Goal: Task Accomplishment & Management: Manage account settings

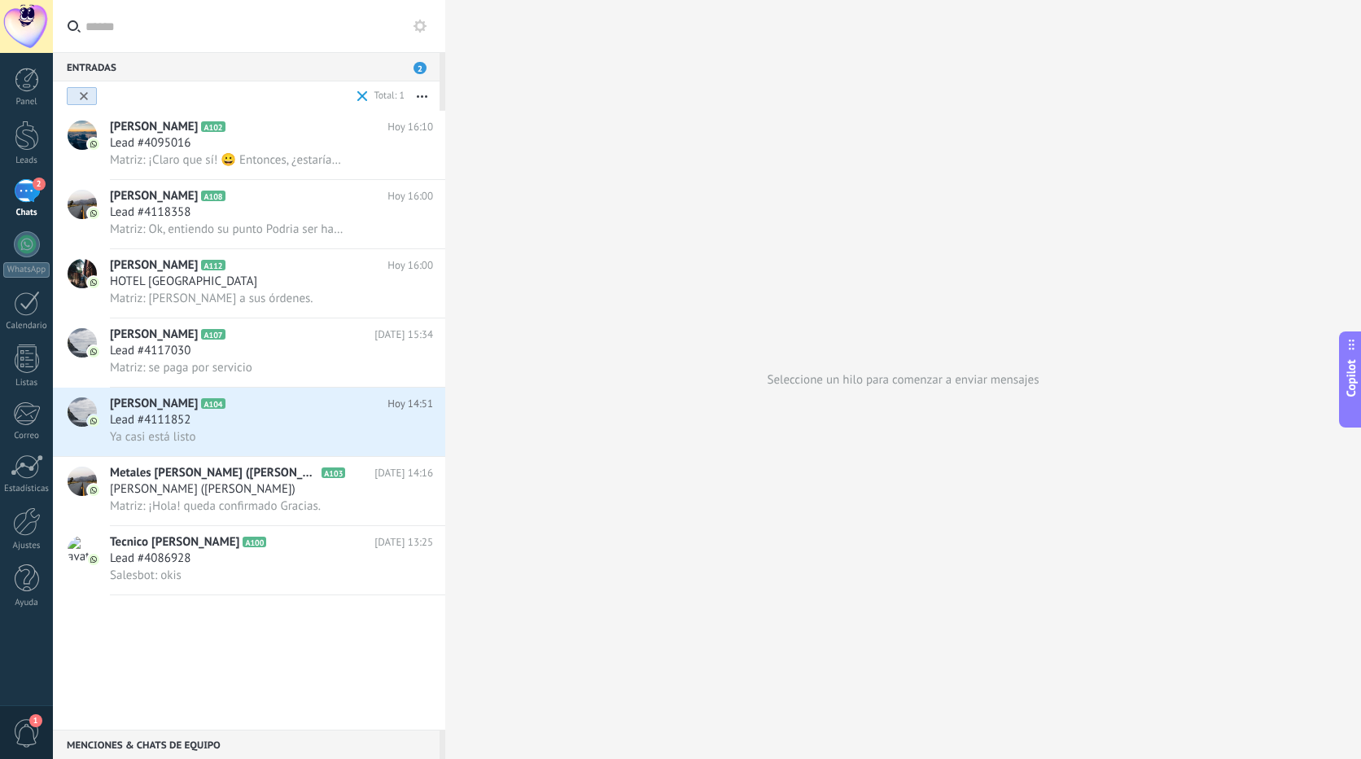
click at [0, 179] on link "2 Chats" at bounding box center [26, 198] width 53 height 39
click at [25, 238] on div at bounding box center [27, 244] width 26 height 26
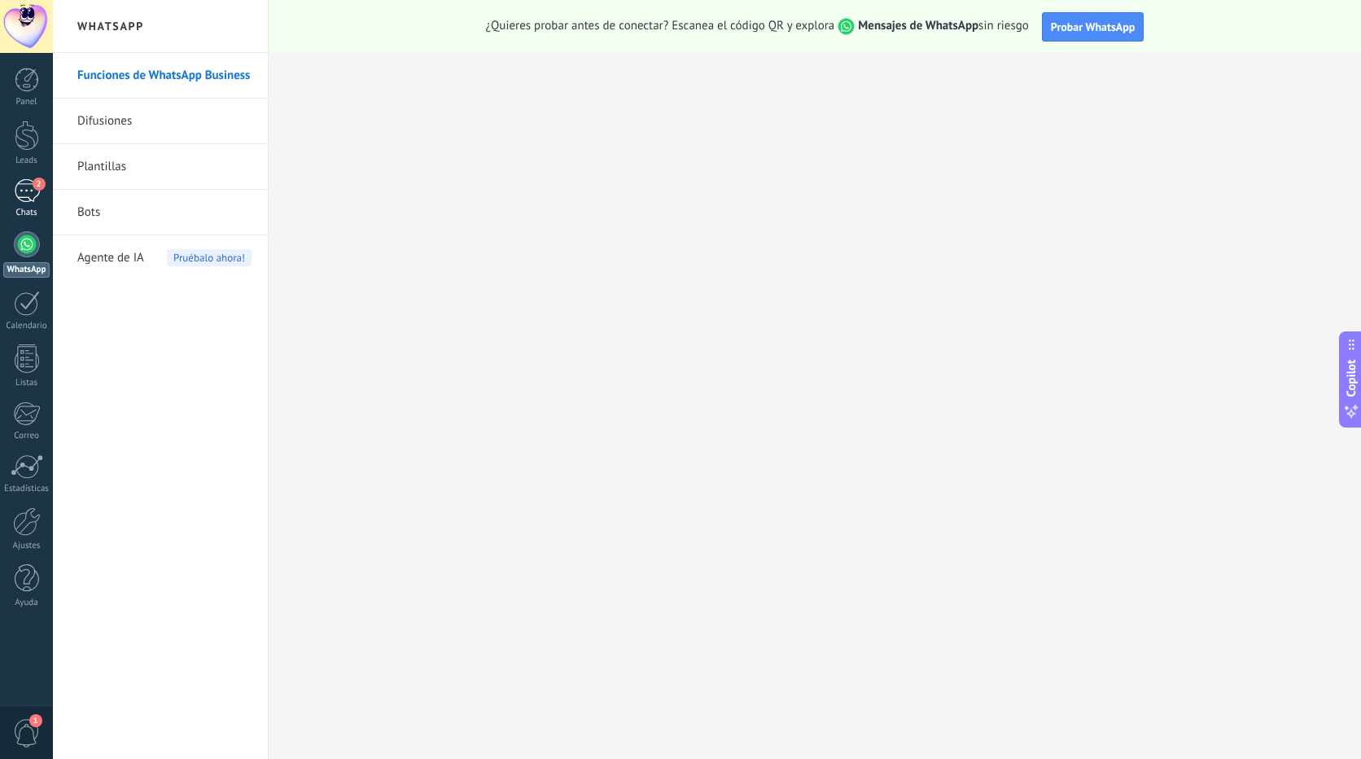
click at [24, 187] on div "2" at bounding box center [27, 191] width 26 height 24
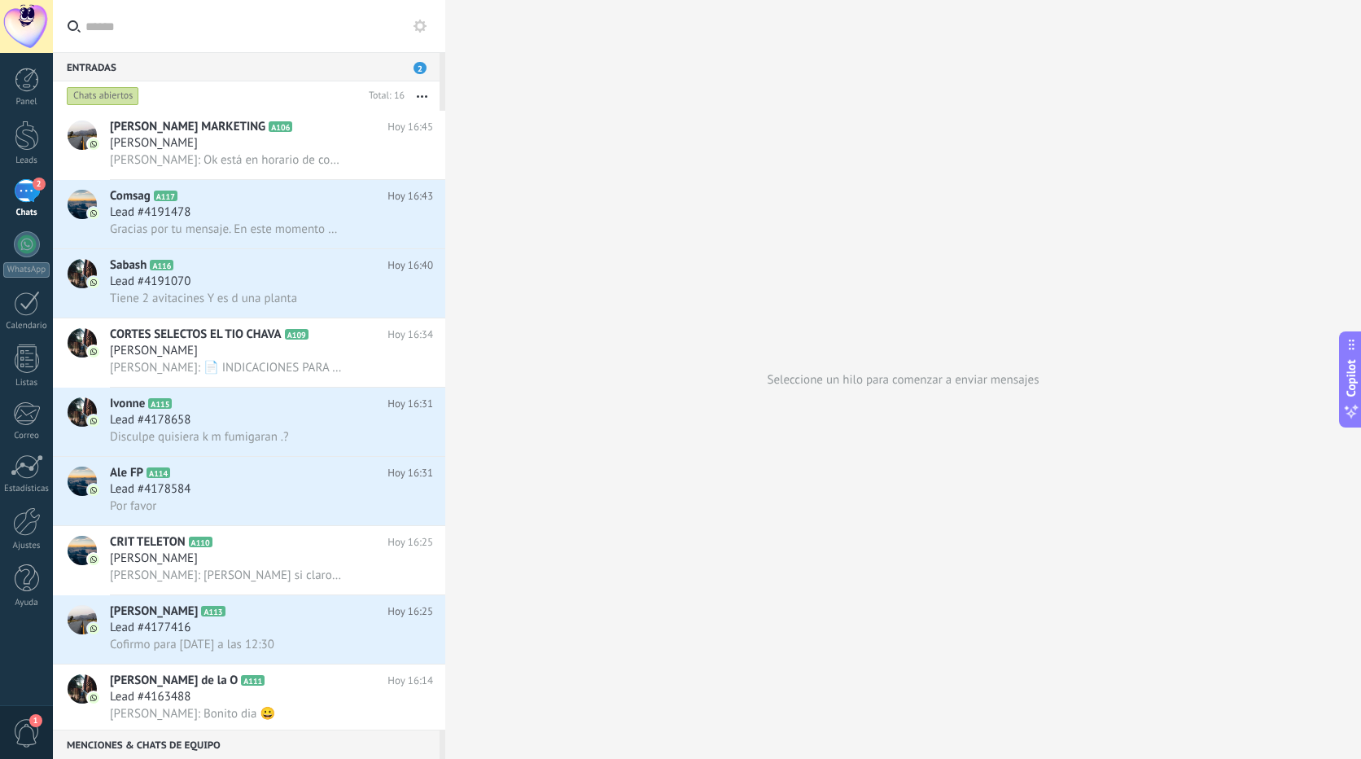
click at [418, 21] on icon at bounding box center [420, 26] width 13 height 13
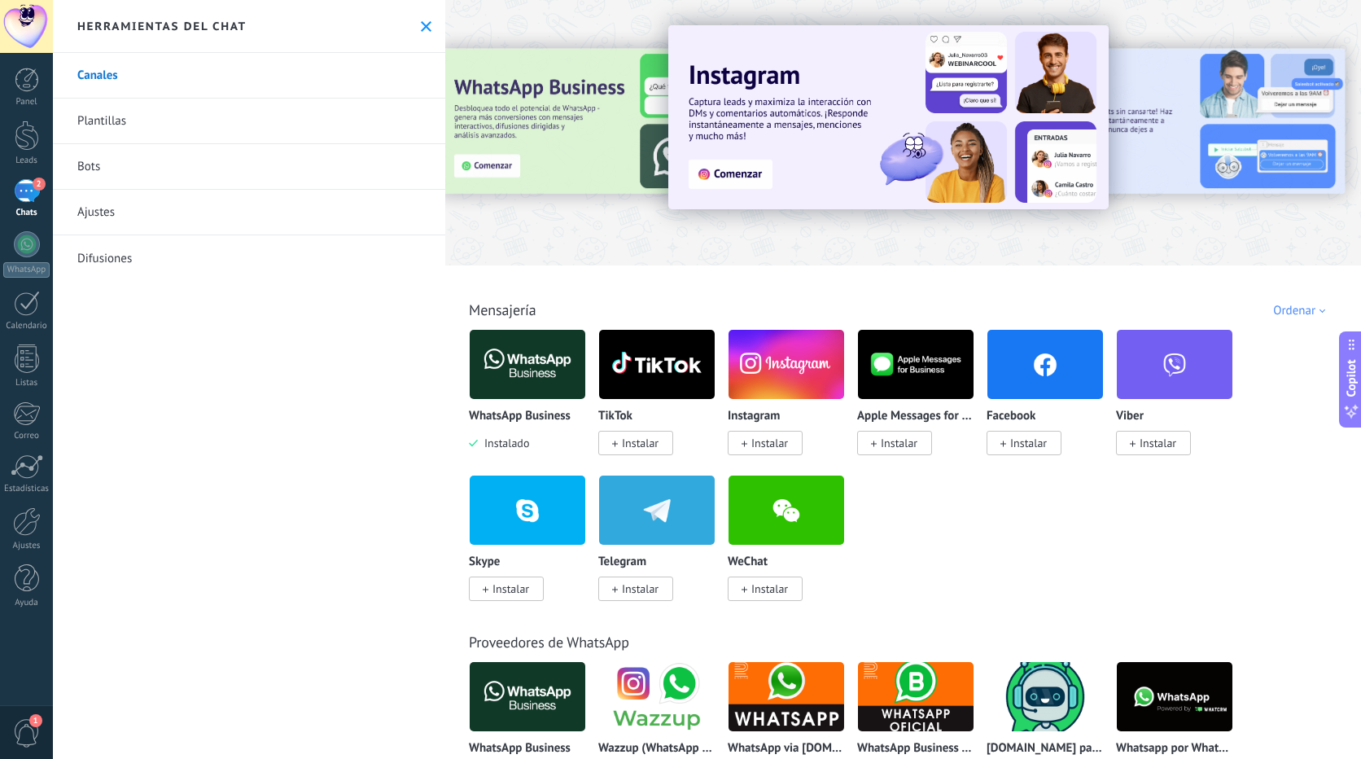
click at [112, 216] on link "Ajustes" at bounding box center [249, 213] width 392 height 46
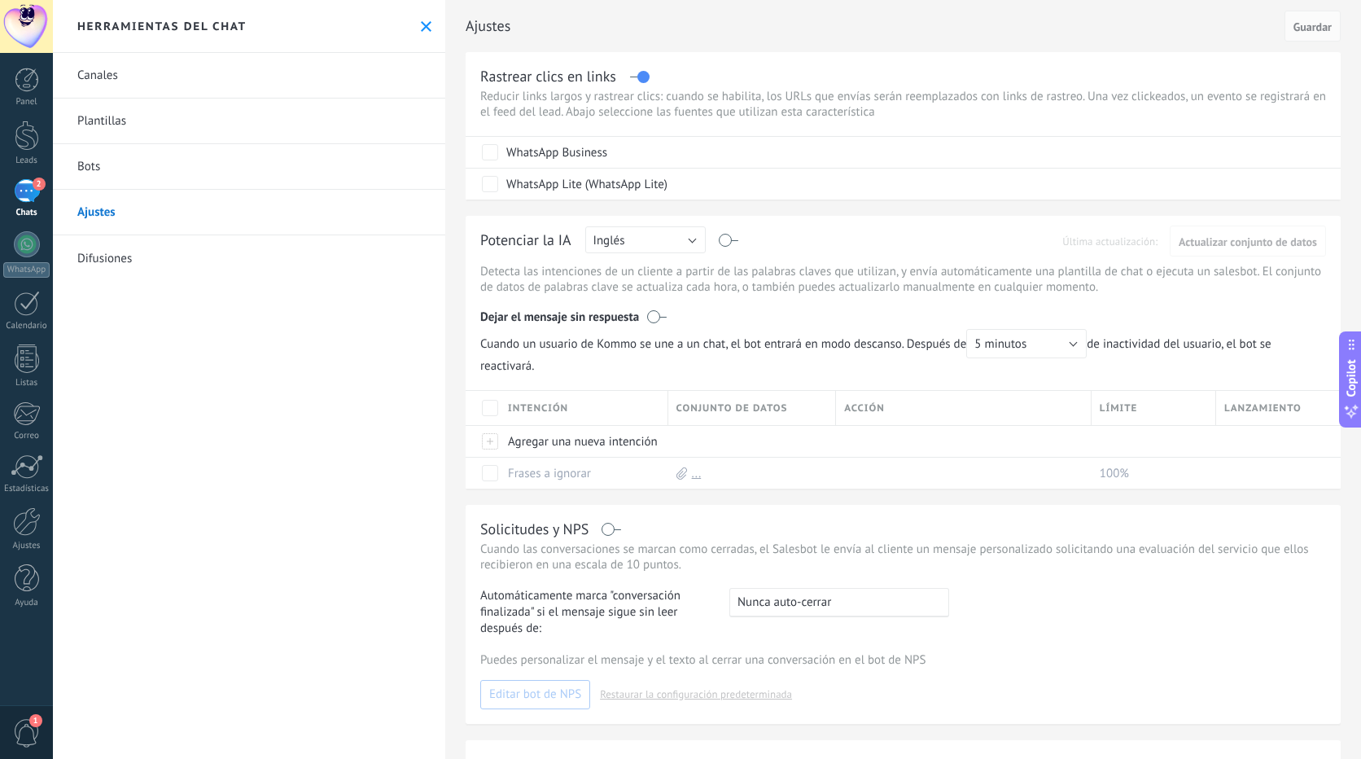
click at [407, 24] on div "Herramientas del chat" at bounding box center [249, 26] width 392 height 53
click at [421, 23] on icon at bounding box center [426, 26] width 11 height 11
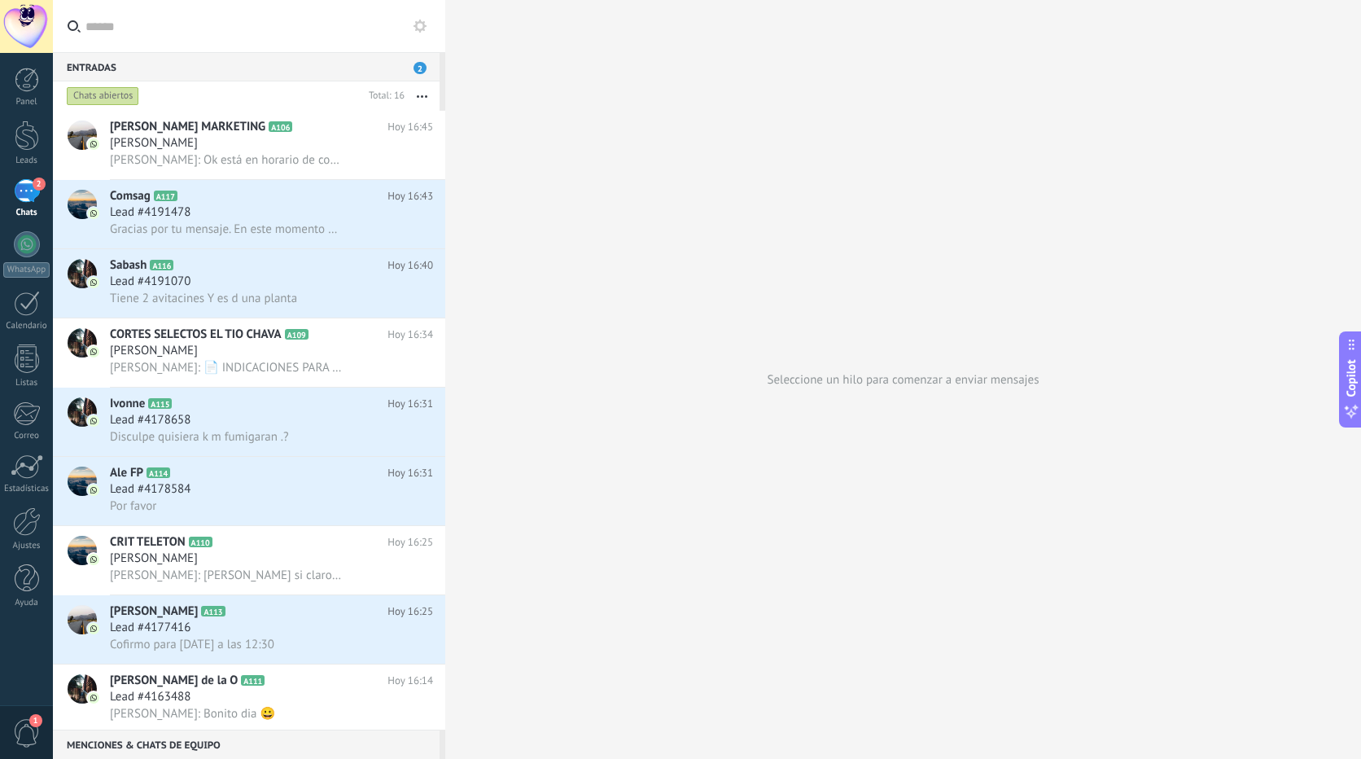
click at [423, 97] on use "button" at bounding box center [422, 96] width 11 height 2
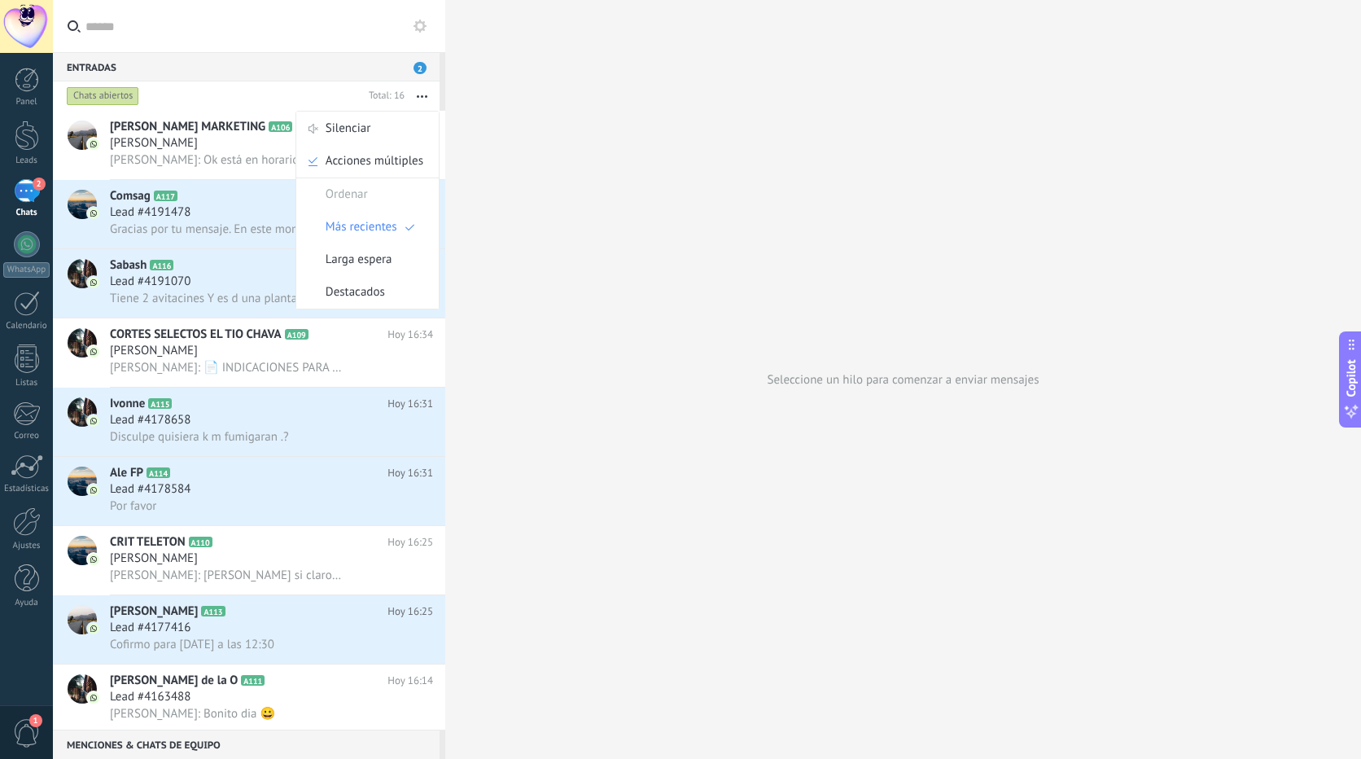
click at [354, 66] on div "Entradas 2" at bounding box center [246, 66] width 387 height 29
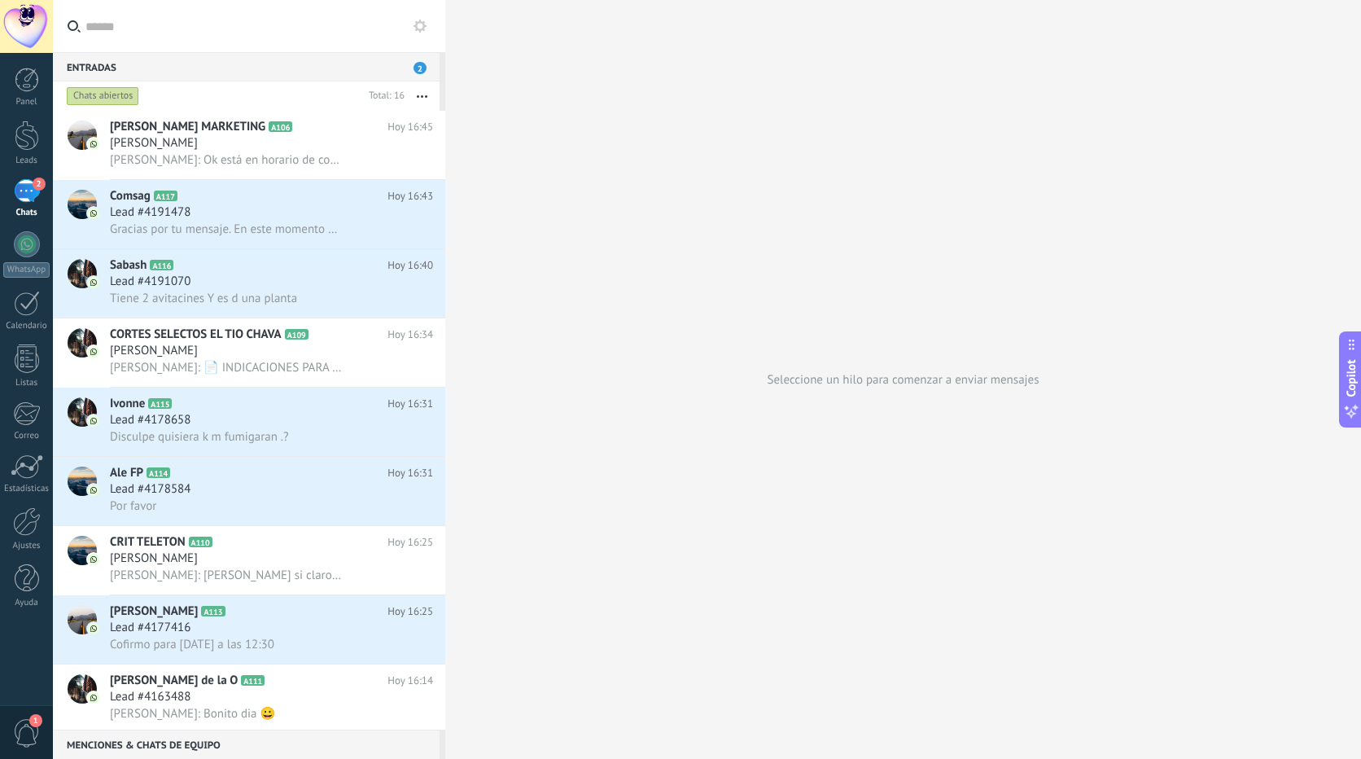
click at [151, 28] on input "text" at bounding box center [258, 26] width 347 height 52
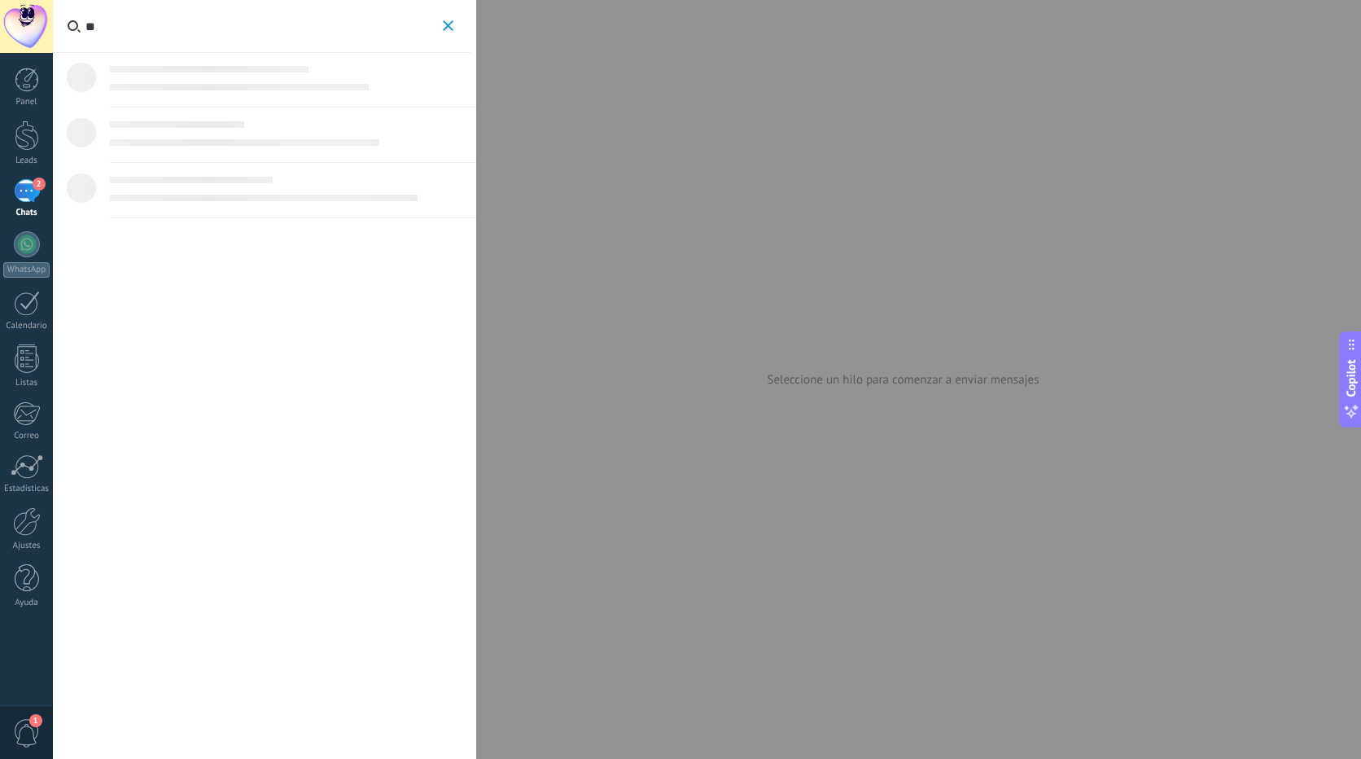
type input "*"
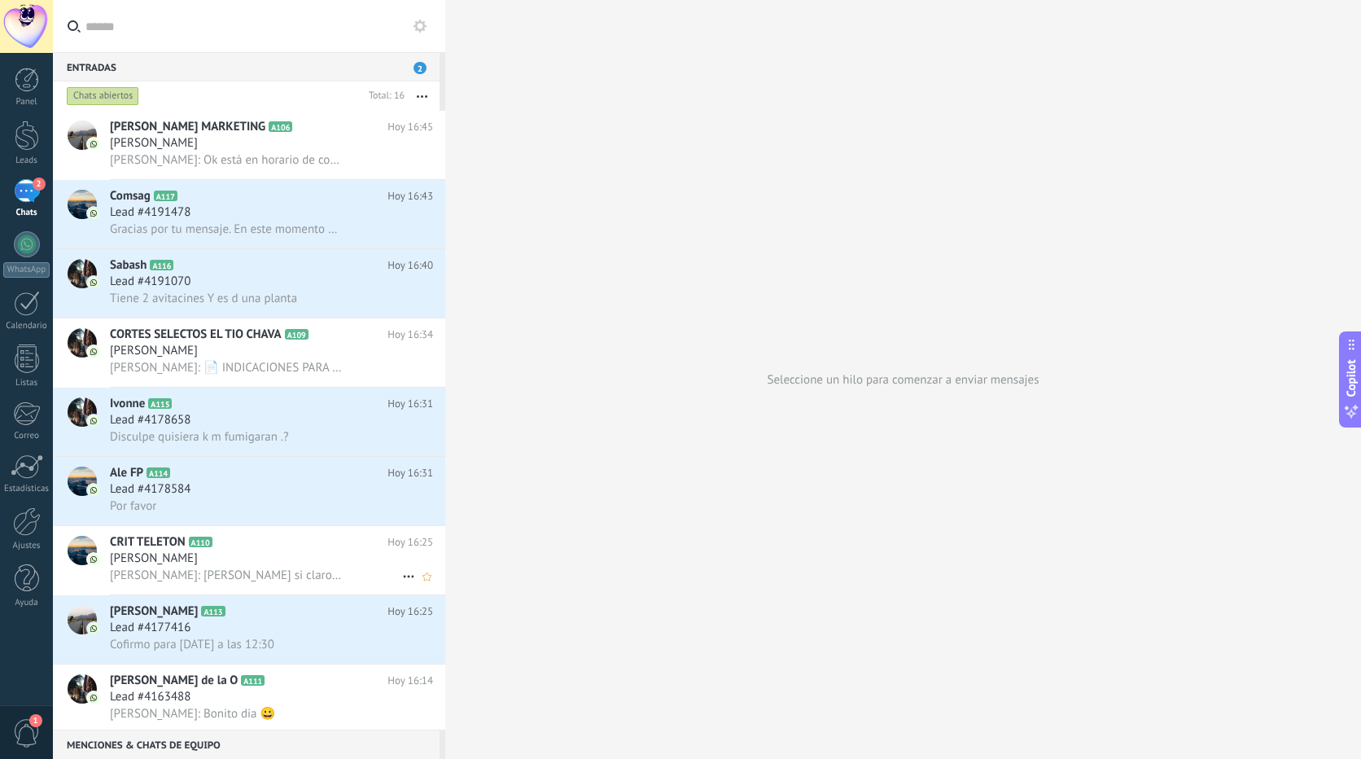
click at [199, 542] on span "A110" at bounding box center [201, 542] width 24 height 11
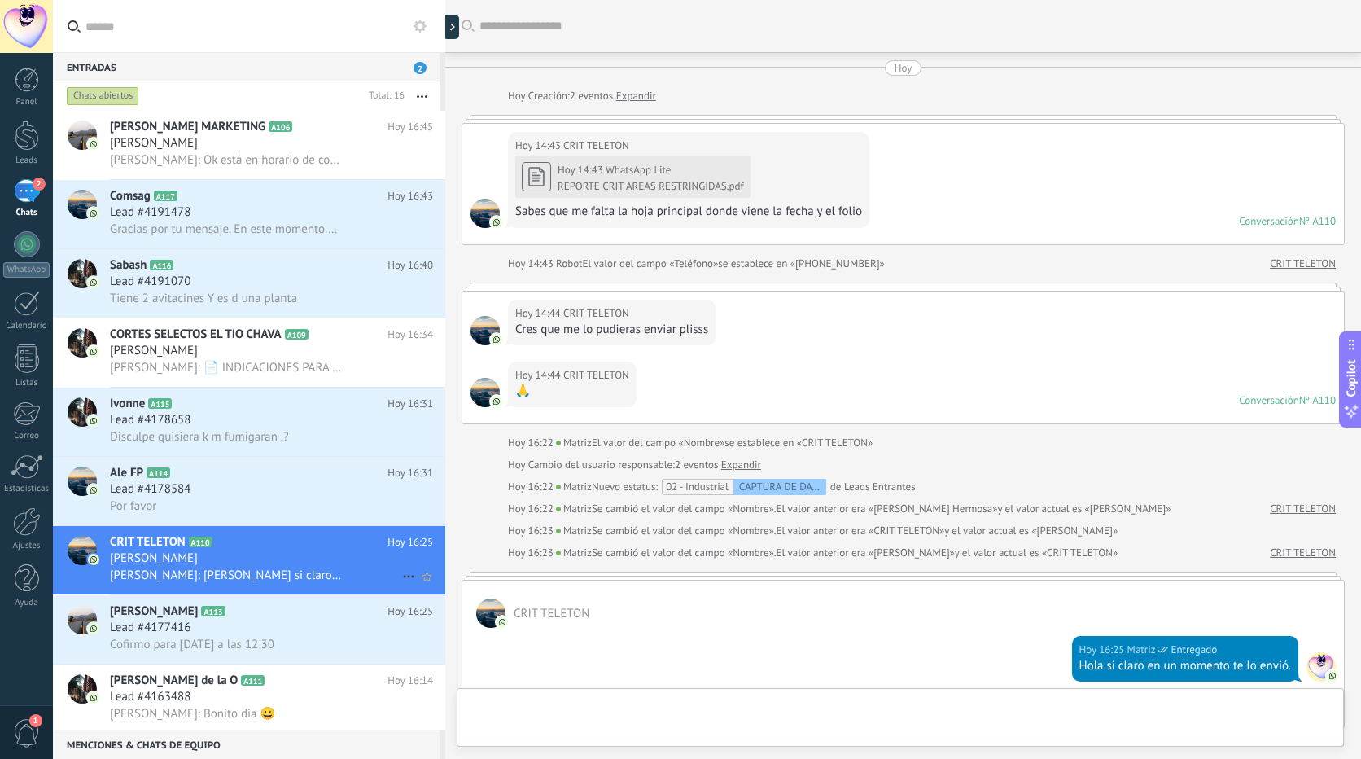
scroll to position [254, 0]
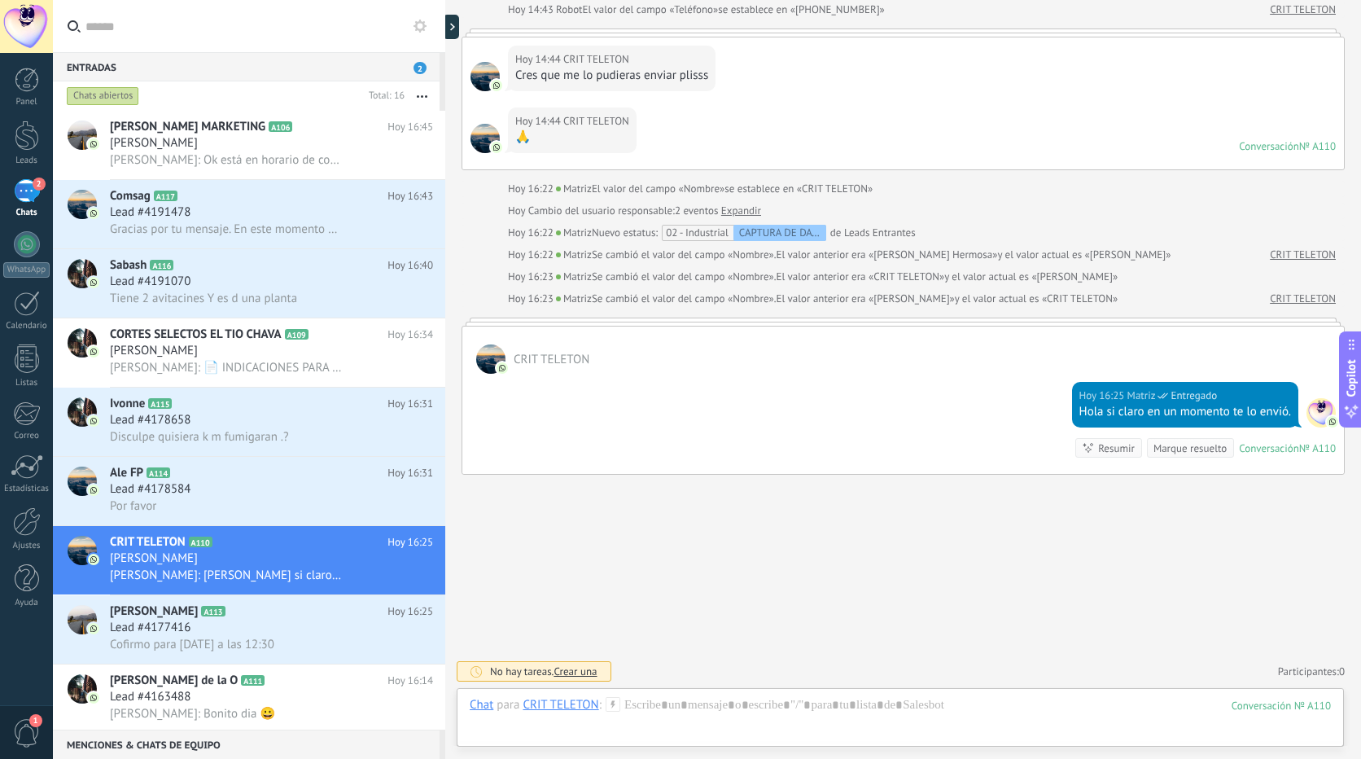
click at [1291, 10] on link "CRIT TELETON" at bounding box center [1303, 10] width 66 height 16
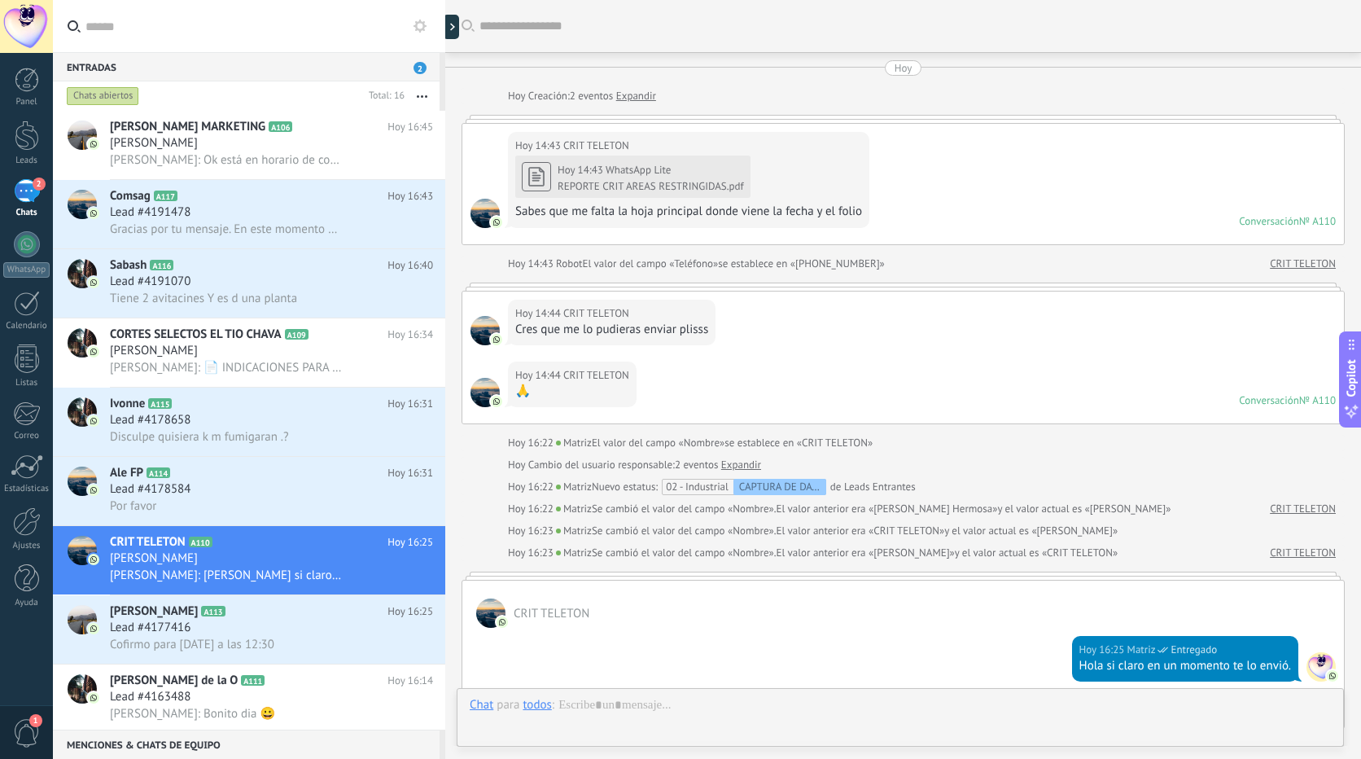
scroll to position [254, 0]
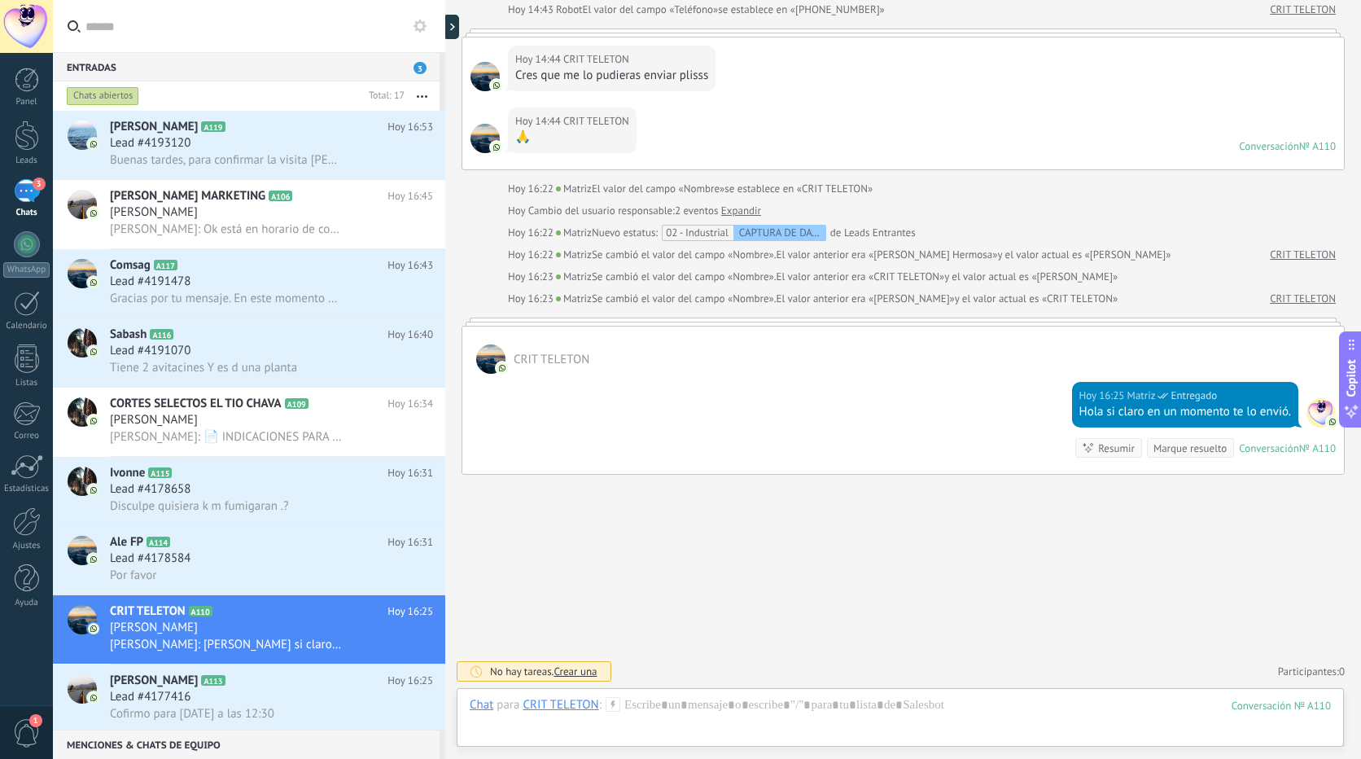
click at [27, 185] on div "3" at bounding box center [27, 191] width 26 height 24
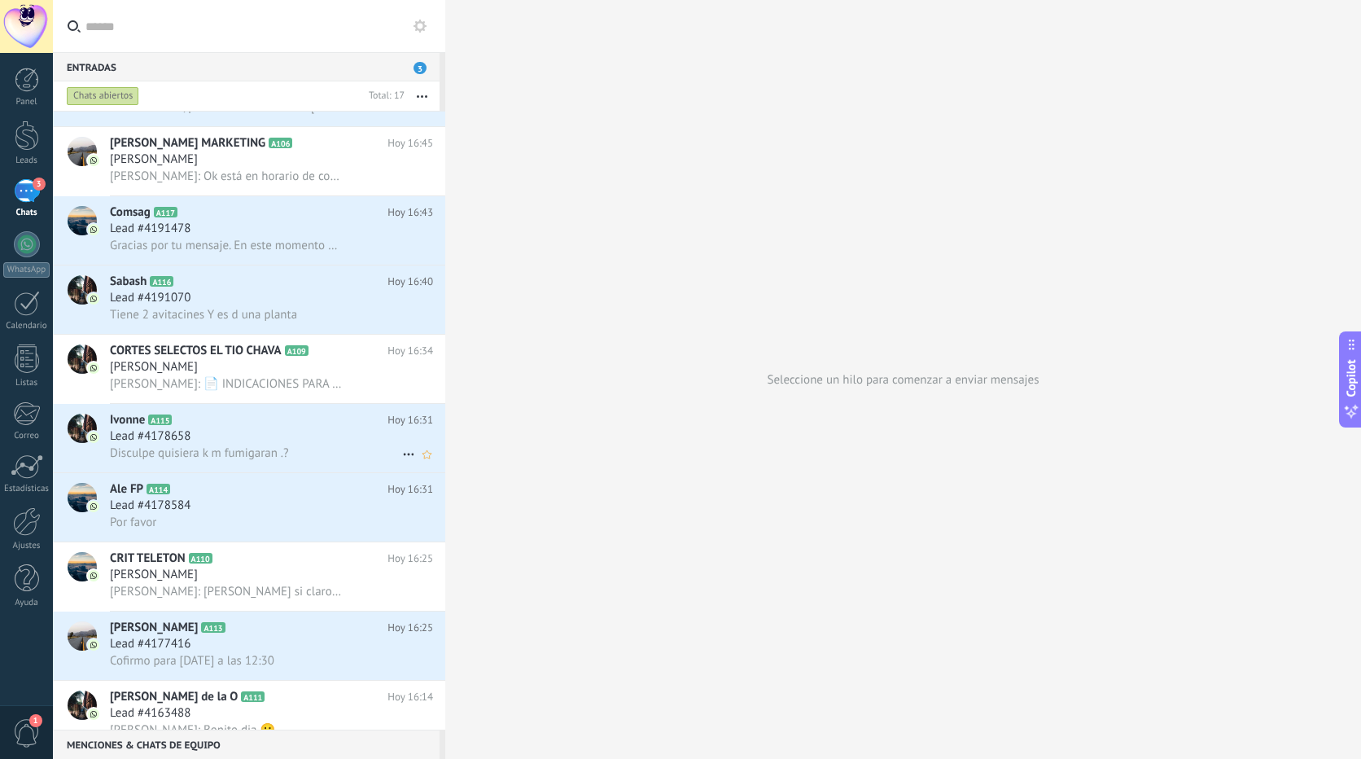
scroll to position [82, 0]
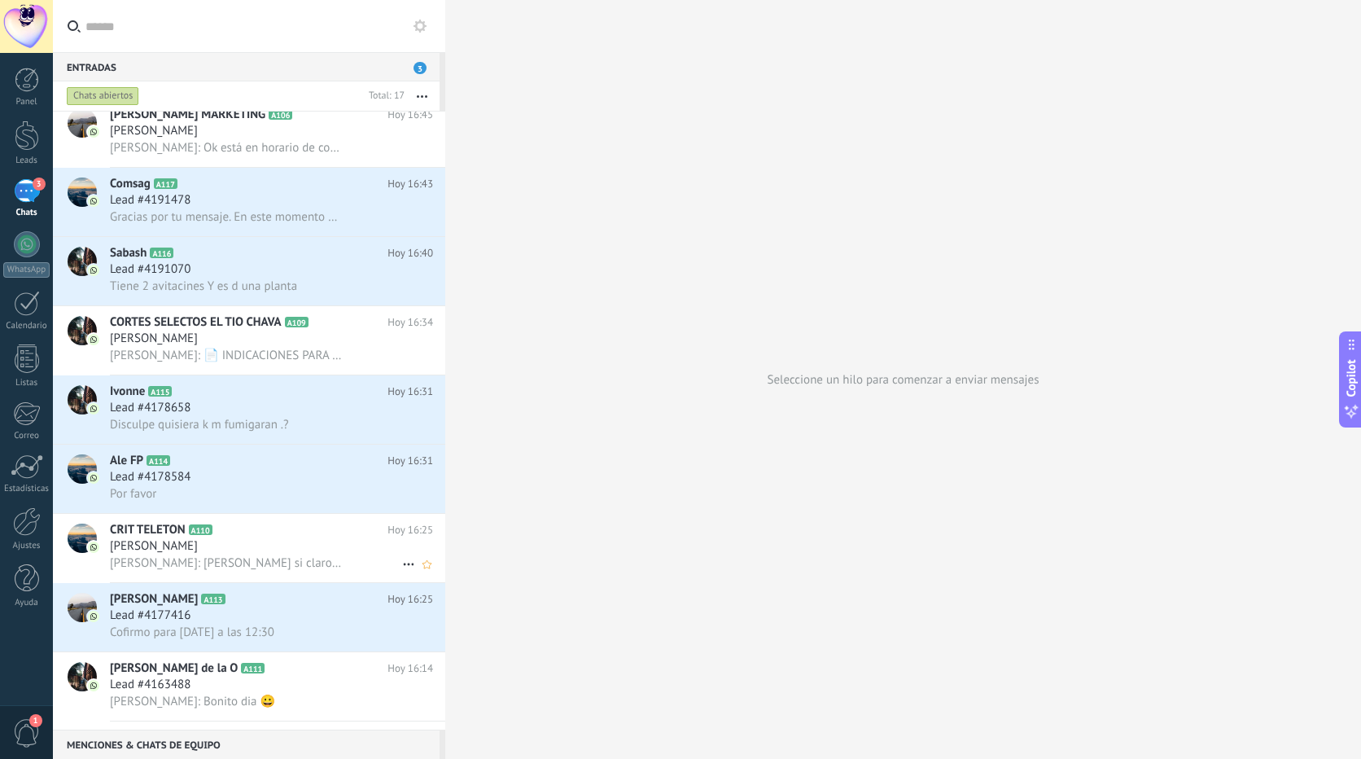
click at [314, 533] on h2 "CRIT TELETON A110" at bounding box center [249, 530] width 278 height 16
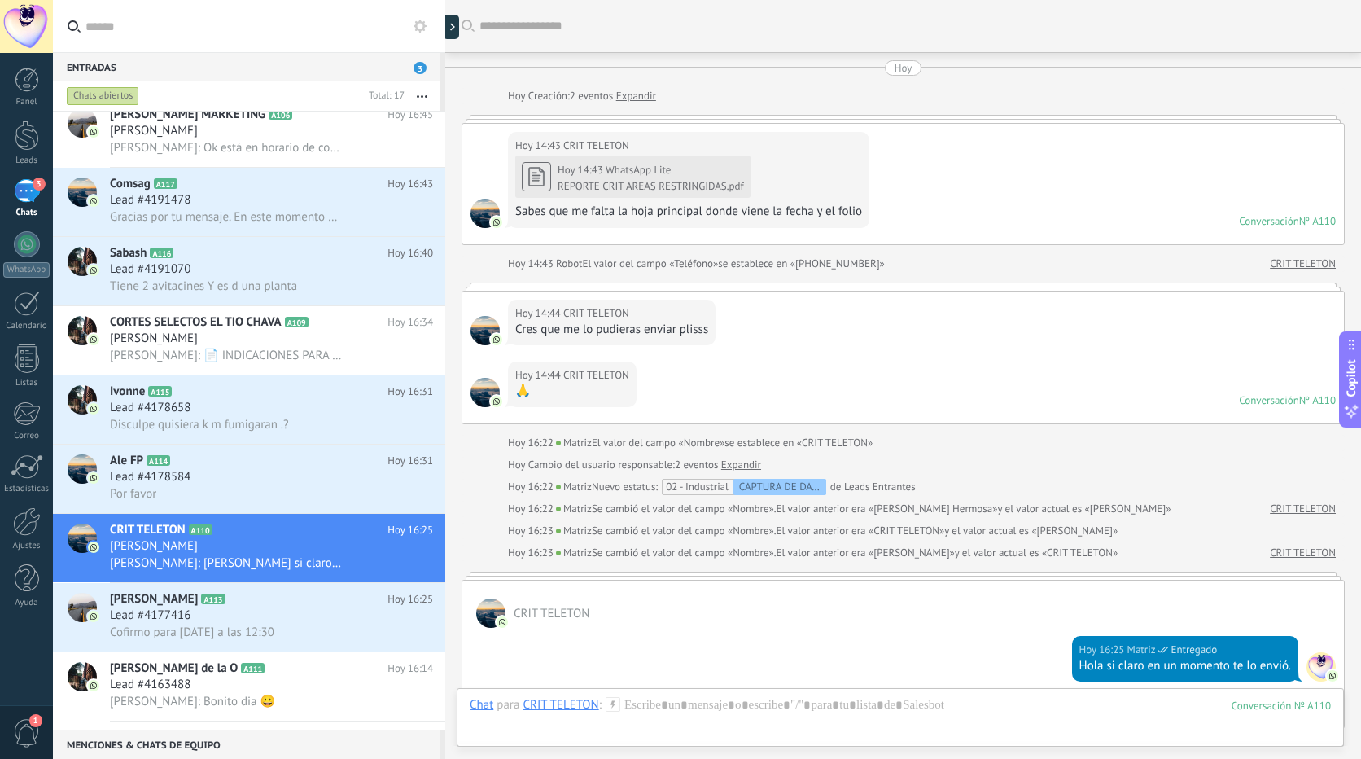
scroll to position [254, 0]
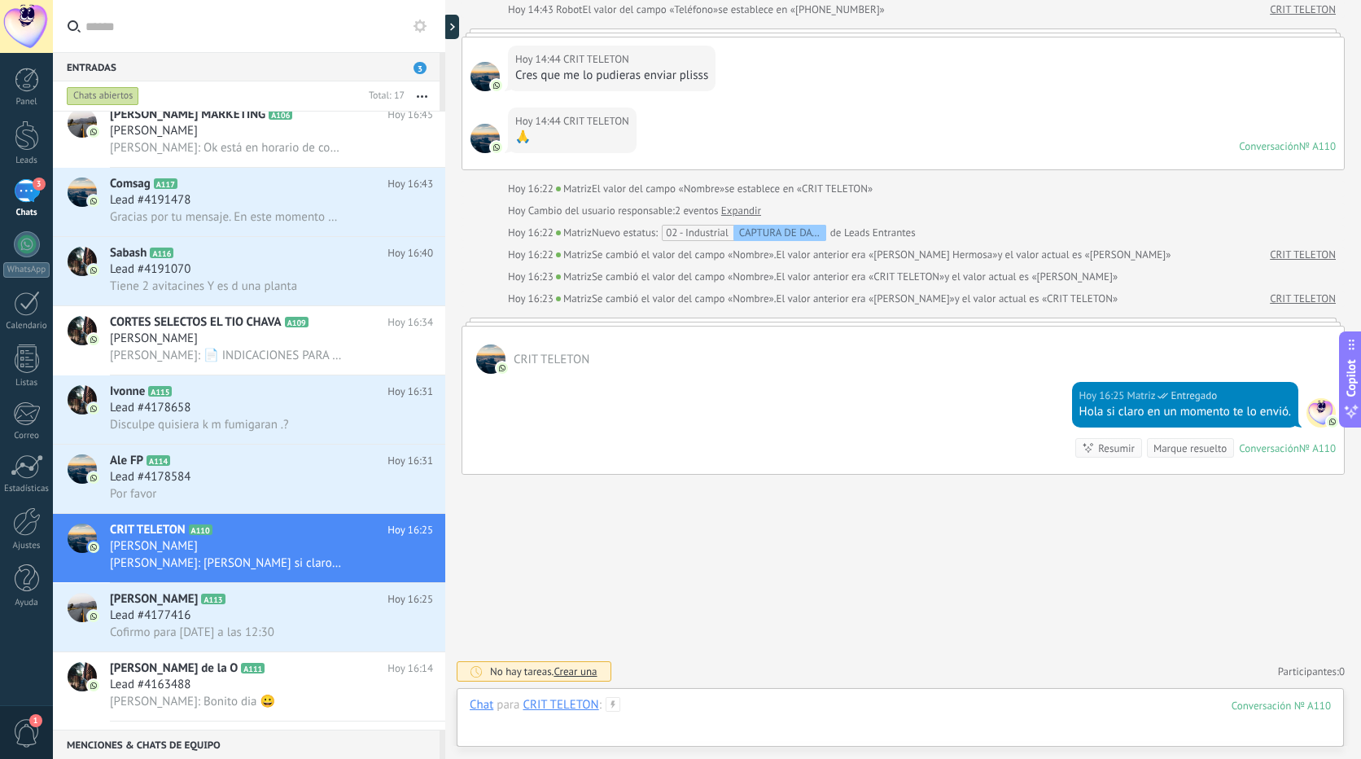
click at [1091, 716] on div at bounding box center [900, 721] width 861 height 49
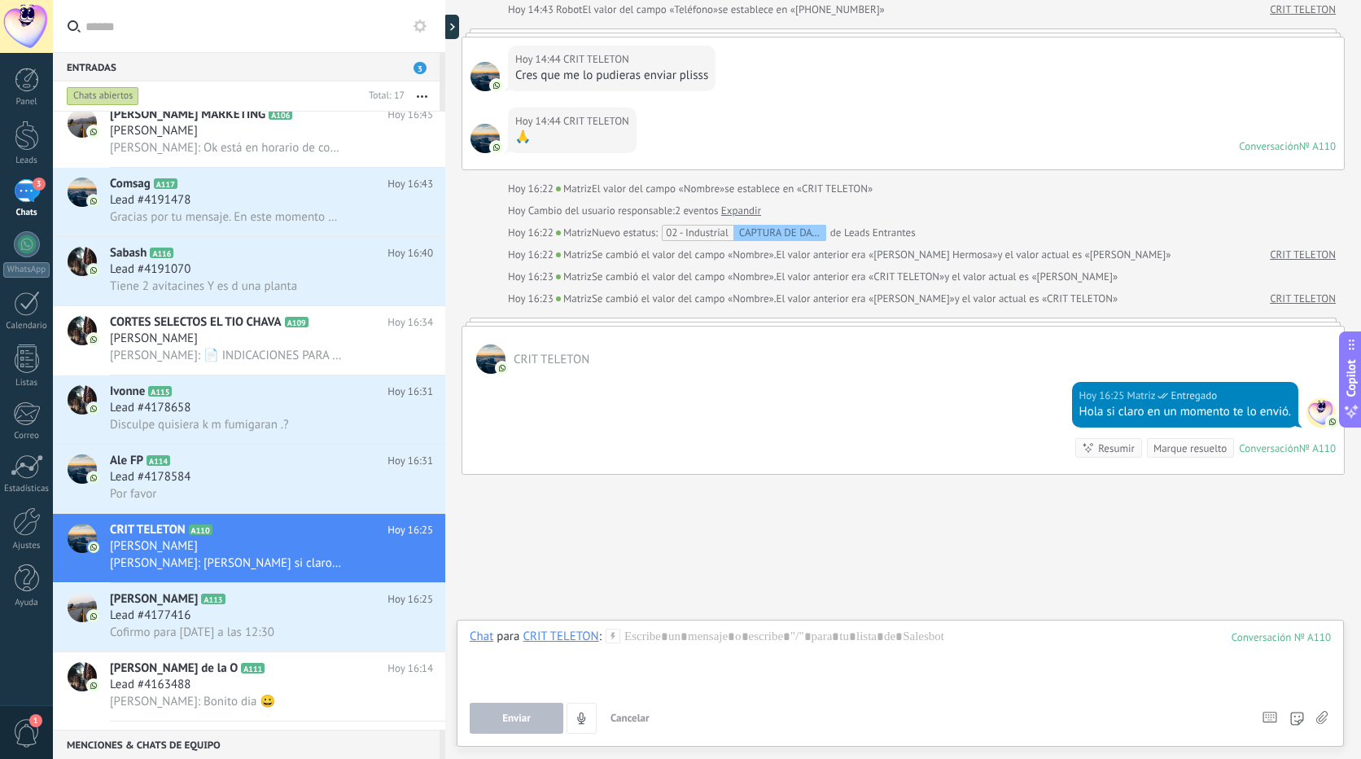
click at [1326, 721] on icon at bounding box center [1322, 718] width 11 height 14
click at [0, 0] on input "file" at bounding box center [0, 0] width 0 height 0
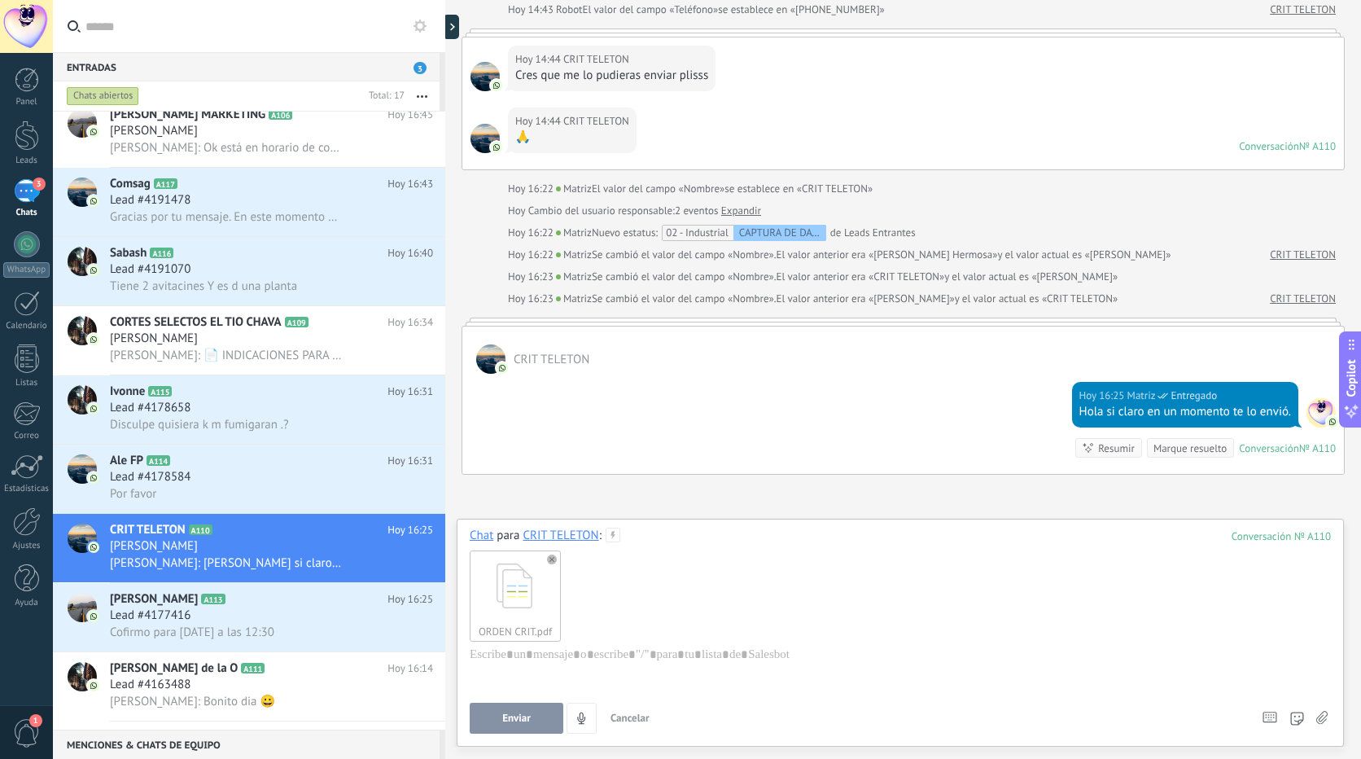
click at [519, 716] on span "Enviar" at bounding box center [516, 717] width 28 height 11
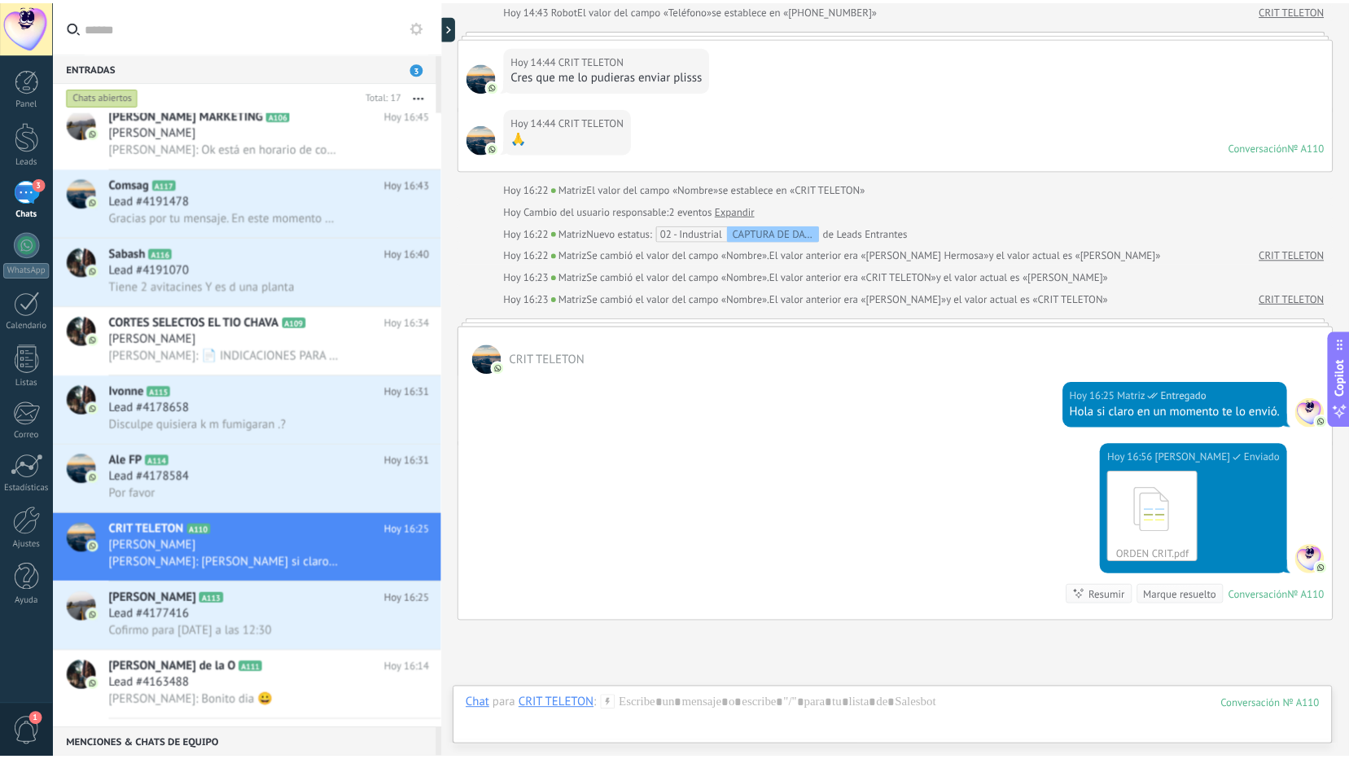
scroll to position [401, 0]
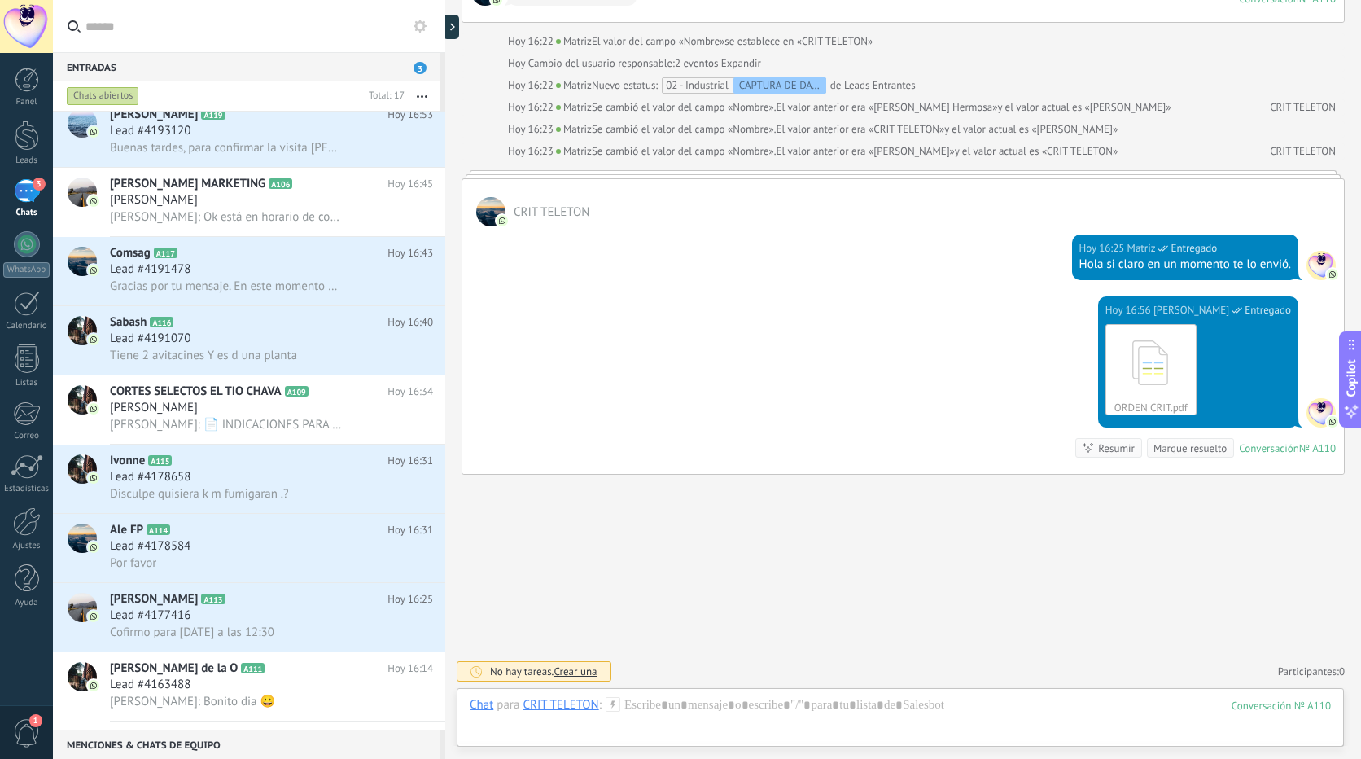
click at [22, 185] on div "3" at bounding box center [27, 191] width 26 height 24
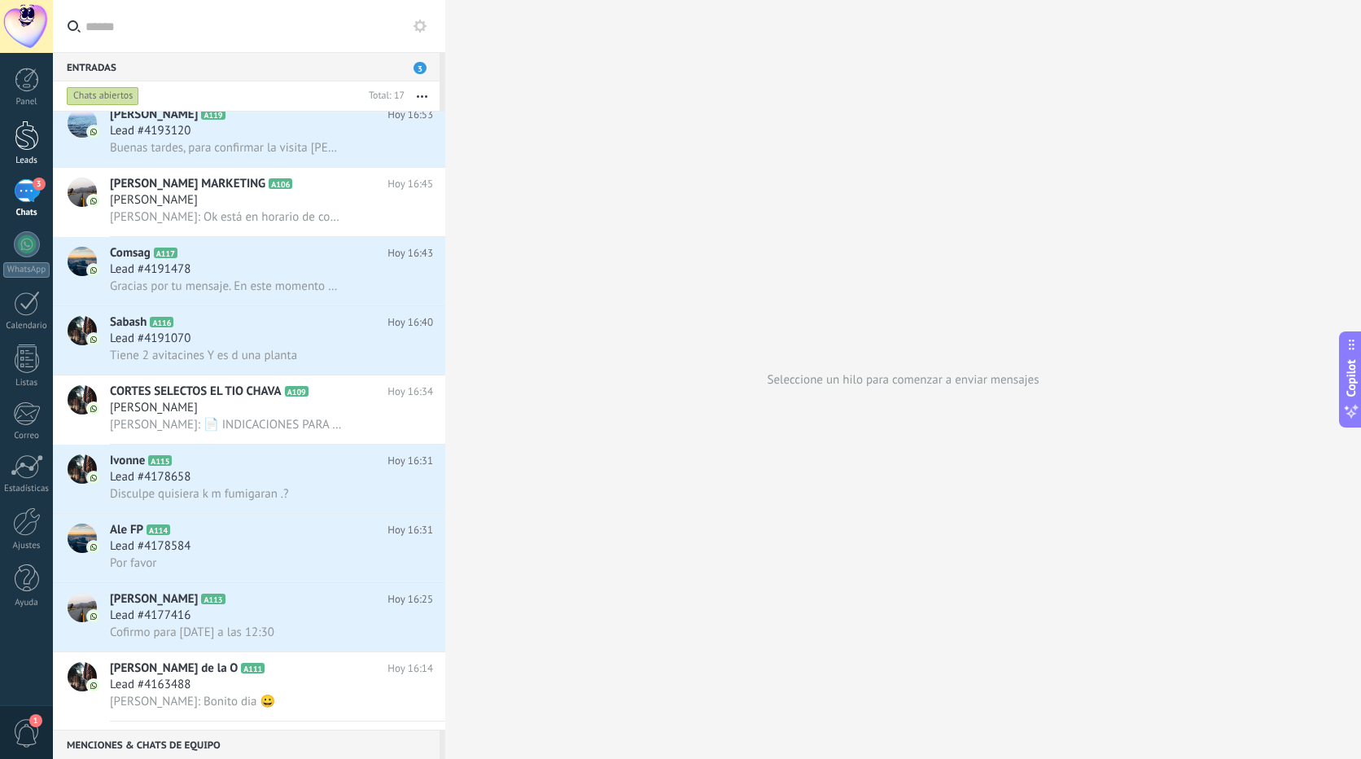
click at [24, 140] on div at bounding box center [27, 136] width 24 height 30
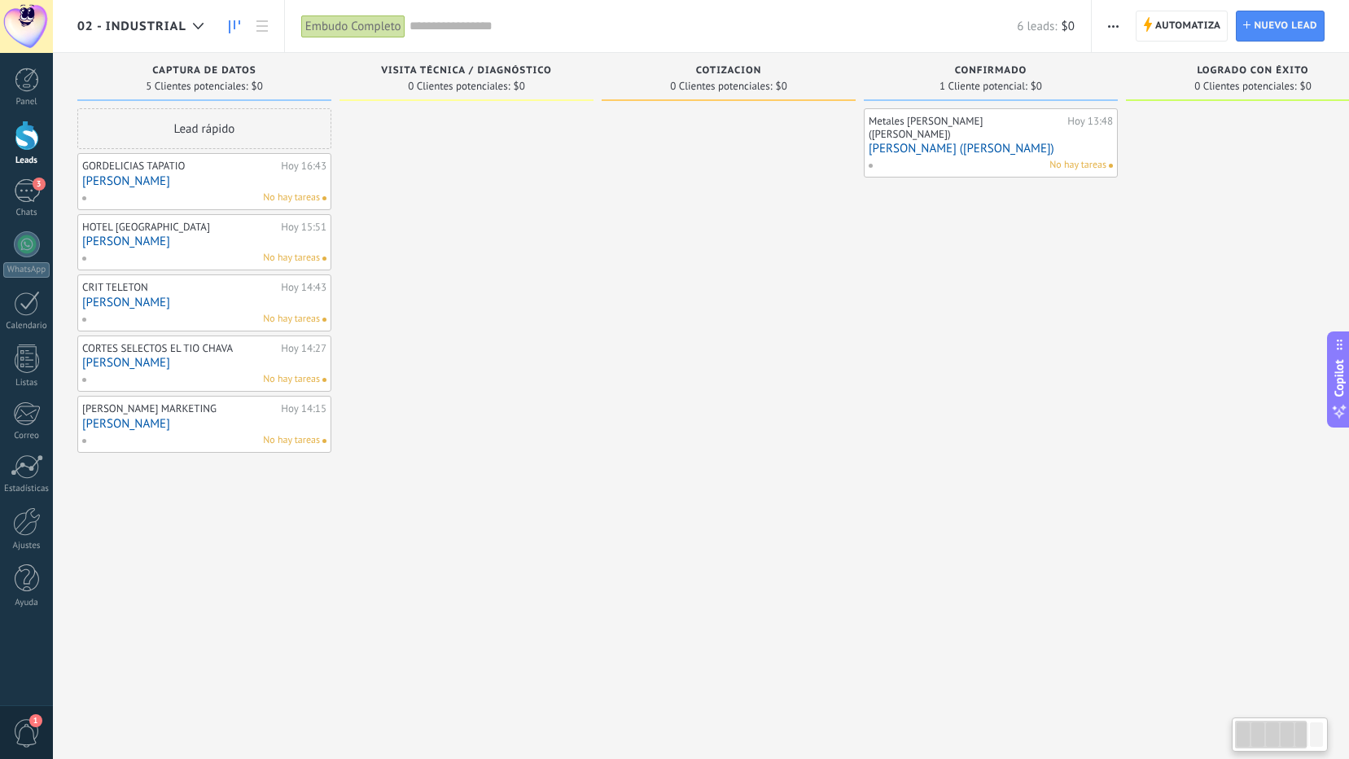
drag, startPoint x: 1272, startPoint y: 738, endPoint x: 1231, endPoint y: 749, distance: 42.3
click at [1231, 749] on body ".abccls-1,.abccls-2{fill-rule:evenodd}.abccls-2{fill:#fff} .abfcls-1{fill:none}…" at bounding box center [674, 379] width 1349 height 759
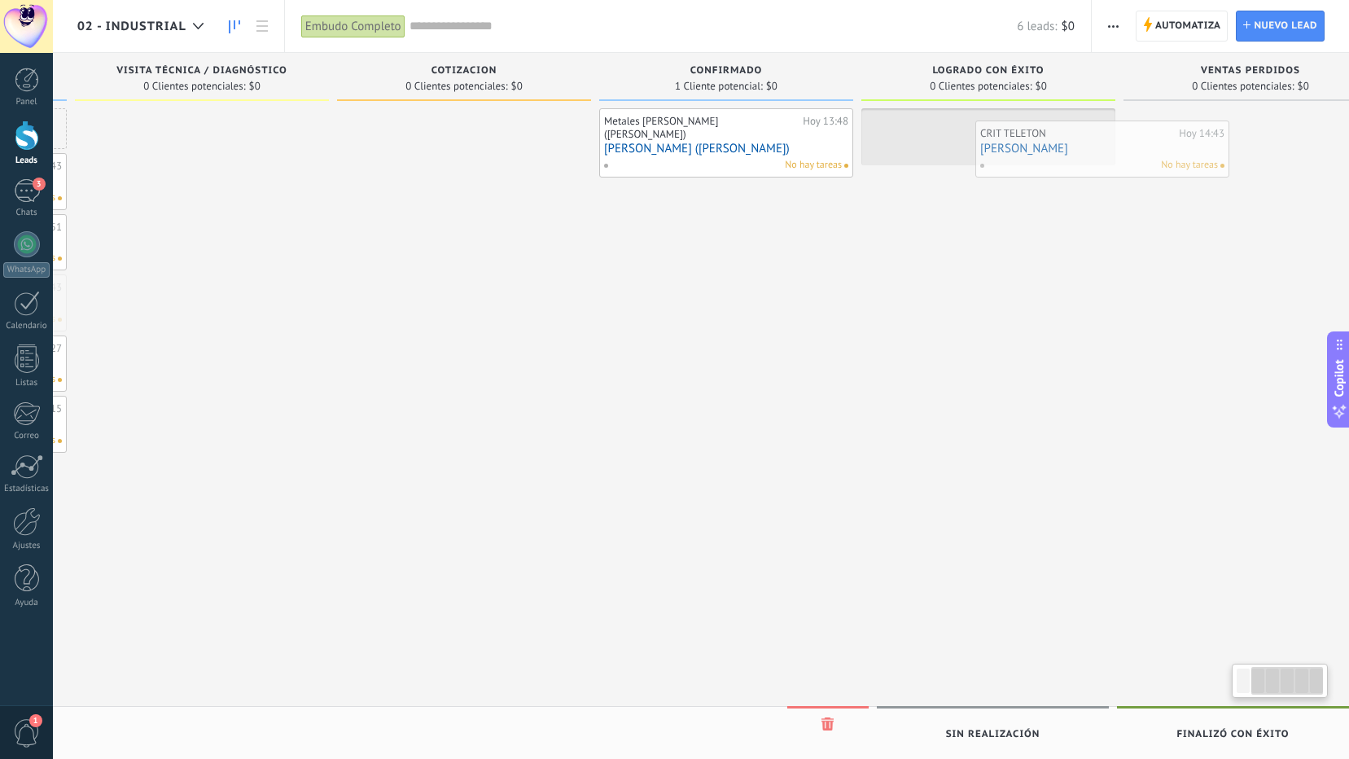
scroll to position [0, 285]
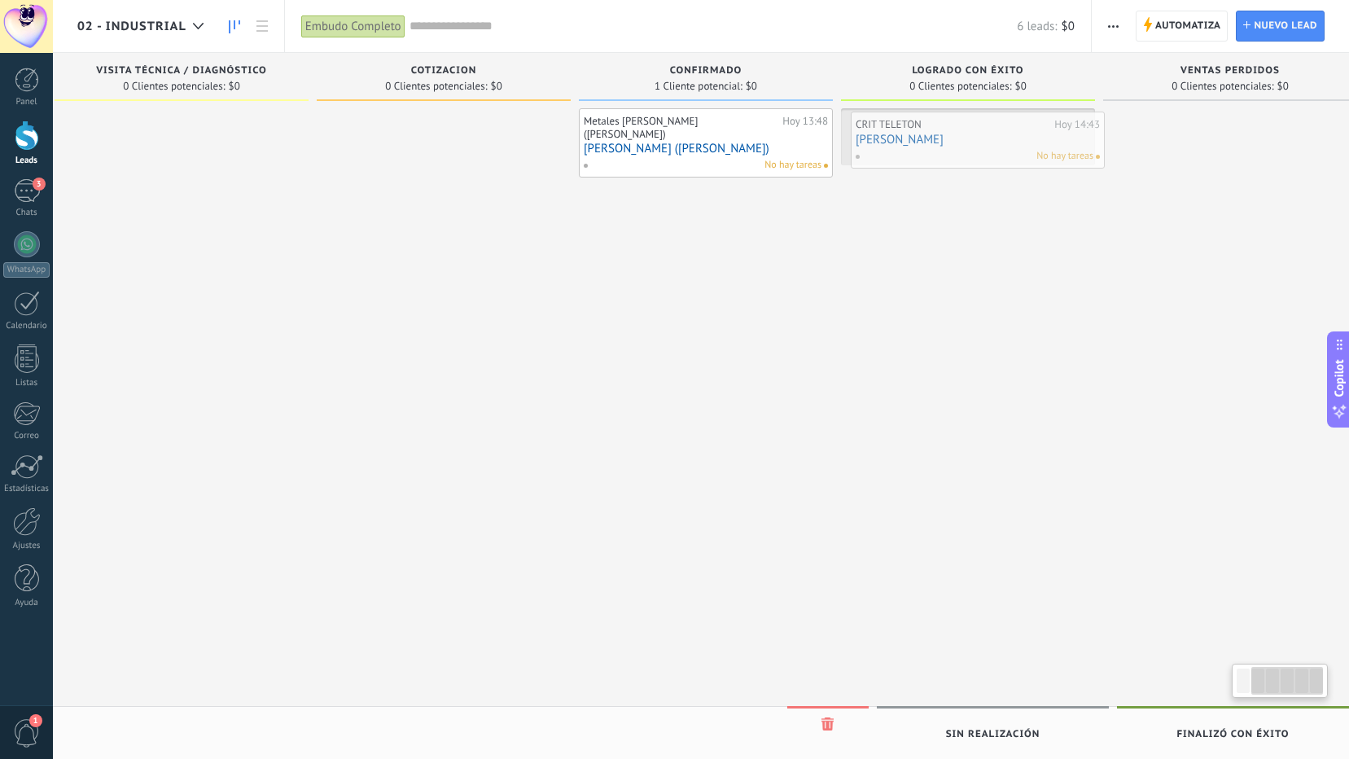
drag, startPoint x: 157, startPoint y: 296, endPoint x: 931, endPoint y: 132, distance: 790.6
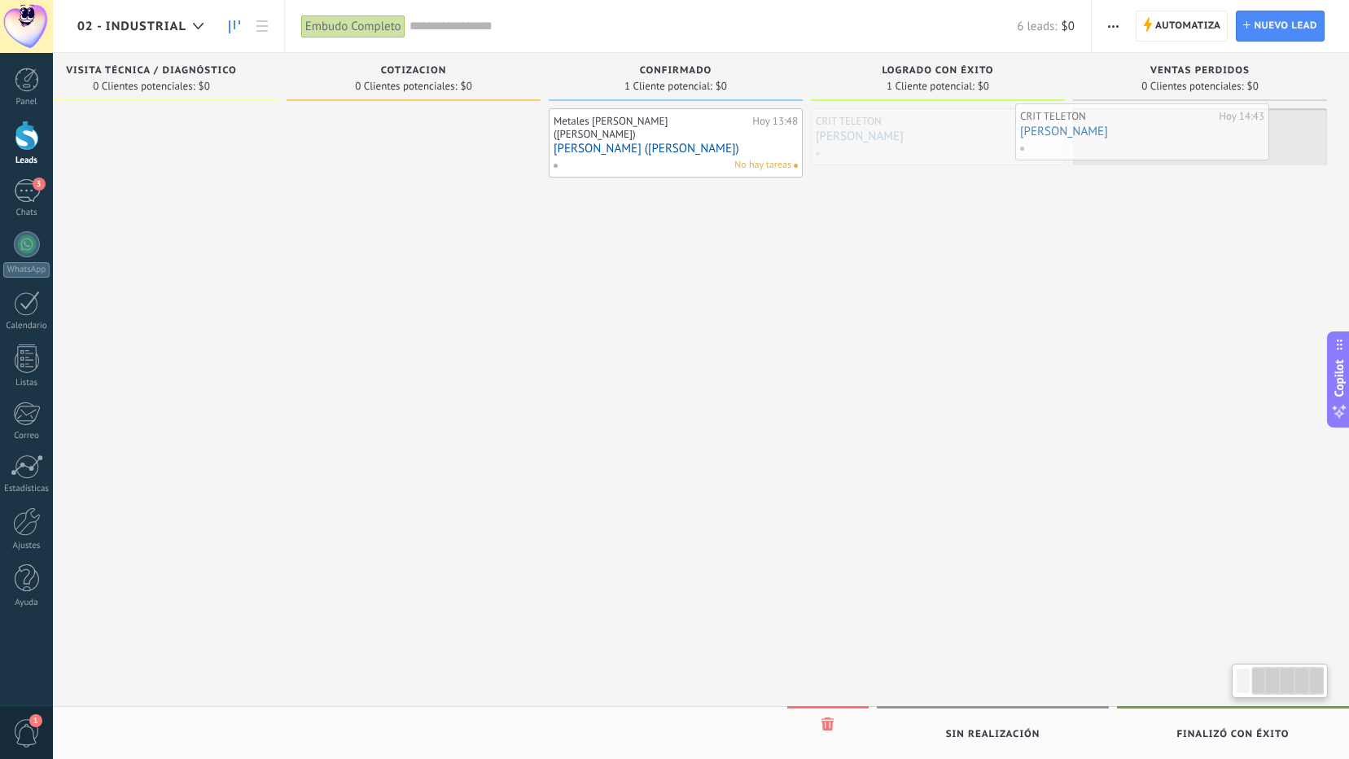
scroll to position [0, 318]
drag, startPoint x: 949, startPoint y: 143, endPoint x: 1165, endPoint y: 138, distance: 215.8
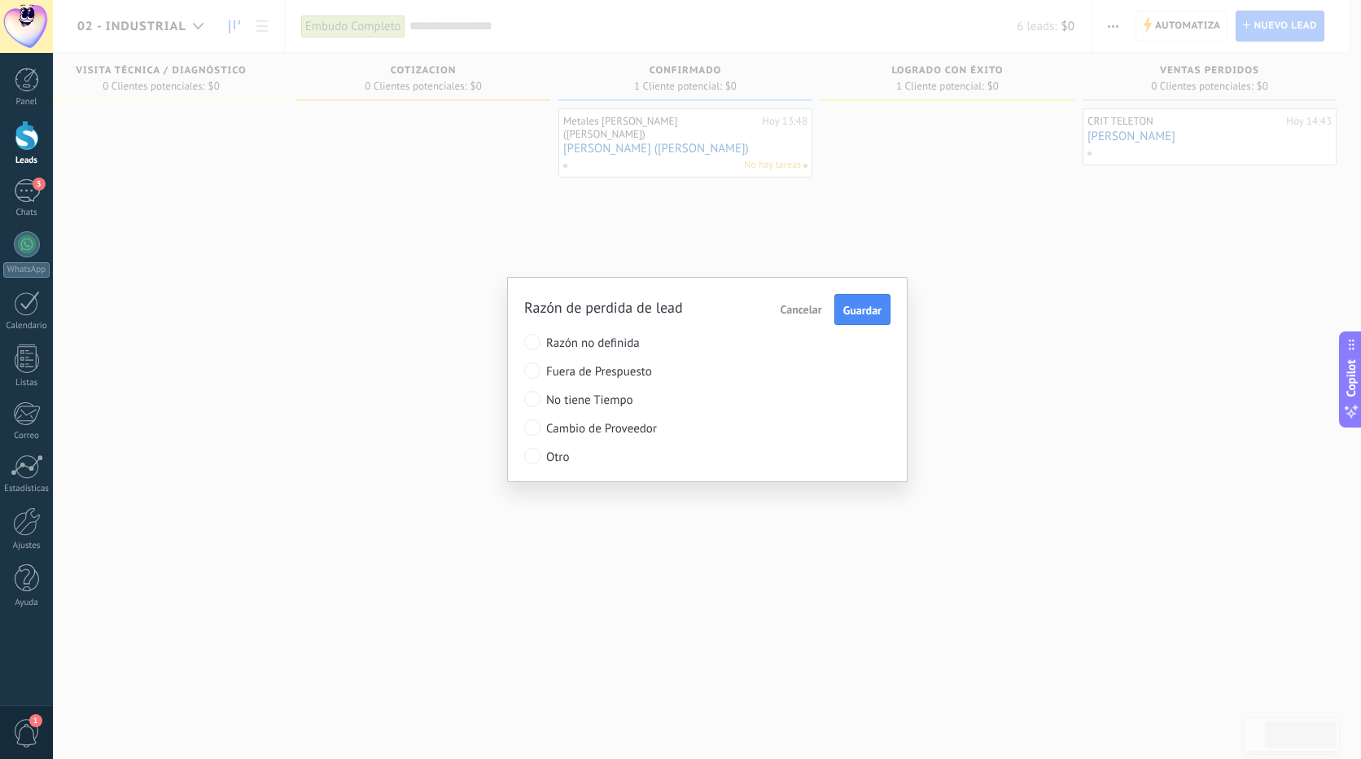
click at [802, 309] on span "Cancelar" at bounding box center [802, 309] width 42 height 15
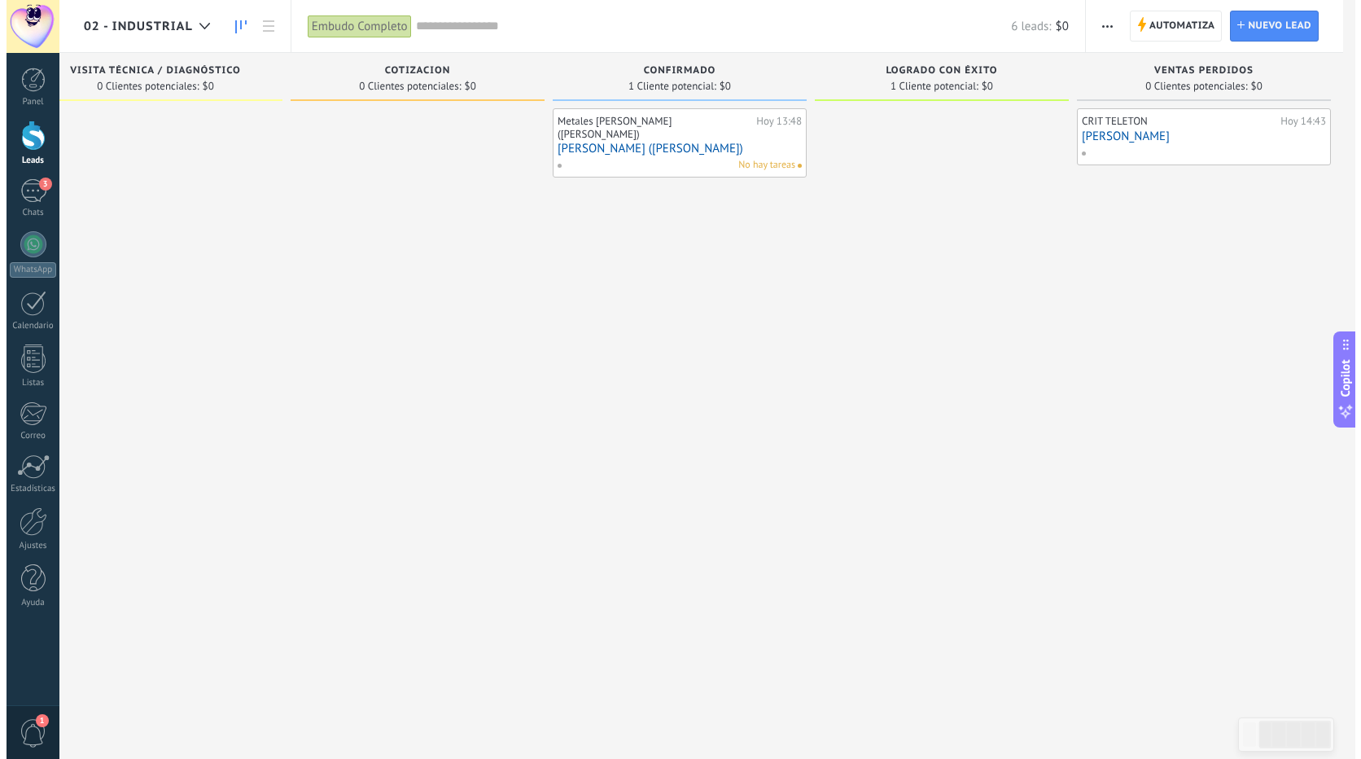
scroll to position [0, 305]
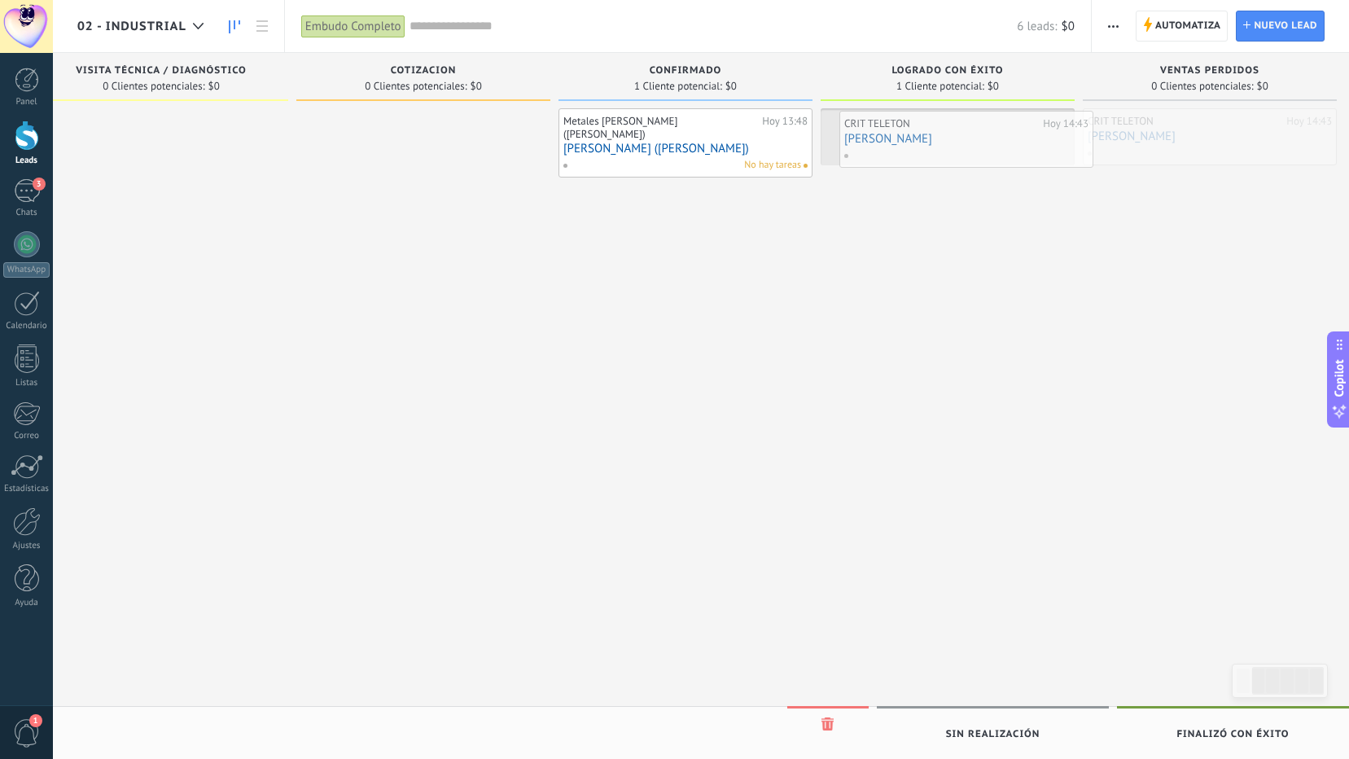
drag, startPoint x: 1178, startPoint y: 132, endPoint x: 934, endPoint y: 134, distance: 244.3
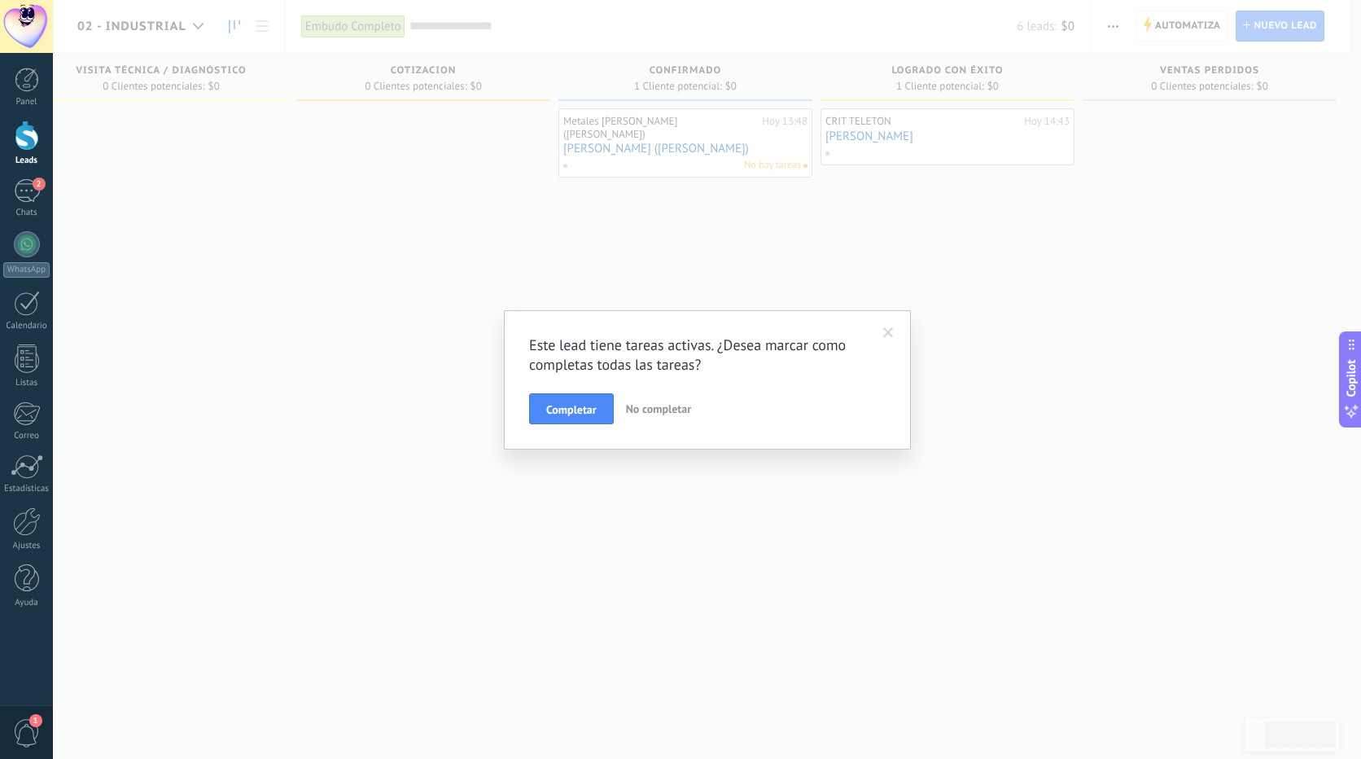
click at [892, 331] on span at bounding box center [888, 332] width 11 height 11
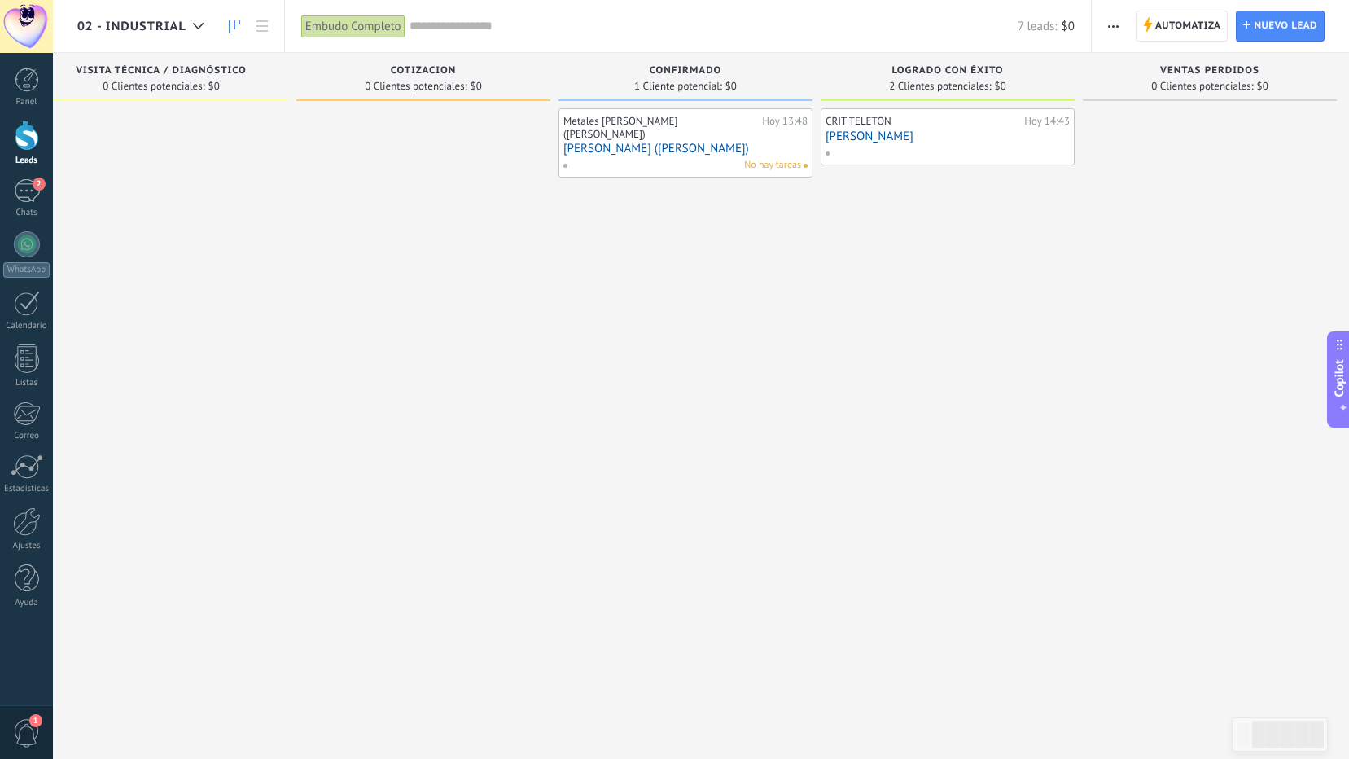
click at [940, 133] on link "[PERSON_NAME]" at bounding box center [948, 136] width 244 height 14
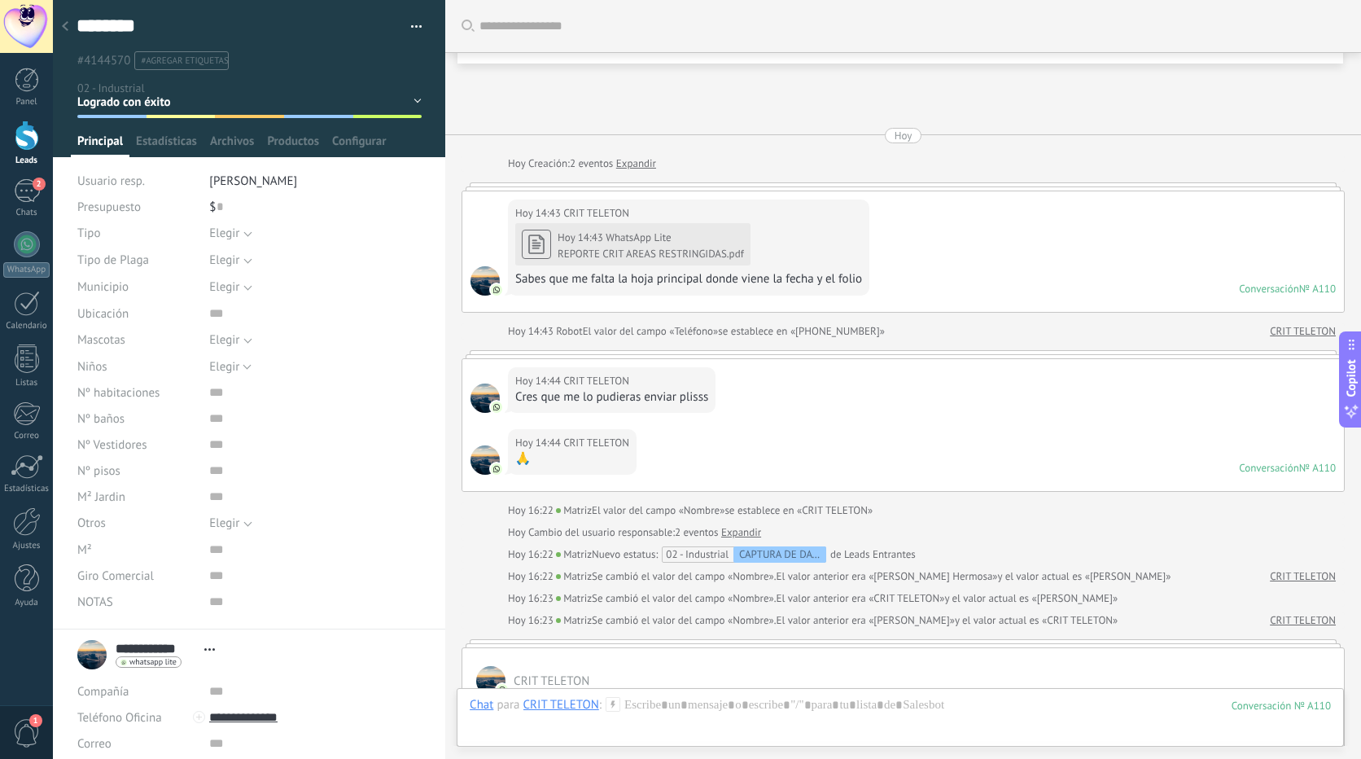
scroll to position [496, 0]
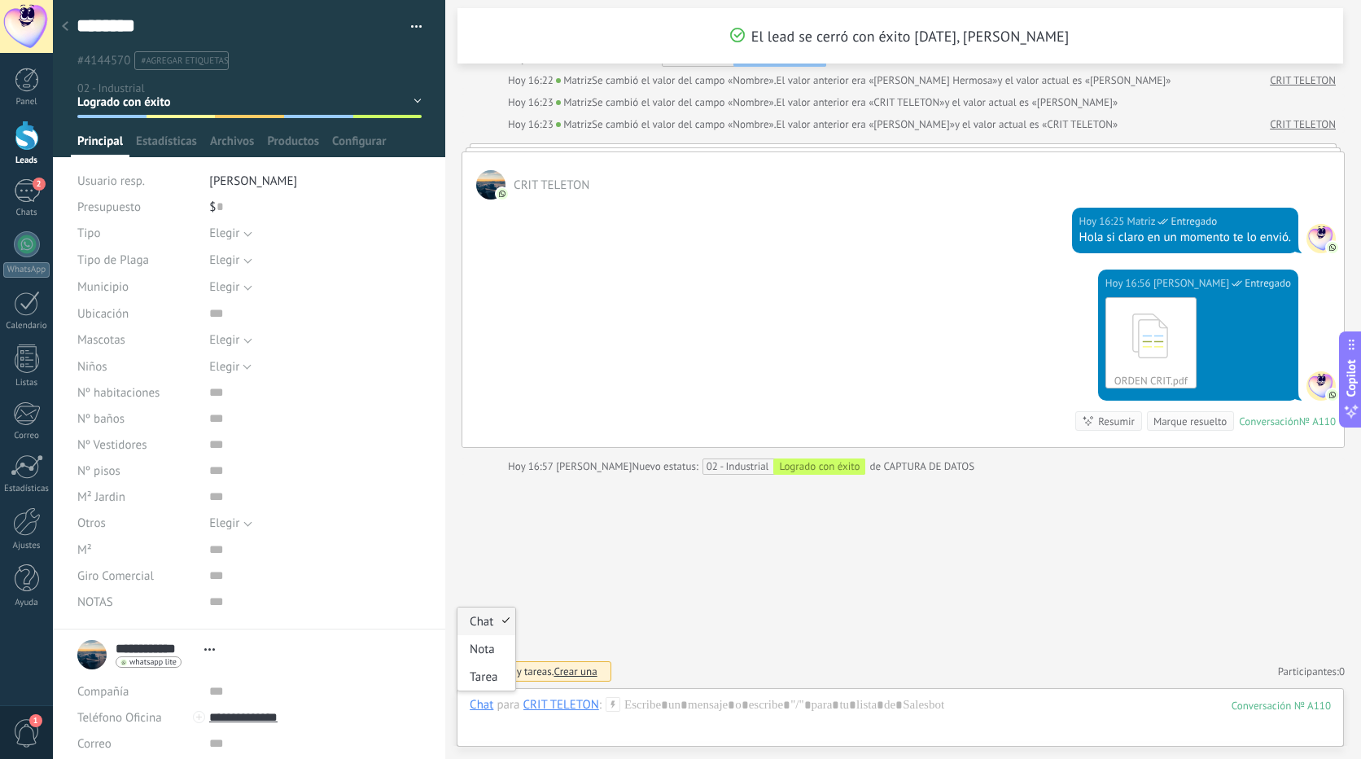
click at [481, 707] on div "Chat" at bounding box center [482, 704] width 24 height 15
click at [489, 653] on div "Nota" at bounding box center [487, 649] width 58 height 28
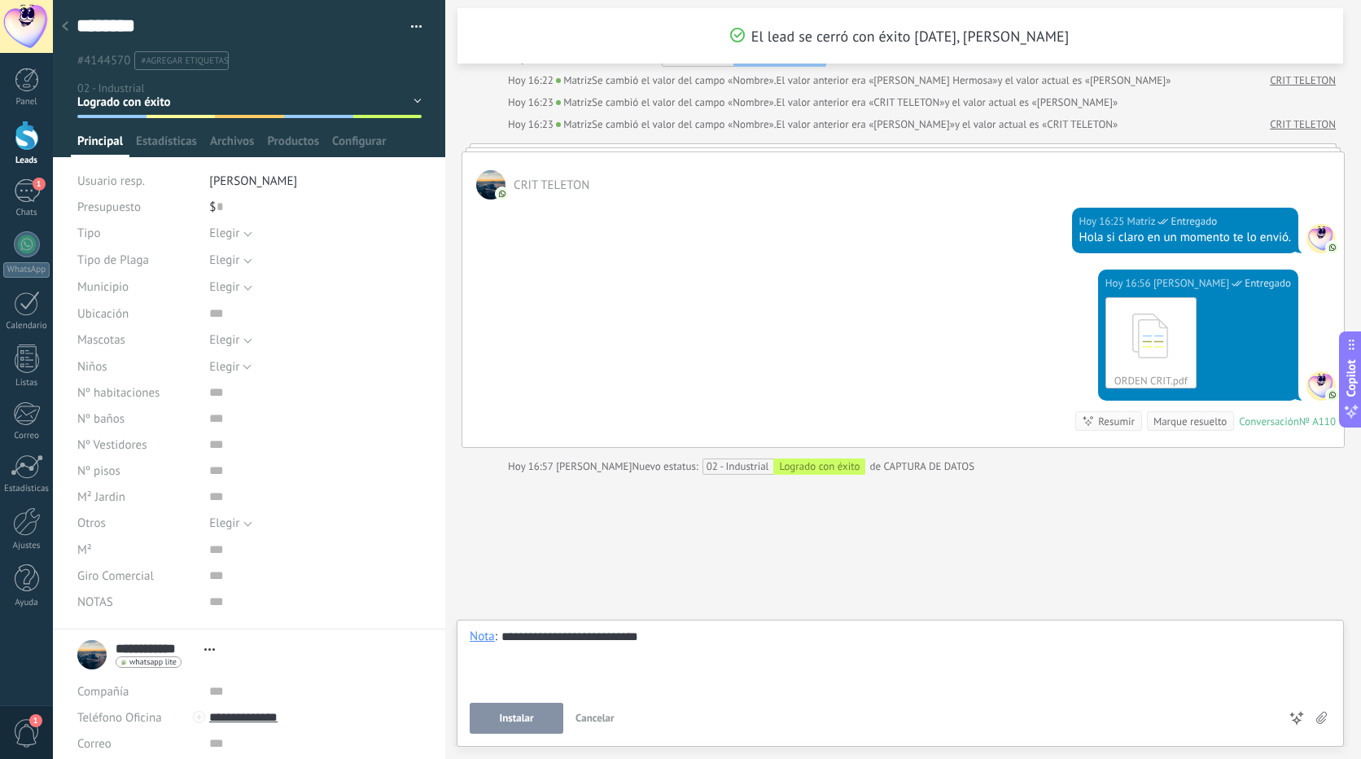
click at [525, 712] on span "Instalar" at bounding box center [517, 717] width 34 height 11
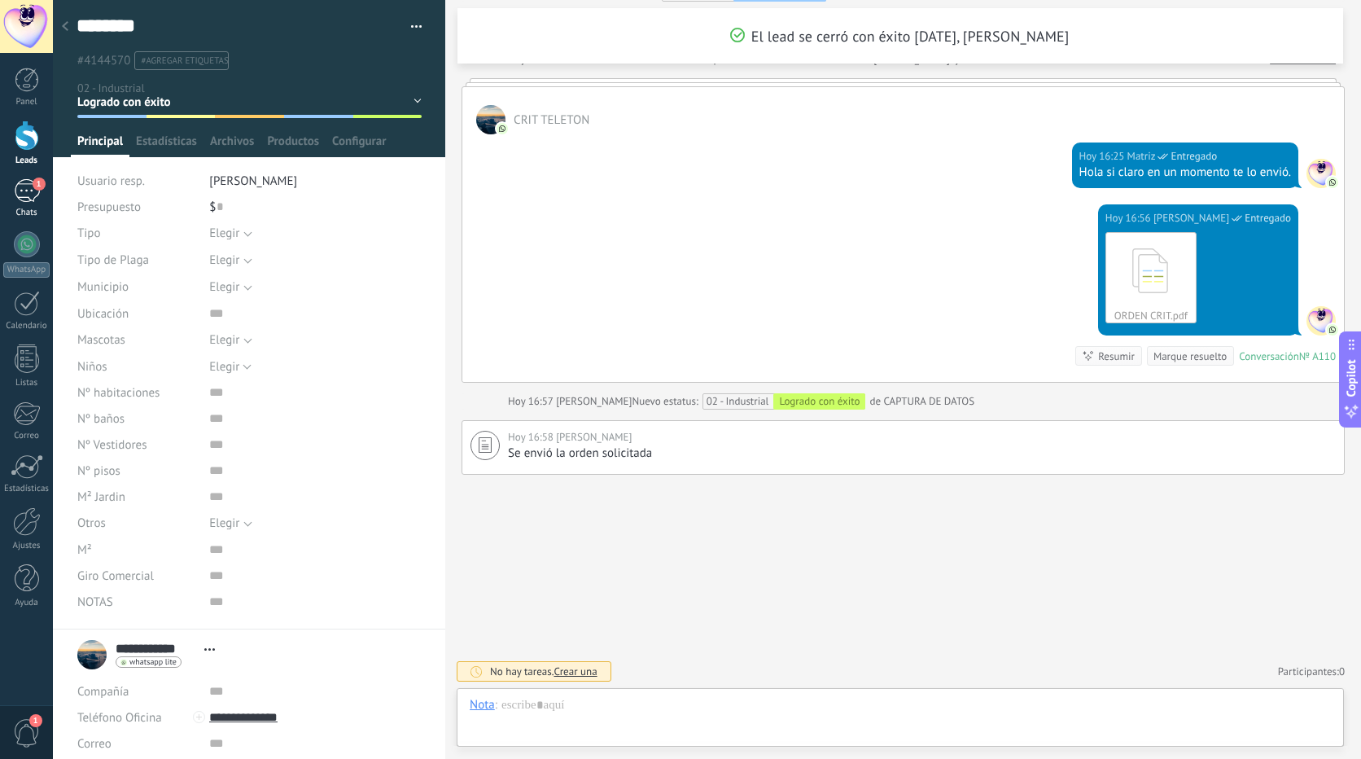
click at [24, 193] on div "1" at bounding box center [27, 191] width 26 height 24
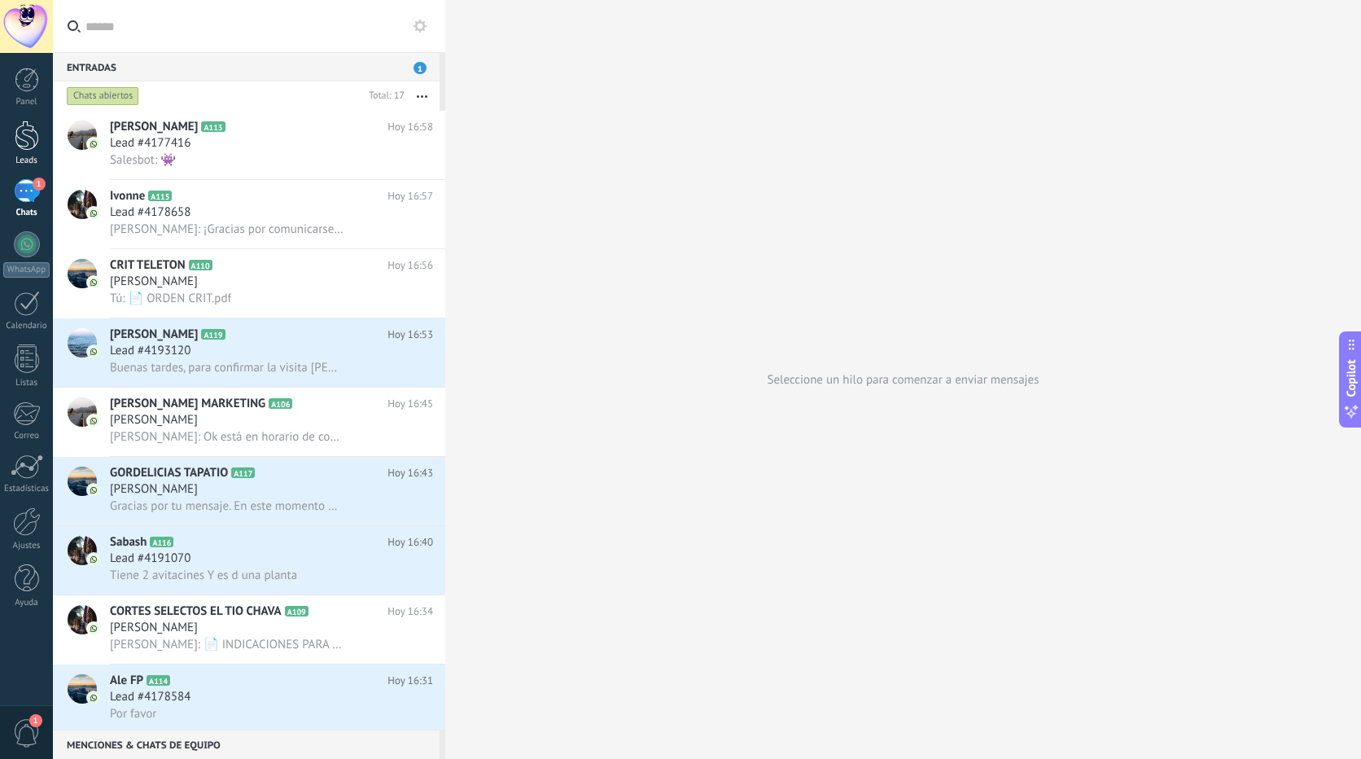
click at [24, 135] on div at bounding box center [27, 136] width 24 height 30
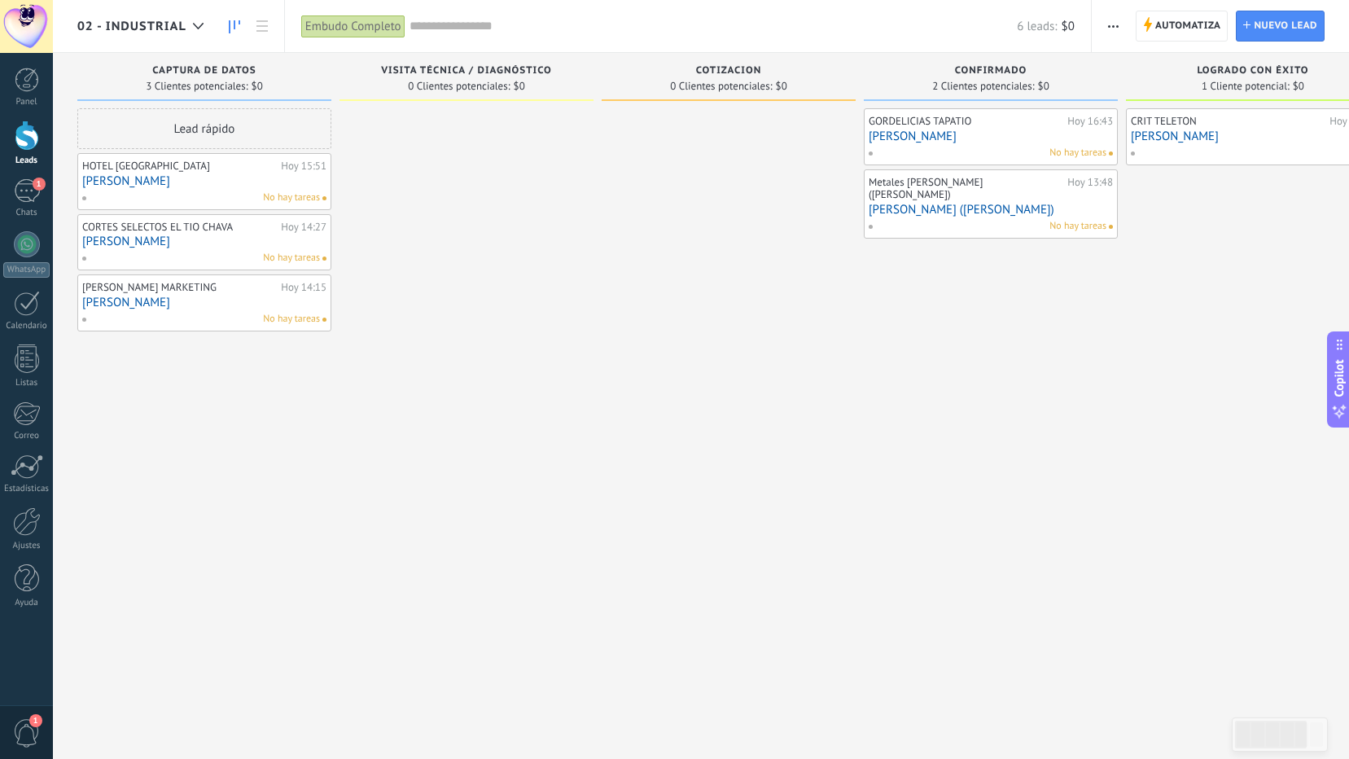
click at [1223, 125] on div "CRIT TELETON" at bounding box center [1228, 121] width 195 height 13
click at [1222, 135] on link "[PERSON_NAME]" at bounding box center [1253, 136] width 244 height 14
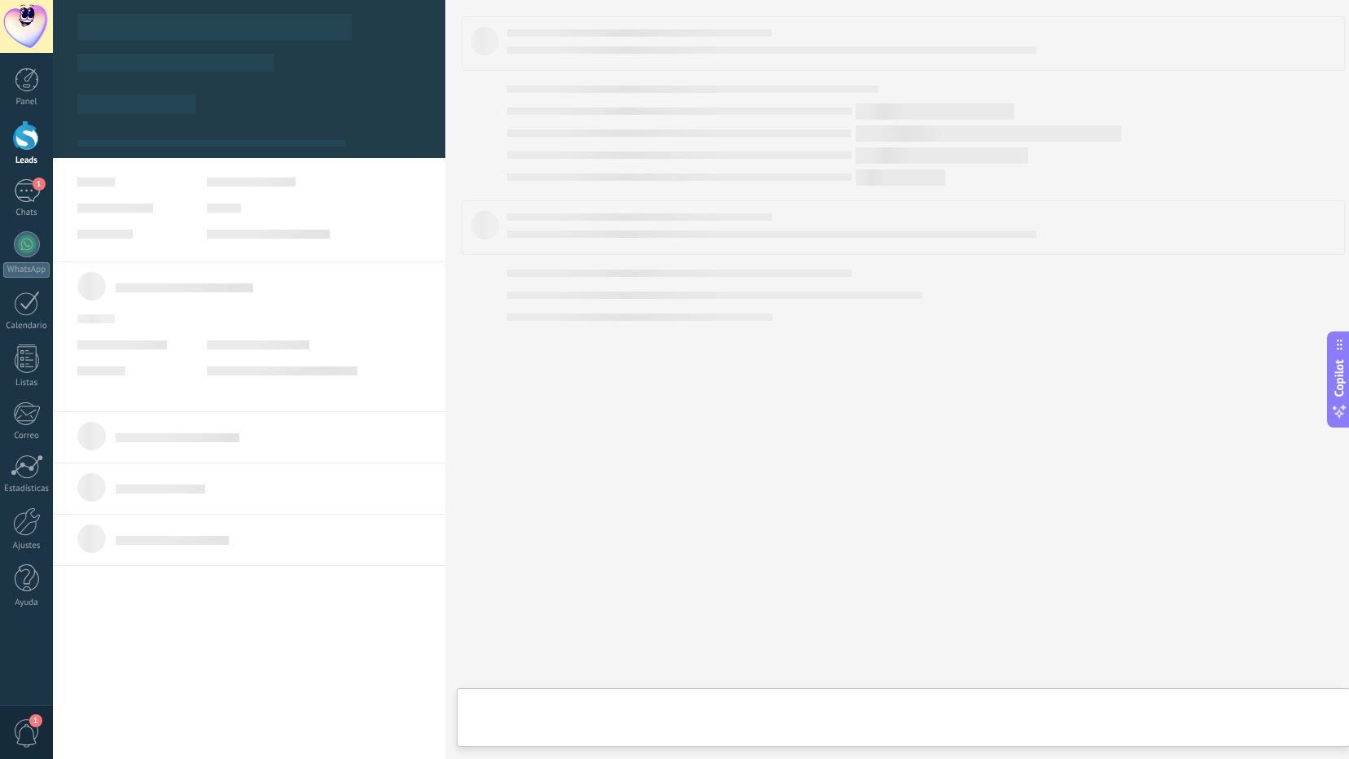
click at [1222, 135] on div at bounding box center [903, 379] width 916 height 759
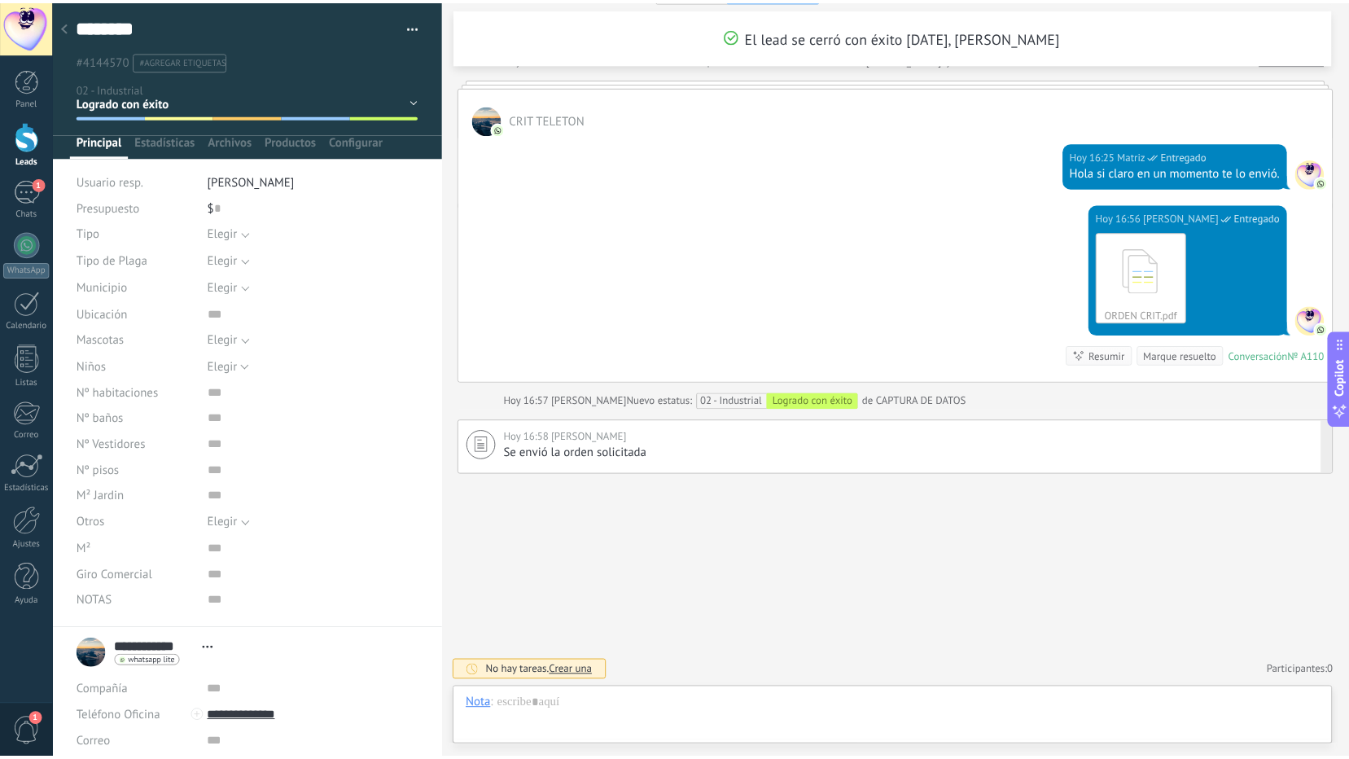
scroll to position [24, 0]
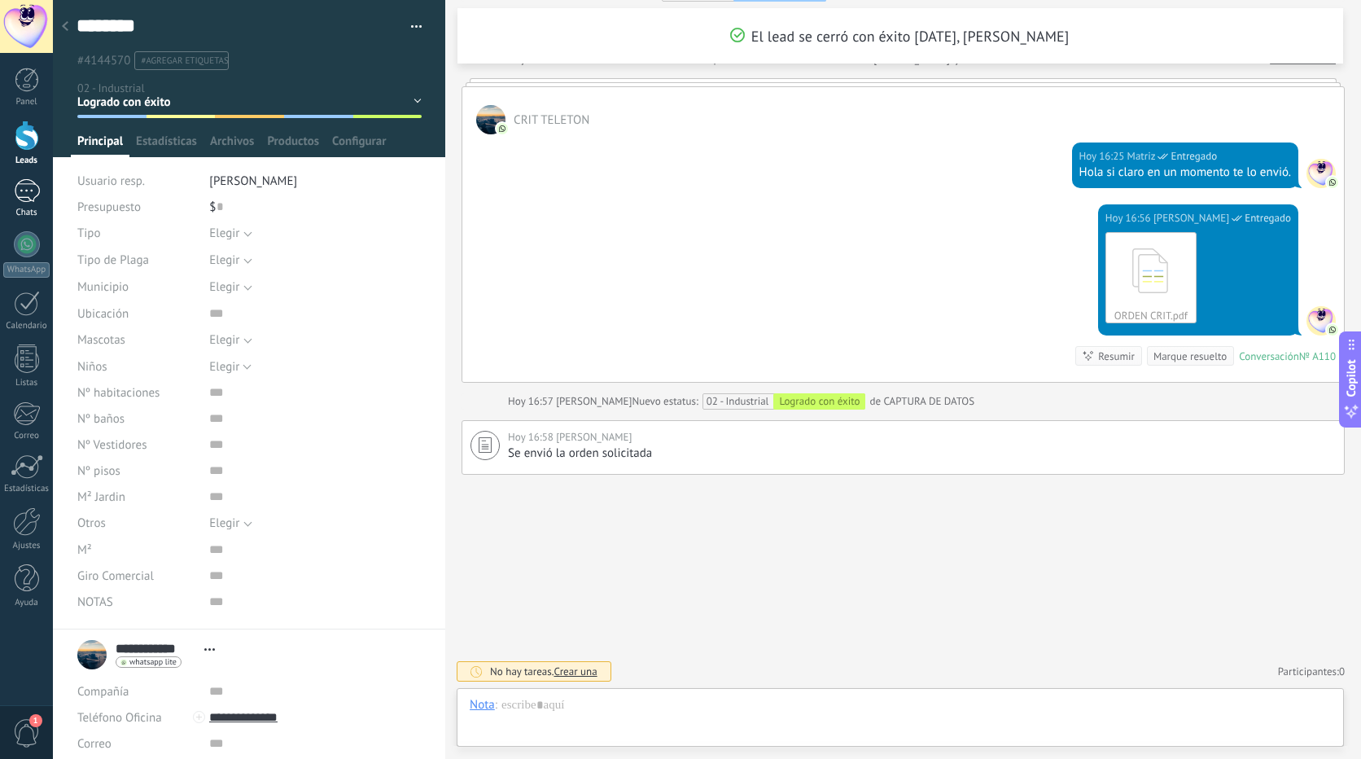
click at [28, 186] on div "1" at bounding box center [27, 191] width 26 height 24
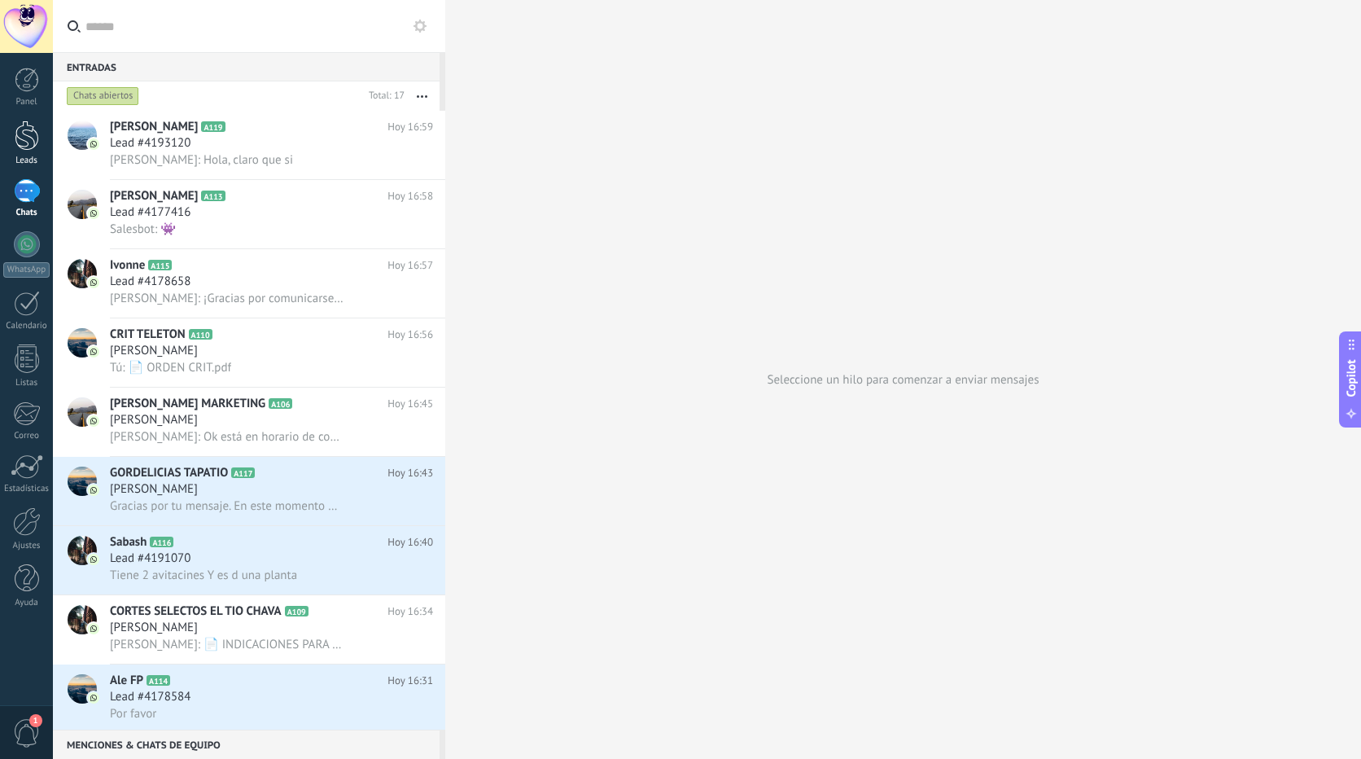
click at [19, 136] on div at bounding box center [27, 136] width 24 height 30
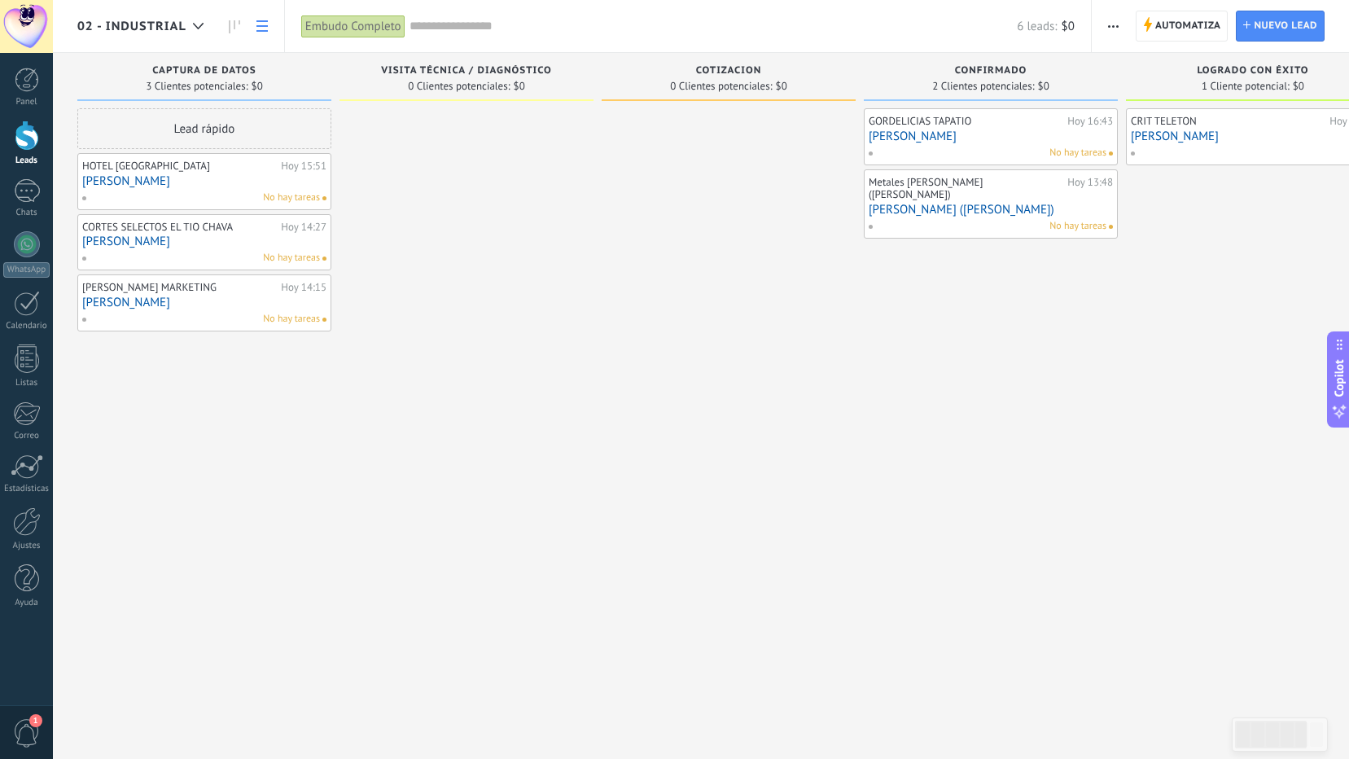
click at [257, 28] on icon at bounding box center [261, 25] width 11 height 11
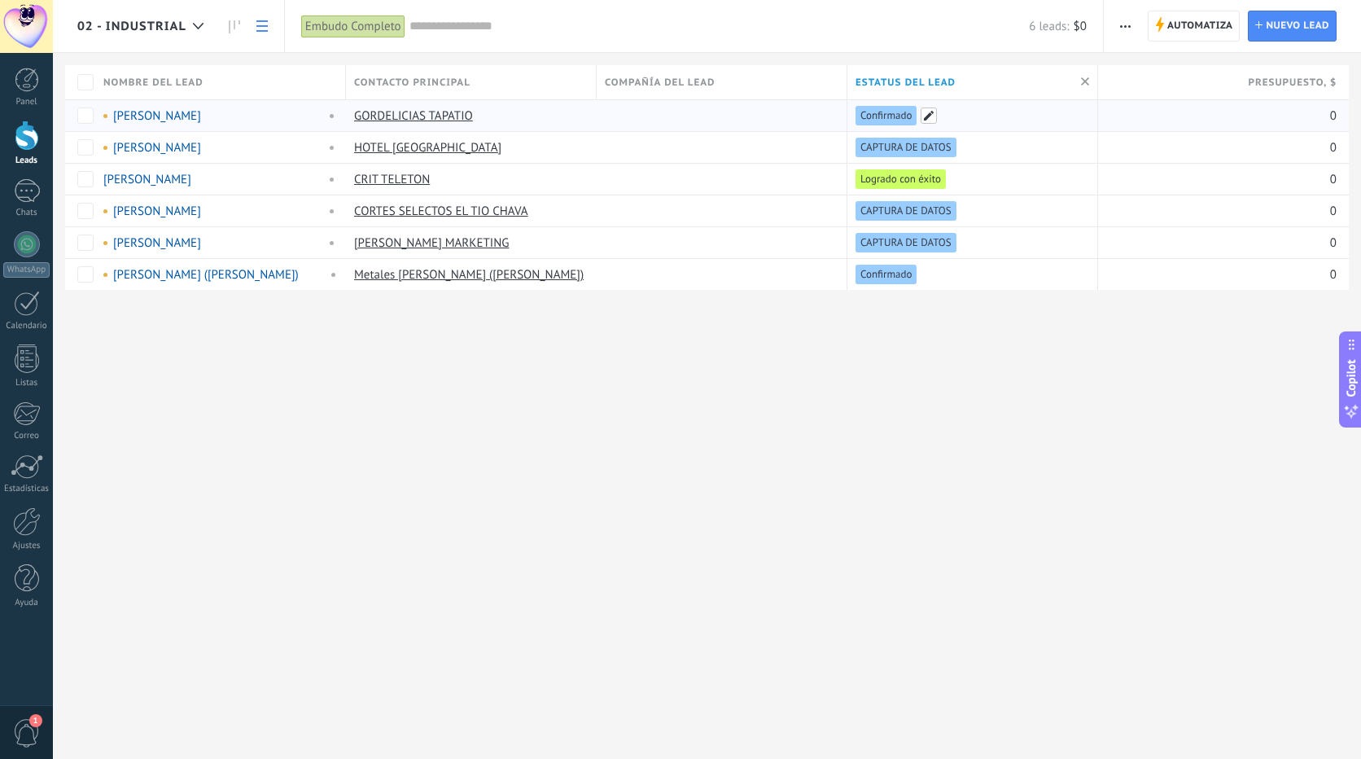
click at [931, 115] on span at bounding box center [929, 115] width 16 height 16
click at [757, 383] on div "**********" at bounding box center [707, 379] width 1308 height 759
click at [231, 28] on icon at bounding box center [234, 26] width 11 height 13
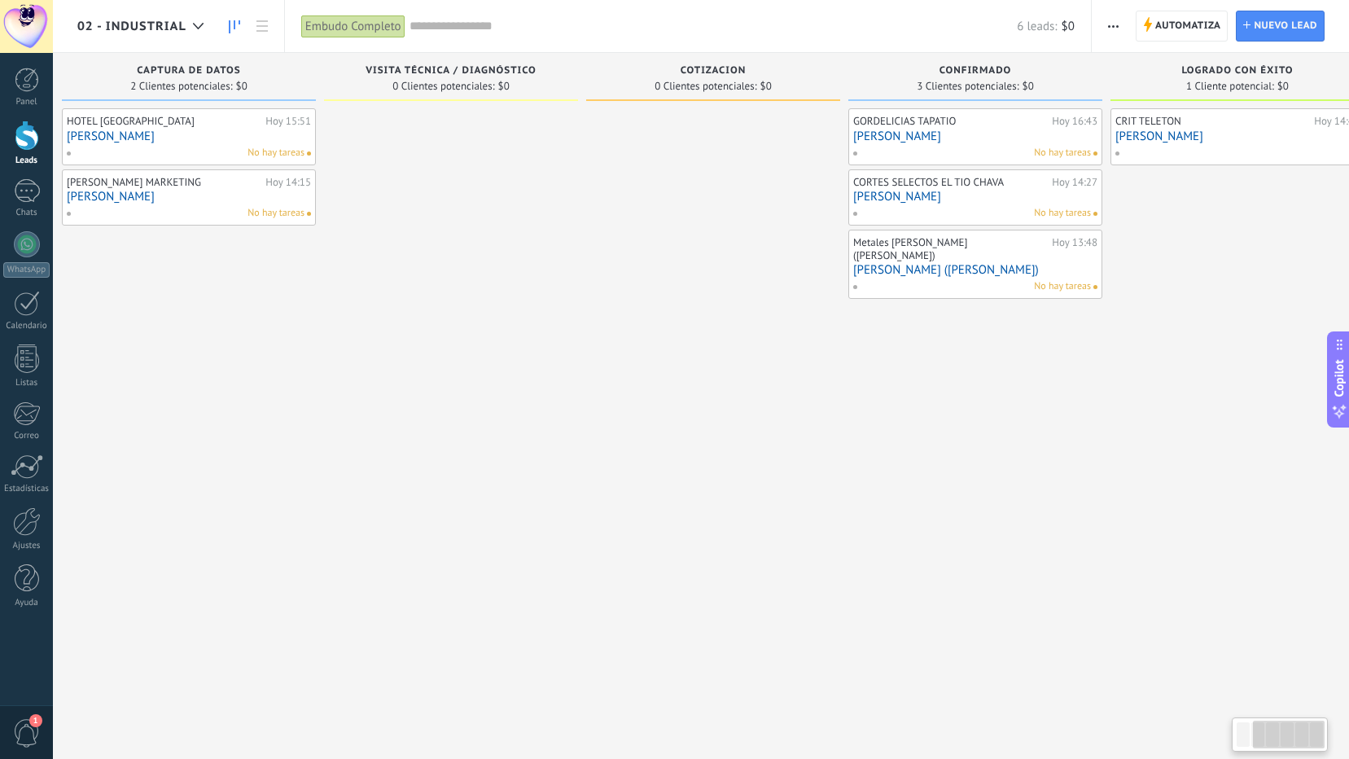
scroll to position [0, 318]
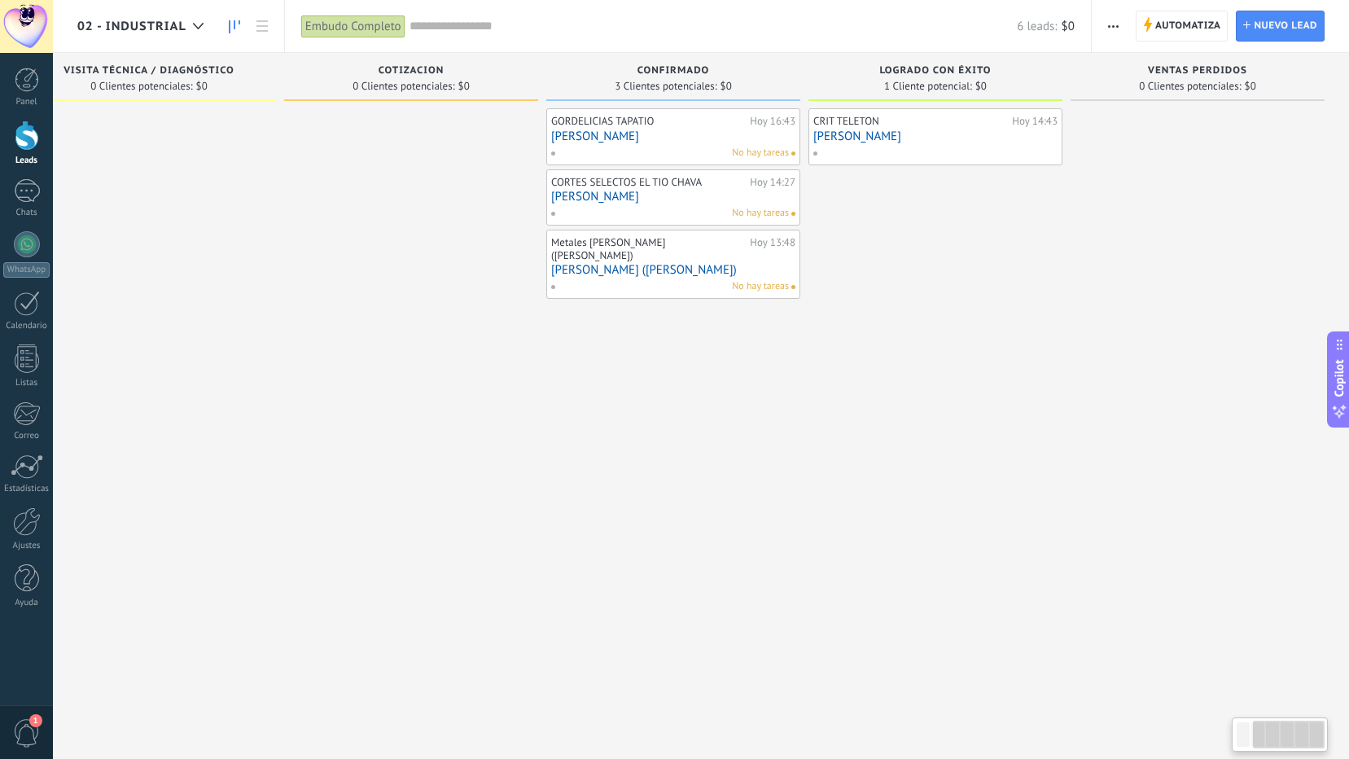
drag, startPoint x: 1254, startPoint y: 731, endPoint x: 1302, endPoint y: 734, distance: 48.1
click at [1302, 734] on div at bounding box center [1289, 735] width 72 height 28
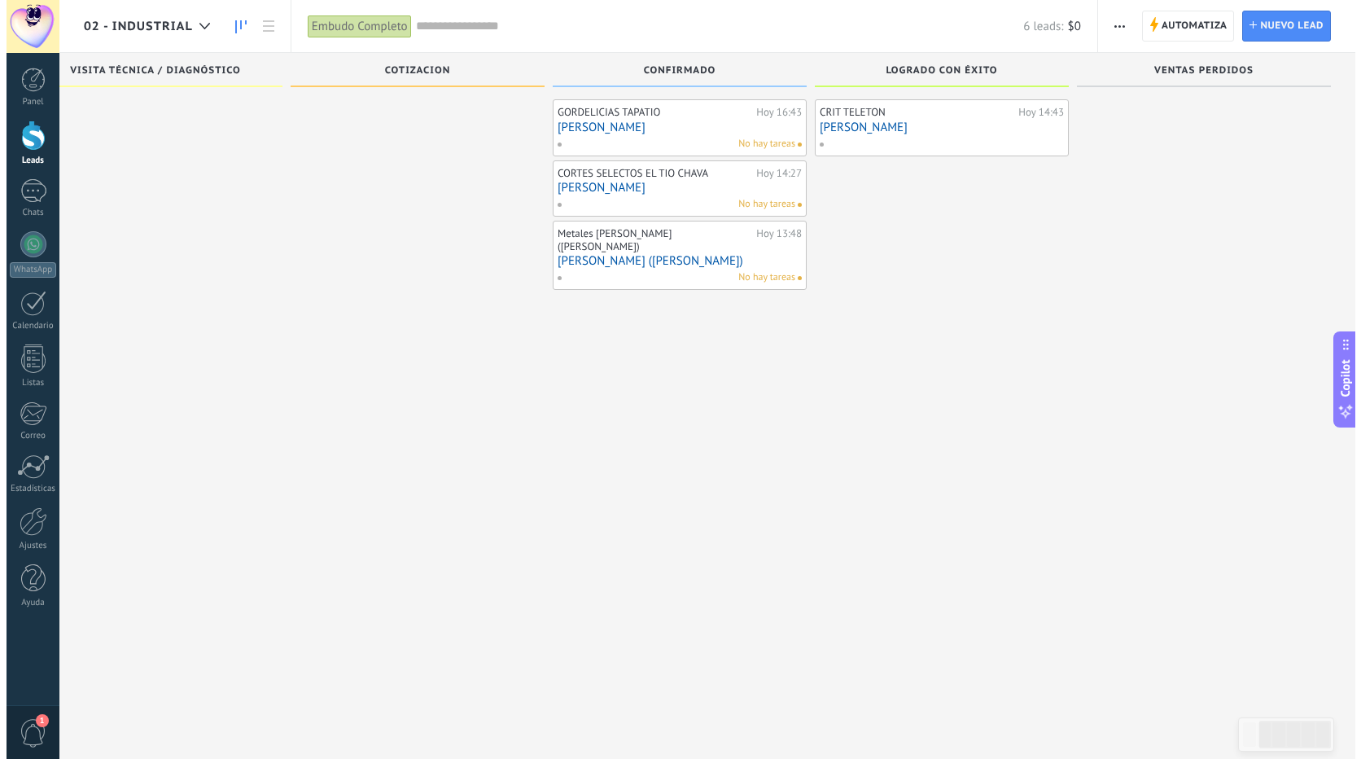
scroll to position [0, 0]
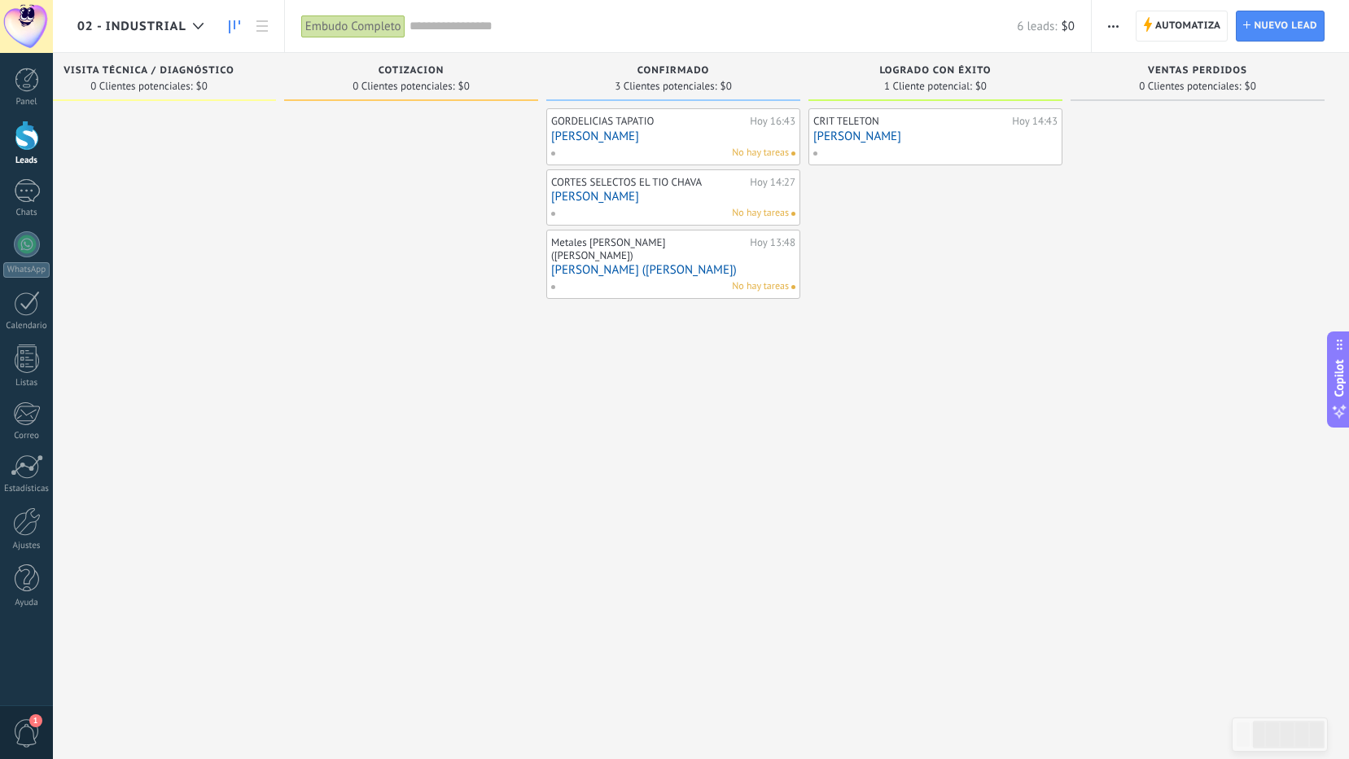
drag, startPoint x: 958, startPoint y: 142, endPoint x: 887, endPoint y: 234, distance: 116.6
click at [887, 234] on div "CRIT TELETON [DATE] 14:43 [PERSON_NAME]" at bounding box center [936, 381] width 254 height 546
click at [19, 469] on div at bounding box center [27, 466] width 33 height 24
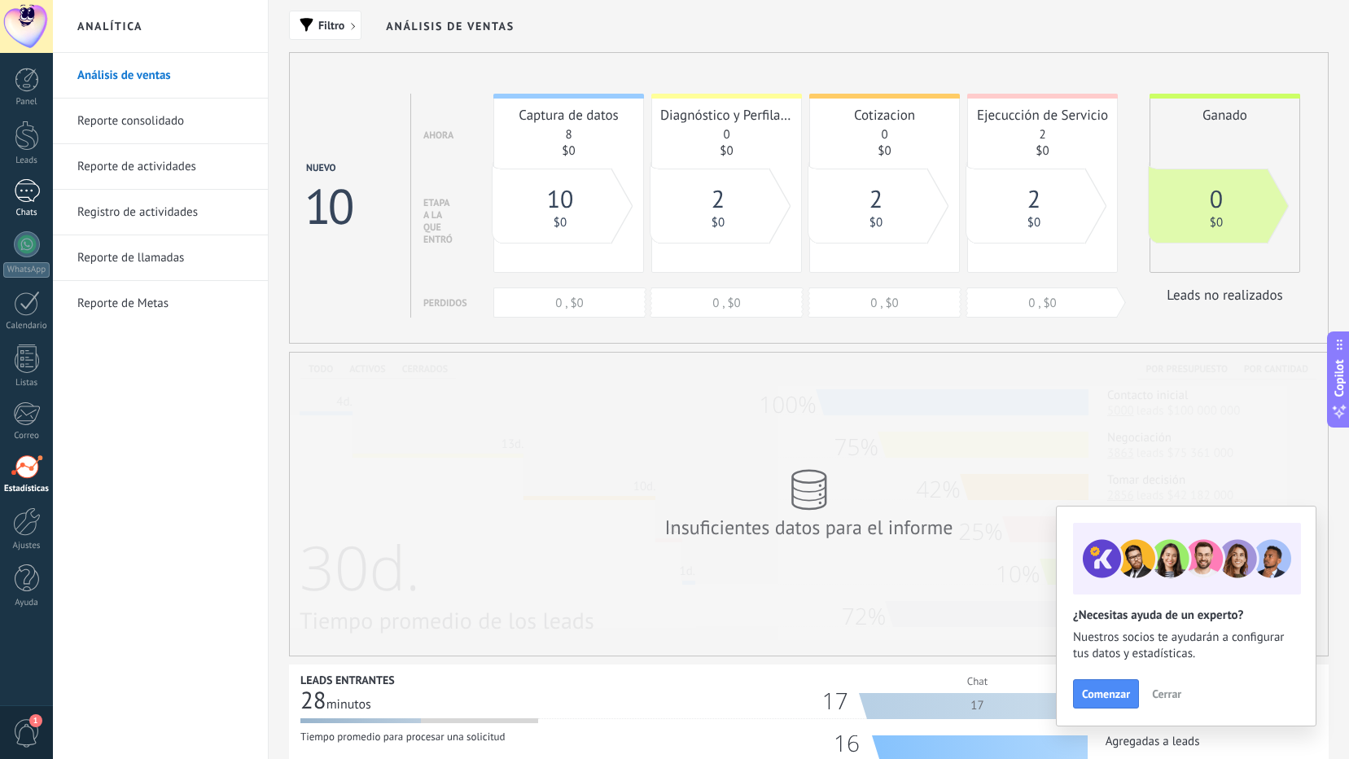
click at [30, 192] on div "1" at bounding box center [27, 191] width 26 height 24
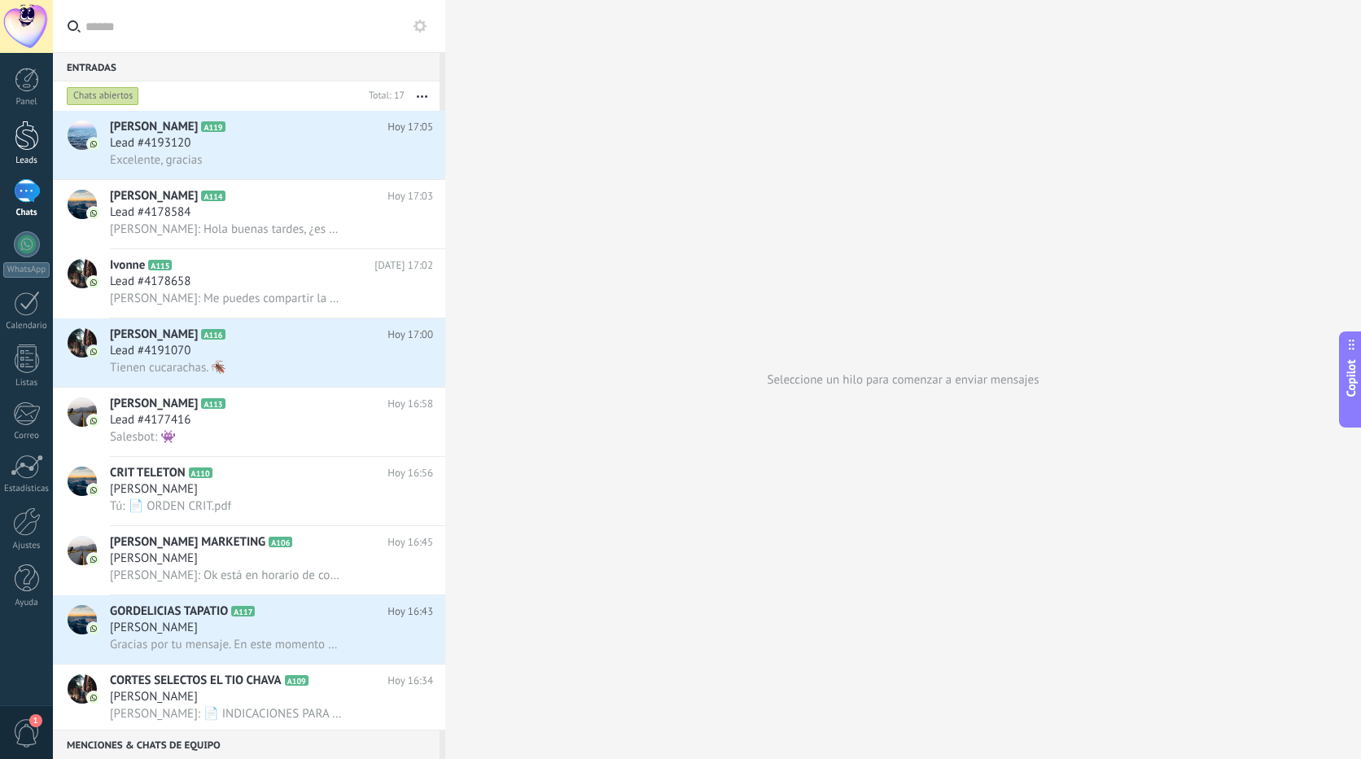
click at [29, 135] on div at bounding box center [27, 136] width 24 height 30
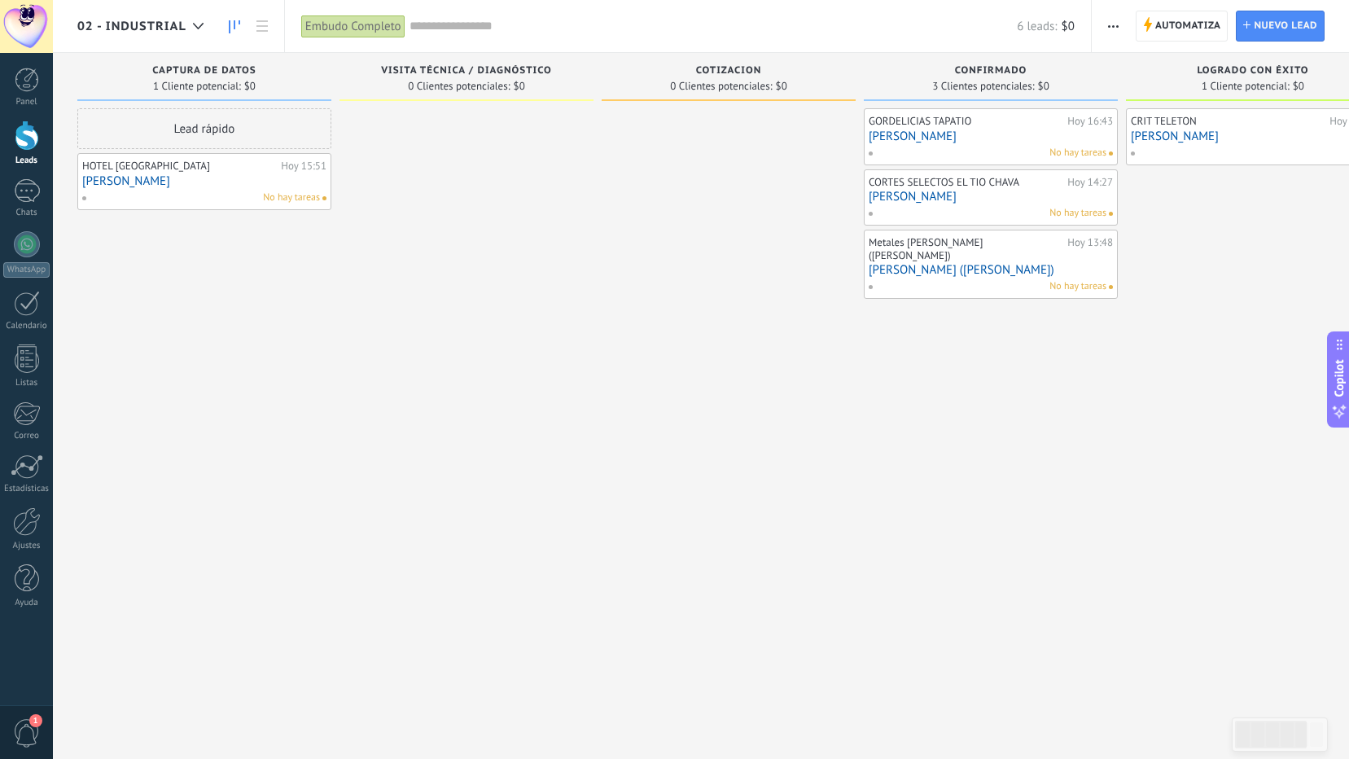
click at [958, 142] on link "[PERSON_NAME]" at bounding box center [991, 136] width 244 height 14
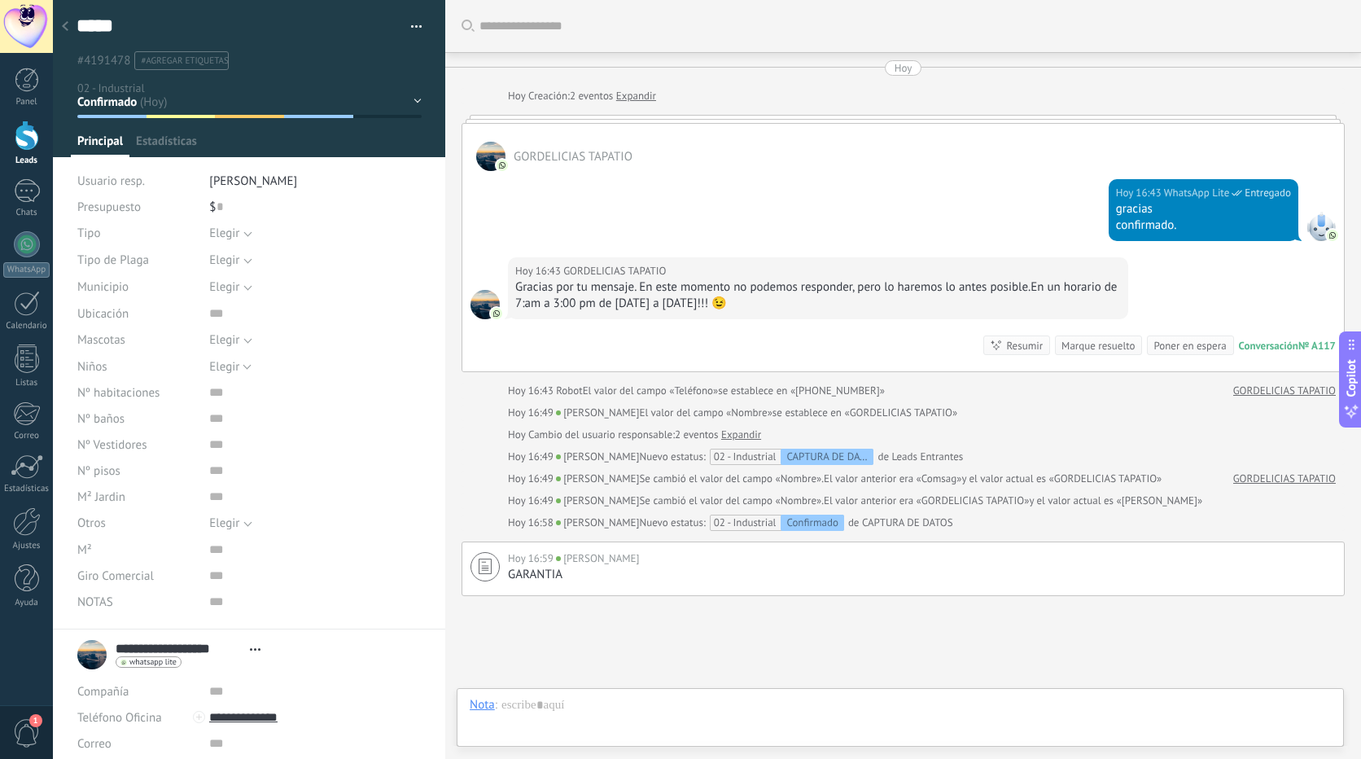
scroll to position [24, 0]
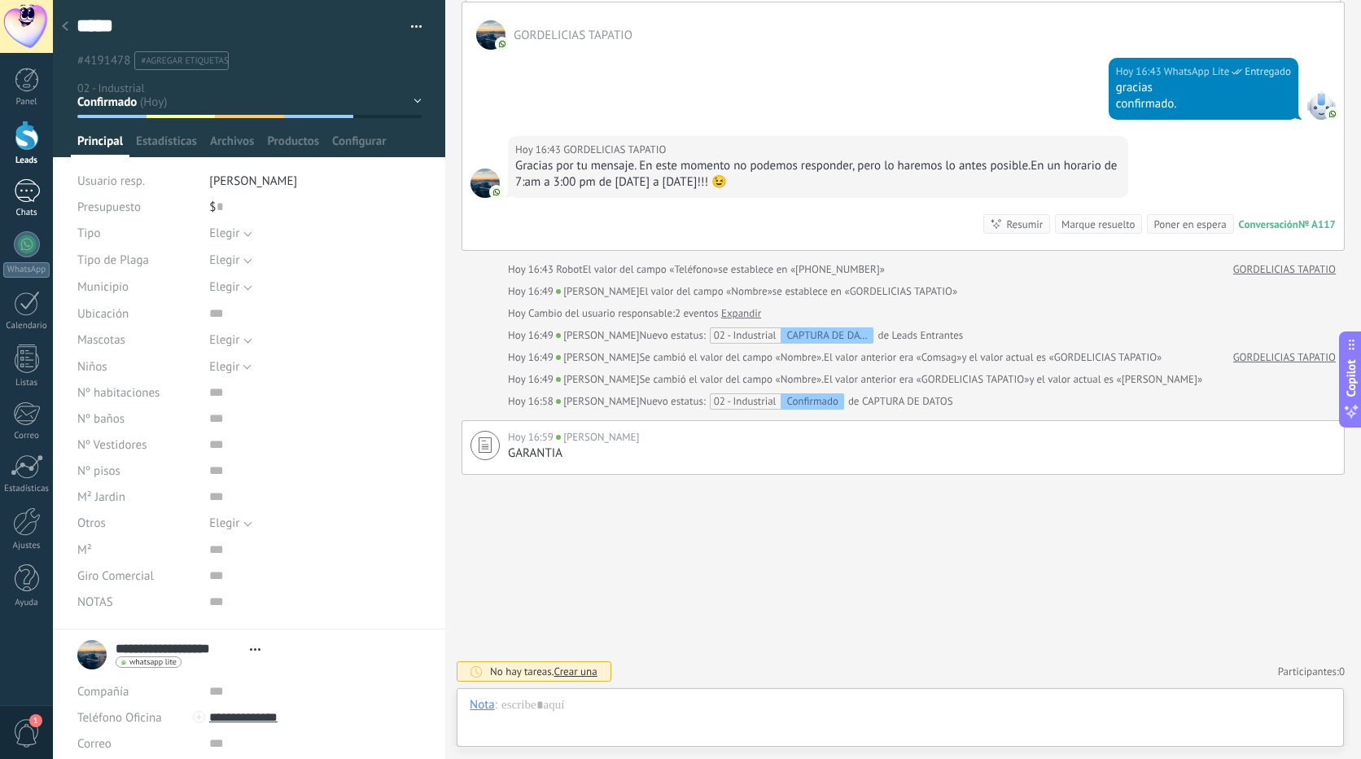
click at [20, 183] on div "1" at bounding box center [27, 191] width 26 height 24
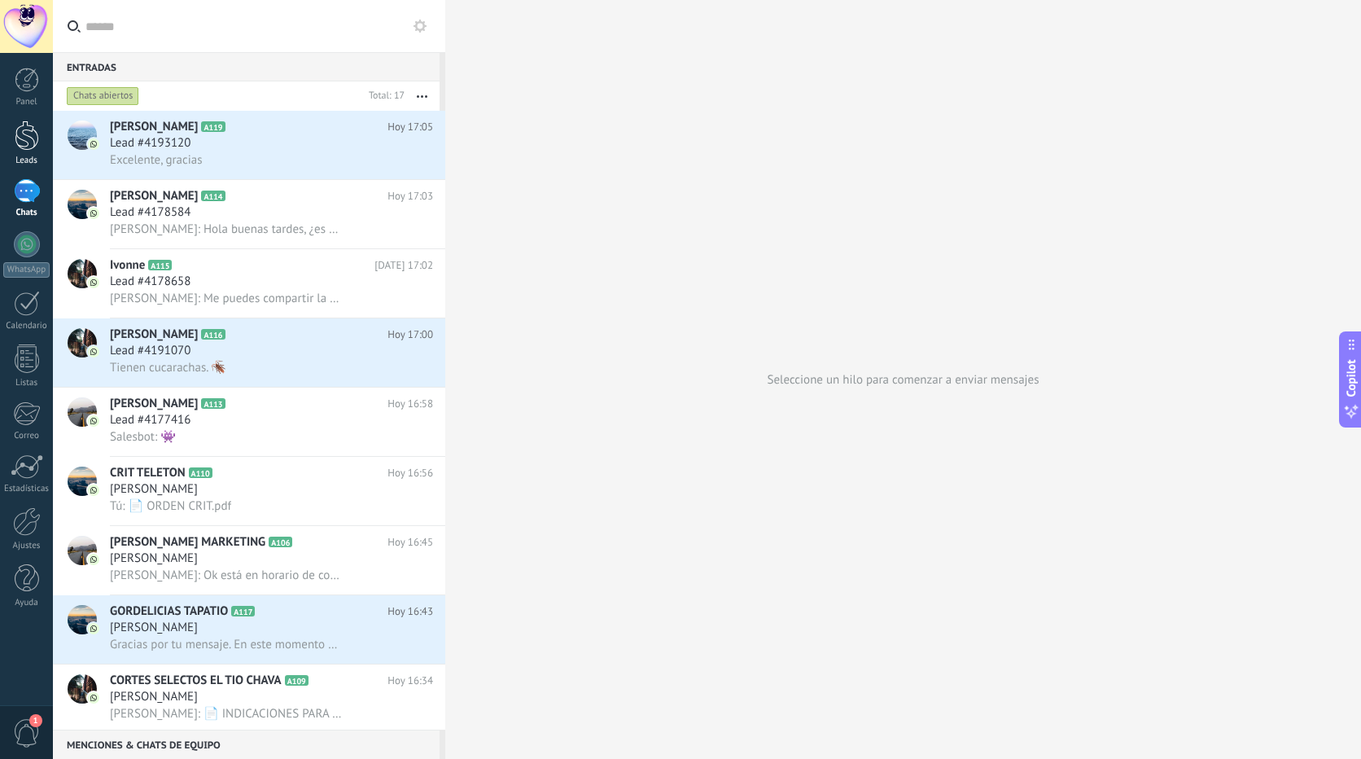
click at [27, 131] on div at bounding box center [27, 136] width 24 height 30
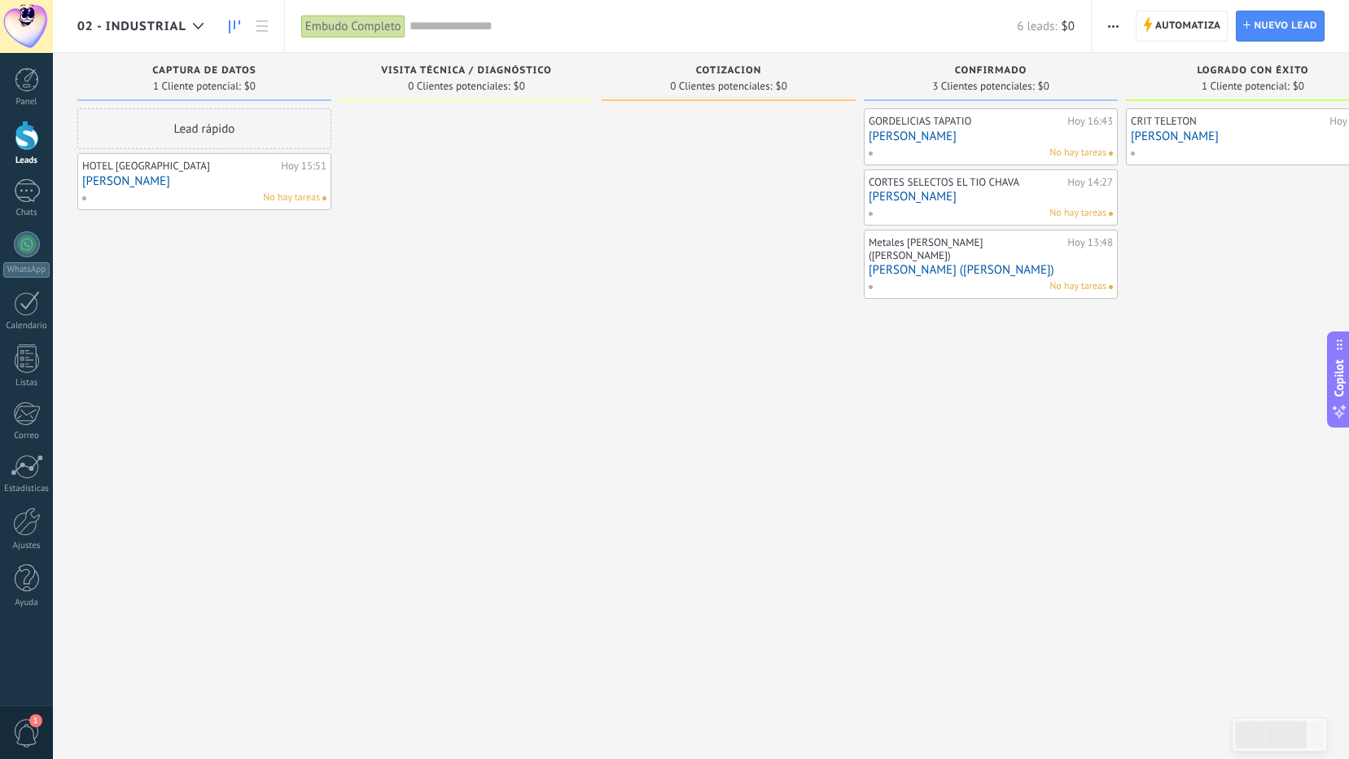
click at [928, 279] on div "No hay tareas" at bounding box center [987, 286] width 239 height 15
click at [936, 263] on link "[PERSON_NAME] ([PERSON_NAME])" at bounding box center [991, 270] width 244 height 14
click at [936, 251] on body ".abccls-1,.abccls-2{fill-rule:evenodd}.abccls-2{fill:#fff} .abfcls-1{fill:none}…" at bounding box center [674, 379] width 1349 height 759
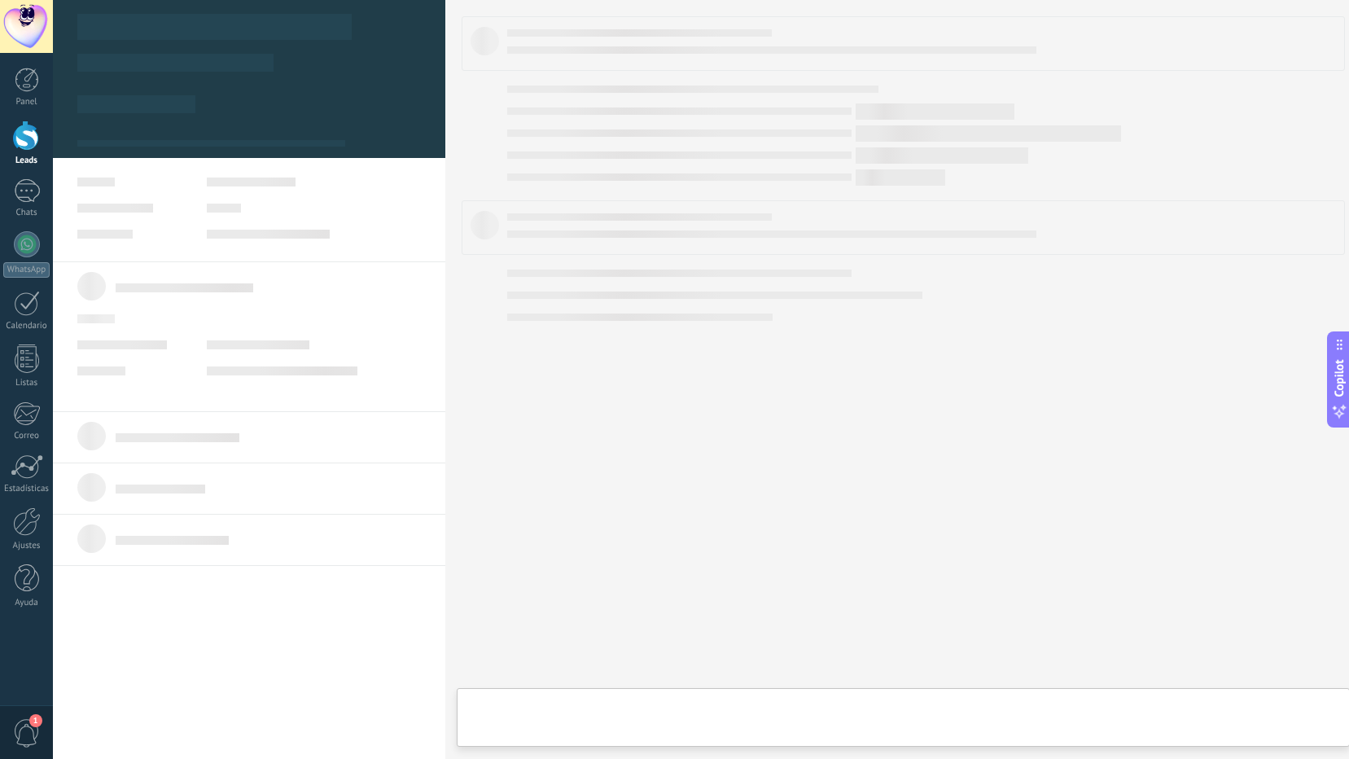
type textarea "**********"
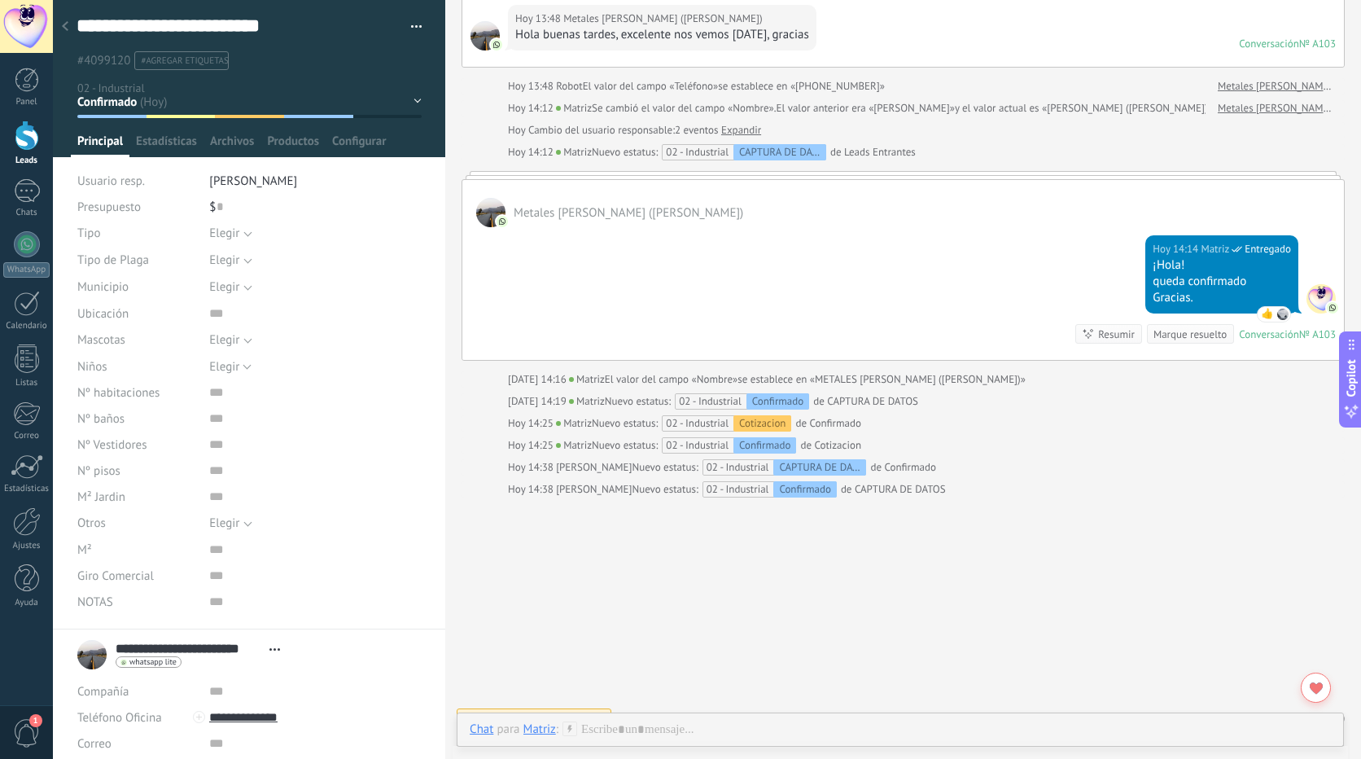
scroll to position [150, 0]
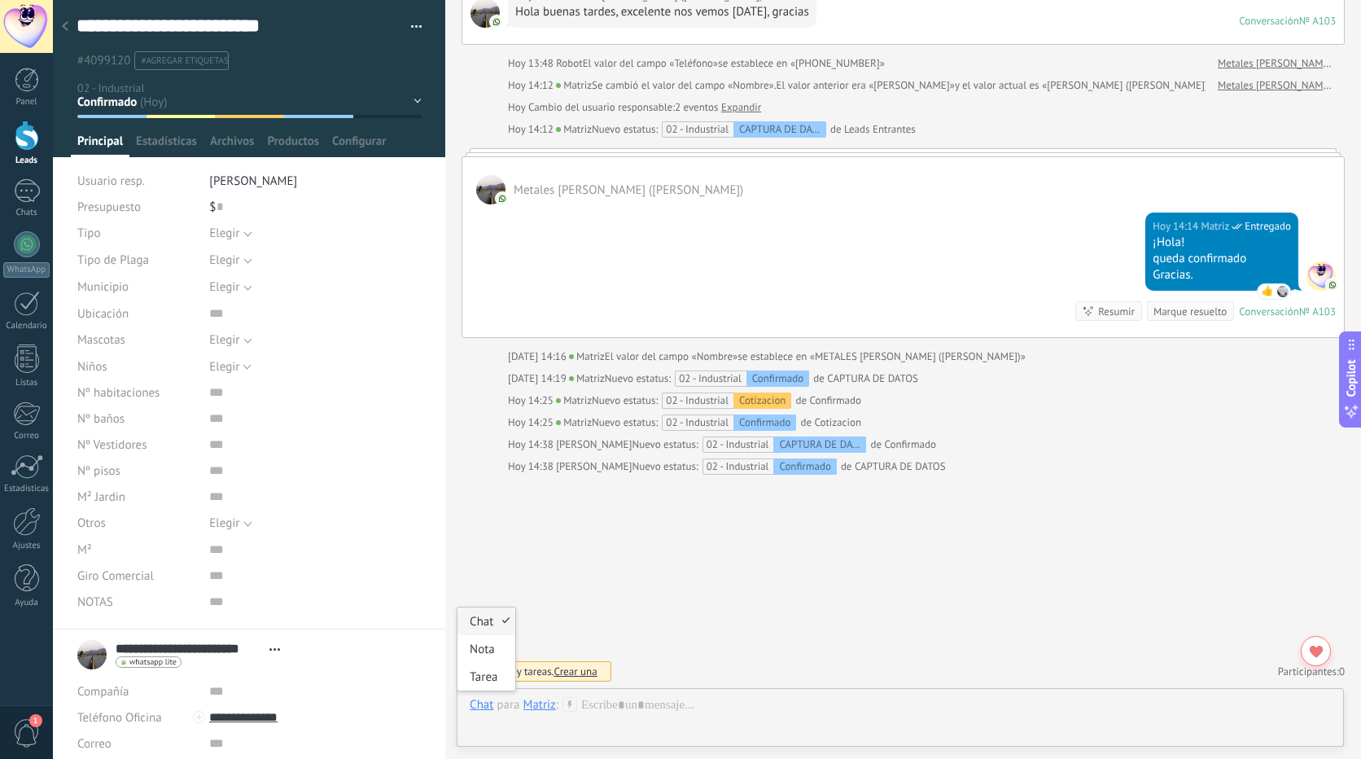
click at [481, 704] on div "Chat" at bounding box center [482, 704] width 24 height 15
click at [486, 679] on div "Tarea" at bounding box center [487, 677] width 58 height 28
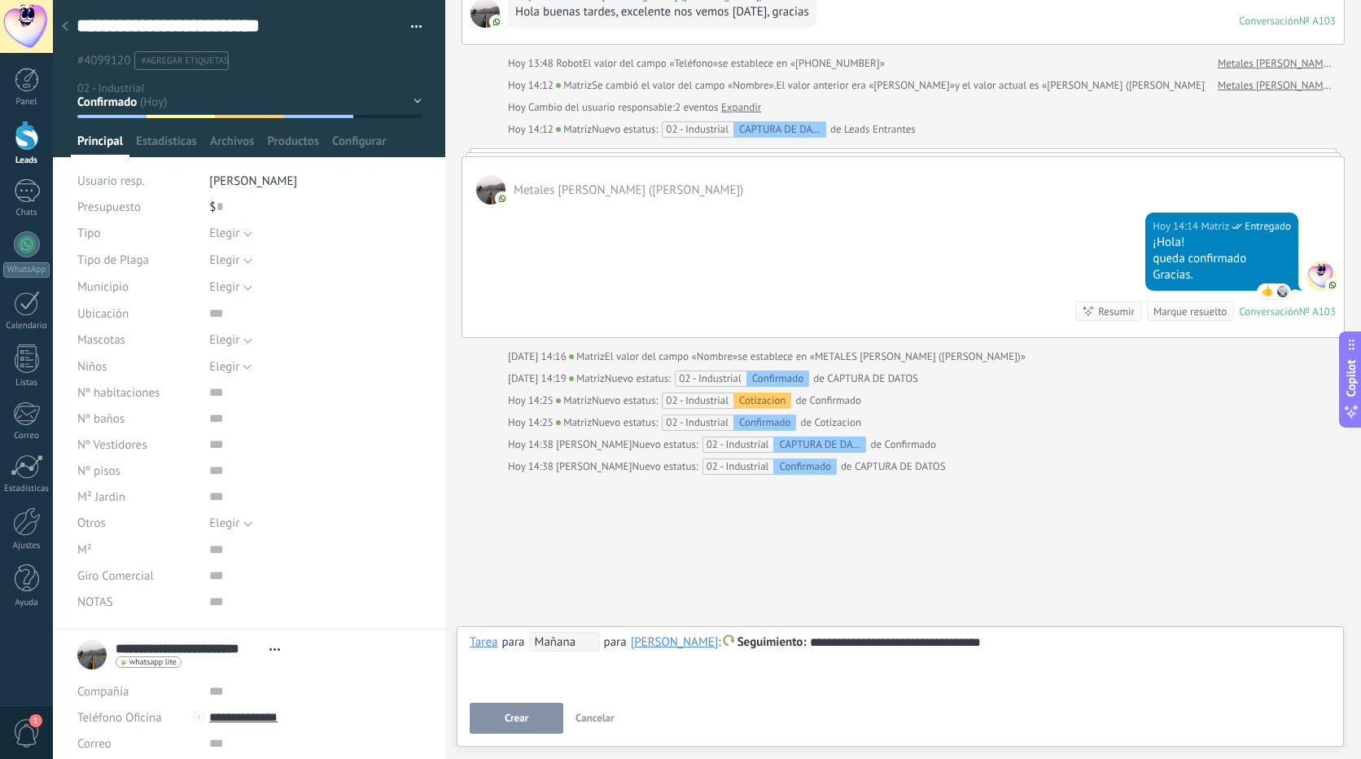
click at [513, 717] on span "Crear" at bounding box center [517, 717] width 24 height 11
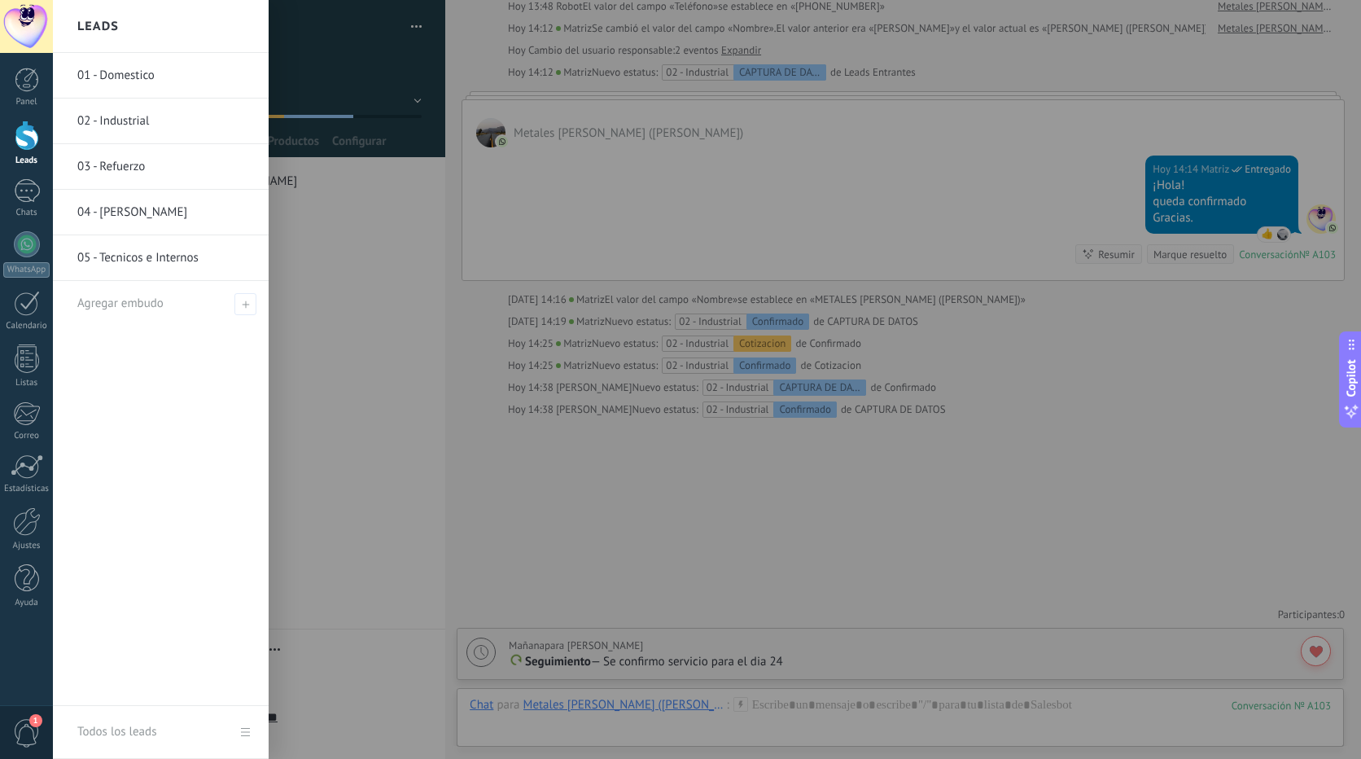
click at [22, 145] on div at bounding box center [27, 136] width 24 height 30
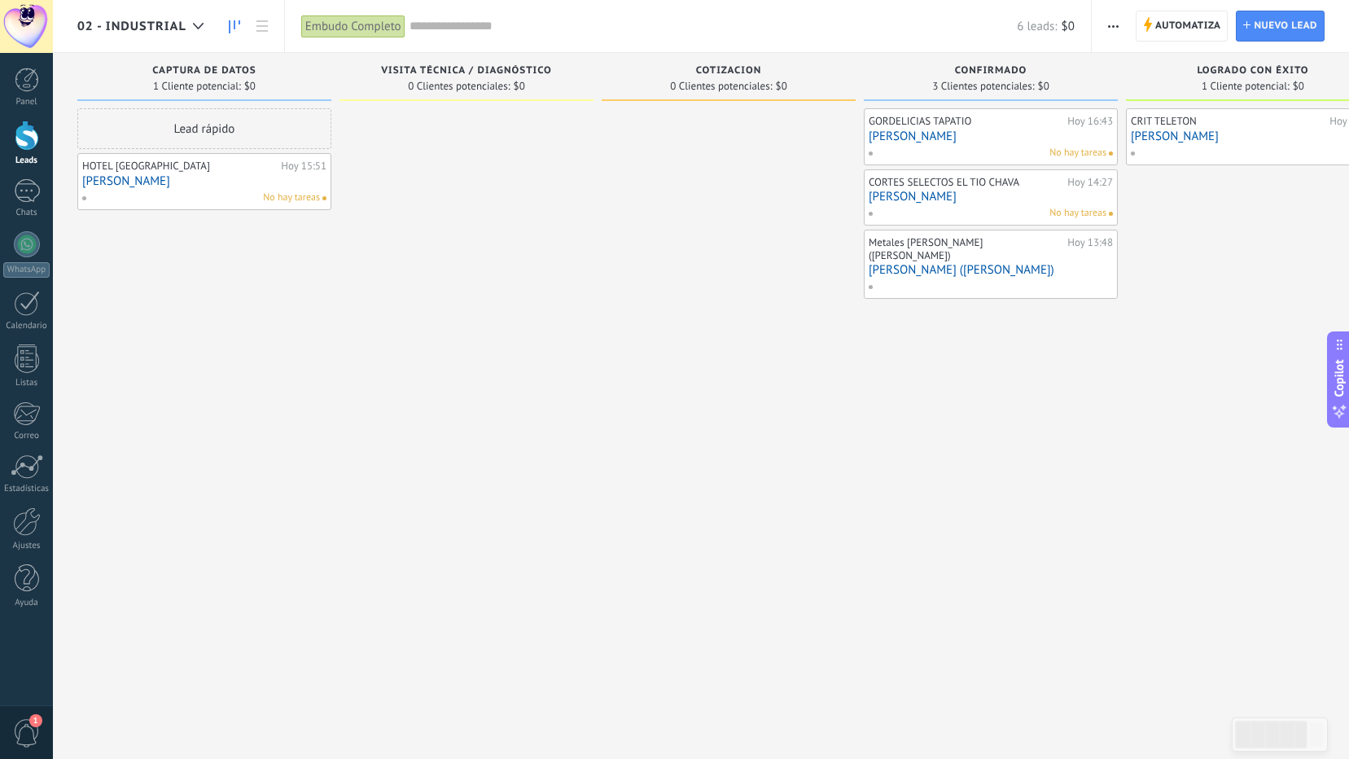
click at [944, 279] on div at bounding box center [989, 286] width 243 height 15
click at [945, 279] on div at bounding box center [989, 286] width 243 height 15
click at [980, 263] on link "[PERSON_NAME] ([PERSON_NAME])" at bounding box center [991, 270] width 244 height 14
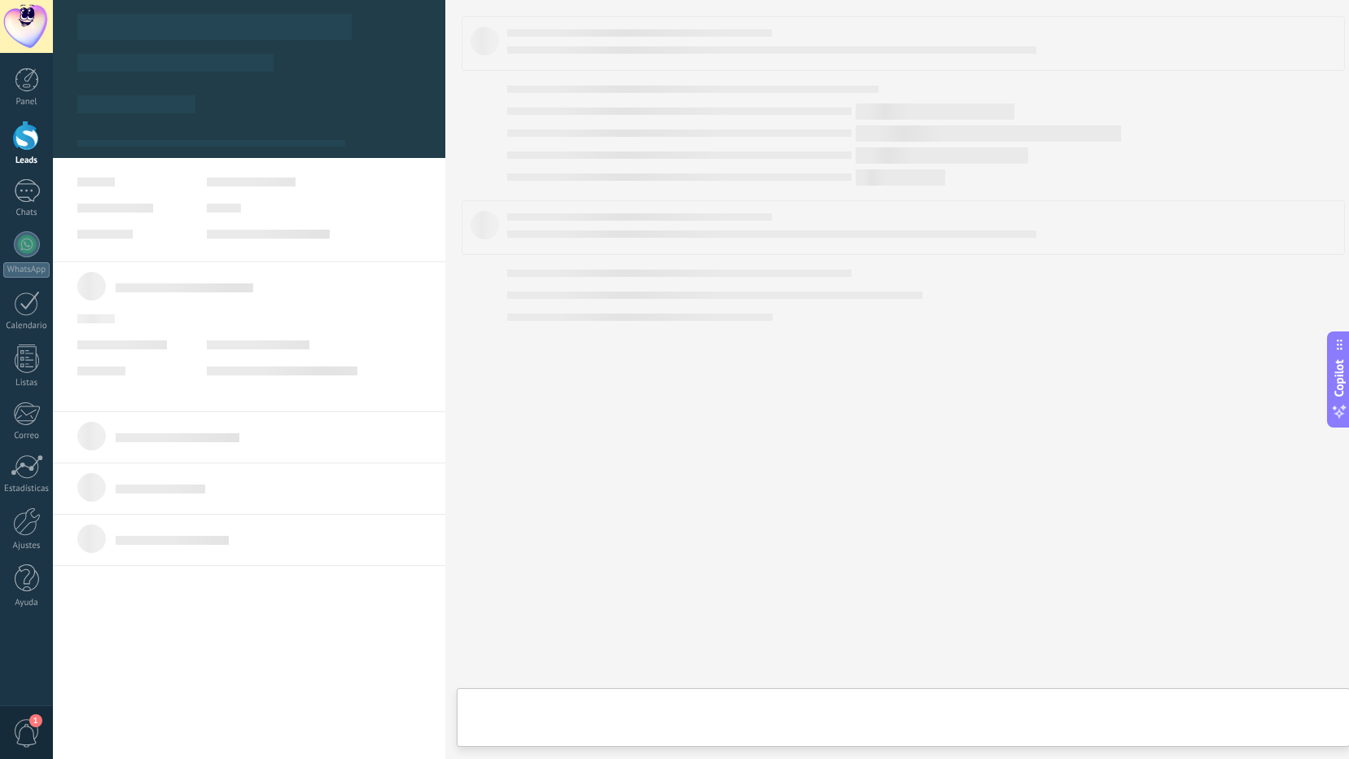
click at [980, 250] on body ".abccls-1,.abccls-2{fill-rule:evenodd}.abccls-2{fill:#fff} .abfcls-1{fill:none}…" at bounding box center [674, 379] width 1349 height 759
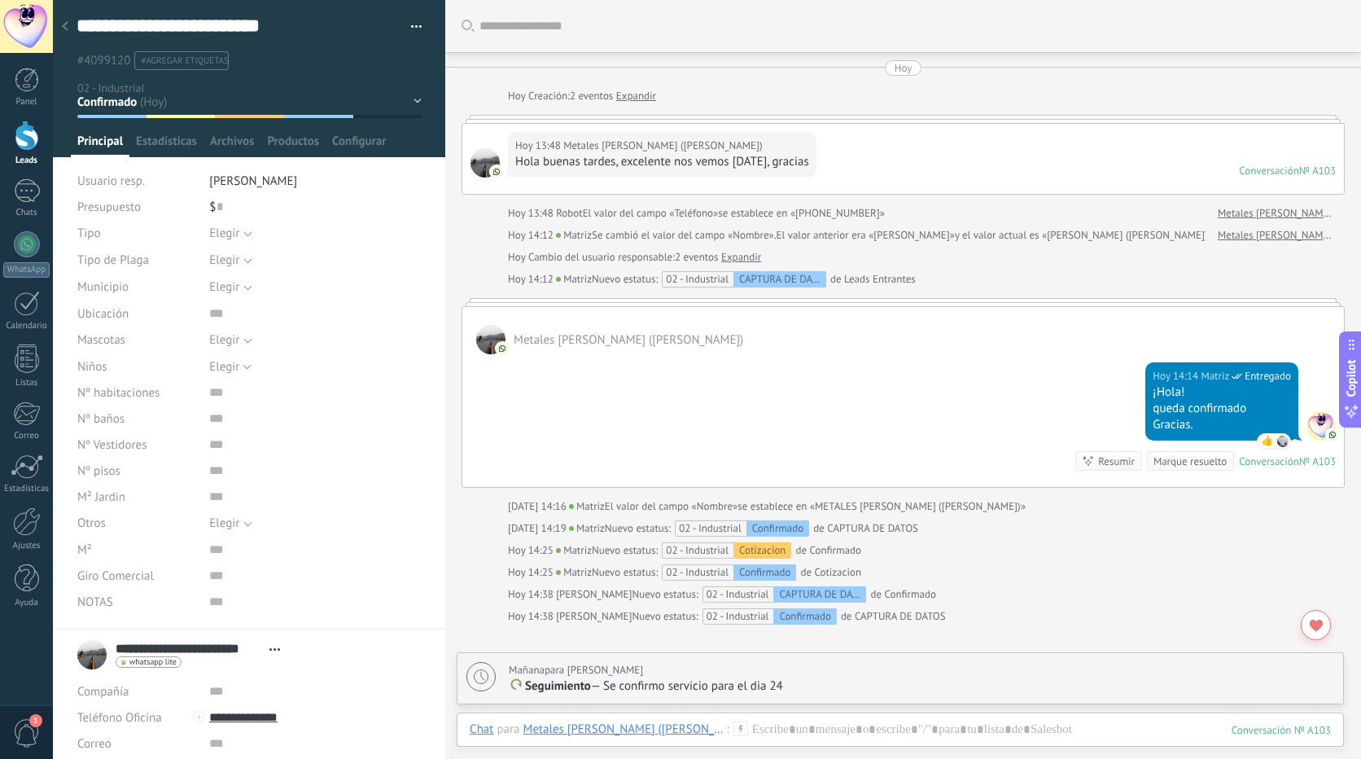
scroll to position [207, 0]
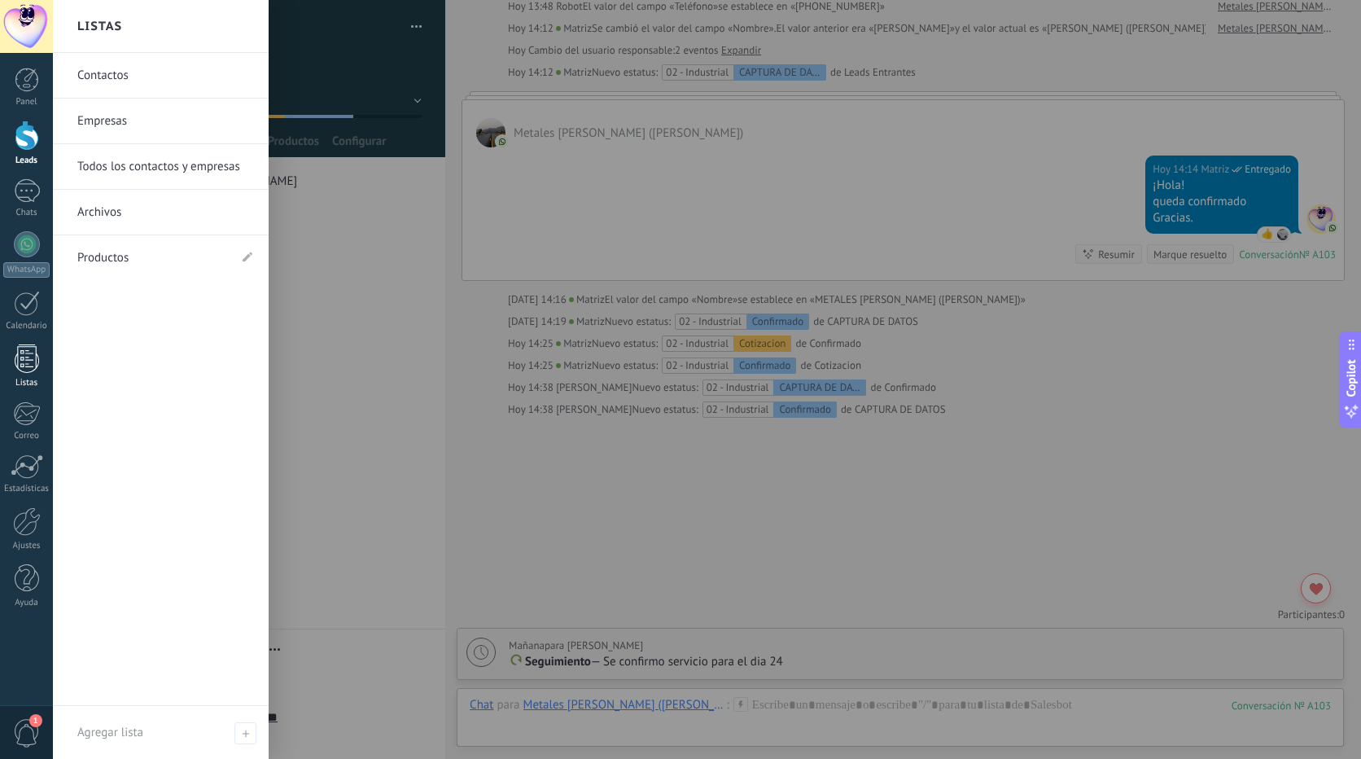
click at [17, 353] on div at bounding box center [27, 358] width 24 height 28
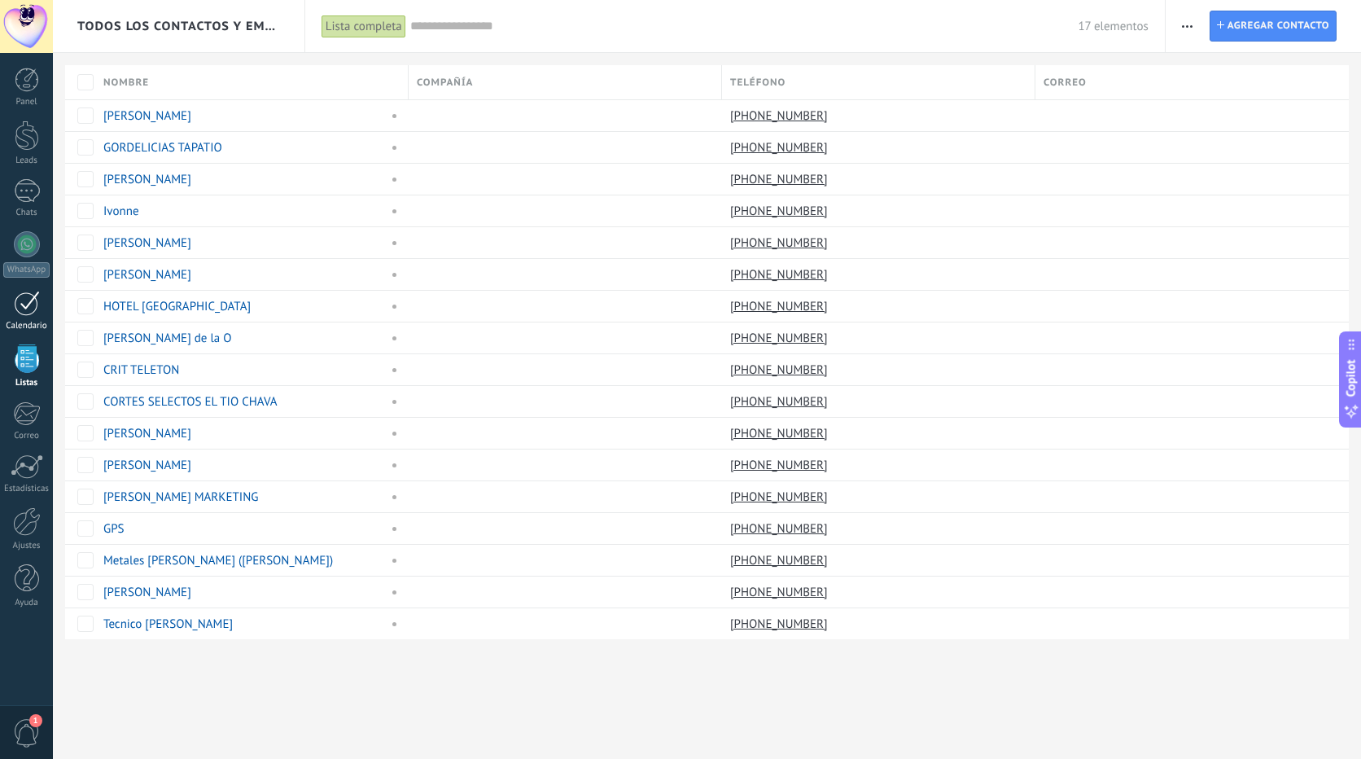
click at [22, 300] on div at bounding box center [27, 303] width 26 height 25
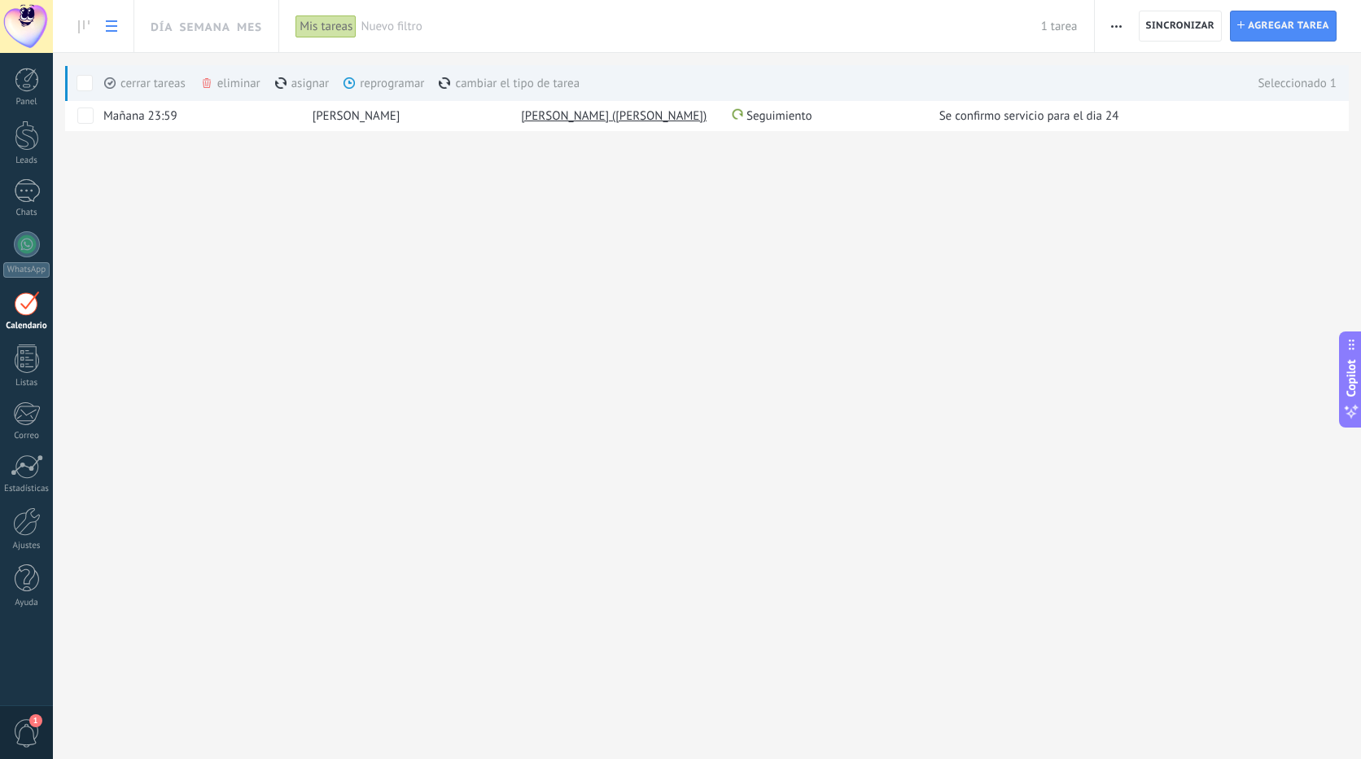
click at [233, 79] on div "eliminar màs" at bounding box center [258, 83] width 116 height 36
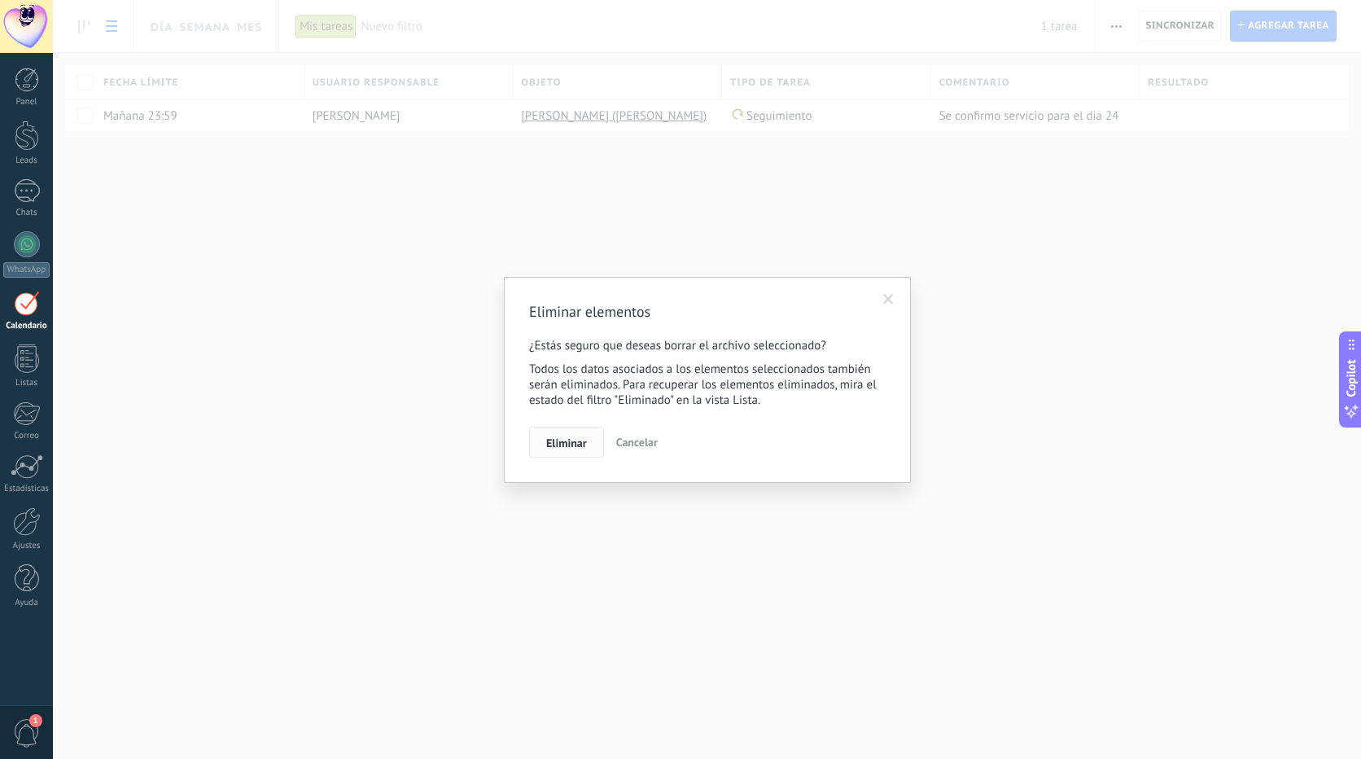
click at [568, 448] on span "Eliminar" at bounding box center [566, 442] width 41 height 11
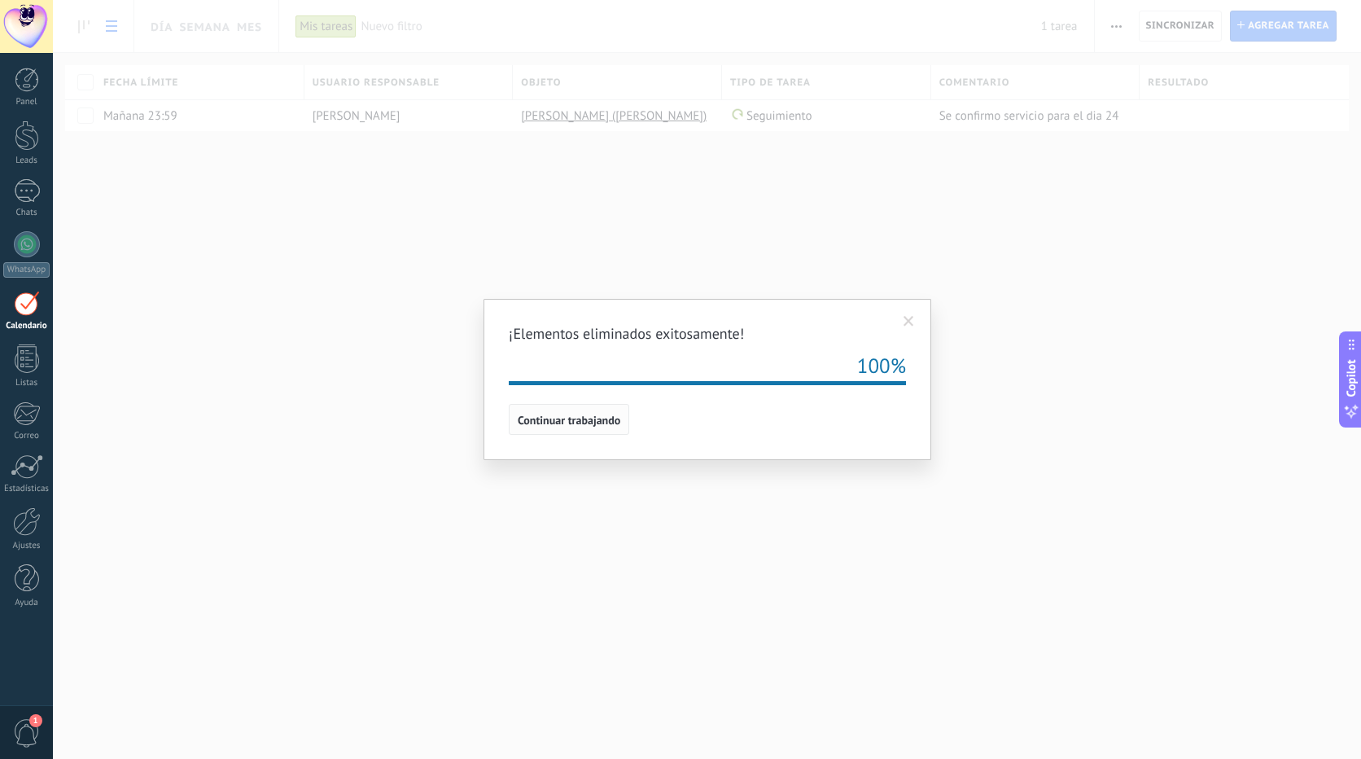
click at [566, 414] on span "Continuar trabajando" at bounding box center [569, 419] width 103 height 11
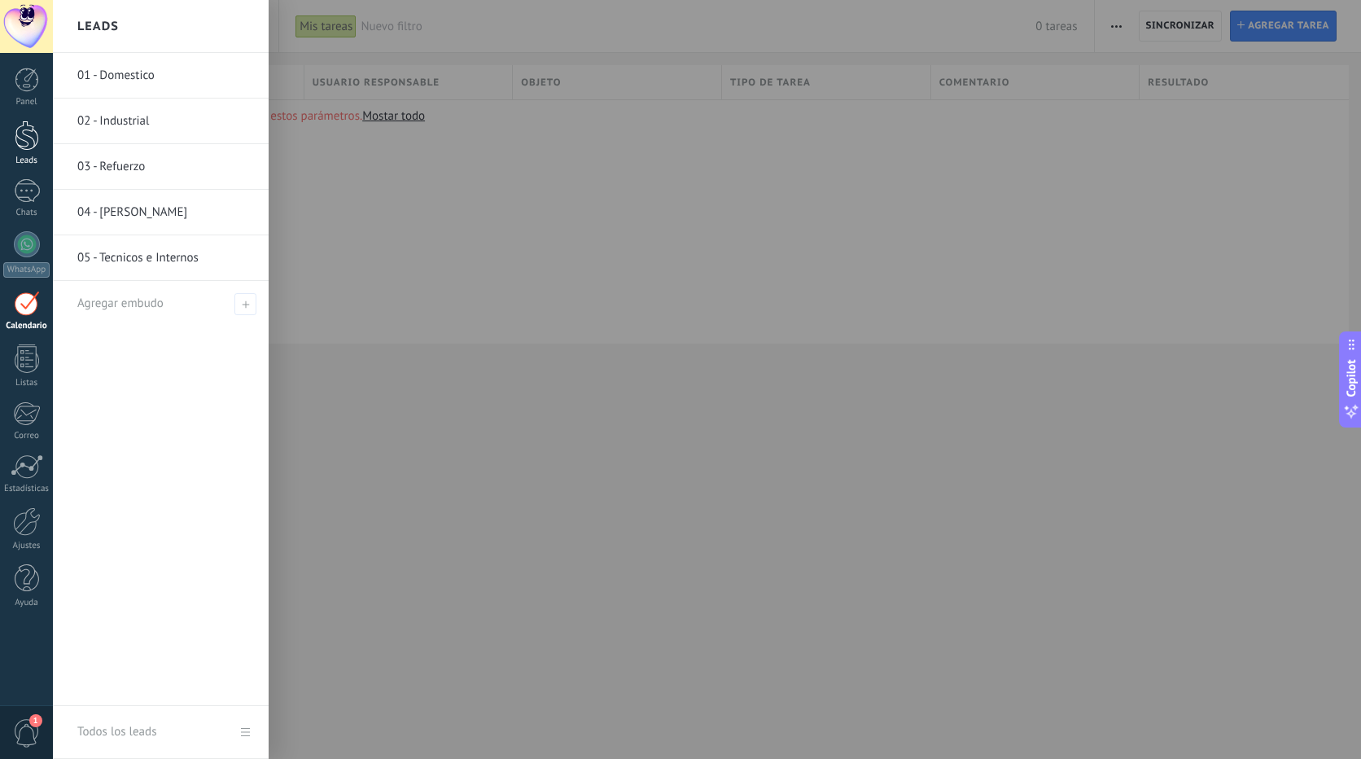
click at [28, 147] on div at bounding box center [27, 136] width 24 height 30
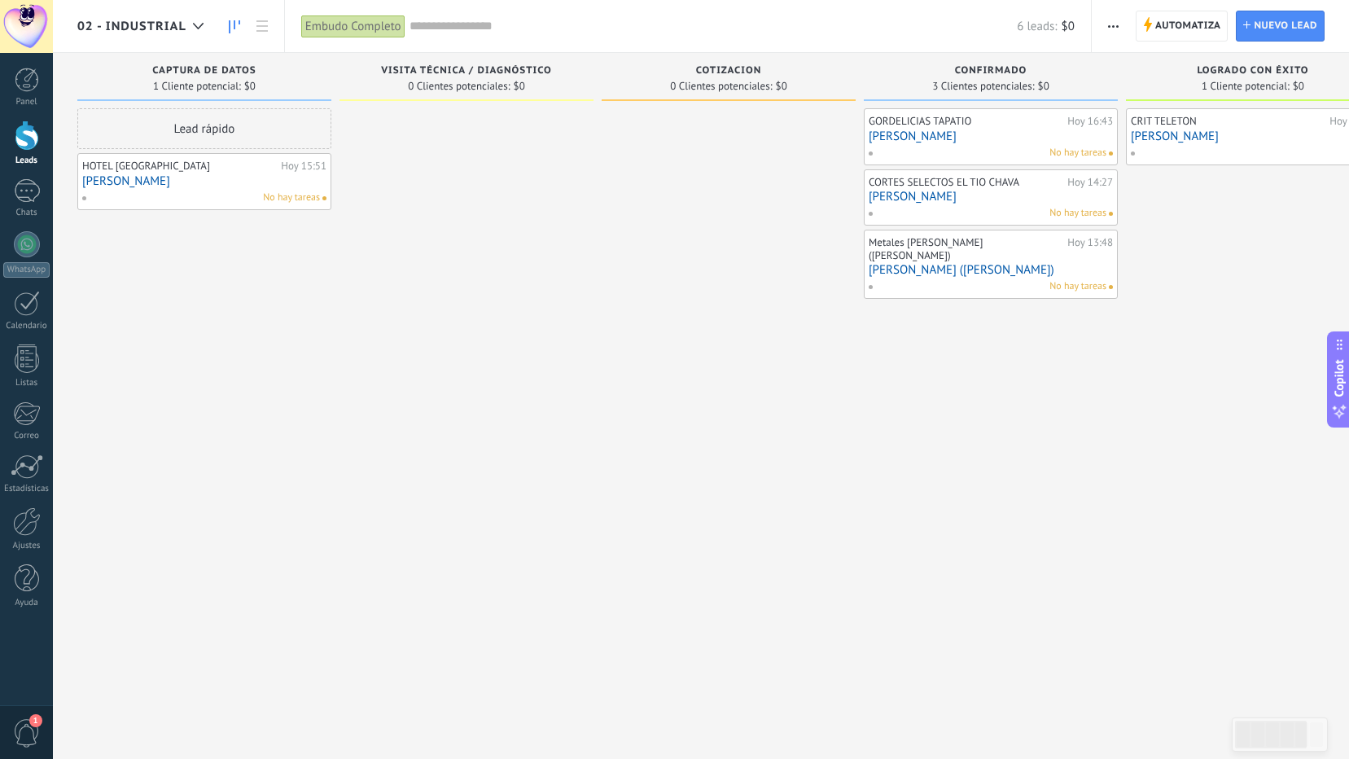
click at [918, 279] on div "No hay tareas" at bounding box center [987, 286] width 239 height 15
click at [941, 265] on div "[PERSON_NAME] ([PERSON_NAME]) [DATE] 13:48 METALES [PERSON_NAME] ([PERSON_NAME]…" at bounding box center [991, 263] width 244 height 59
click at [1045, 279] on div "No hay tareas" at bounding box center [987, 286] width 239 height 15
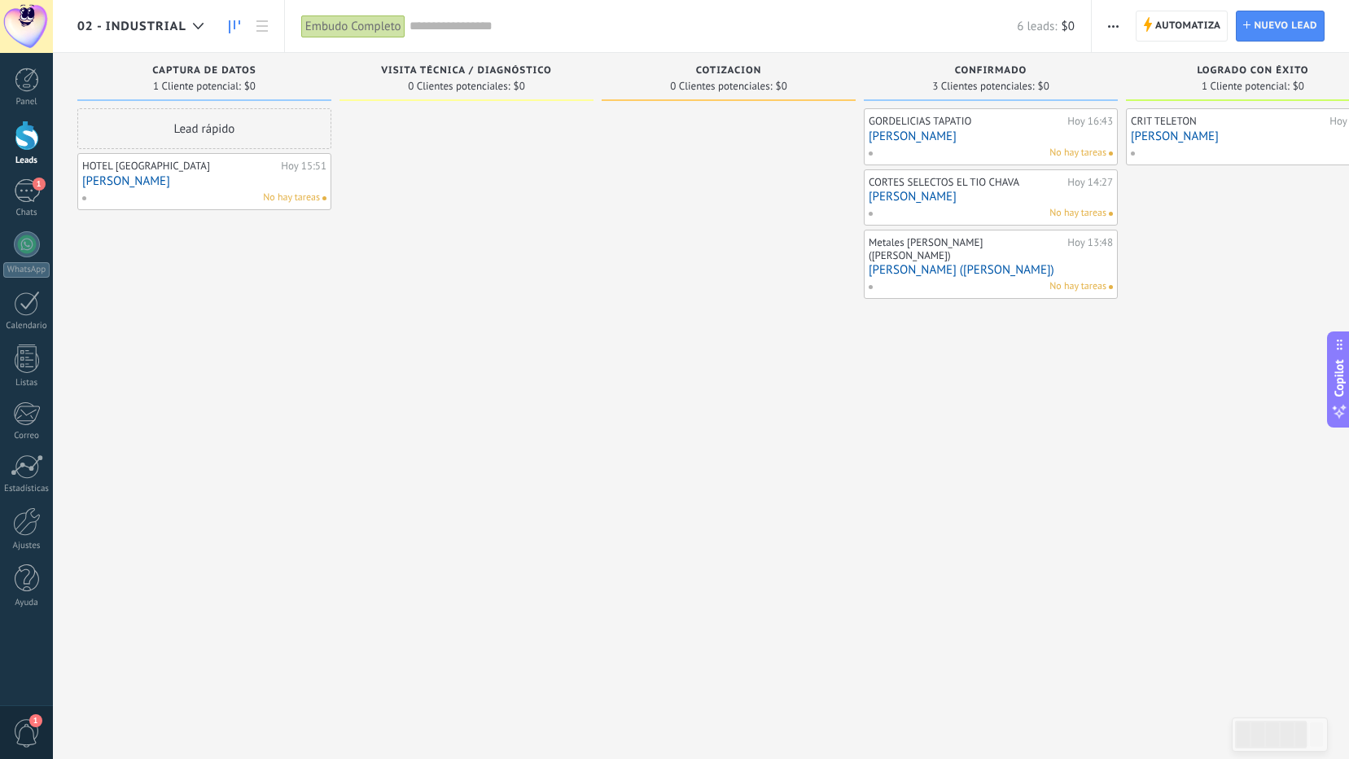
click at [1045, 279] on div "No hay tareas" at bounding box center [987, 286] width 239 height 15
click at [954, 263] on link "[PERSON_NAME] ([PERSON_NAME])" at bounding box center [991, 270] width 244 height 14
click at [954, 255] on body ".abccls-1,.abccls-2{fill-rule:evenodd}.abccls-2{fill:#fff} .abfcls-1{fill:none}…" at bounding box center [674, 379] width 1349 height 759
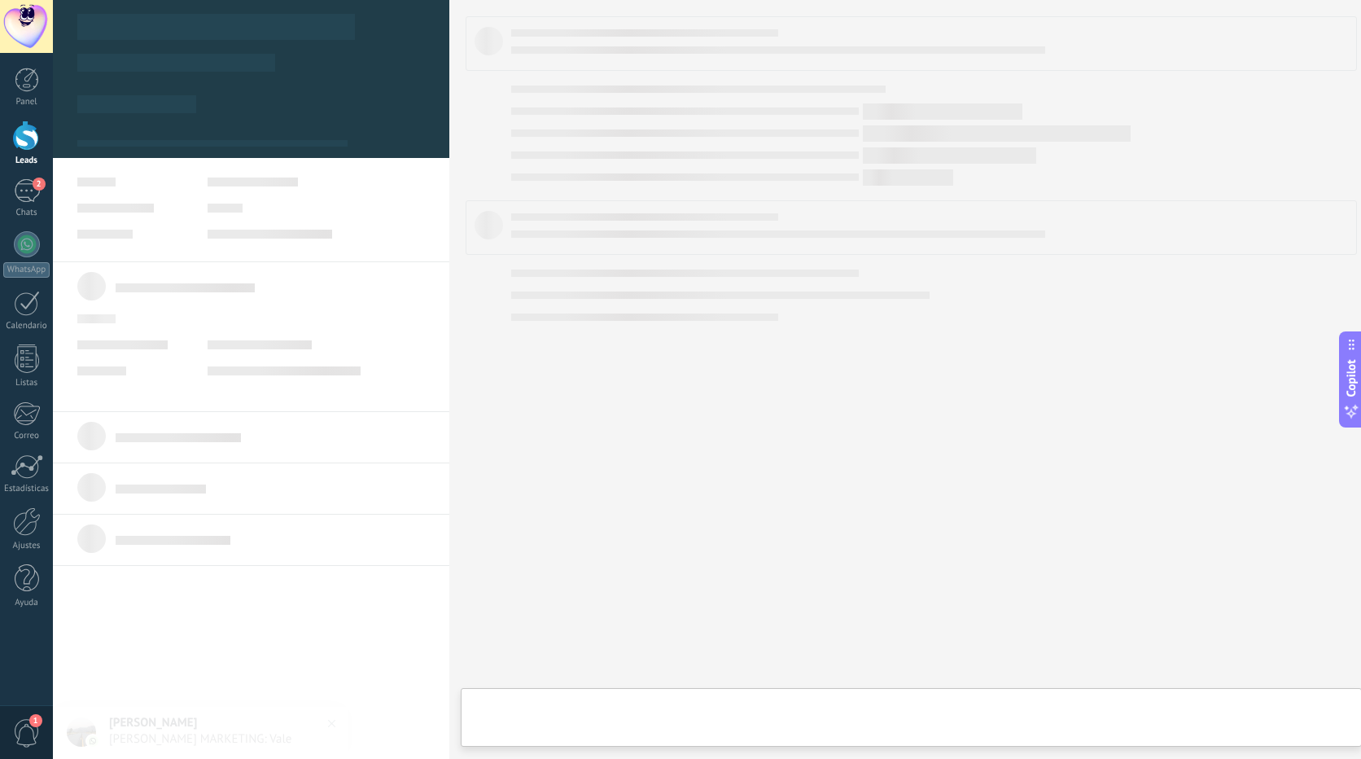
type textarea "**********"
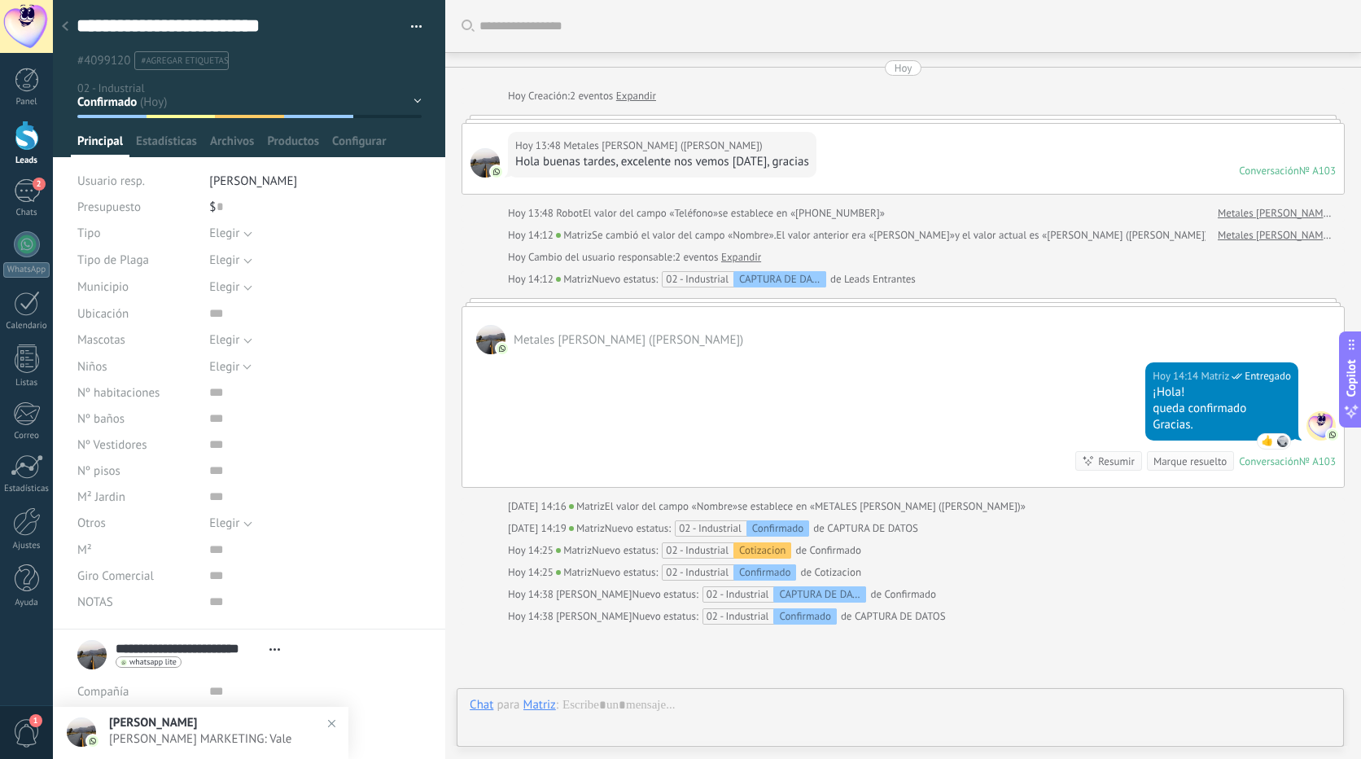
scroll to position [150, 0]
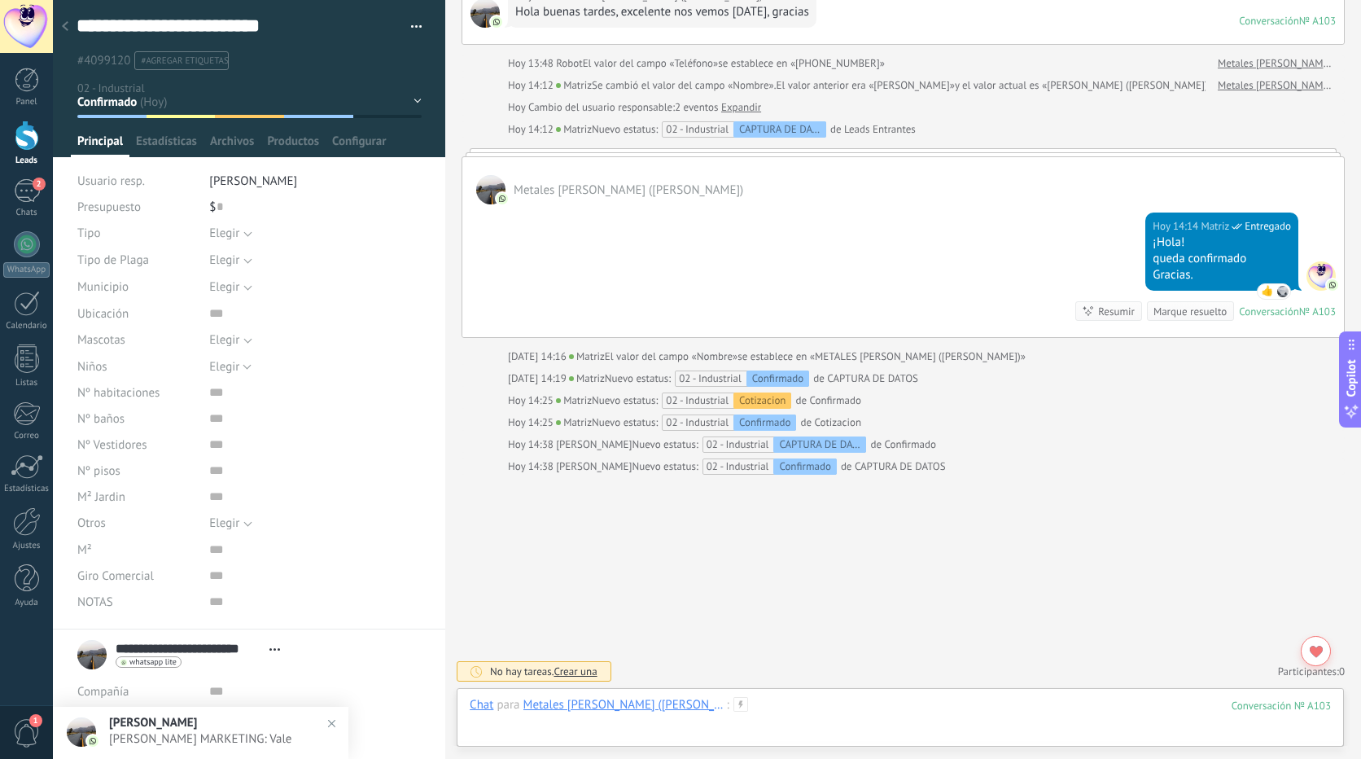
click at [499, 723] on div at bounding box center [900, 721] width 861 height 49
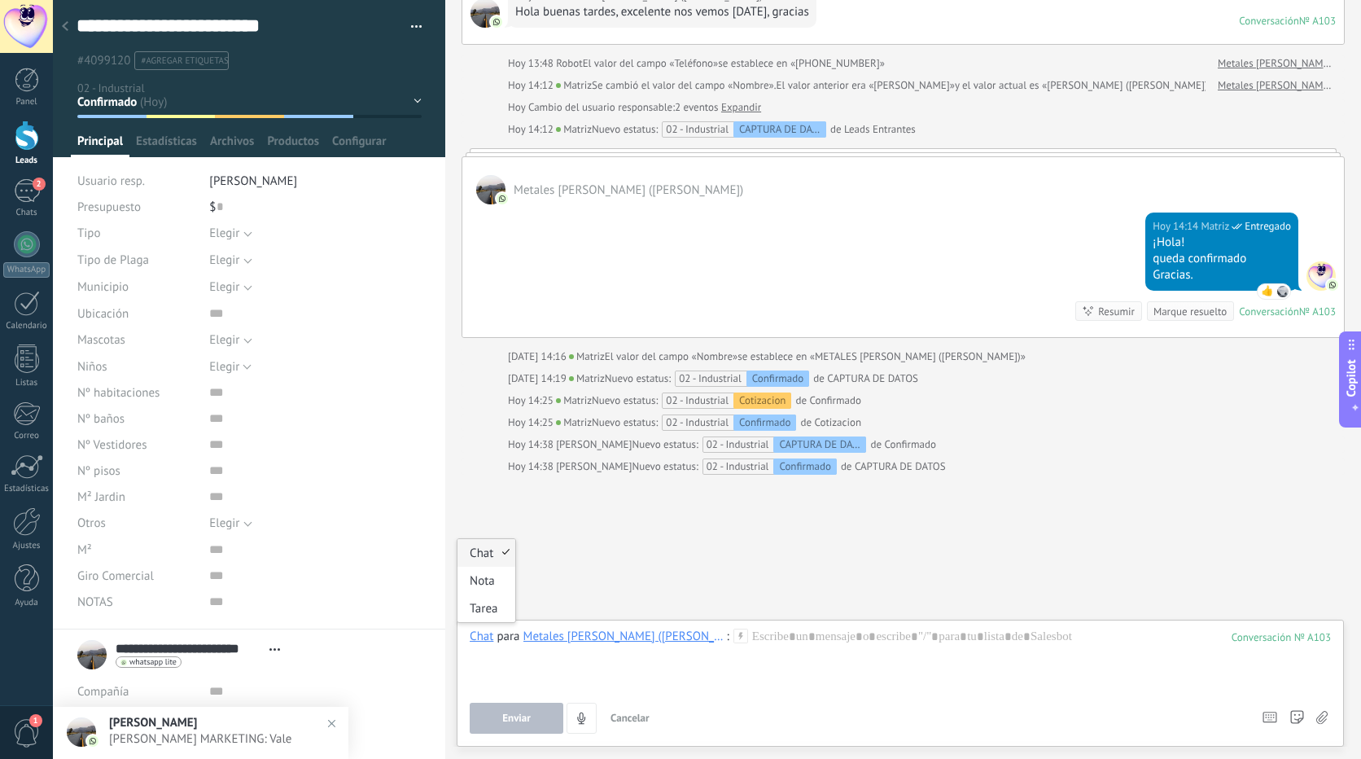
click at [486, 633] on div "Chat" at bounding box center [482, 636] width 24 height 15
click at [495, 580] on div "Nota" at bounding box center [487, 581] width 58 height 28
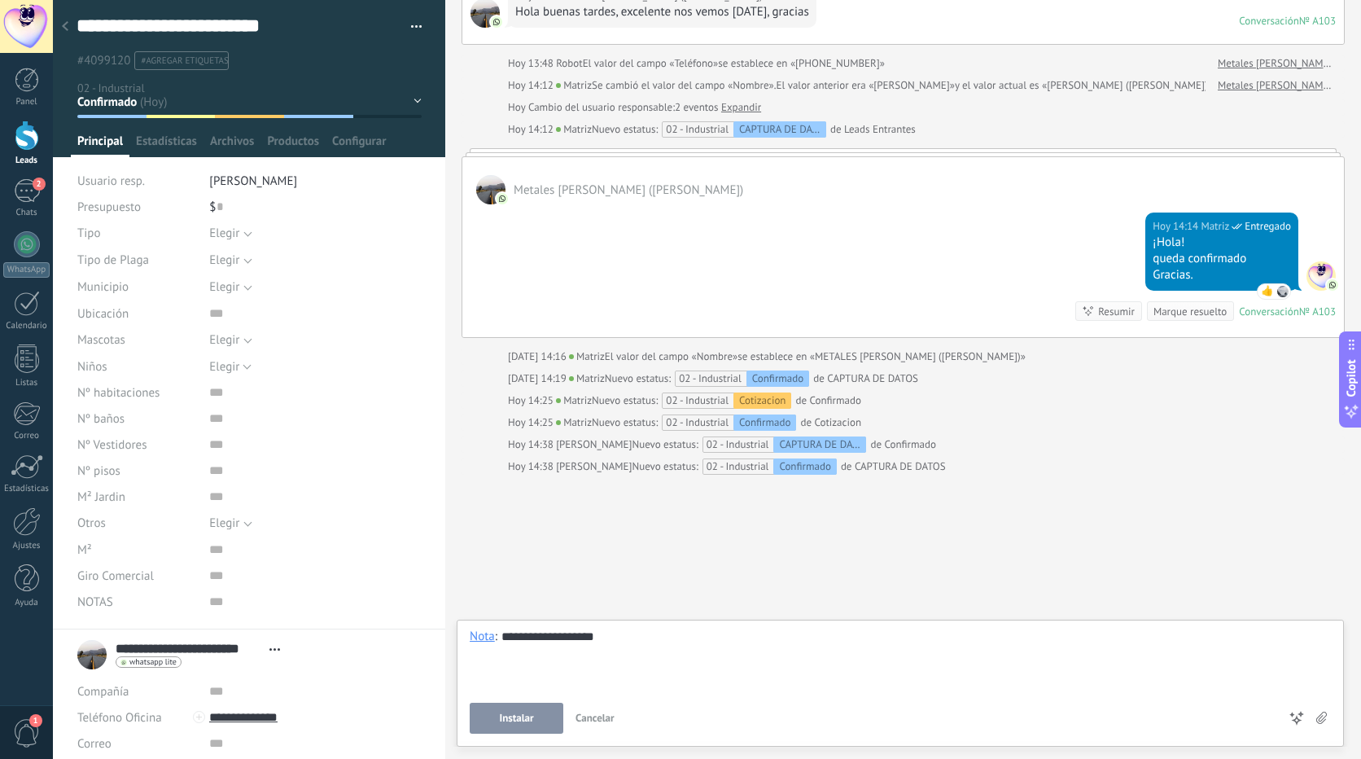
click at [516, 712] on span "Instalar" at bounding box center [517, 717] width 34 height 11
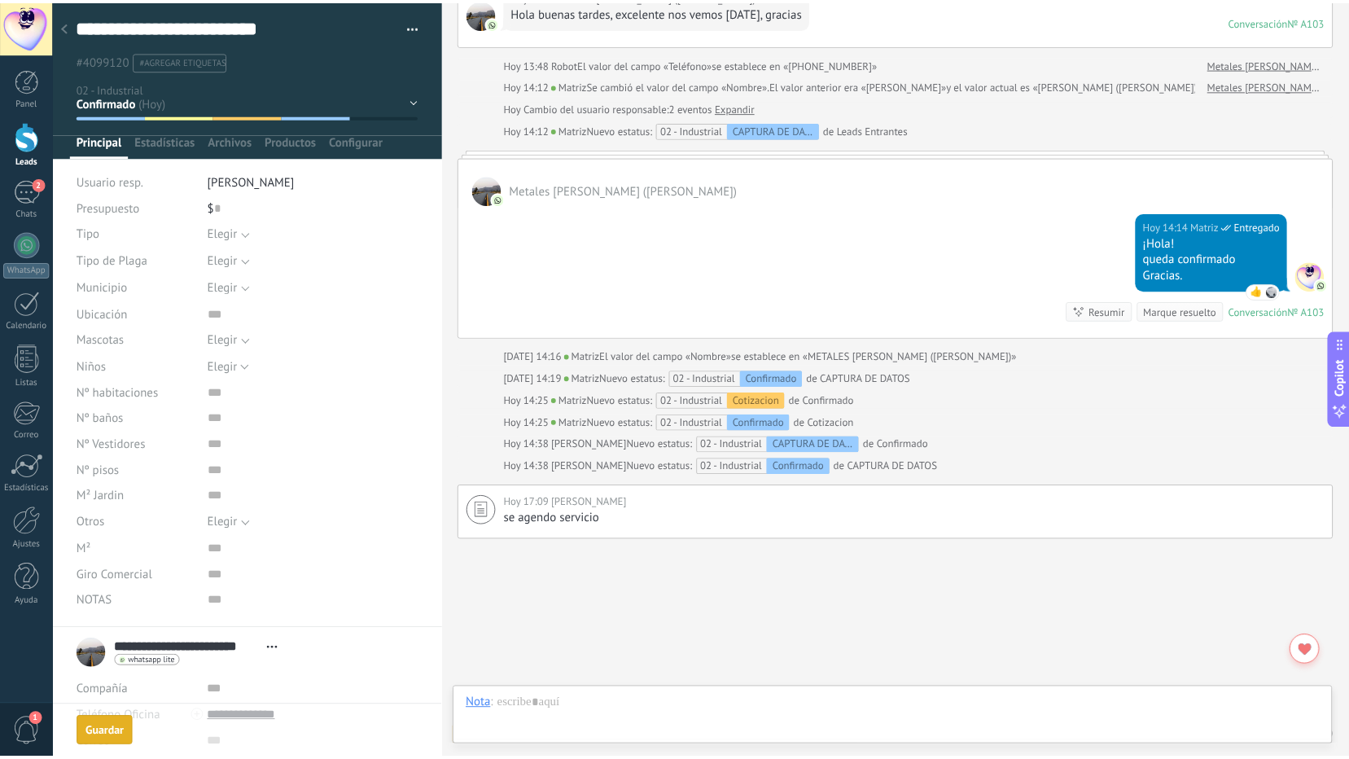
scroll to position [215, 0]
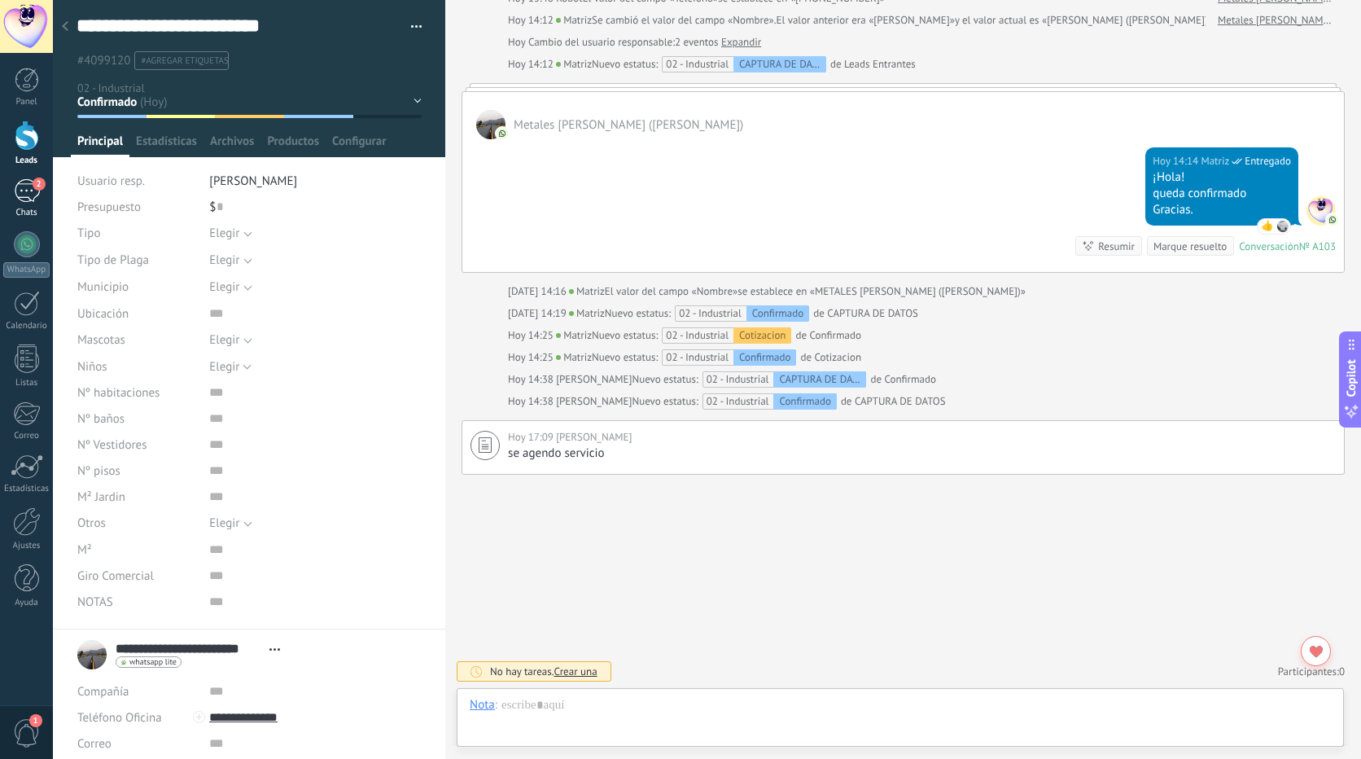
click at [15, 185] on div "2" at bounding box center [27, 191] width 26 height 24
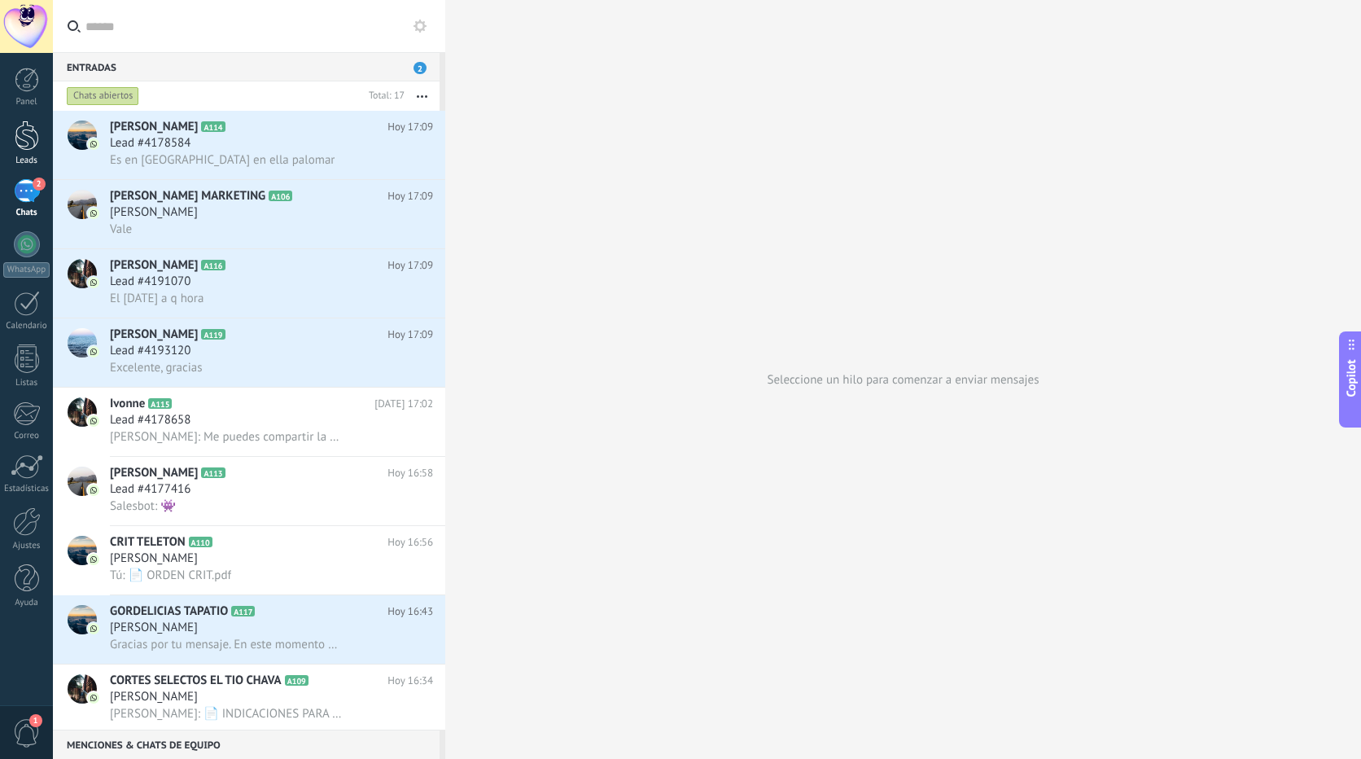
click at [24, 144] on div at bounding box center [27, 136] width 24 height 30
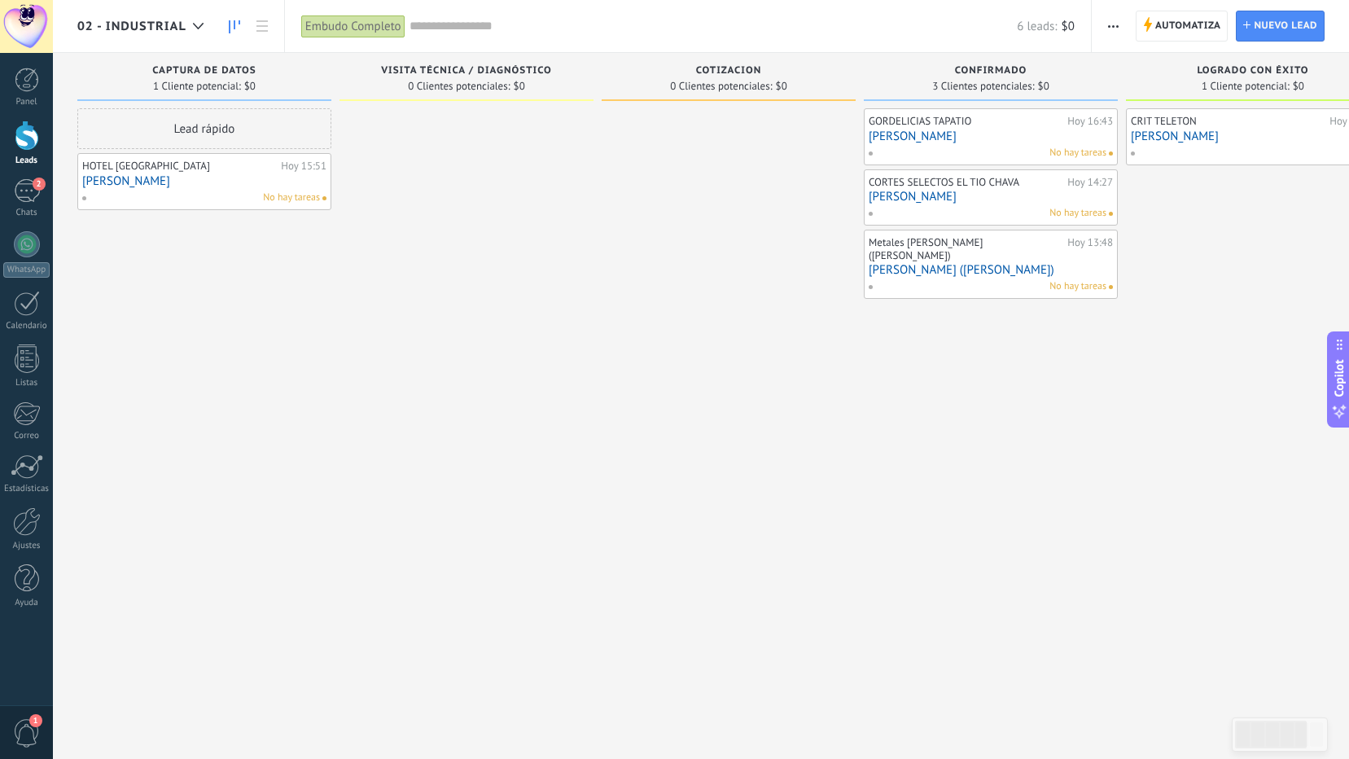
click at [964, 263] on link "[PERSON_NAME] ([PERSON_NAME])" at bounding box center [991, 270] width 244 height 14
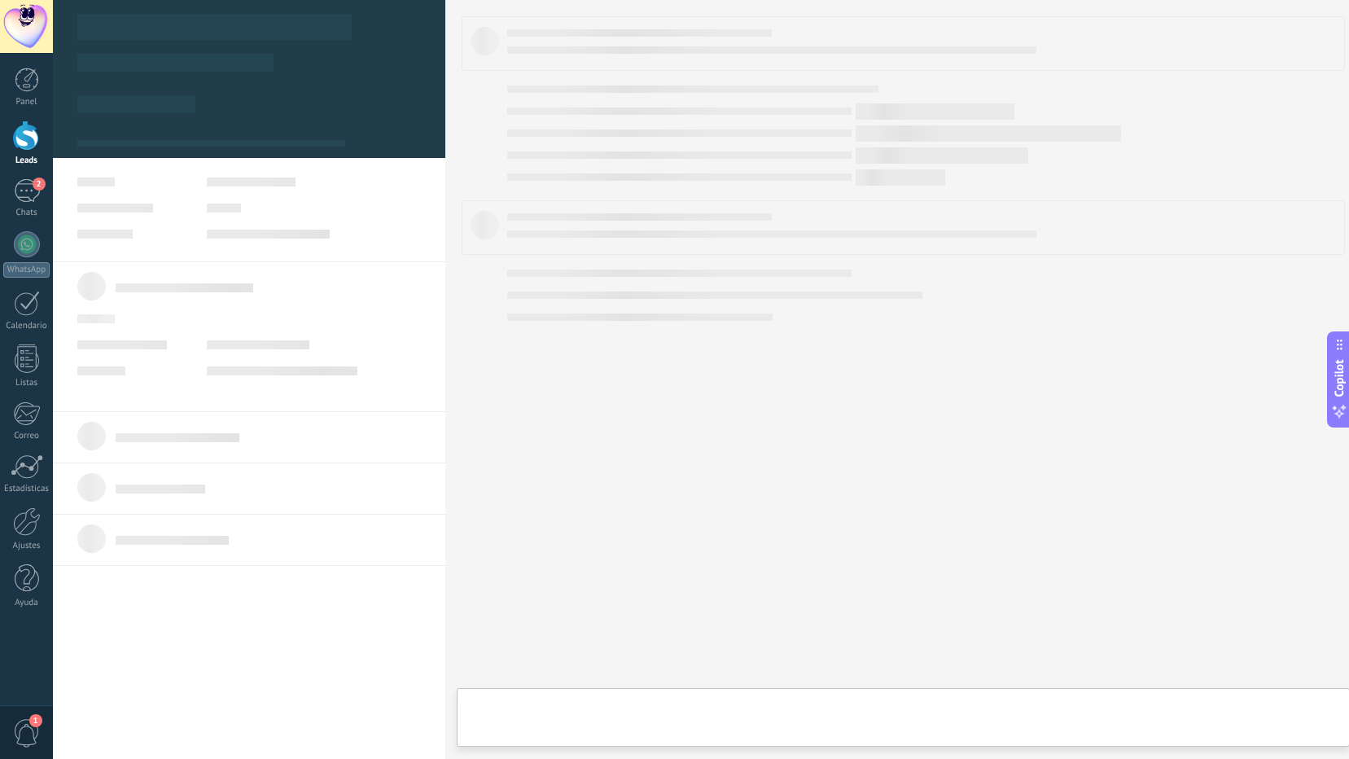
click at [964, 261] on body ".abccls-1,.abccls-2{fill-rule:evenodd}.abccls-2{fill:#fff} .abfcls-1{fill:none}…" at bounding box center [674, 379] width 1349 height 759
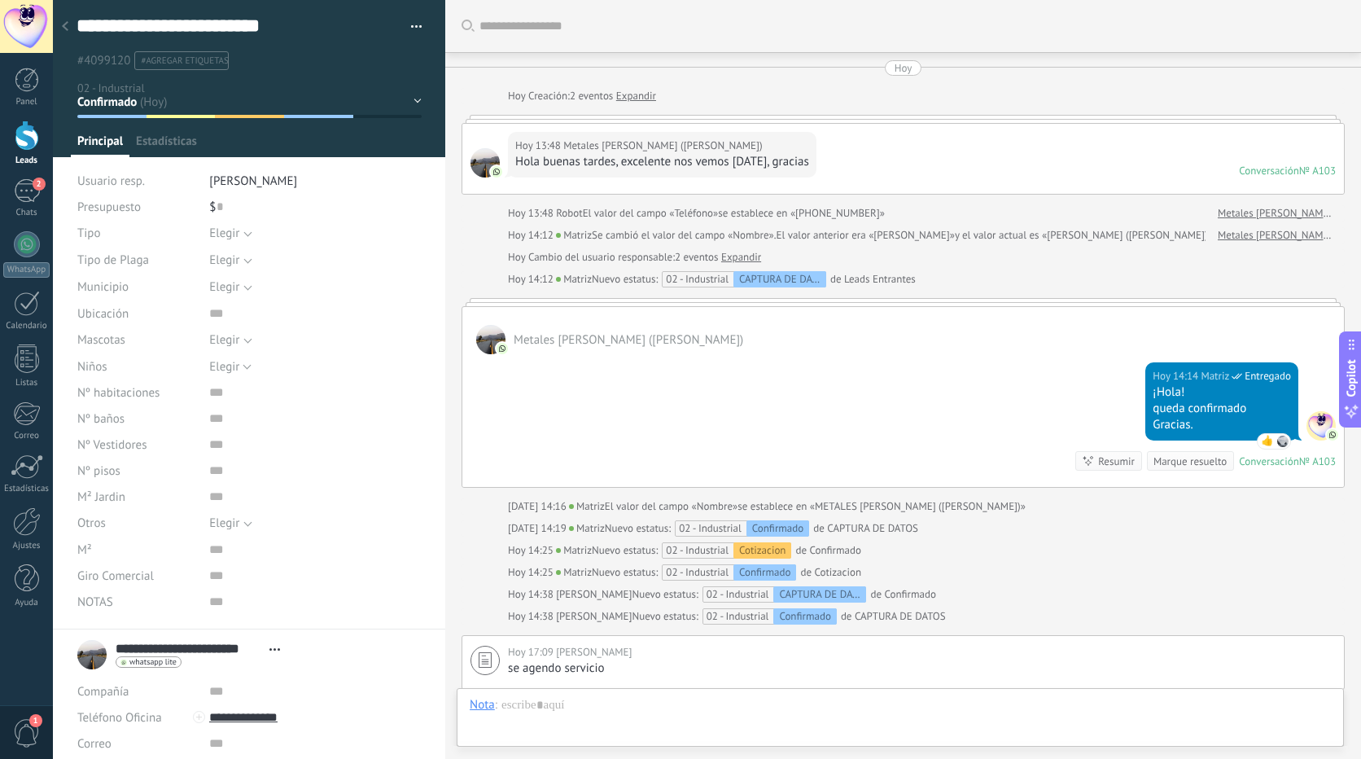
scroll to position [215, 0]
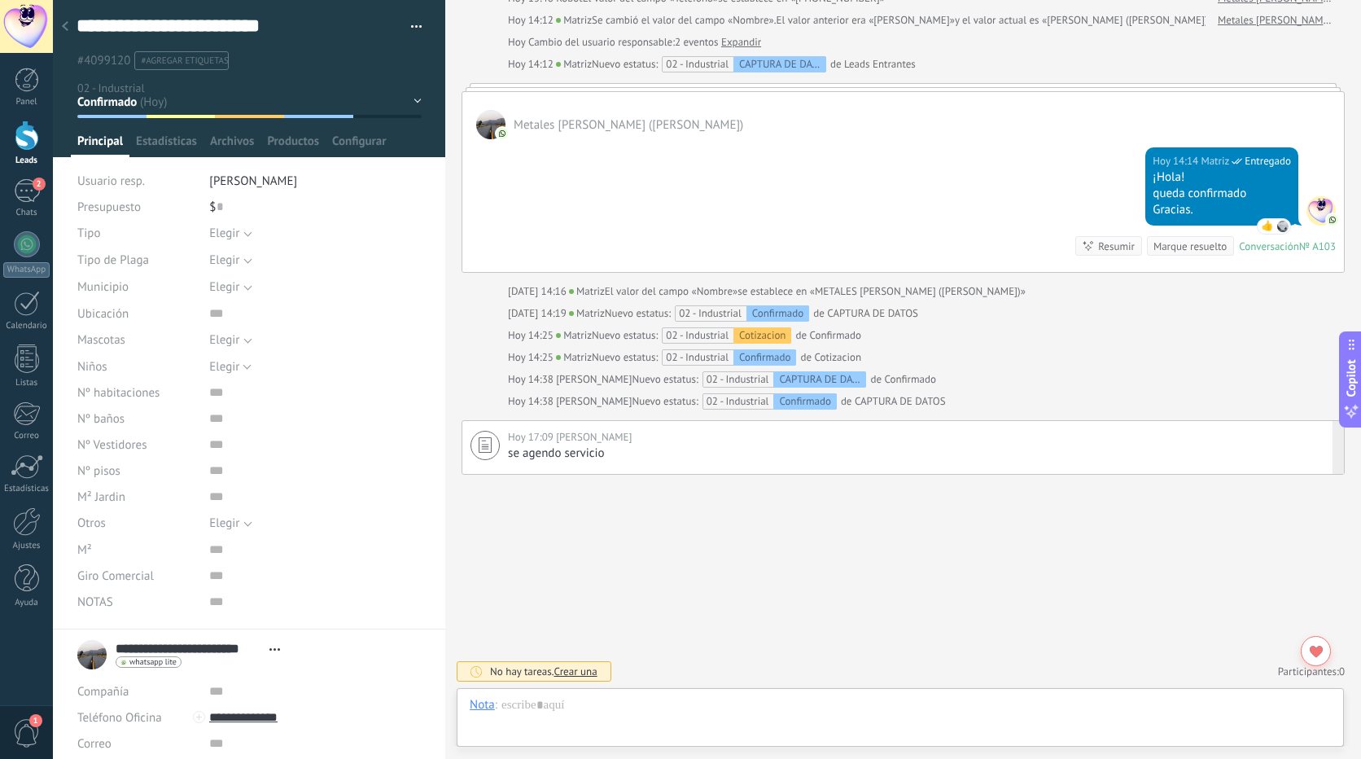
click at [650, 442] on div "[DATE] 17:09 [PERSON_NAME]" at bounding box center [922, 437] width 828 height 16
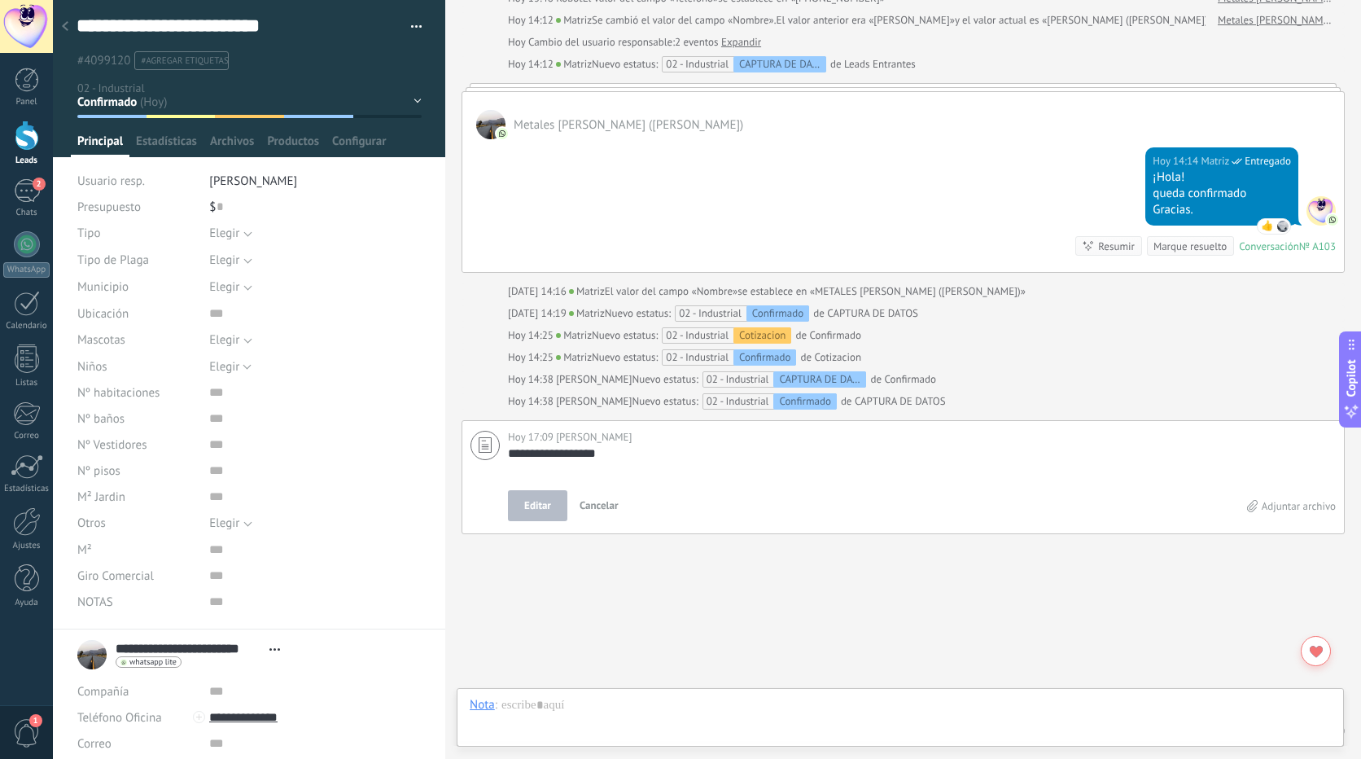
scroll to position [274, 0]
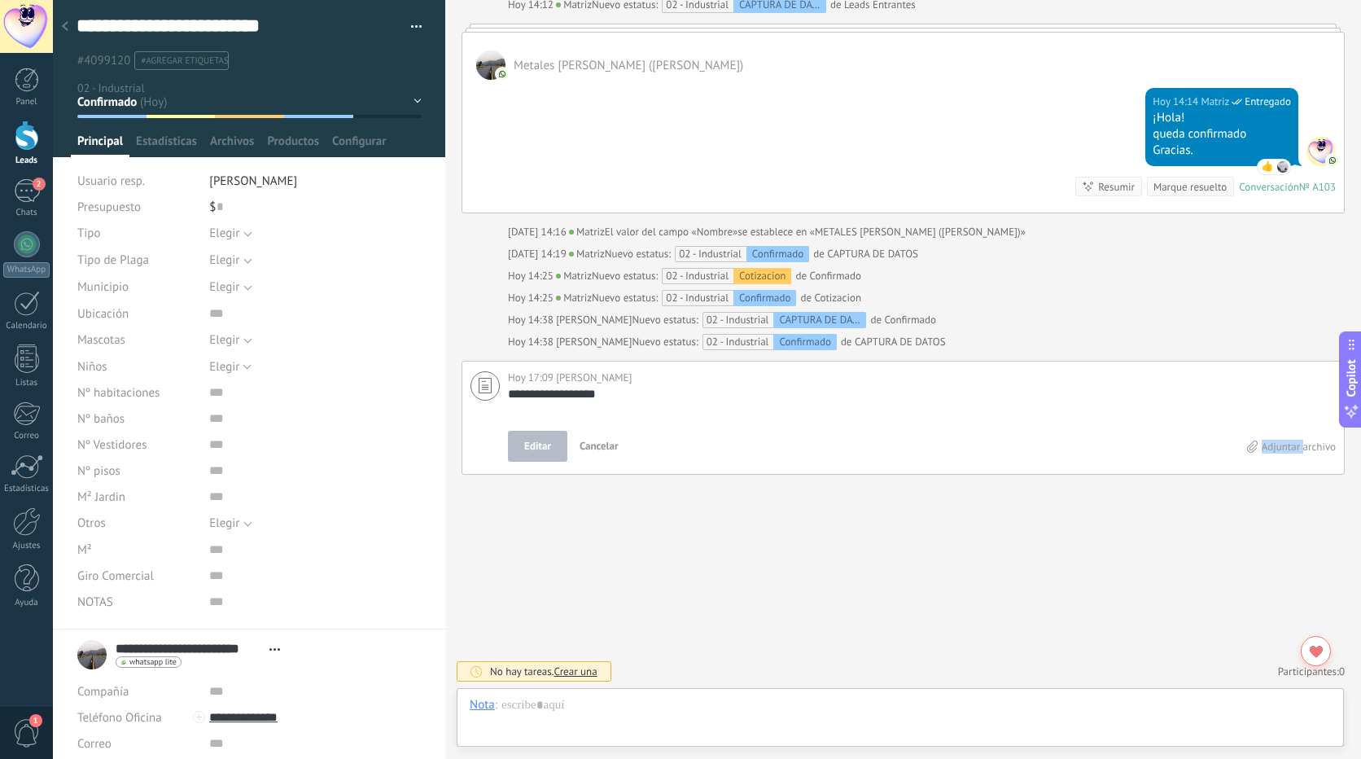
click at [650, 442] on div "Editar Cancelar" at bounding box center [877, 446] width 739 height 31
drag, startPoint x: 650, startPoint y: 442, endPoint x: 598, endPoint y: 445, distance: 51.4
click at [598, 445] on span "Cancelar" at bounding box center [599, 446] width 39 height 14
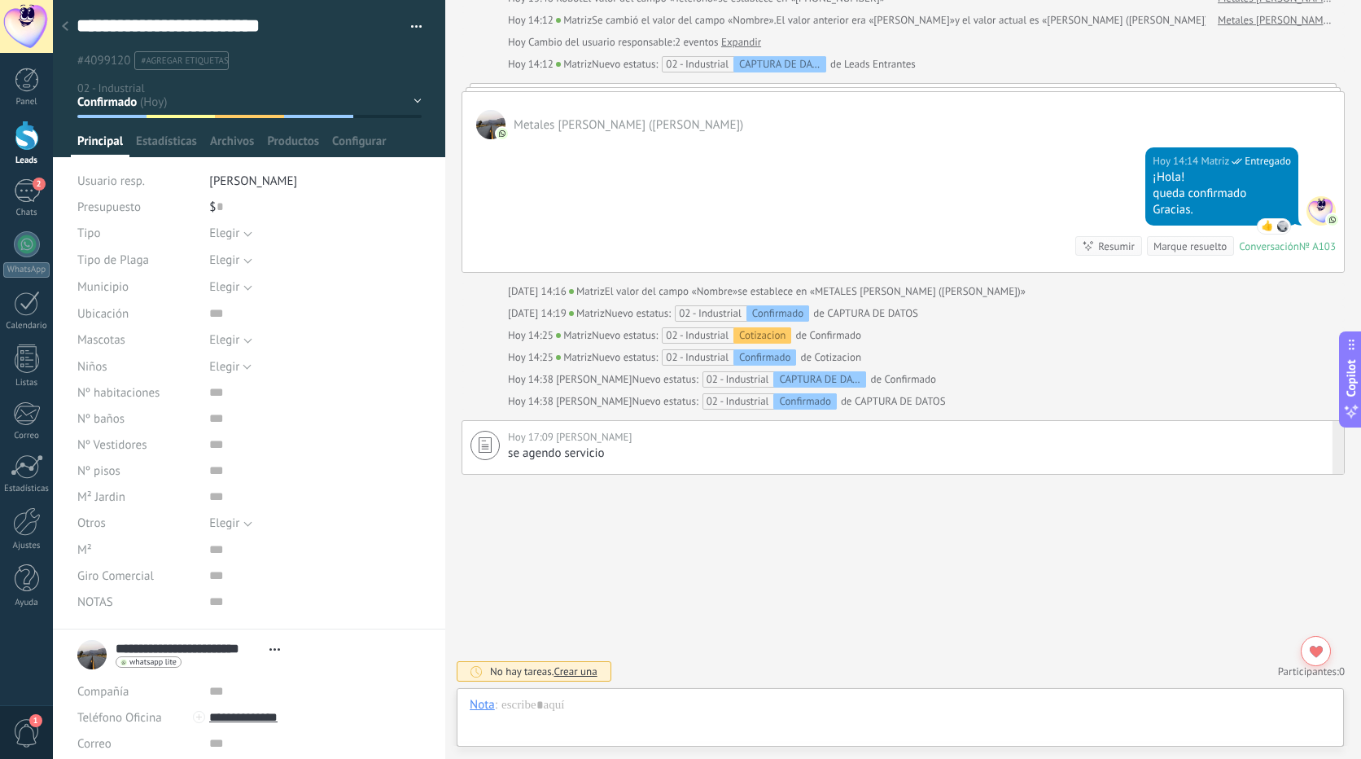
click at [645, 446] on div "se agendo servicio" at bounding box center [922, 453] width 828 height 16
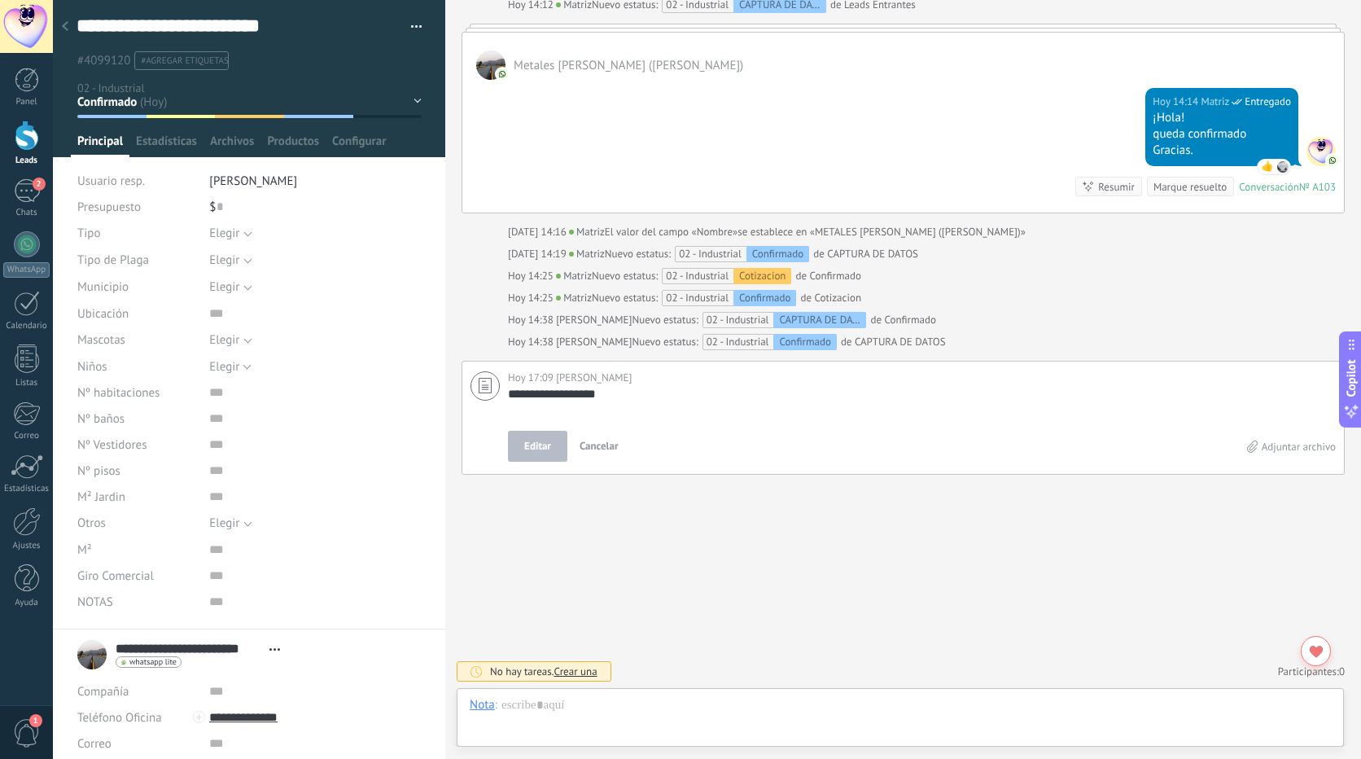
click at [645, 446] on div "Editar Cancelar" at bounding box center [877, 446] width 739 height 31
click at [486, 387] on icon at bounding box center [485, 385] width 13 height 15
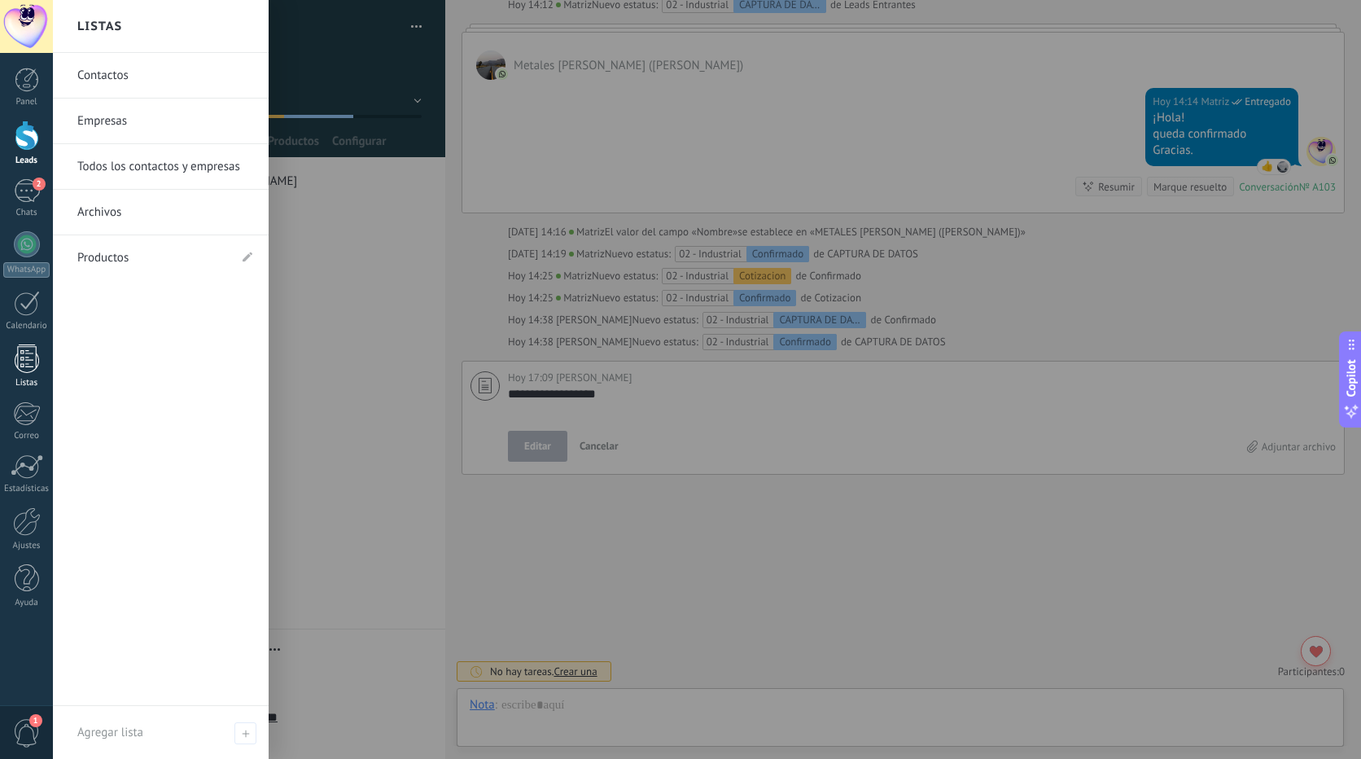
click at [28, 354] on div at bounding box center [27, 358] width 24 height 28
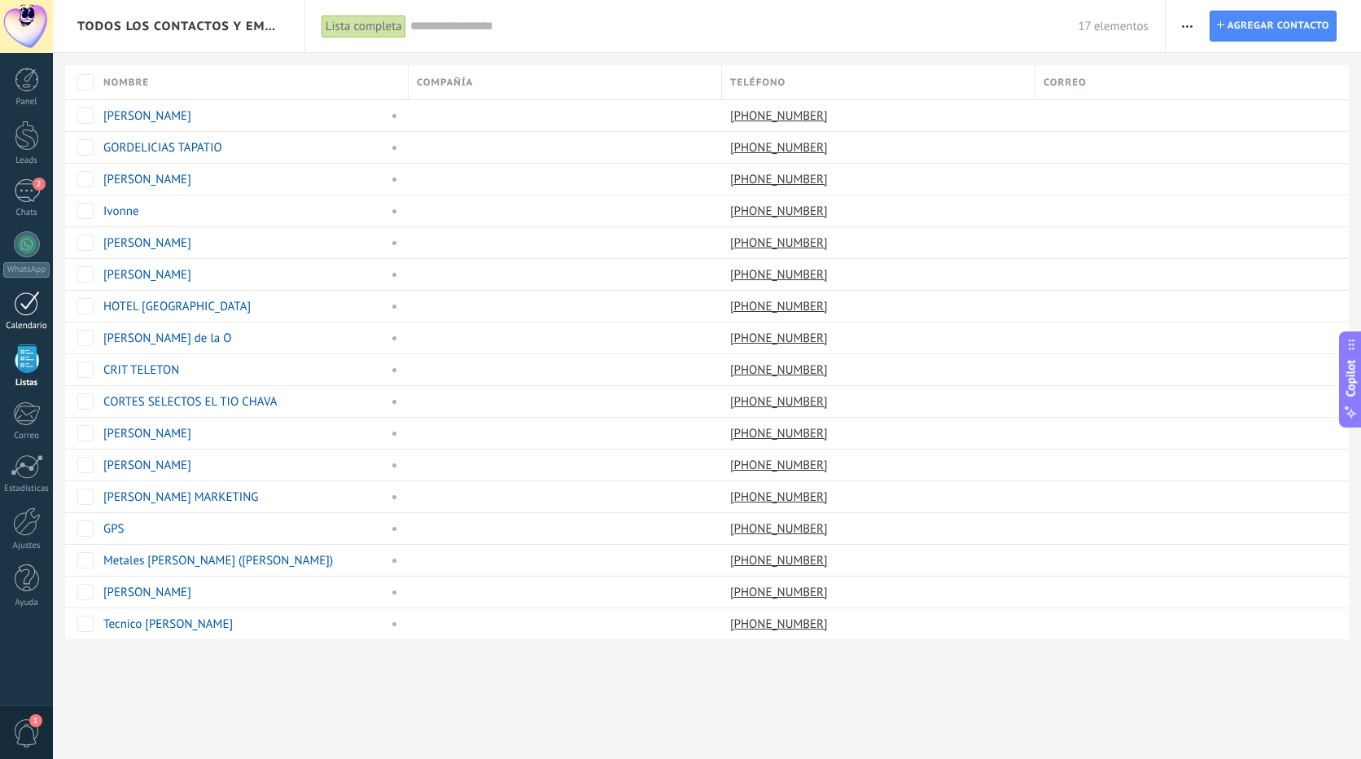
click at [28, 295] on div at bounding box center [27, 303] width 26 height 25
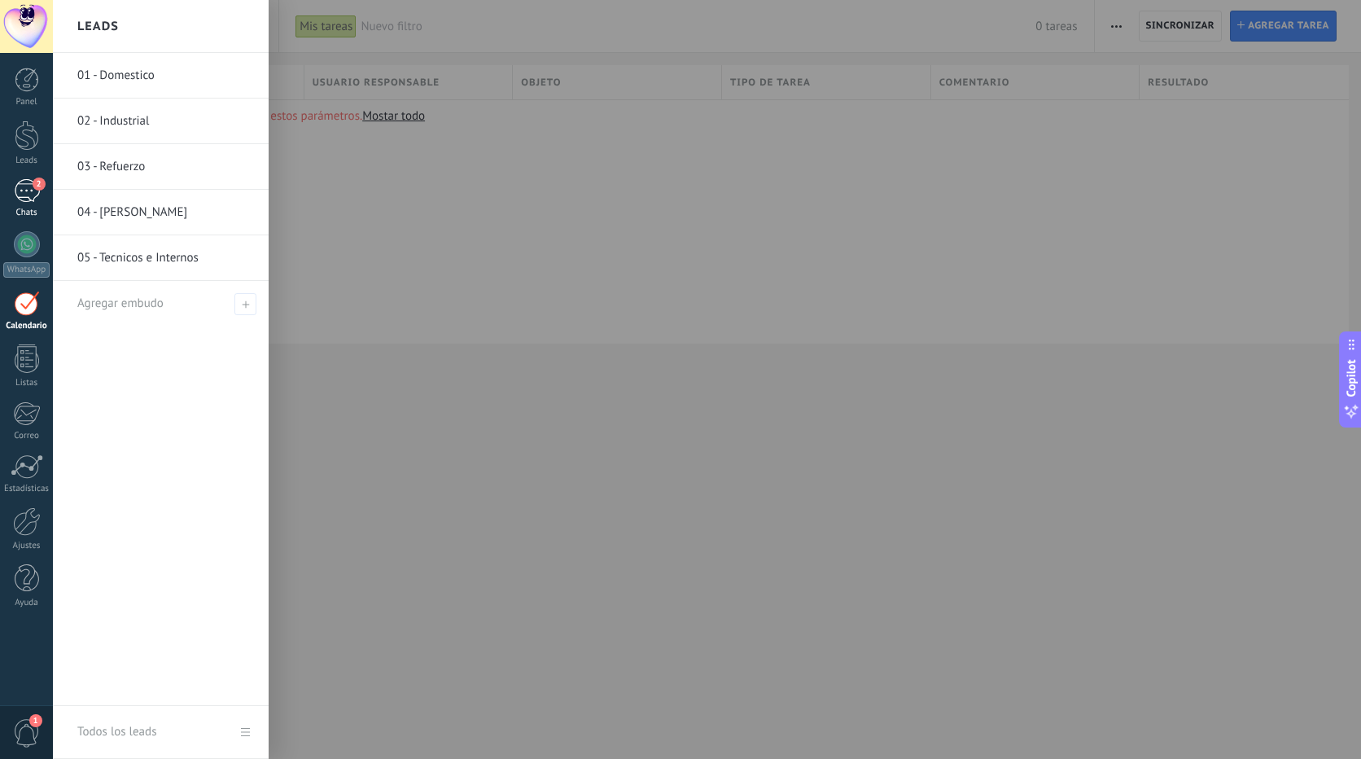
click at [28, 186] on div "2" at bounding box center [27, 191] width 26 height 24
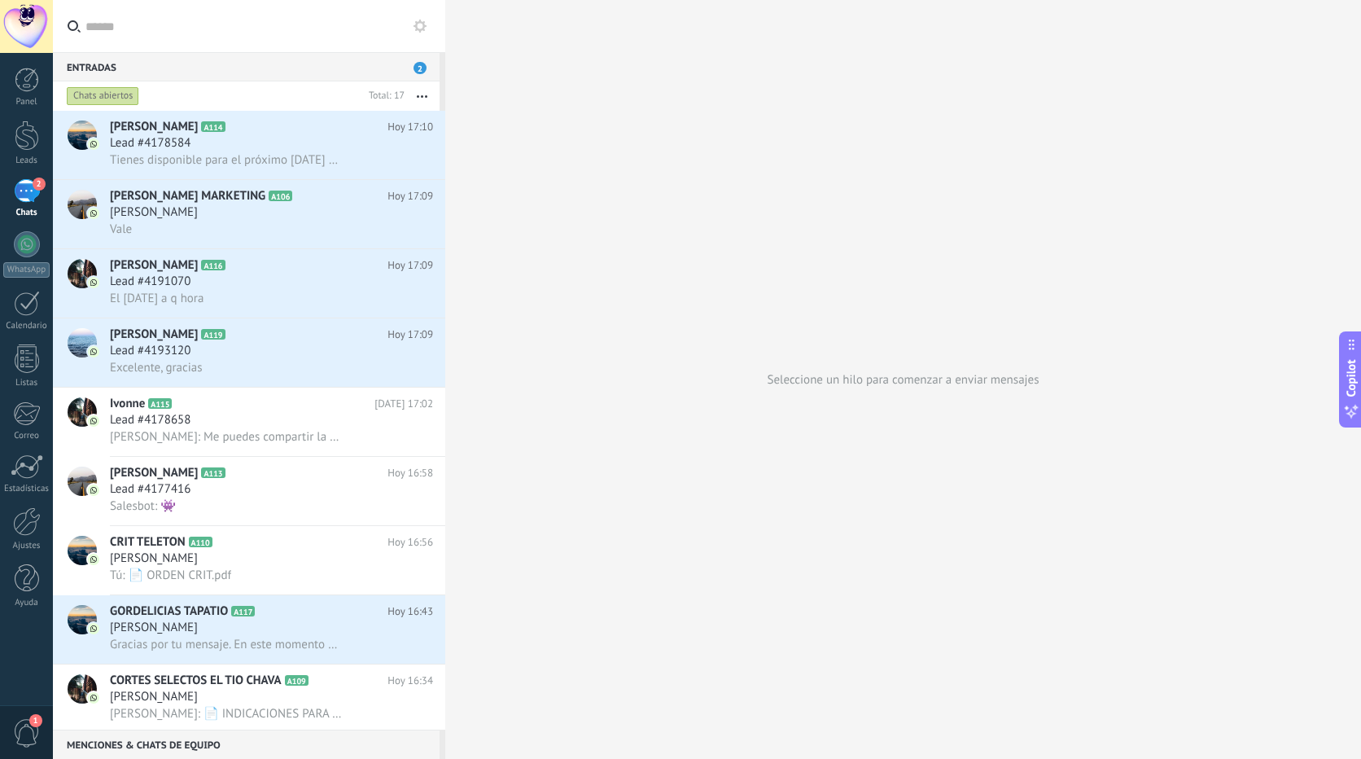
click at [21, 182] on div "2" at bounding box center [27, 191] width 26 height 24
click at [24, 133] on div at bounding box center [27, 136] width 24 height 30
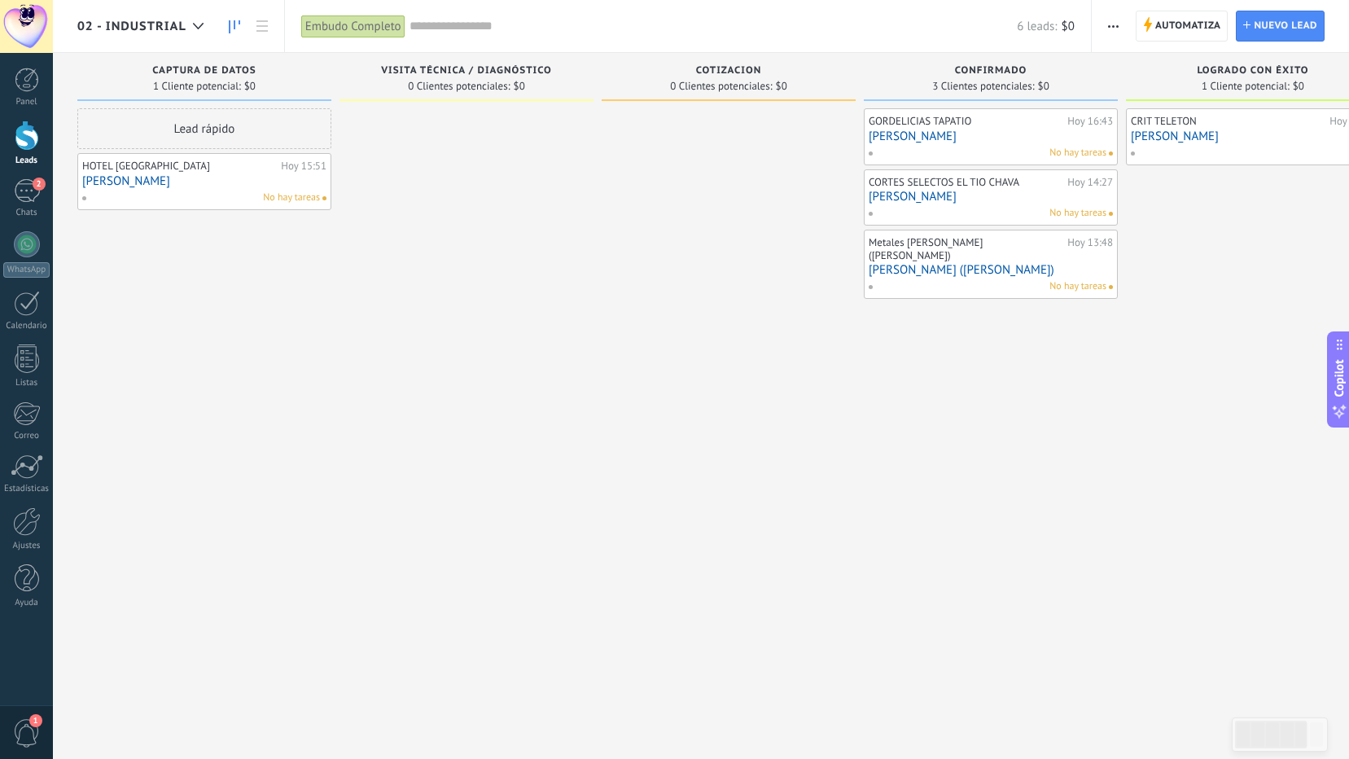
click at [984, 263] on link "[PERSON_NAME] ([PERSON_NAME])" at bounding box center [991, 270] width 244 height 14
click at [984, 258] on body ".abccls-1,.abccls-2{fill-rule:evenodd}.abccls-2{fill:#fff} .abfcls-1{fill:none}…" at bounding box center [674, 379] width 1349 height 759
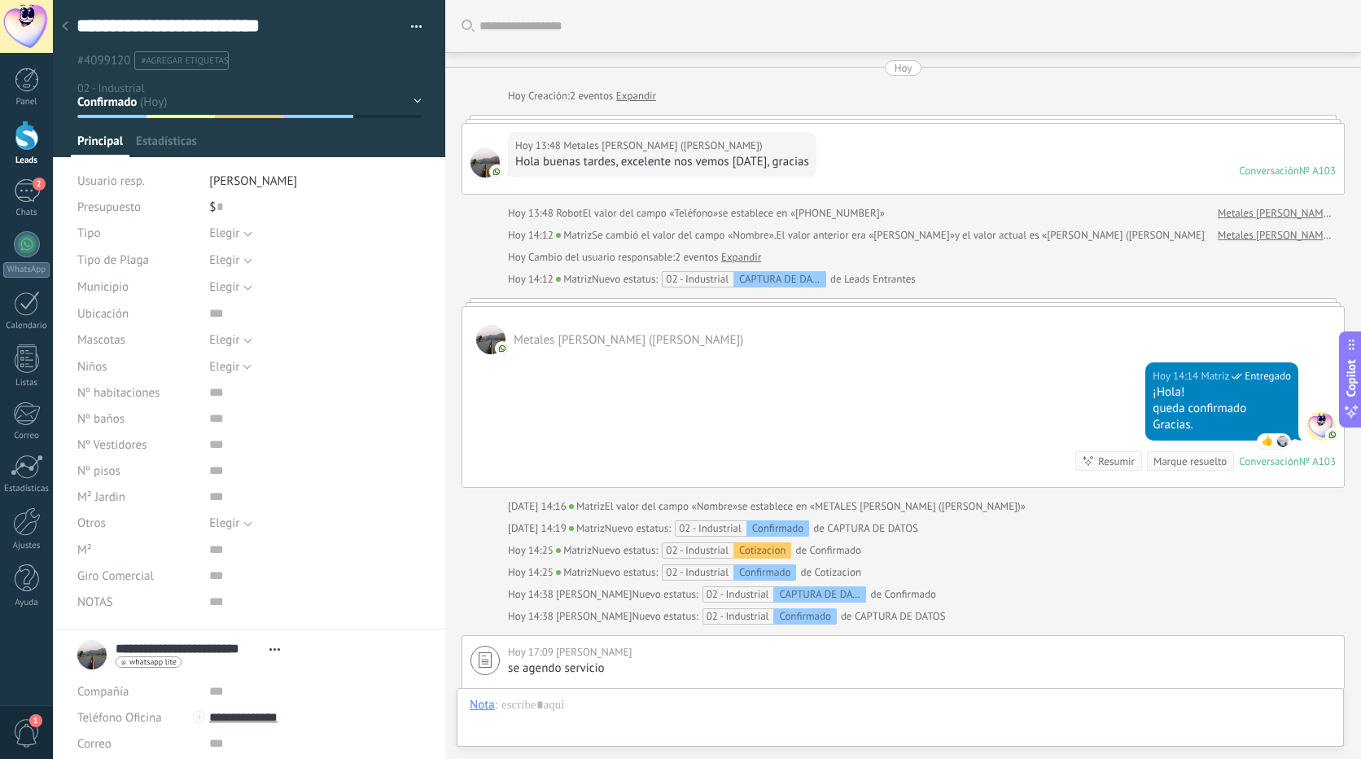
scroll to position [215, 0]
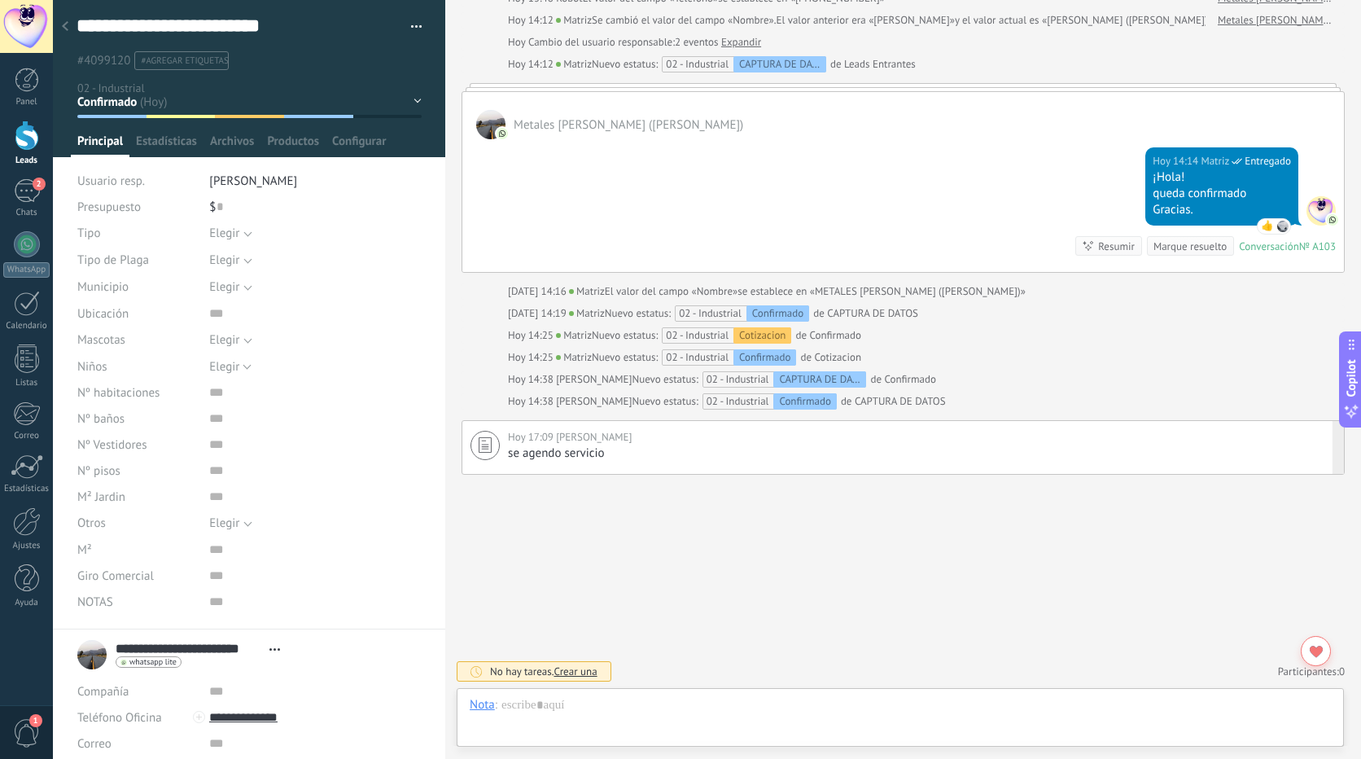
drag, startPoint x: 612, startPoint y: 442, endPoint x: 569, endPoint y: 453, distance: 44.4
click at [569, 453] on span "se agendo servicio" at bounding box center [556, 452] width 97 height 15
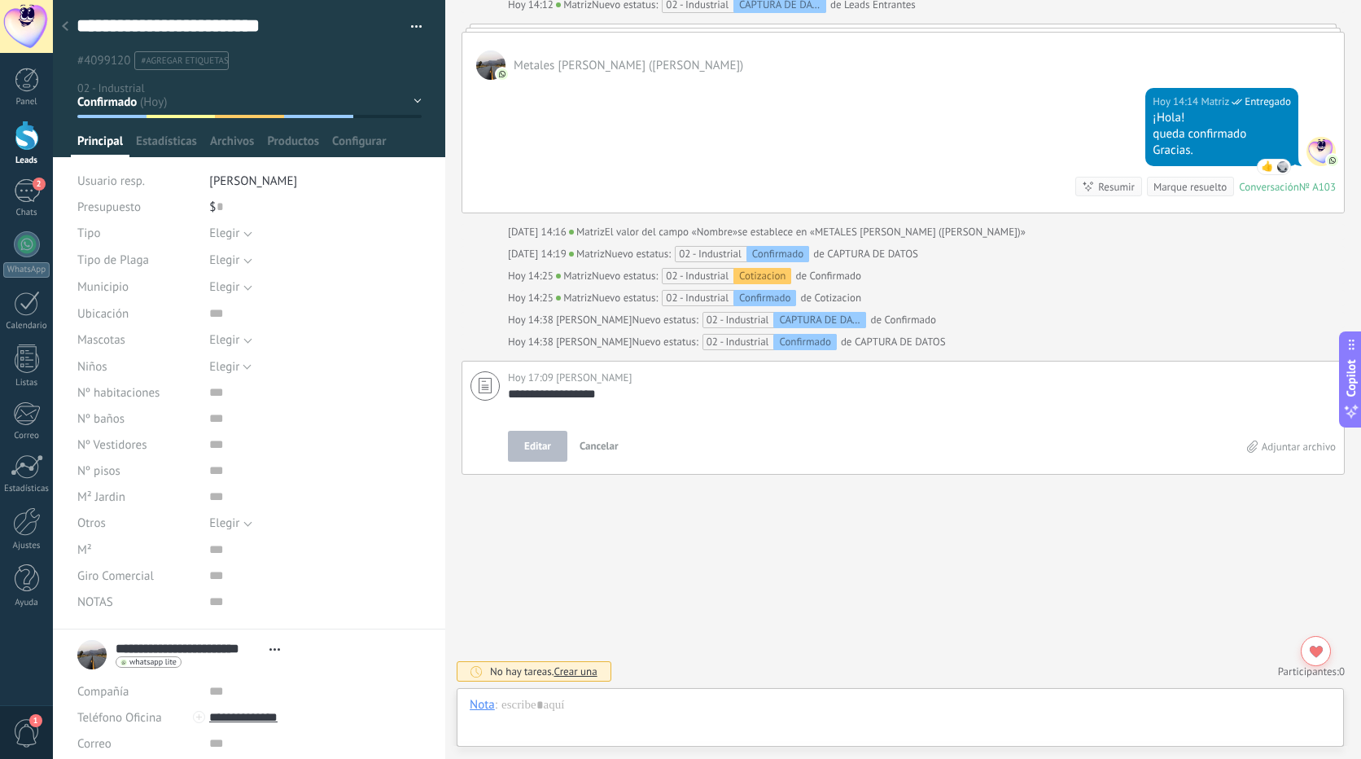
click at [489, 389] on use at bounding box center [485, 385] width 13 height 15
click at [486, 389] on use at bounding box center [485, 385] width 13 height 15
click at [485, 389] on use at bounding box center [485, 385] width 13 height 15
click at [485, 388] on icon at bounding box center [485, 385] width 13 height 15
drag, startPoint x: 485, startPoint y: 388, endPoint x: 477, endPoint y: 384, distance: 9.5
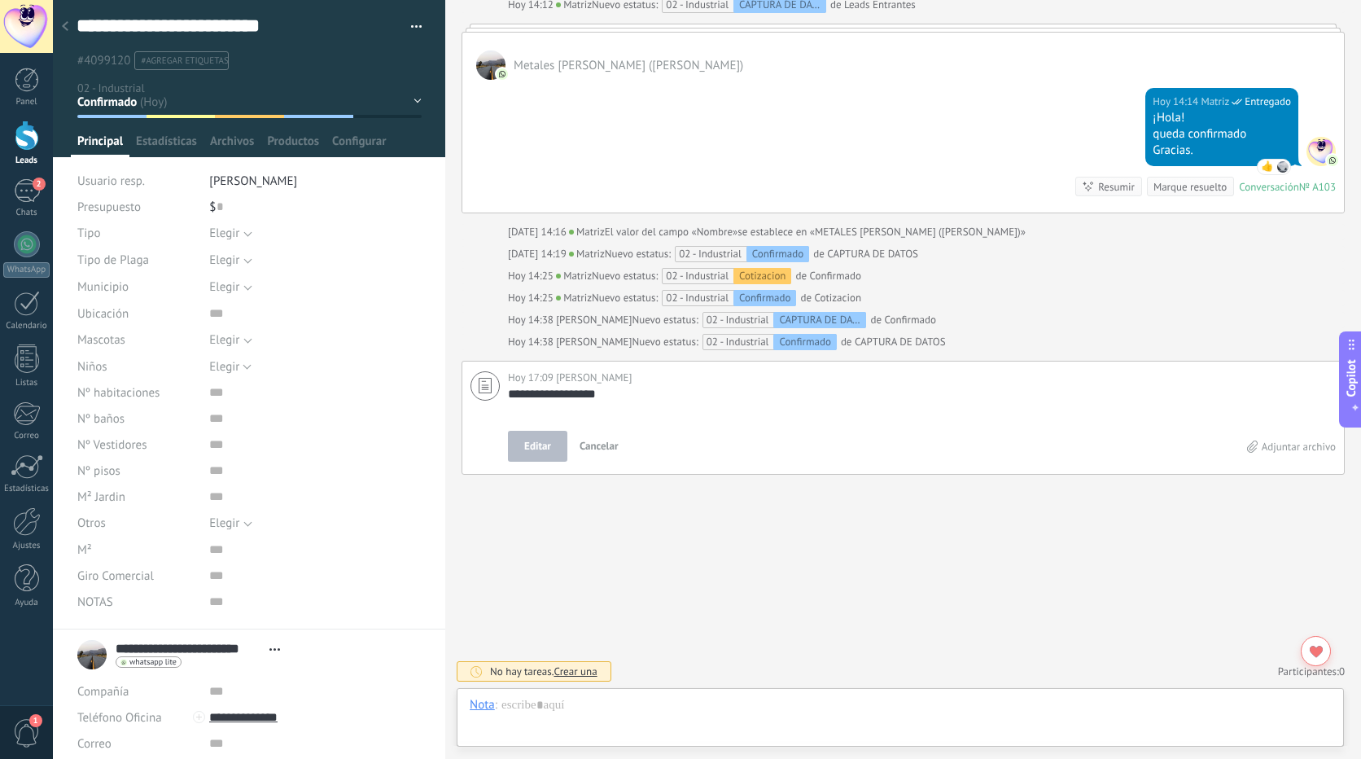
click at [477, 384] on div at bounding box center [485, 385] width 29 height 29
drag, startPoint x: 477, startPoint y: 384, endPoint x: 561, endPoint y: 538, distance: 176.0
click at [561, 538] on div "Buscar Carga más [DATE] [DATE] Creación: 2 eventos Expandir [DATE] 13:48 Metale…" at bounding box center [903, 242] width 916 height 1033
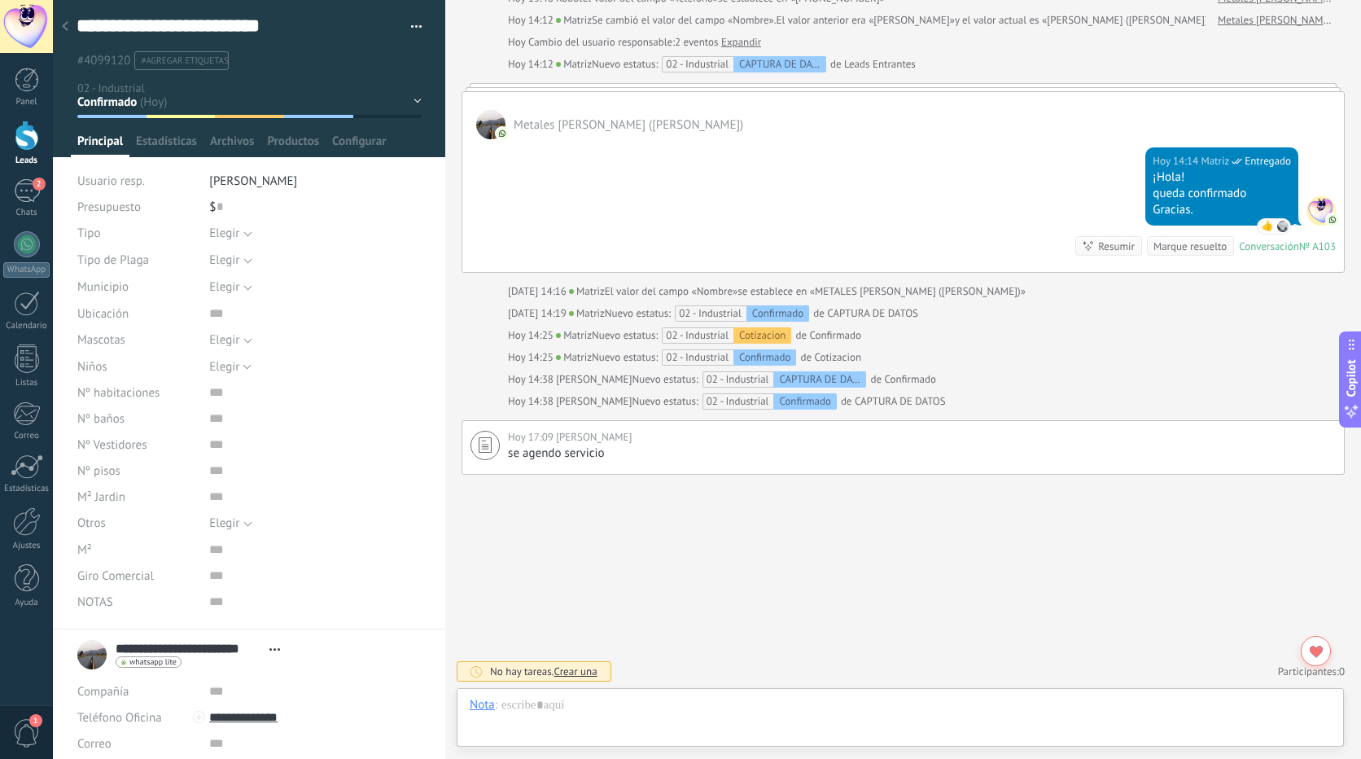
drag, startPoint x: 494, startPoint y: 443, endPoint x: 698, endPoint y: 530, distance: 221.4
click at [698, 530] on div "Buscar Carga más [DATE] [DATE] Creación: 2 eventos Expandir [DATE] 13:48 Metale…" at bounding box center [903, 272] width 916 height 974
drag, startPoint x: 1333, startPoint y: 441, endPoint x: 1246, endPoint y: 447, distance: 87.3
click at [1246, 447] on span "Eliminar" at bounding box center [1254, 448] width 41 height 16
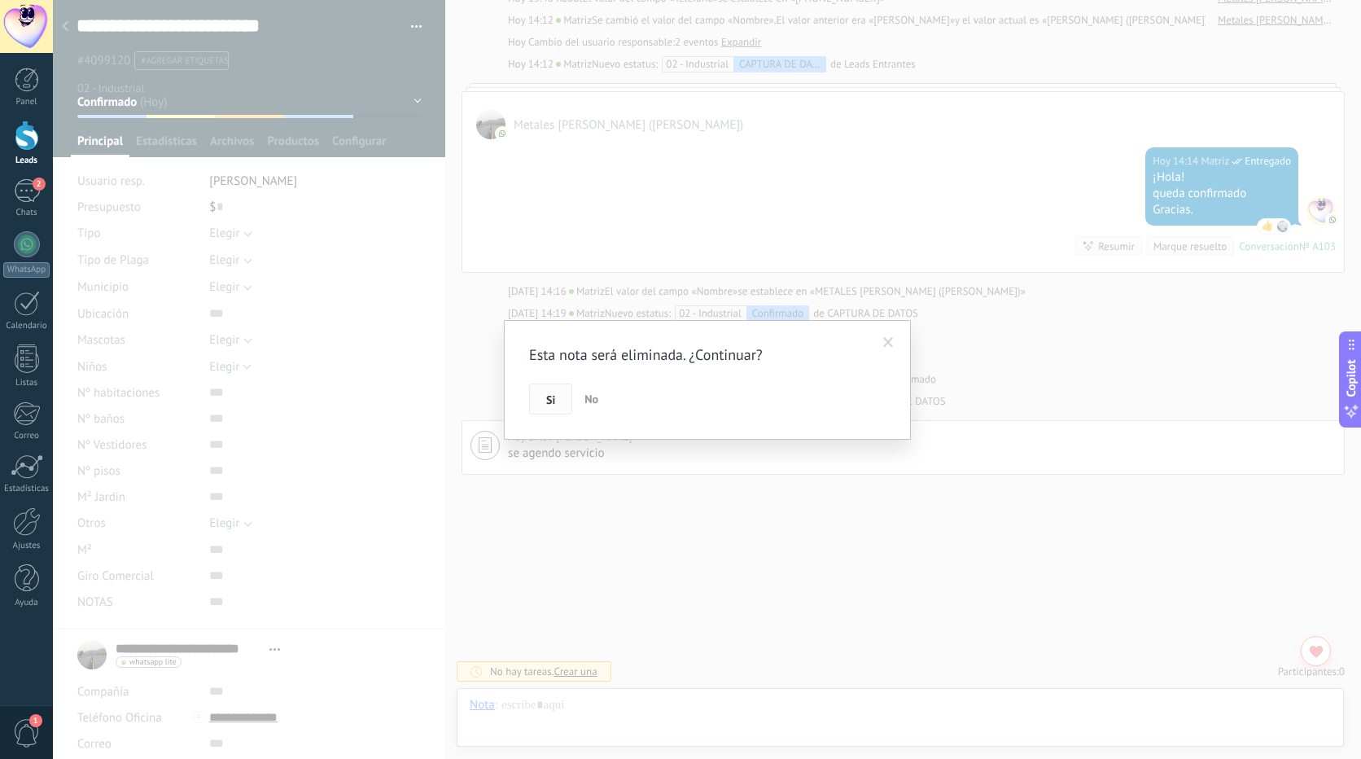
click at [550, 401] on span "Si" at bounding box center [550, 399] width 9 height 11
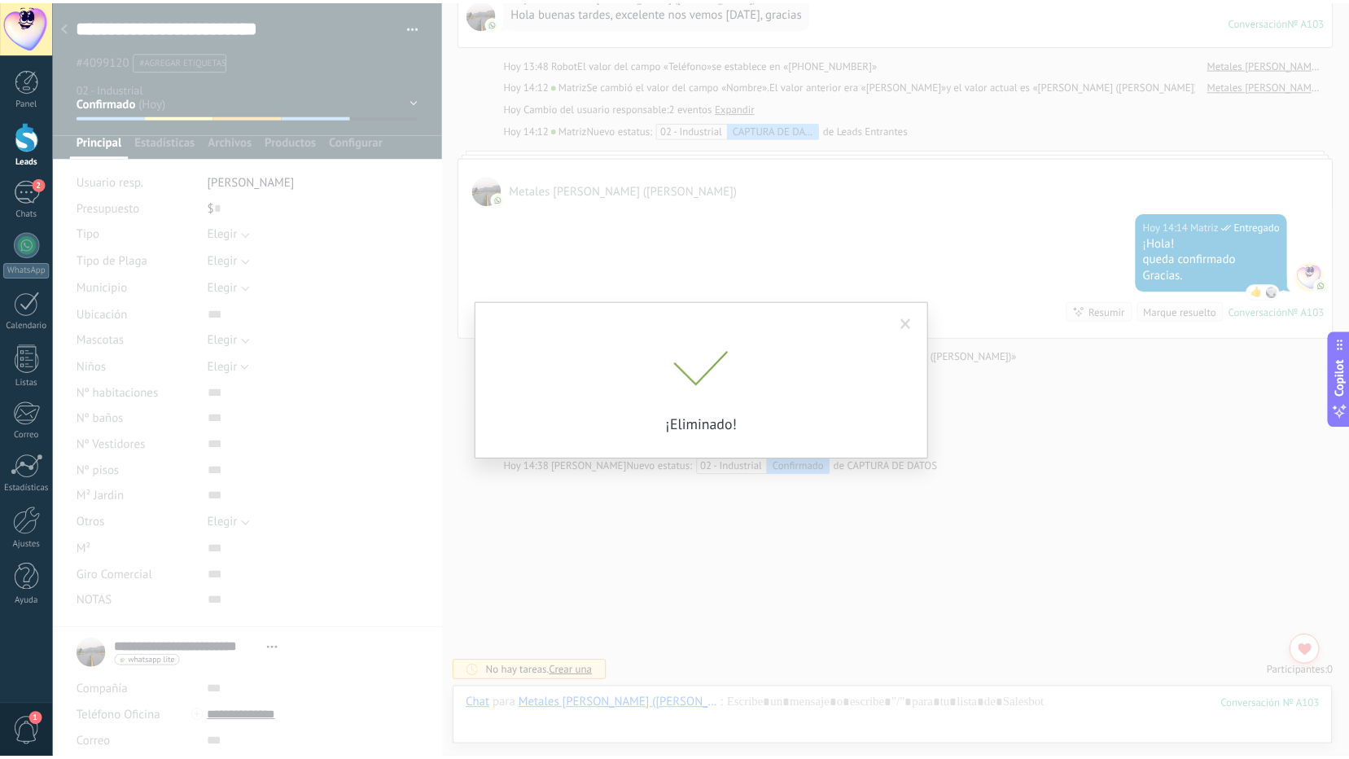
scroll to position [150, 0]
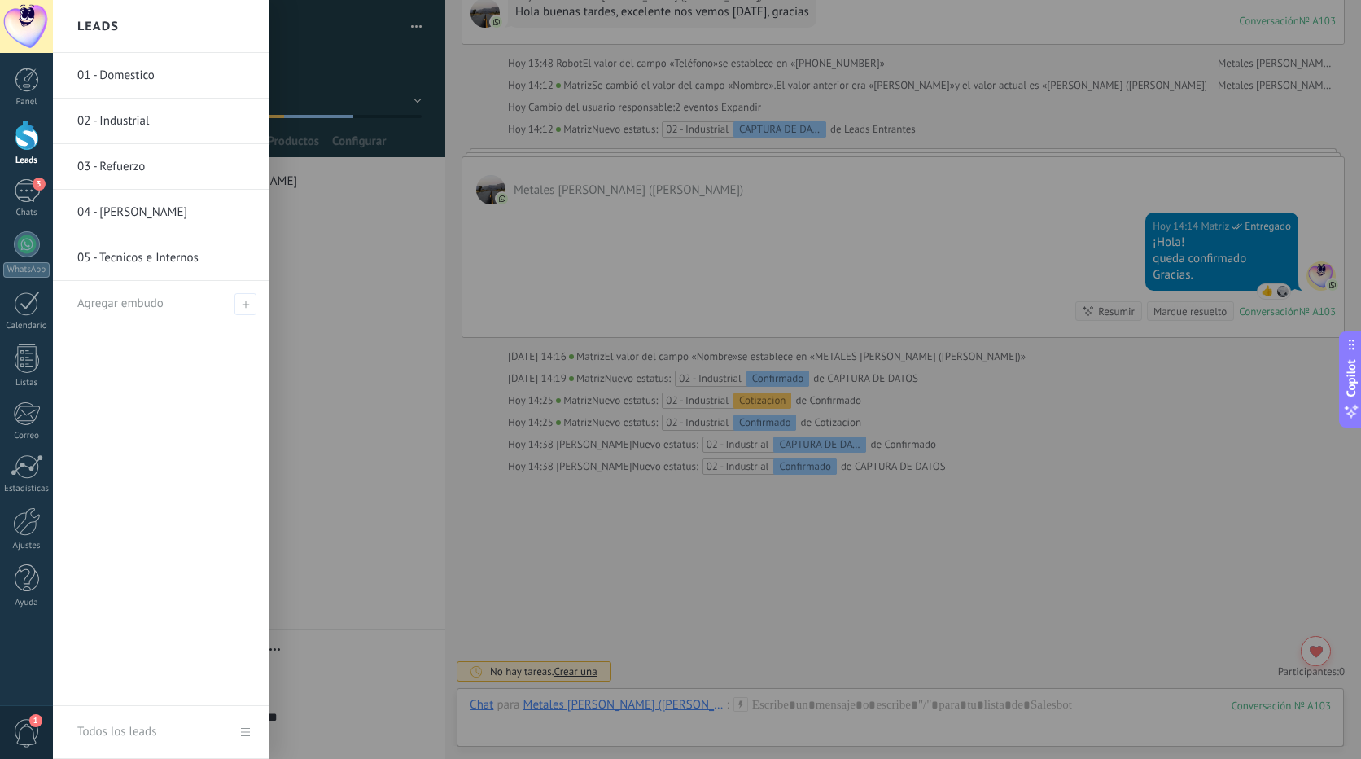
click at [19, 141] on div at bounding box center [27, 136] width 24 height 30
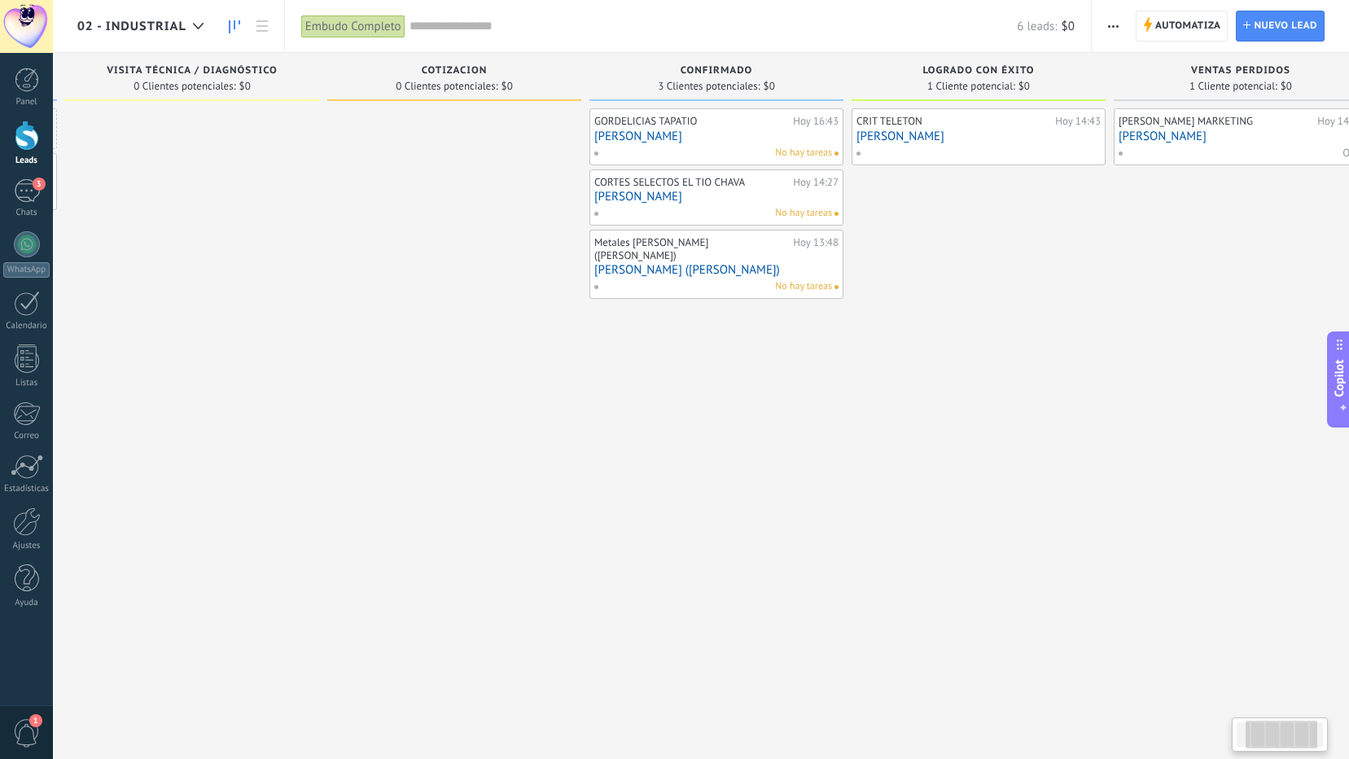
scroll to position [0, 318]
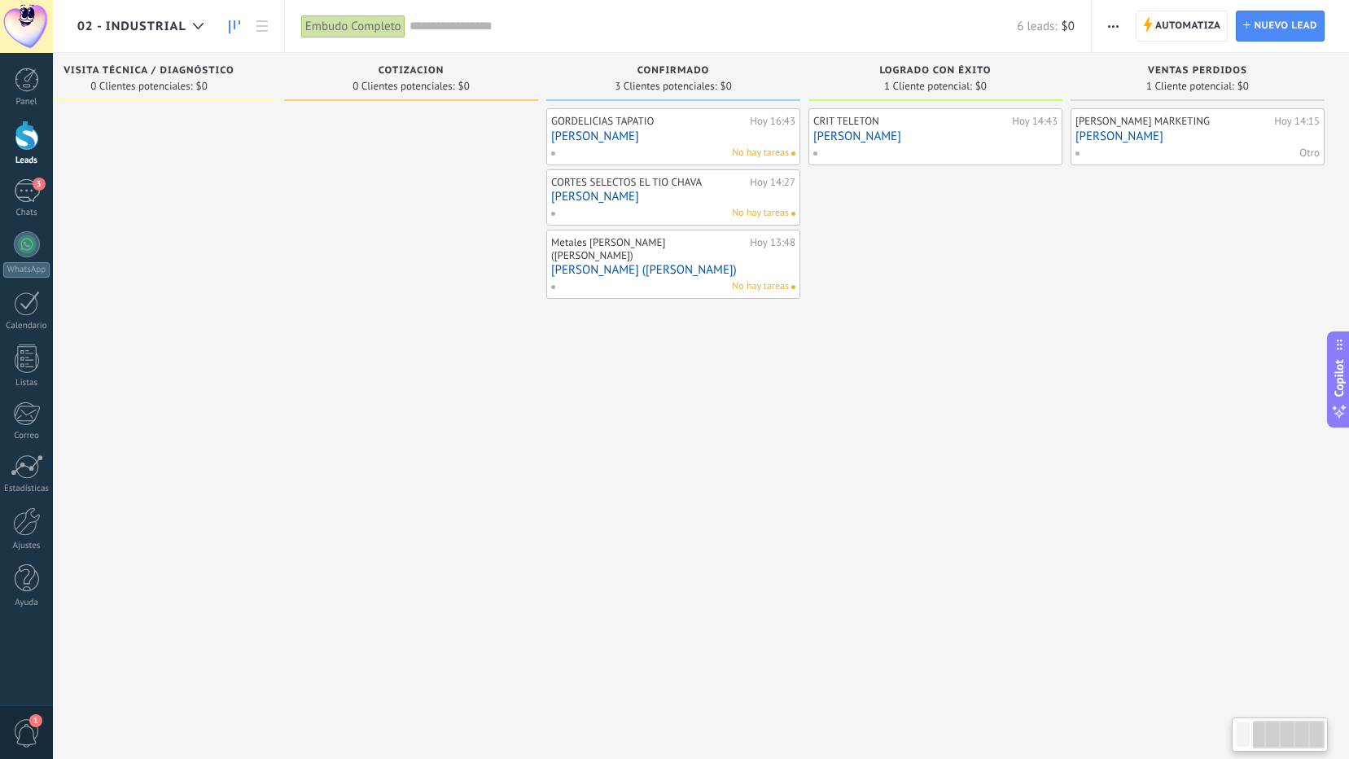
drag, startPoint x: 1285, startPoint y: 735, endPoint x: 1313, endPoint y: 734, distance: 28.5
click at [1313, 734] on div at bounding box center [1289, 735] width 72 height 28
drag, startPoint x: 895, startPoint y: 133, endPoint x: 665, endPoint y: 368, distance: 328.8
click at [665, 368] on div "GORDELICIAS TAPATIO [DATE] 16:43 [PERSON_NAME] No hay tareas CORTES SELECTOS EL…" at bounding box center [673, 381] width 254 height 546
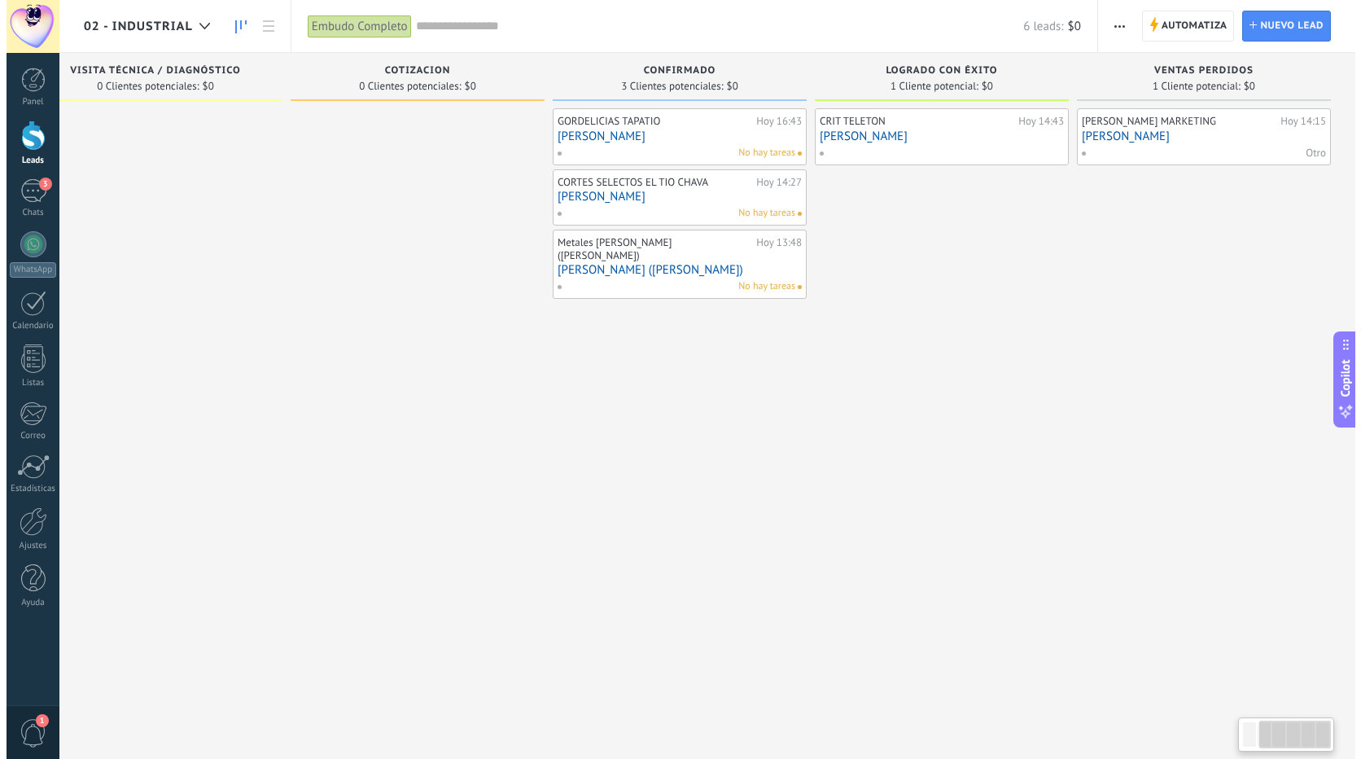
scroll to position [0, 0]
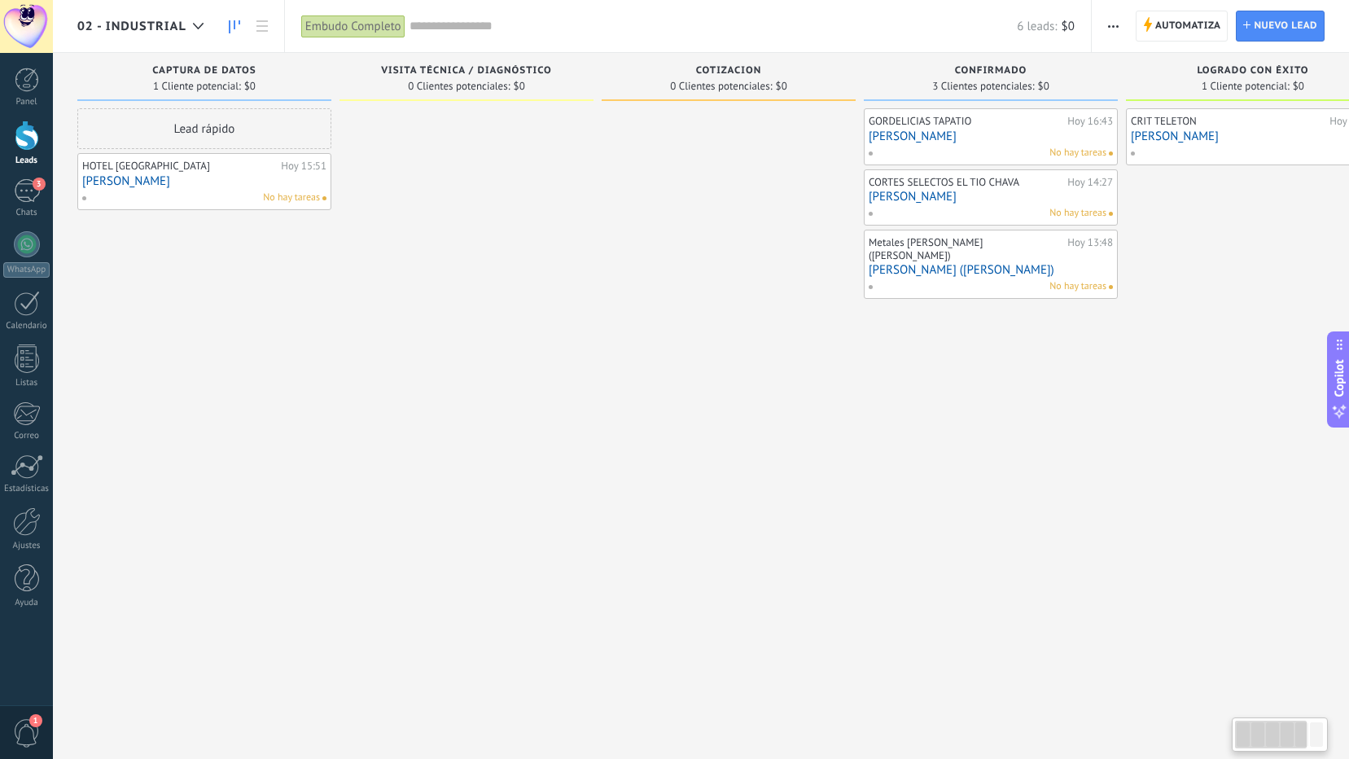
drag, startPoint x: 1286, startPoint y: 731, endPoint x: 533, endPoint y: 646, distance: 758.0
click at [1222, 737] on body ".abccls-1,.abccls-2{fill-rule:evenodd}.abccls-2{fill:#fff} .abfcls-1{fill:none}…" at bounding box center [674, 379] width 1349 height 759
click at [196, 24] on icon at bounding box center [198, 26] width 11 height 7
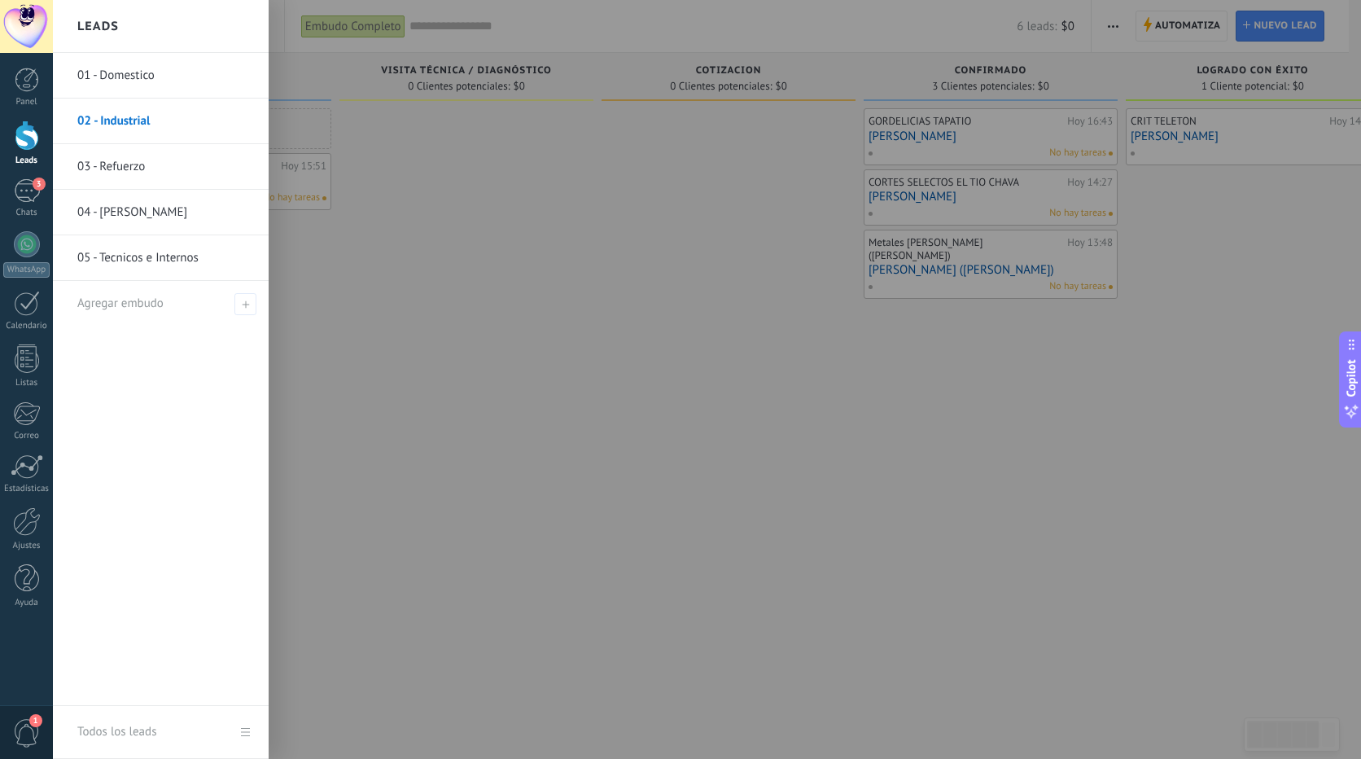
click at [136, 77] on link "01 - Domestico" at bounding box center [164, 76] width 175 height 46
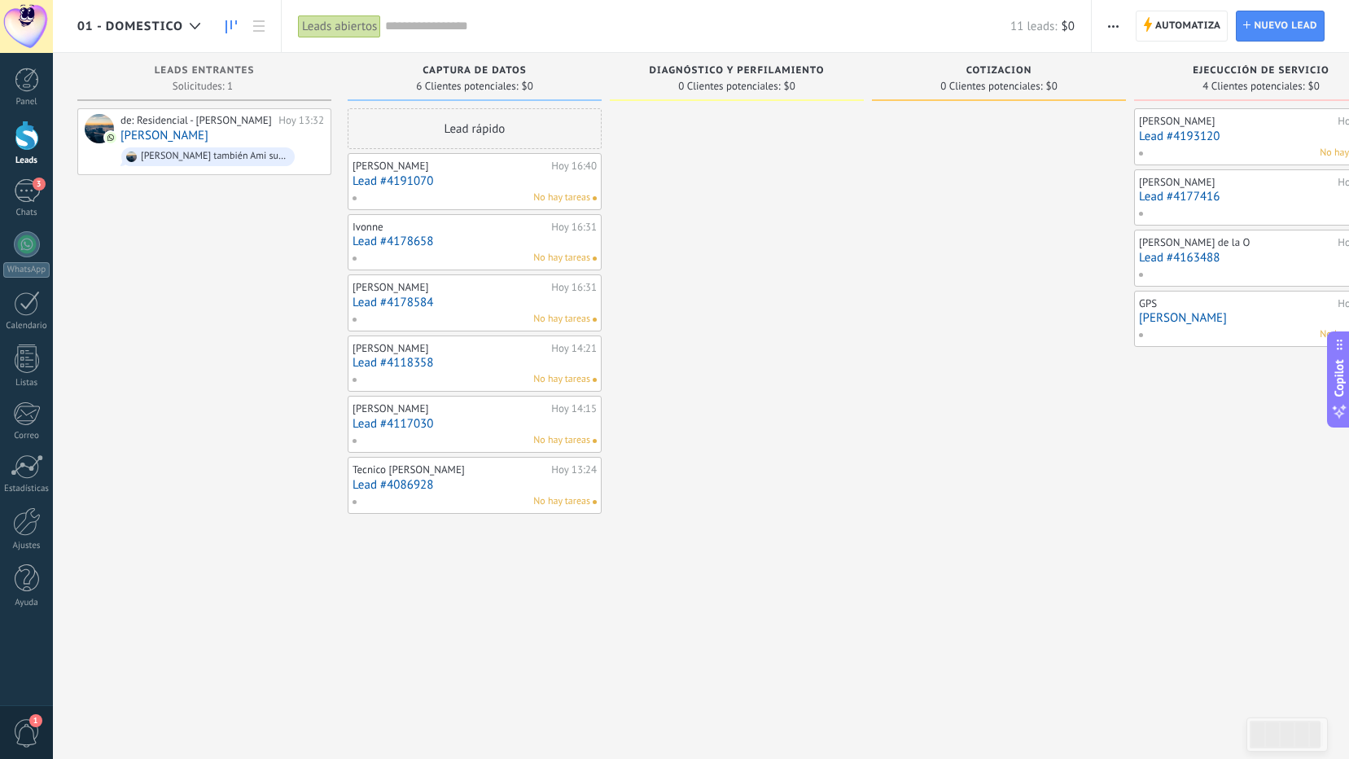
click at [478, 179] on link "Lead #4191070" at bounding box center [475, 181] width 244 height 14
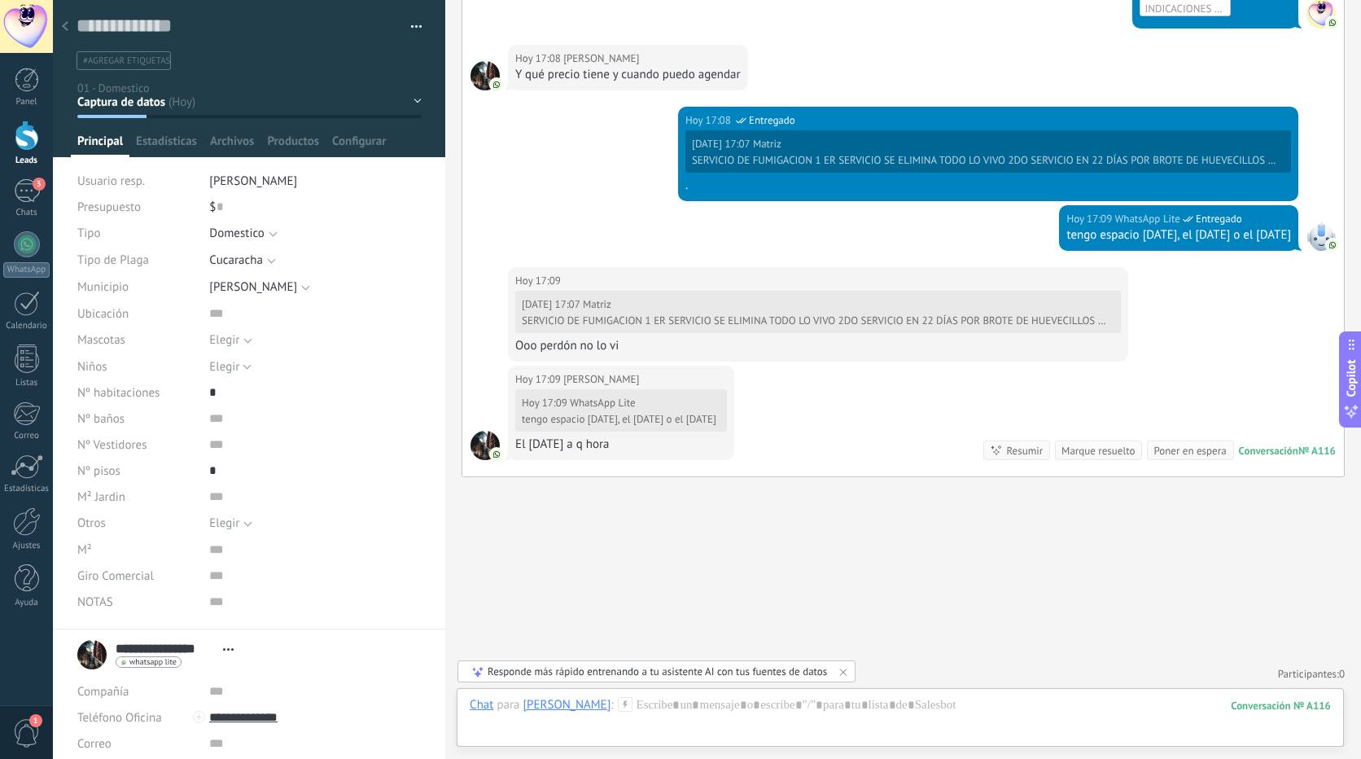
scroll to position [982, 0]
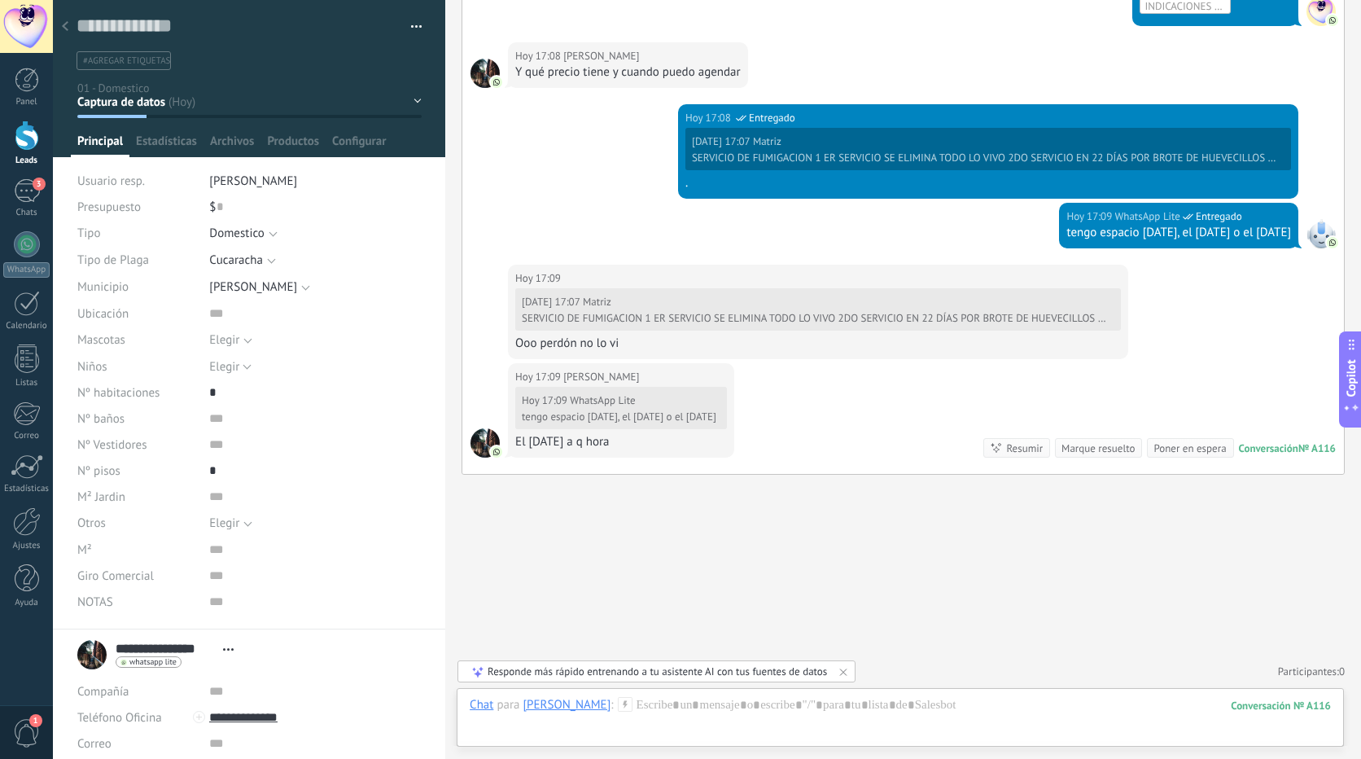
click at [20, 127] on div at bounding box center [27, 136] width 24 height 30
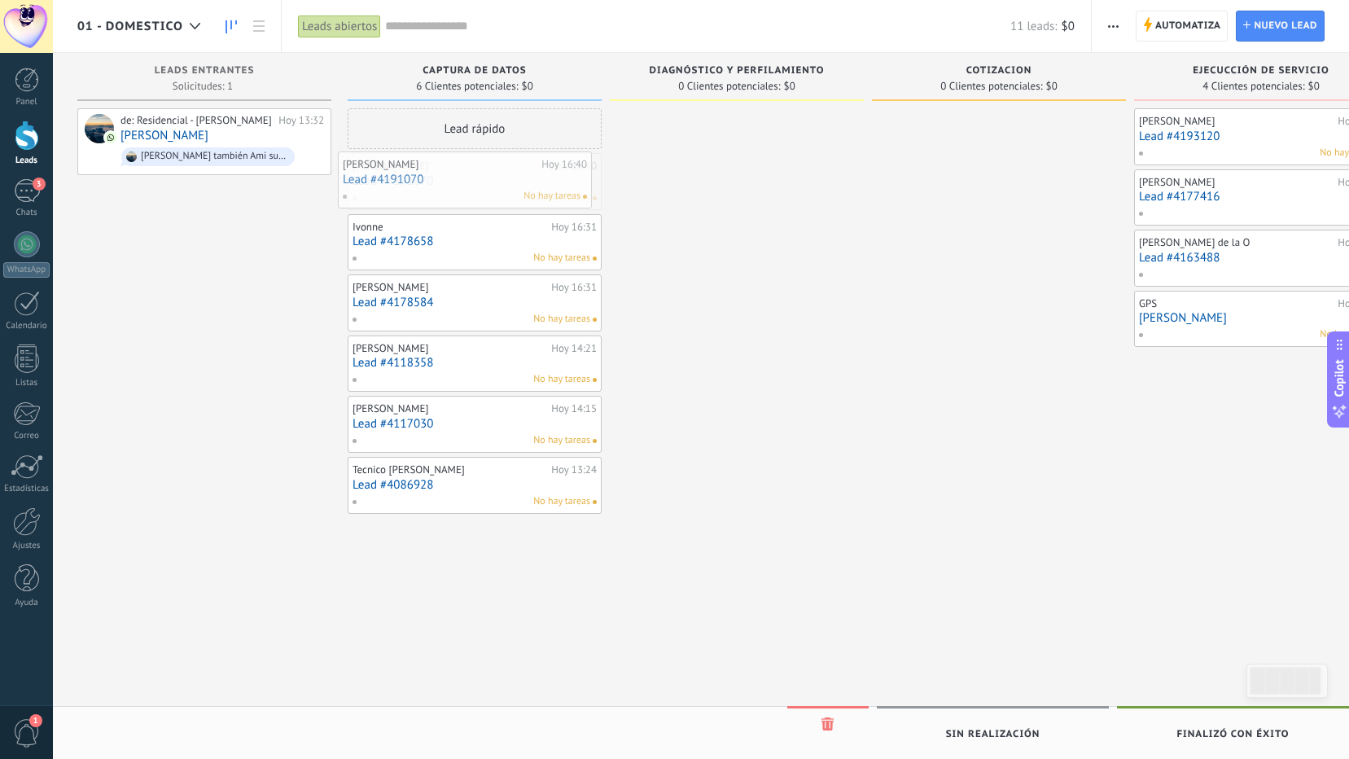
drag, startPoint x: 546, startPoint y: 201, endPoint x: 537, endPoint y: 199, distance: 9.9
click at [445, 194] on div "No hay tareas" at bounding box center [471, 198] width 239 height 15
click at [449, 179] on link "Lead #4191070" at bounding box center [475, 181] width 244 height 14
click at [449, 179] on body ".abccls-1,.abccls-2{fill-rule:evenodd}.abccls-2{fill:#fff} .abfcls-1{fill:none}…" at bounding box center [674, 379] width 1349 height 759
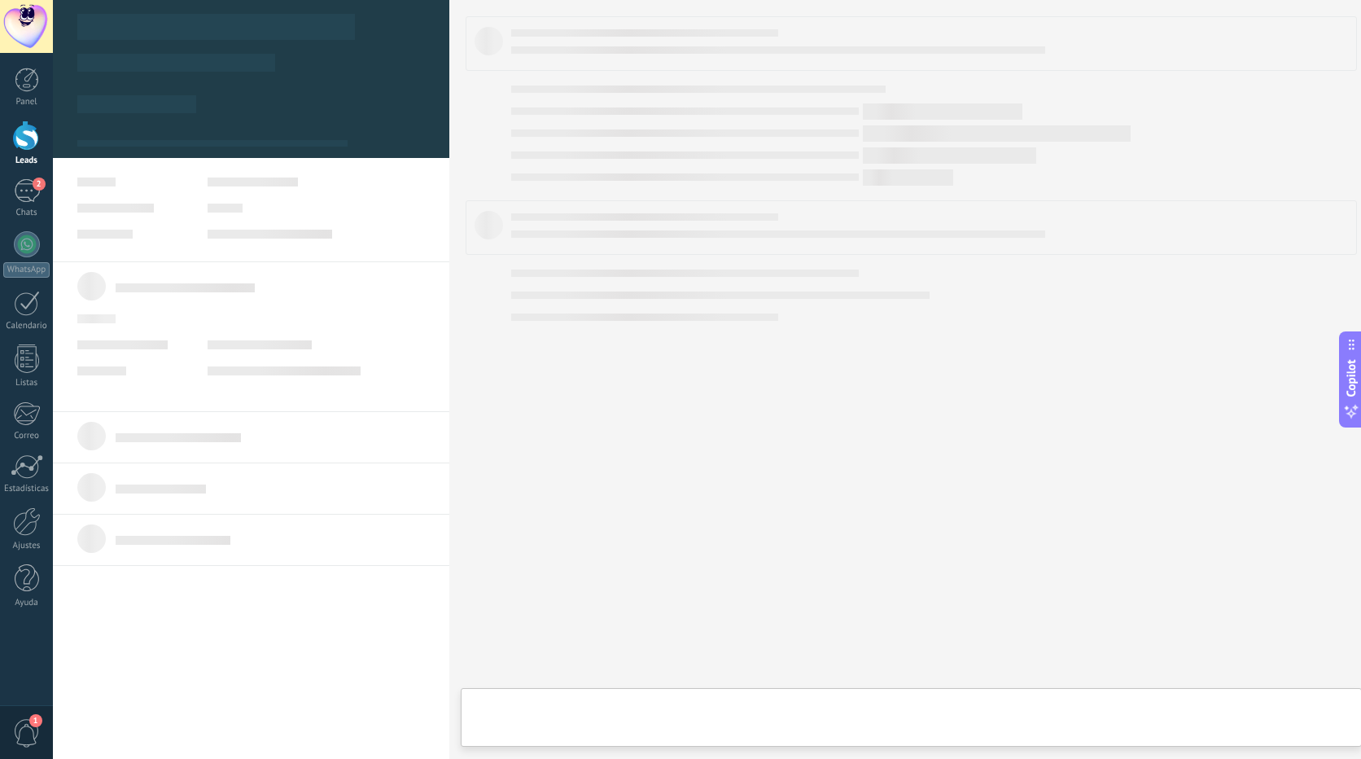
type textarea "**********"
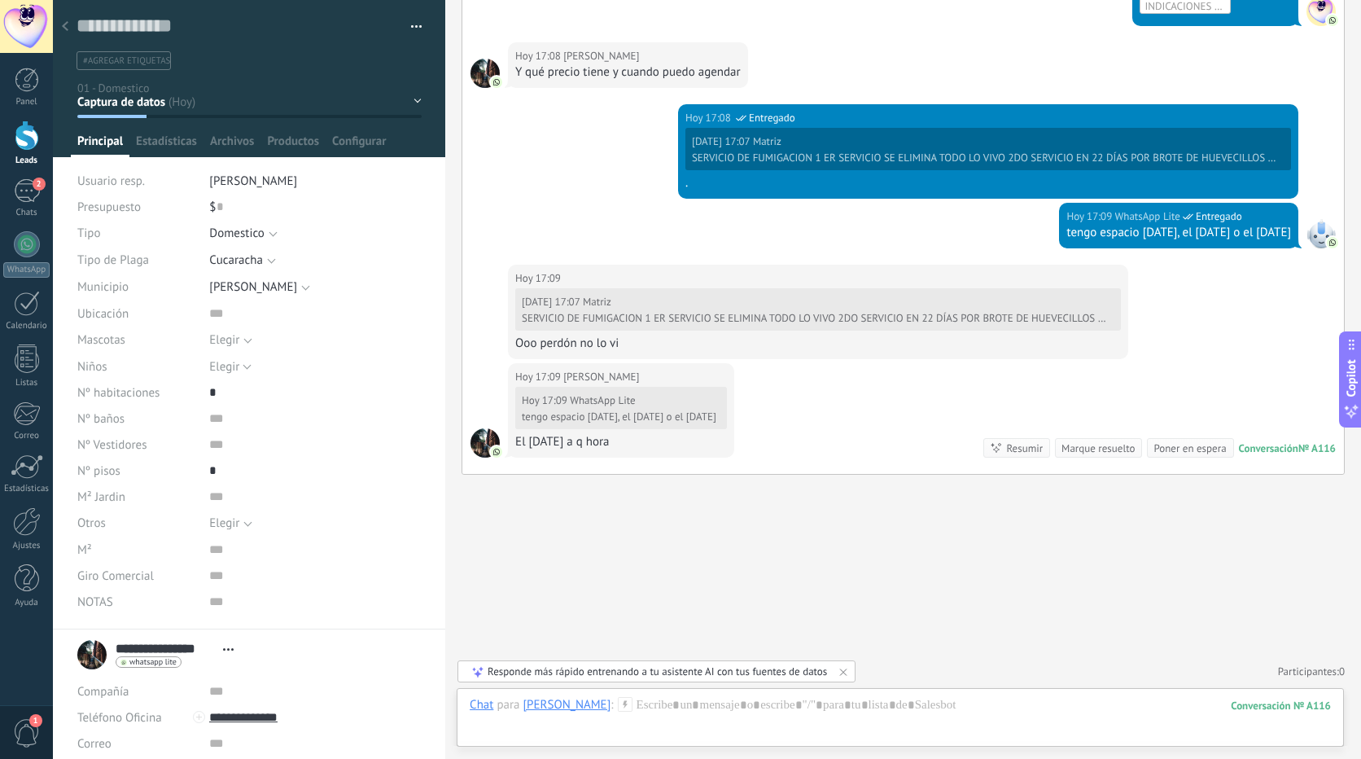
click at [0, 0] on div "Captura de datos Diagnóstico y Perfilamiento Cotizacion Ejecucción de Servicio …" at bounding box center [0, 0] width 0 height 0
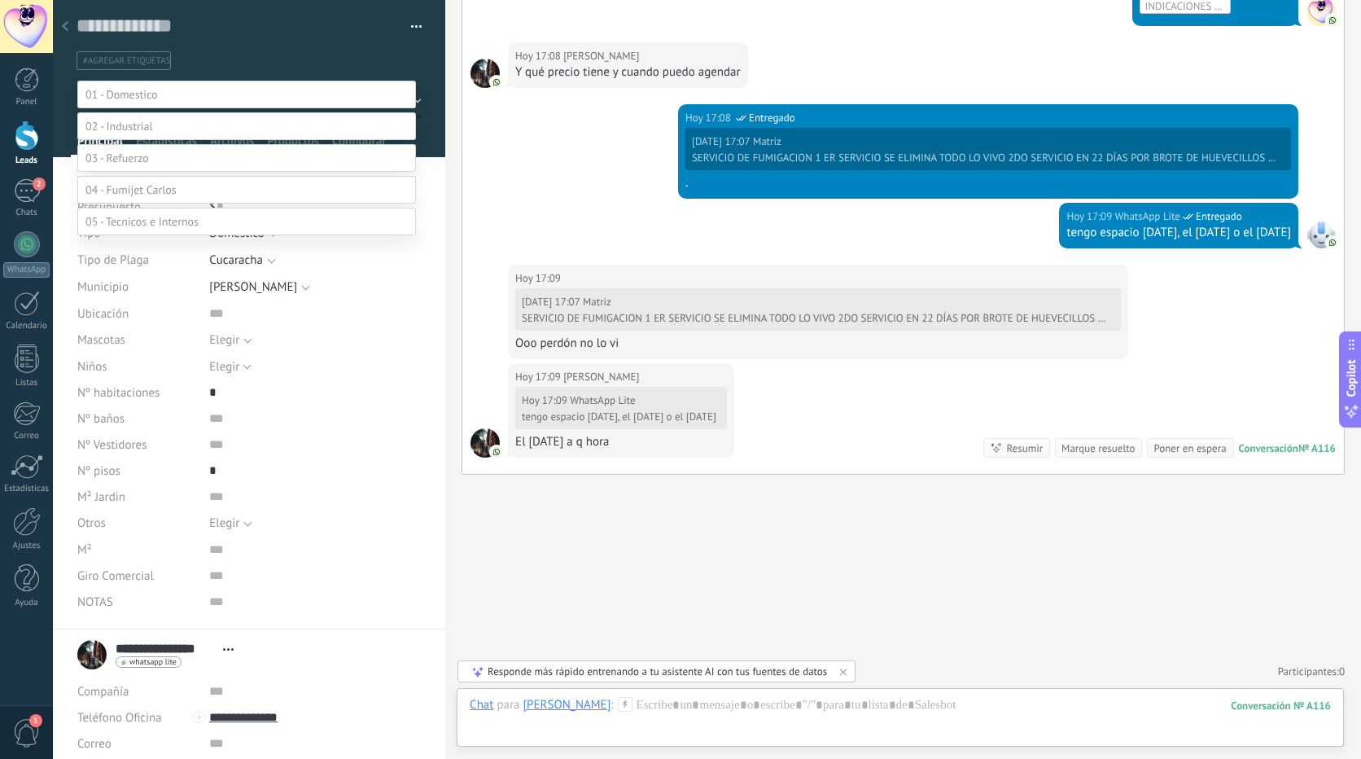
click at [285, 34] on div at bounding box center [707, 379] width 1308 height 759
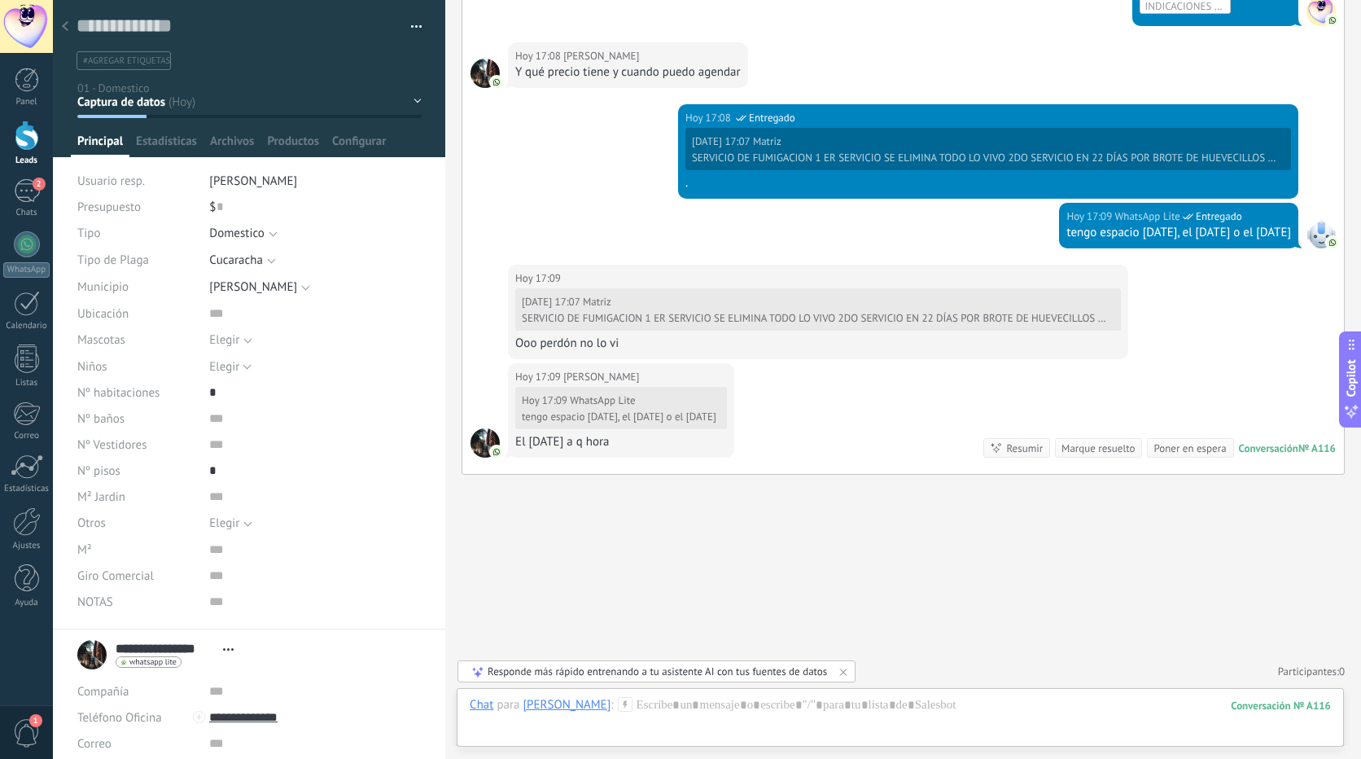
click at [0, 0] on div "Captura de datos Diagnóstico y Perfilamiento Cotizacion Ejecucción de Servicio …" at bounding box center [0, 0] width 0 height 0
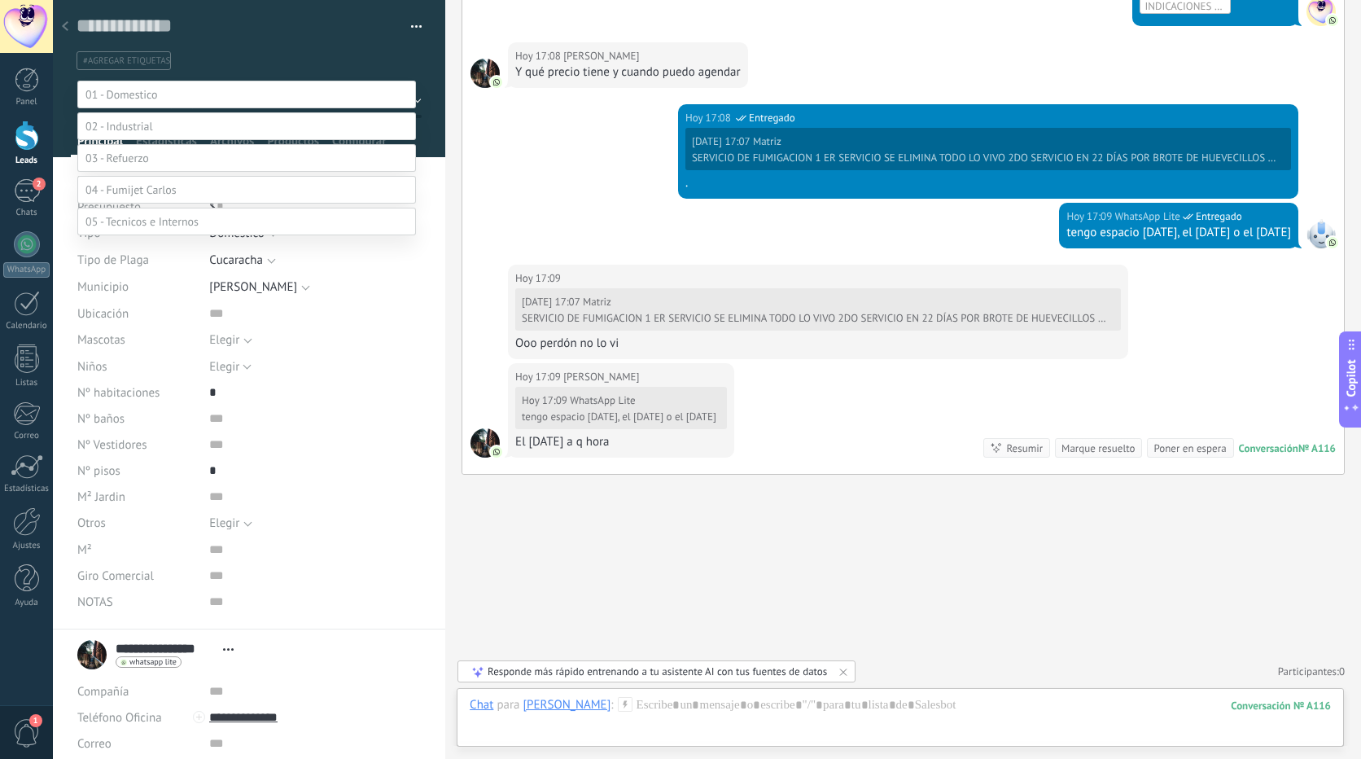
click at [138, 102] on label at bounding box center [246, 95] width 339 height 28
click at [0, 0] on label "Diagnóstico y Perfilamiento" at bounding box center [0, 0] width 0 height 0
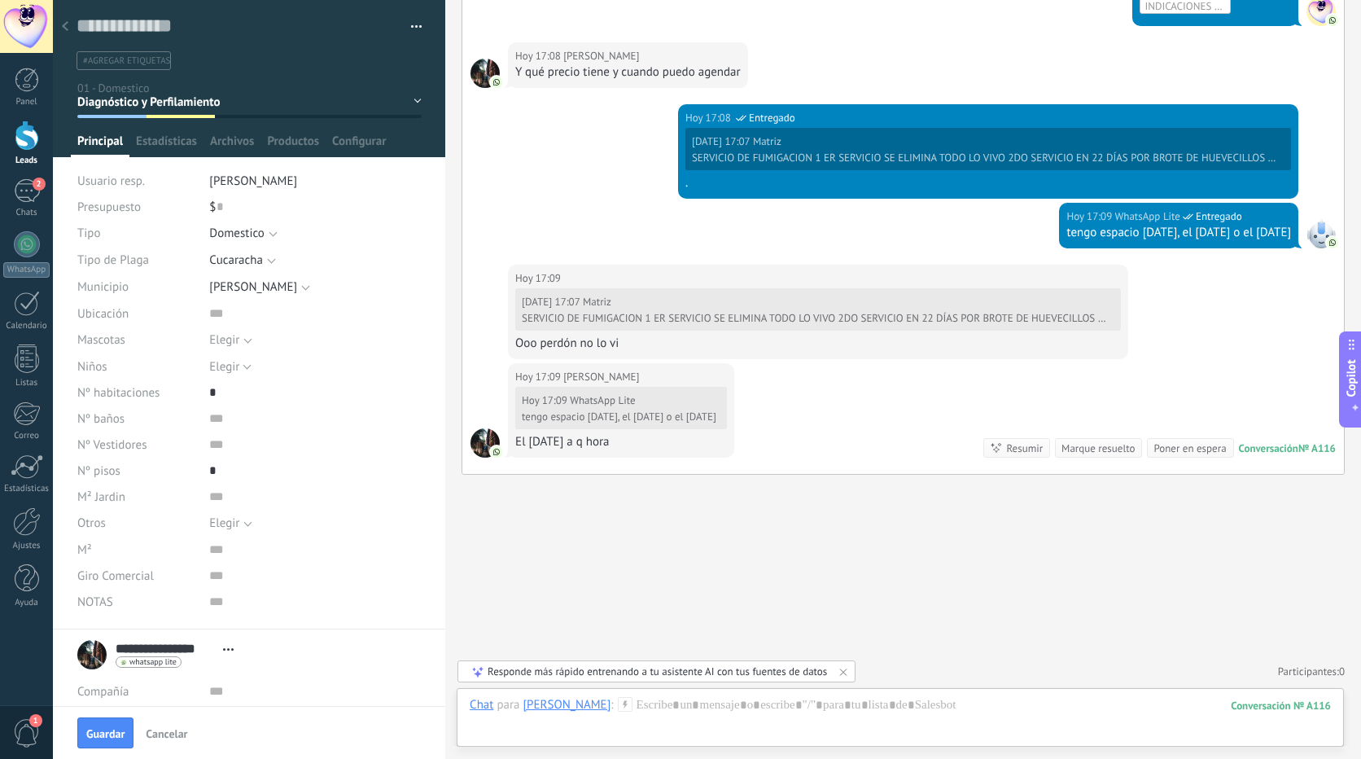
click at [0, 0] on div "Captura de datos Diagnóstico y Perfilamiento Cotizacion Ejecucción de Servicio …" at bounding box center [0, 0] width 0 height 0
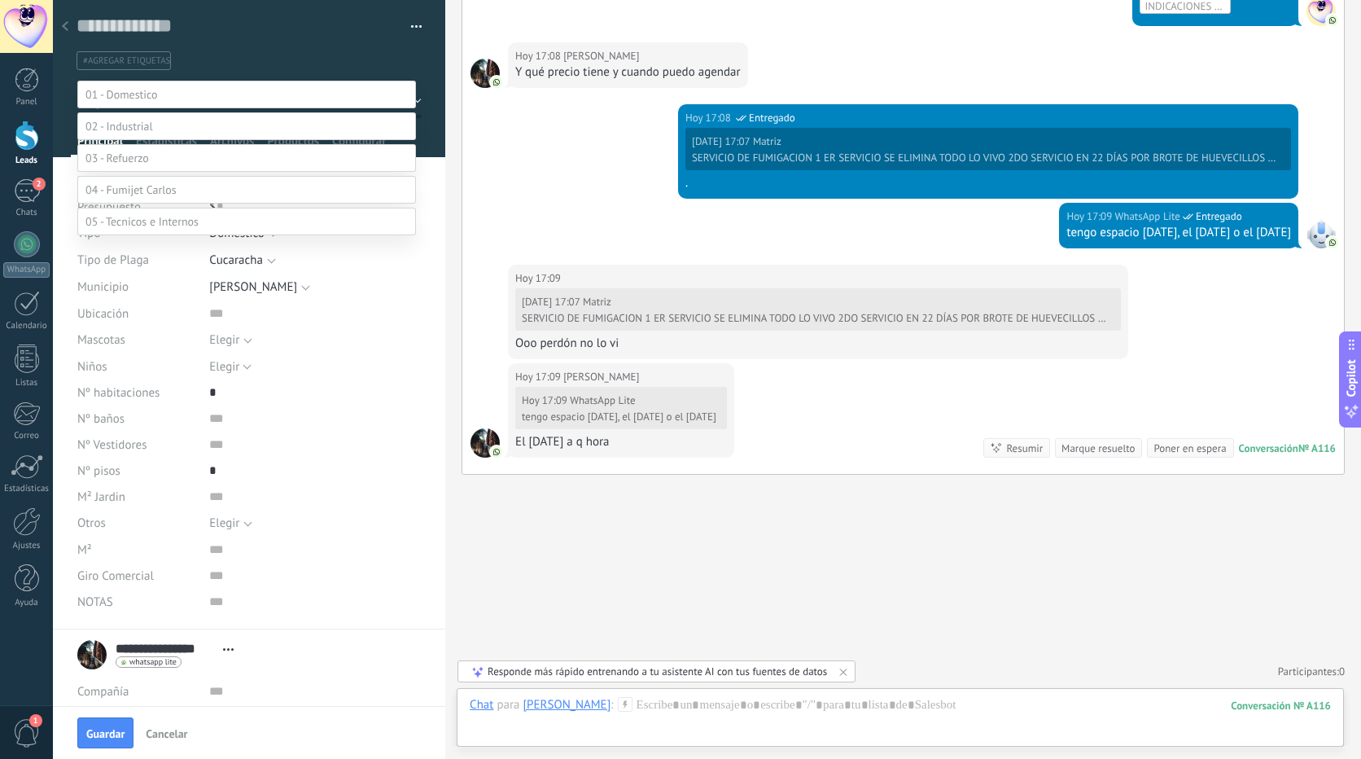
drag, startPoint x: 155, startPoint y: 147, endPoint x: 279, endPoint y: 47, distance: 159.8
click at [279, 47] on div at bounding box center [707, 379] width 1308 height 759
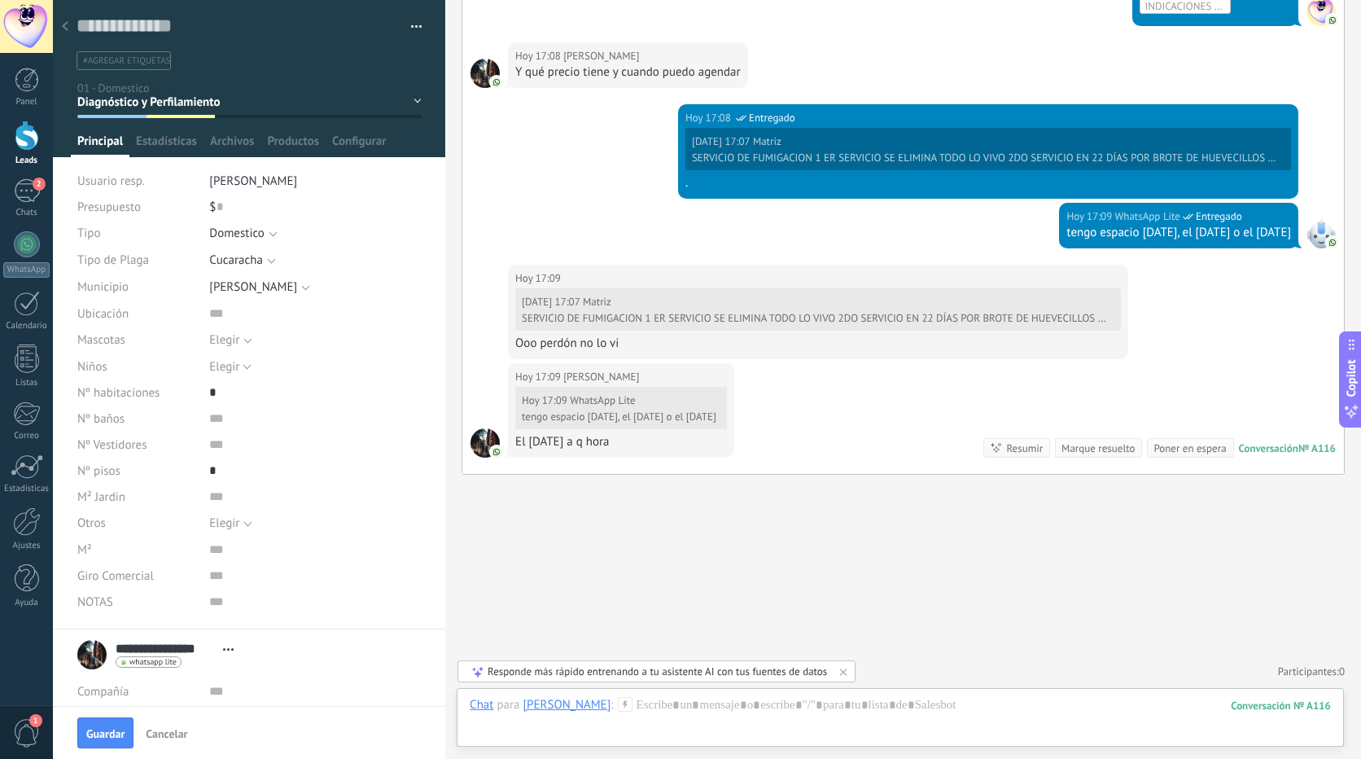
click at [0, 0] on div "Captura de datos Diagnóstico y Perfilamiento Cotizacion Ejecucción de Servicio …" at bounding box center [0, 0] width 0 height 0
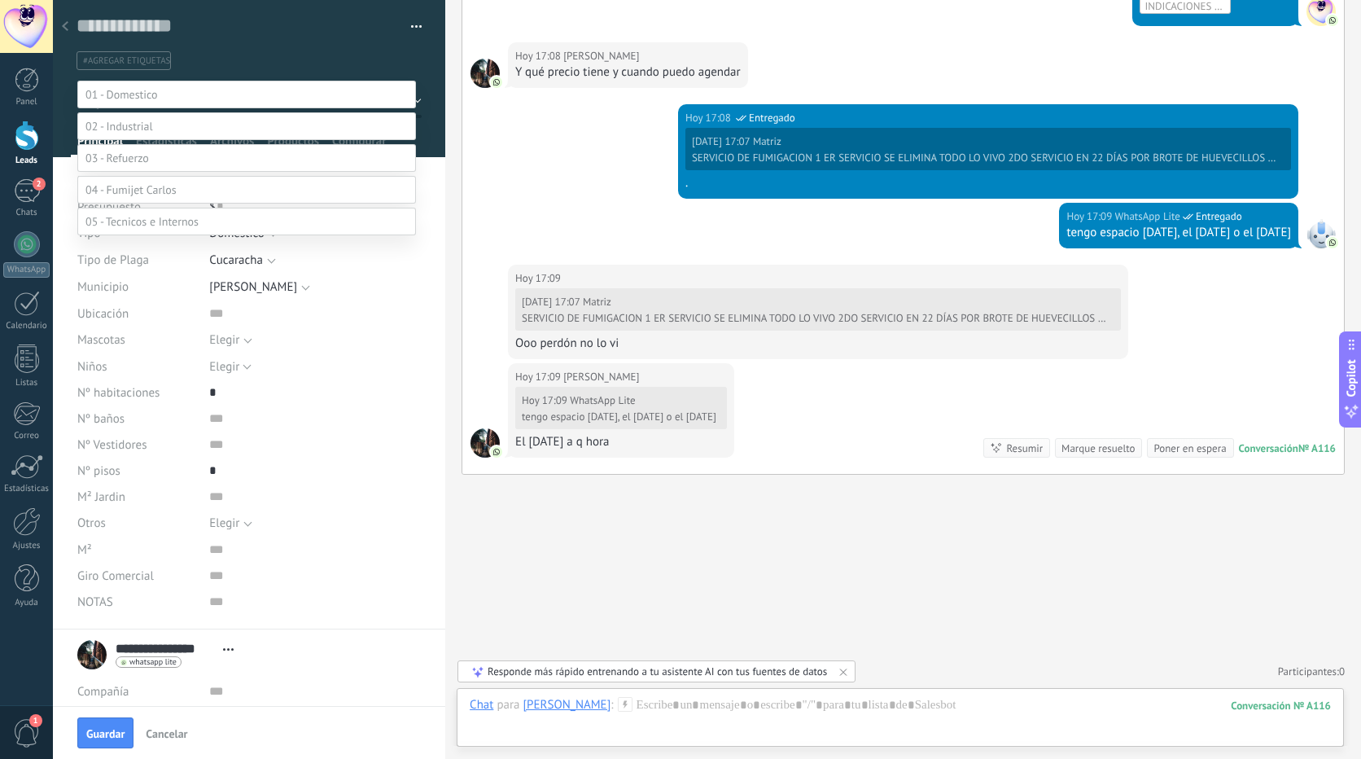
click at [312, 41] on div at bounding box center [707, 379] width 1308 height 759
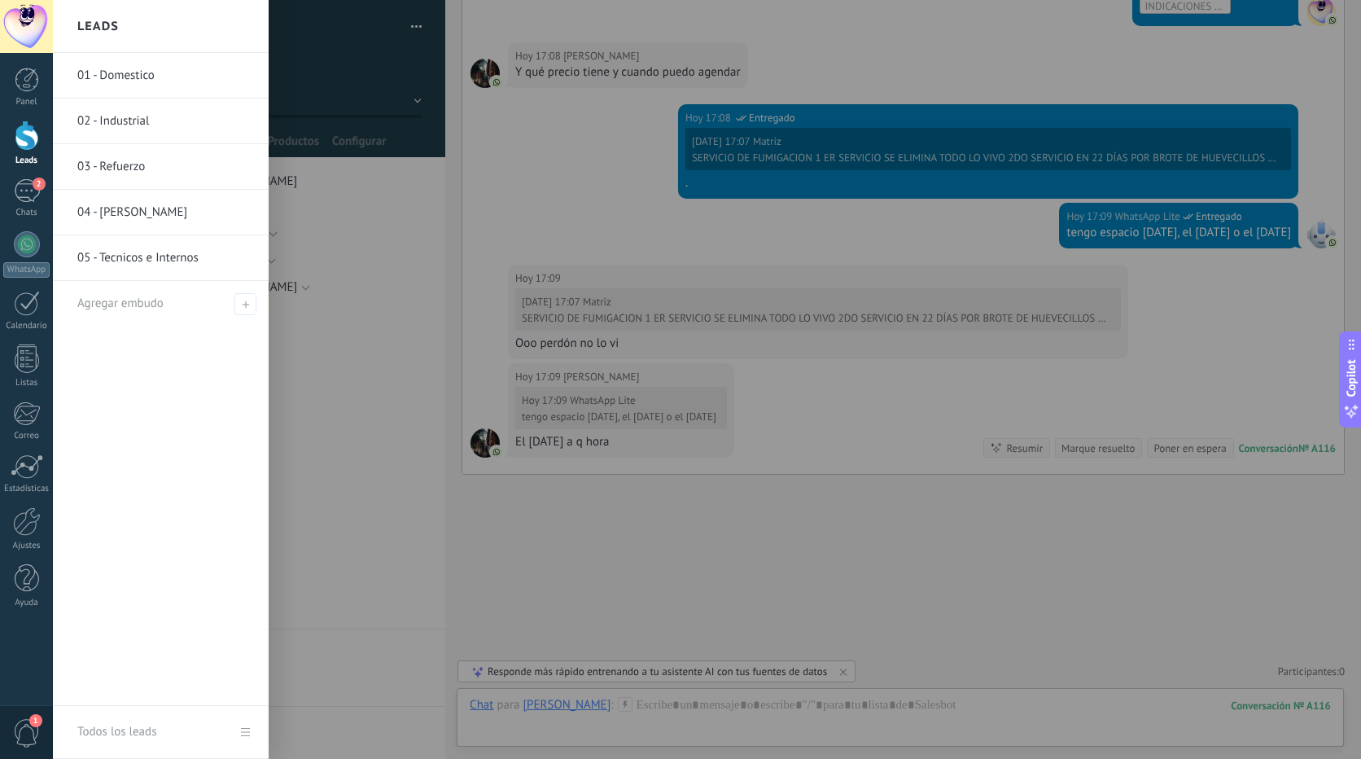
click at [25, 137] on div at bounding box center [27, 136] width 24 height 30
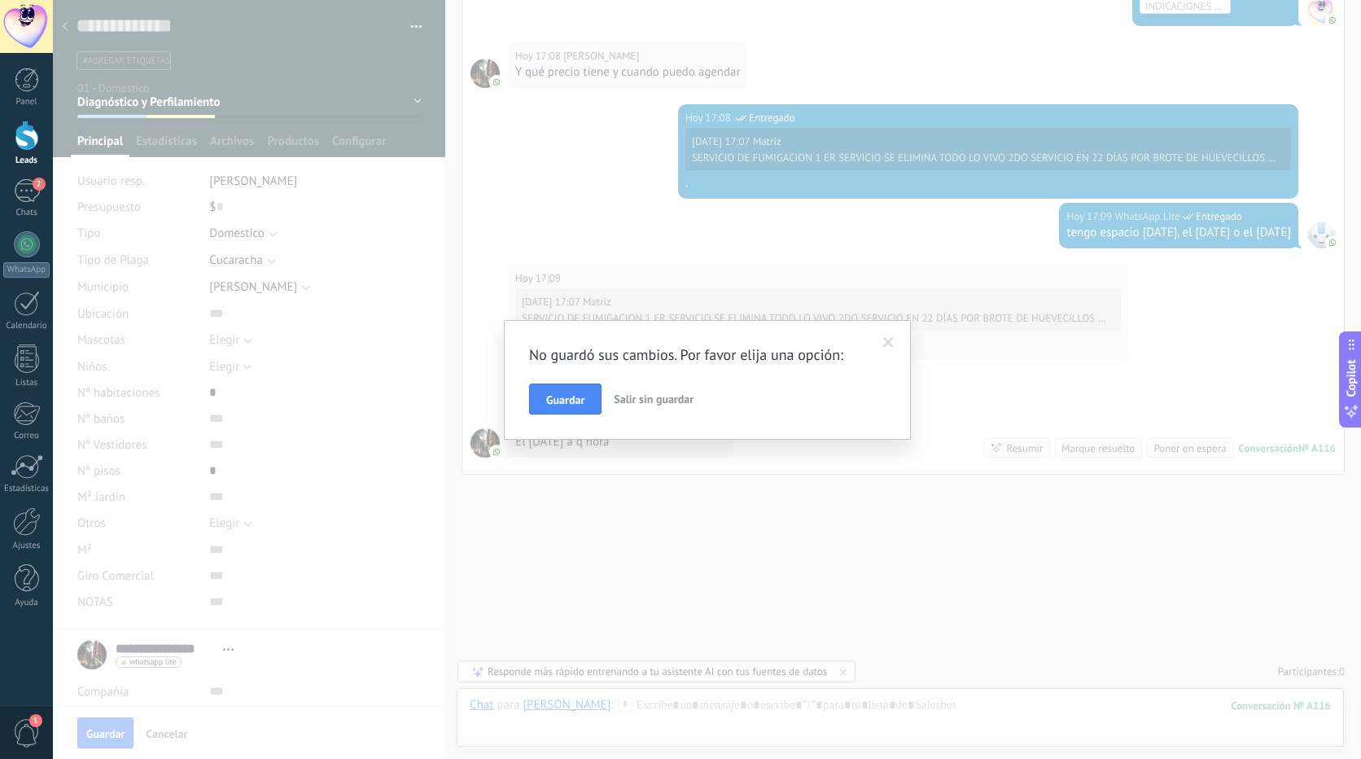
click at [883, 337] on span at bounding box center [888, 343] width 27 height 28
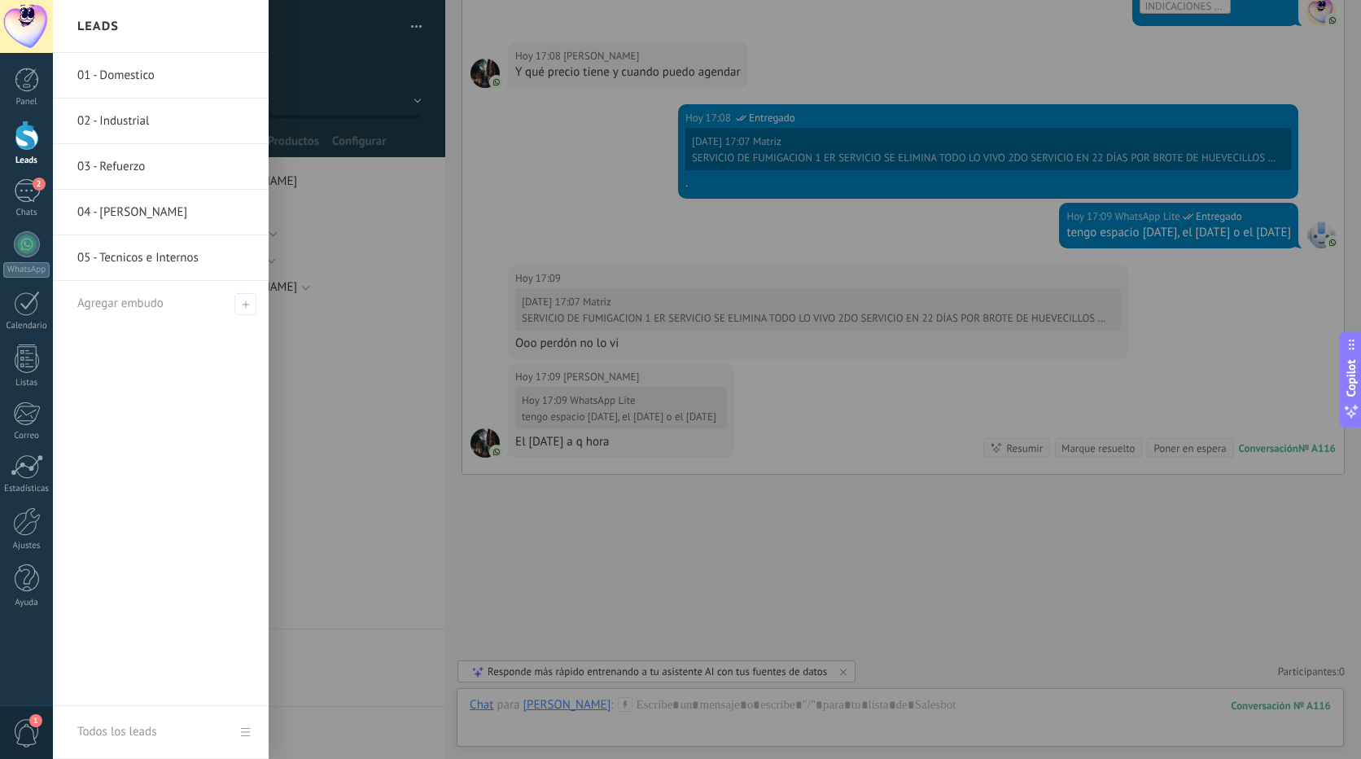
click at [20, 132] on div at bounding box center [27, 136] width 24 height 30
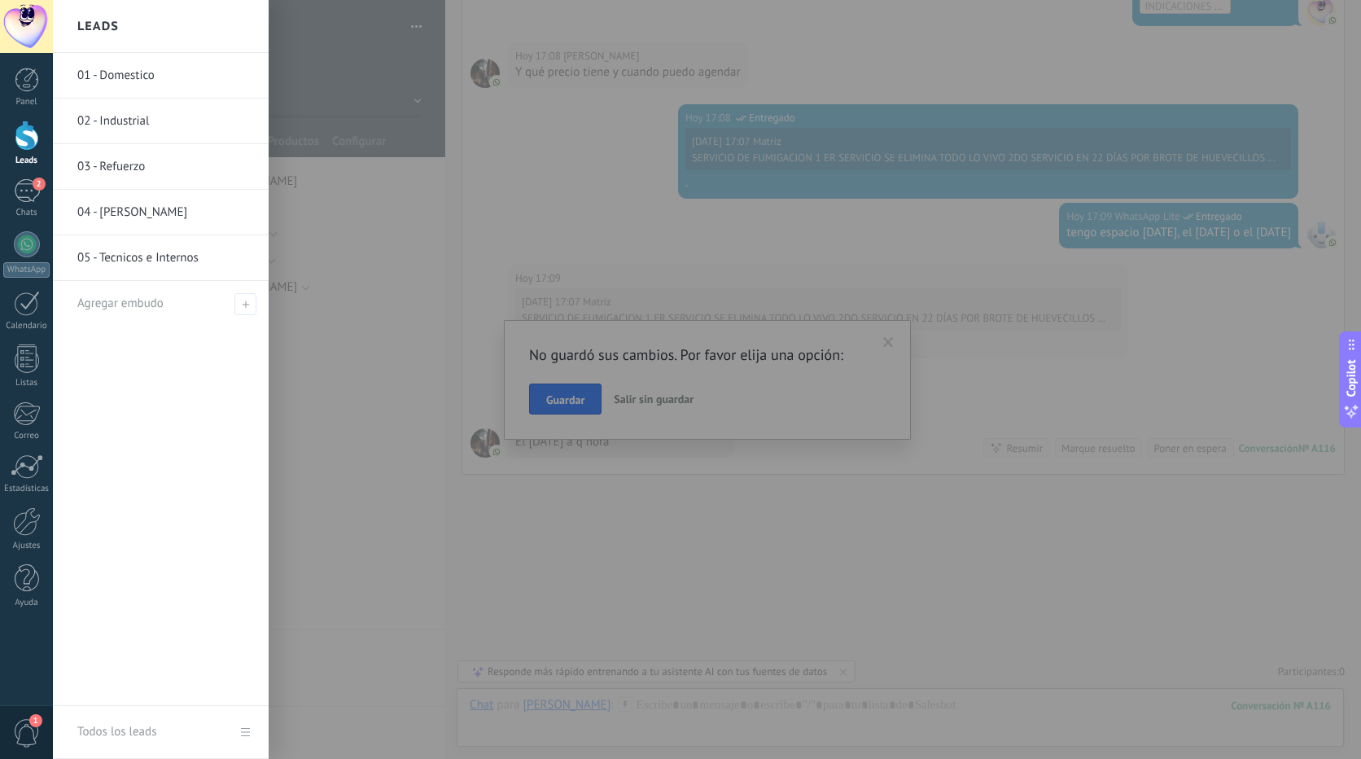
click at [24, 125] on div at bounding box center [27, 136] width 24 height 30
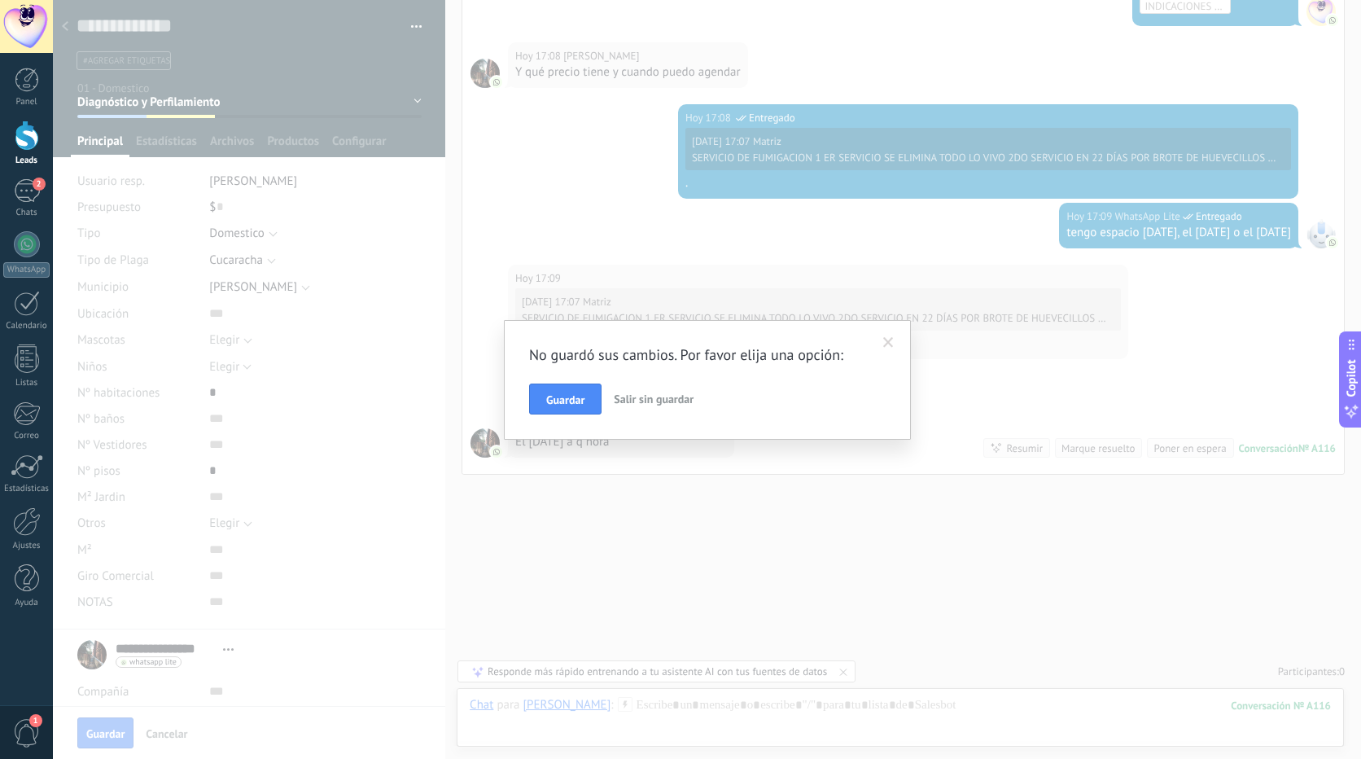
click at [892, 340] on span at bounding box center [888, 342] width 11 height 11
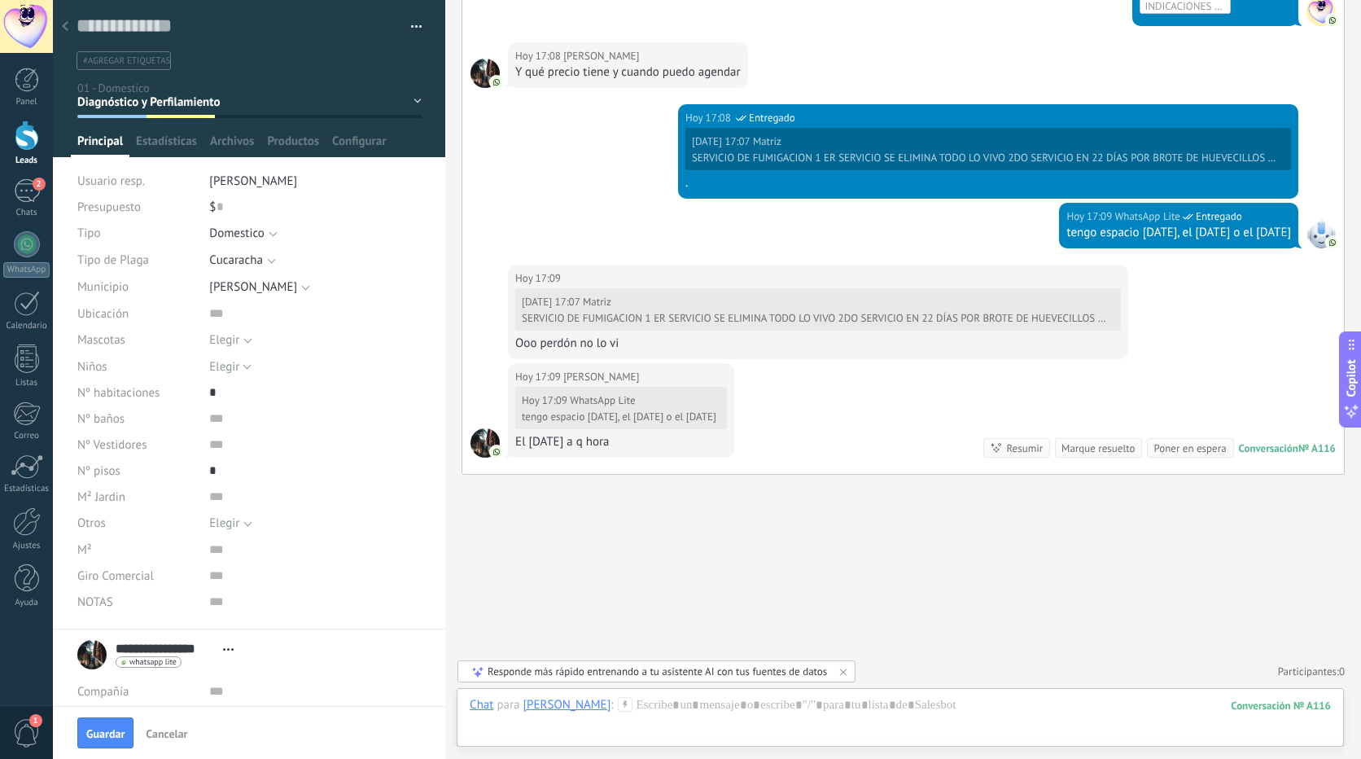
click at [414, 23] on button "button" at bounding box center [411, 27] width 24 height 24
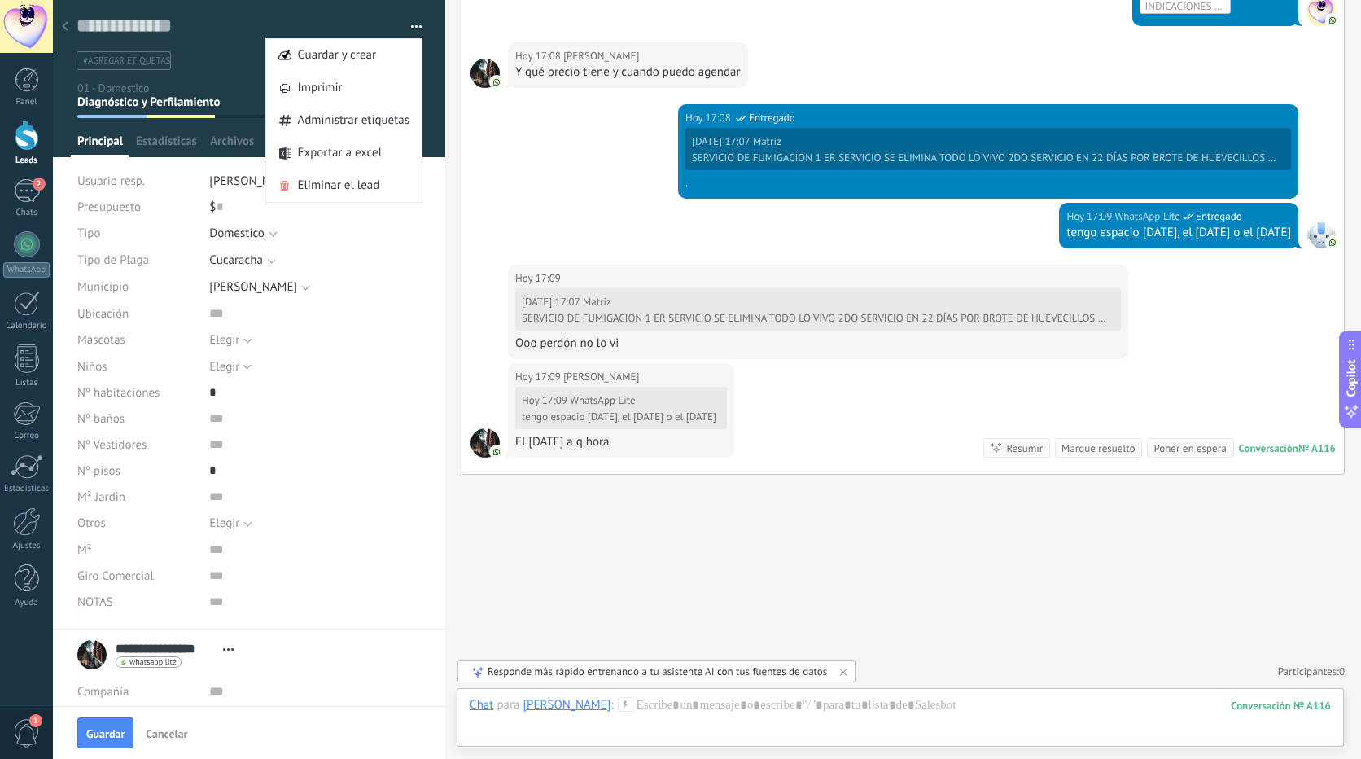
click at [414, 23] on button "button" at bounding box center [411, 27] width 24 height 24
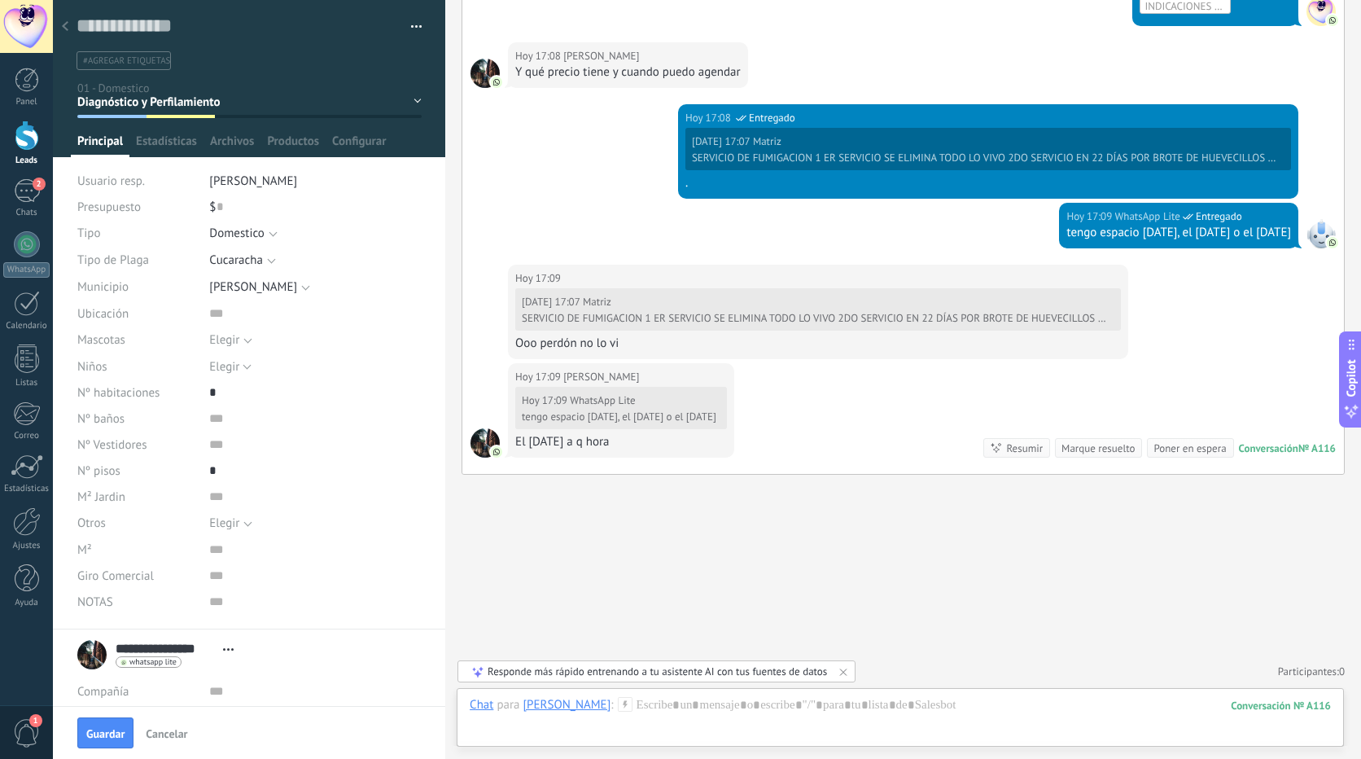
scroll to position [191, 0]
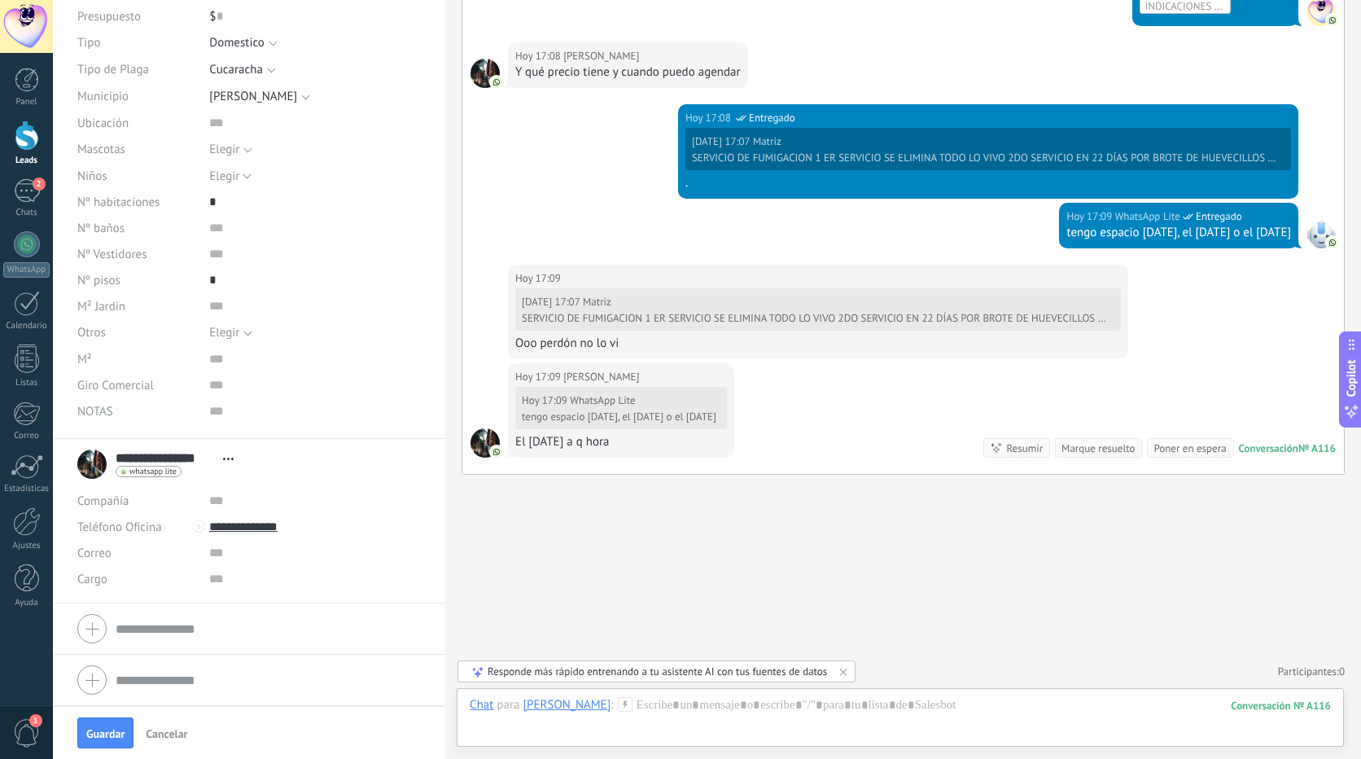
click at [167, 730] on span "Cancelar" at bounding box center [167, 733] width 42 height 11
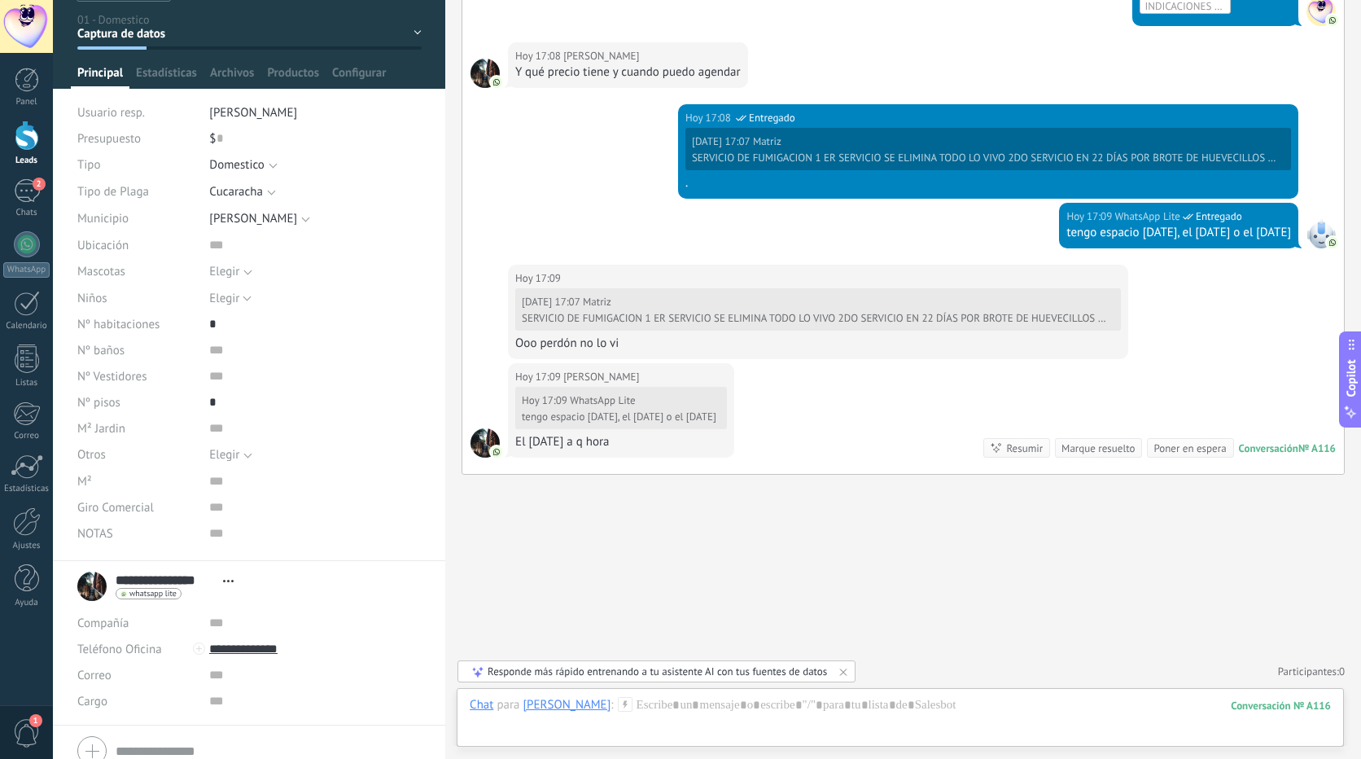
scroll to position [0, 0]
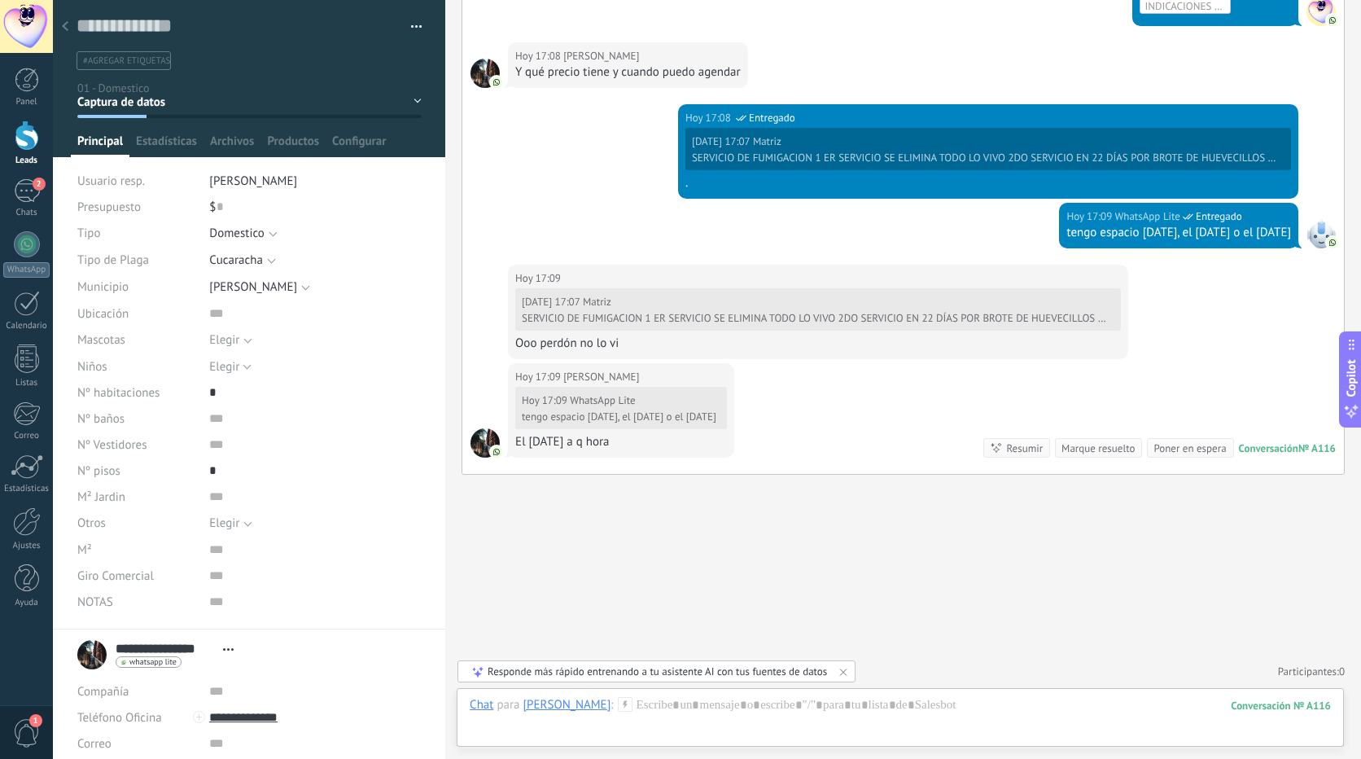
click at [411, 26] on button "button" at bounding box center [411, 27] width 24 height 24
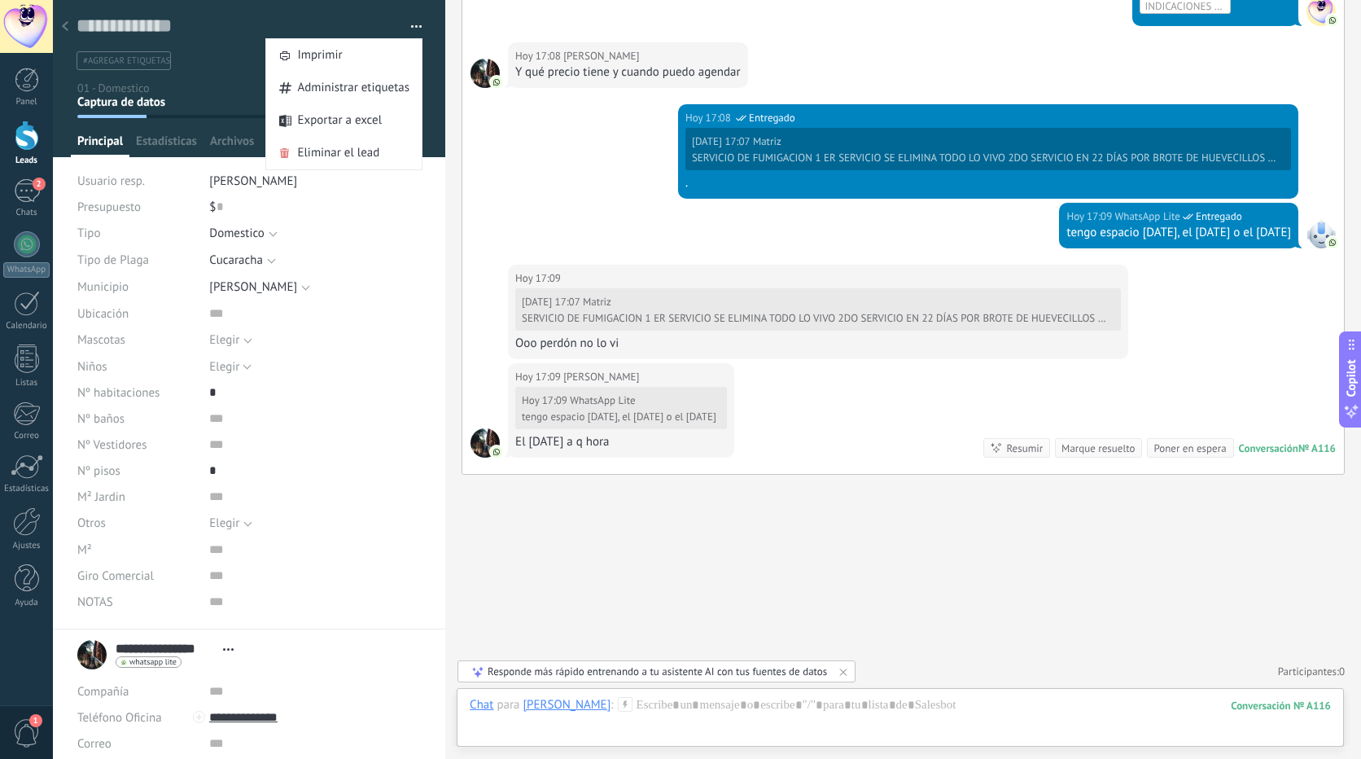
click at [411, 26] on button "button" at bounding box center [411, 27] width 24 height 24
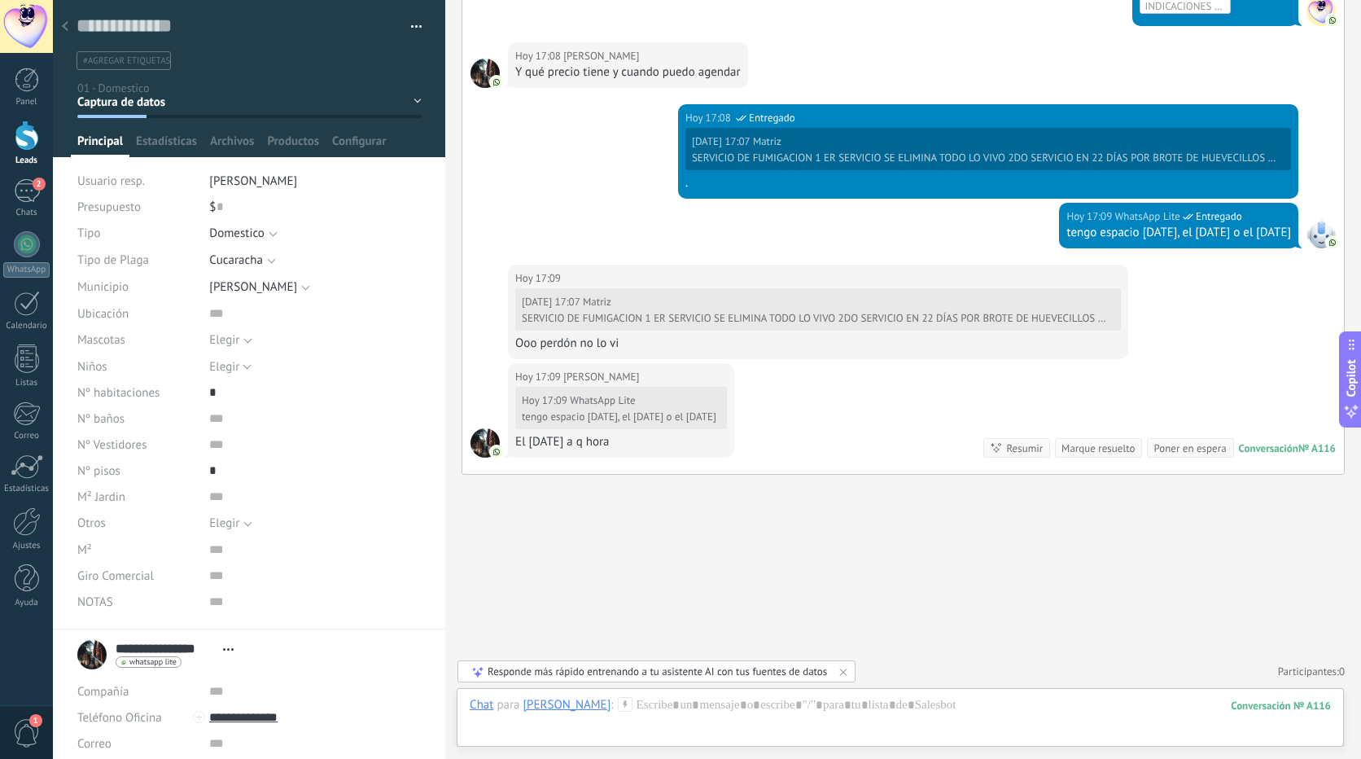
click at [152, 55] on span "#agregar etiquetas" at bounding box center [126, 60] width 87 height 11
click at [506, 173] on div "[DATE] 17:08 WhatsApp Lite Entregado [DATE] 17:07 Matriz SERVICIO DE FUMIGACION…" at bounding box center [903, 153] width 882 height 99
click at [28, 186] on div "2" at bounding box center [27, 191] width 26 height 24
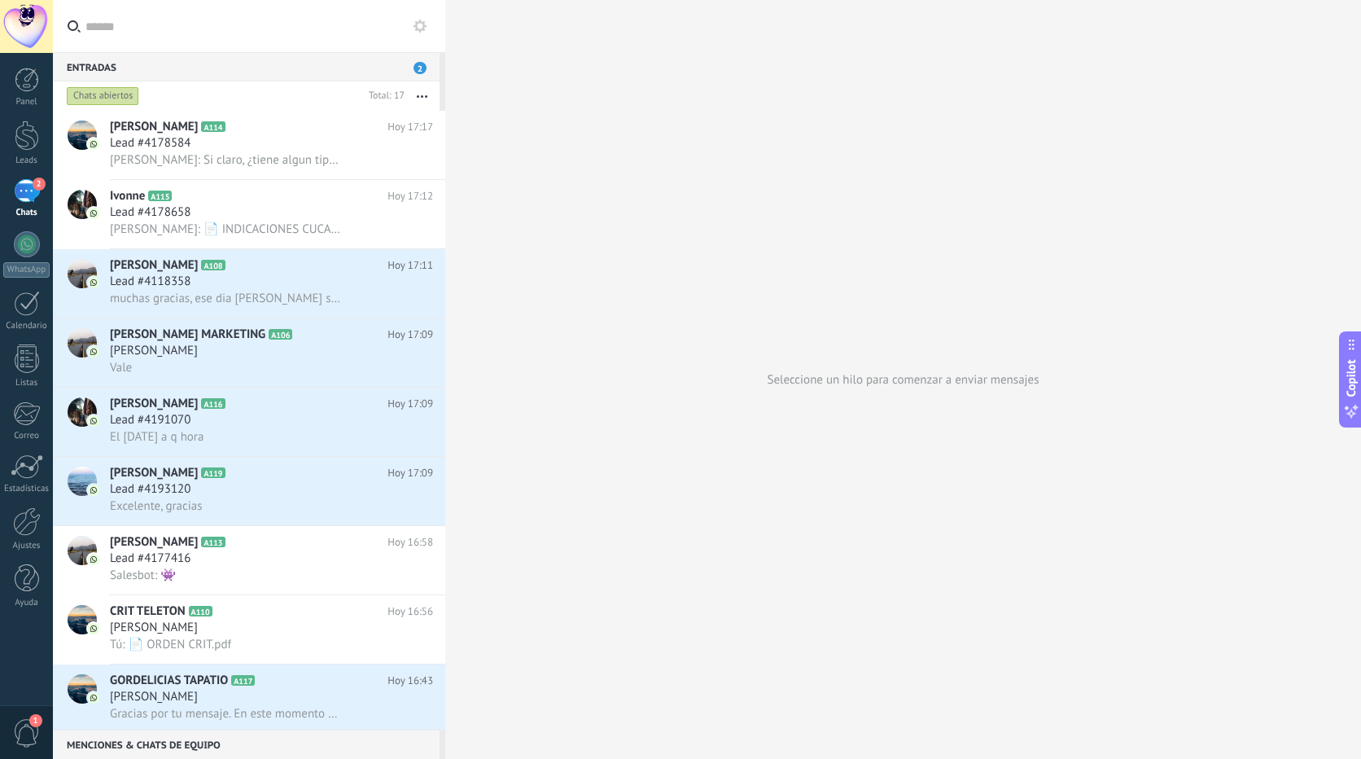
click at [417, 28] on use at bounding box center [420, 26] width 13 height 13
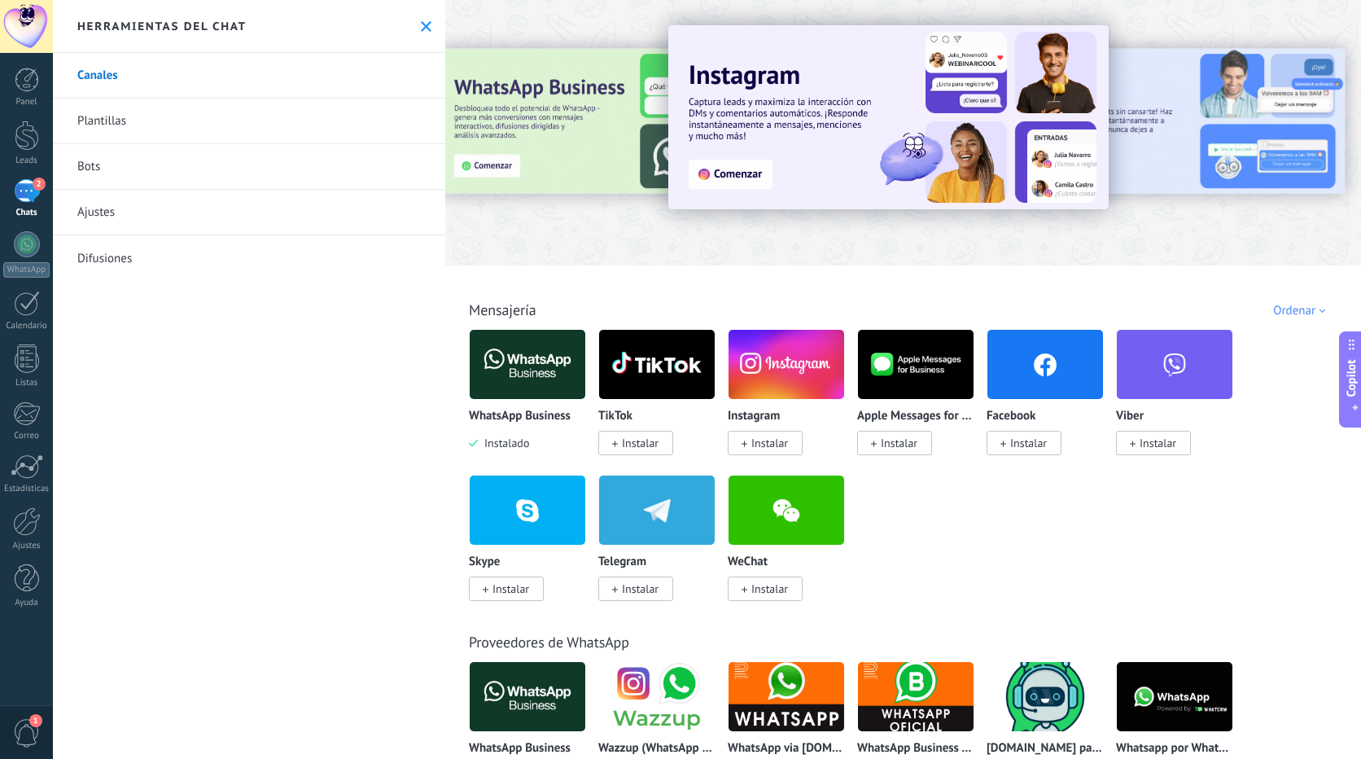
click at [109, 213] on link "Ajustes" at bounding box center [249, 213] width 392 height 46
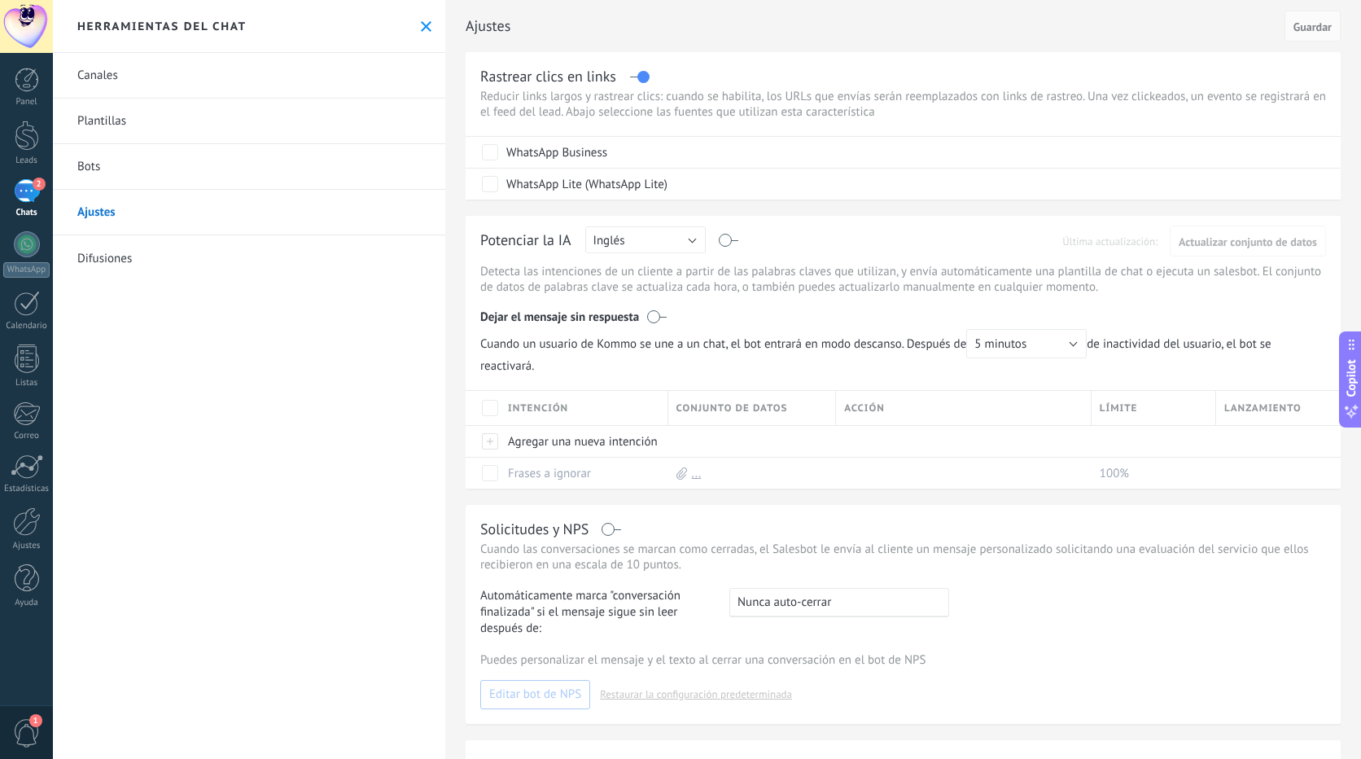
click at [113, 162] on link "Bots" at bounding box center [249, 167] width 392 height 46
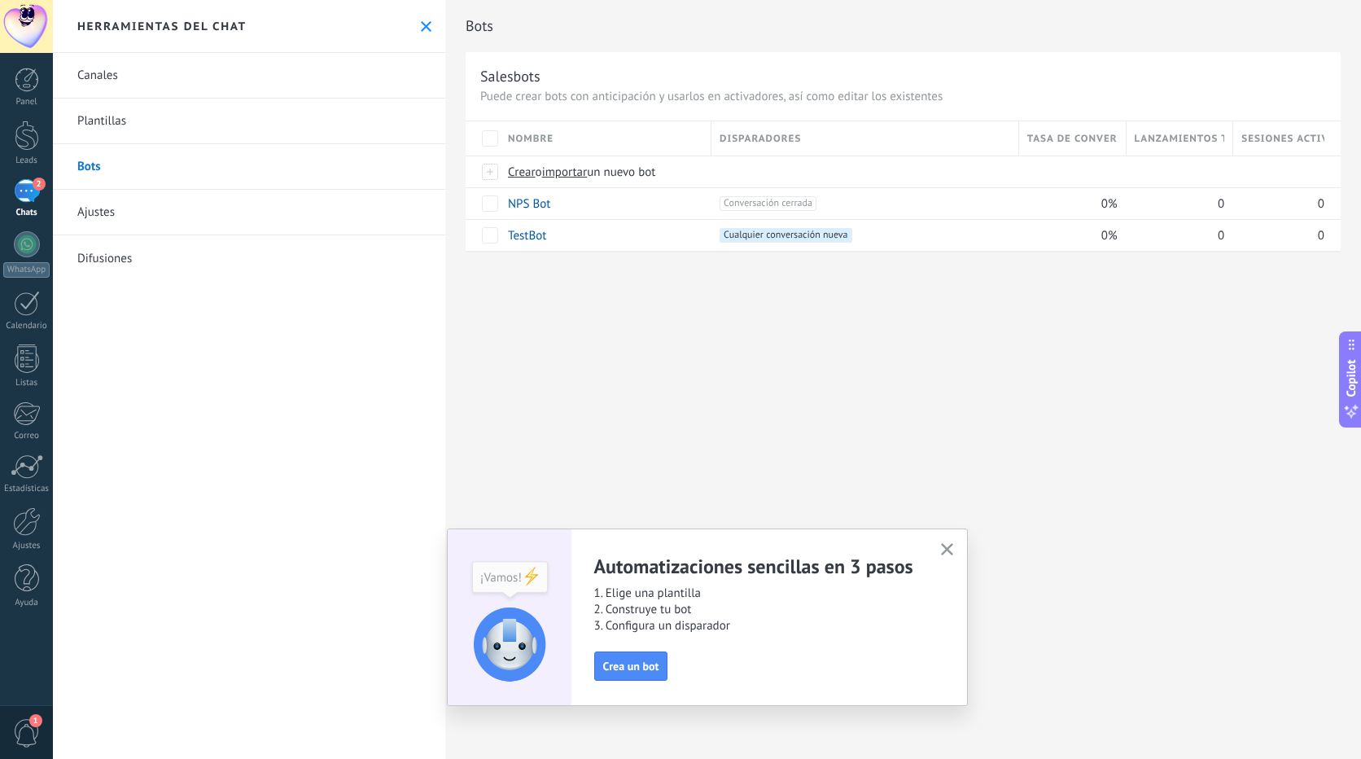
click at [121, 116] on link "Plantillas" at bounding box center [249, 122] width 392 height 46
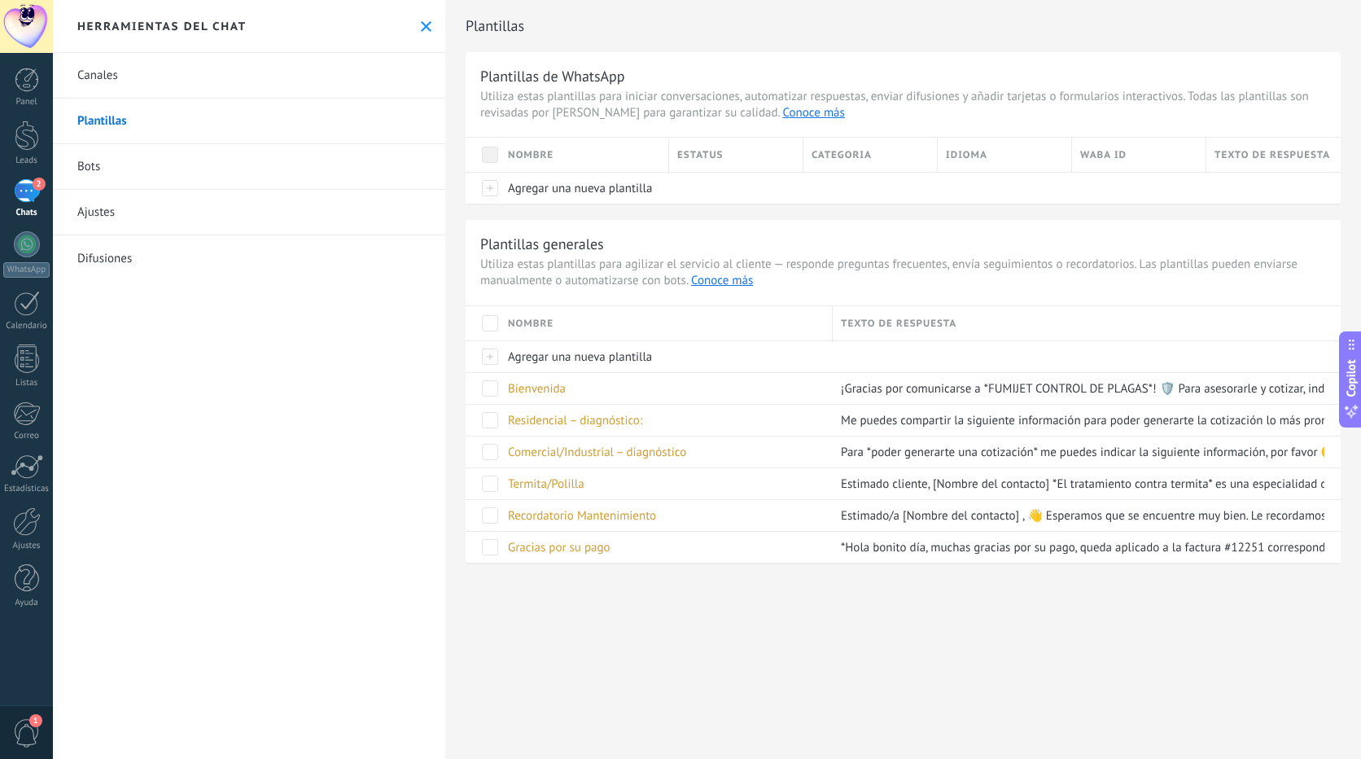
click at [121, 68] on link "Canales" at bounding box center [249, 76] width 392 height 46
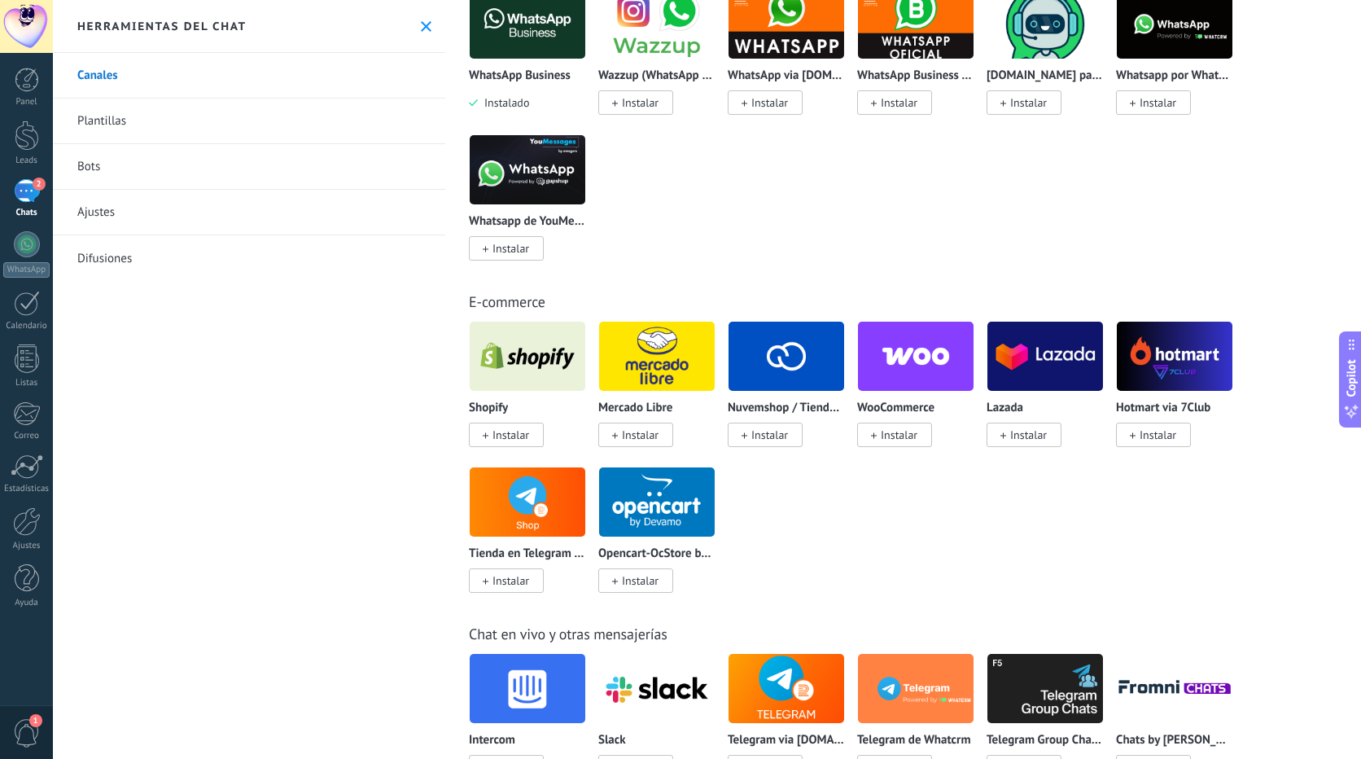
scroll to position [814, 0]
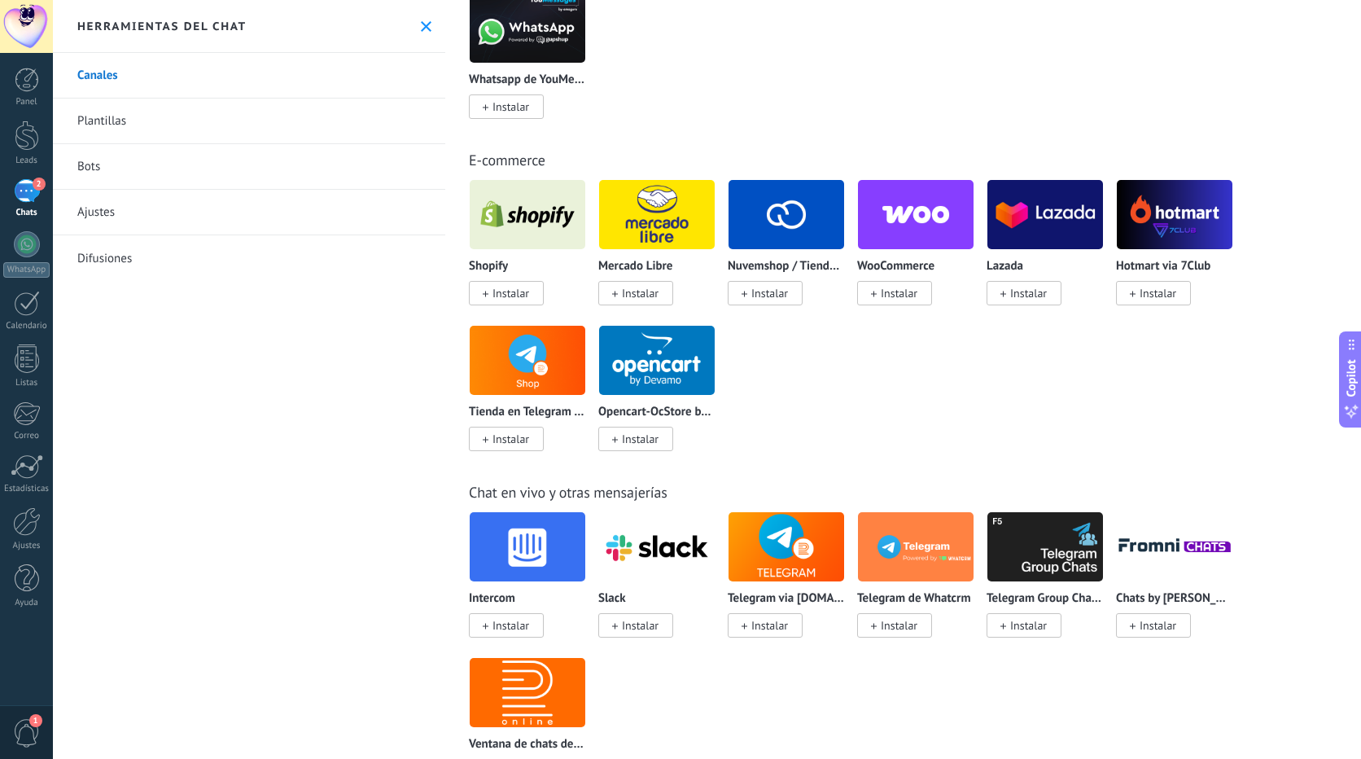
click at [121, 213] on link "Ajustes" at bounding box center [249, 213] width 392 height 46
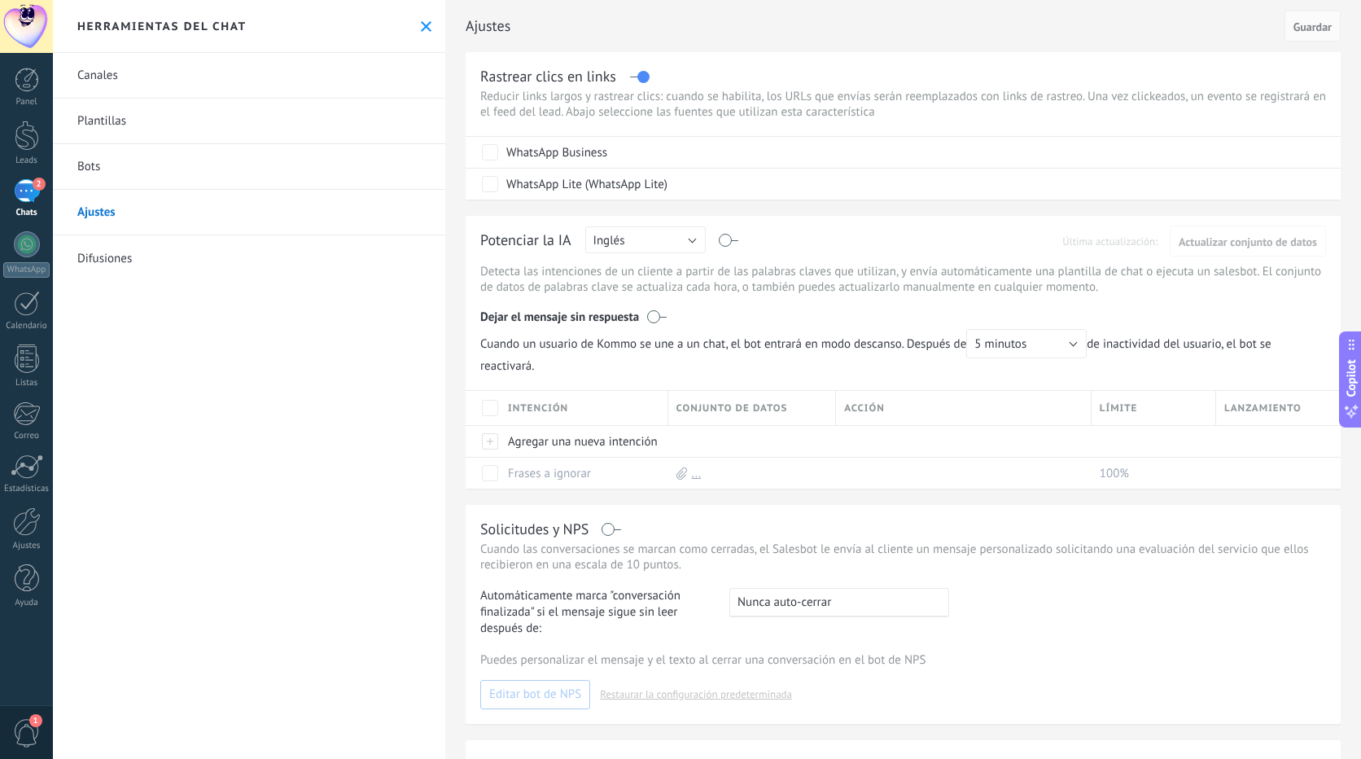
click at [110, 251] on link "Difusiones" at bounding box center [249, 258] width 392 height 46
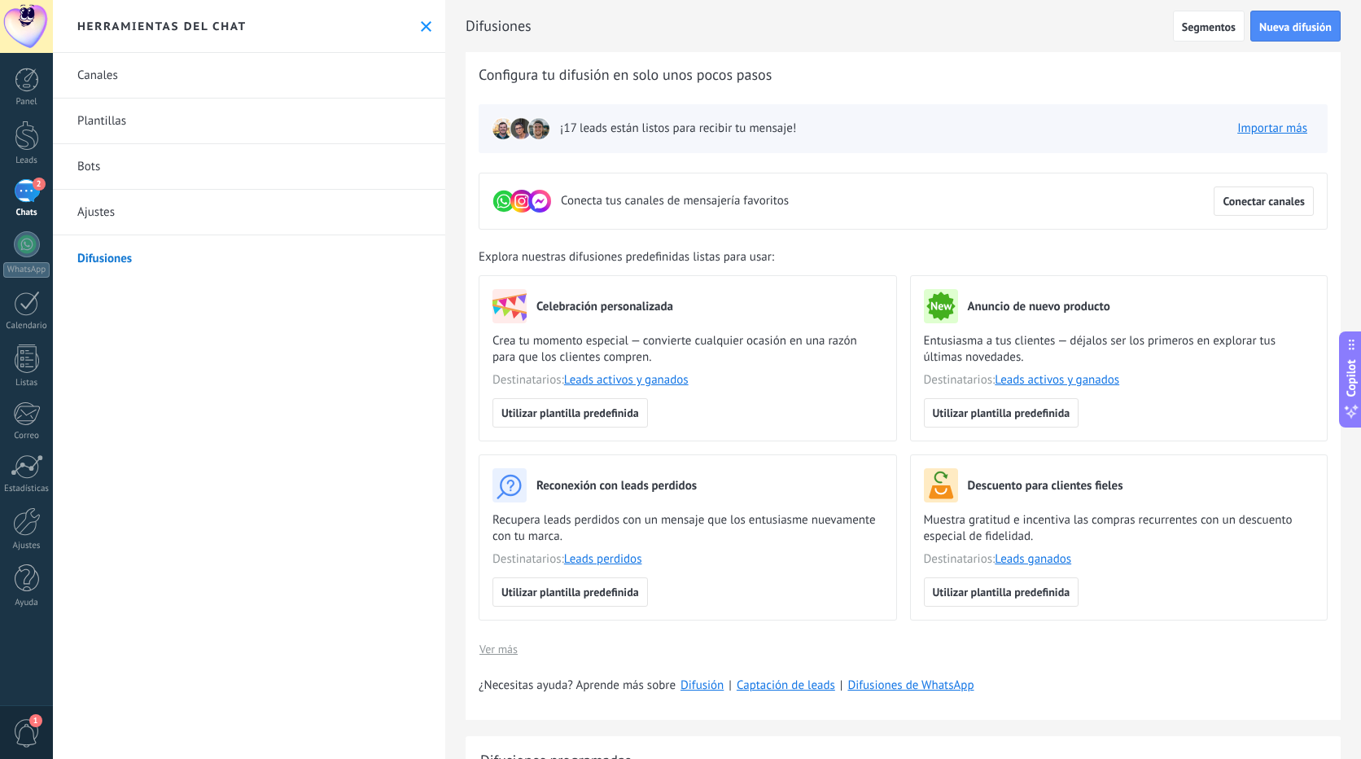
click at [108, 206] on link "Ajustes" at bounding box center [249, 213] width 392 height 46
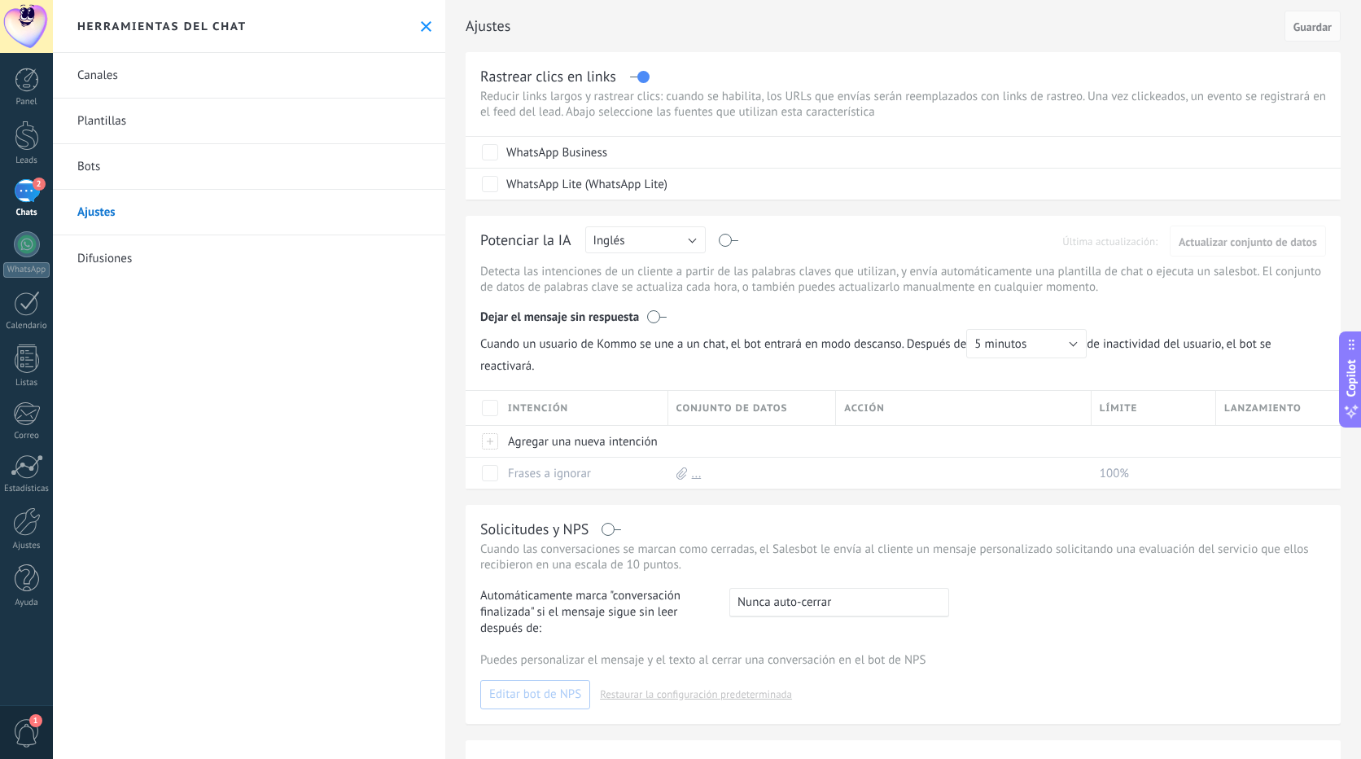
click at [112, 67] on link "Canales" at bounding box center [249, 76] width 392 height 46
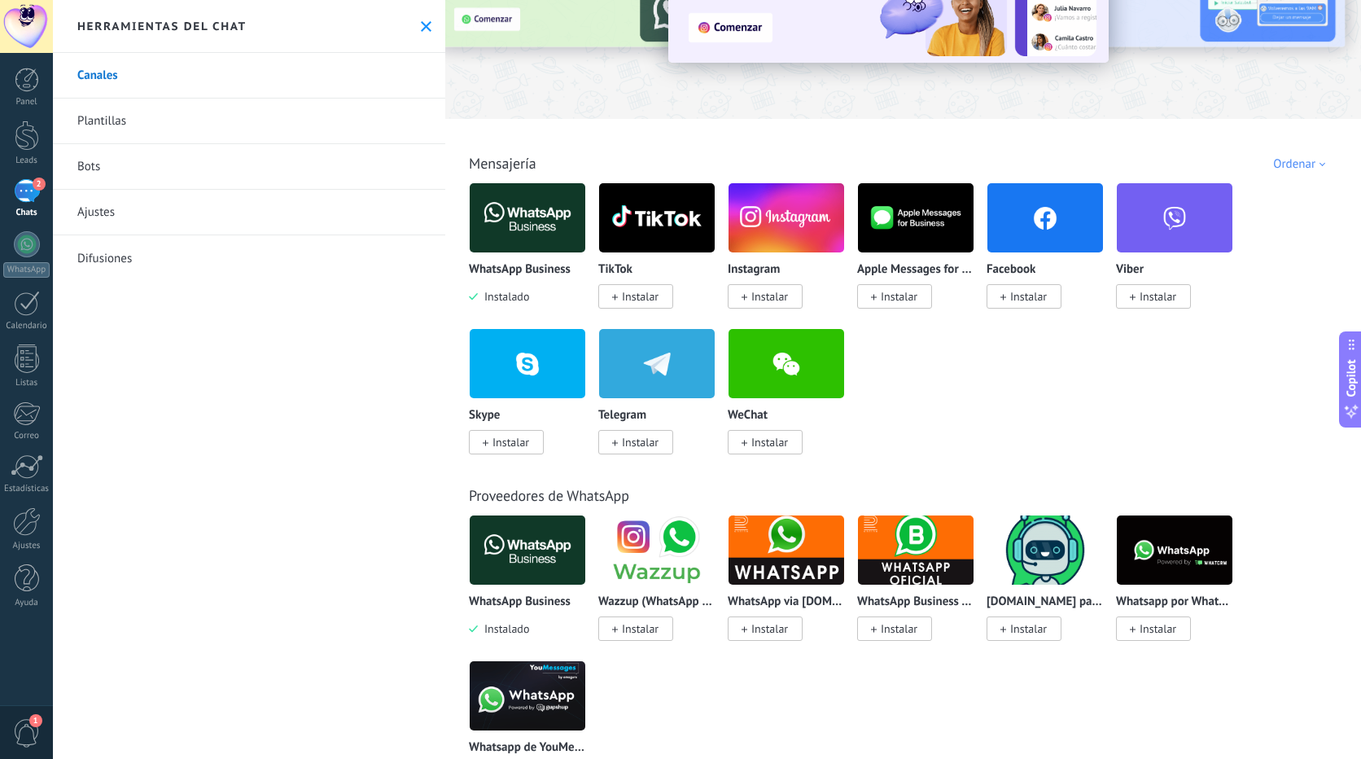
scroll to position [489, 0]
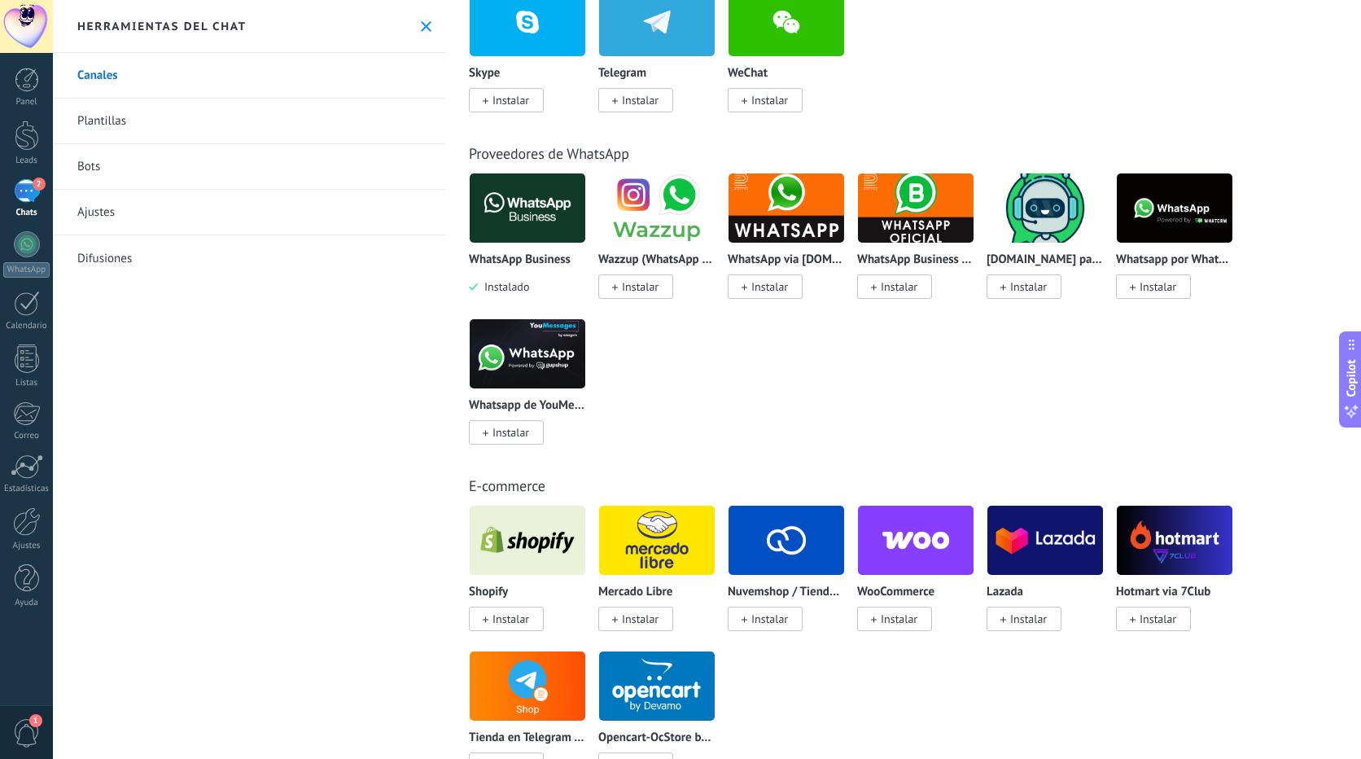
click at [123, 121] on link "Plantillas" at bounding box center [249, 122] width 392 height 46
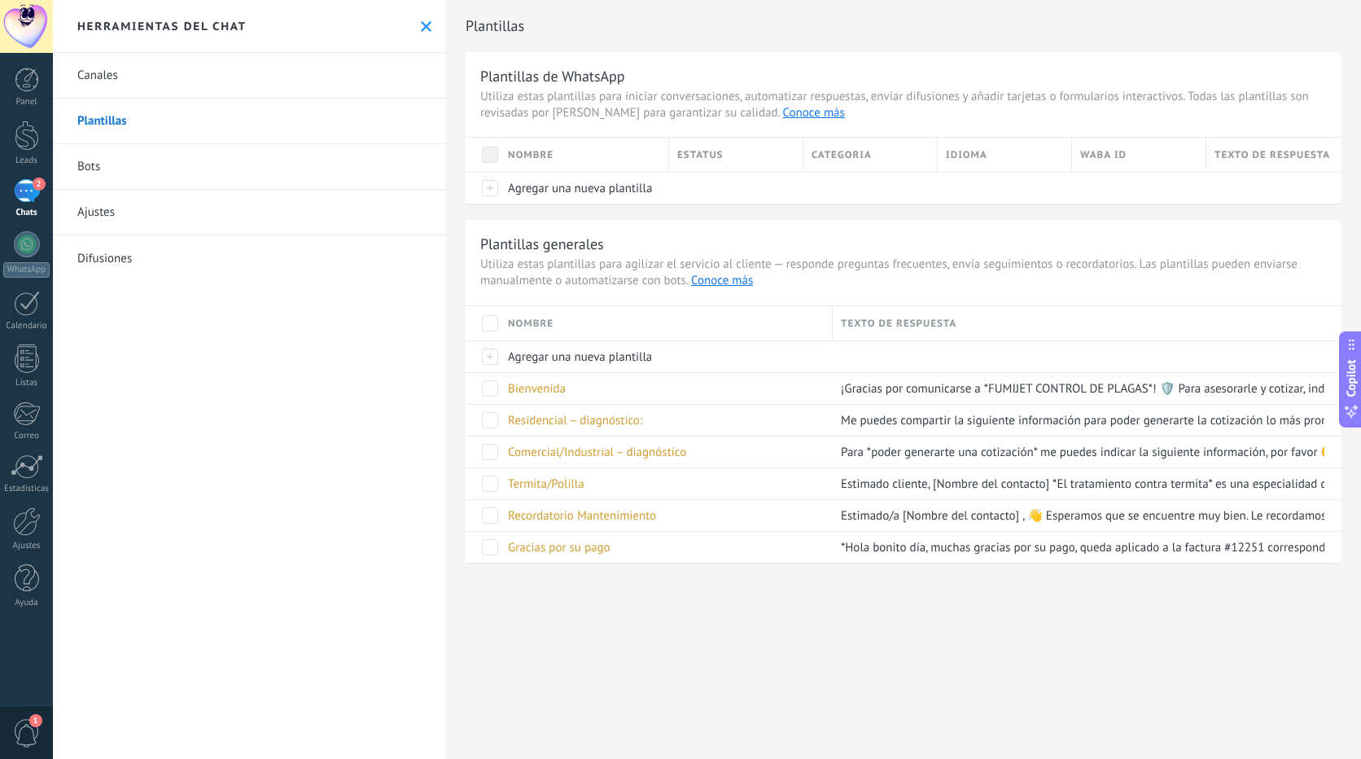
click at [423, 22] on icon at bounding box center [426, 26] width 11 height 11
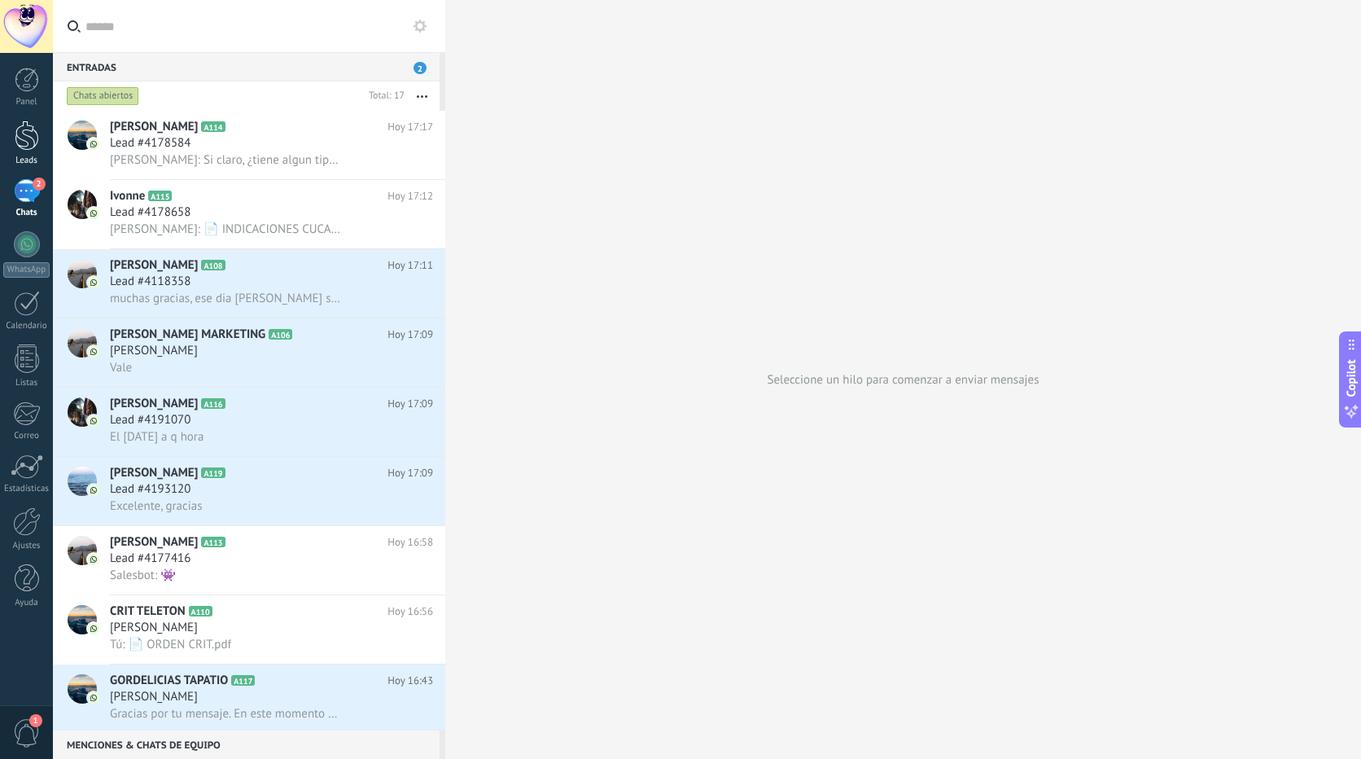
click at [17, 135] on div at bounding box center [27, 136] width 24 height 30
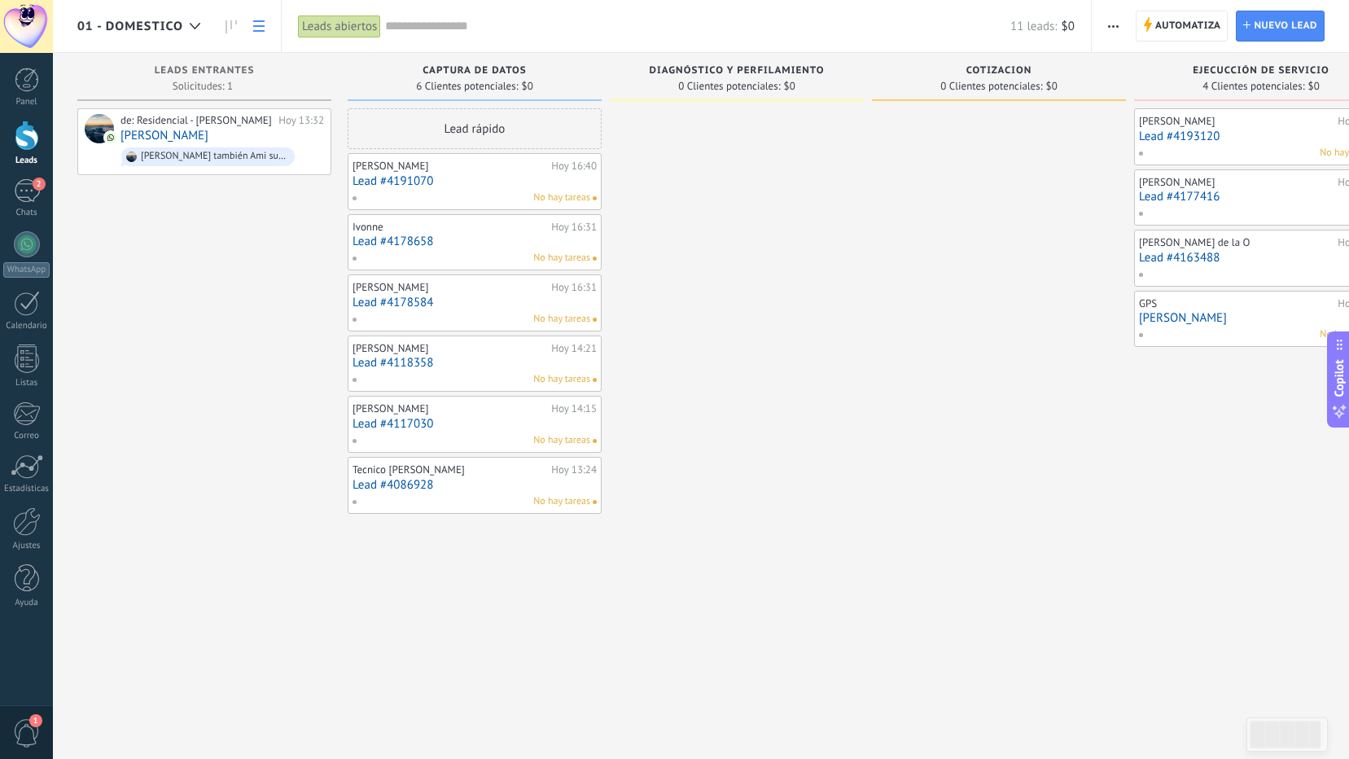
click at [255, 28] on icon at bounding box center [258, 25] width 11 height 11
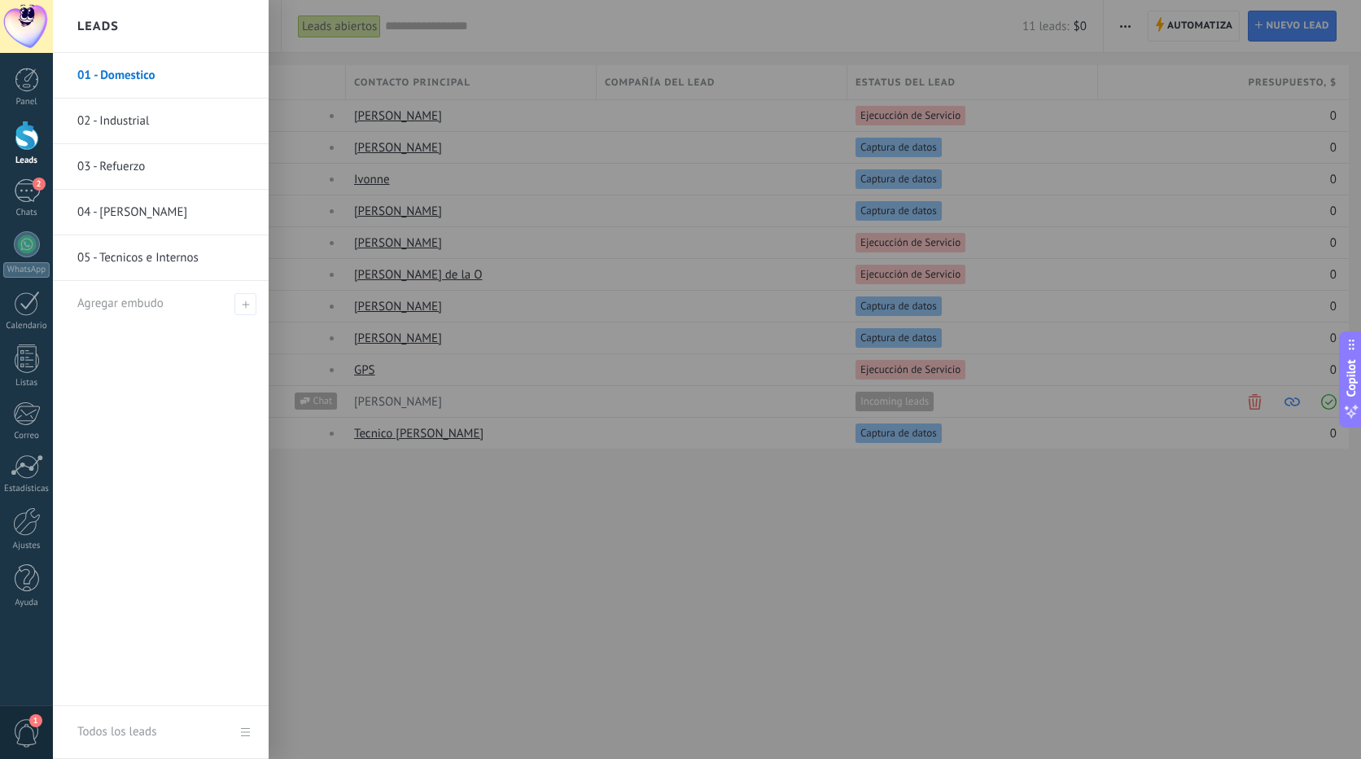
click at [23, 141] on div at bounding box center [27, 136] width 24 height 30
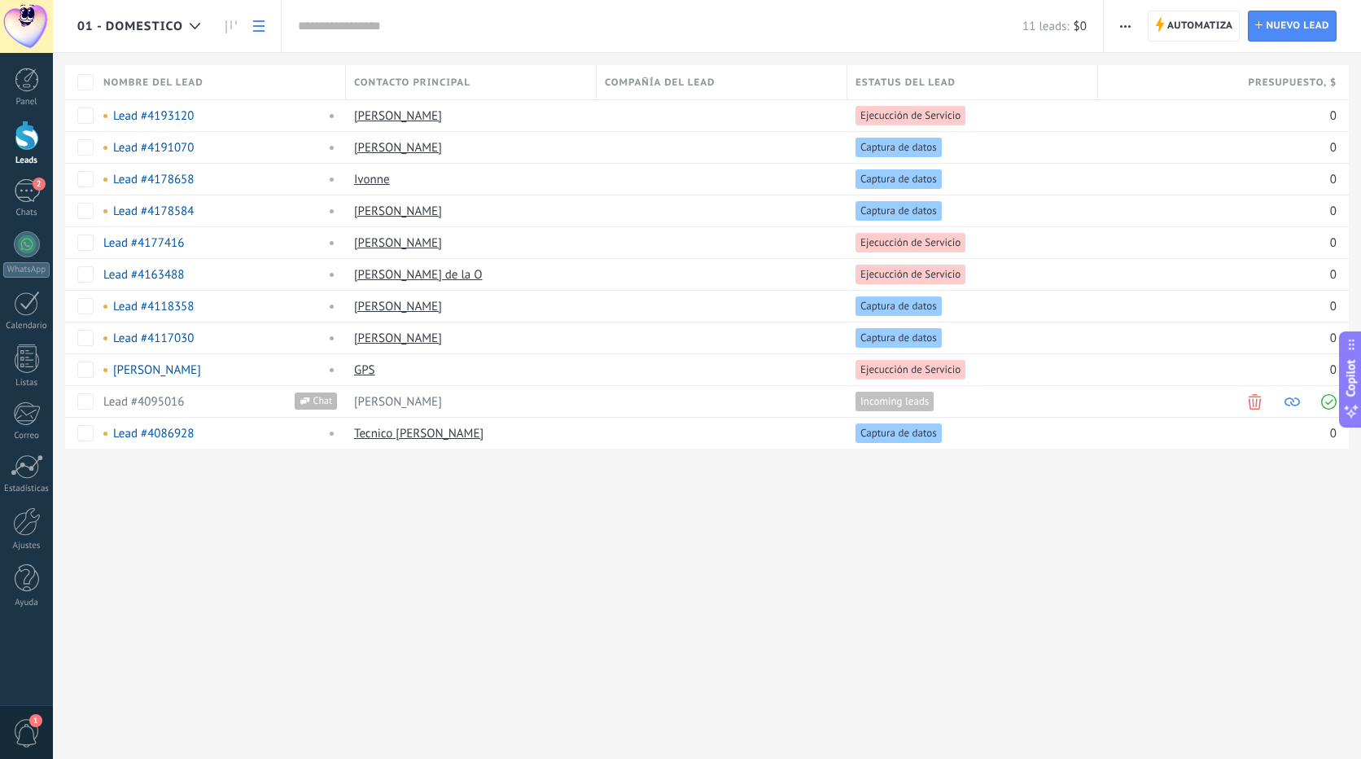
click at [23, 141] on div at bounding box center [27, 136] width 24 height 30
click at [26, 188] on div "2" at bounding box center [27, 191] width 26 height 24
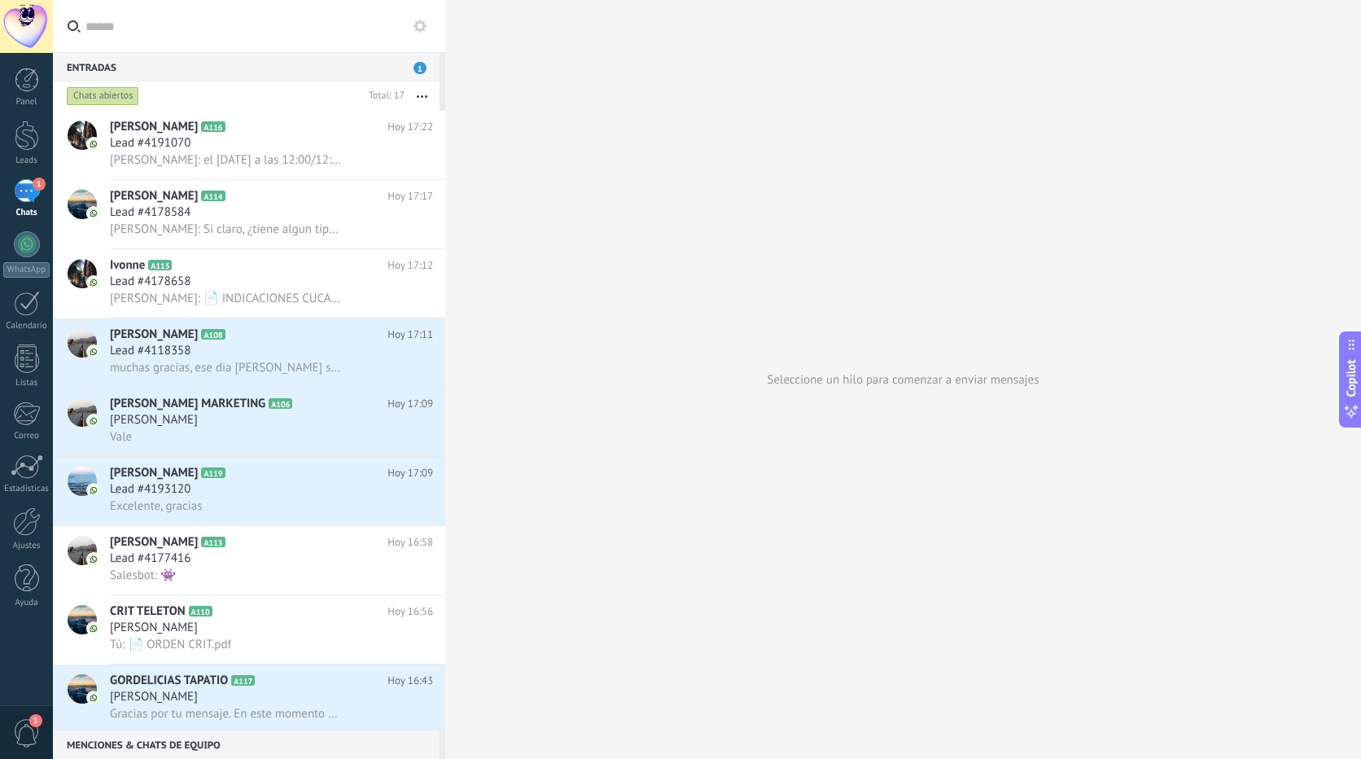
click at [415, 24] on icon at bounding box center [420, 26] width 13 height 13
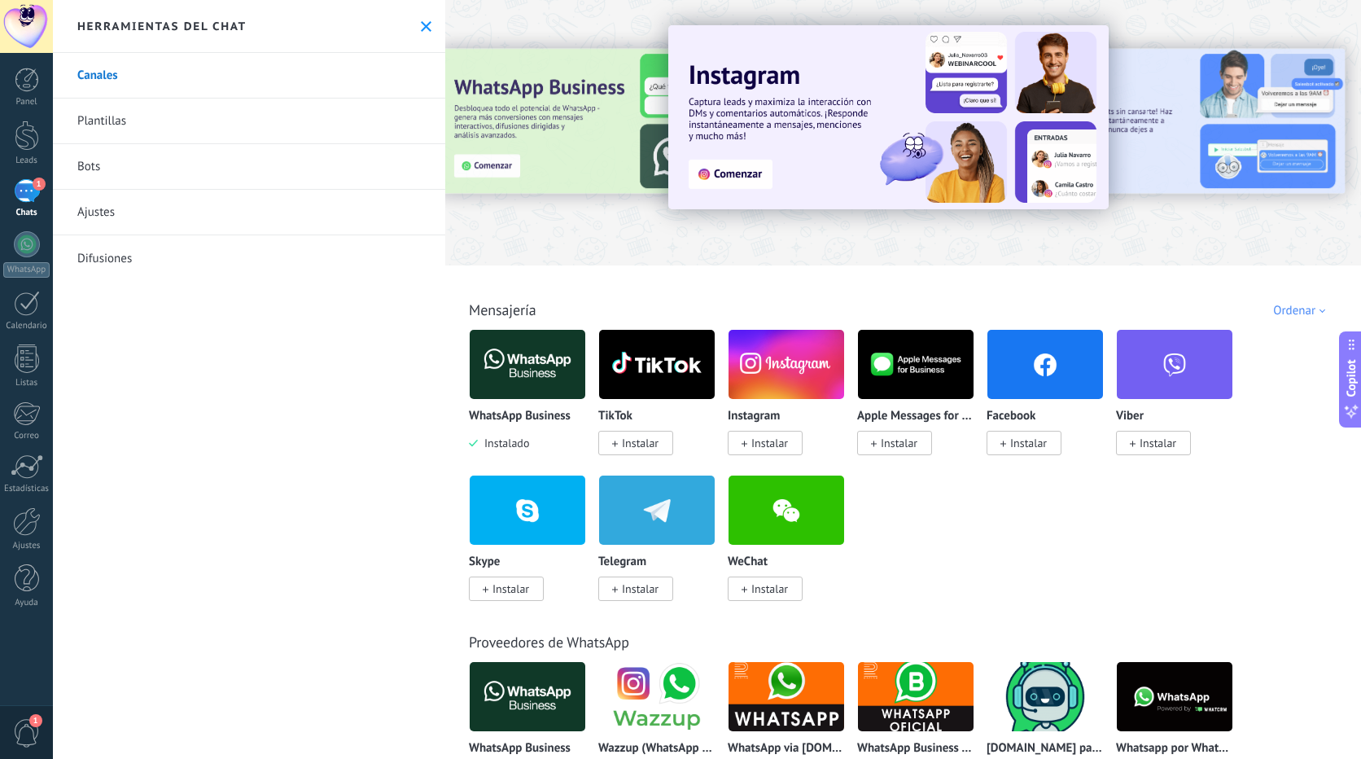
click at [154, 125] on link "Plantillas" at bounding box center [249, 122] width 392 height 46
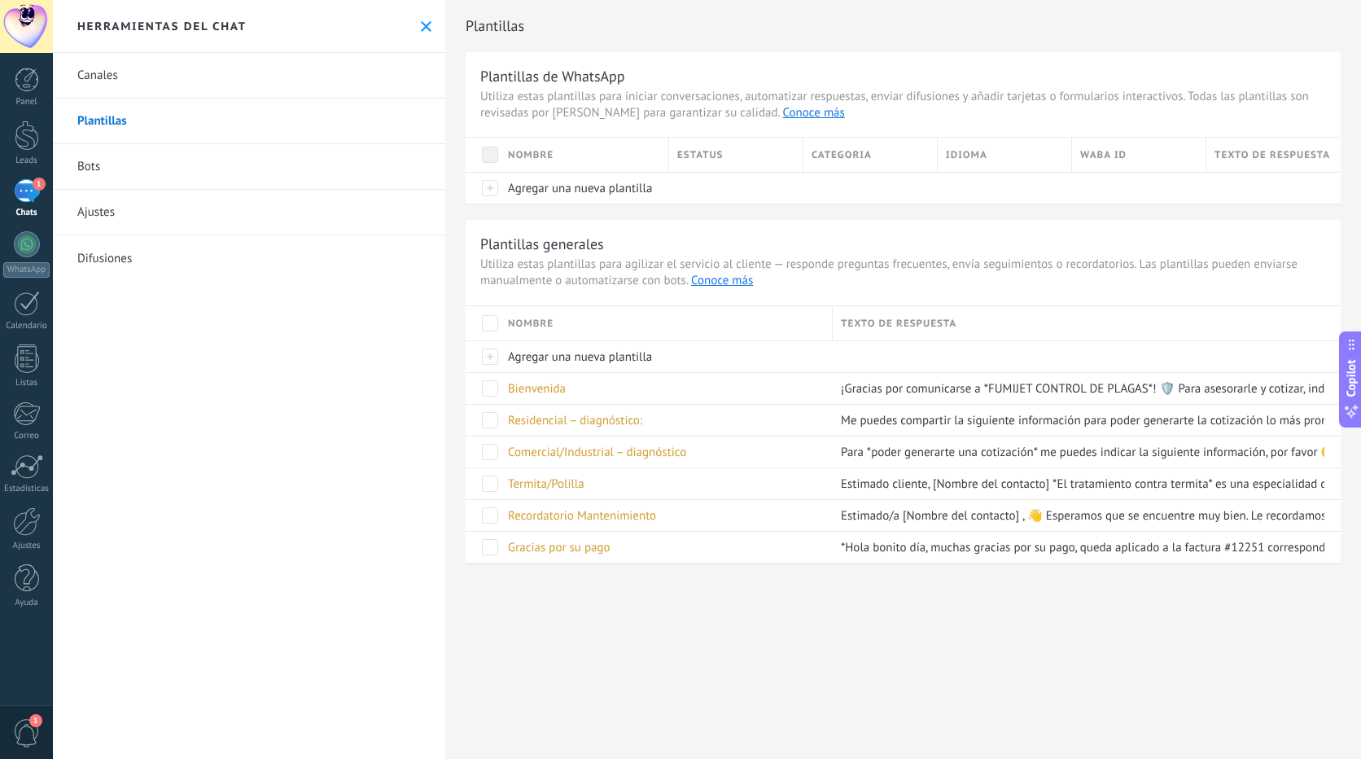
click at [118, 78] on link "Canales" at bounding box center [249, 76] width 392 height 46
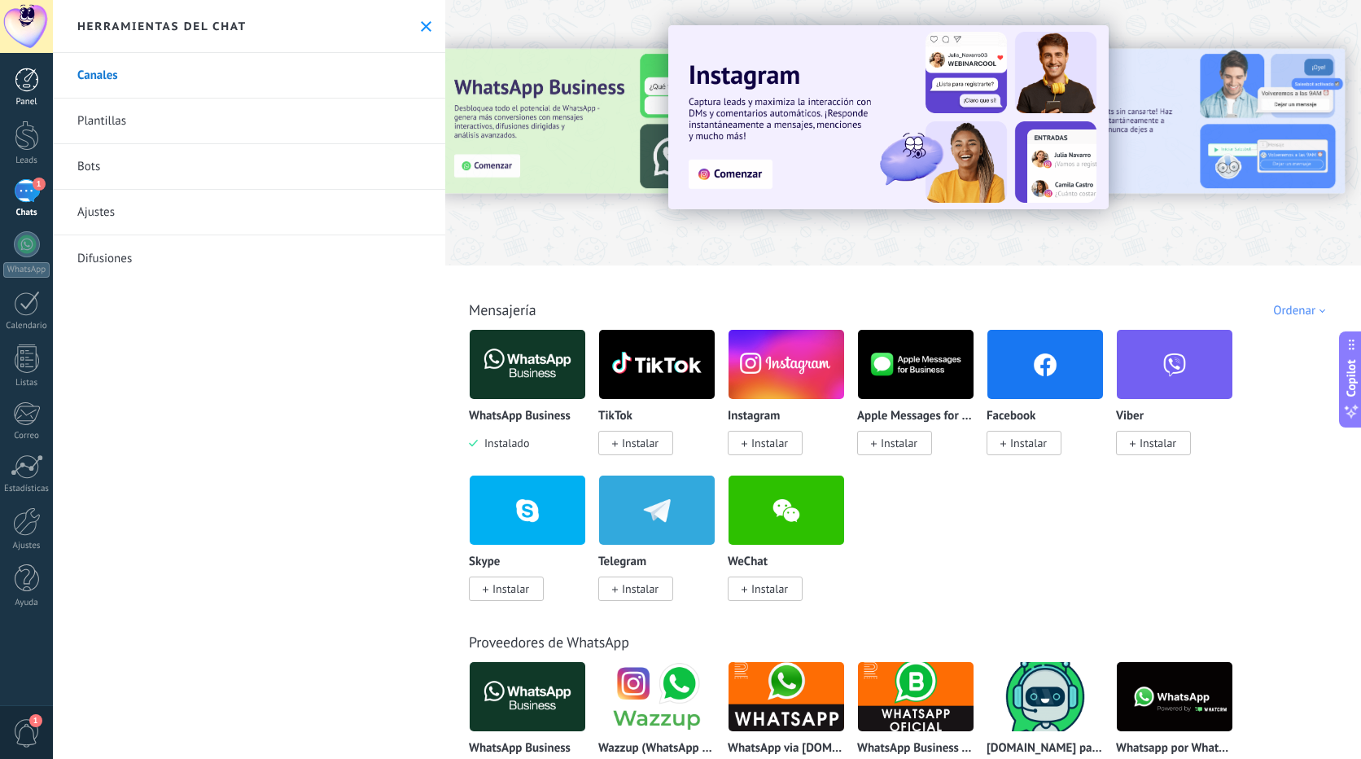
click at [28, 86] on div at bounding box center [27, 80] width 24 height 24
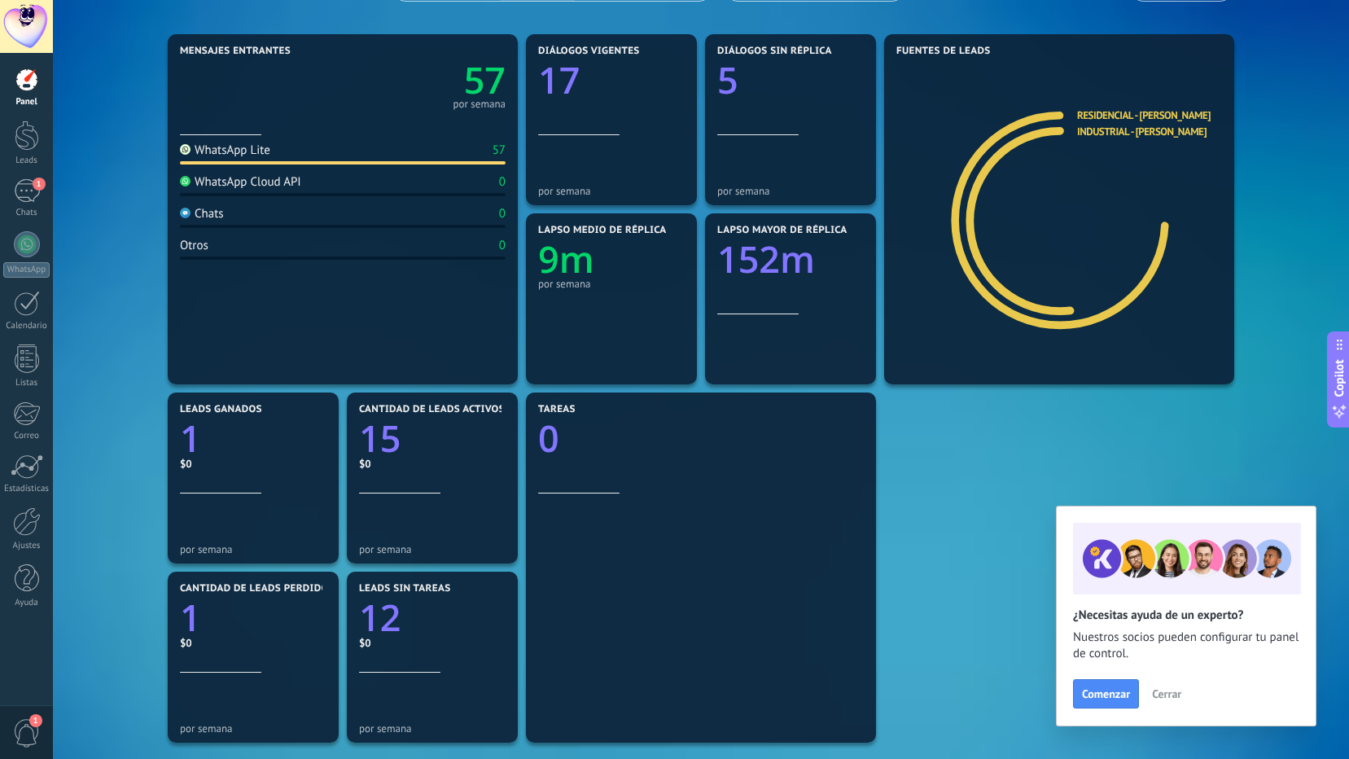
scroll to position [163, 0]
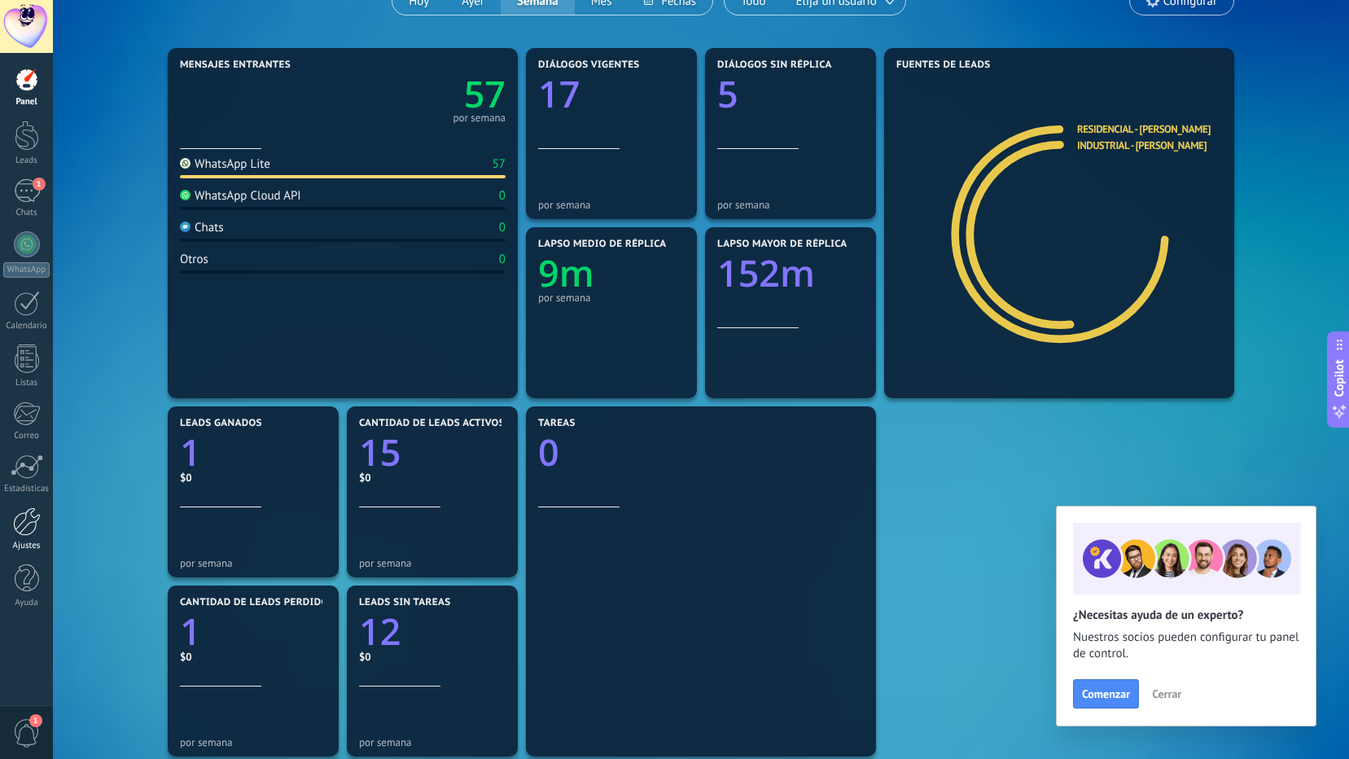
click at [22, 522] on div at bounding box center [27, 521] width 28 height 28
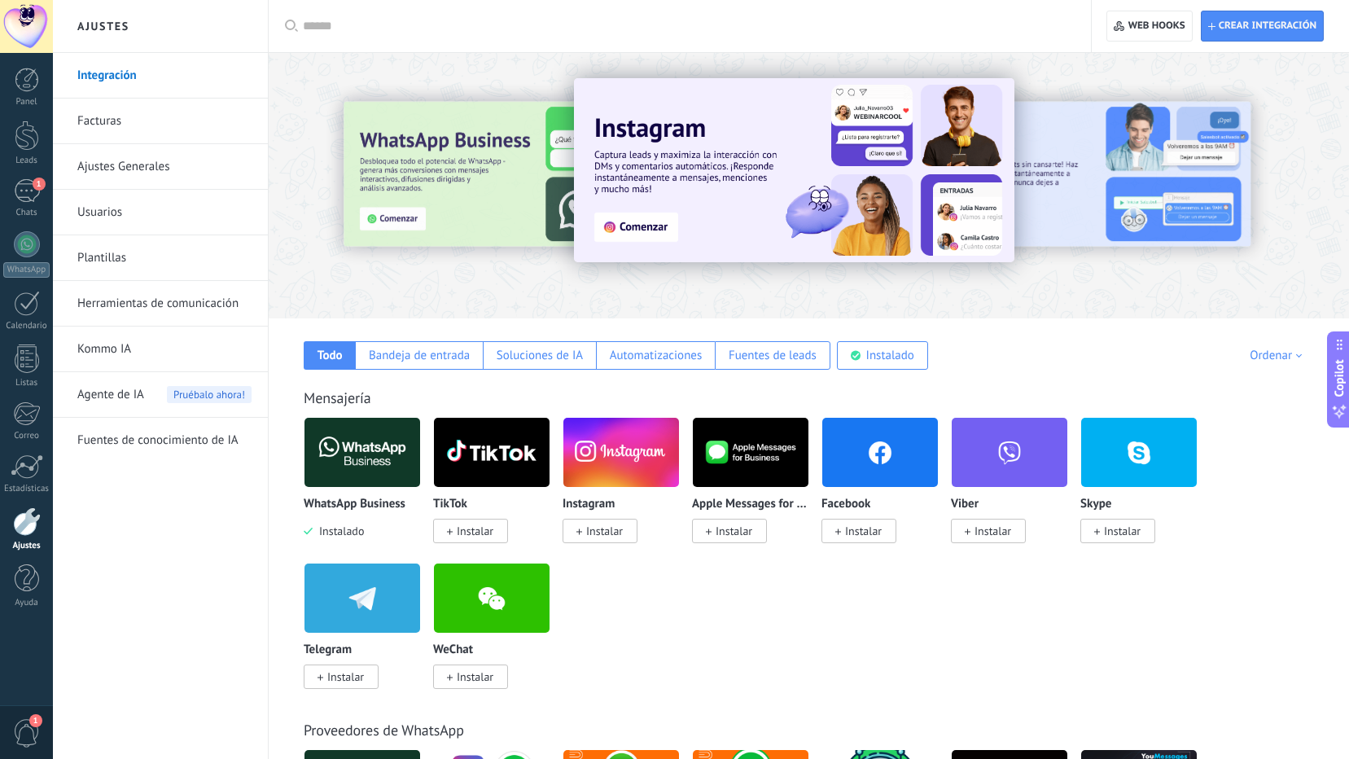
click at [164, 160] on link "Ajustes Generales" at bounding box center [164, 167] width 174 height 46
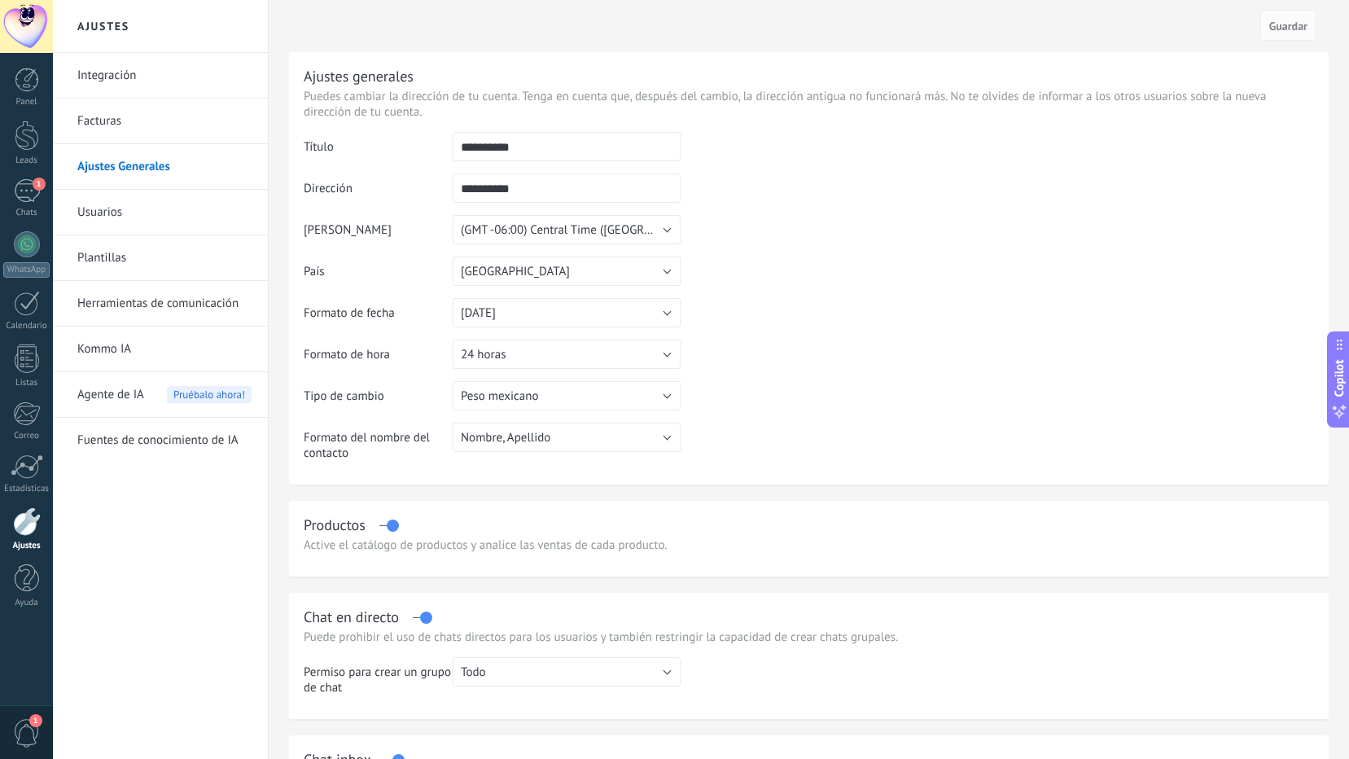
click at [101, 210] on link "Usuarios" at bounding box center [164, 213] width 174 height 46
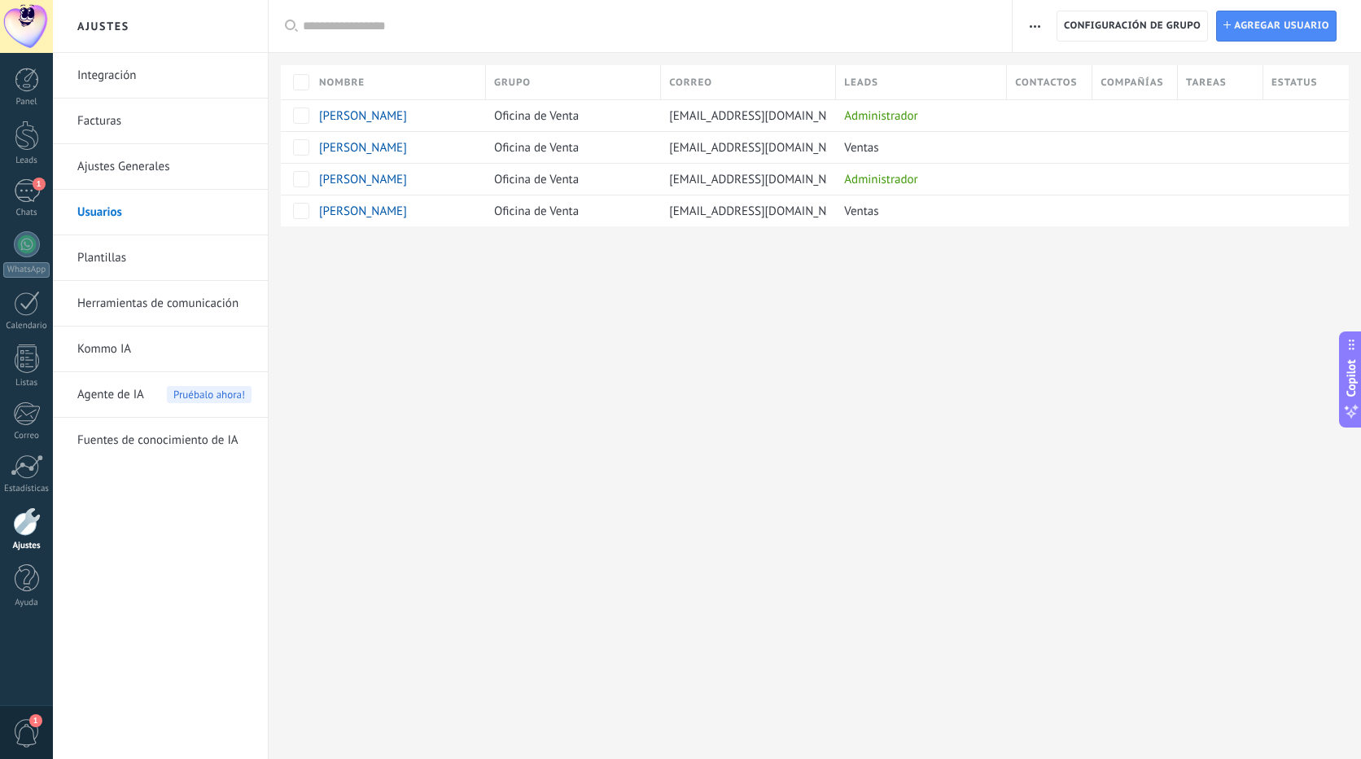
click at [146, 160] on link "Ajustes Generales" at bounding box center [164, 167] width 174 height 46
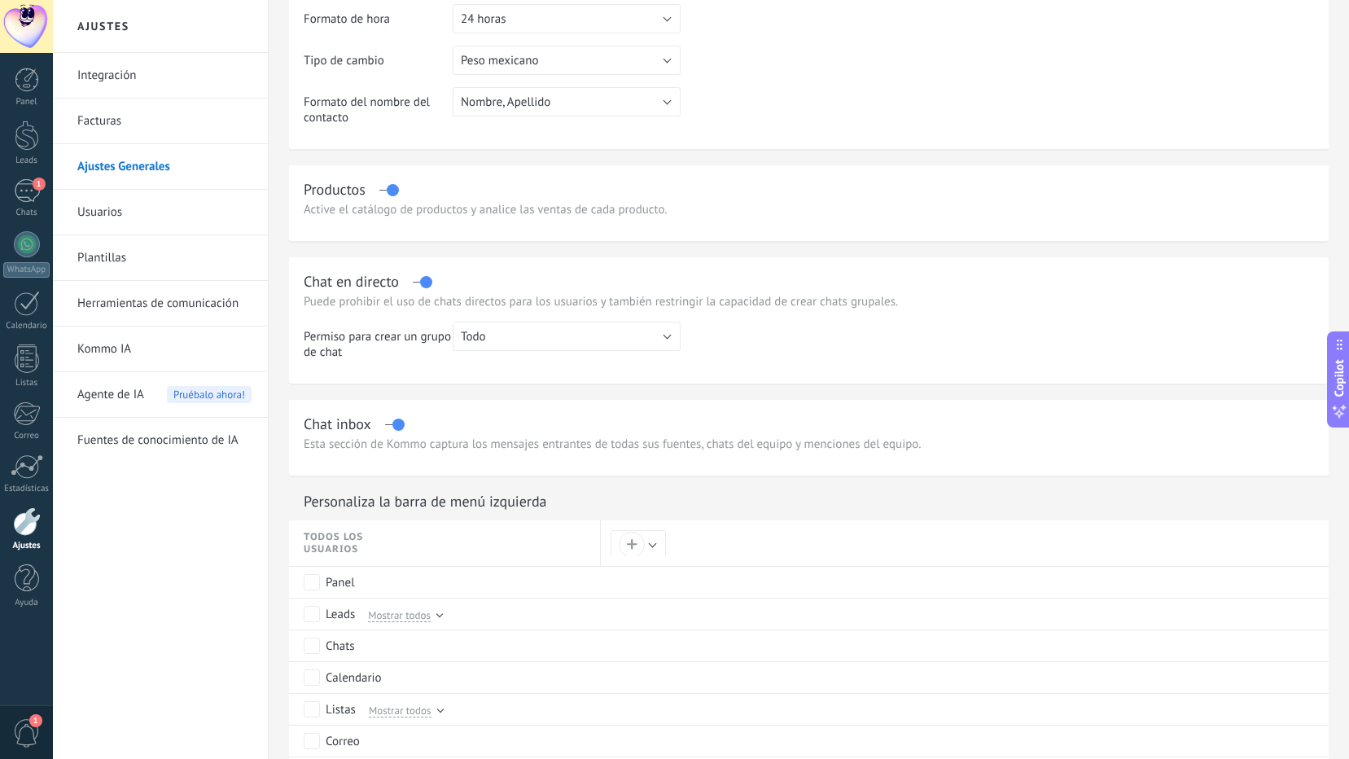
scroll to position [407, 0]
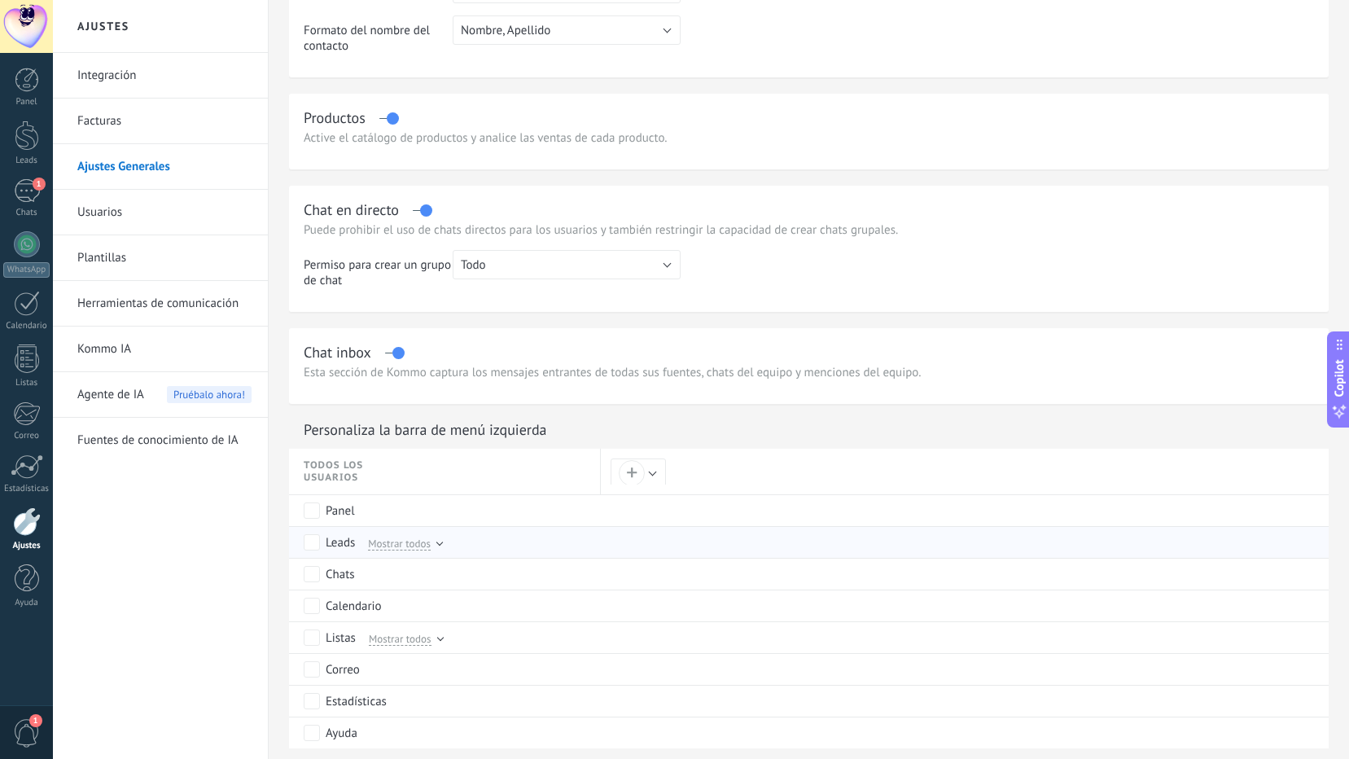
click at [439, 544] on div at bounding box center [439, 542] width 7 height 7
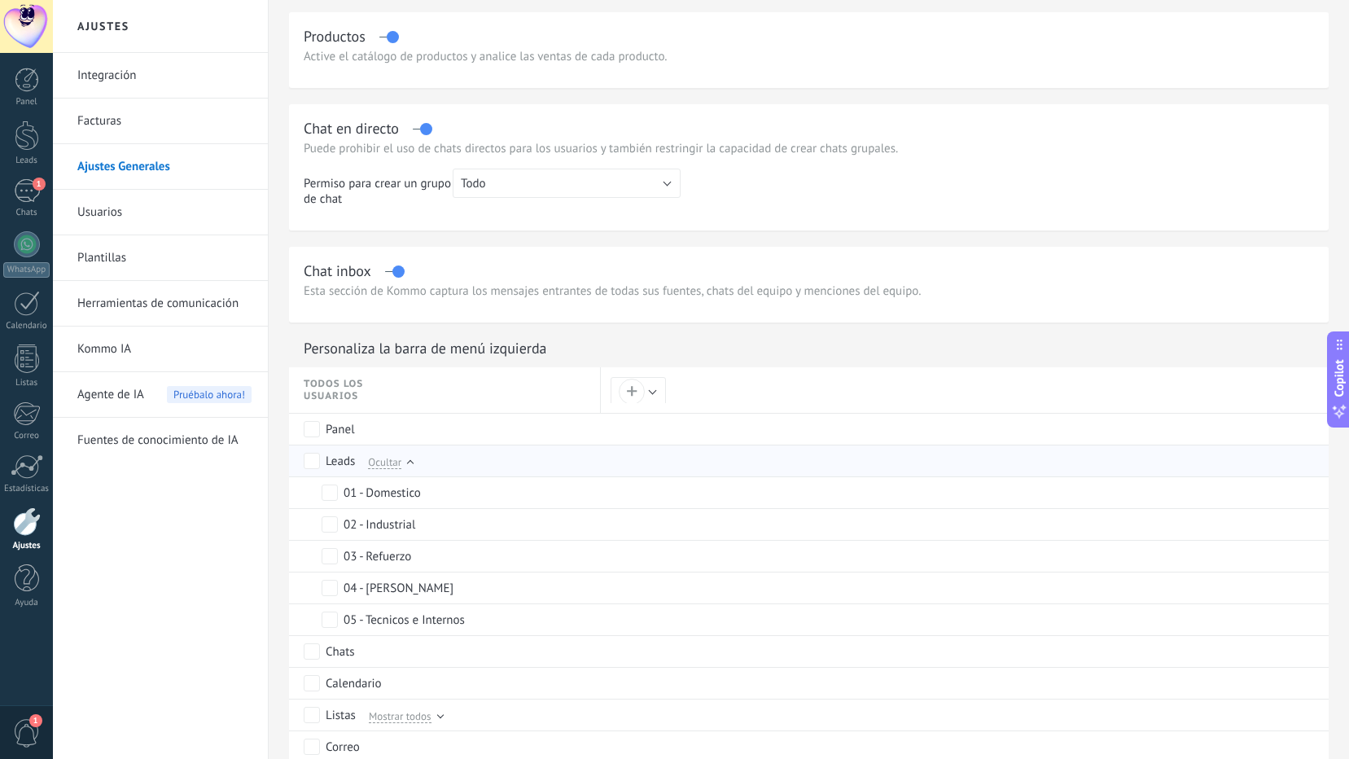
click at [410, 463] on div at bounding box center [410, 463] width 7 height 7
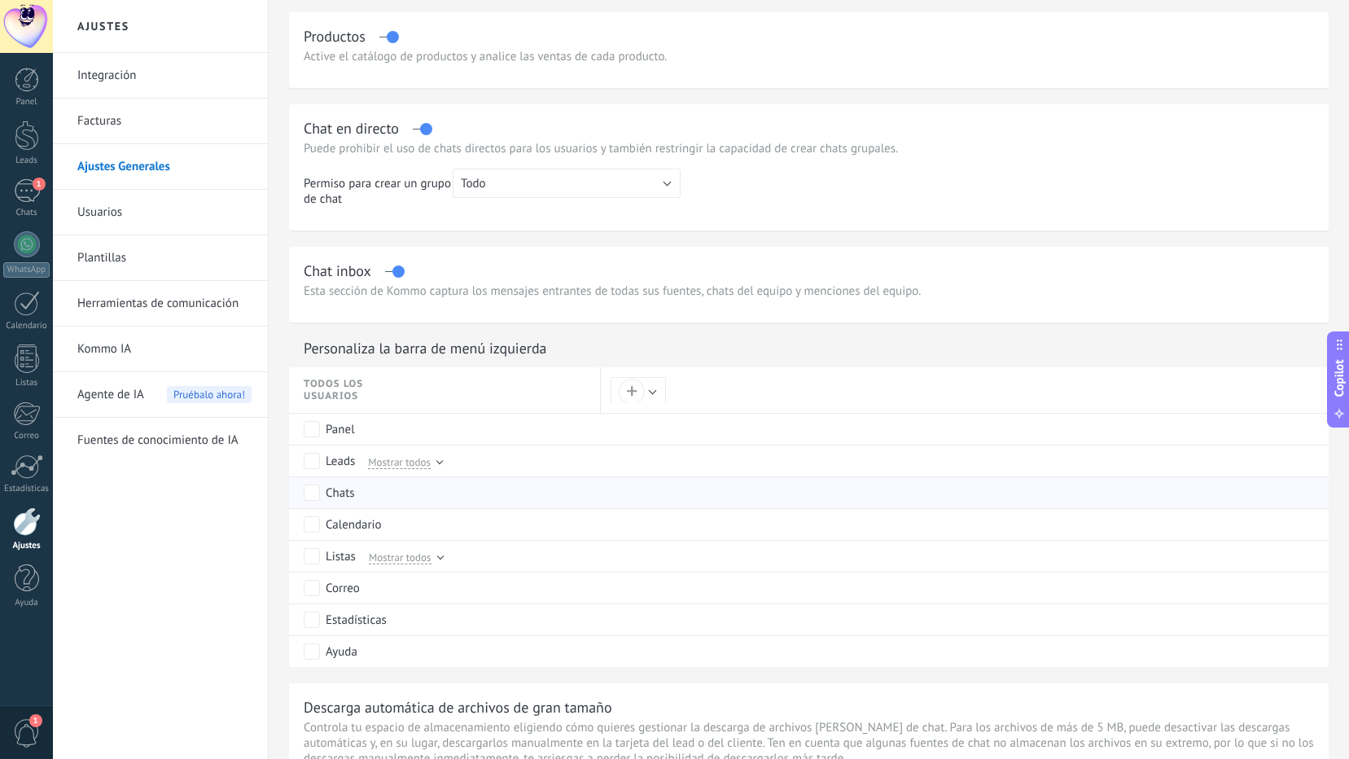
click at [348, 494] on div "Chats" at bounding box center [340, 493] width 29 height 16
click at [440, 558] on div at bounding box center [439, 556] width 7 height 7
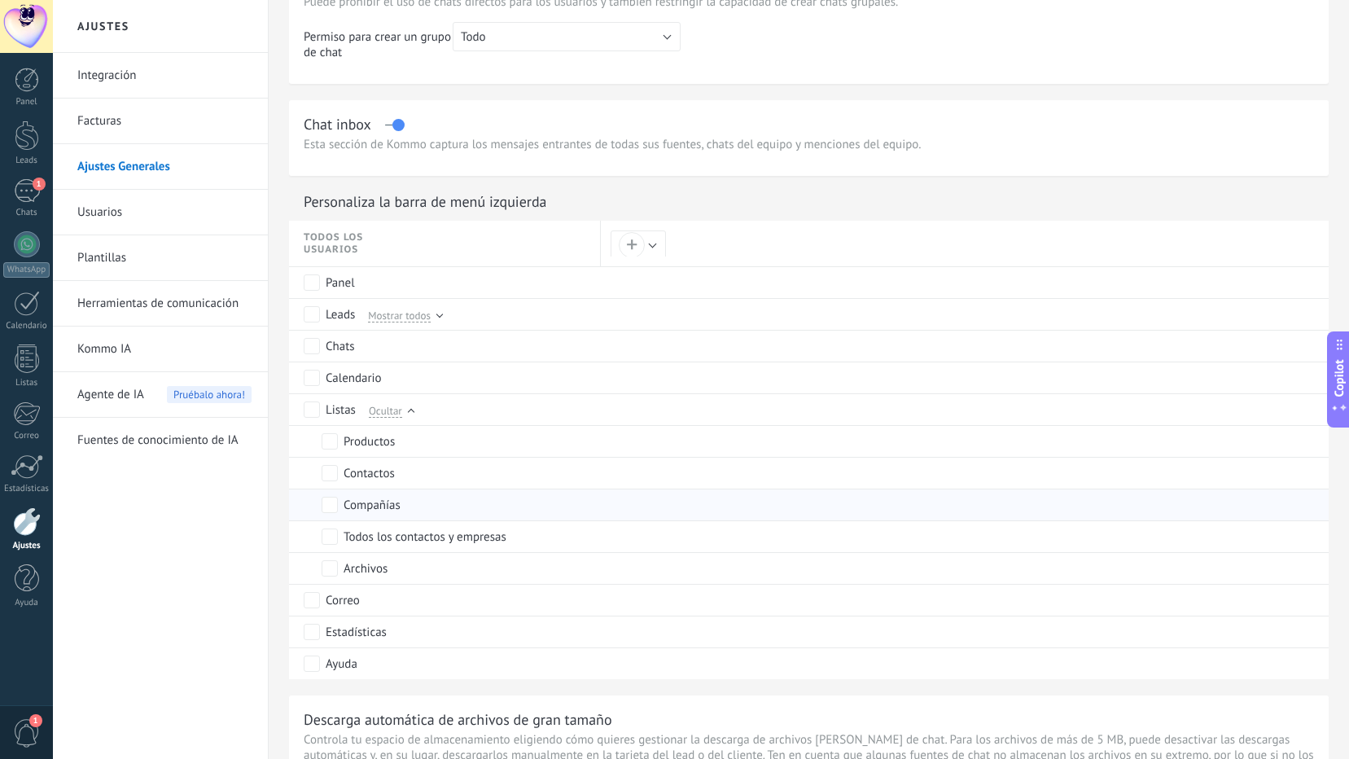
scroll to position [651, 0]
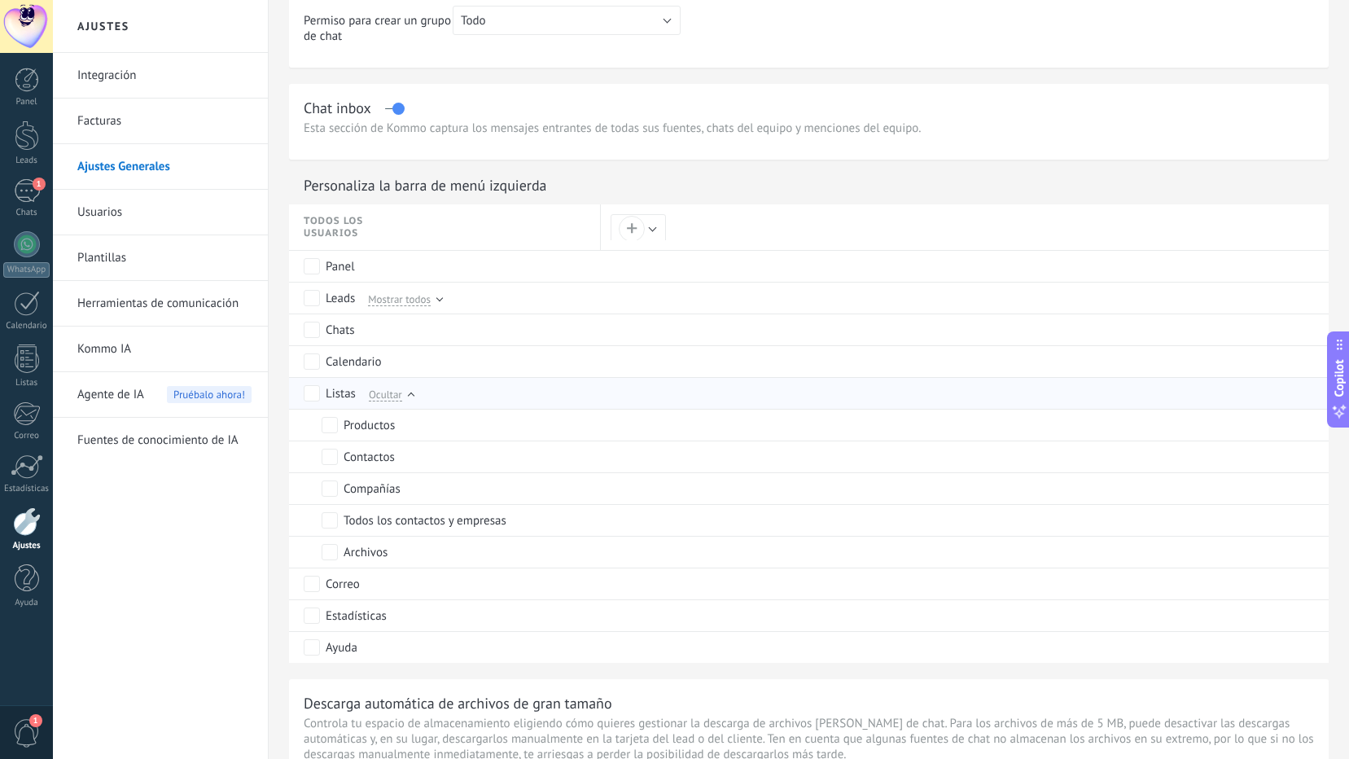
click at [410, 393] on div at bounding box center [411, 395] width 7 height 7
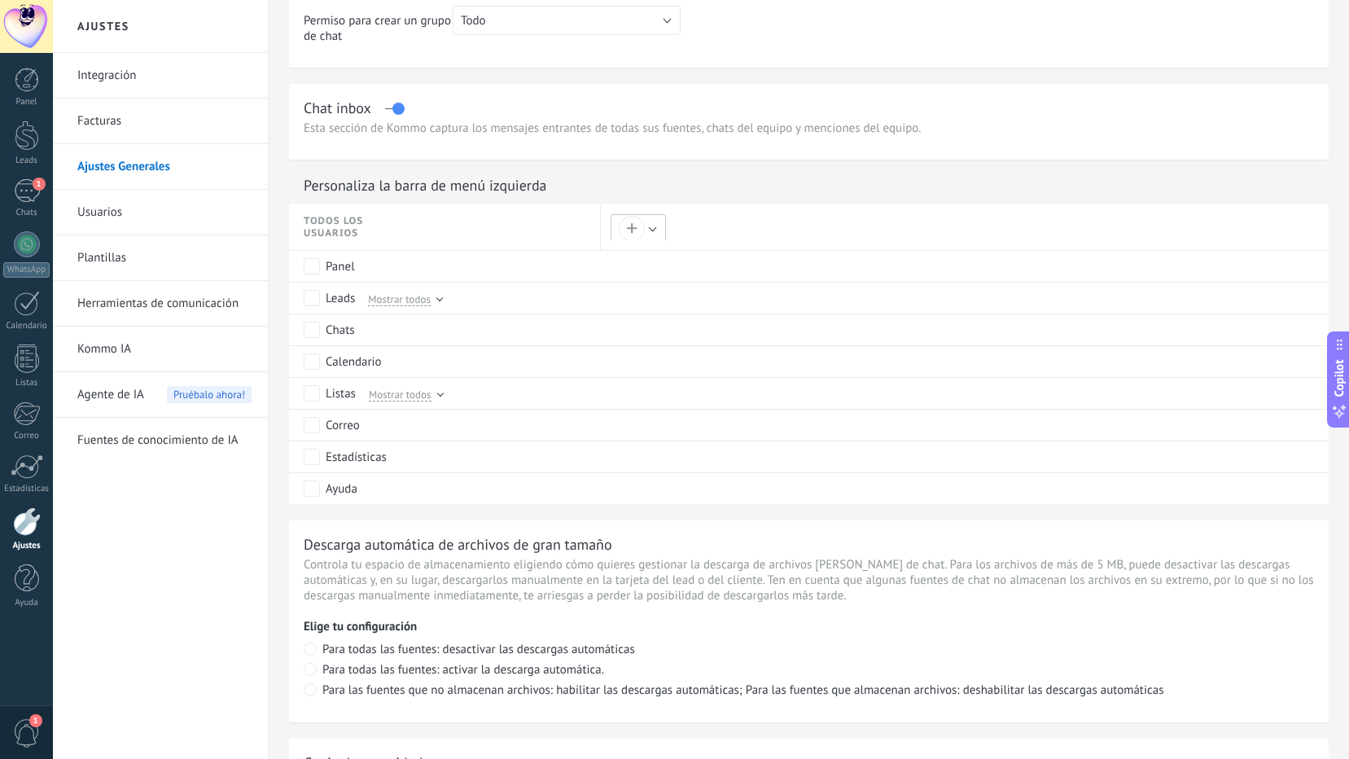
click at [654, 232] on button "+" at bounding box center [638, 228] width 55 height 28
click at [654, 232] on div at bounding box center [680, 379] width 1361 height 759
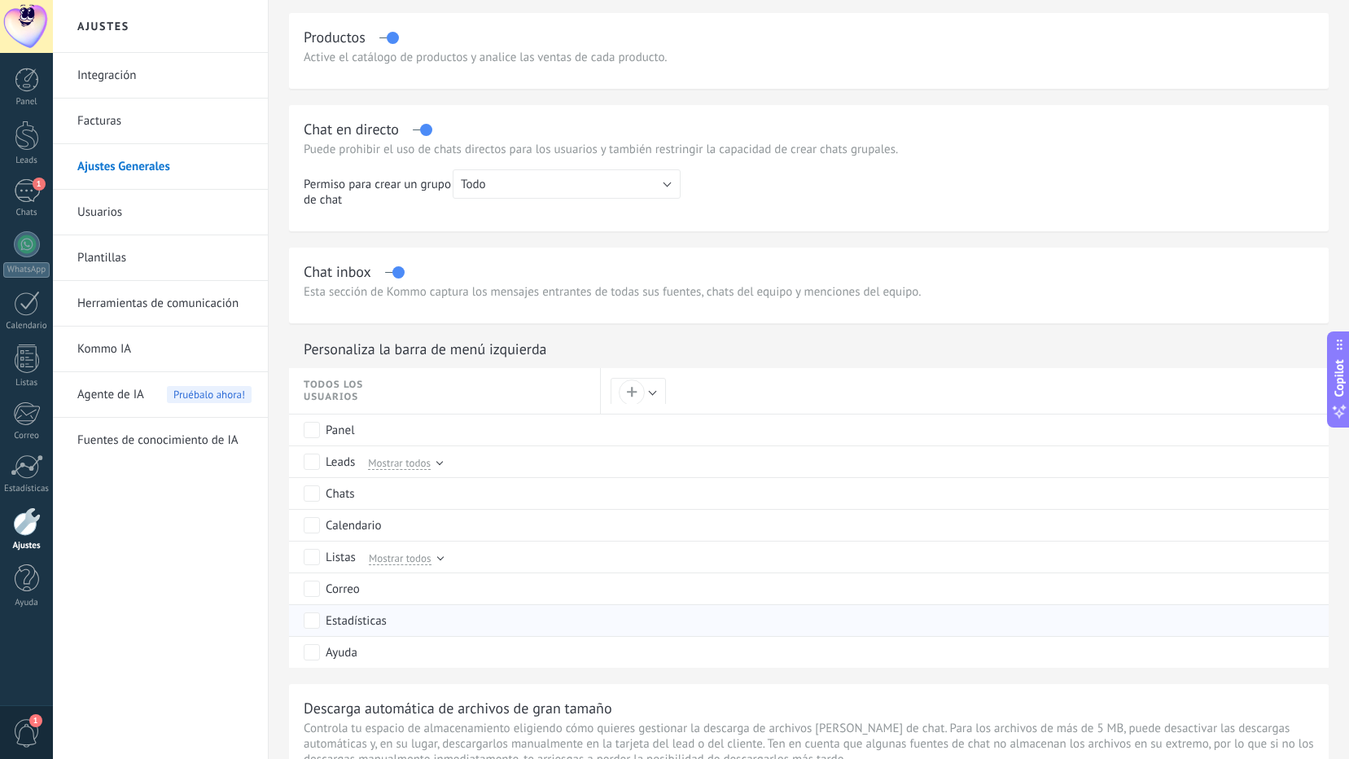
scroll to position [489, 0]
click at [441, 460] on div at bounding box center [439, 461] width 7 height 7
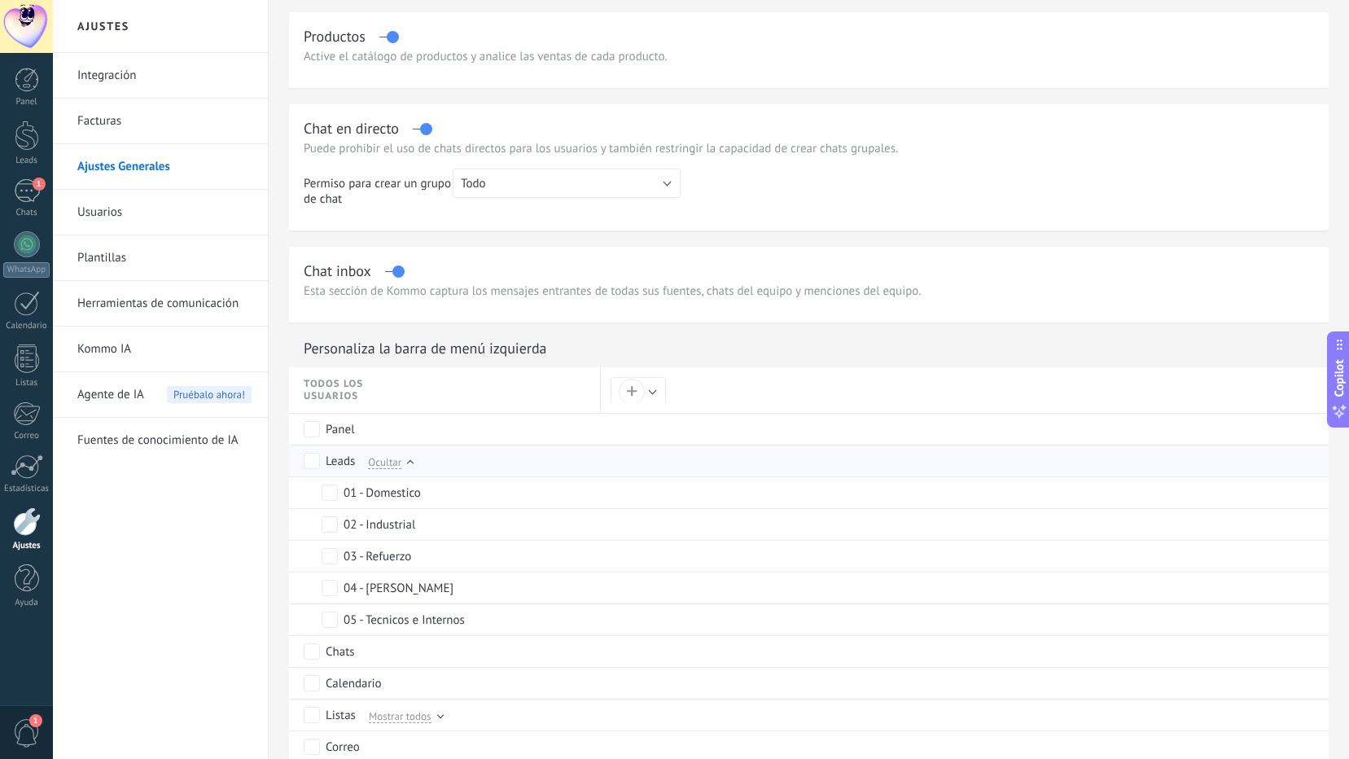
click at [407, 465] on div "Ocultar" at bounding box center [387, 461] width 52 height 15
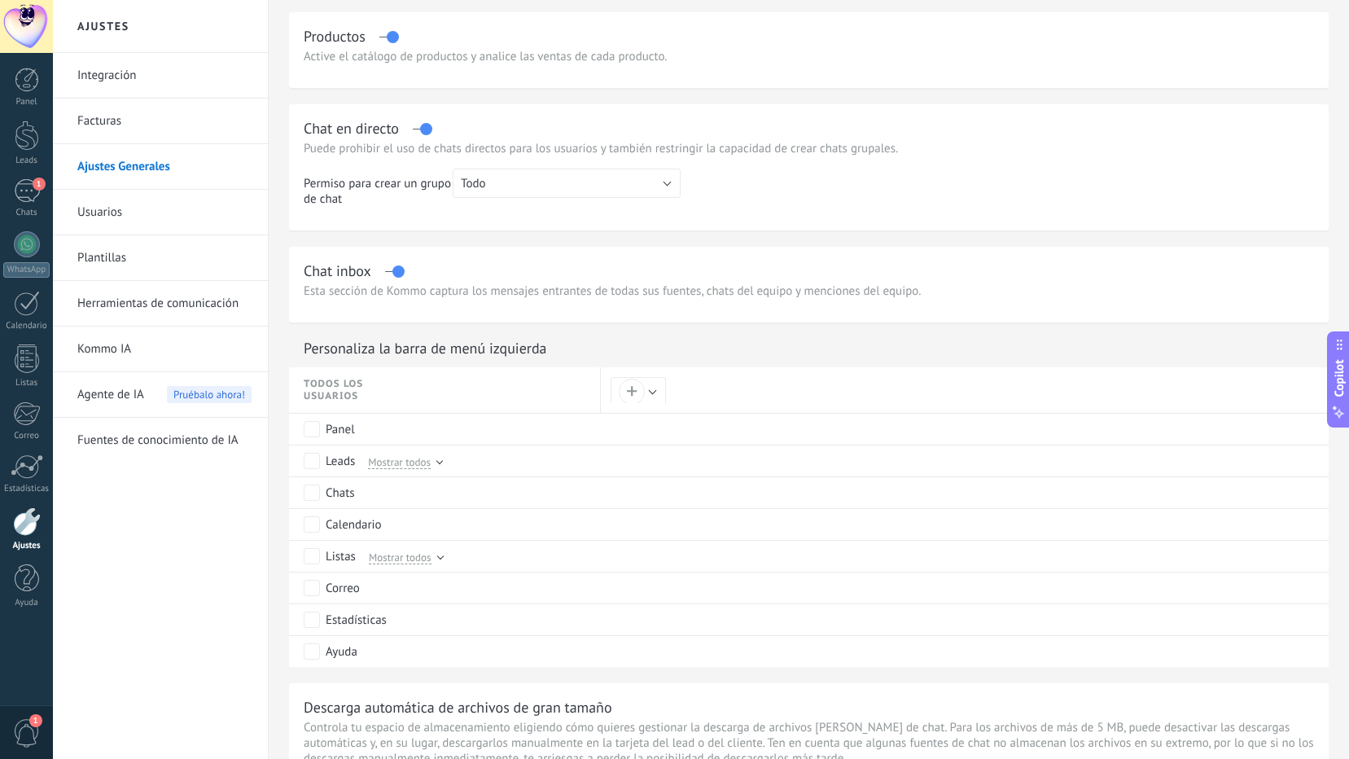
click at [151, 77] on link "Integración" at bounding box center [164, 76] width 174 height 46
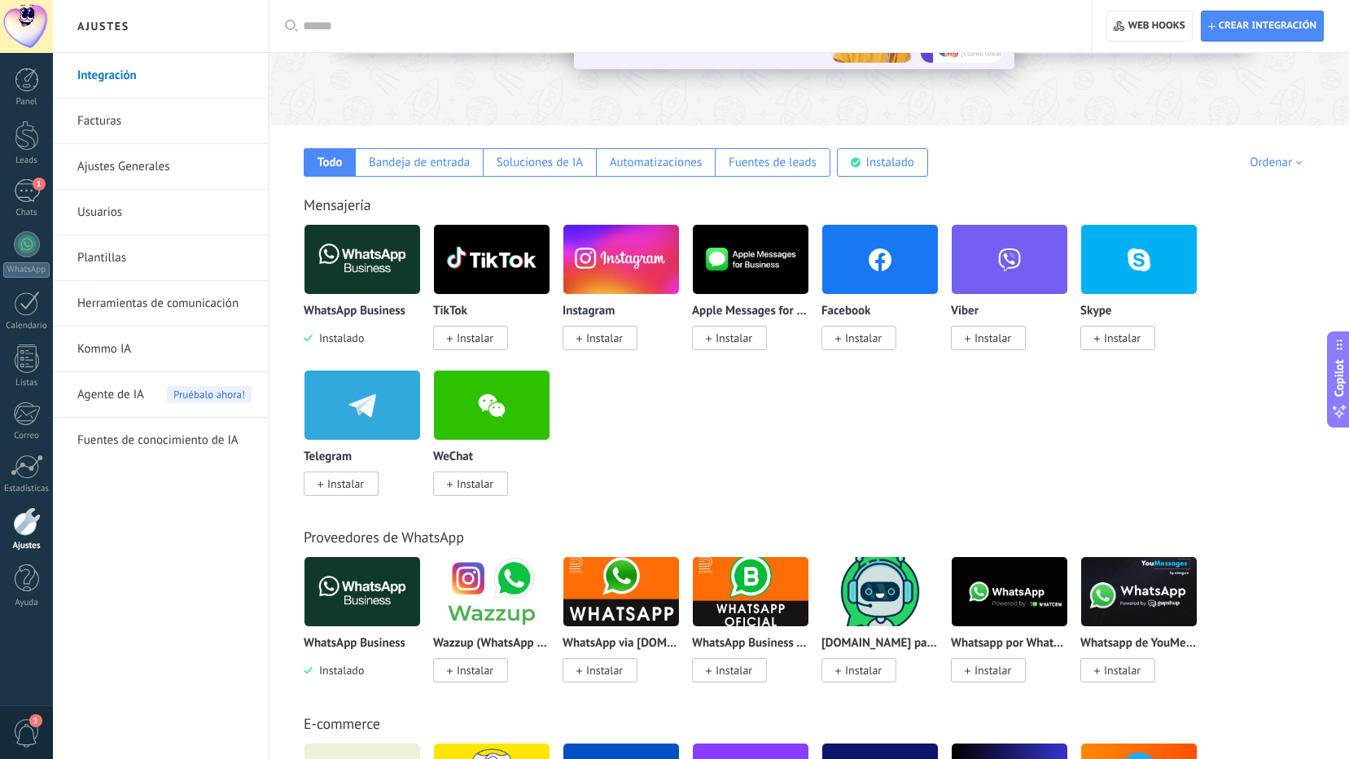
scroll to position [81, 0]
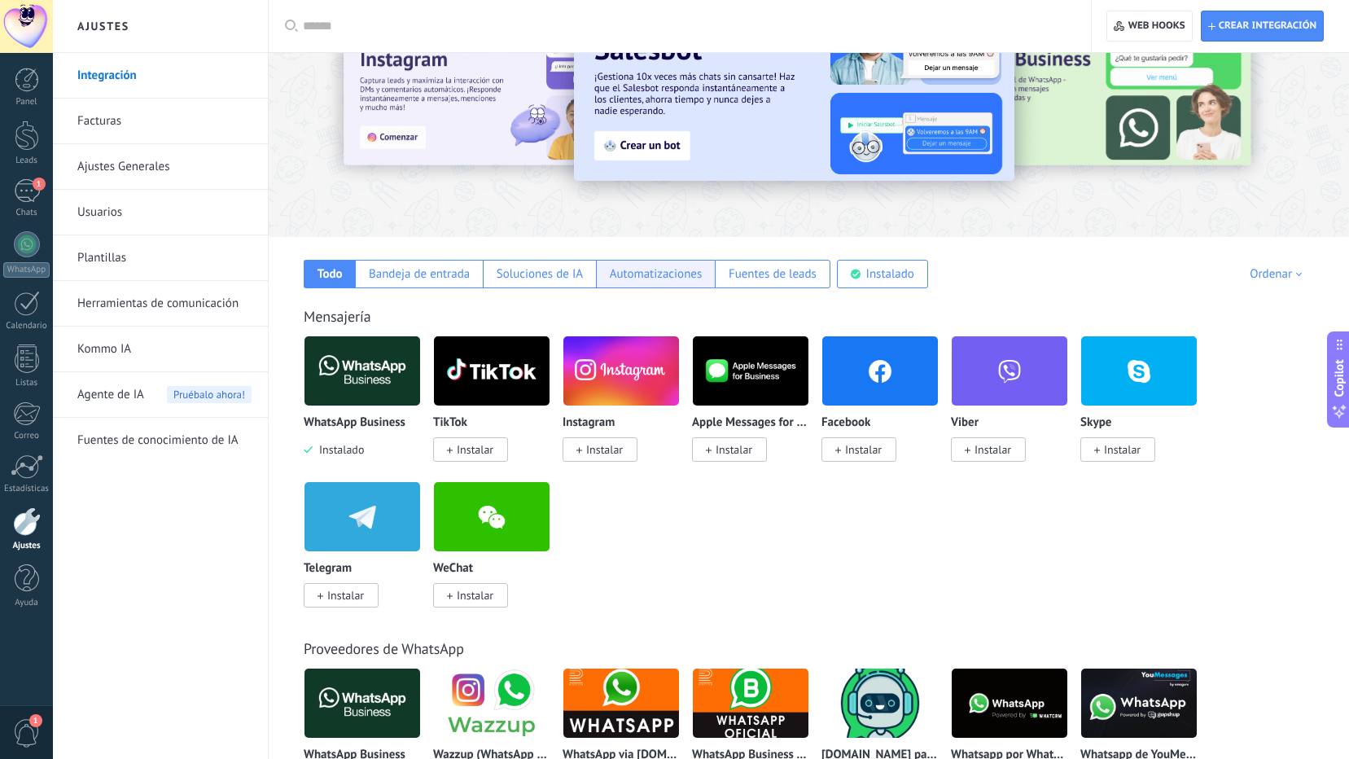
click at [643, 276] on div "Automatizaciones" at bounding box center [656, 273] width 93 height 15
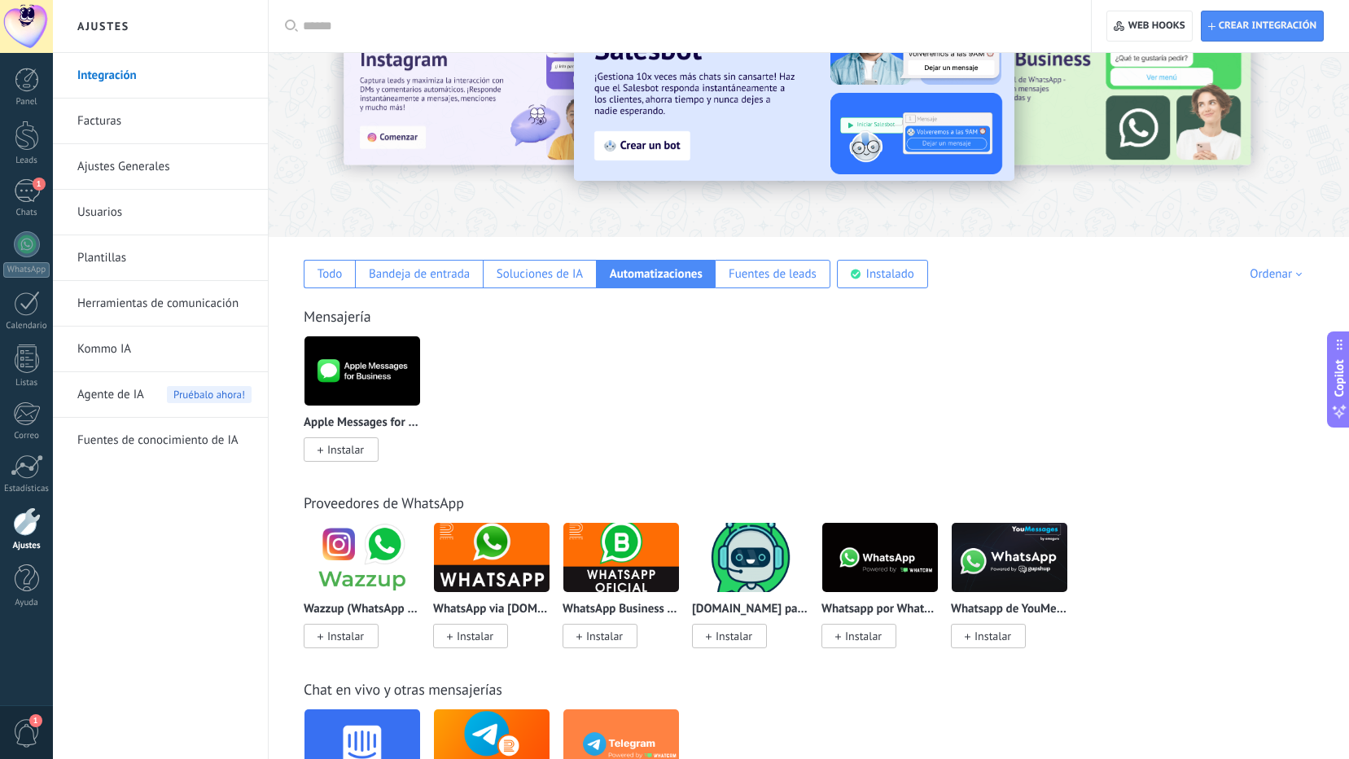
click at [146, 168] on link "Ajustes Generales" at bounding box center [164, 167] width 174 height 46
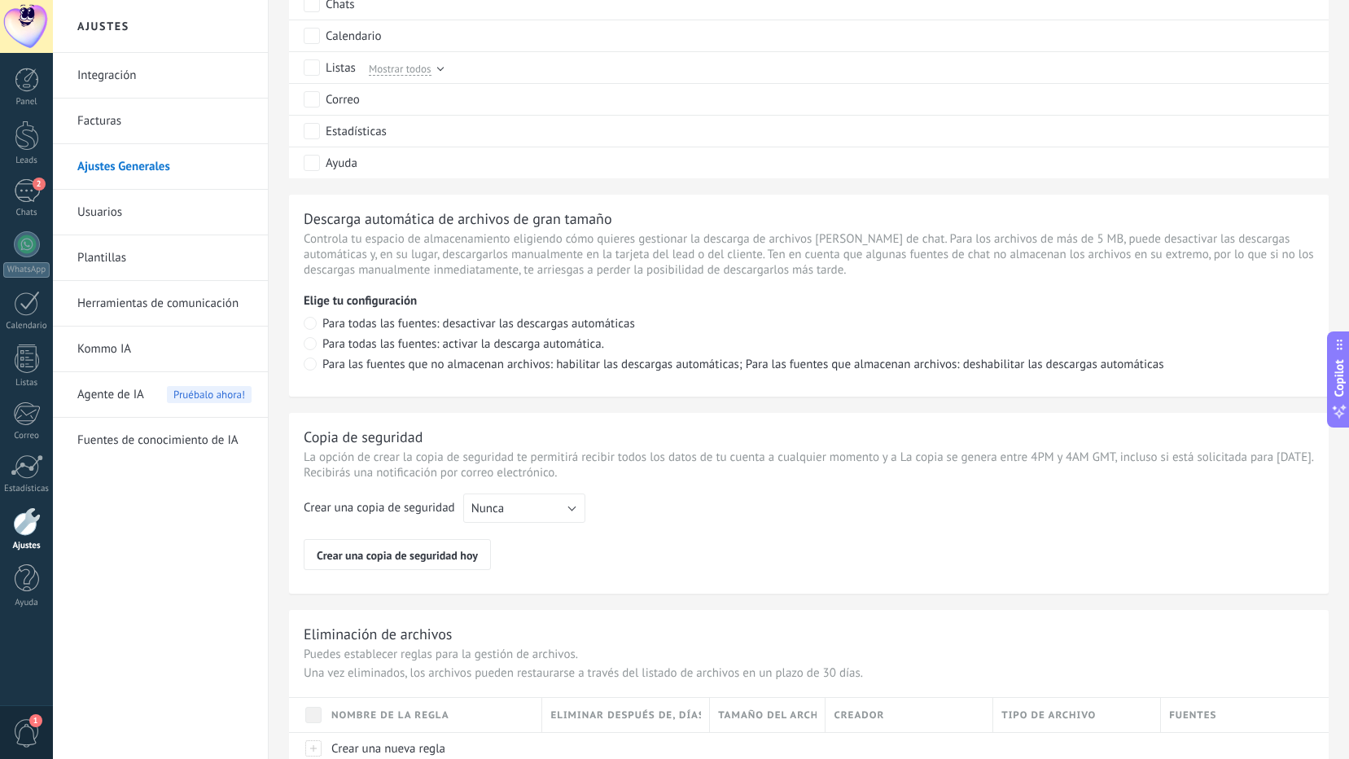
scroll to position [1035, 0]
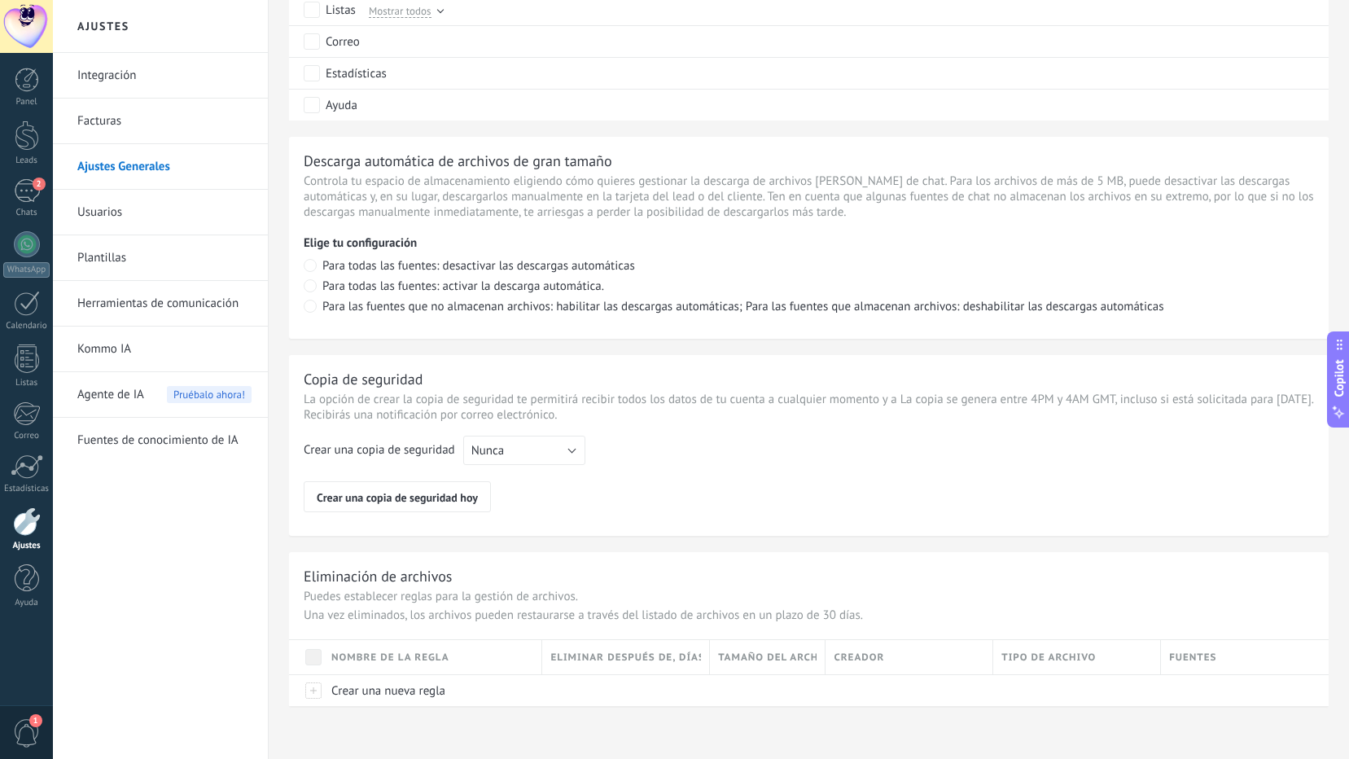
click at [129, 209] on link "Usuarios" at bounding box center [164, 213] width 174 height 46
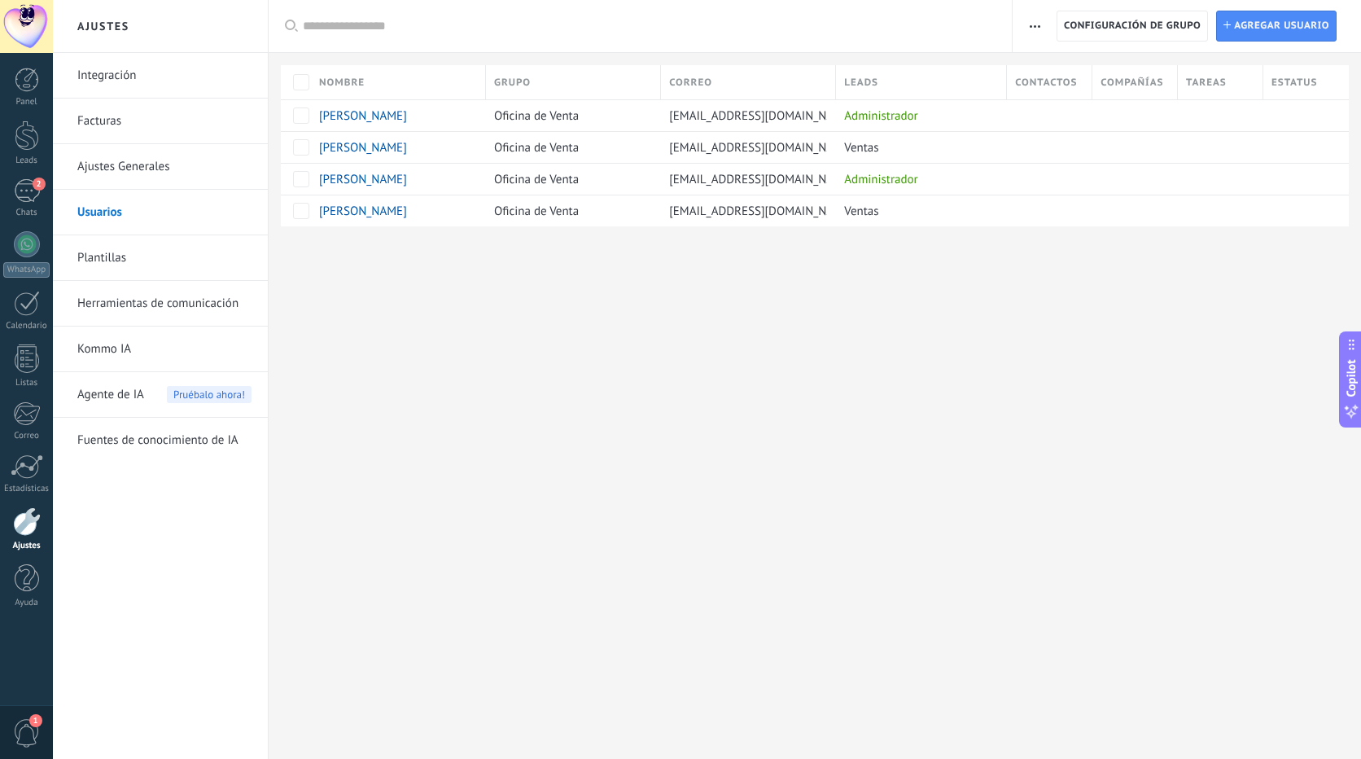
click at [123, 252] on link "Plantillas" at bounding box center [164, 258] width 174 height 46
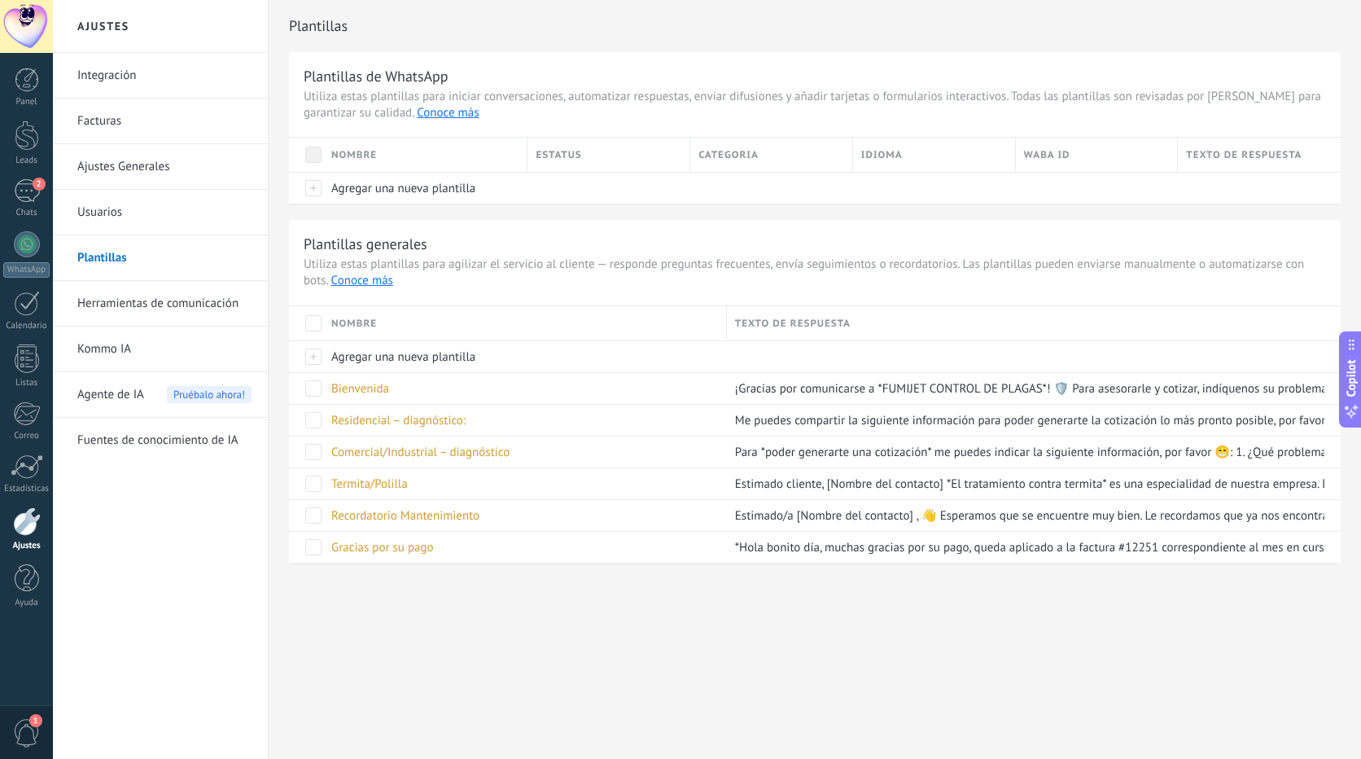
click at [190, 305] on link "Herramientas de comunicación" at bounding box center [164, 304] width 174 height 46
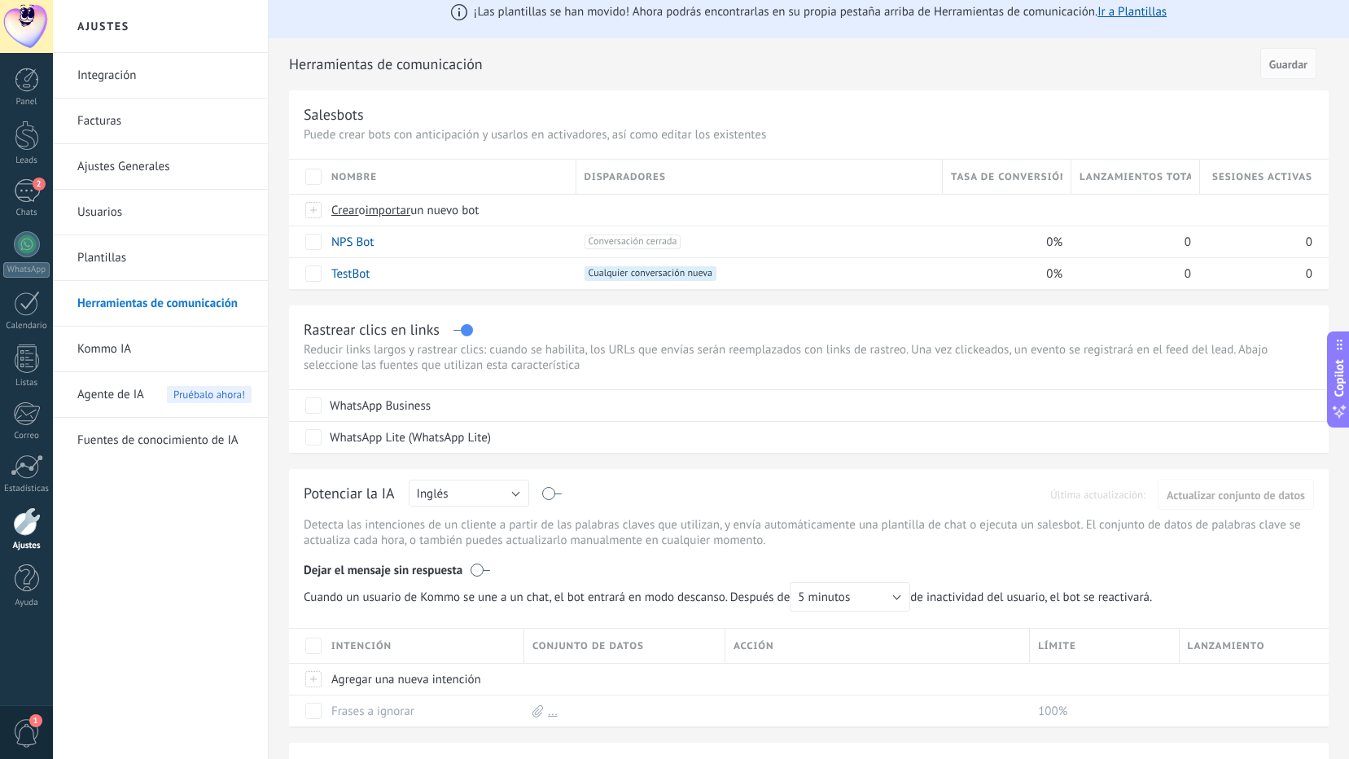
scroll to position [11, 0]
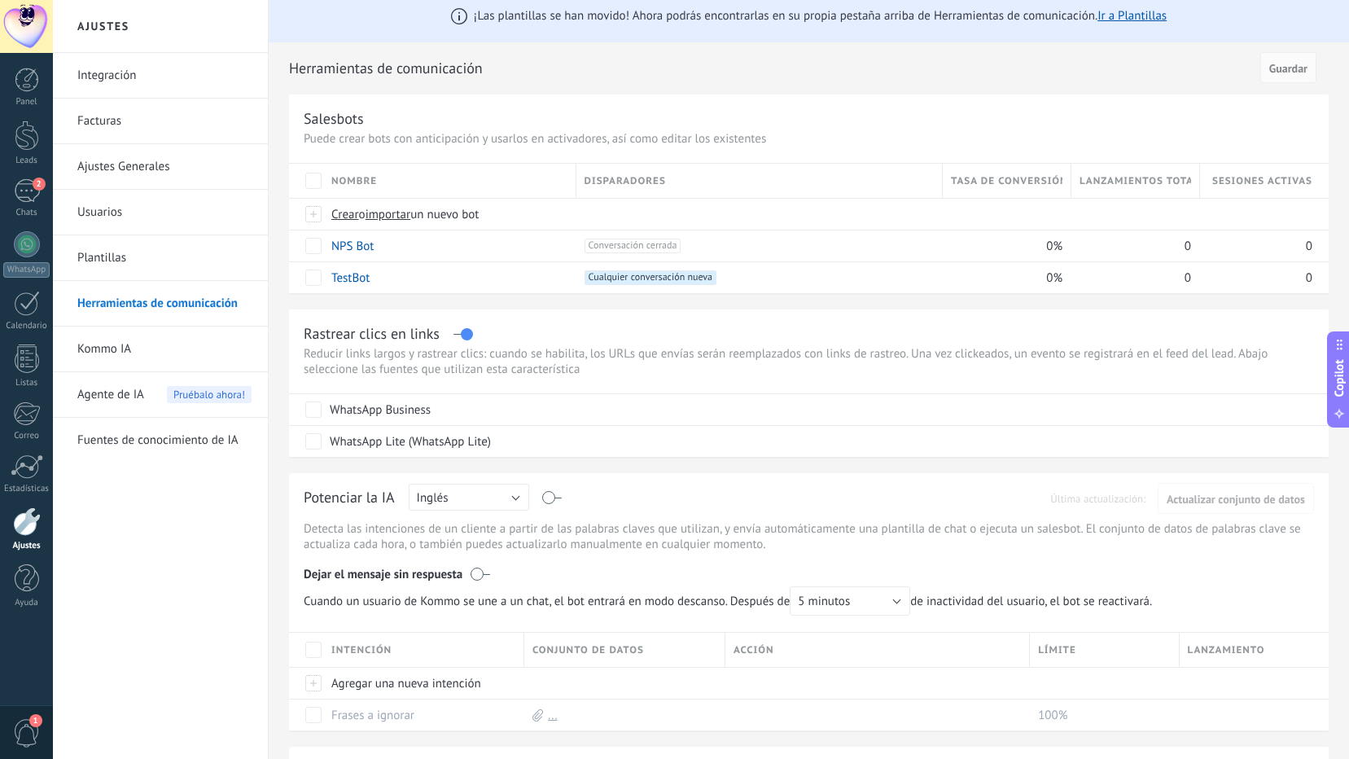
click at [111, 345] on link "Kommo IA" at bounding box center [164, 350] width 174 height 46
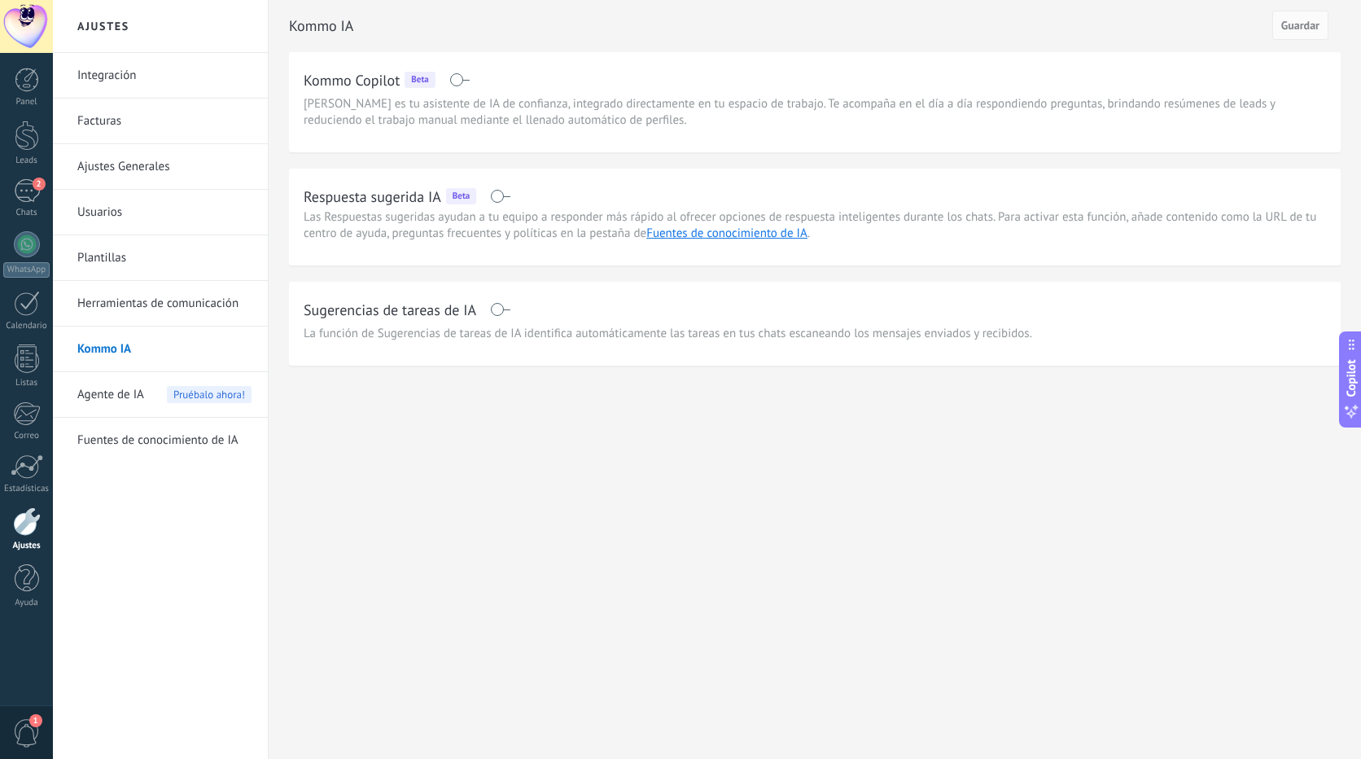
click at [83, 390] on span "Agente de IA" at bounding box center [110, 395] width 67 height 46
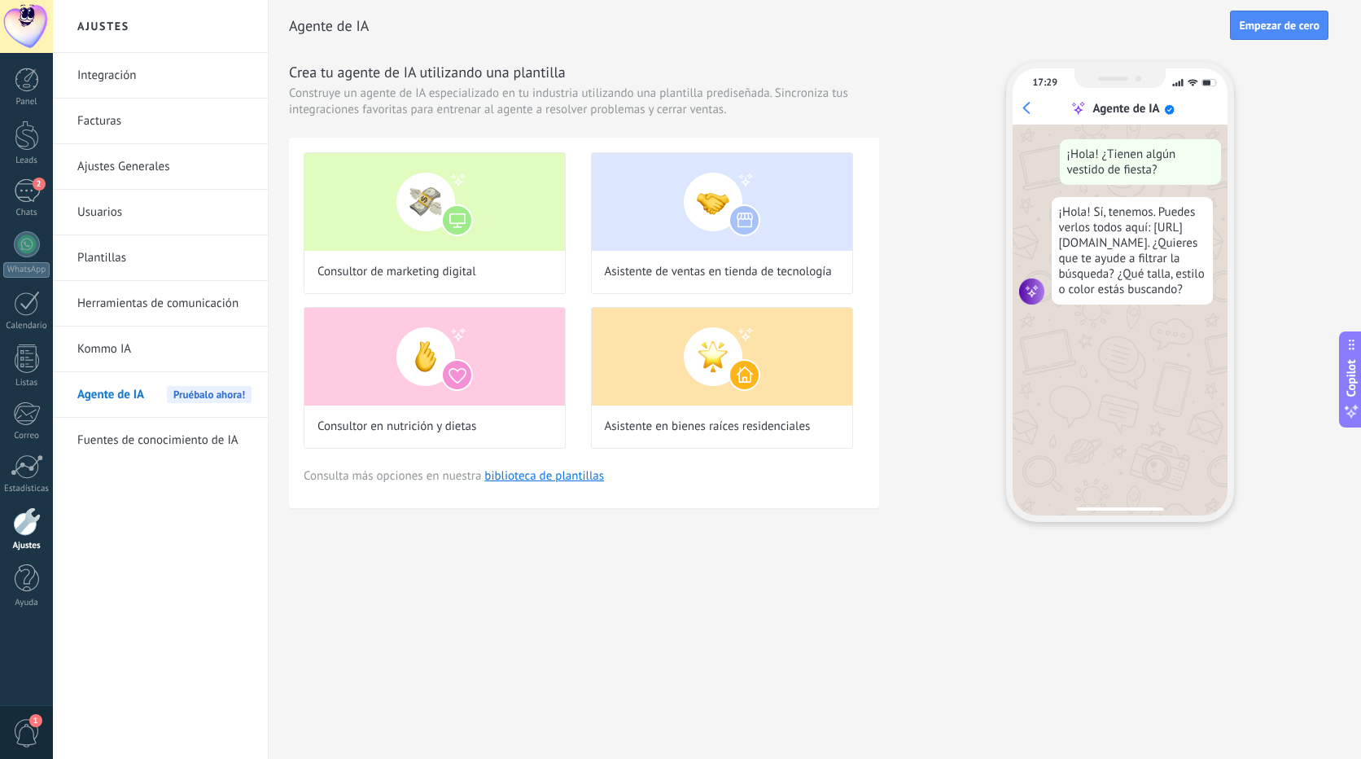
click at [107, 67] on link "Integración" at bounding box center [164, 76] width 174 height 46
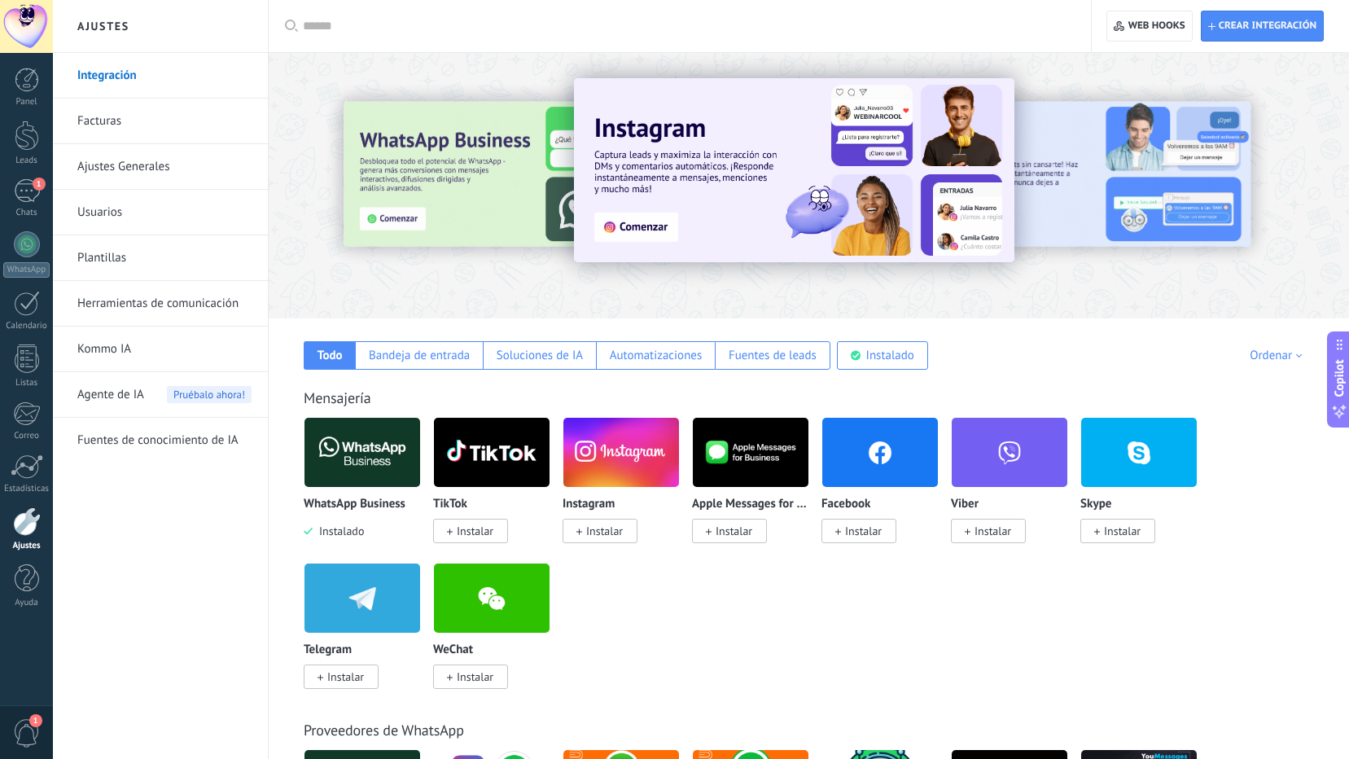
click at [108, 115] on link "Facturas" at bounding box center [164, 122] width 174 height 46
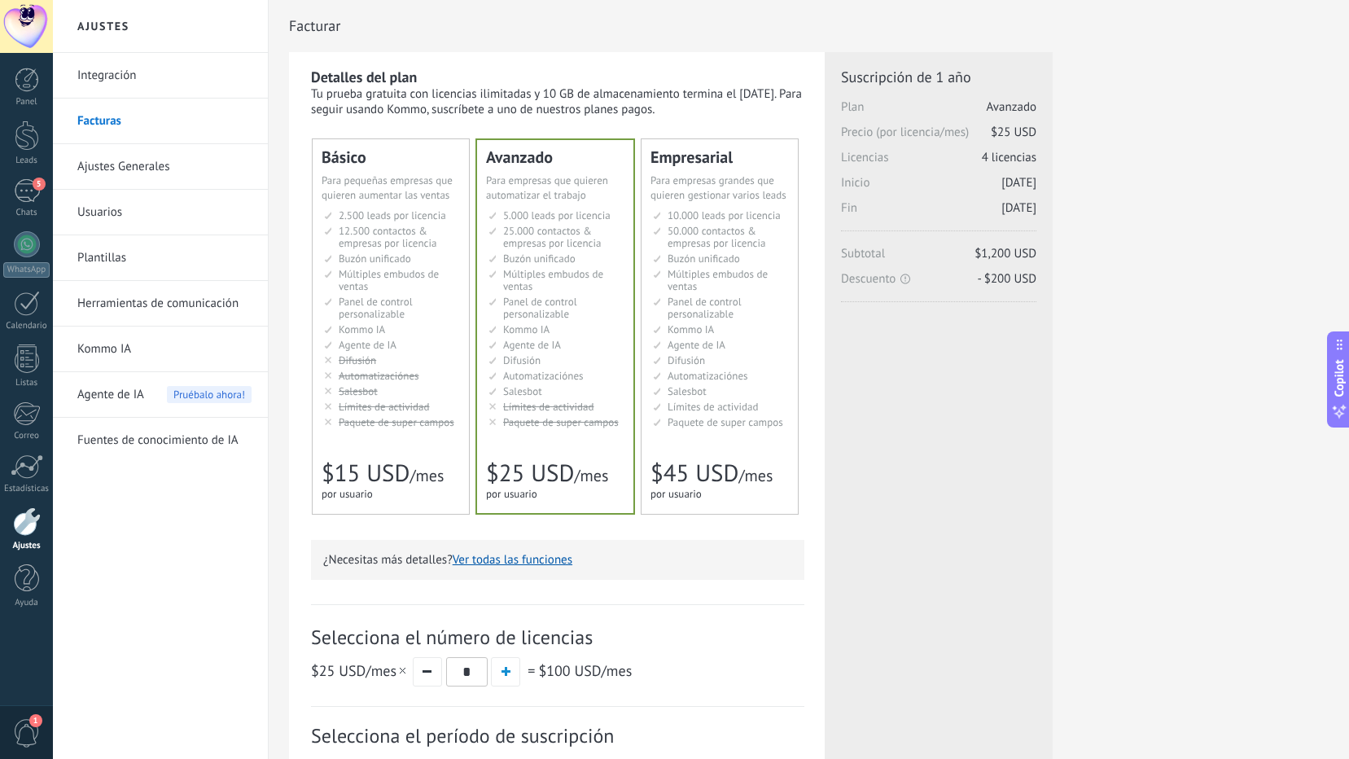
click at [141, 169] on link "Ajustes Generales" at bounding box center [164, 167] width 174 height 46
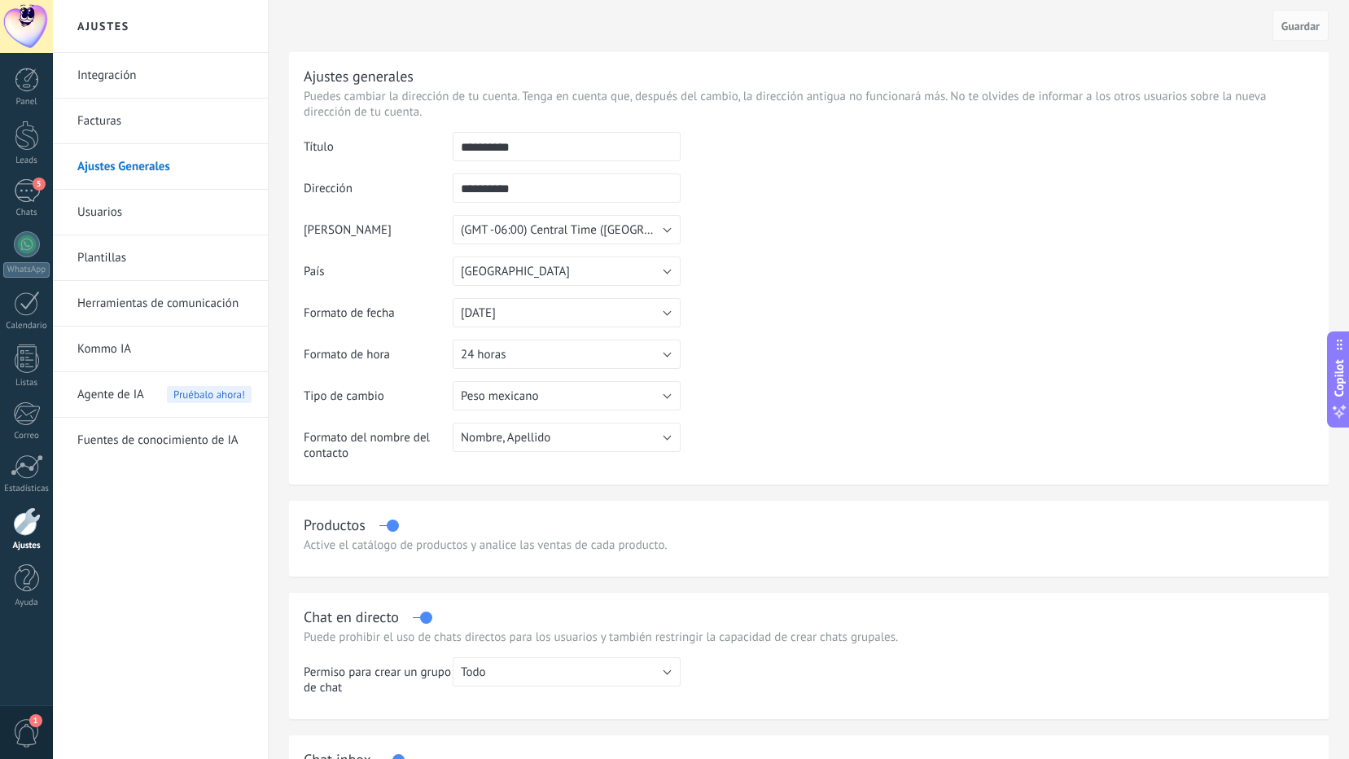
click at [127, 121] on link "Facturas" at bounding box center [164, 122] width 174 height 46
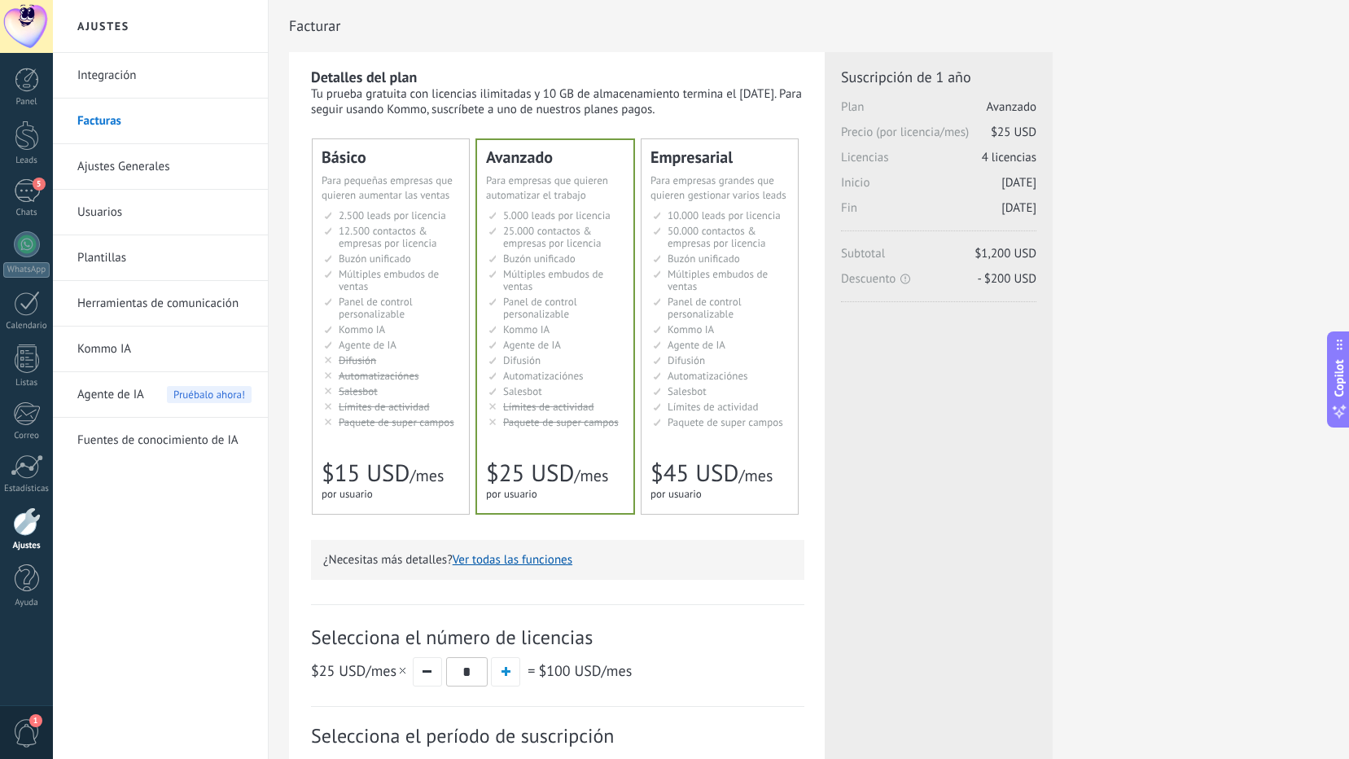
click at [114, 160] on link "Ajustes Generales" at bounding box center [164, 167] width 174 height 46
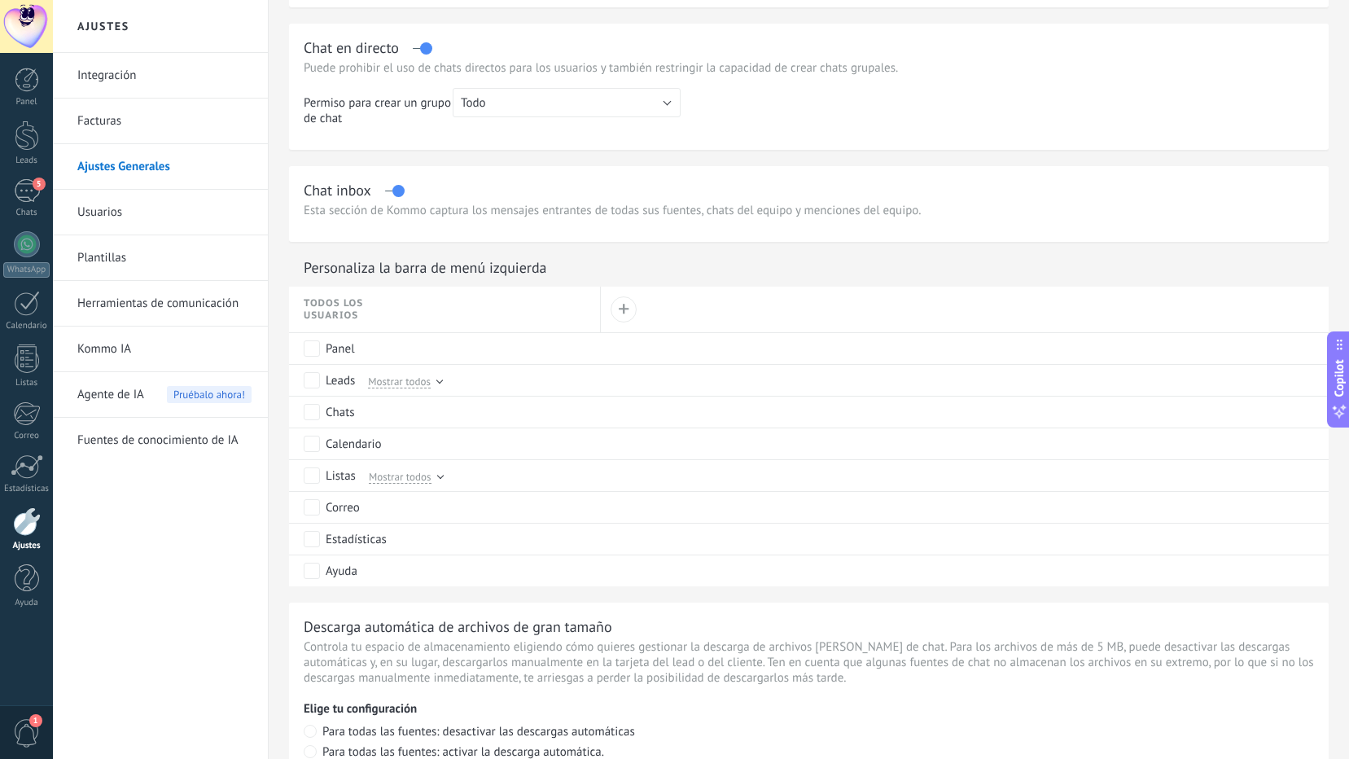
scroll to position [570, 0]
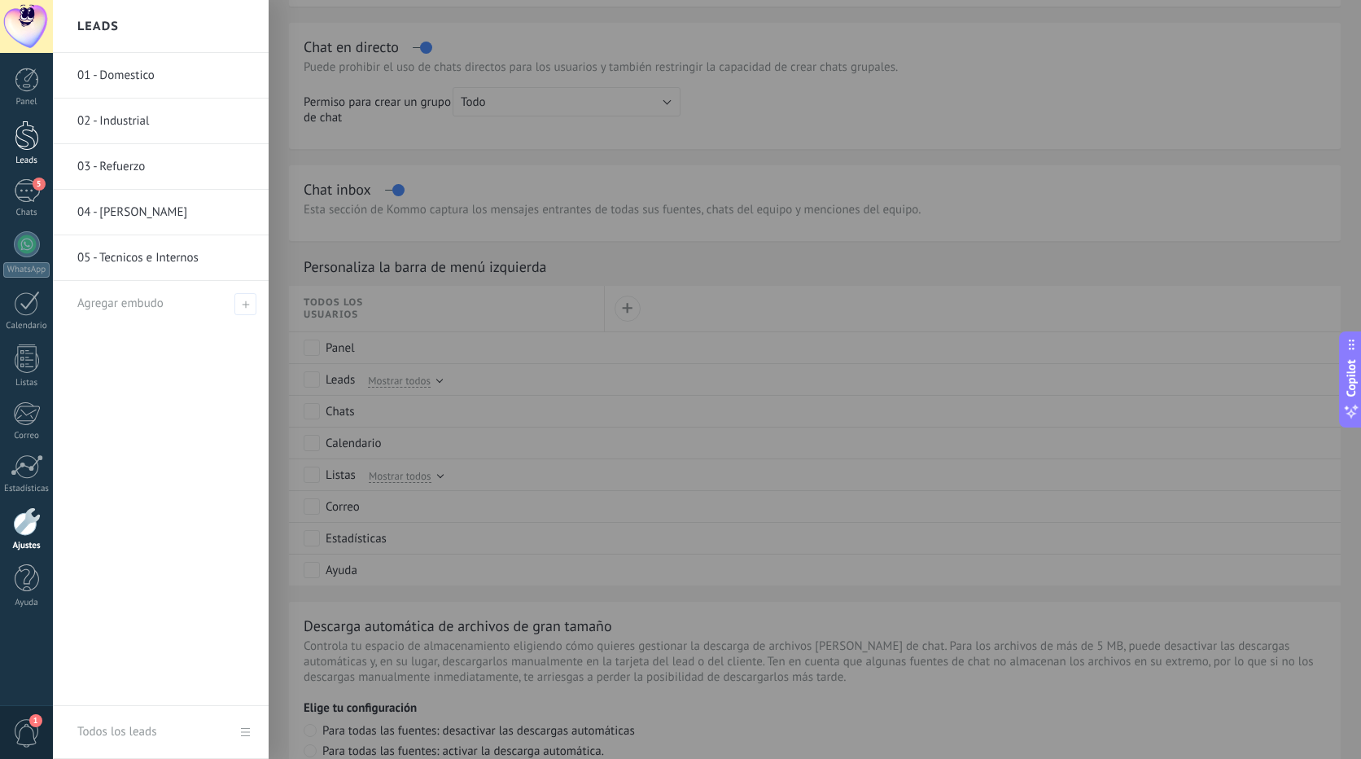
click at [25, 134] on div at bounding box center [27, 136] width 24 height 30
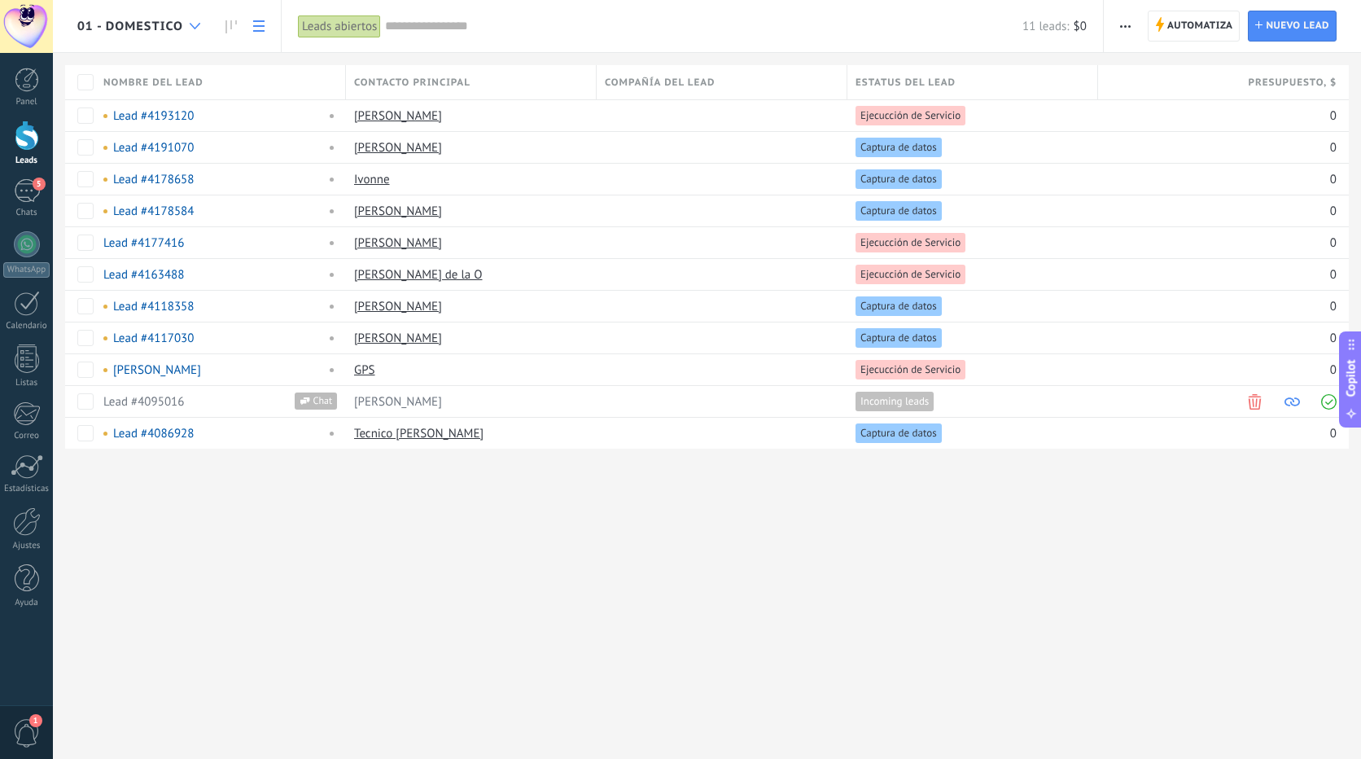
click at [194, 25] on icon at bounding box center [195, 26] width 11 height 7
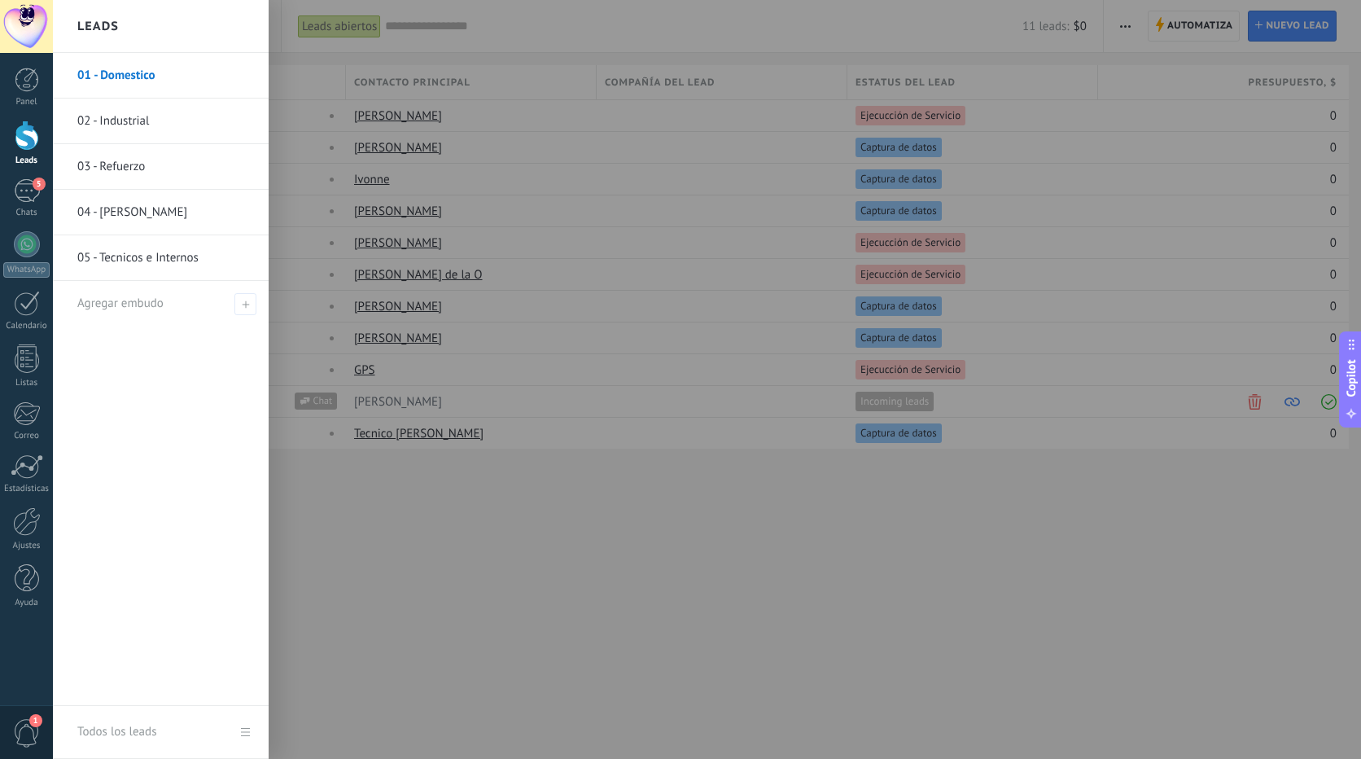
click at [511, 585] on div at bounding box center [733, 379] width 1361 height 759
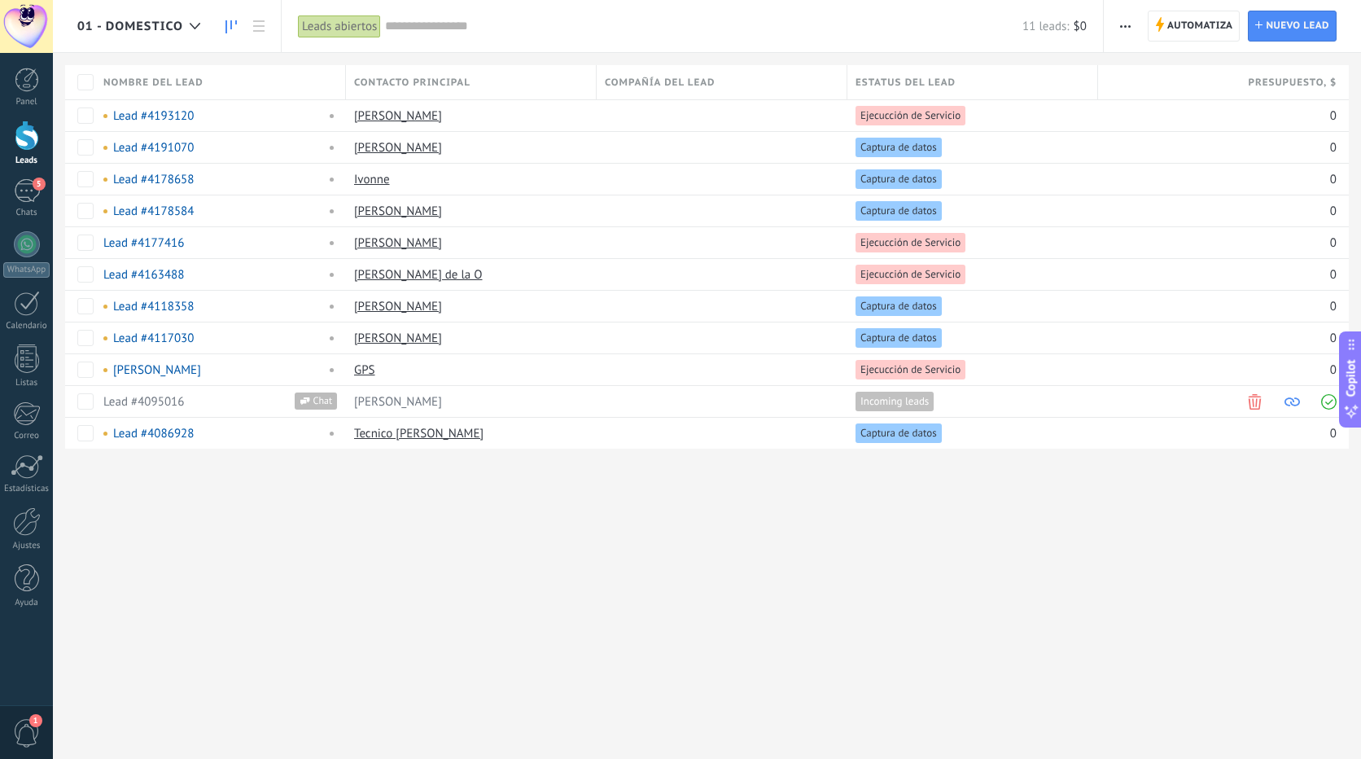
click at [239, 28] on link at bounding box center [231, 27] width 28 height 32
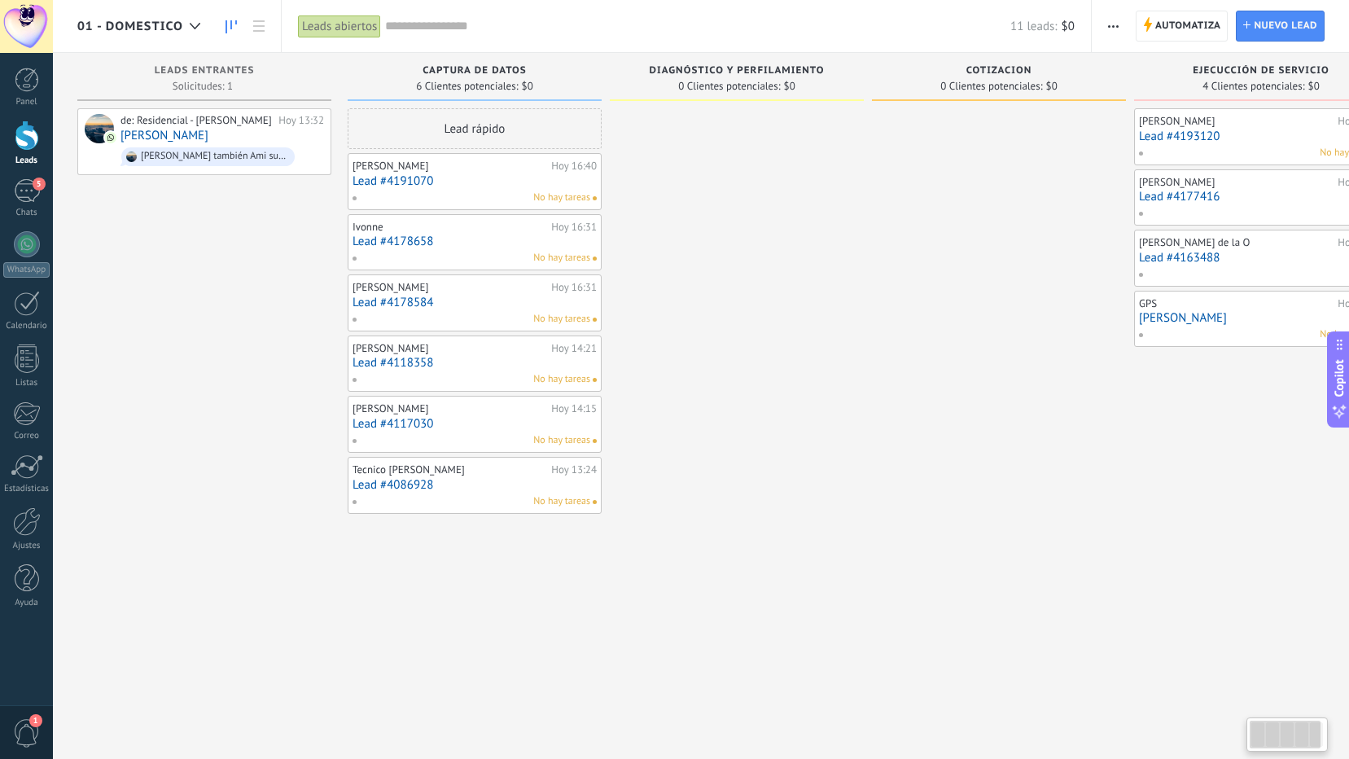
scroll to position [0, 64]
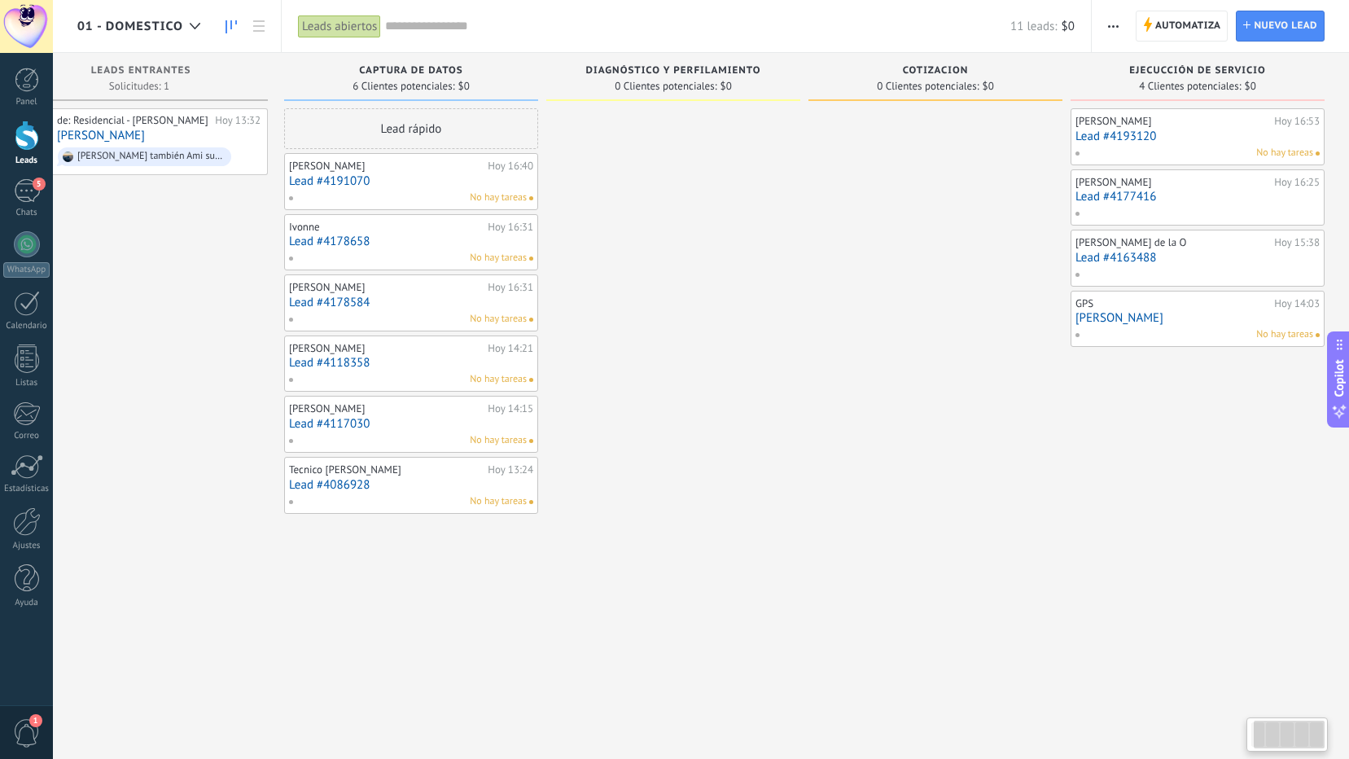
drag, startPoint x: 1284, startPoint y: 740, endPoint x: 1331, endPoint y: 740, distance: 47.2
click at [1331, 740] on body ".abccls-1,.abccls-2{fill-rule:evenodd}.abccls-2{fill:#fff} .abfcls-1{fill:none}…" at bounding box center [674, 379] width 1349 height 759
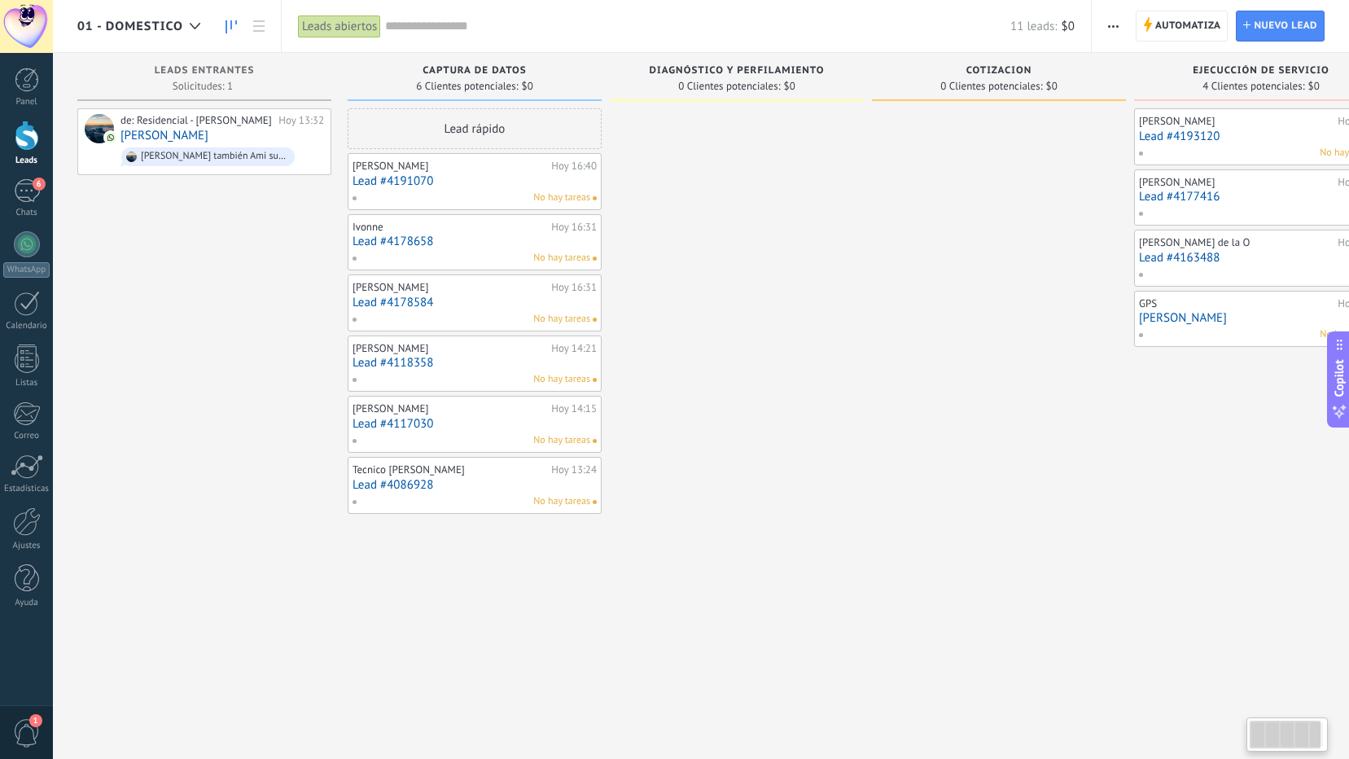
drag, startPoint x: 1287, startPoint y: 738, endPoint x: 1216, endPoint y: 733, distance: 71.8
click at [1216, 733] on body ".abccls-1,.abccls-2{fill-rule:evenodd}.abccls-2{fill:#fff} .abfcls-1{fill:none}…" at bounding box center [674, 379] width 1349 height 759
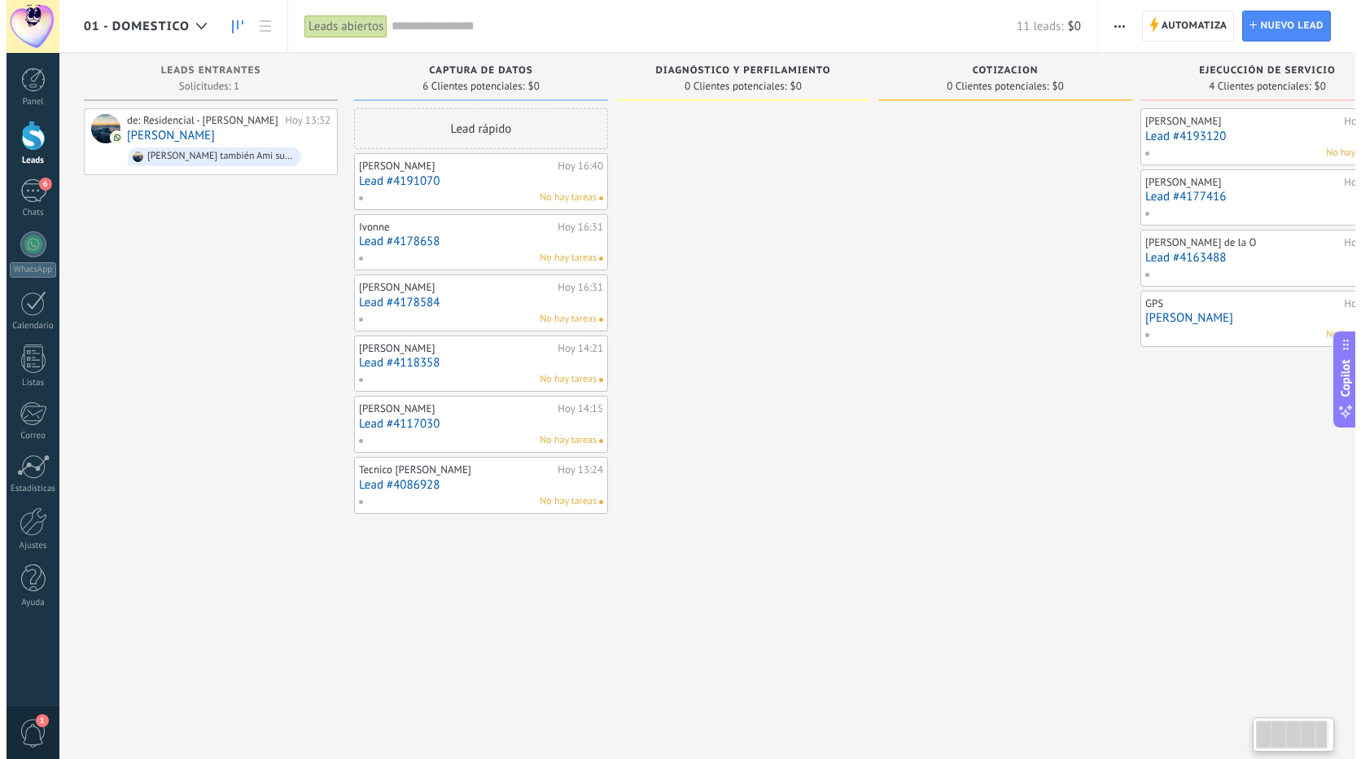
scroll to position [0, 64]
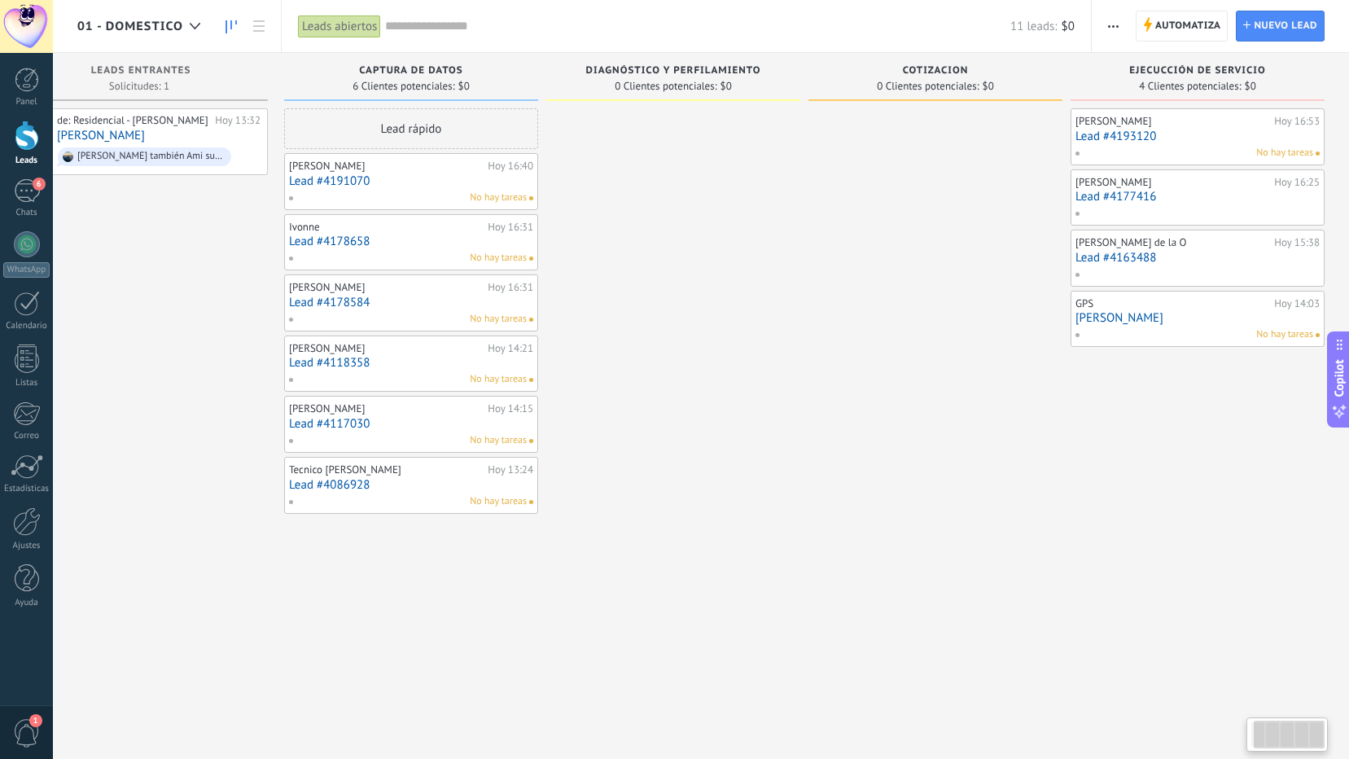
drag, startPoint x: 1277, startPoint y: 742, endPoint x: 1307, endPoint y: 739, distance: 30.2
click at [1307, 739] on div at bounding box center [1289, 735] width 71 height 28
click at [1282, 24] on span "Nuevo lead" at bounding box center [1286, 25] width 64 height 29
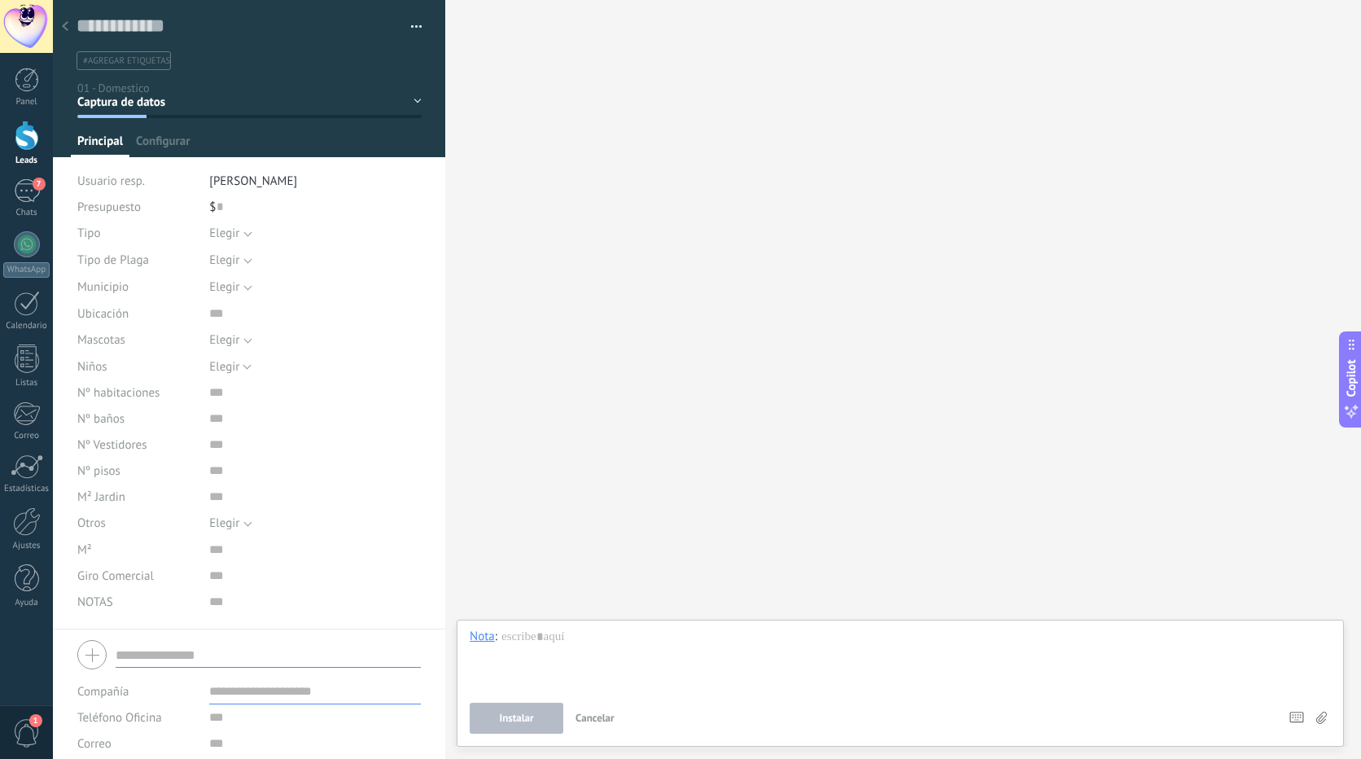
click at [163, 117] on div at bounding box center [181, 116] width 69 height 3
click at [0, 0] on div "Captura de datos Diagnóstico y Perfilamiento Cotizacion Ejecucción de Servicio …" at bounding box center [0, 0] width 0 height 0
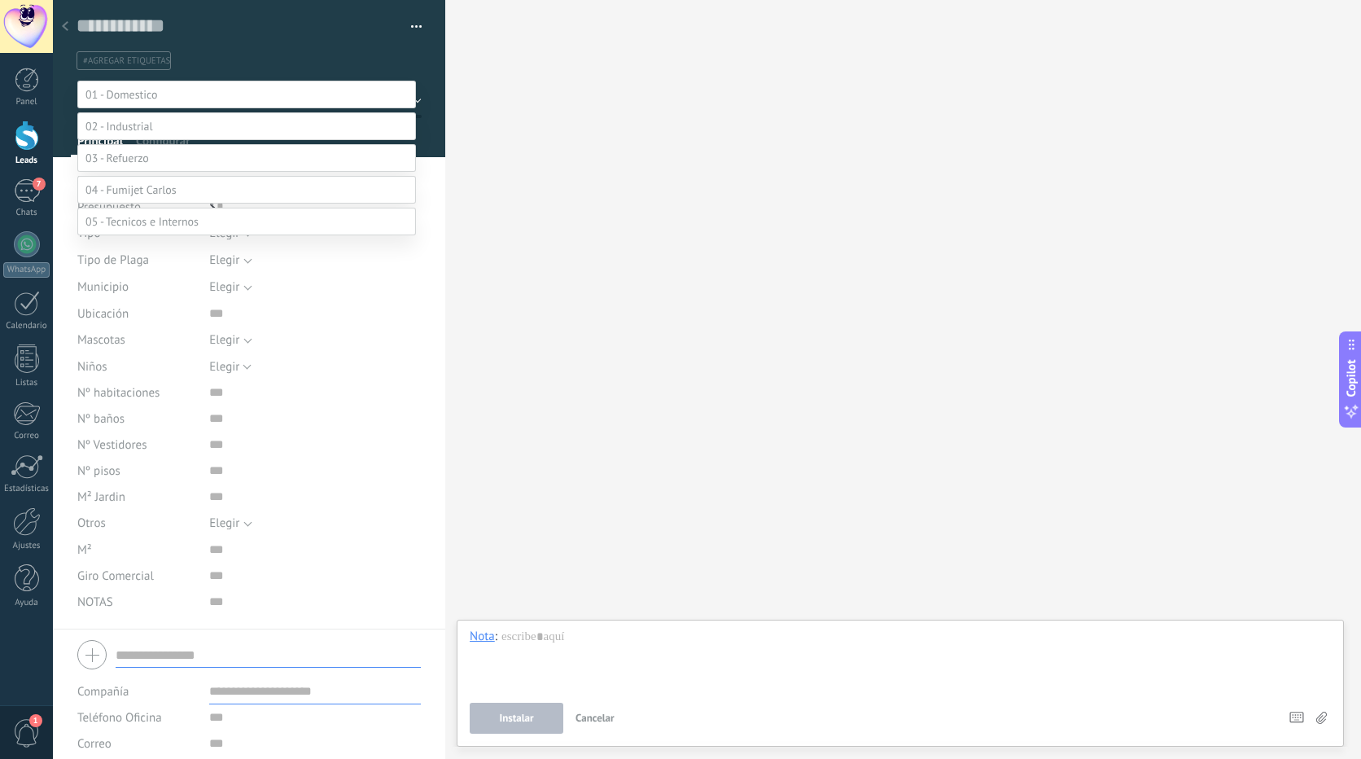
click at [0, 0] on label "Diagnóstico y Perfilamiento" at bounding box center [0, 0] width 0 height 0
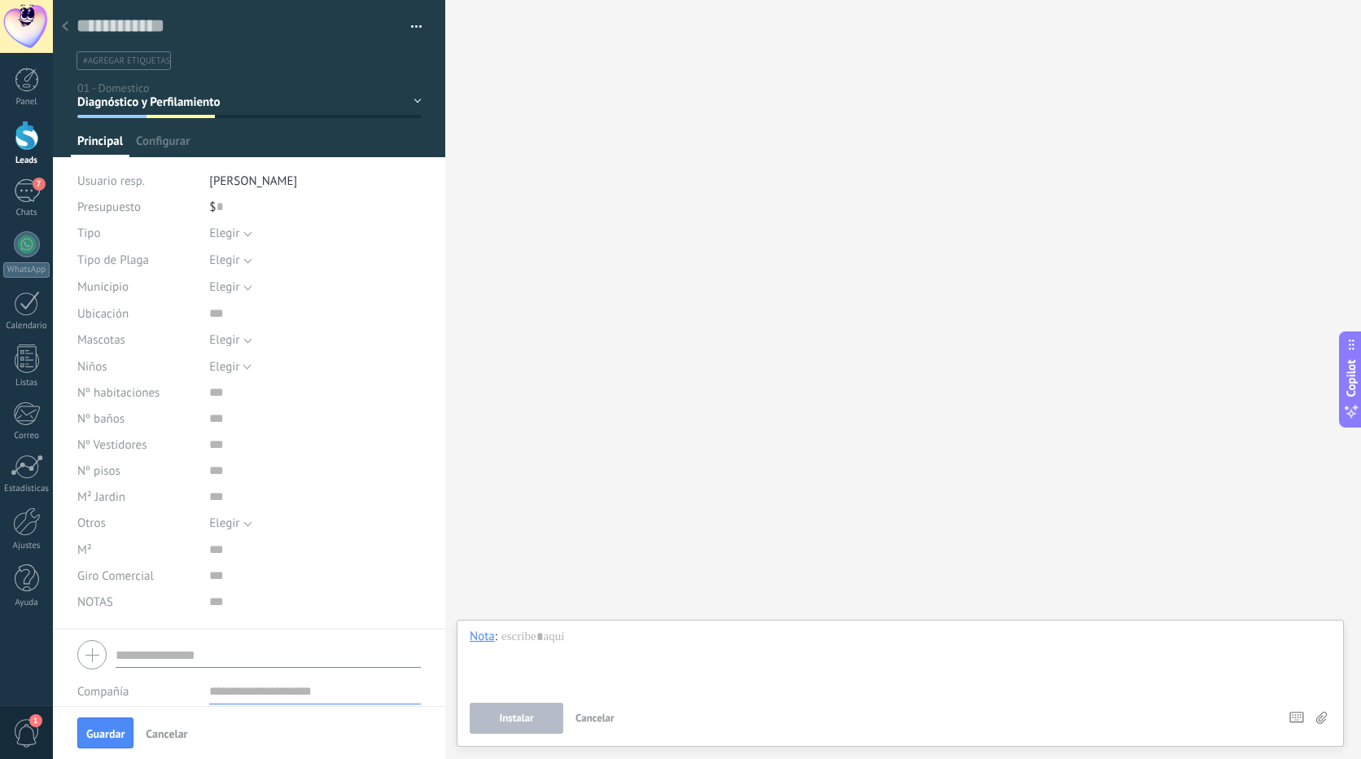
click at [160, 730] on span "Cancelar" at bounding box center [167, 733] width 42 height 11
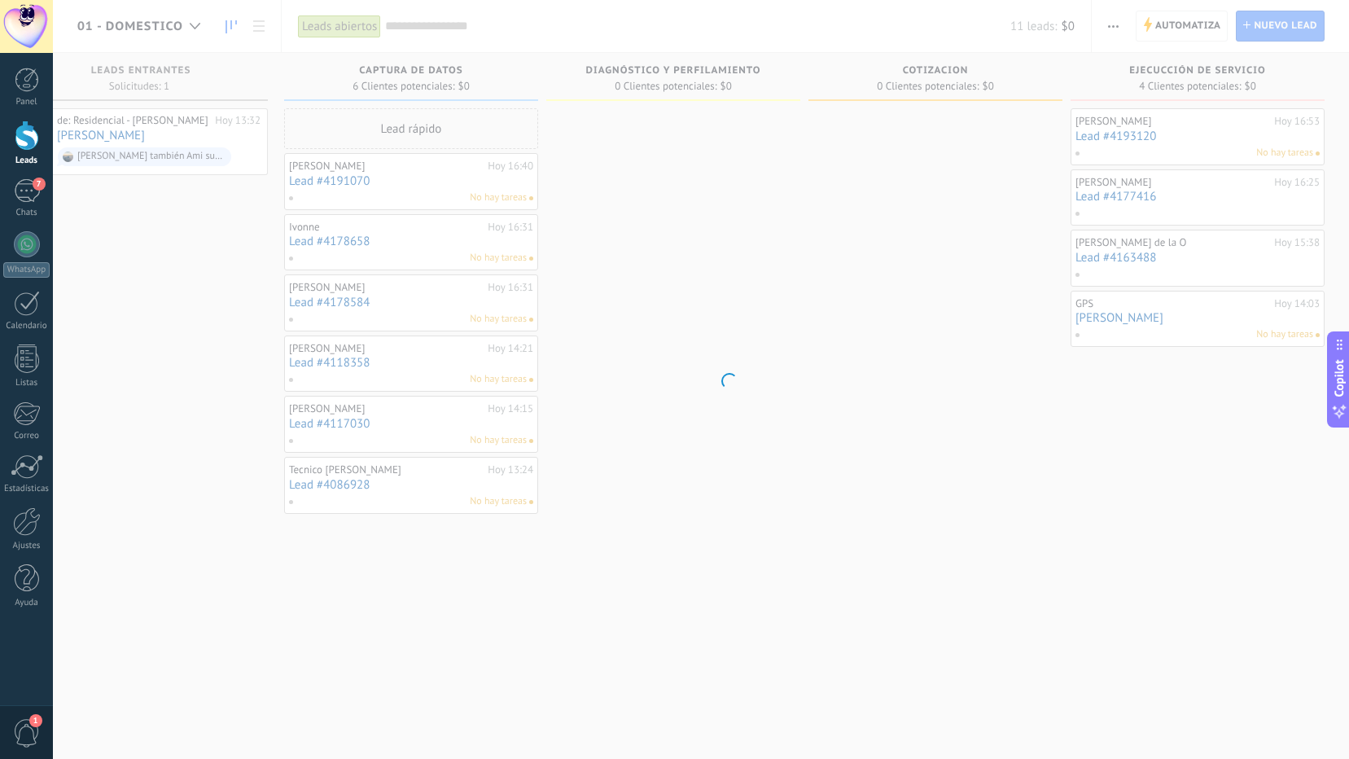
scroll to position [0, 51]
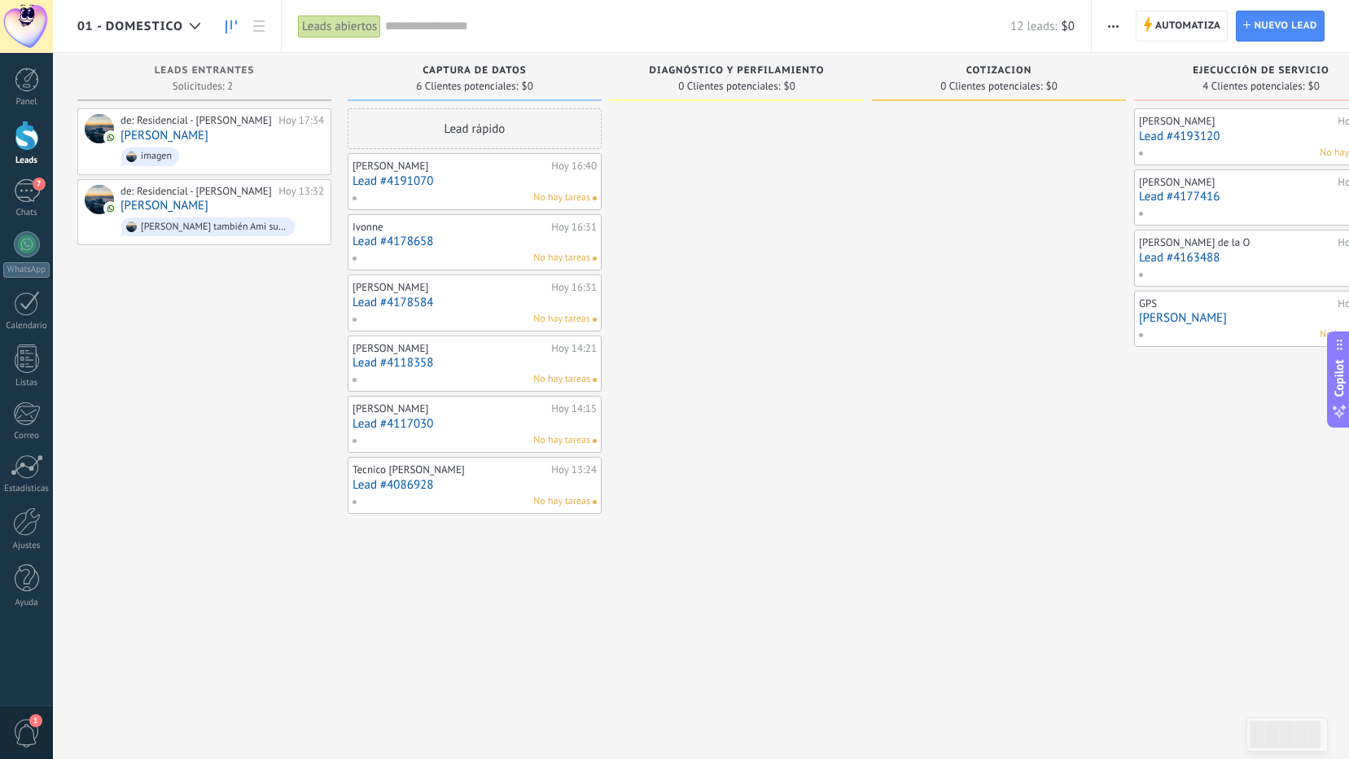
click at [348, 23] on div "Leads abiertos" at bounding box center [339, 27] width 83 height 24
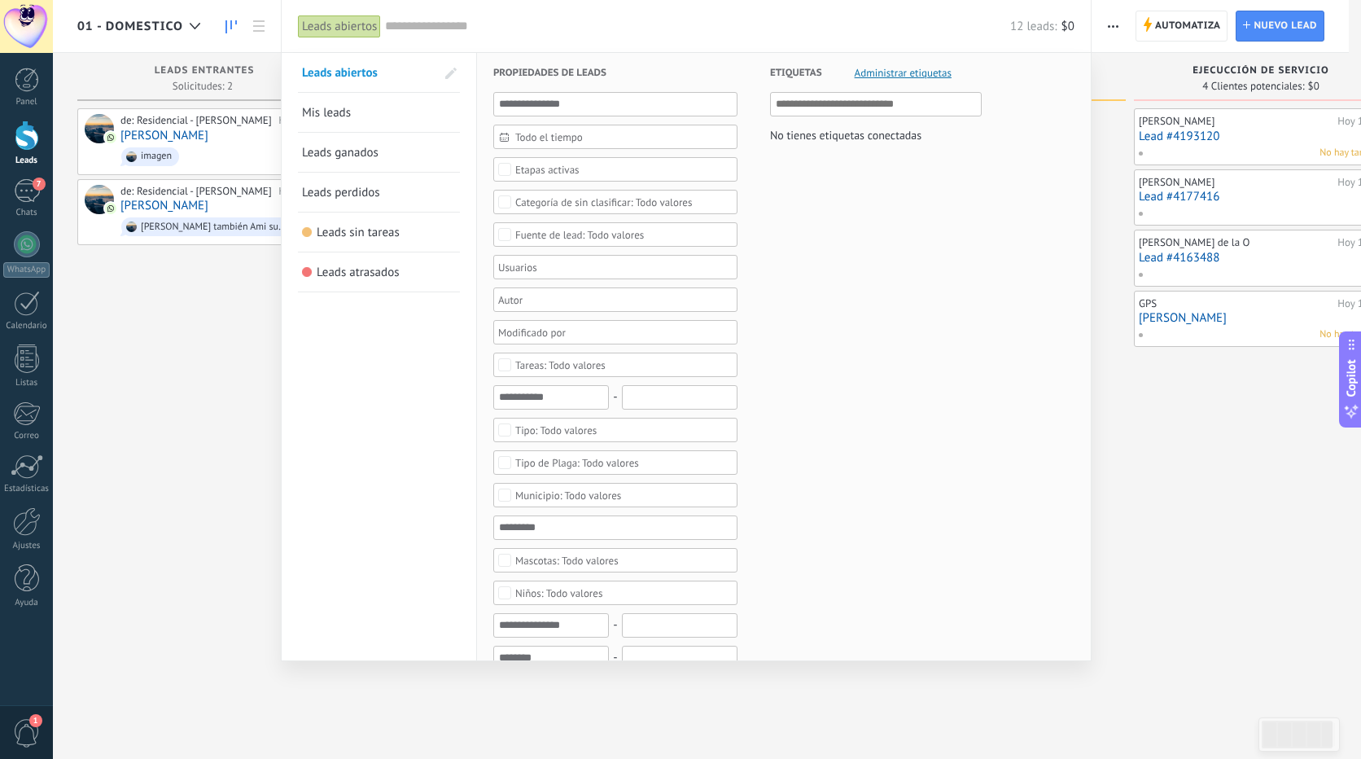
click at [341, 116] on span "Mis leads" at bounding box center [326, 112] width 49 height 15
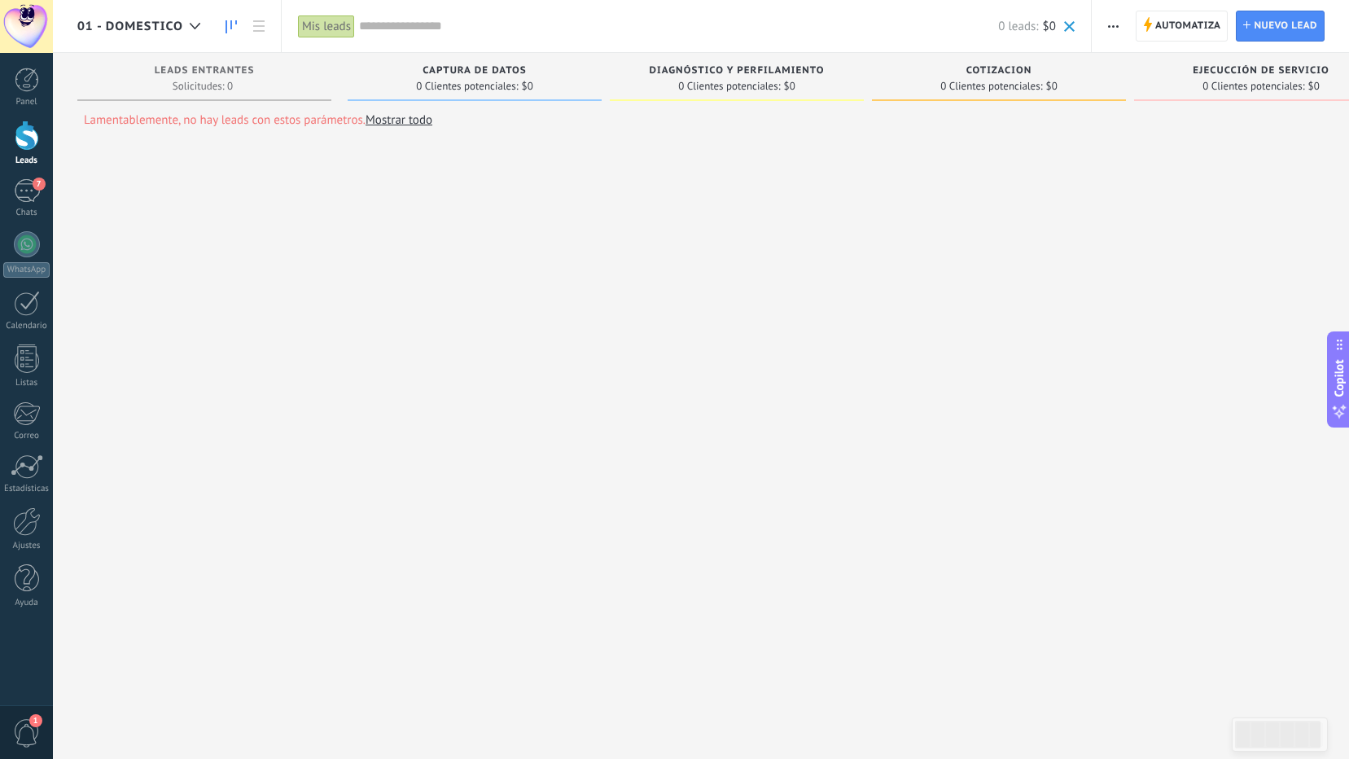
click at [331, 33] on div "Mis leads" at bounding box center [326, 27] width 57 height 24
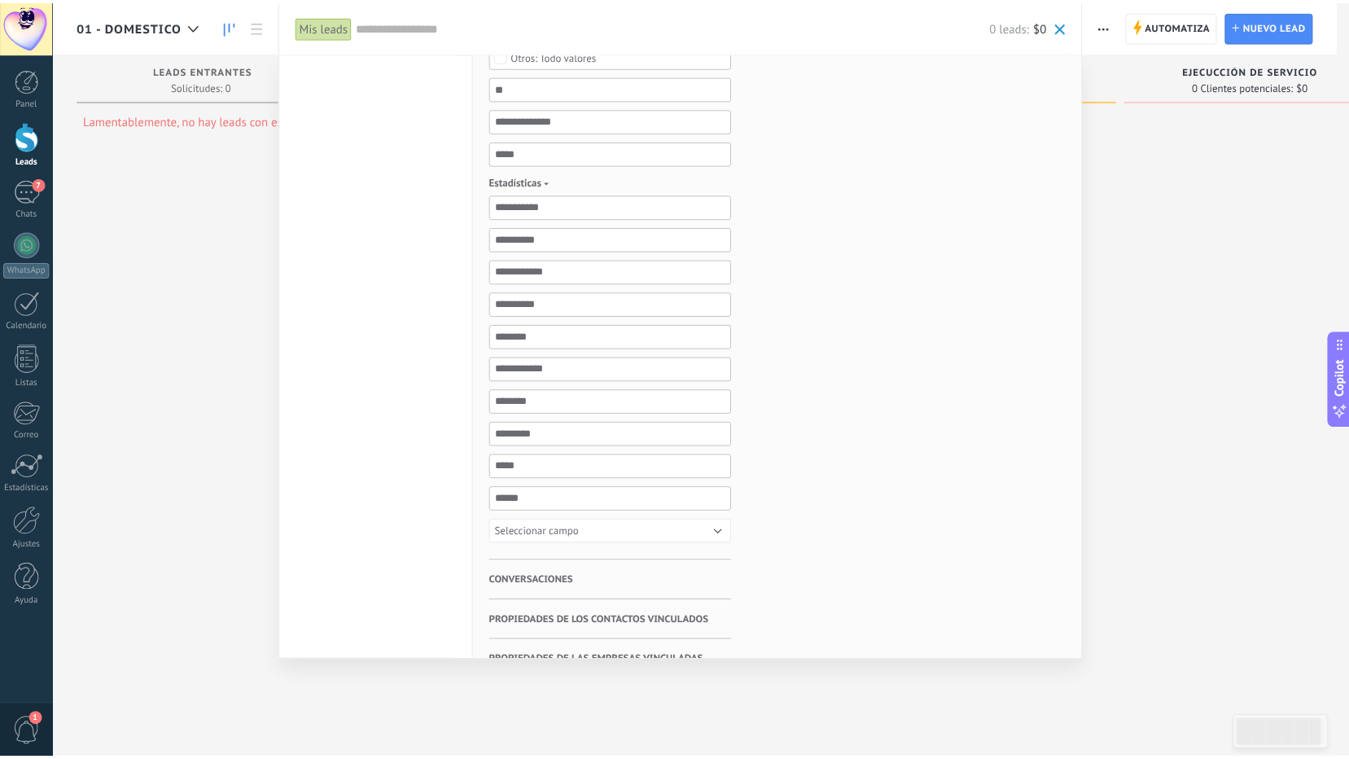
scroll to position [805, 0]
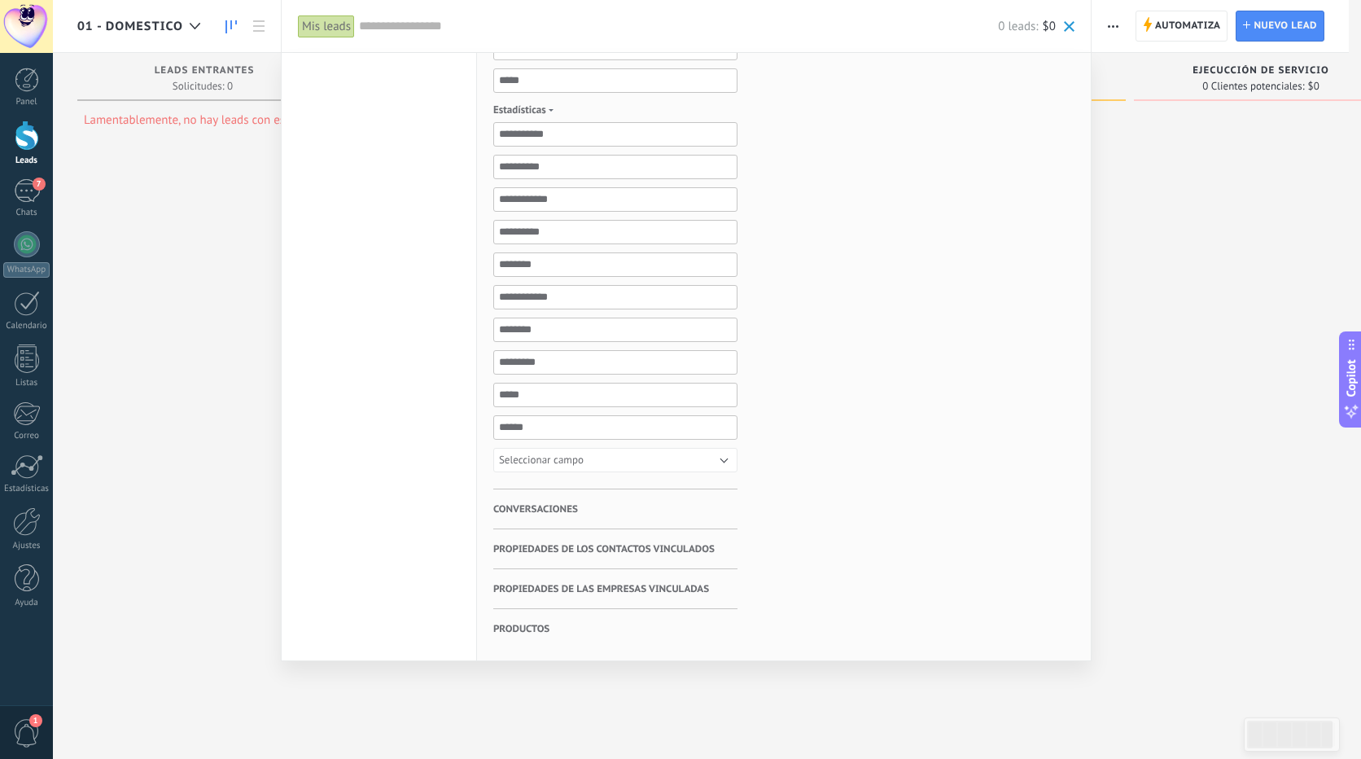
click at [1070, 30] on span at bounding box center [1069, 26] width 11 height 11
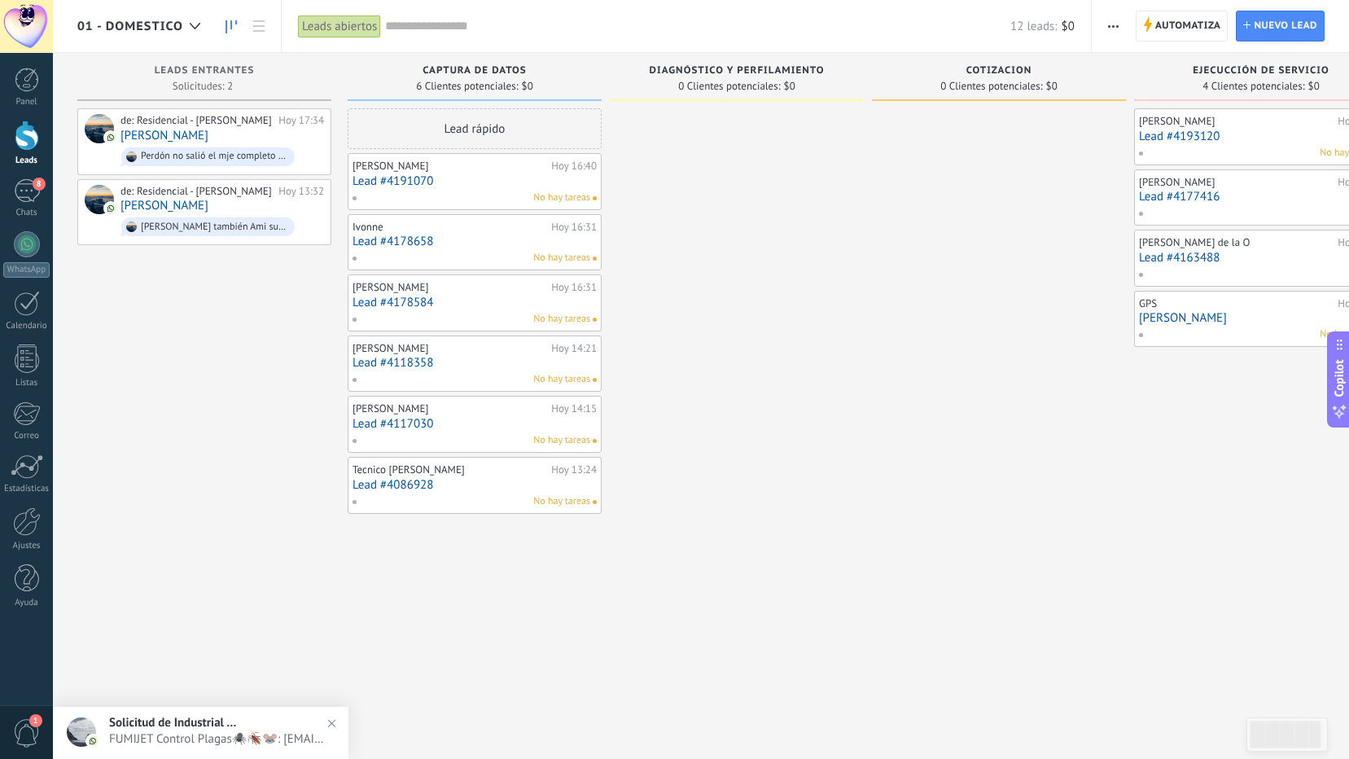
click at [340, 26] on div "Leads abiertos" at bounding box center [339, 27] width 83 height 24
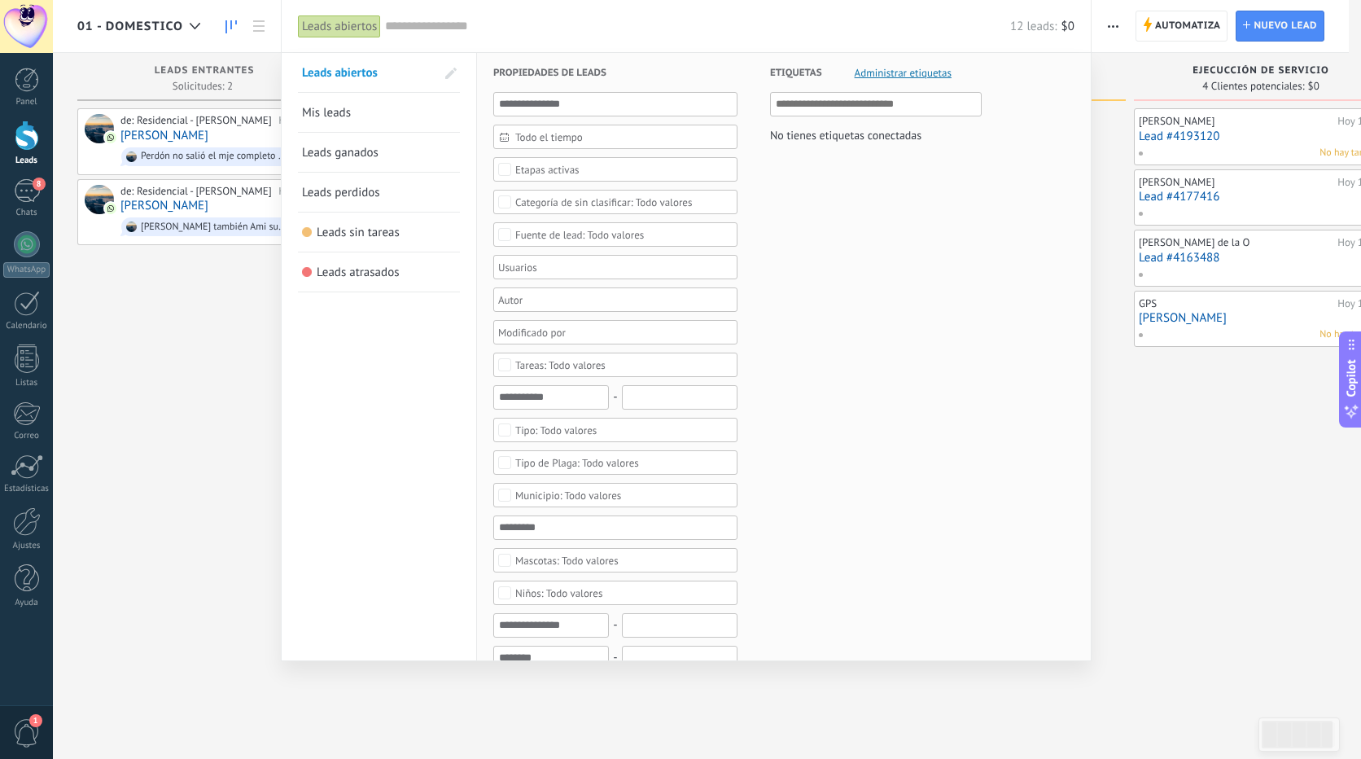
click at [310, 109] on span "Mis leads" at bounding box center [326, 112] width 49 height 15
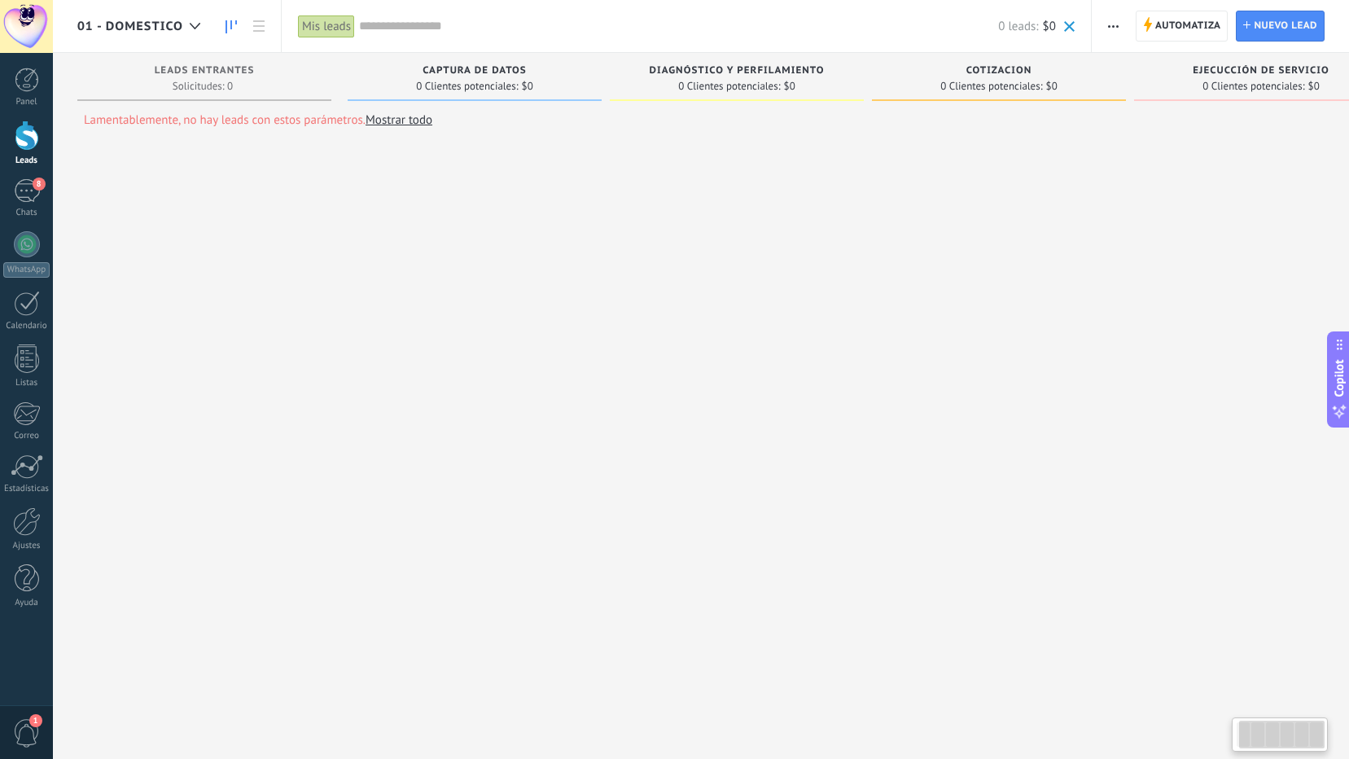
scroll to position [0, 64]
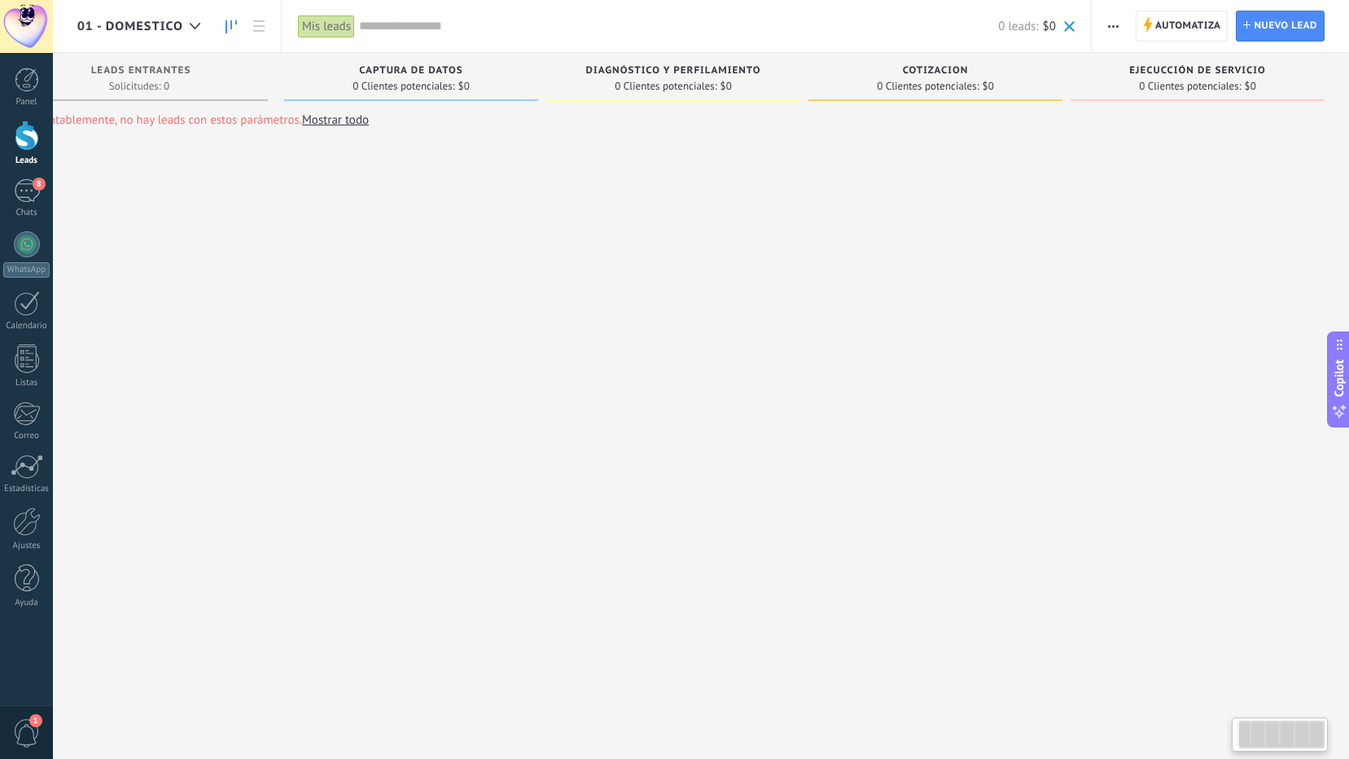
drag, startPoint x: 1282, startPoint y: 743, endPoint x: 1302, endPoint y: 739, distance: 20.6
click at [1302, 739] on div at bounding box center [1281, 735] width 85 height 28
drag, startPoint x: 1269, startPoint y: 742, endPoint x: 1286, endPoint y: 739, distance: 16.5
click at [1286, 739] on div at bounding box center [1281, 735] width 85 height 28
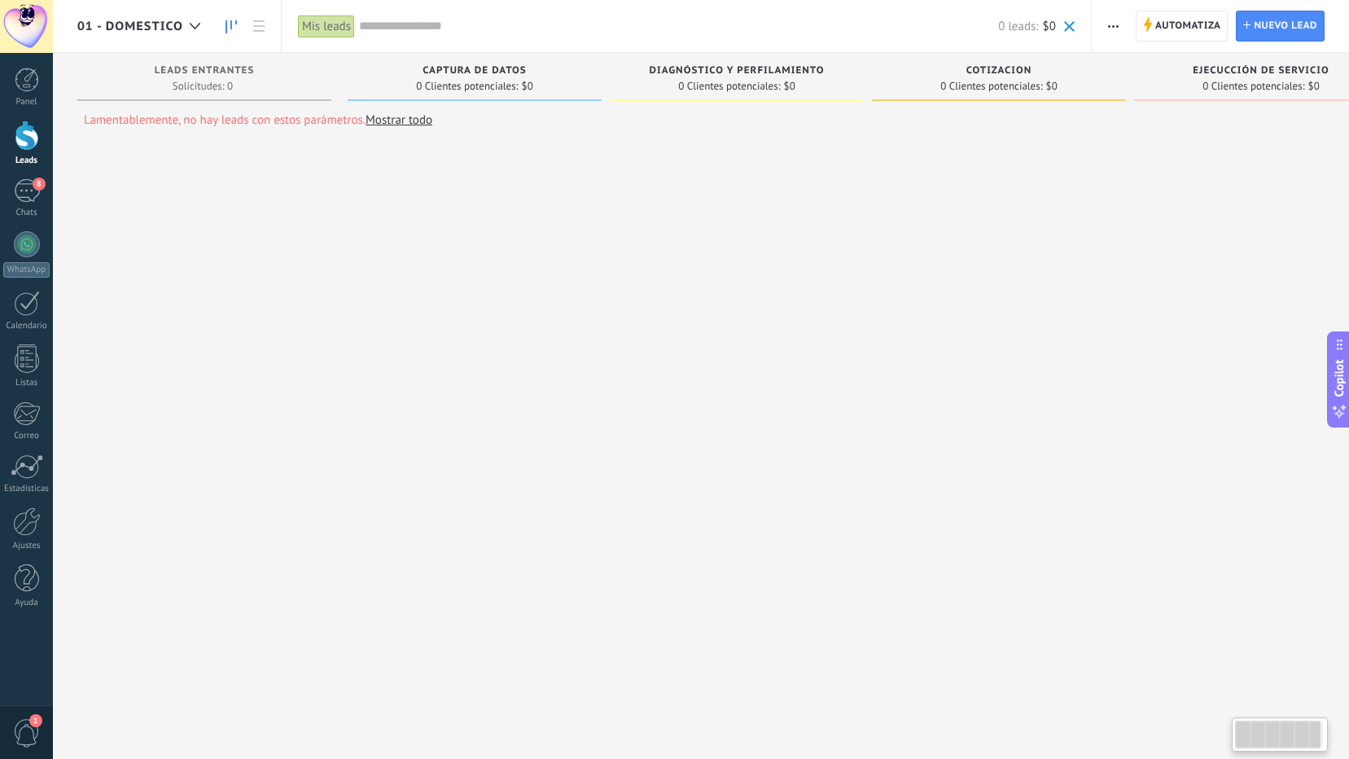
drag, startPoint x: 1287, startPoint y: 737, endPoint x: 1193, endPoint y: 734, distance: 94.5
click at [1193, 734] on body ".abccls-1,.abccls-2{fill-rule:evenodd}.abccls-2{fill:#fff} .abfcls-1{fill:none}…" at bounding box center [674, 379] width 1349 height 759
click at [1179, 457] on div "Lamentablemente, no hay leads con estos parámetros. Mostrar todo Leads Entrante…" at bounding box center [744, 400] width 1335 height 694
click at [1156, 381] on div "Lamentablemente, no hay leads con estos parámetros. Mostrar todo Leads Entrante…" at bounding box center [744, 400] width 1335 height 694
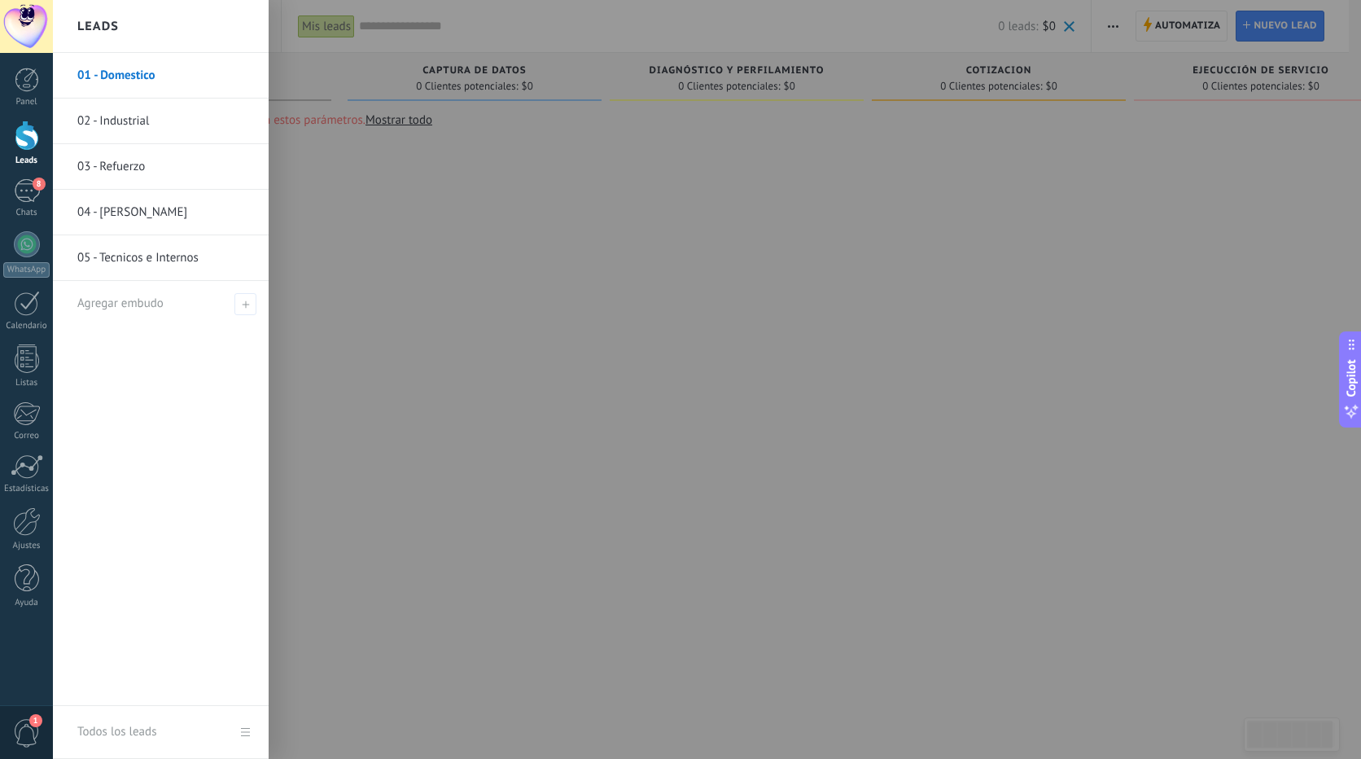
click at [25, 137] on div at bounding box center [27, 136] width 24 height 30
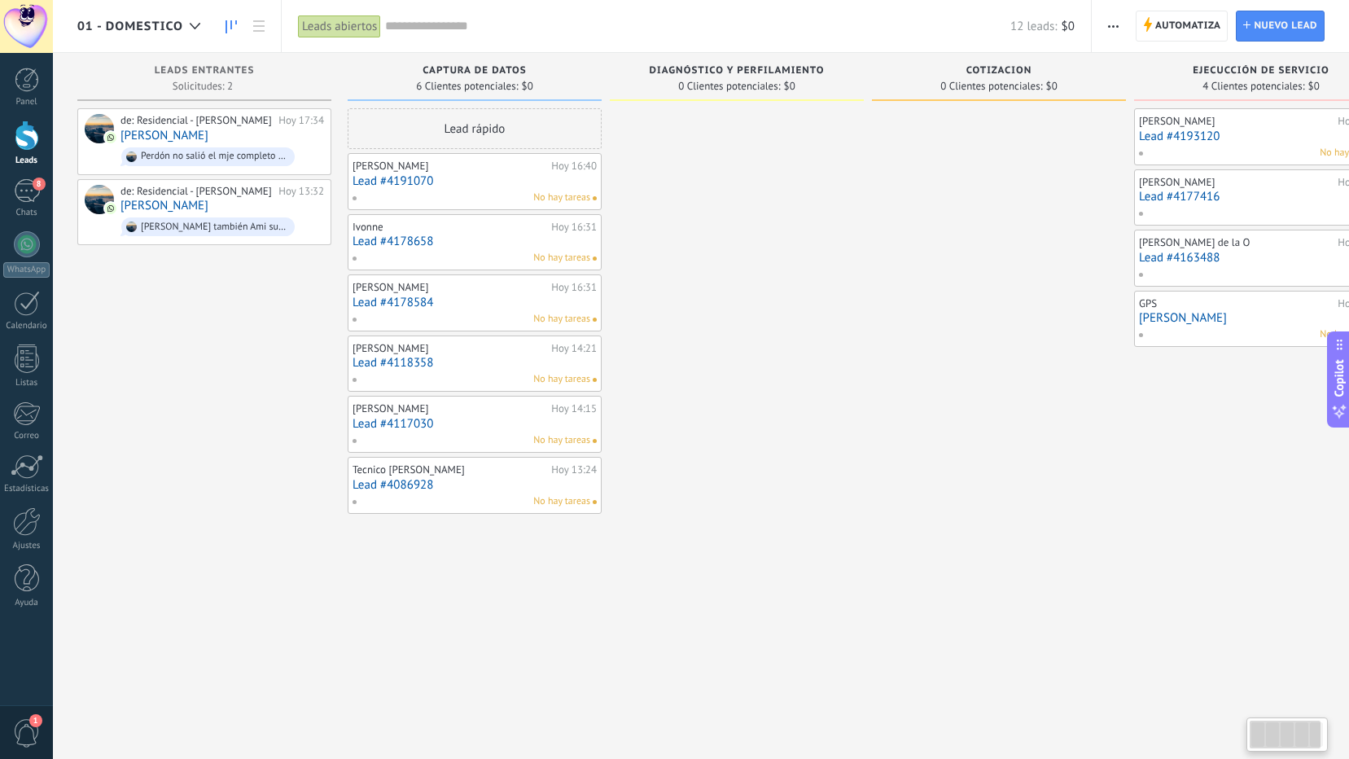
click at [1291, 738] on div at bounding box center [1285, 735] width 71 height 28
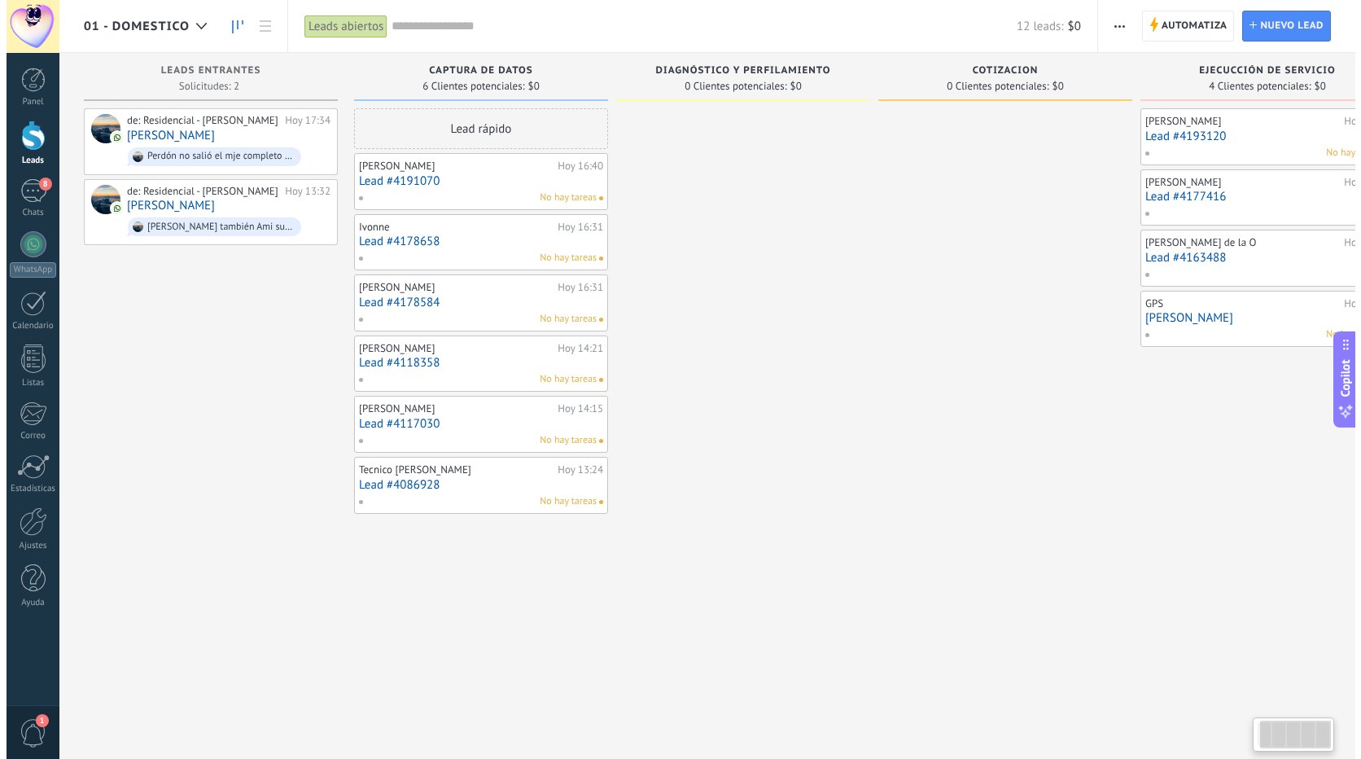
scroll to position [0, 64]
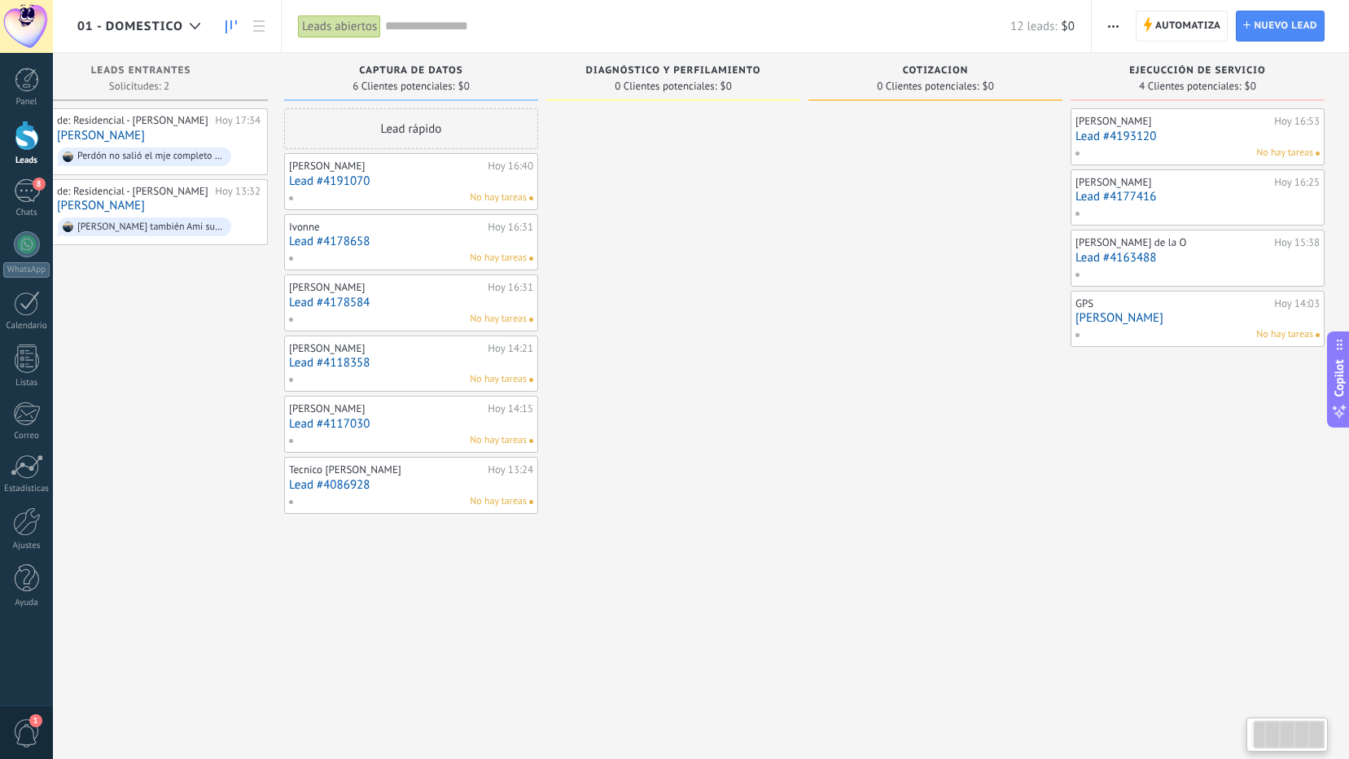
drag, startPoint x: 1258, startPoint y: 741, endPoint x: 1355, endPoint y: 745, distance: 97.0
click at [1348, 745] on html ".abccls-1,.abccls-2{fill-rule:evenodd}.abccls-2{fill:#fff} .abfcls-1{fill:none}…" at bounding box center [674, 379] width 1349 height 759
click at [335, 29] on div "Leads abiertos" at bounding box center [339, 27] width 83 height 24
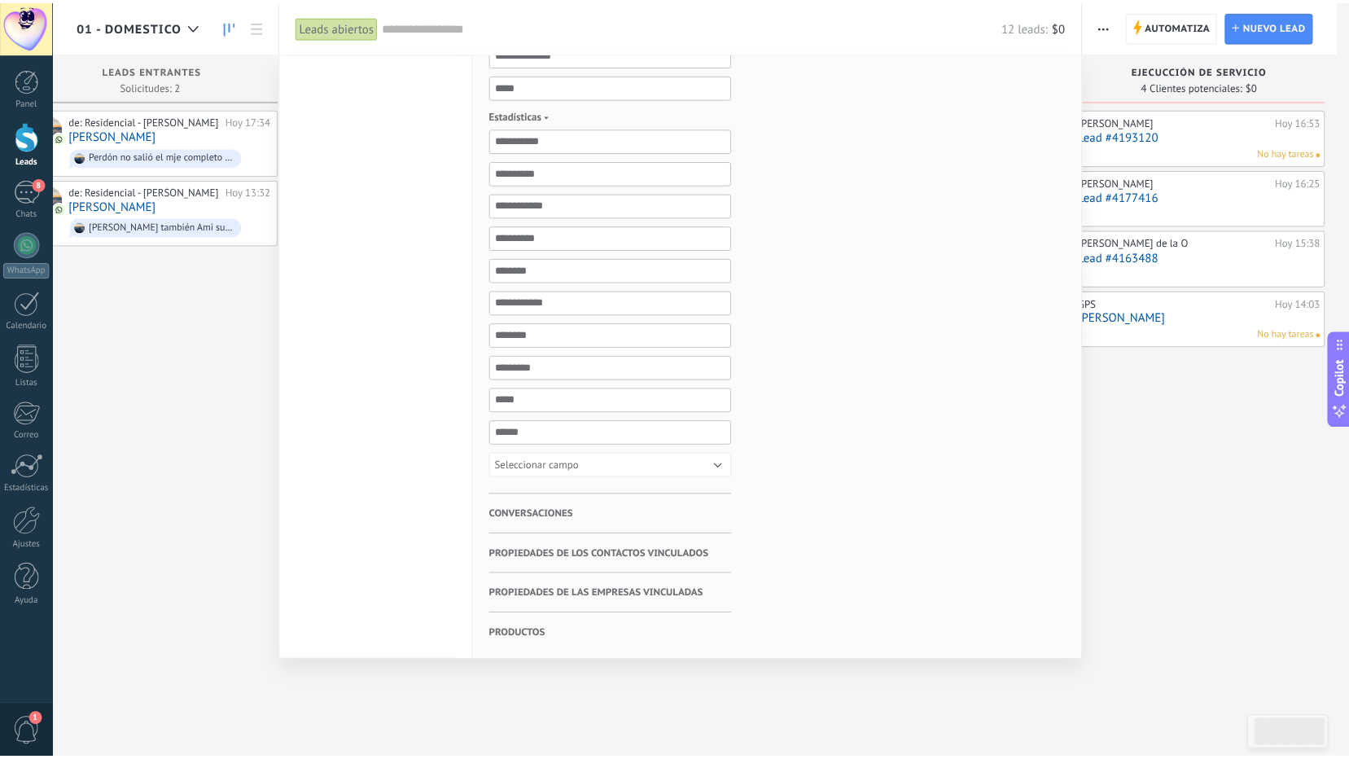
scroll to position [801, 0]
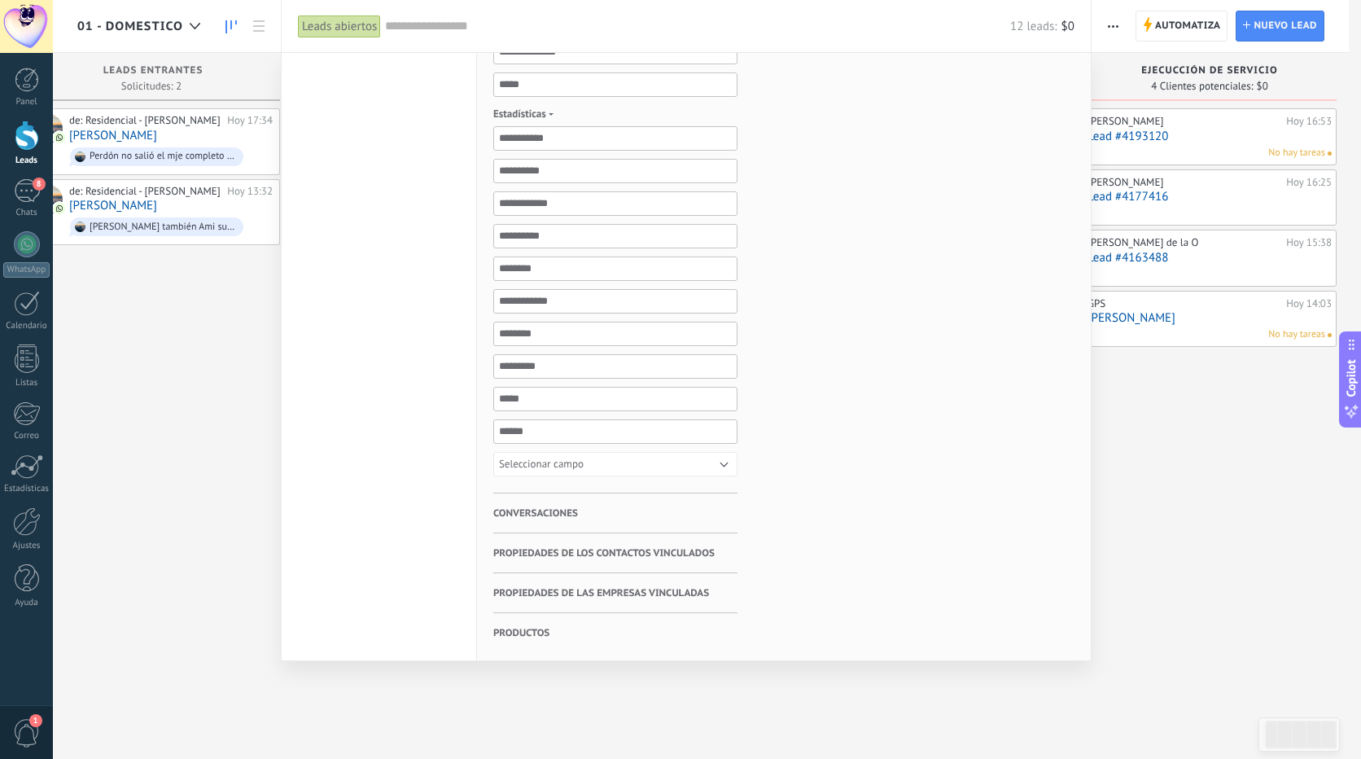
click at [1213, 463] on div at bounding box center [680, 379] width 1361 height 759
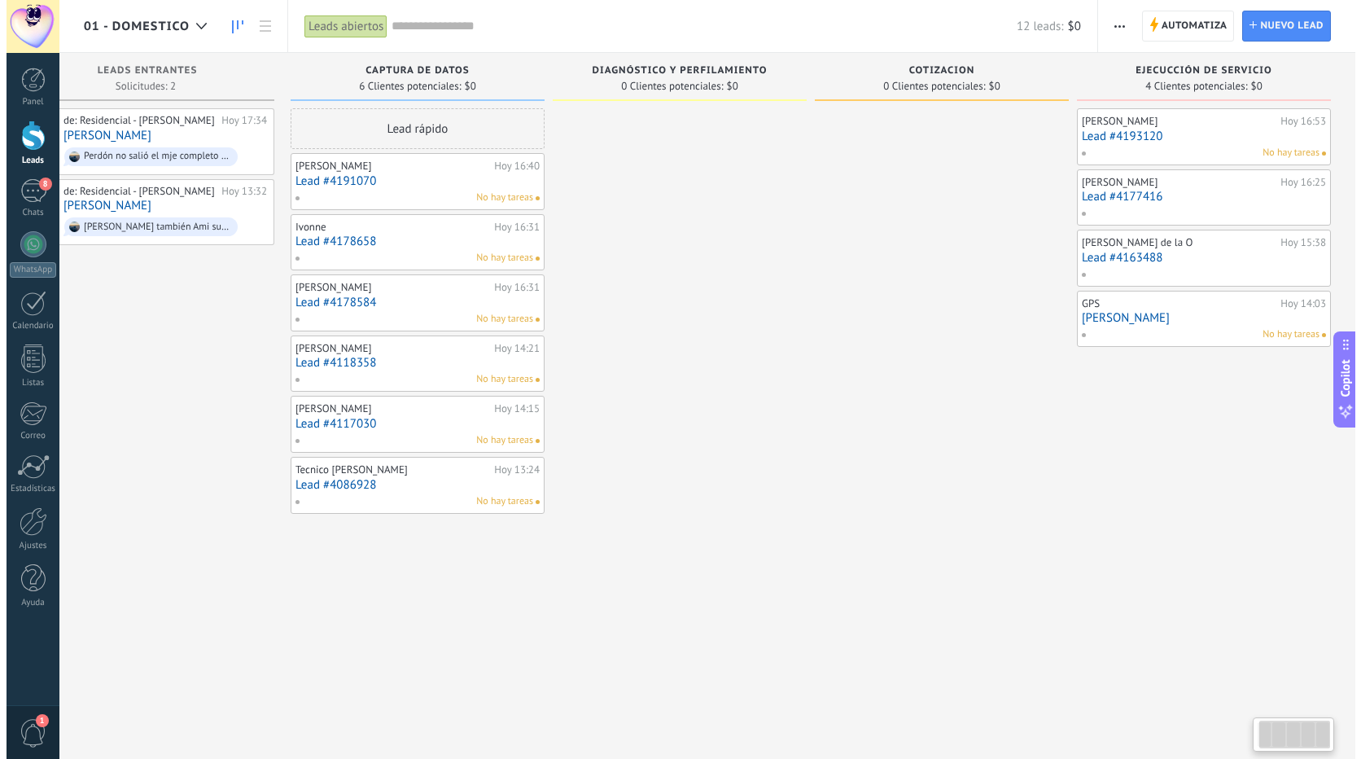
scroll to position [0, 51]
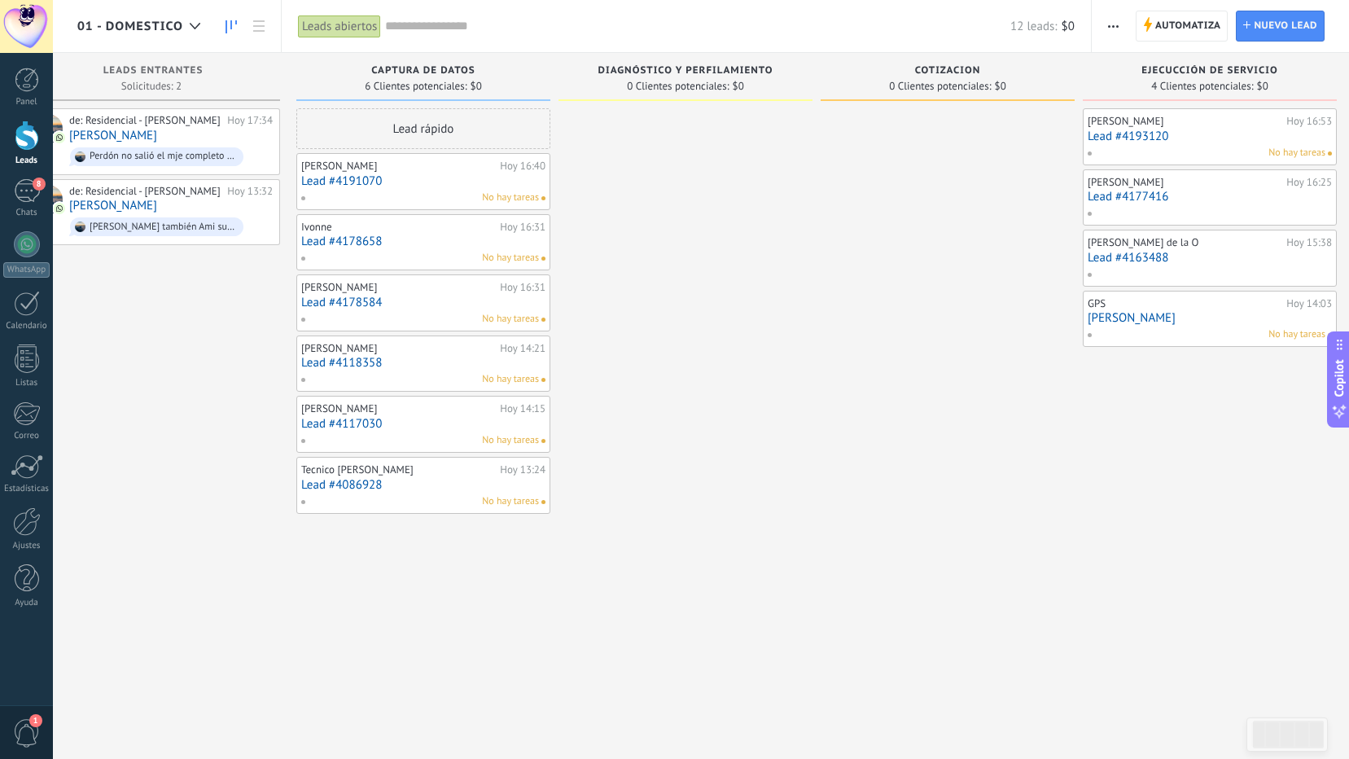
click at [427, 28] on input "text" at bounding box center [697, 26] width 625 height 17
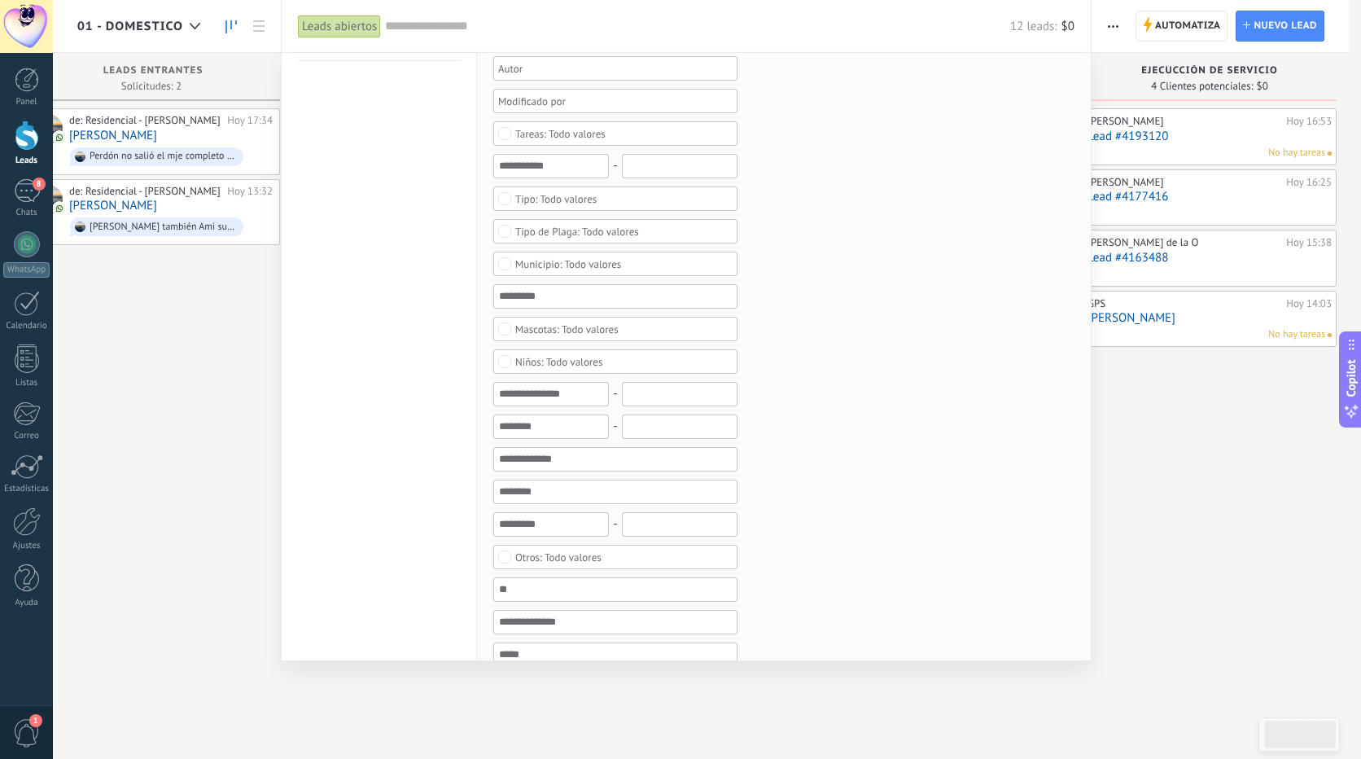
scroll to position [0, 0]
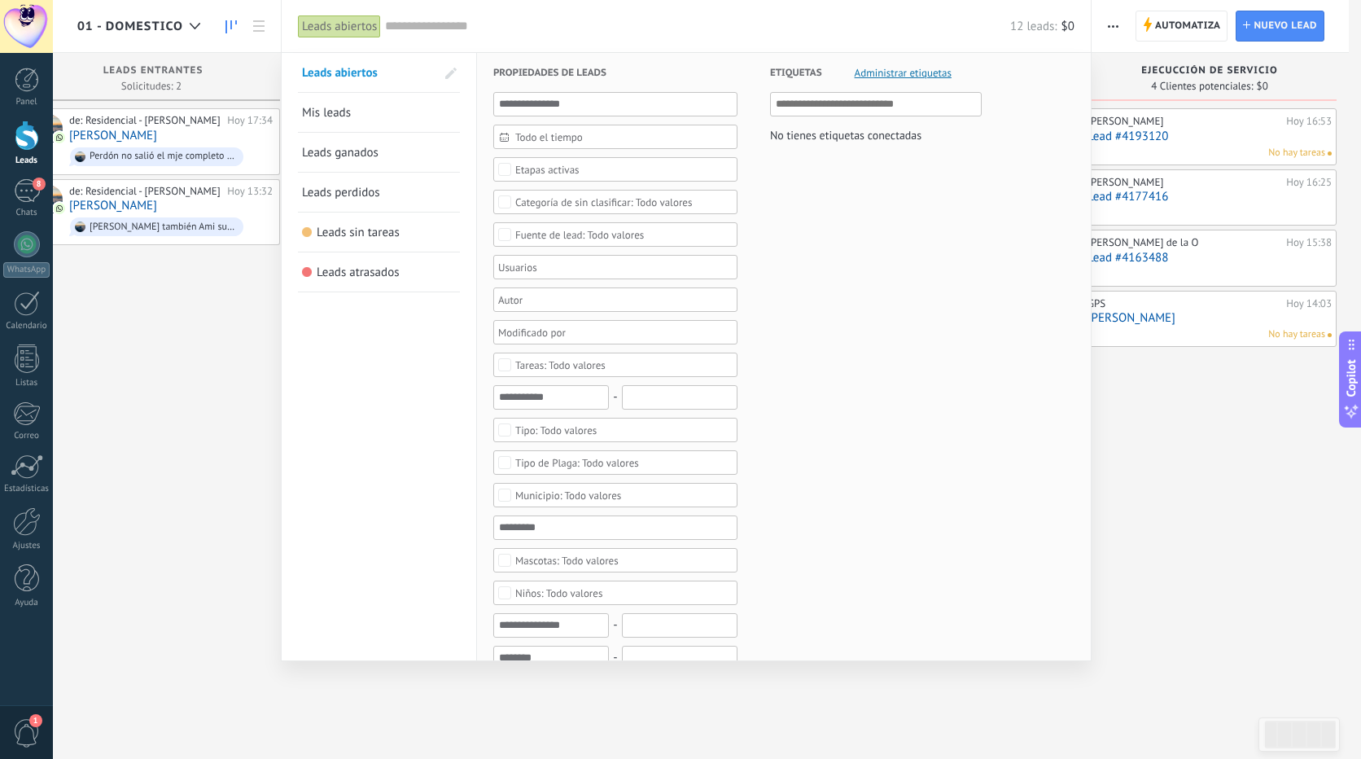
click at [897, 71] on span "Administrar etiquetas" at bounding box center [903, 73] width 97 height 11
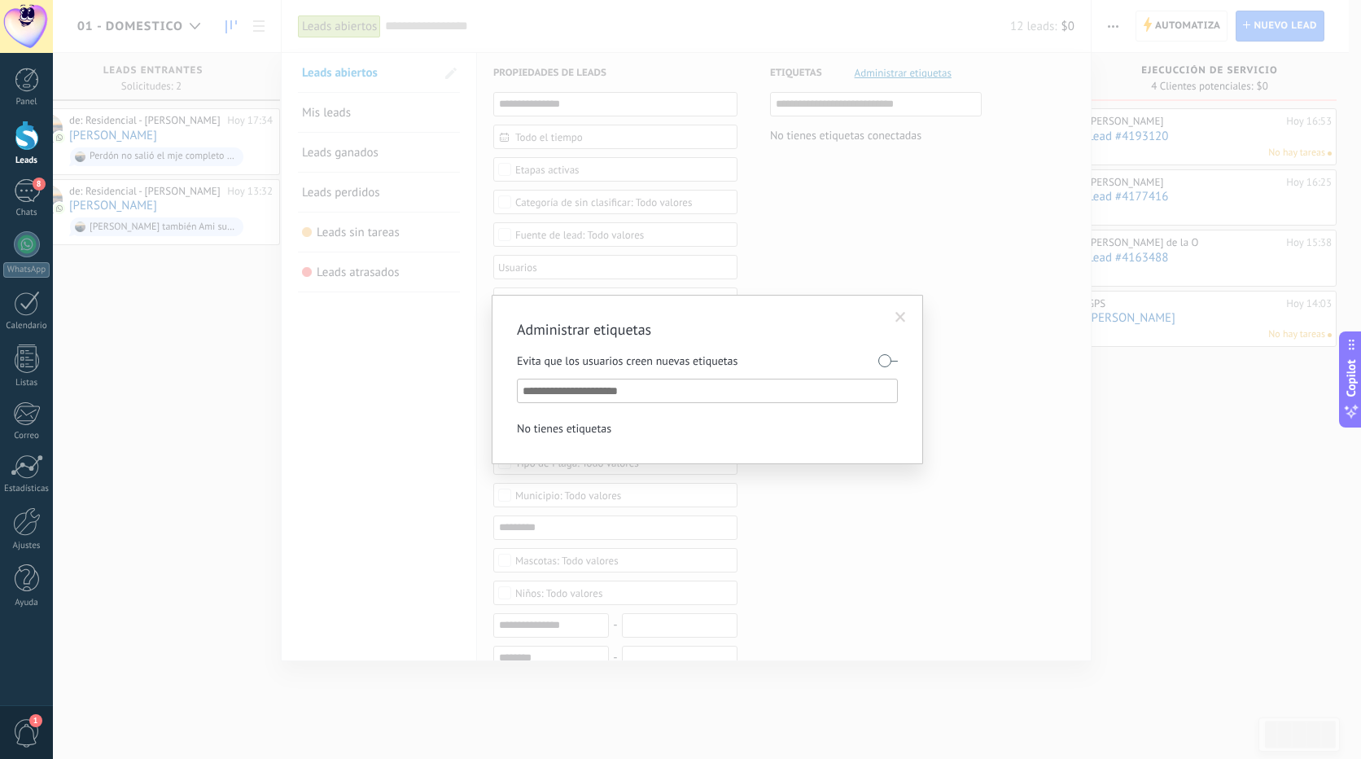
click at [905, 312] on span at bounding box center [901, 317] width 11 height 11
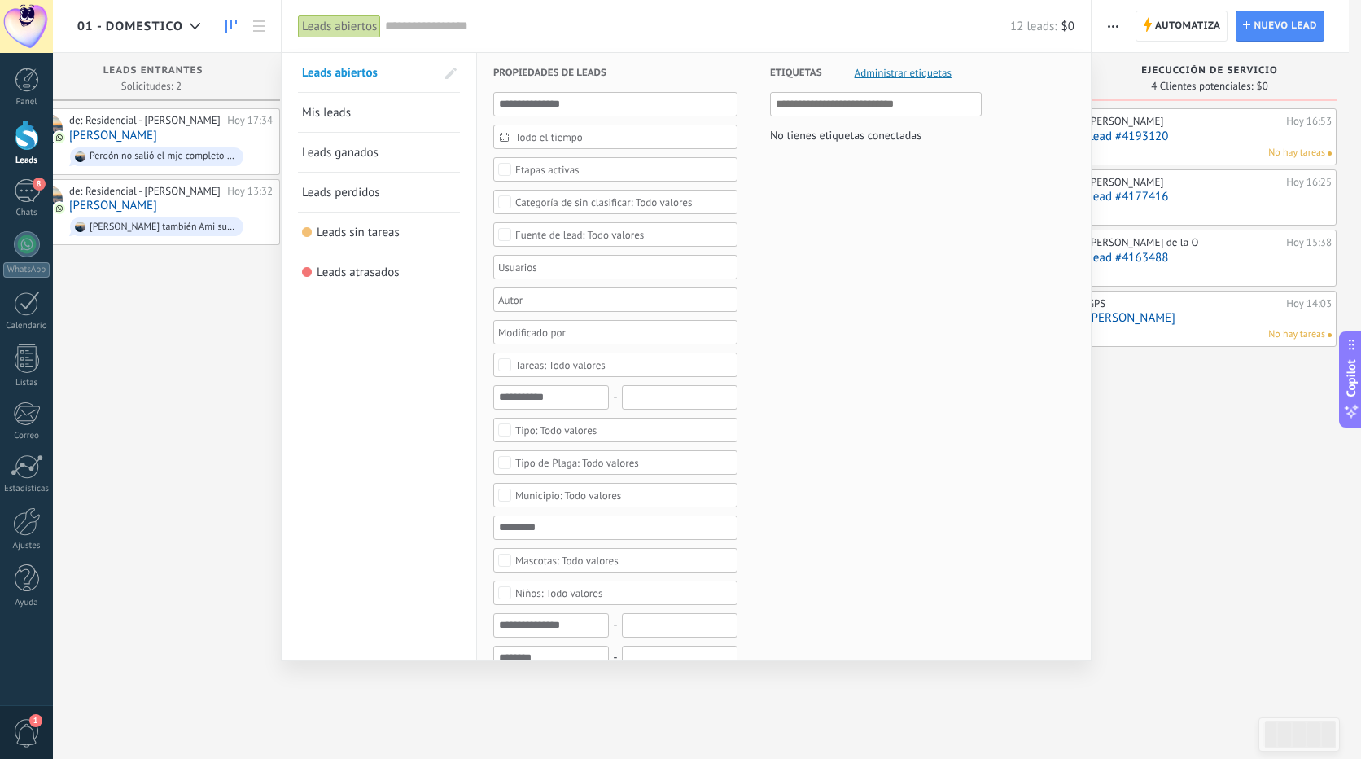
click at [1163, 461] on div at bounding box center [680, 379] width 1361 height 759
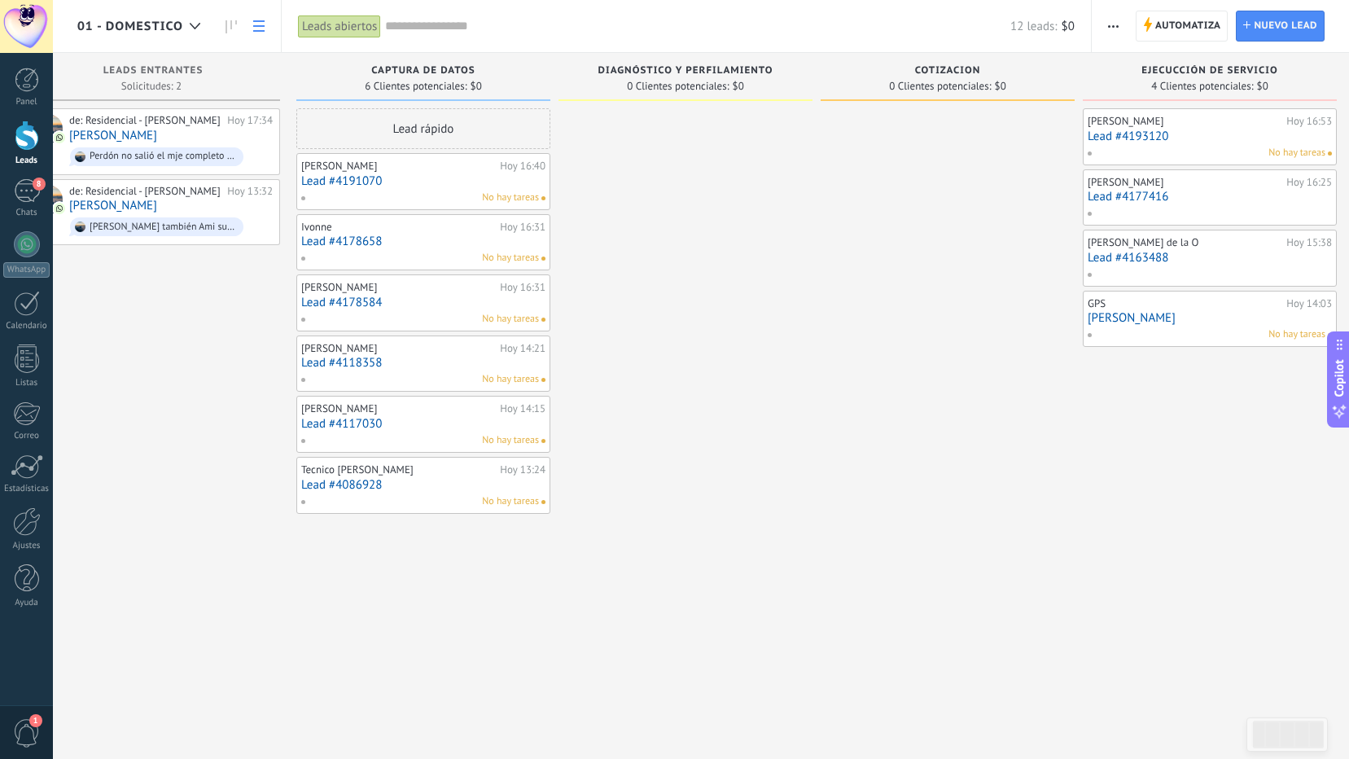
click at [256, 24] on icon at bounding box center [258, 25] width 11 height 11
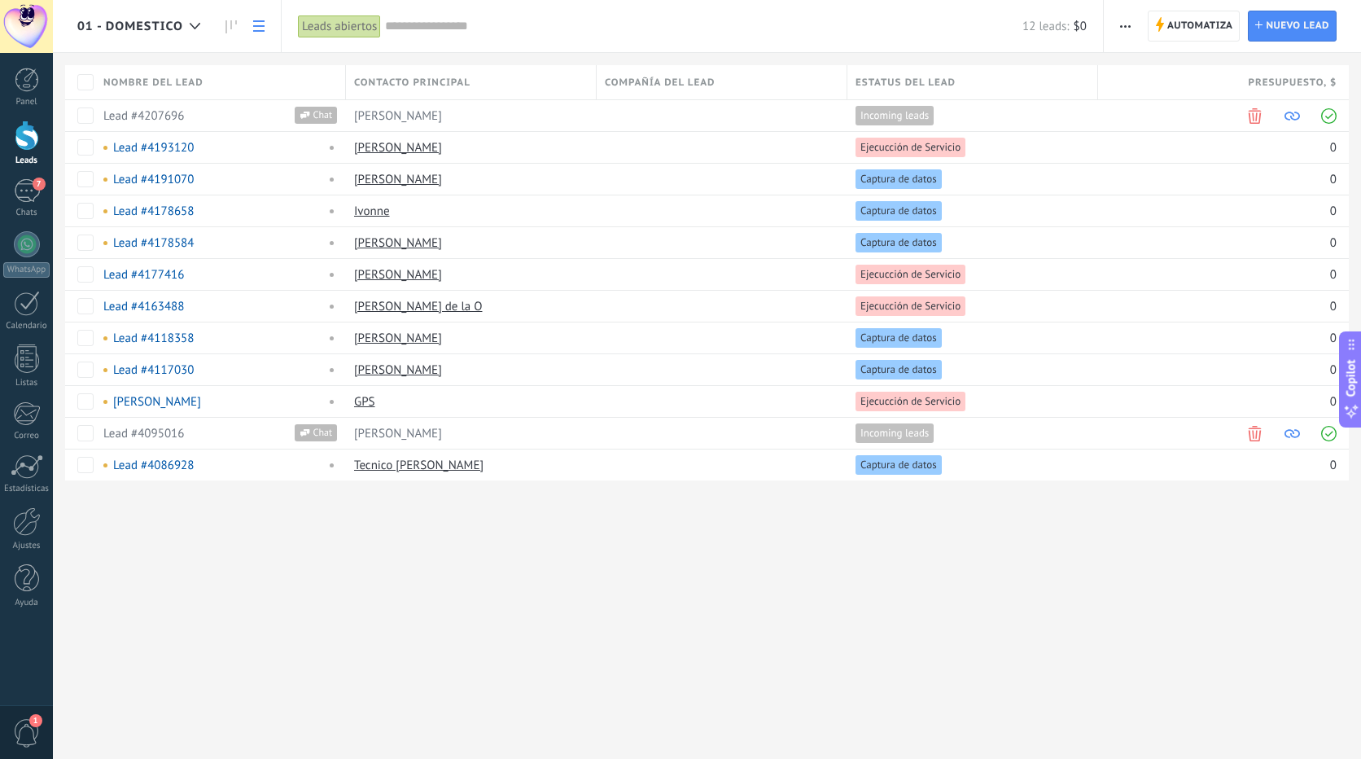
click at [24, 139] on div at bounding box center [27, 136] width 24 height 30
click at [339, 28] on div "Leads abiertos" at bounding box center [339, 27] width 83 height 24
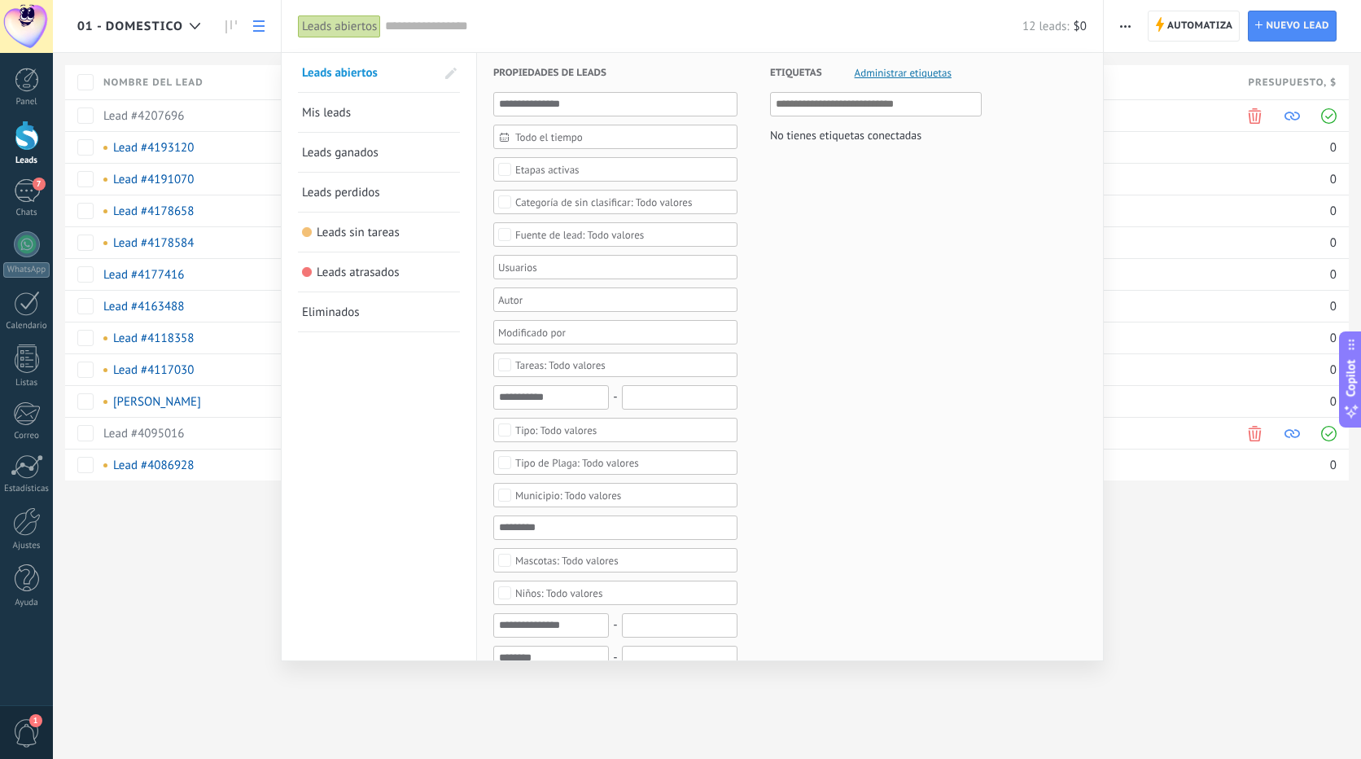
click at [313, 113] on span "Mis leads" at bounding box center [326, 112] width 49 height 15
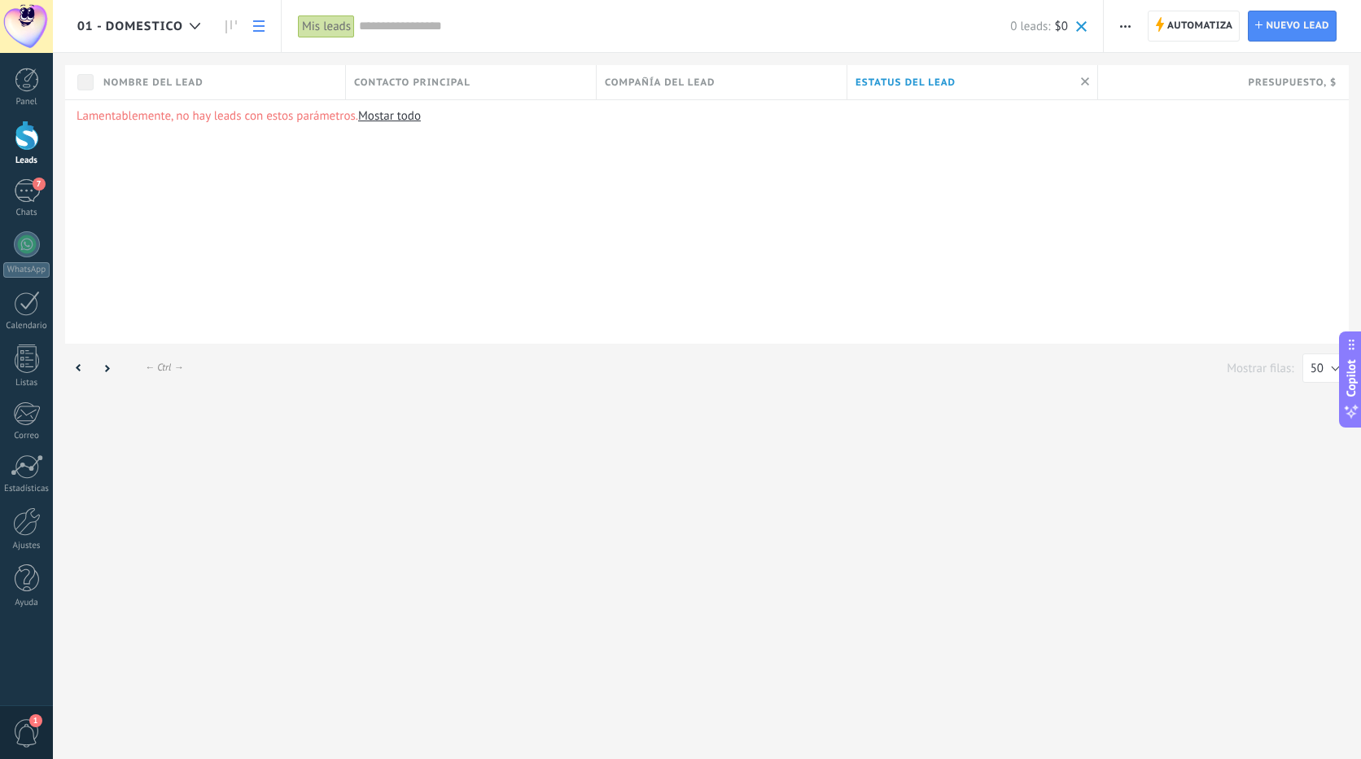
click at [322, 27] on div "Mis leads" at bounding box center [326, 27] width 57 height 24
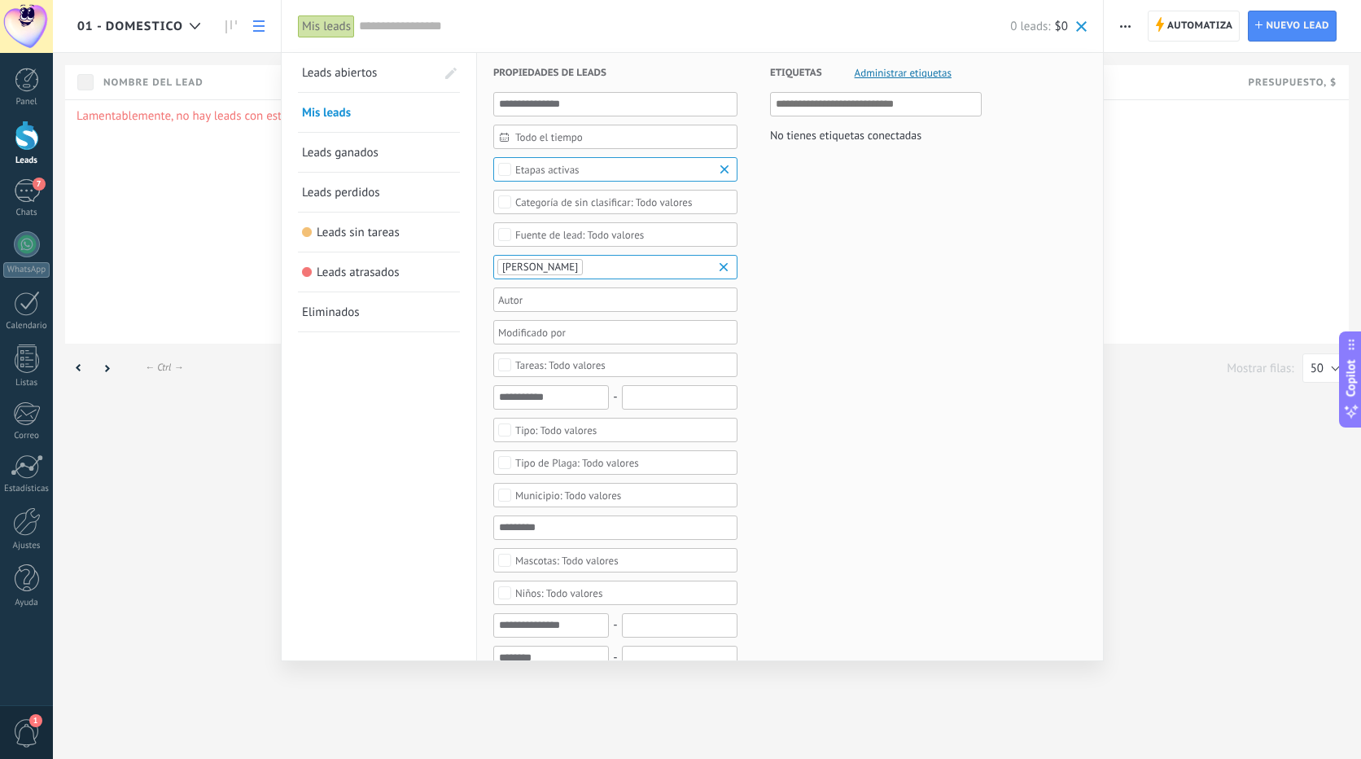
click at [322, 64] on link "Leads abiertos" at bounding box center [369, 72] width 134 height 39
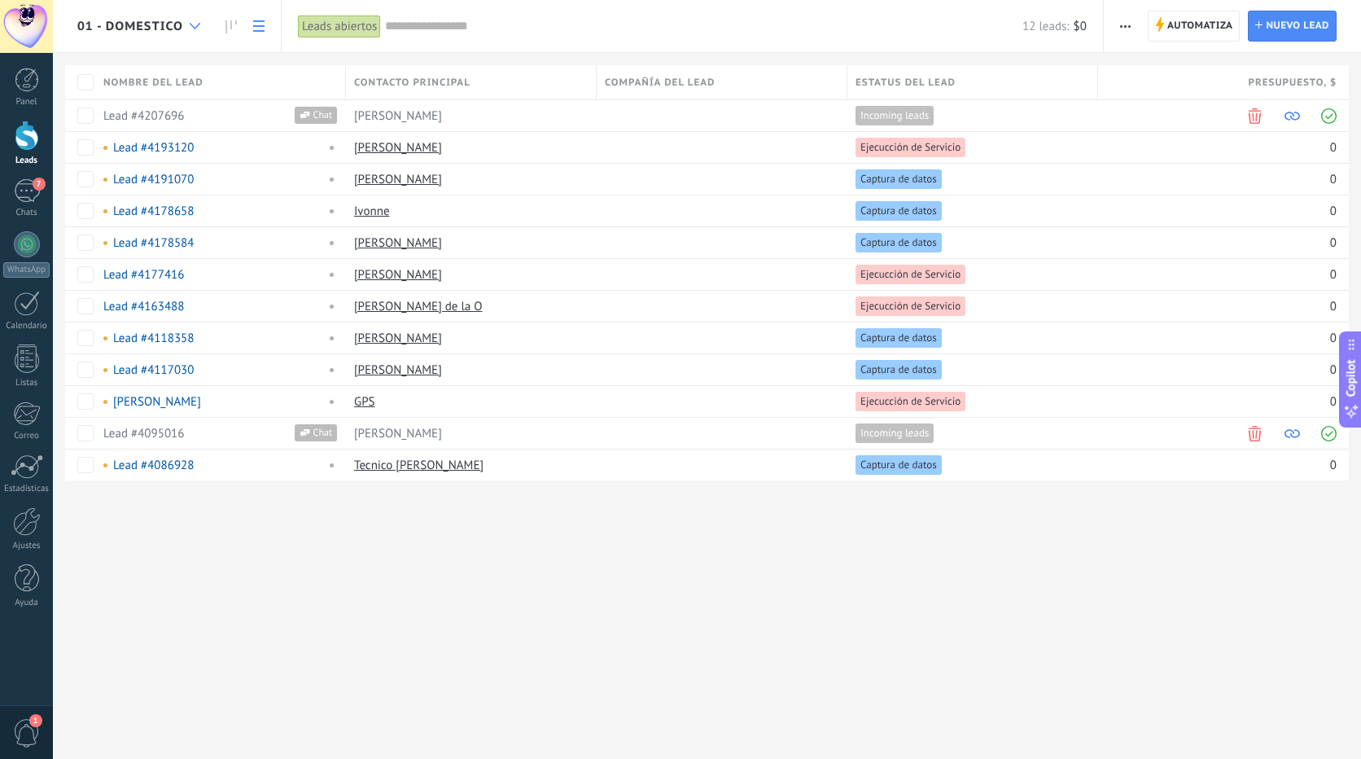
click at [198, 24] on use at bounding box center [195, 26] width 11 height 7
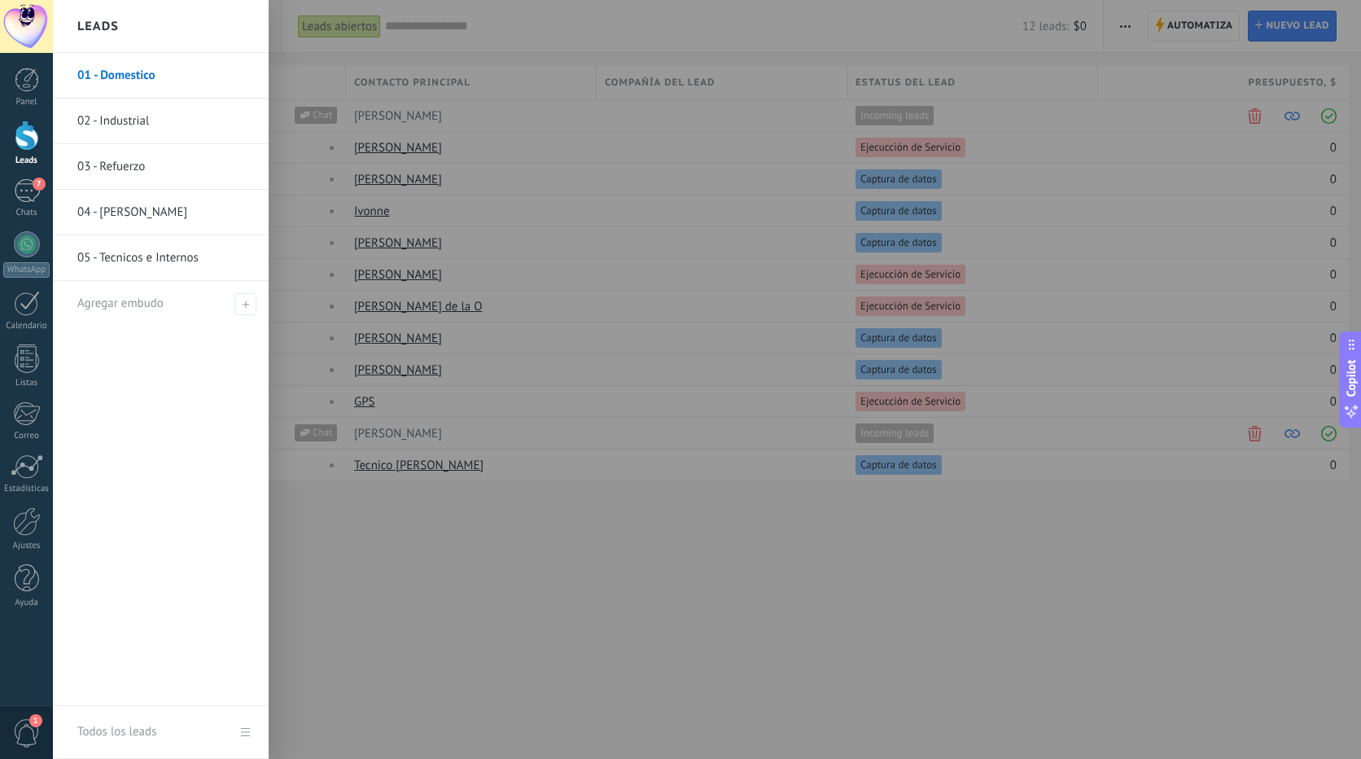
click at [132, 118] on link "02 - Industrial" at bounding box center [164, 122] width 175 height 46
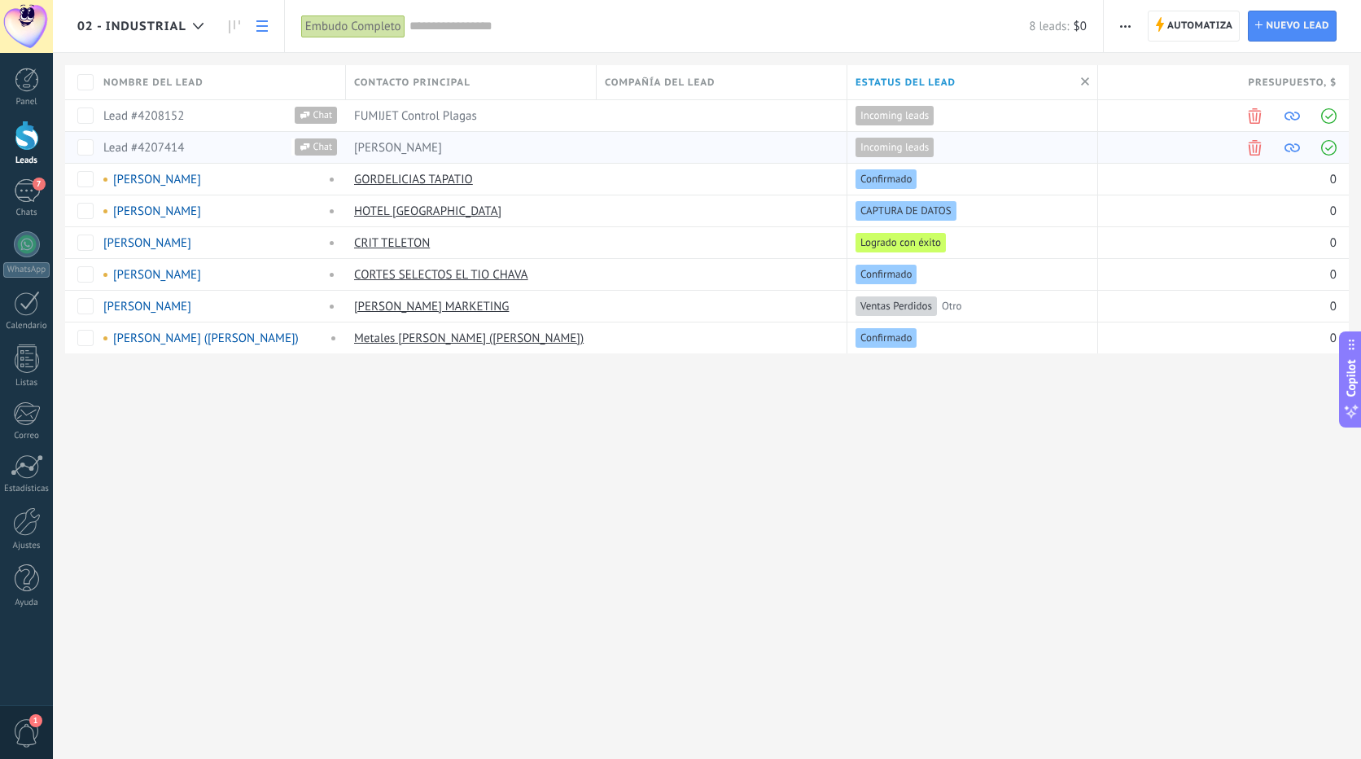
click at [413, 147] on div "Gerson" at bounding box center [467, 147] width 243 height 31
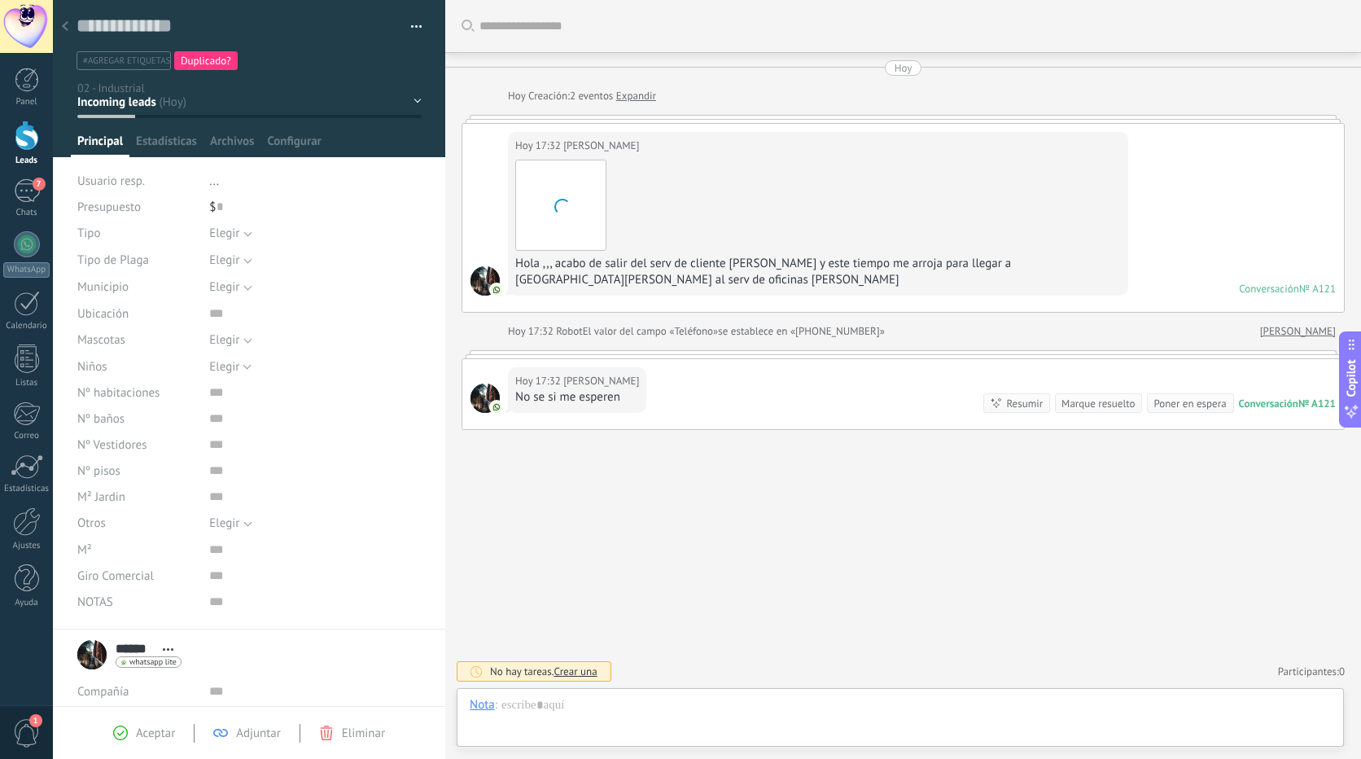
scroll to position [24, 0]
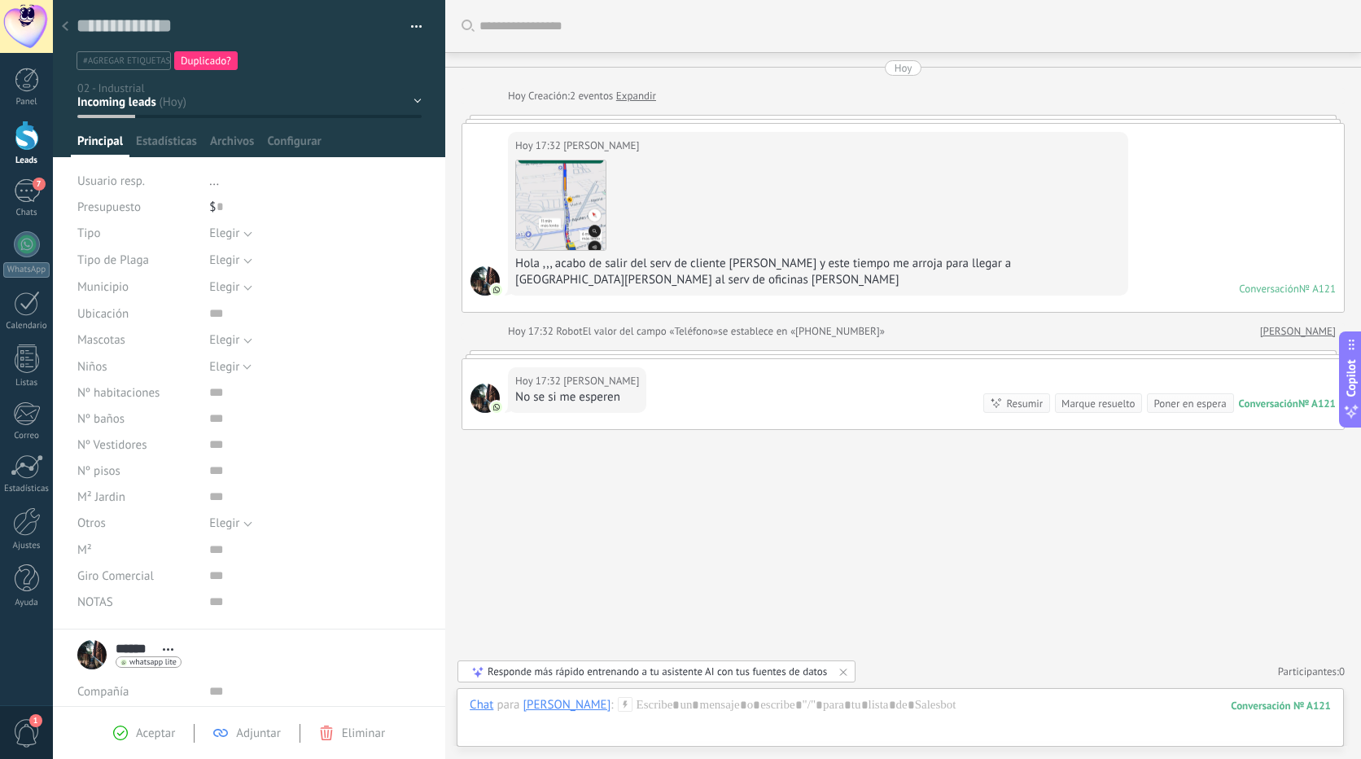
click at [170, 650] on icon at bounding box center [168, 649] width 11 height 2
click at [325, 637] on div "****** Gerson ****** Gerson Apellido Abrir detalle Copie el nombre Desatar" at bounding box center [249, 654] width 344 height 41
click at [129, 642] on input "******" at bounding box center [135, 648] width 39 height 16
click at [129, 642] on input "******" at bounding box center [268, 646] width 305 height 16
click at [153, 664] on input "text" at bounding box center [268, 663] width 305 height 16
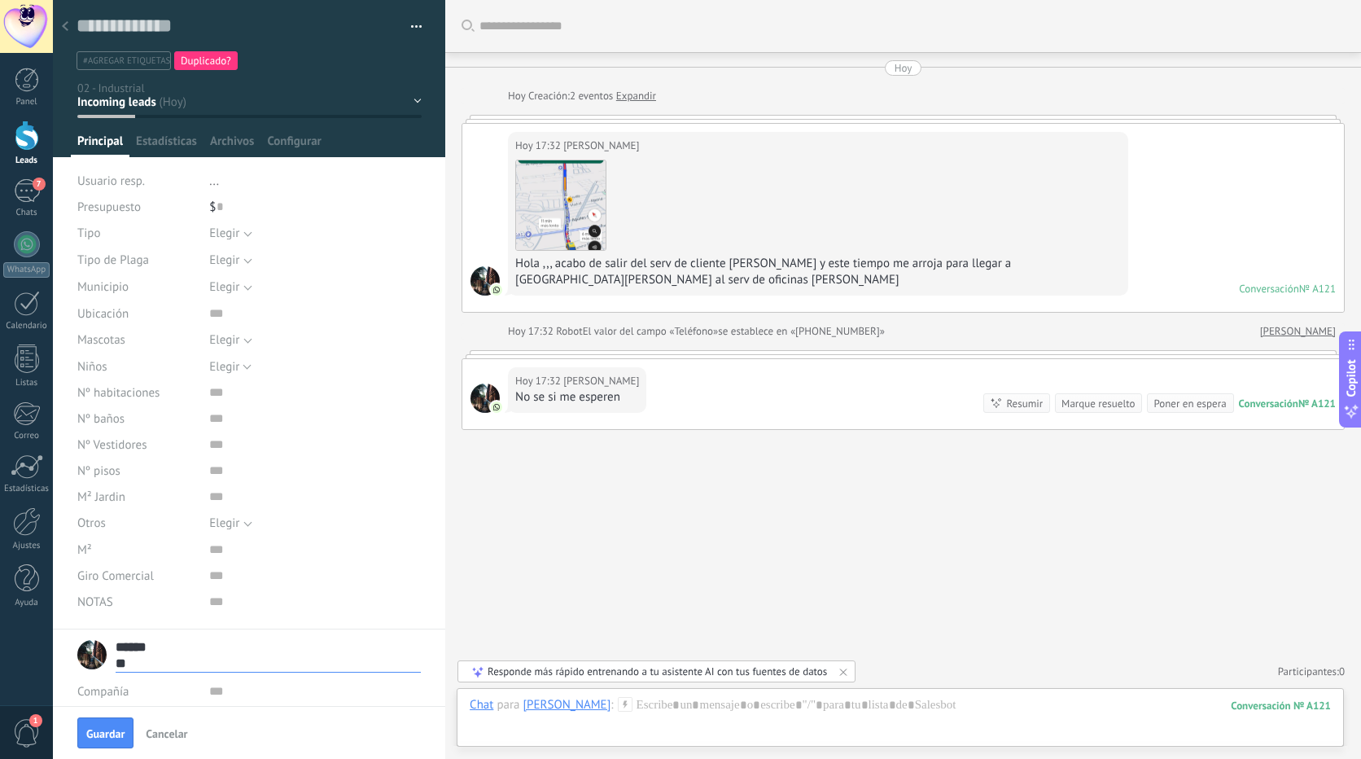
type input "*"
click at [164, 648] on input "******" at bounding box center [268, 646] width 305 height 16
type input "*"
type input "**********"
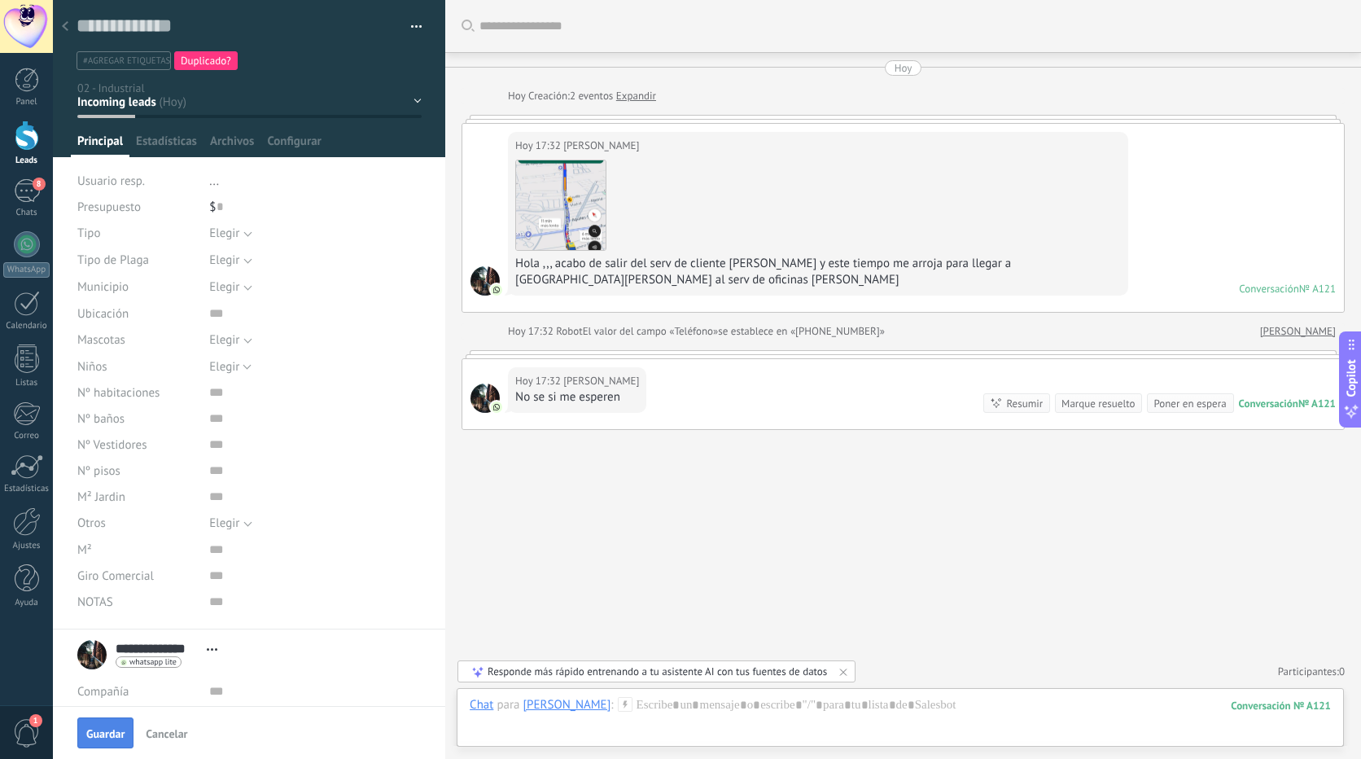
click at [101, 731] on span "Guardar" at bounding box center [105, 733] width 38 height 11
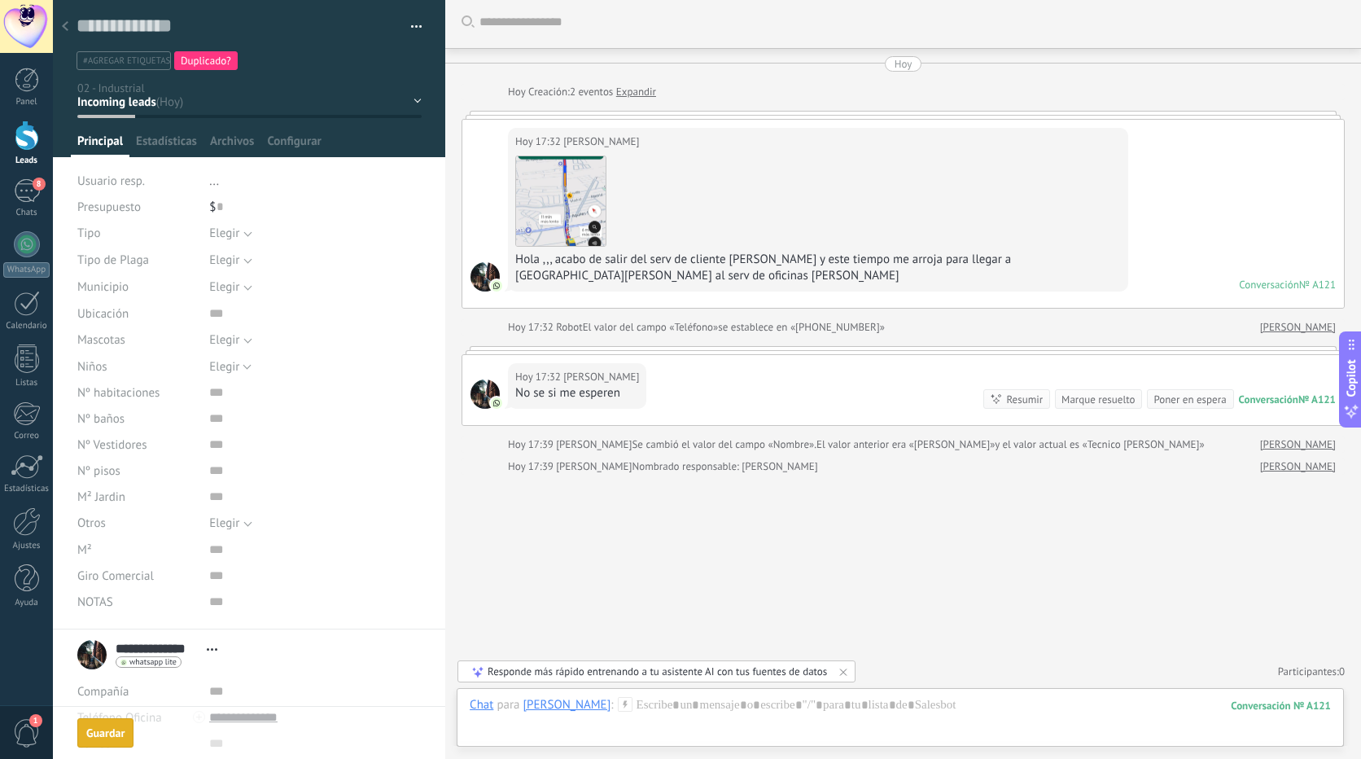
scroll to position [48, 0]
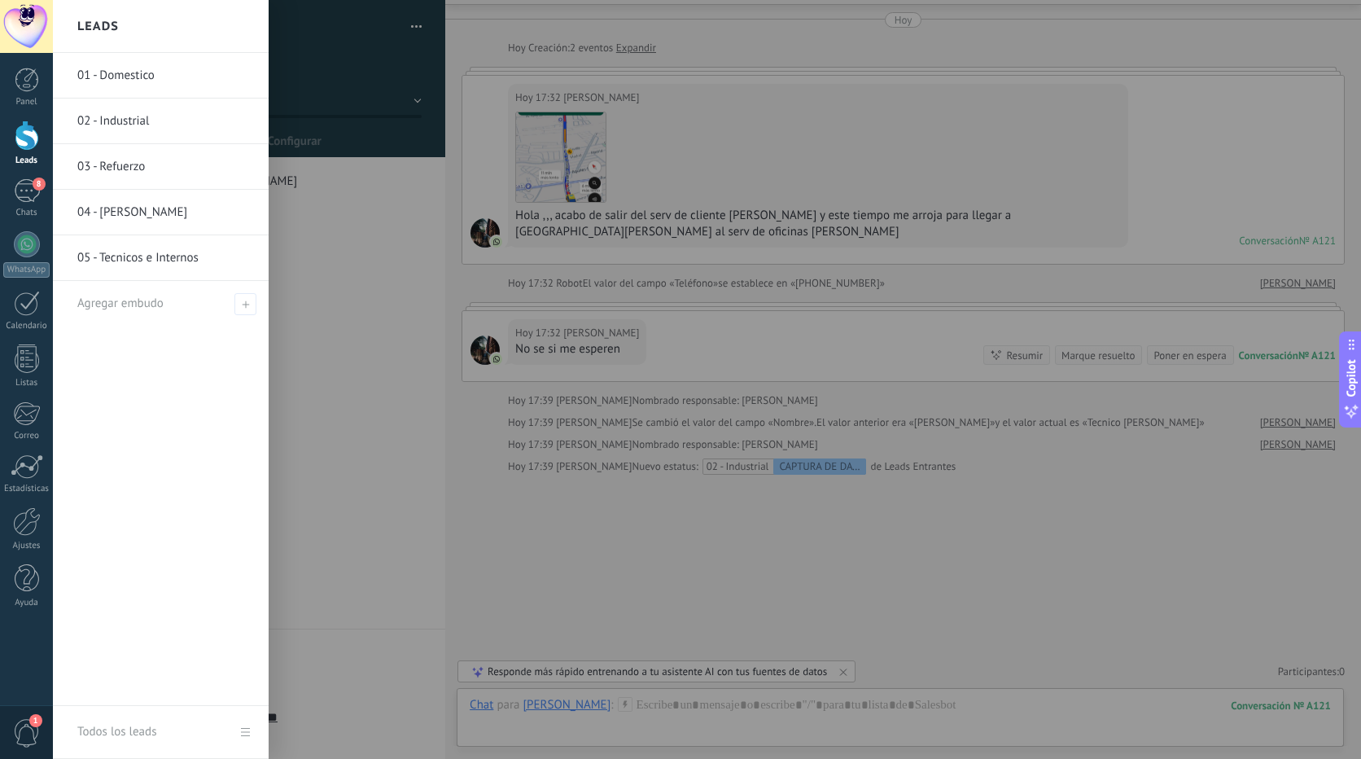
click at [29, 129] on div at bounding box center [27, 136] width 24 height 30
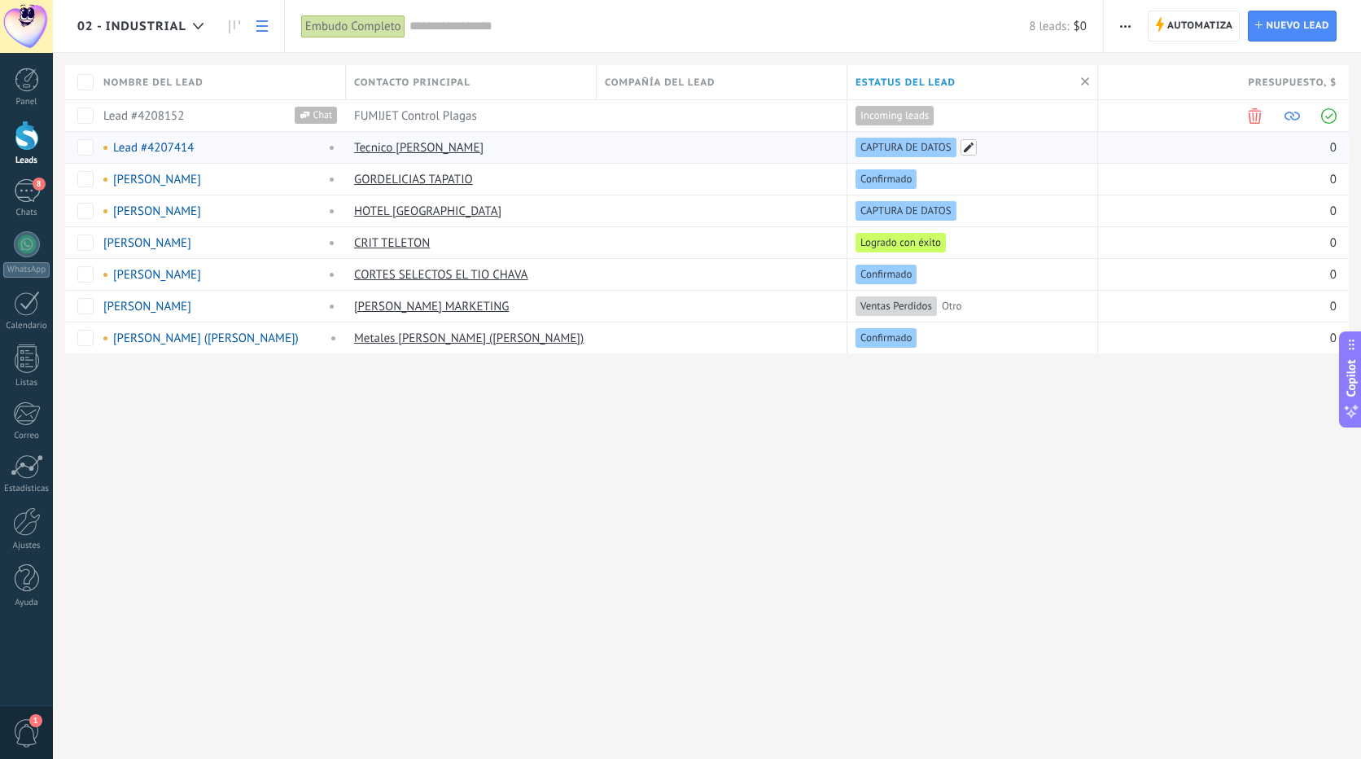
click at [965, 148] on span at bounding box center [969, 147] width 16 height 16
click at [0, 0] on div "CAPTURA DE DATOS Visita Técnica / Diagnóstico Cotizacion Confirmado Logrado con…" at bounding box center [0, 0] width 0 height 0
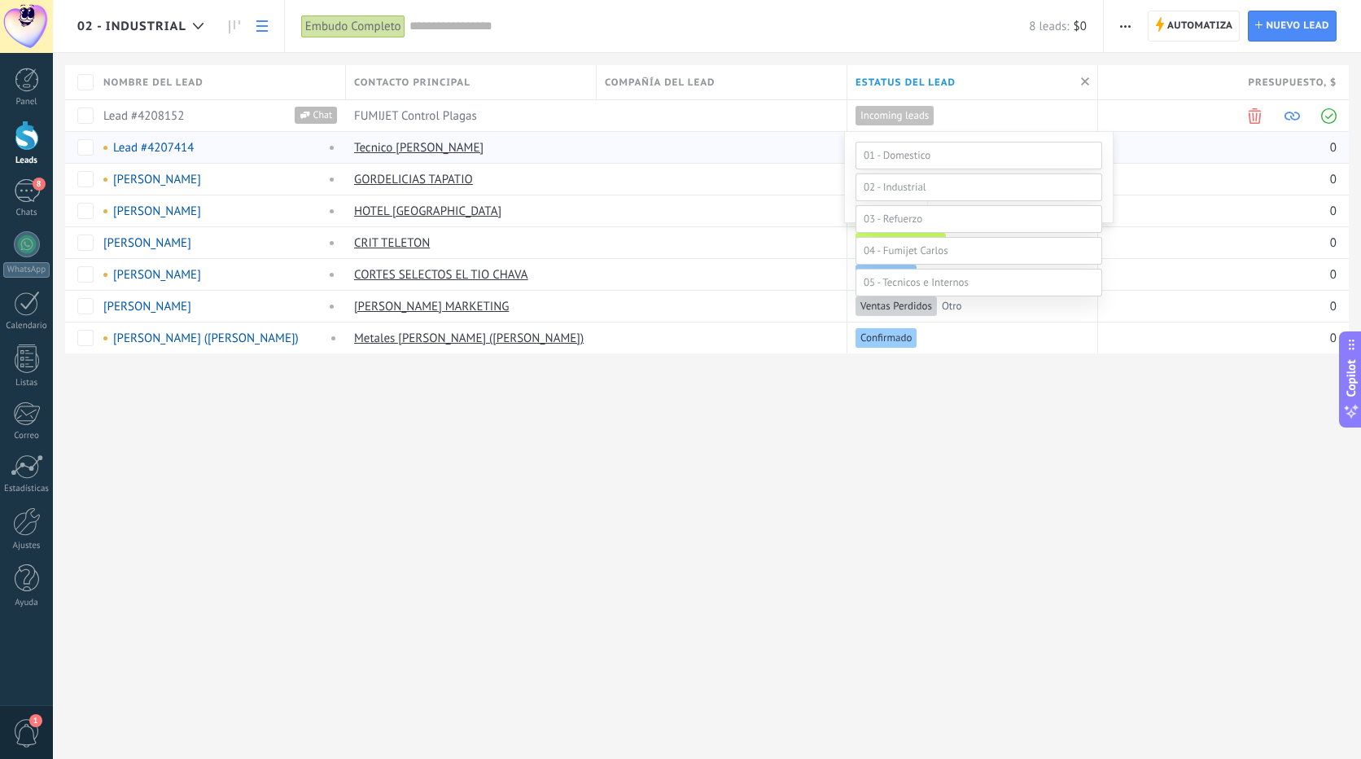
scroll to position [32, 0]
click at [910, 257] on span at bounding box center [916, 250] width 105 height 14
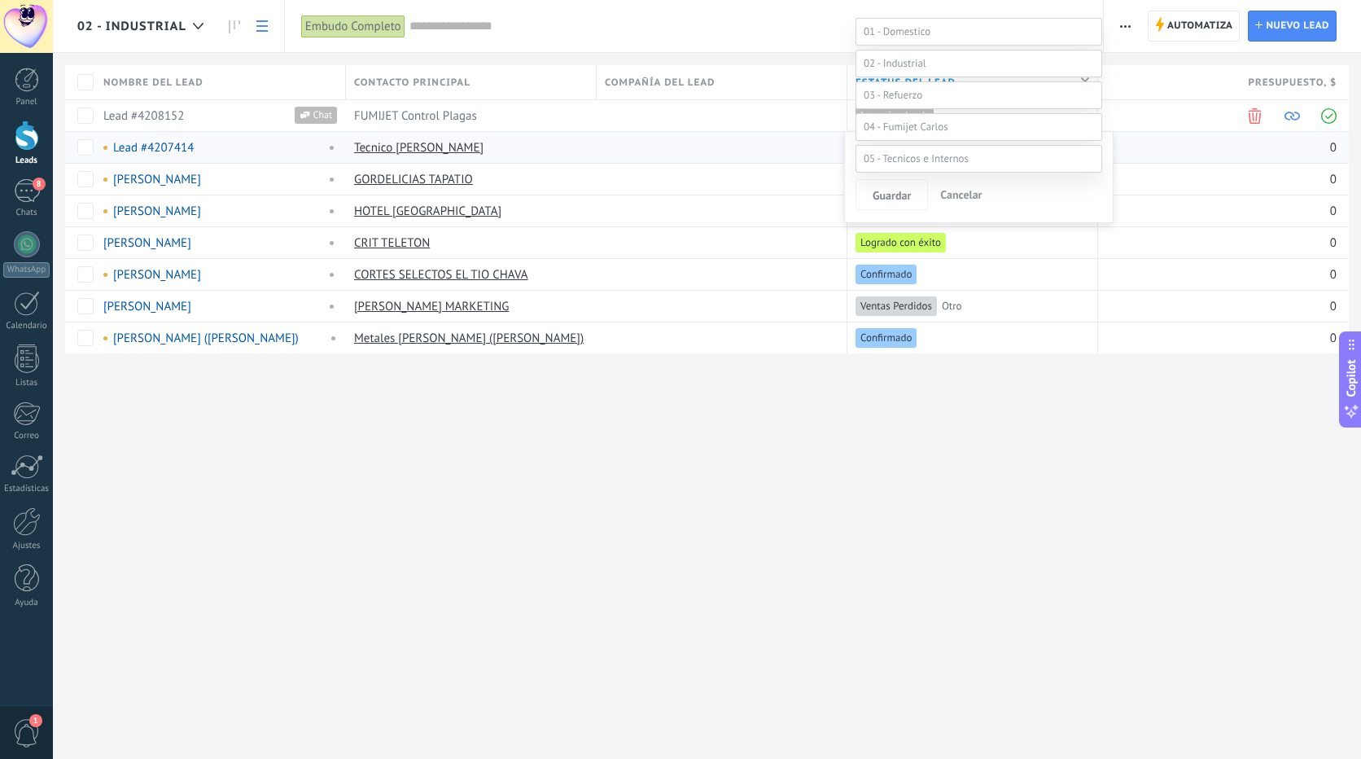
click at [826, 445] on div at bounding box center [707, 255] width 1308 height 759
click at [0, 0] on div "CAPTURA DE DATOS Visita Técnica / Diagnóstico Cotizacion Confirmado Logrado con…" at bounding box center [0, 0] width 0 height 0
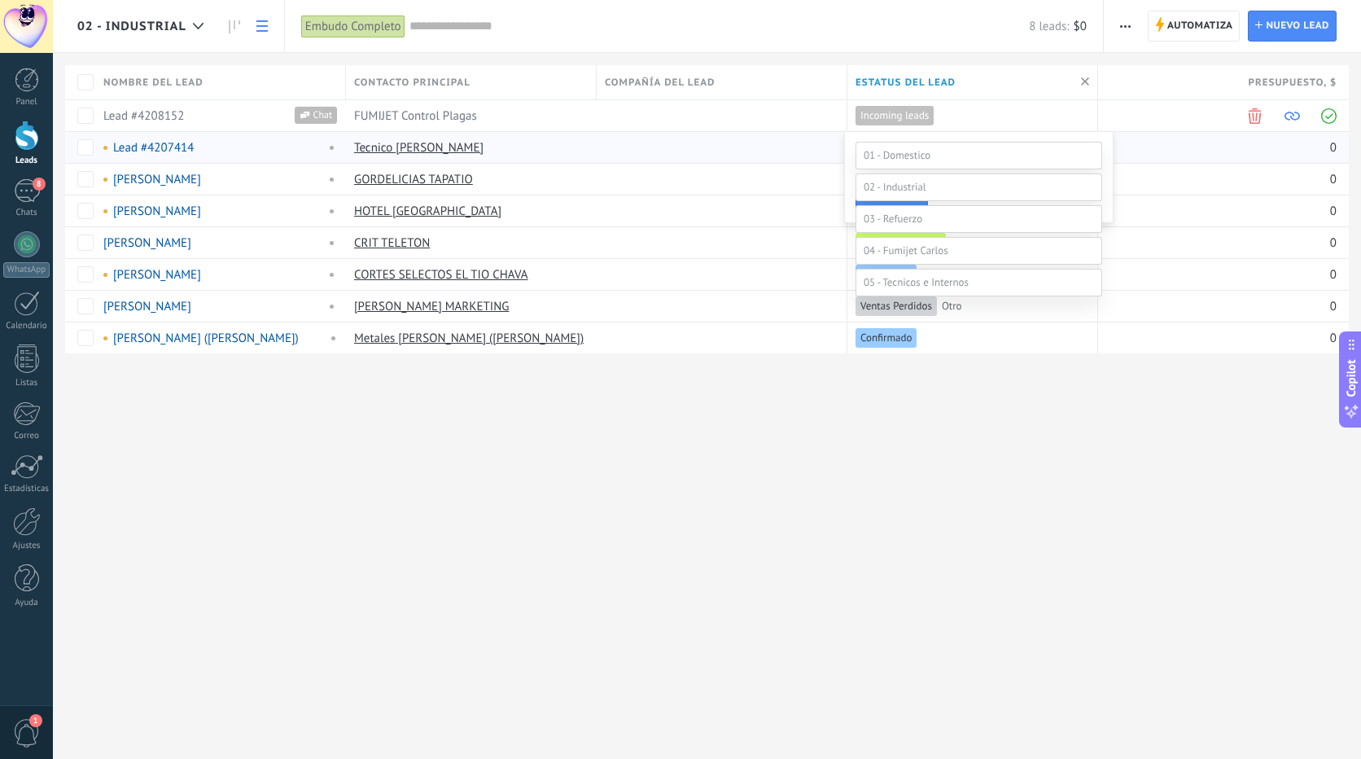
scroll to position [32, 0]
click at [871, 257] on span at bounding box center [916, 250] width 105 height 14
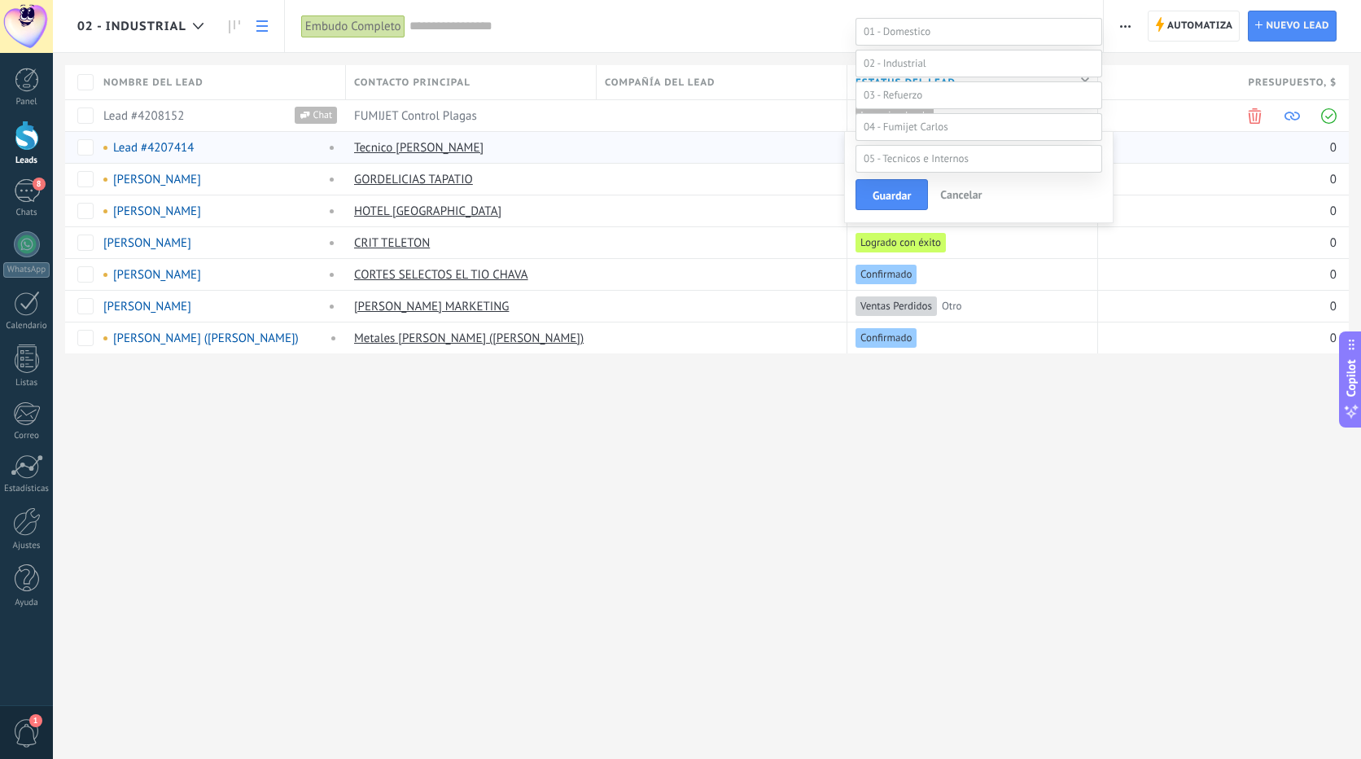
click at [0, 0] on label "iNternos" at bounding box center [0, 0] width 0 height 0
click at [884, 186] on button "Guardar" at bounding box center [892, 194] width 72 height 31
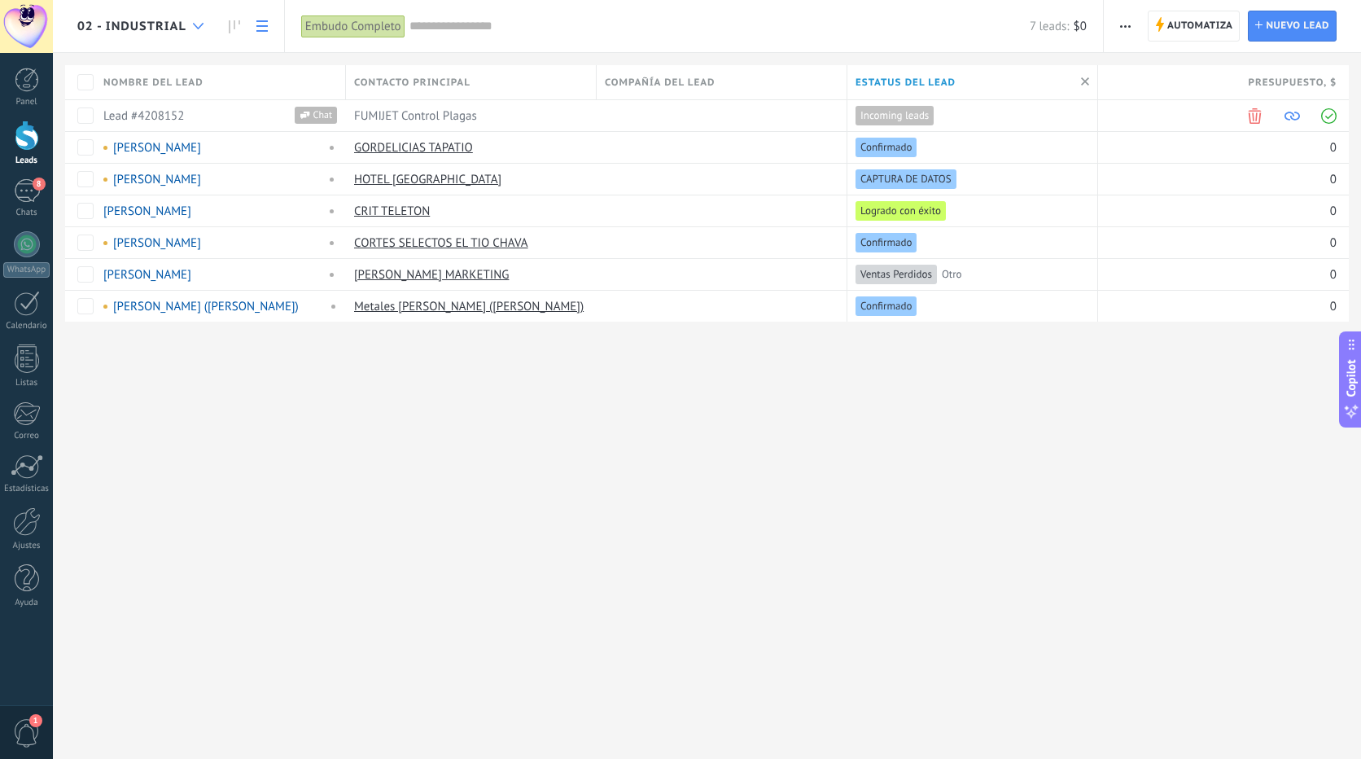
click at [195, 22] on div at bounding box center [198, 27] width 27 height 32
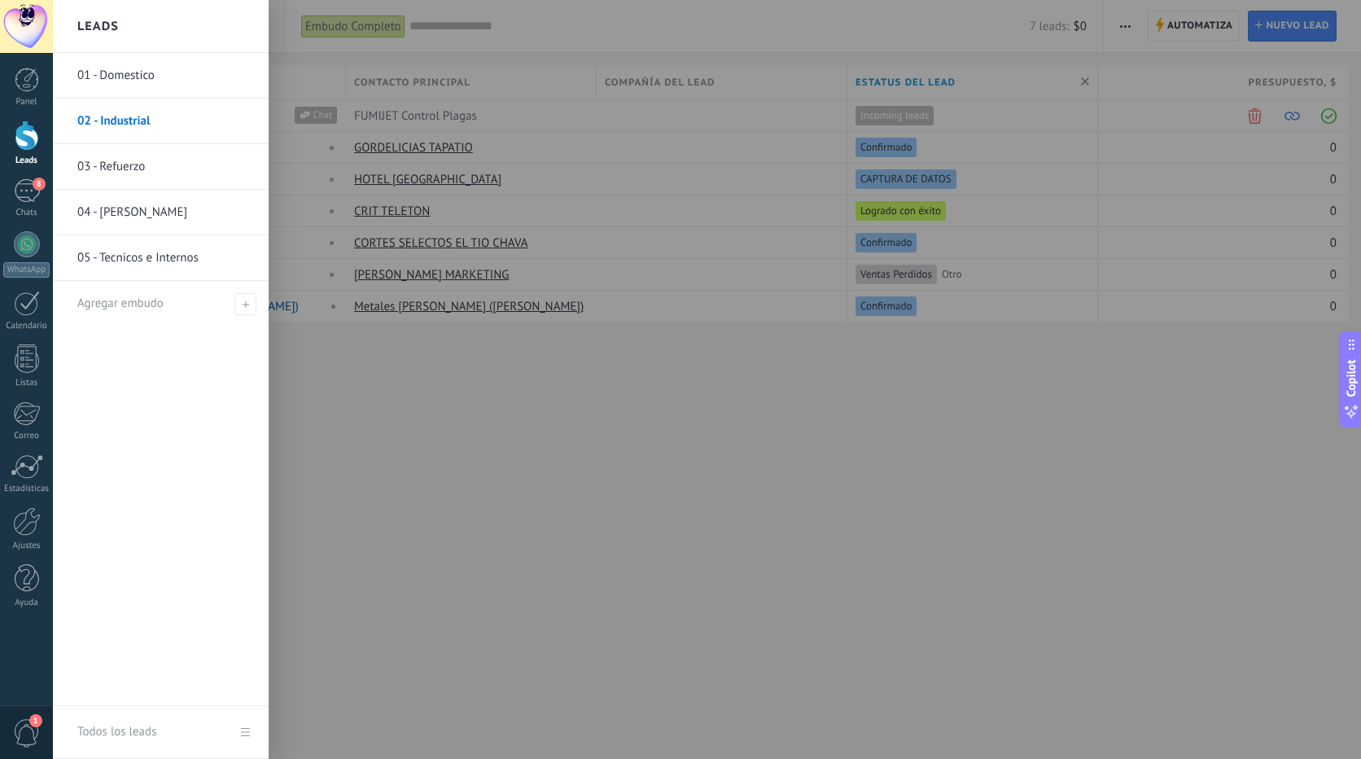
click at [138, 72] on link "01 - Domestico" at bounding box center [164, 76] width 175 height 46
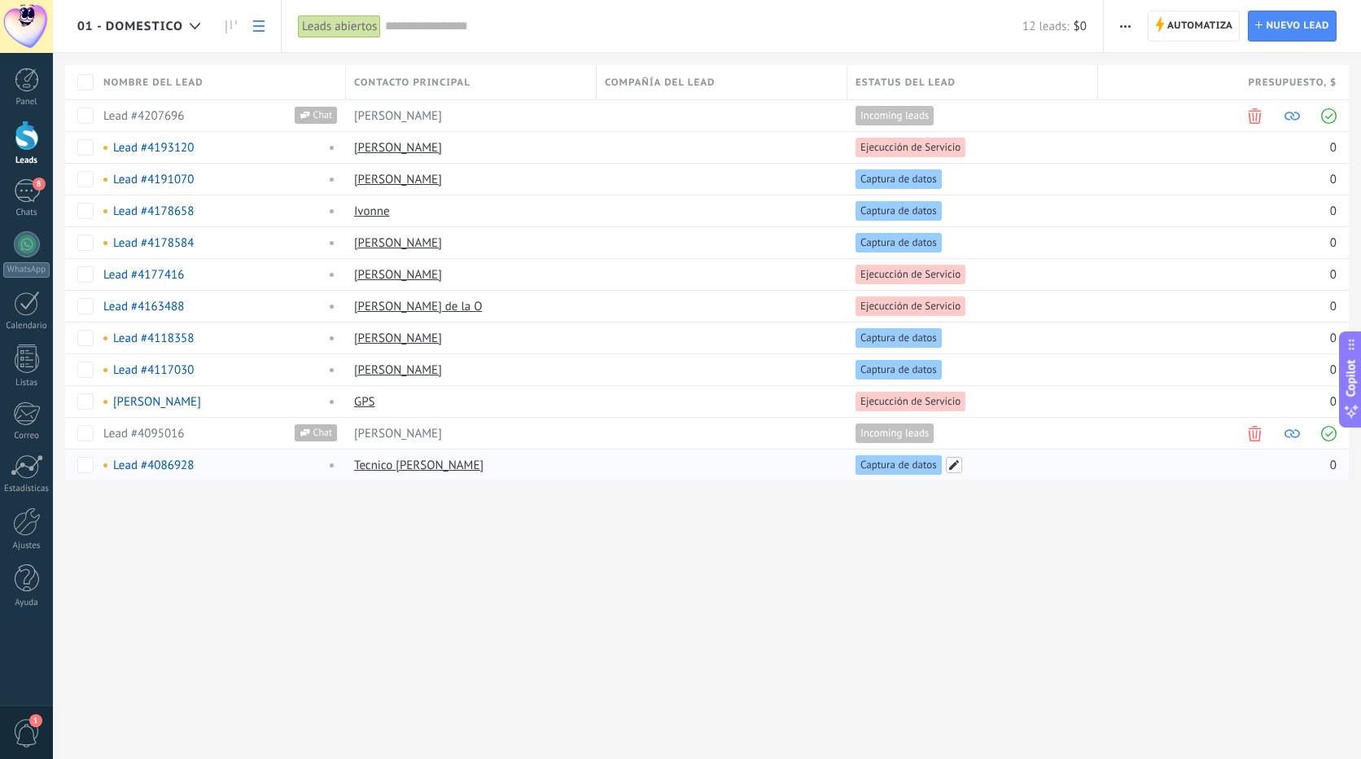
click at [955, 469] on span at bounding box center [954, 465] width 16 height 16
click at [0, 0] on div "Captura de datos Diagnóstico y Perfilamiento Cotizacion Ejecucción de Servicio …" at bounding box center [0, 0] width 0 height 0
click at [949, 607] on span at bounding box center [916, 600] width 105 height 14
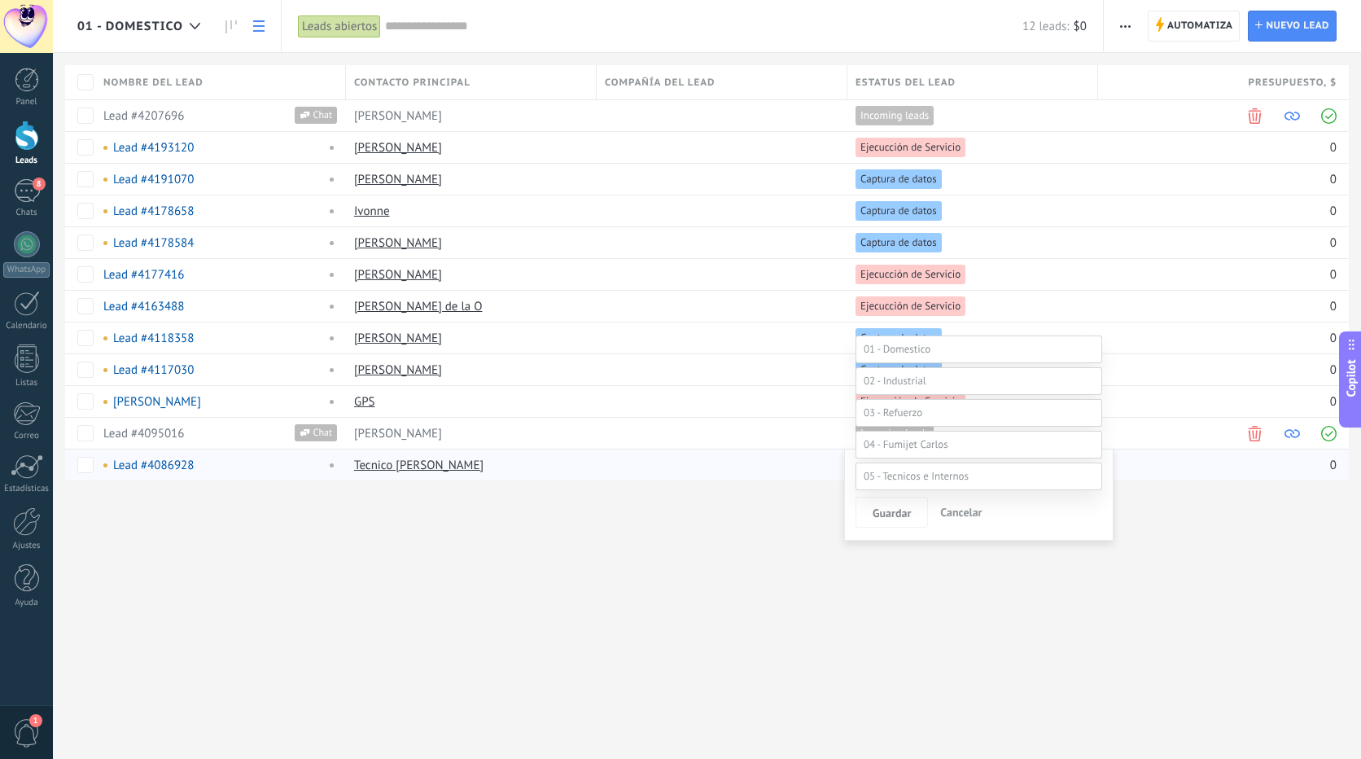
click at [0, 0] on label "iNternos" at bounding box center [0, 0] width 0 height 0
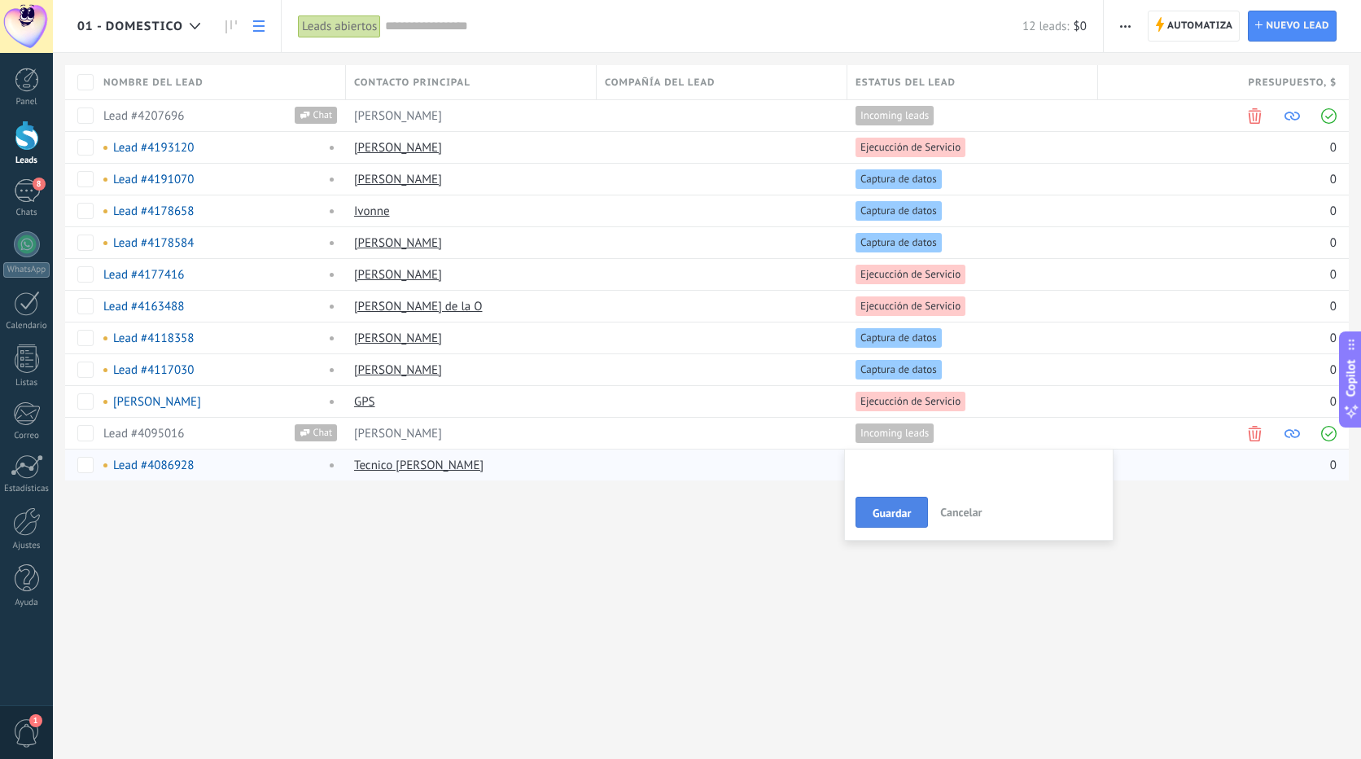
click at [893, 511] on span "Guardar" at bounding box center [892, 512] width 38 height 11
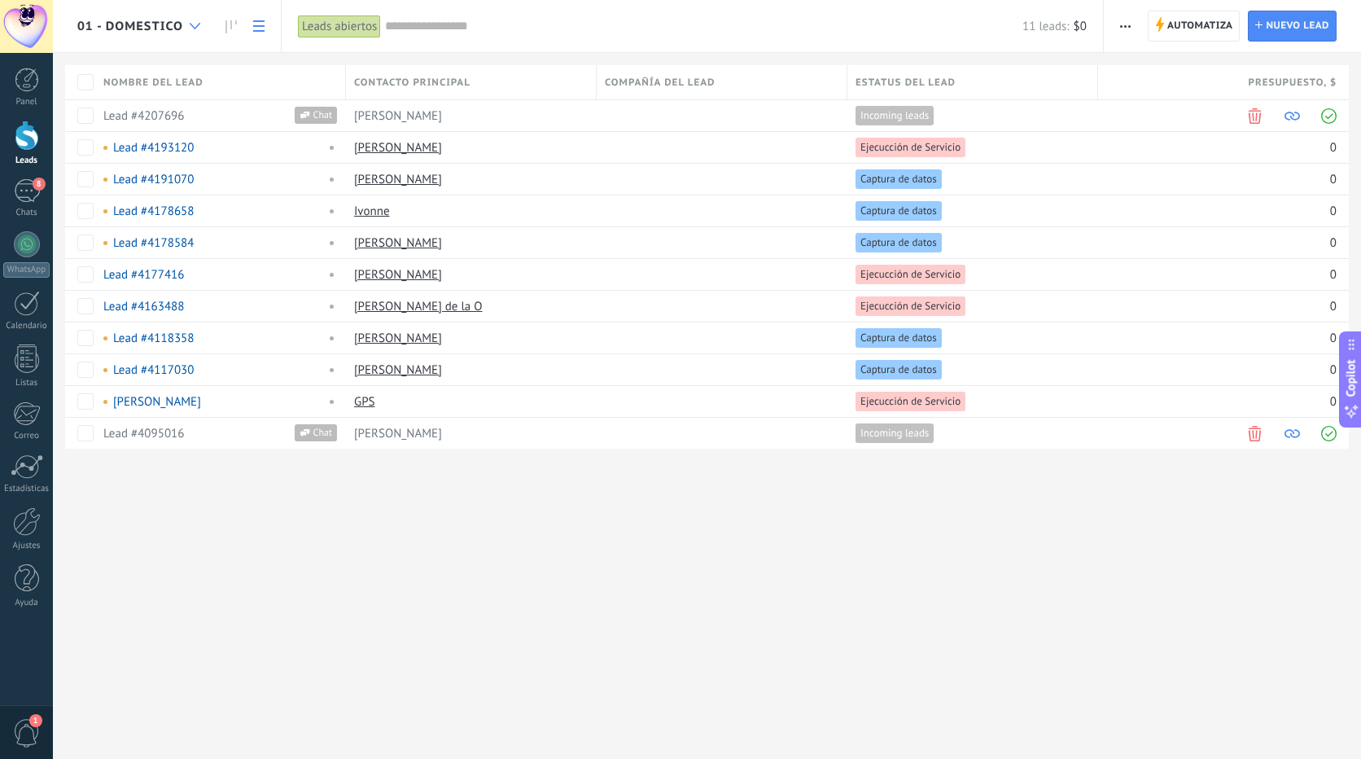
click at [197, 20] on div at bounding box center [195, 27] width 27 height 32
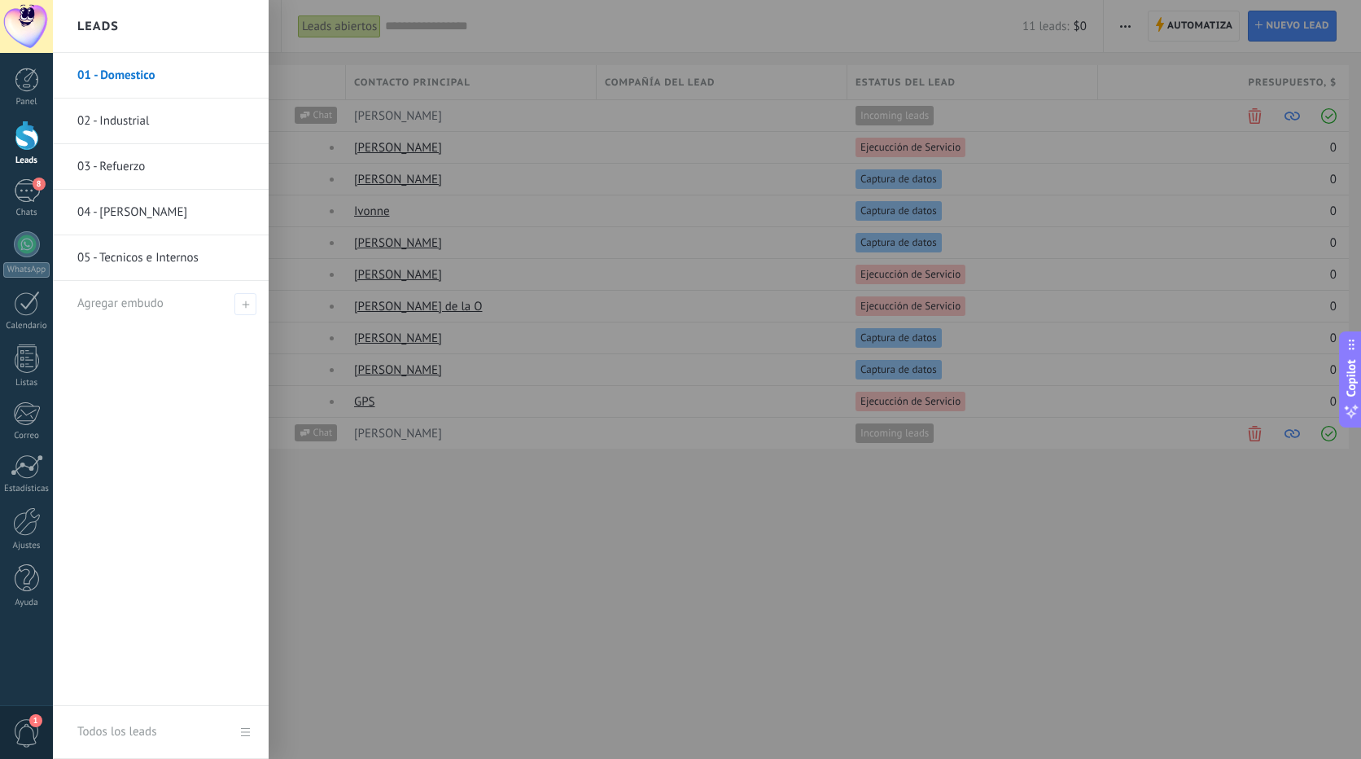
click at [148, 120] on link "02 - Industrial" at bounding box center [164, 122] width 175 height 46
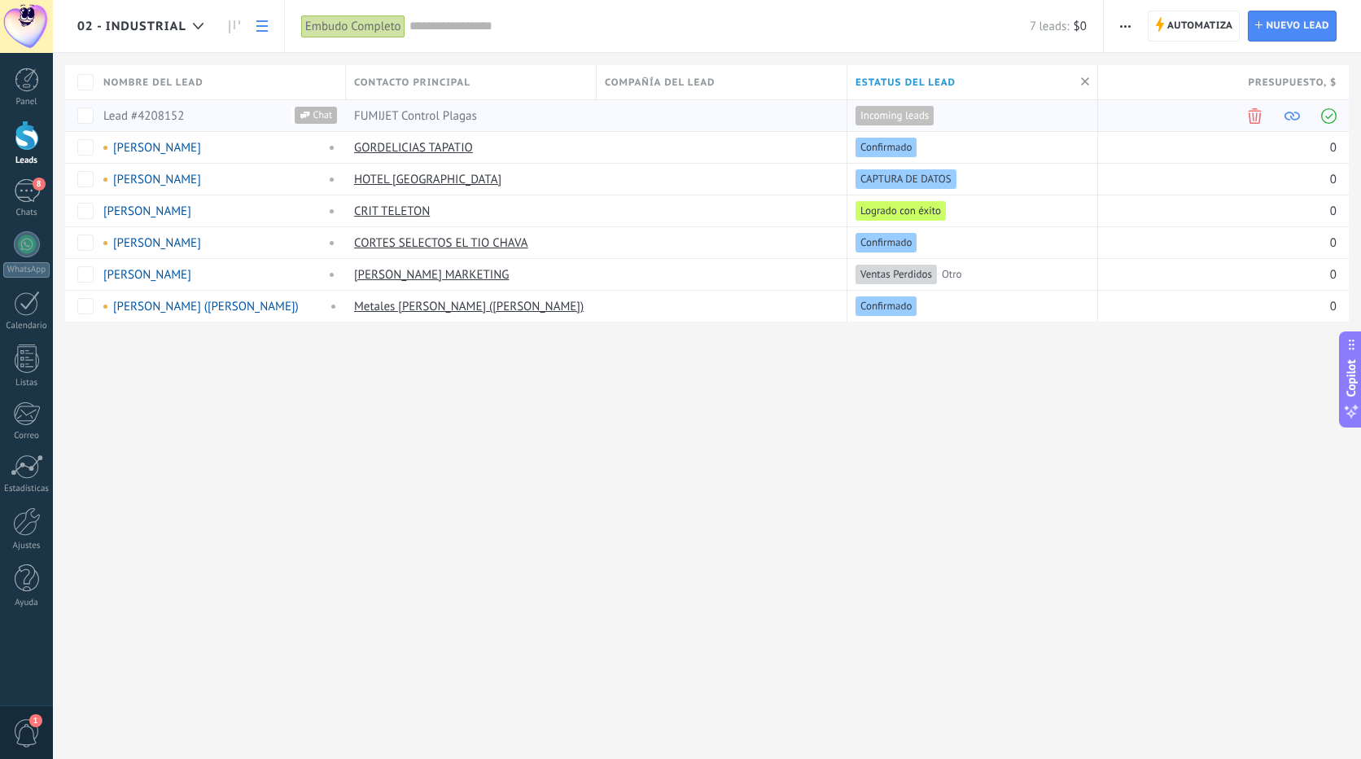
click at [482, 116] on div "FUMIJET Control Plagas️" at bounding box center [467, 115] width 243 height 31
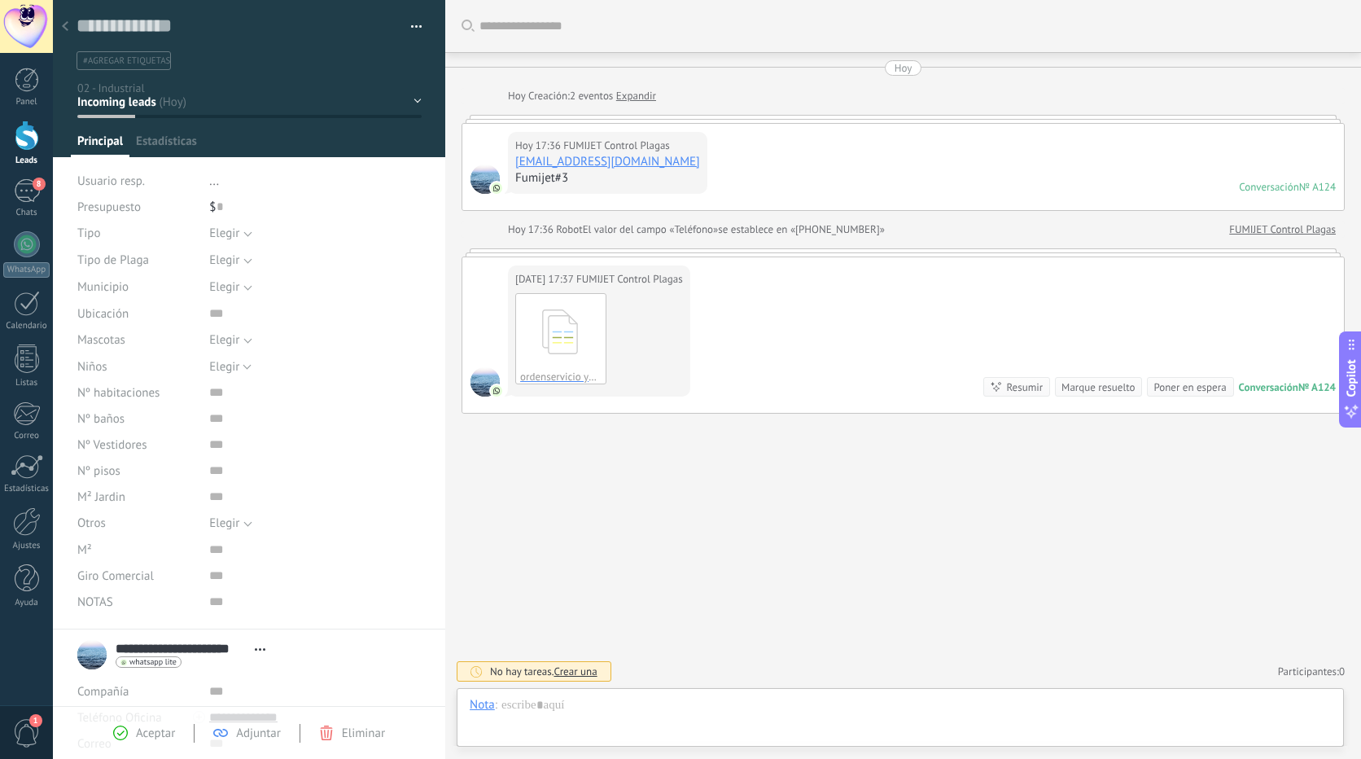
scroll to position [24, 0]
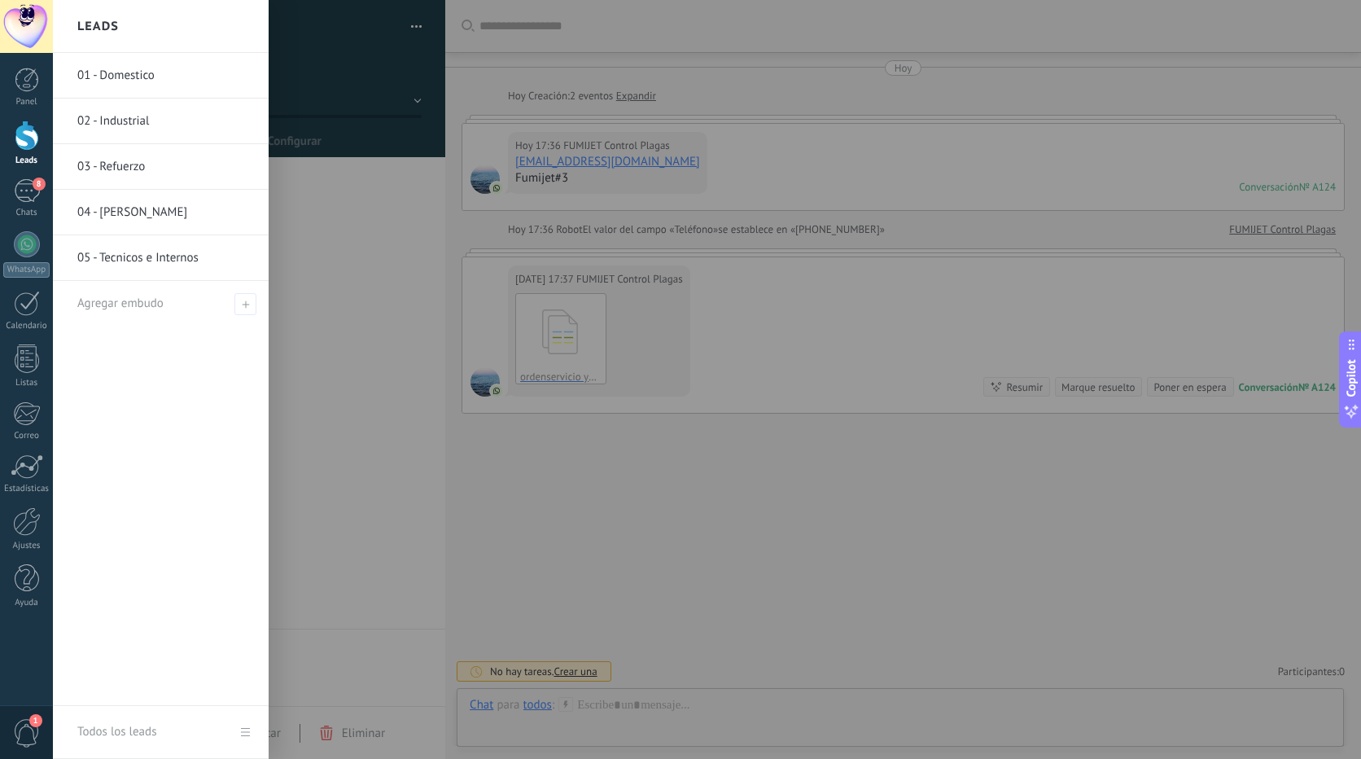
click at [20, 132] on div at bounding box center [27, 136] width 24 height 30
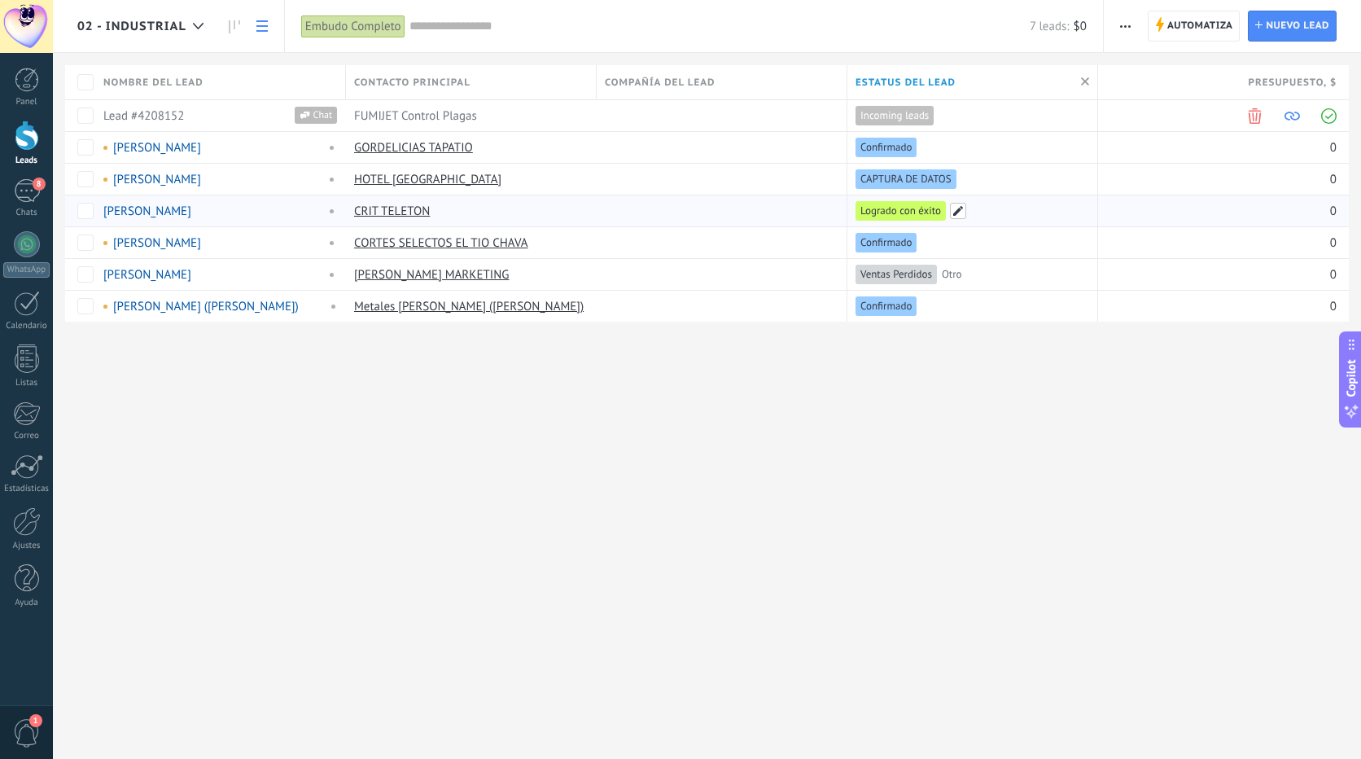
click at [958, 215] on span at bounding box center [958, 211] width 16 height 16
click at [0, 0] on div "CAPTURA DE DATOS Visita Técnica / Diagnóstico Cotizacion Confirmado Logrado con…" at bounding box center [0, 0] width 0 height 0
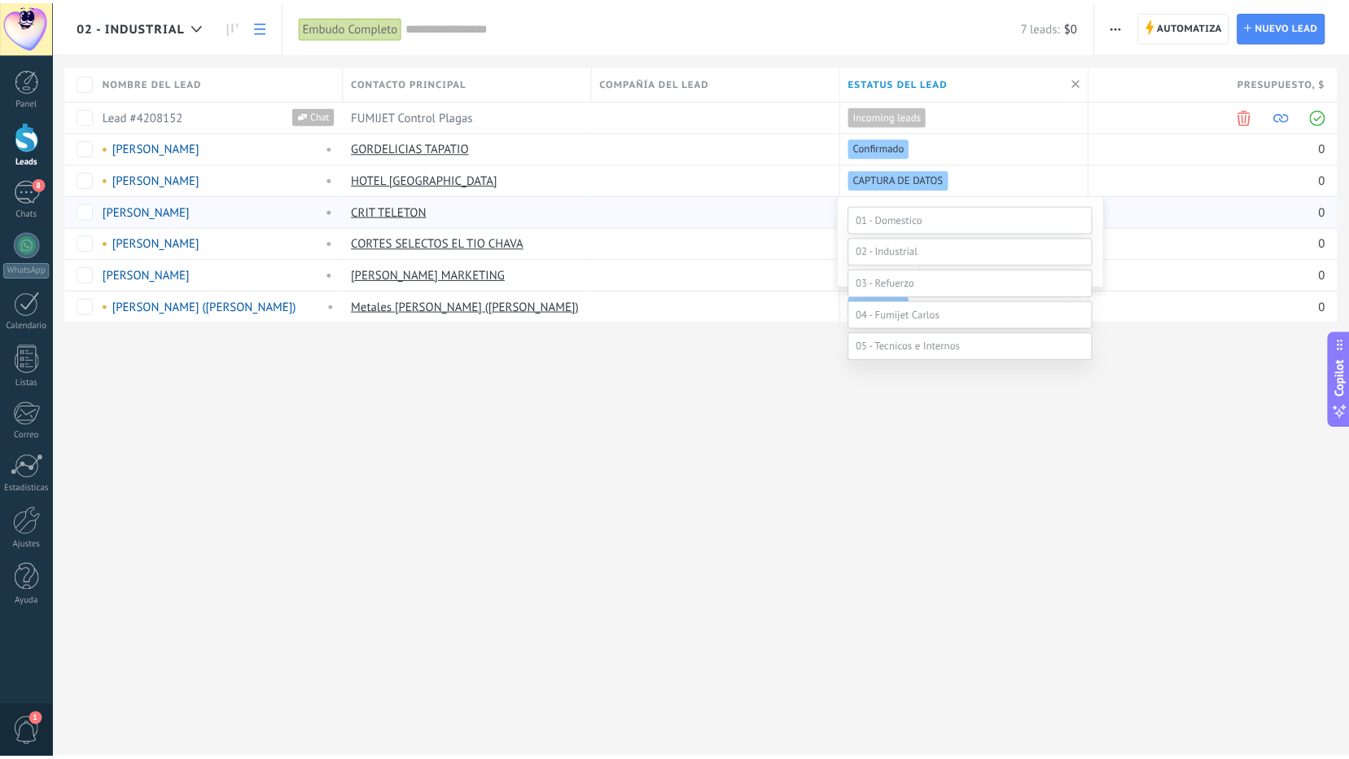
scroll to position [32, 0]
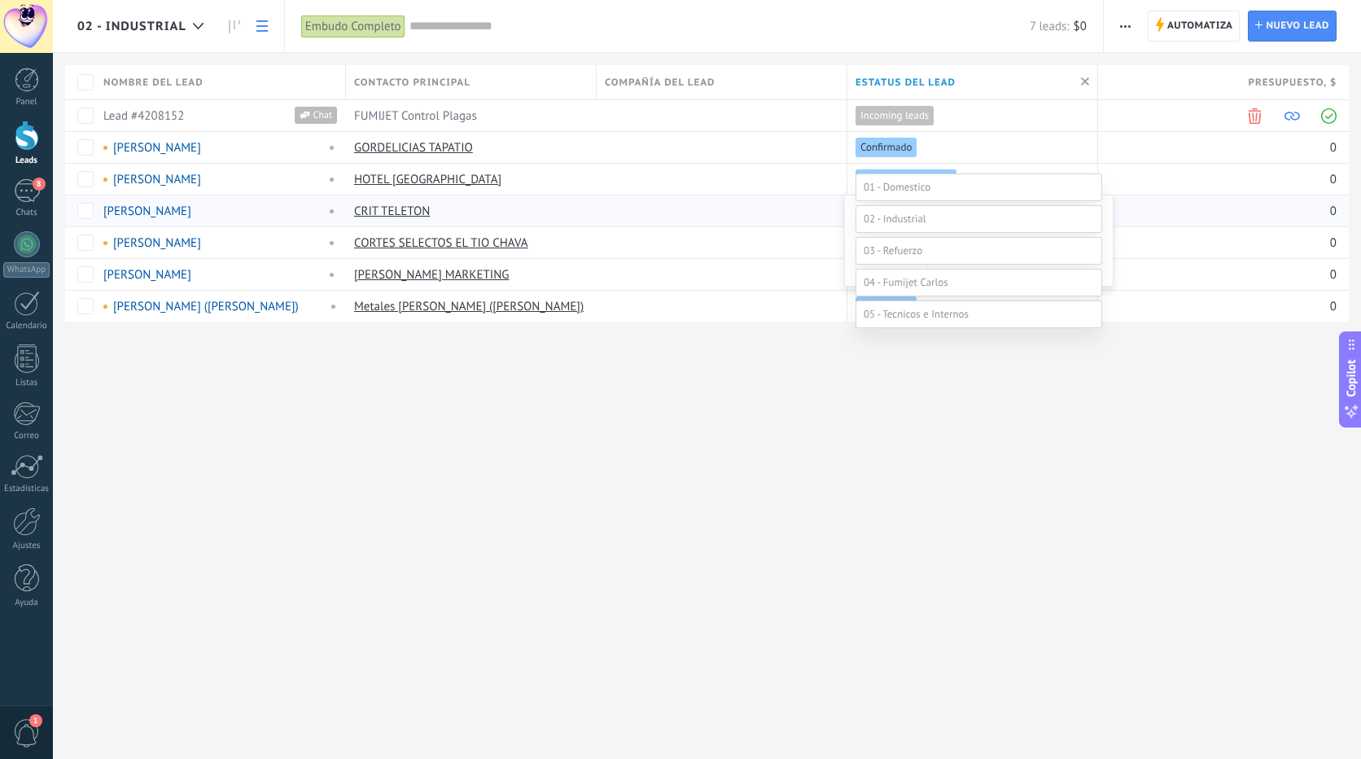
click at [1263, 558] on div at bounding box center [707, 347] width 1308 height 759
click at [1006, 533] on div "**********" at bounding box center [707, 379] width 1308 height 759
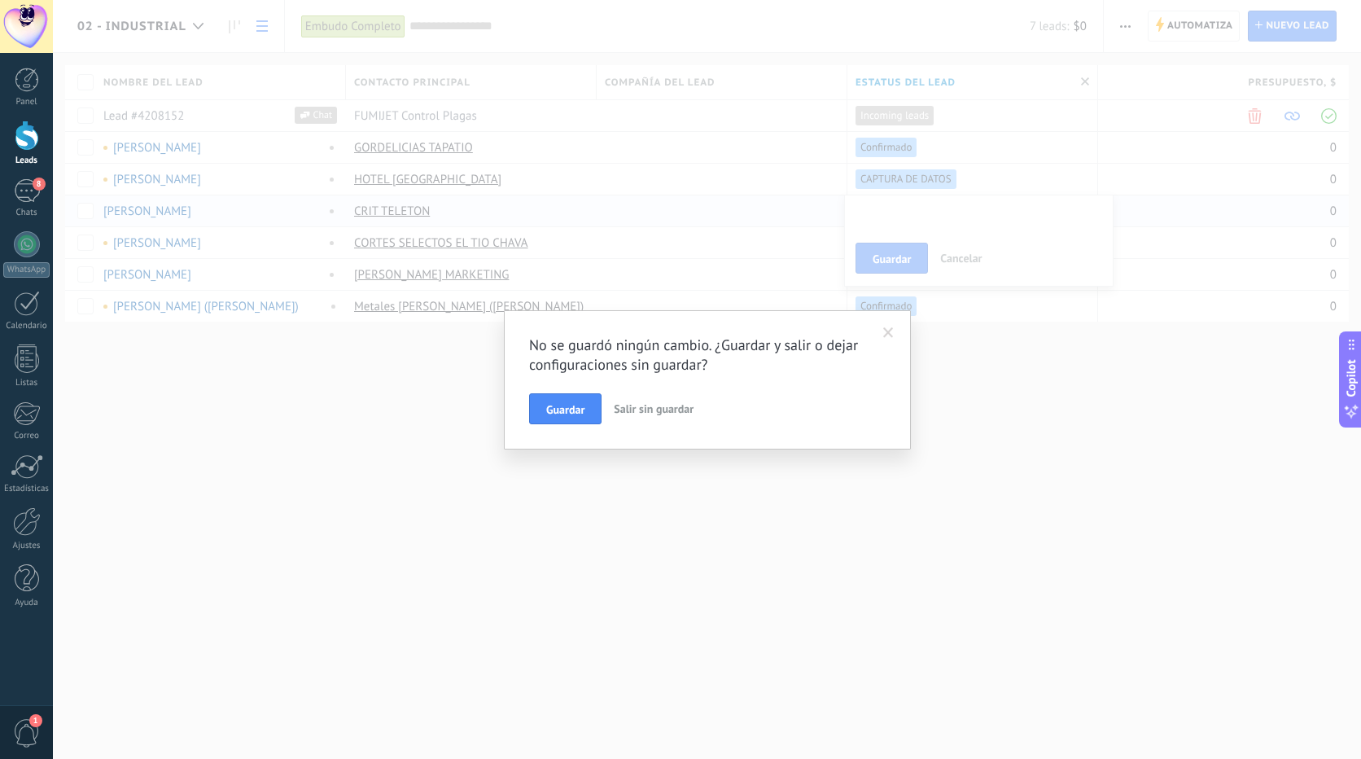
click at [892, 332] on span at bounding box center [888, 332] width 11 height 11
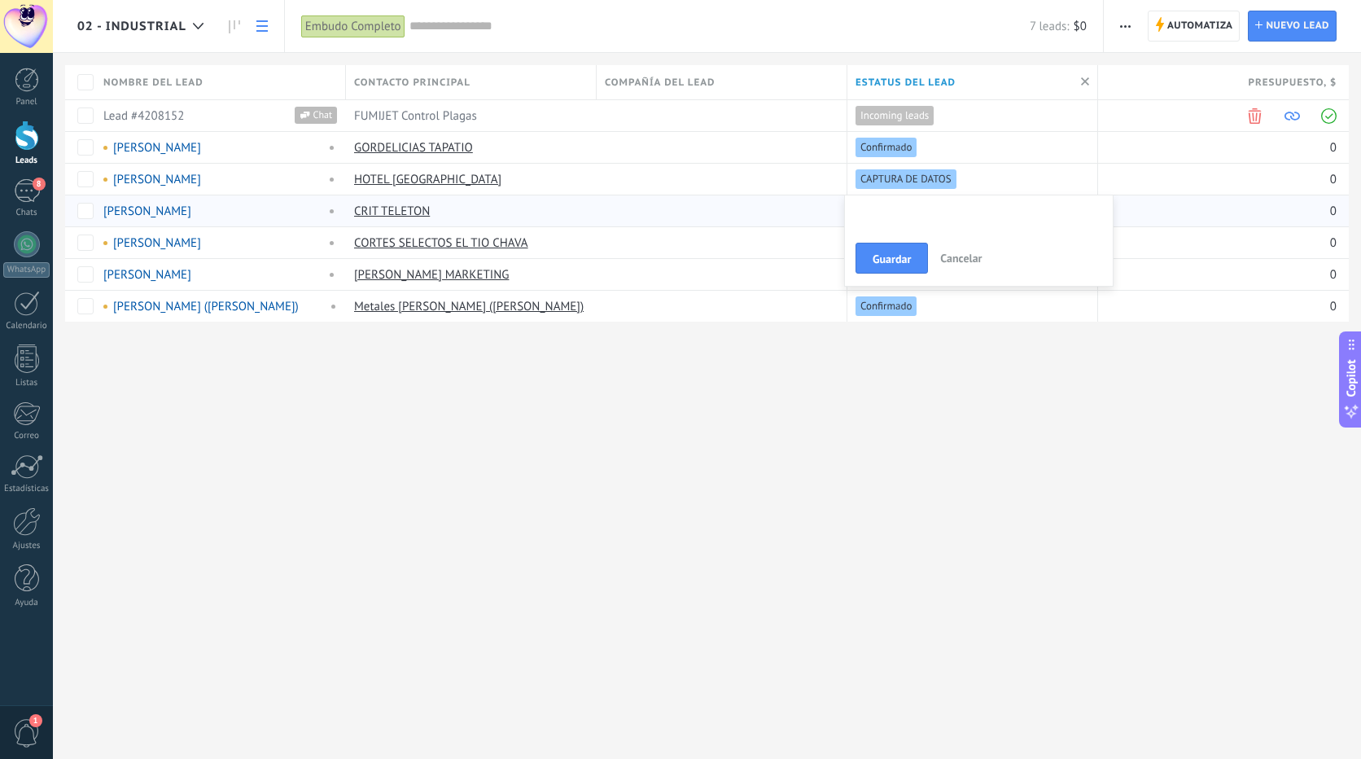
click at [958, 256] on span "Cancelar" at bounding box center [961, 258] width 42 height 15
click at [232, 28] on icon at bounding box center [234, 26] width 11 height 13
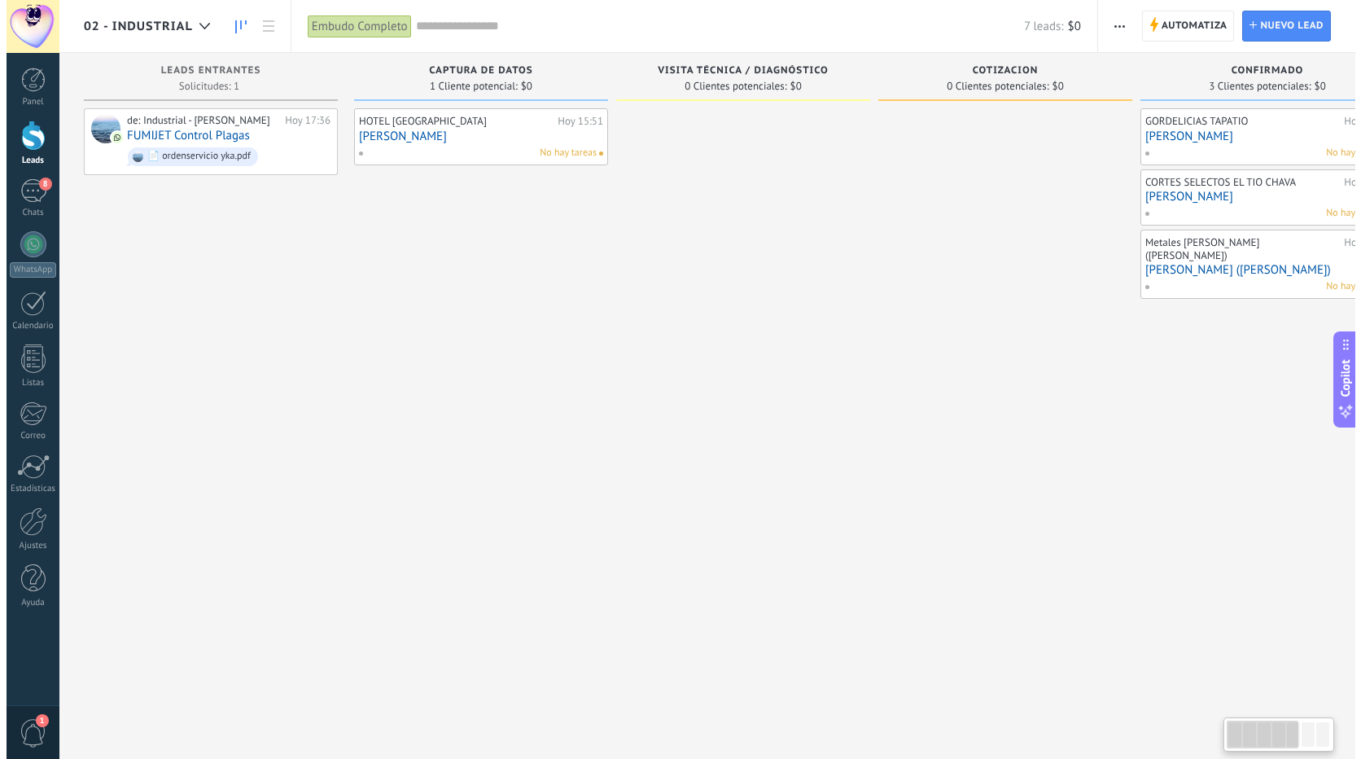
scroll to position [0, 588]
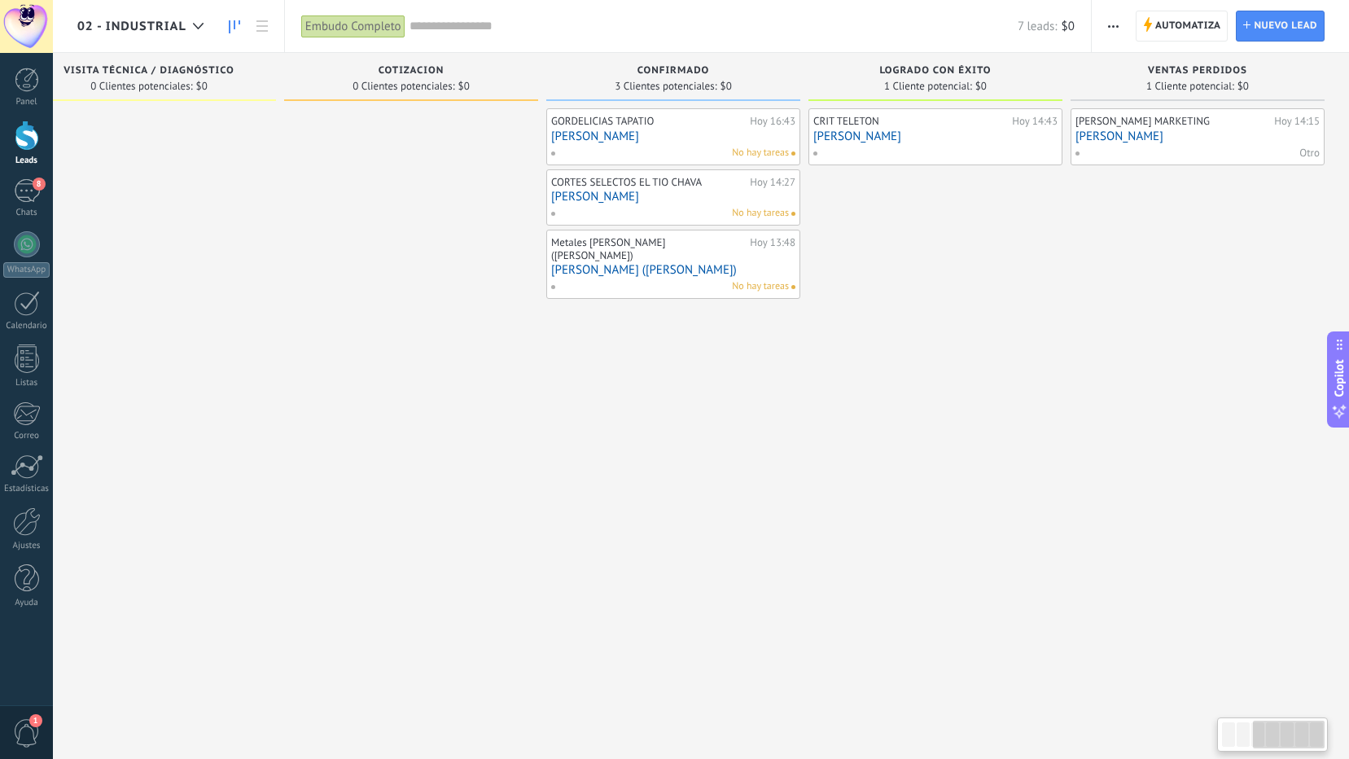
drag, startPoint x: 1266, startPoint y: 739, endPoint x: 1315, endPoint y: 739, distance: 48.9
click at [1315, 739] on div at bounding box center [1289, 735] width 72 height 28
click at [1148, 129] on link "[PERSON_NAME]" at bounding box center [1198, 136] width 244 height 14
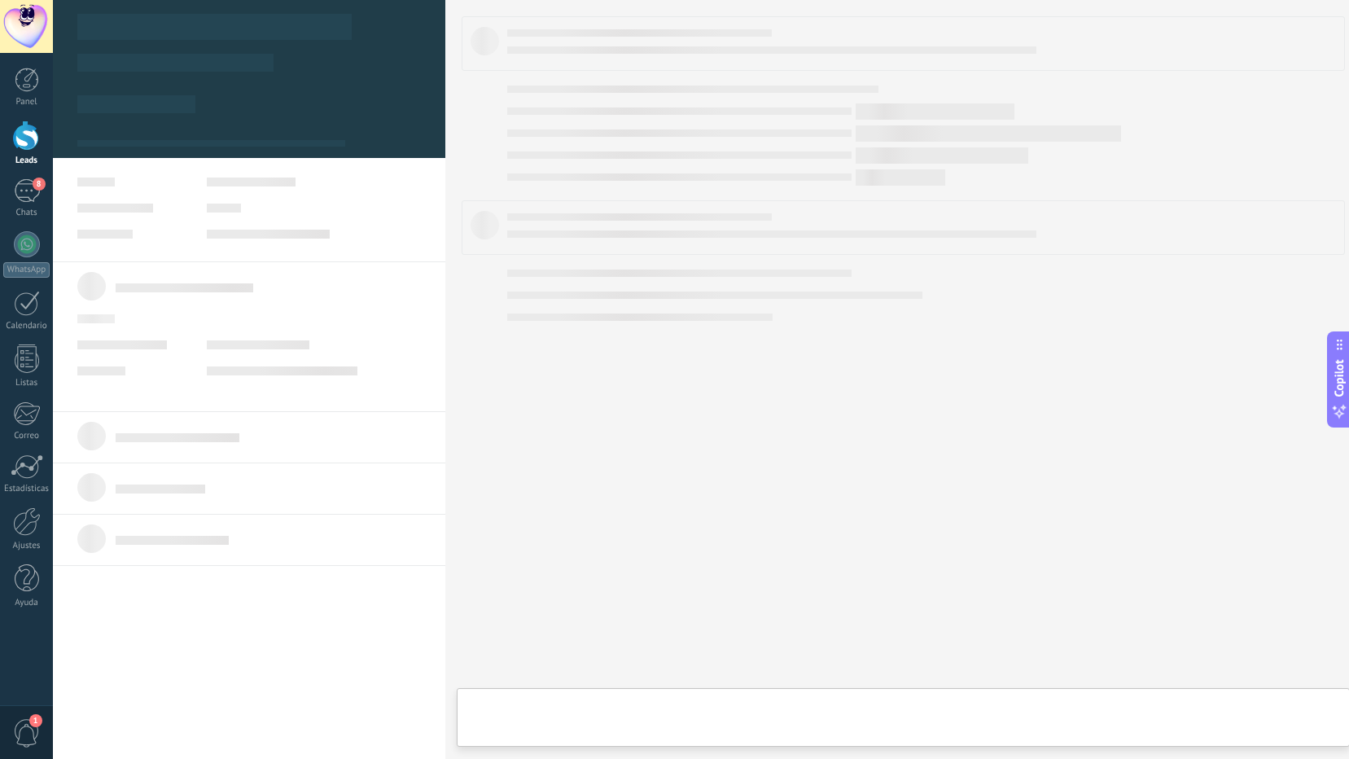
click at [1148, 129] on body ".abccls-1,.abccls-2{fill-rule:evenodd}.abccls-2{fill:#fff} .abfcls-1{fill:none}…" at bounding box center [674, 379] width 1349 height 759
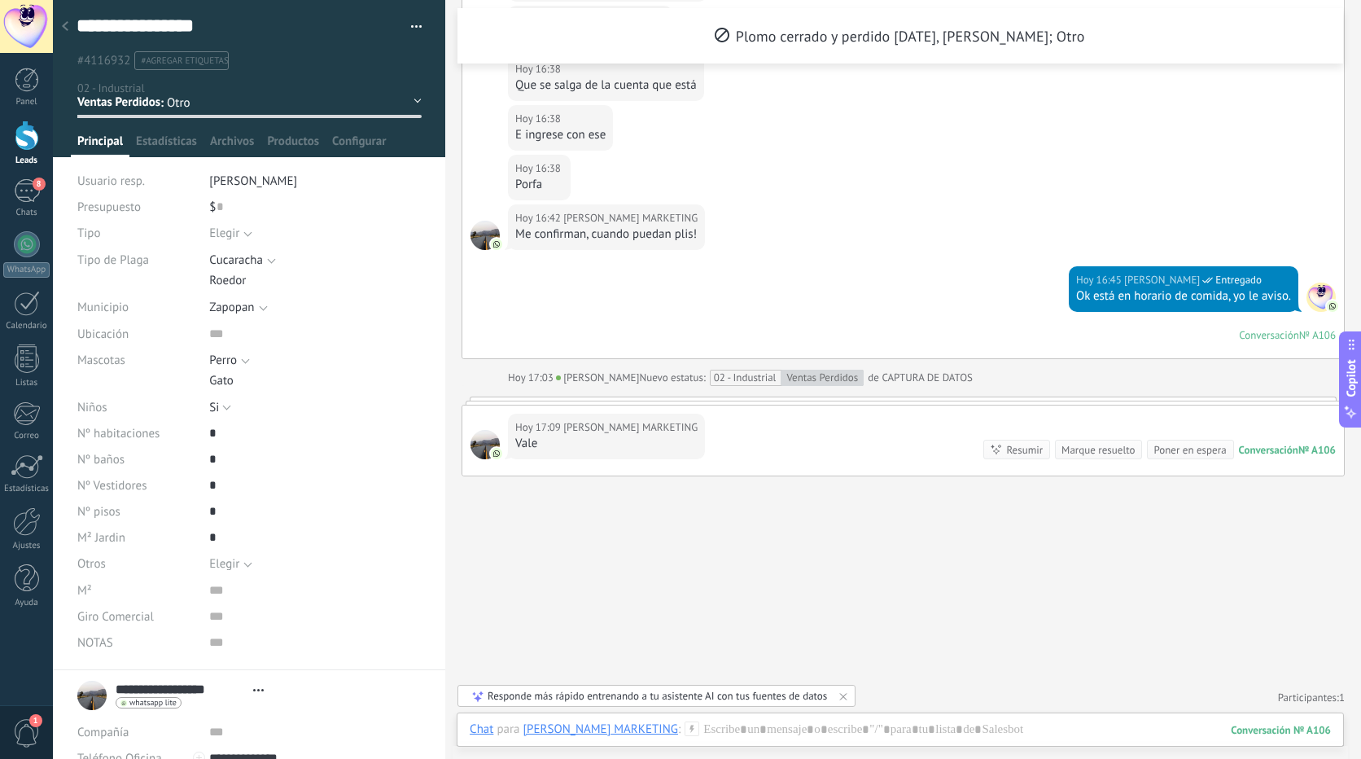
scroll to position [3561, 0]
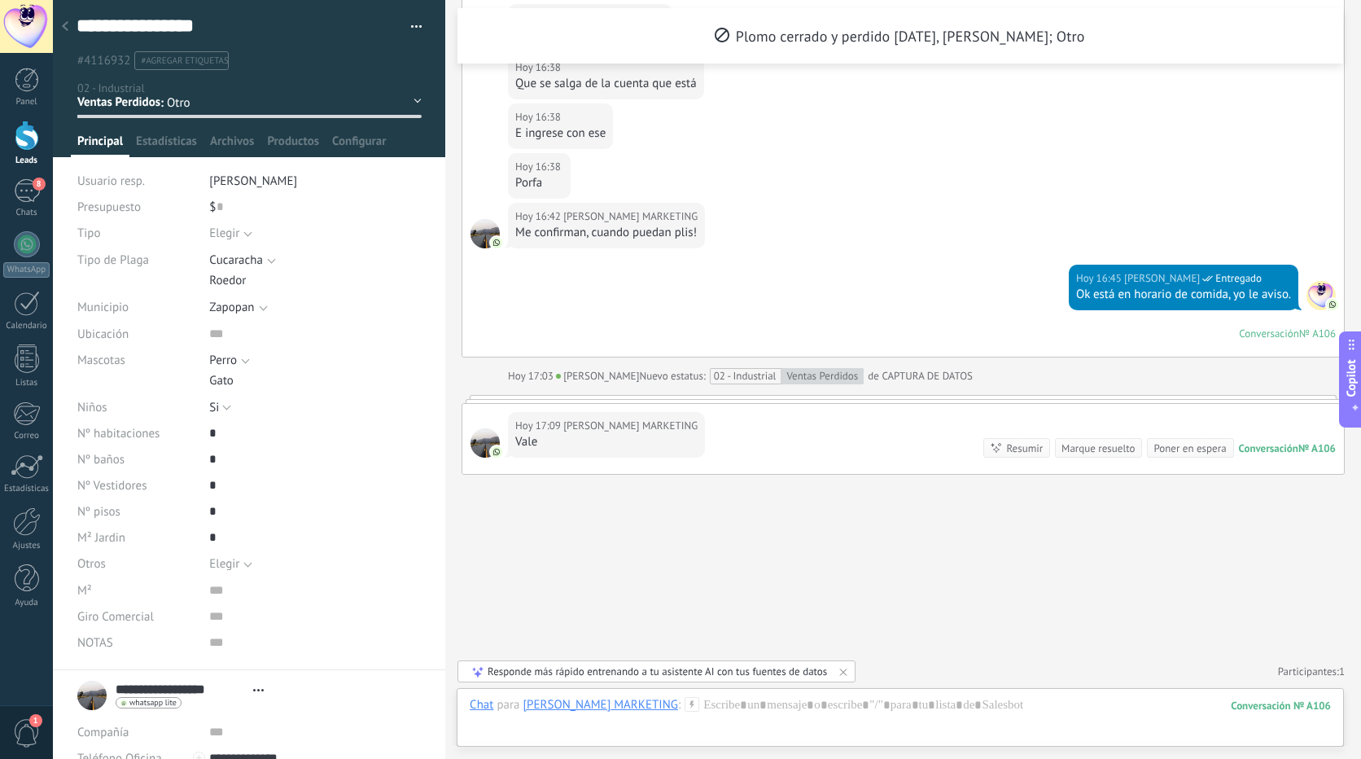
click at [0, 0] on div "CAPTURA DE DATOS Visita Técnica / Diagnóstico Cotizacion Confirmado Logrado con…" at bounding box center [0, 0] width 0 height 0
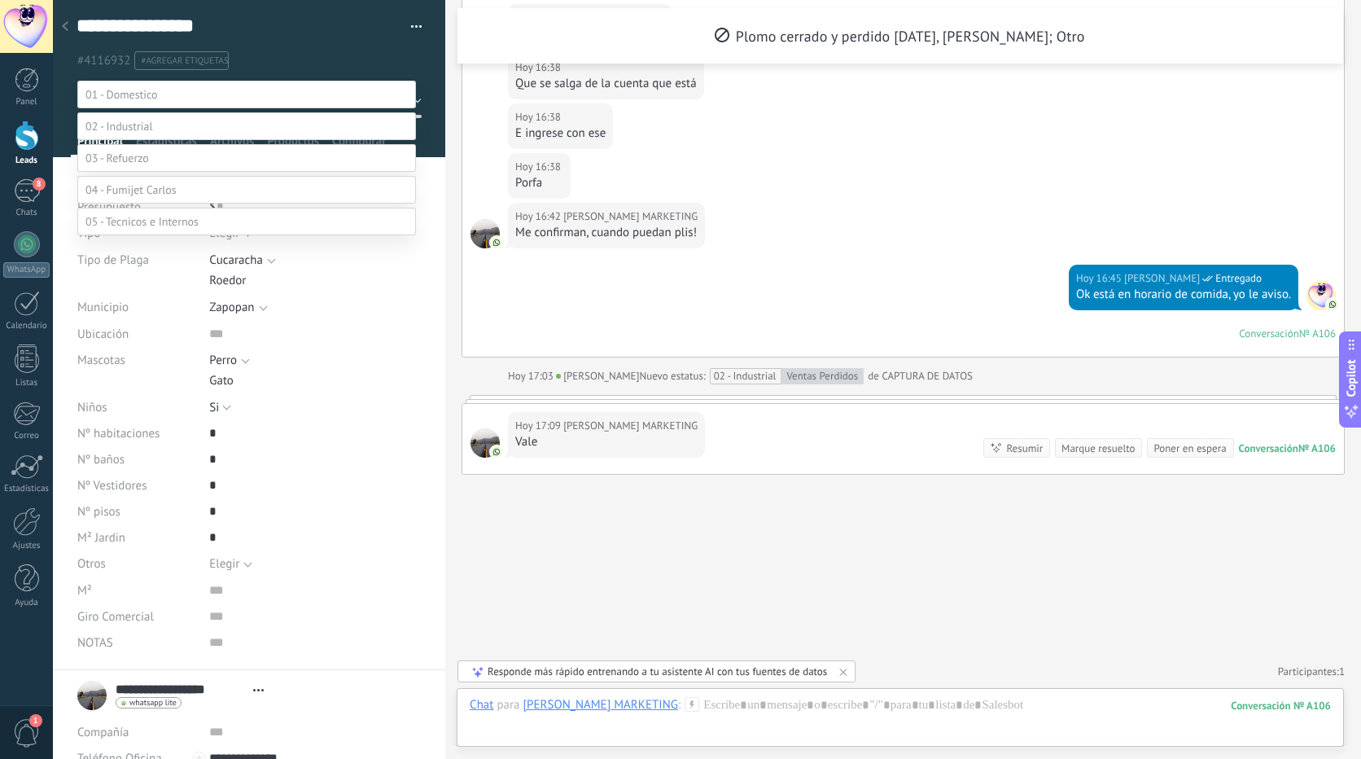
scroll to position [32, 0]
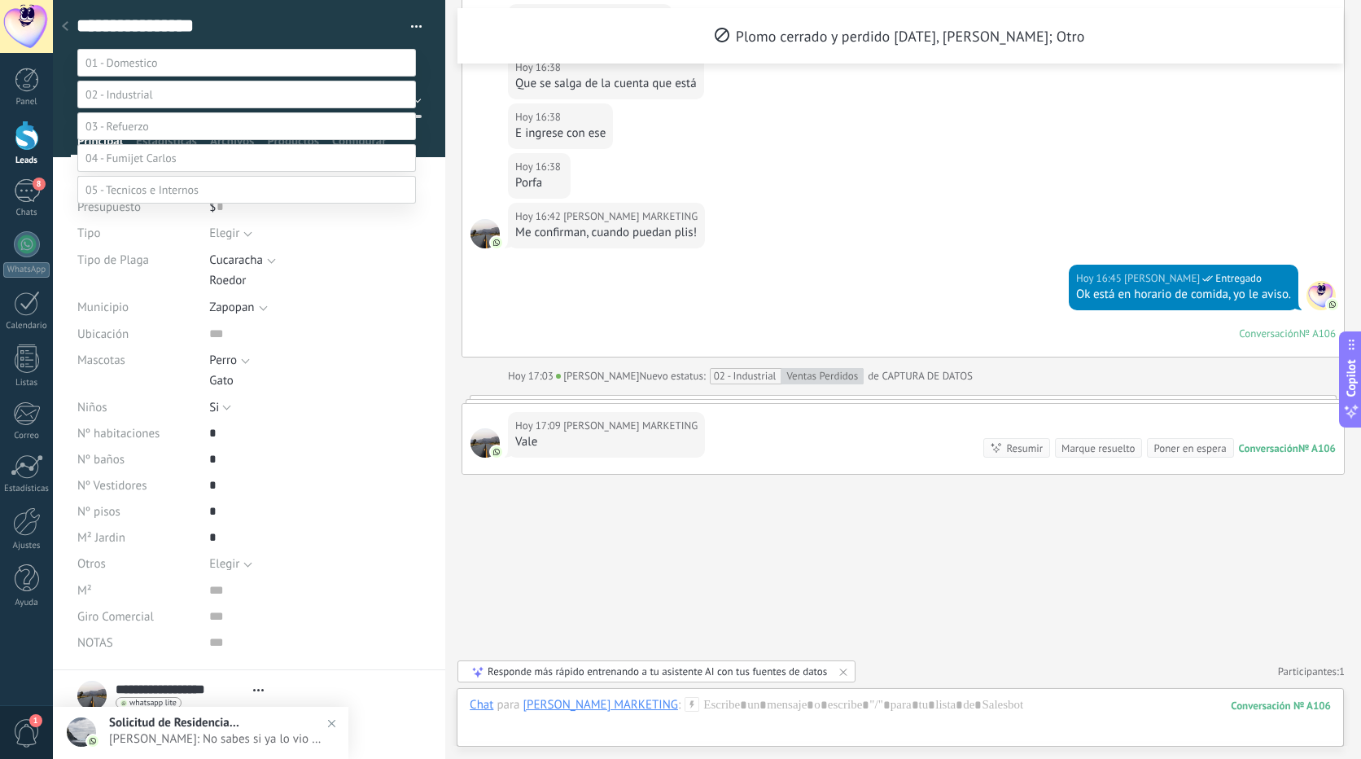
click at [634, 563] on div at bounding box center [707, 347] width 1308 height 759
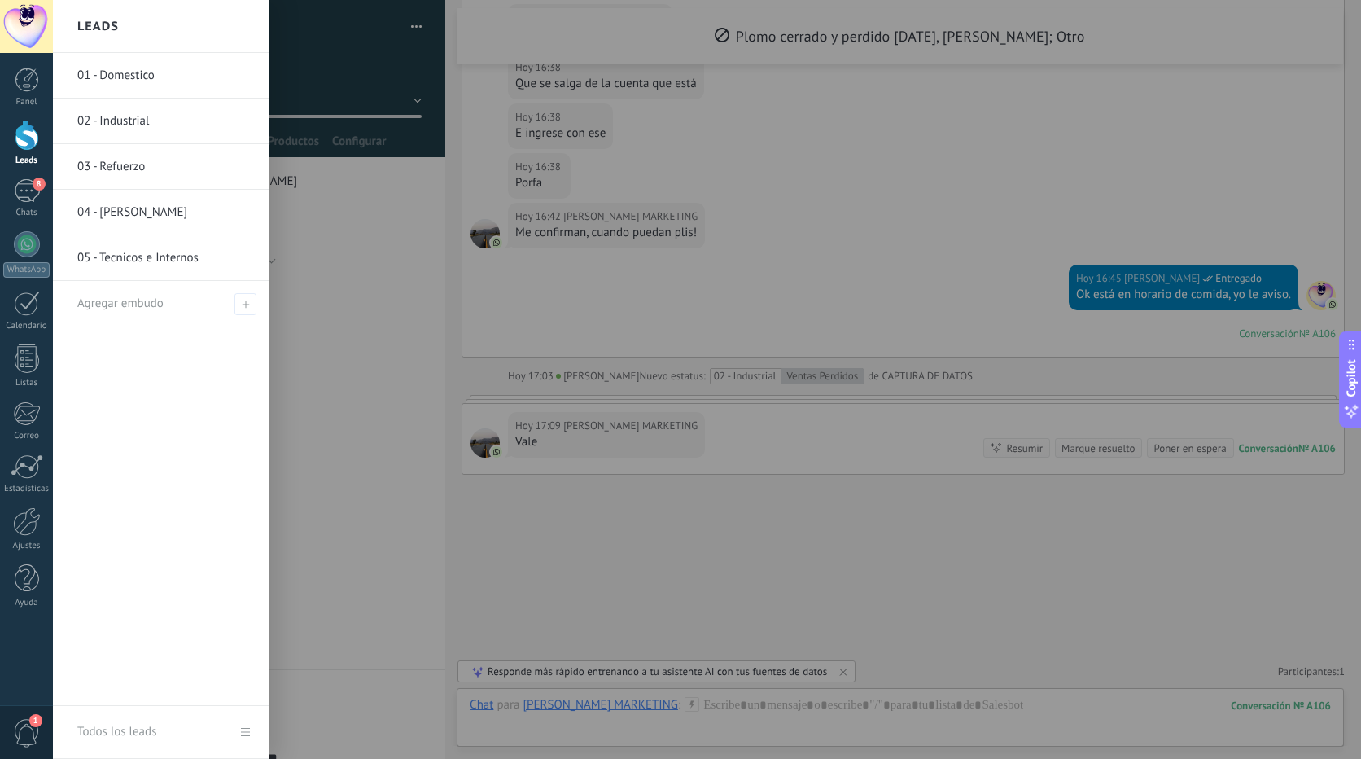
click at [35, 142] on div at bounding box center [27, 136] width 24 height 30
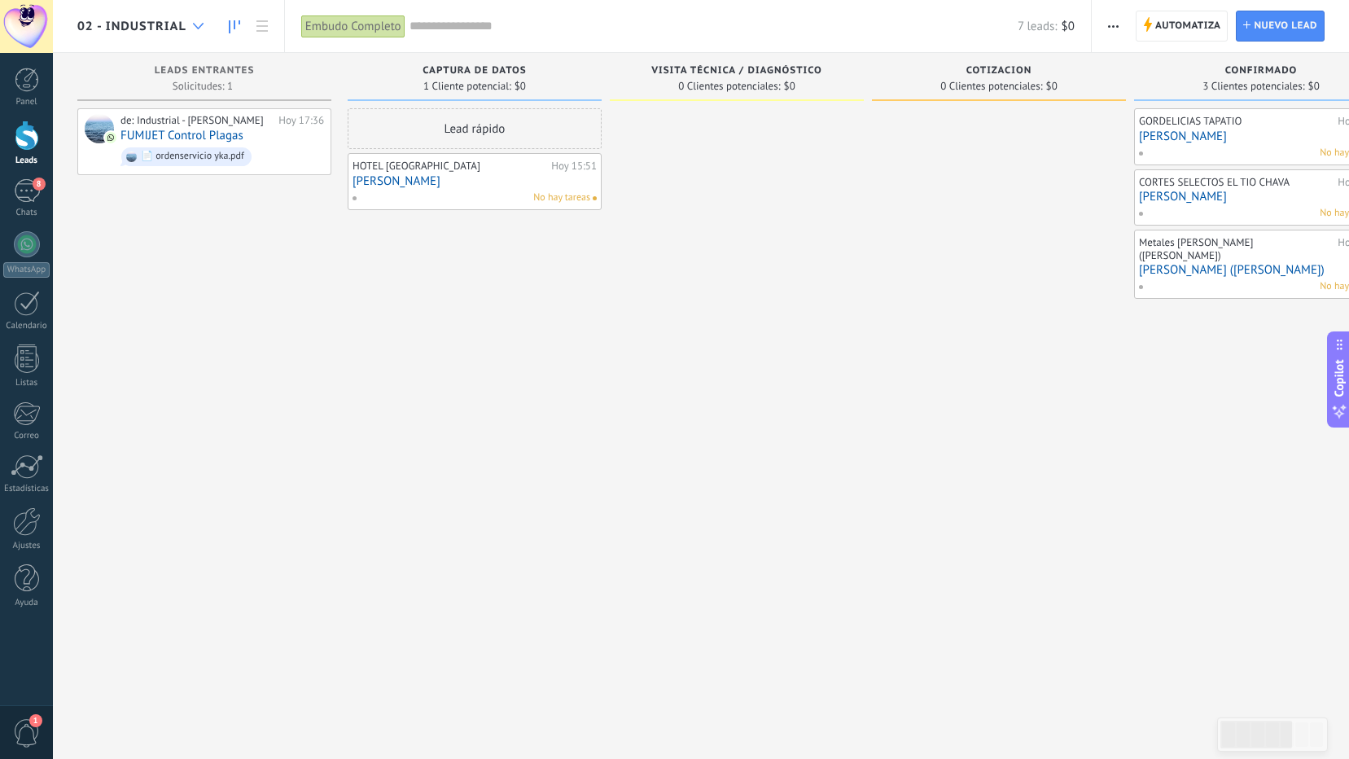
click at [203, 28] on icon at bounding box center [198, 26] width 11 height 7
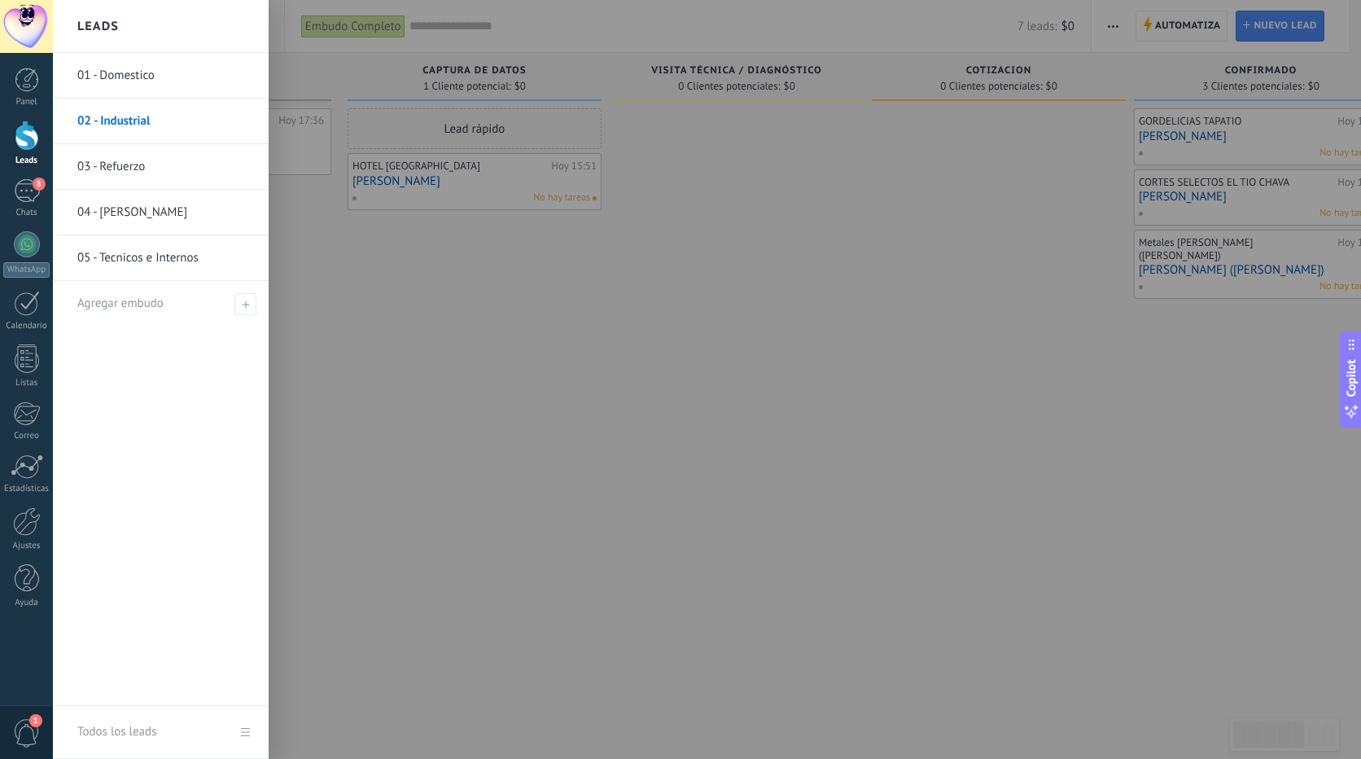
click at [154, 78] on link "01 - Domestico" at bounding box center [164, 76] width 175 height 46
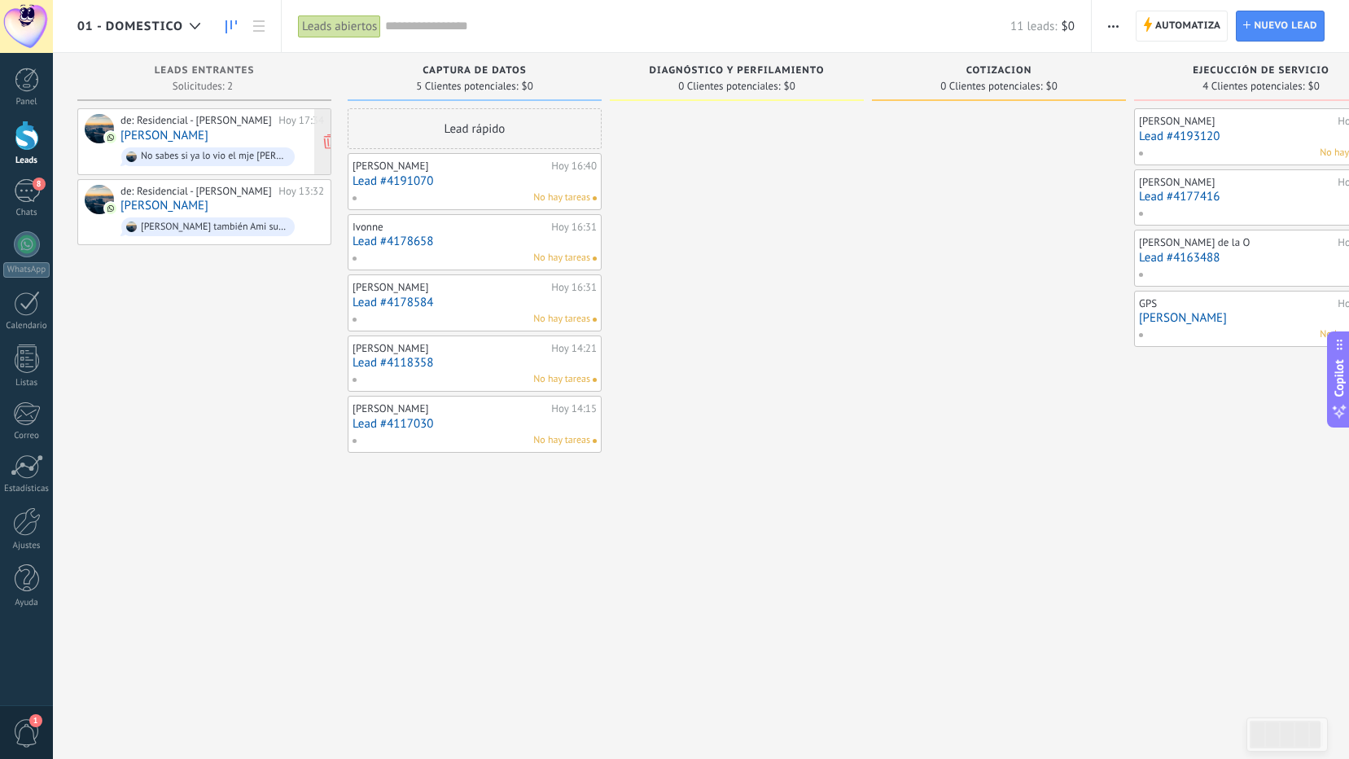
click at [182, 144] on span "No sabes si ya lo vio el mje Vane ,, ???" at bounding box center [223, 156] width 204 height 25
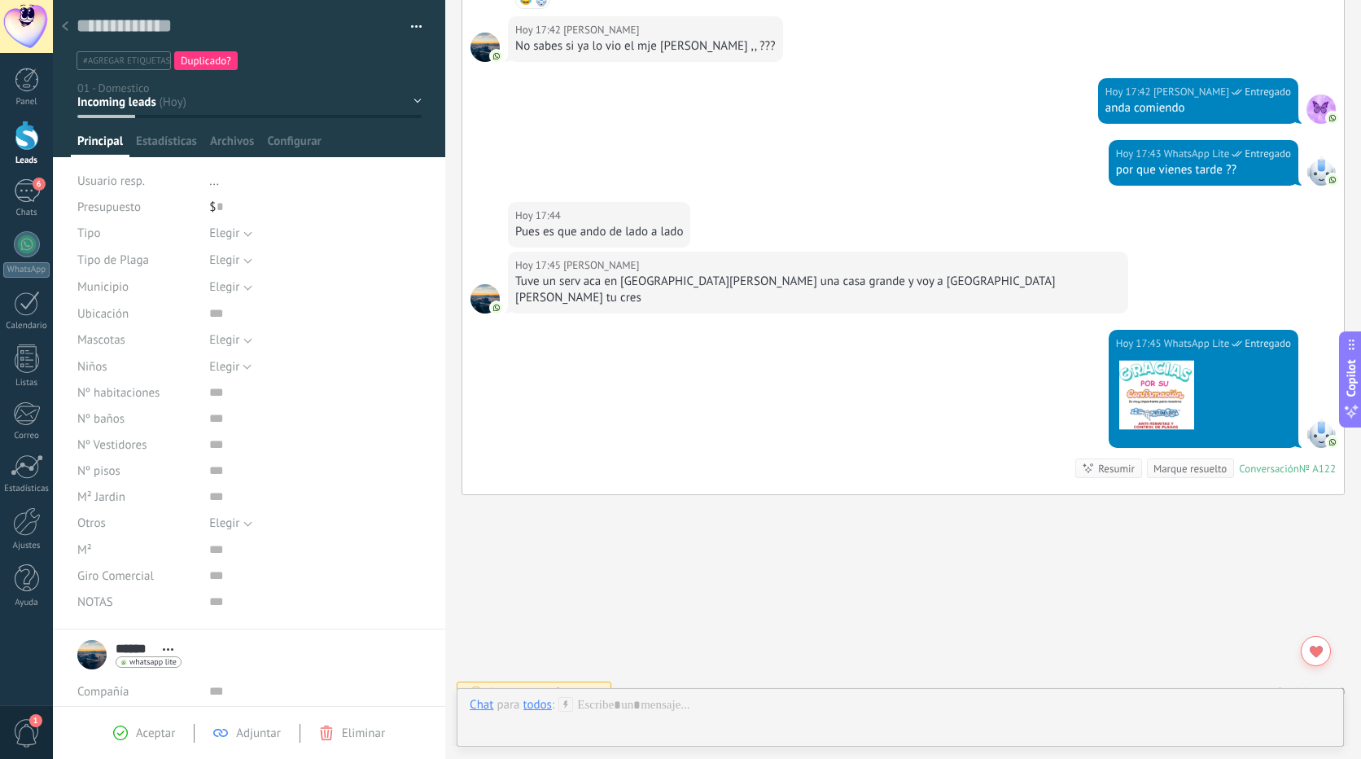
scroll to position [570, 0]
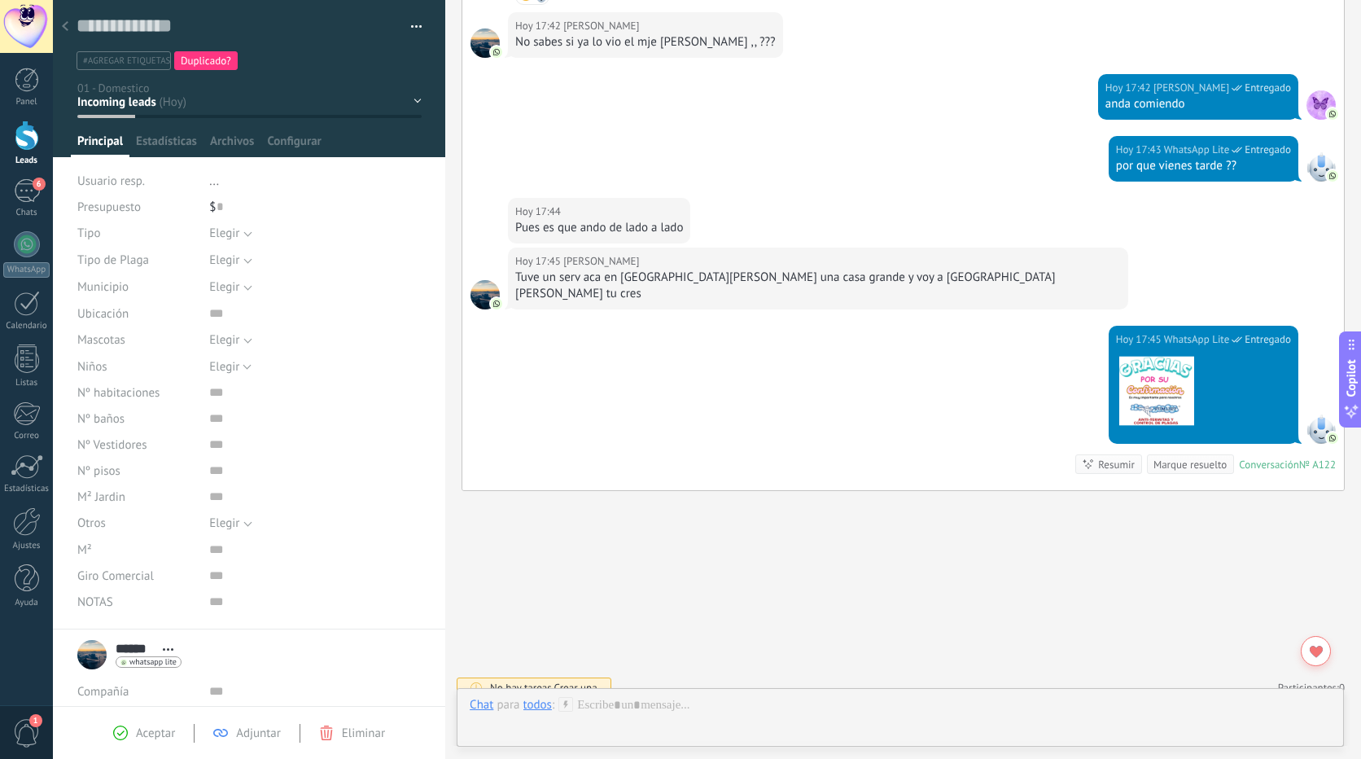
click at [198, 58] on span "Duplicado?" at bounding box center [206, 61] width 50 height 14
type textarea "**********"
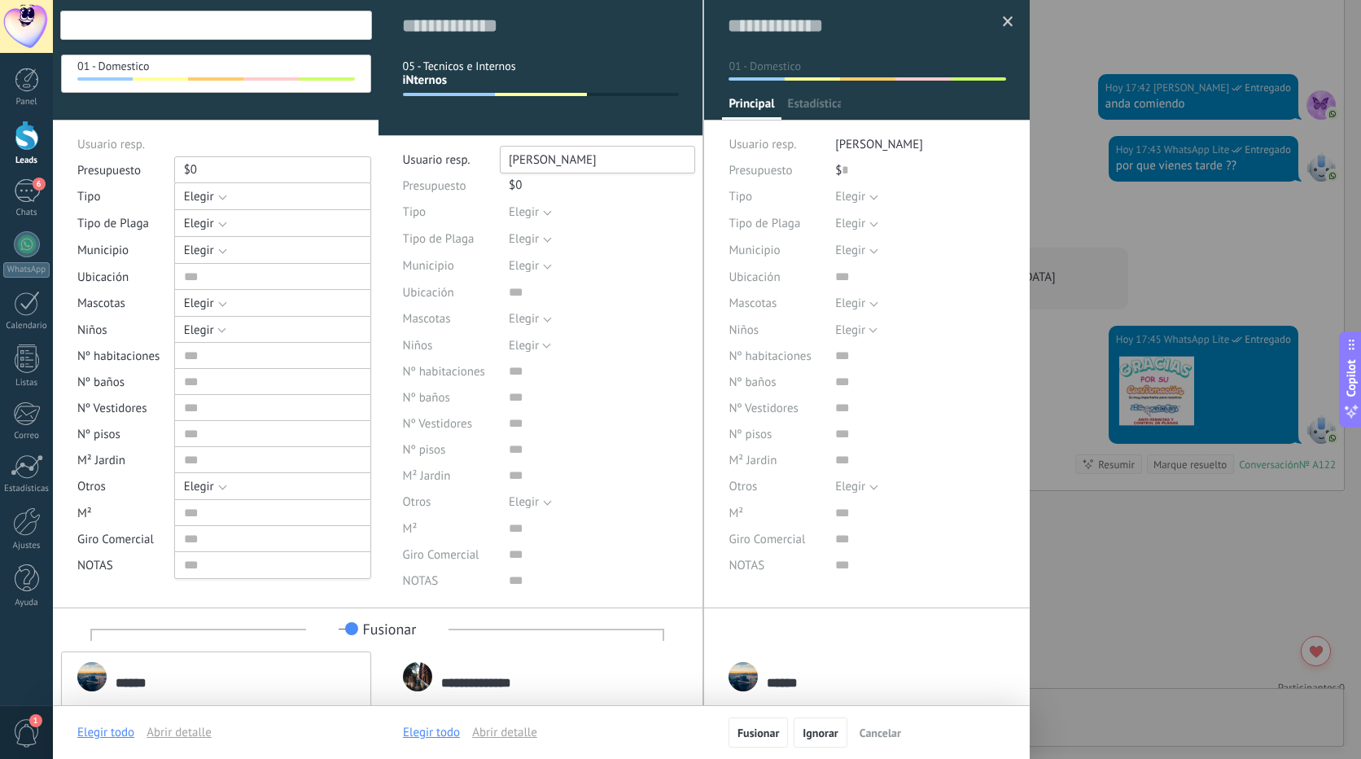
scroll to position [24, 0]
click at [1006, 22] on span at bounding box center [1008, 21] width 11 height 11
